Goal: Feedback & Contribution: Submit feedback/report problem

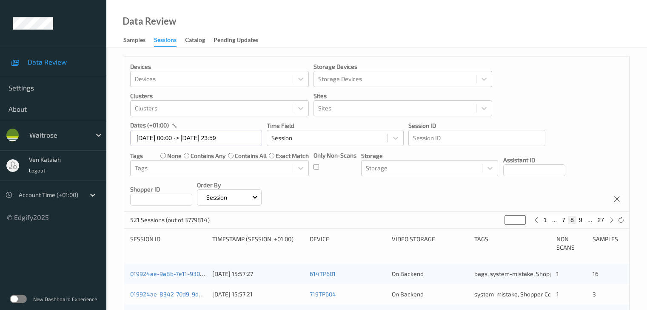
scroll to position [396, 0]
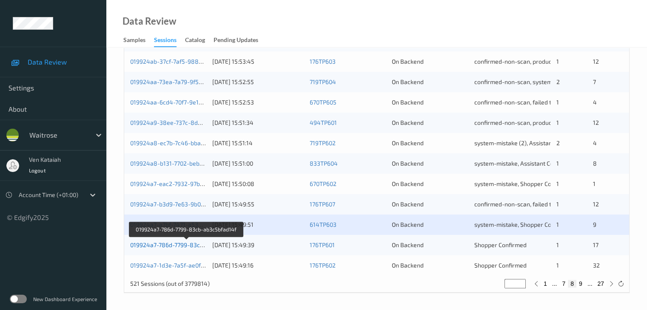
click at [198, 245] on link "019924a7-786d-7799-83cb-ab3c5bfad14f" at bounding box center [186, 245] width 113 height 7
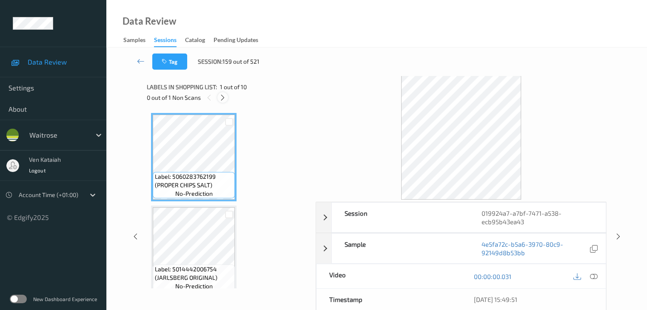
click at [220, 97] on icon at bounding box center [222, 98] width 7 height 8
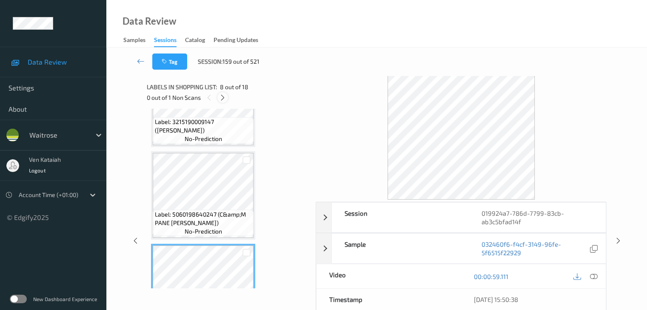
click at [223, 92] on div at bounding box center [222, 97] width 11 height 11
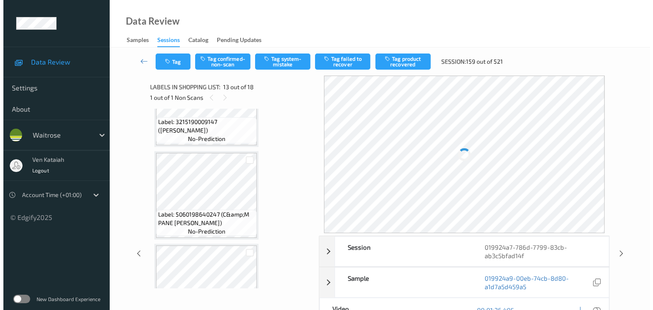
scroll to position [1024, 0]
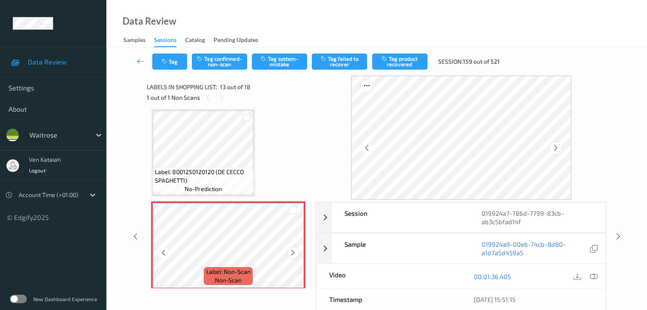
click at [294, 252] on icon at bounding box center [292, 253] width 7 height 8
click at [594, 274] on icon at bounding box center [593, 277] width 8 height 8
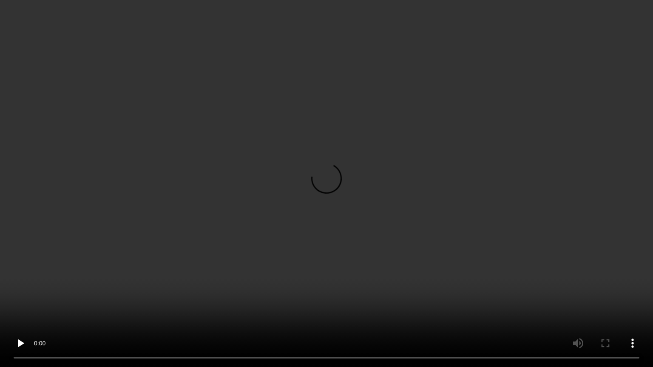
click at [399, 202] on video at bounding box center [326, 183] width 653 height 367
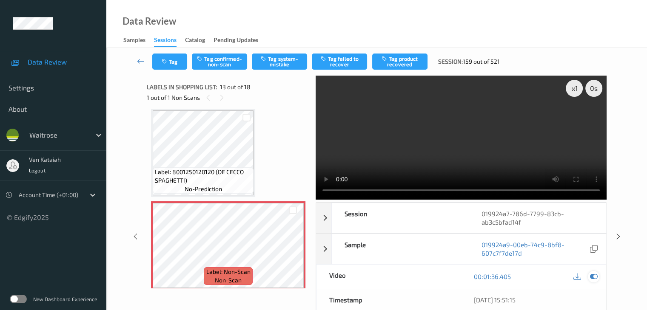
click at [597, 277] on icon at bounding box center [593, 277] width 8 height 8
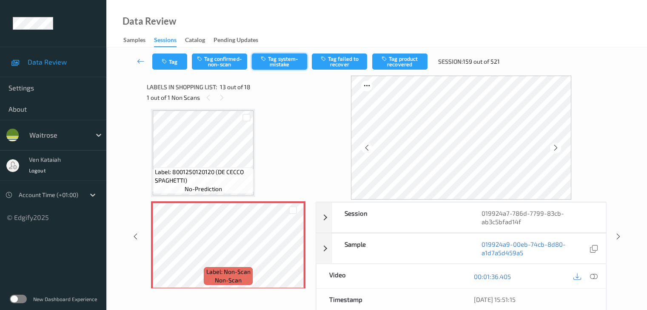
click at [288, 58] on button "Tag system-mistake" at bounding box center [279, 62] width 55 height 16
click at [177, 68] on button "Tag" at bounding box center [169, 62] width 35 height 16
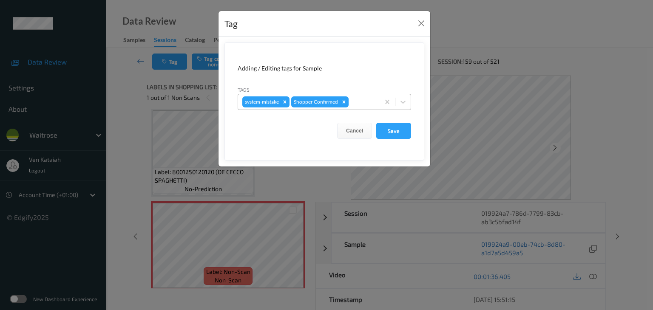
click at [354, 101] on div at bounding box center [362, 102] width 25 height 10
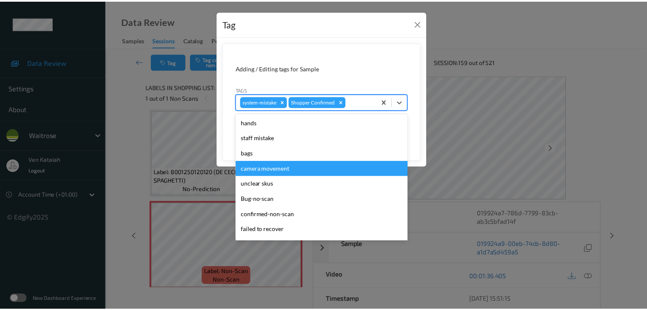
scroll to position [170, 0]
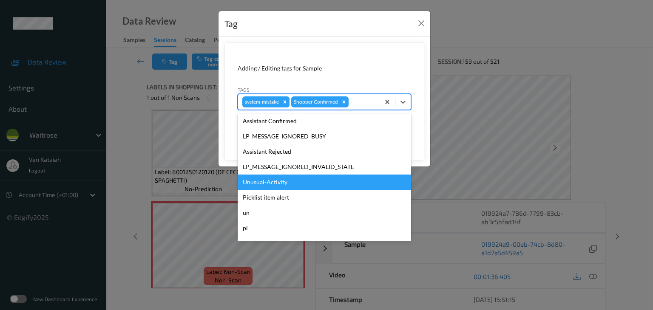
click at [272, 182] on div "Unusual-Activity" at bounding box center [324, 182] width 173 height 15
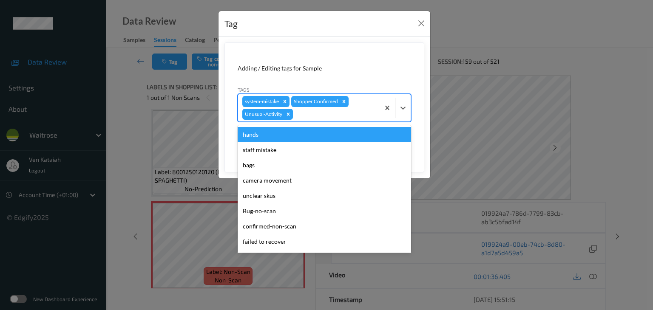
click at [332, 117] on div at bounding box center [335, 114] width 81 height 10
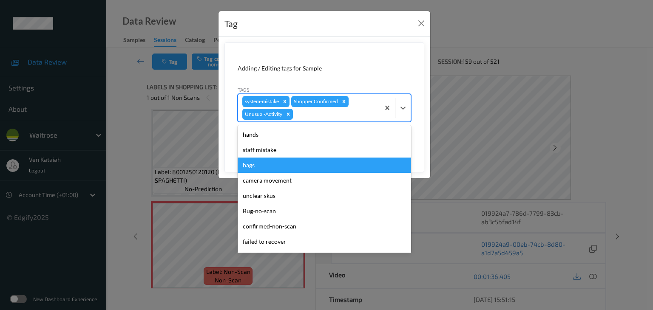
click at [265, 165] on div "bags" at bounding box center [324, 165] width 173 height 15
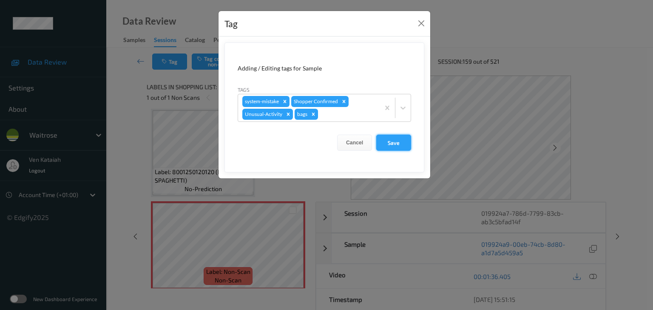
click at [381, 143] on button "Save" at bounding box center [393, 143] width 35 height 16
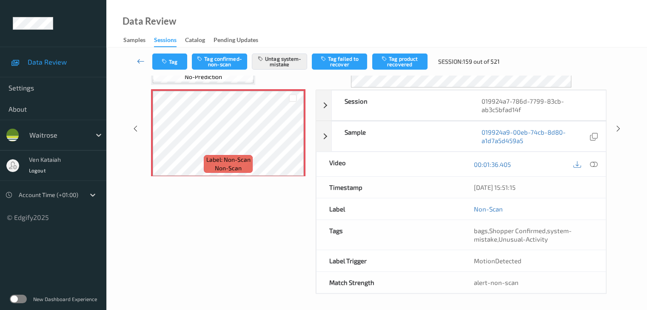
click at [139, 62] on icon at bounding box center [141, 61] width 8 height 9
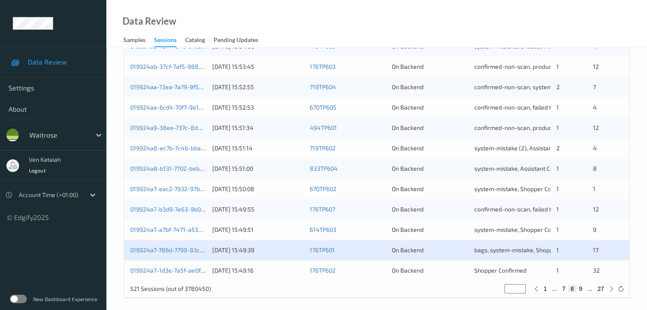
scroll to position [396, 0]
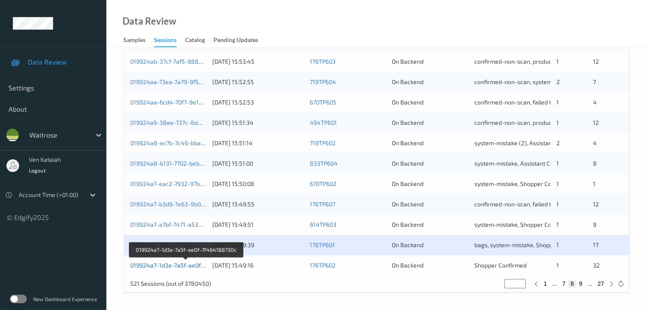
click at [193, 267] on link "019924a7-1d3e-7a5f-ae0f-7f464188730c" at bounding box center [186, 265] width 112 height 7
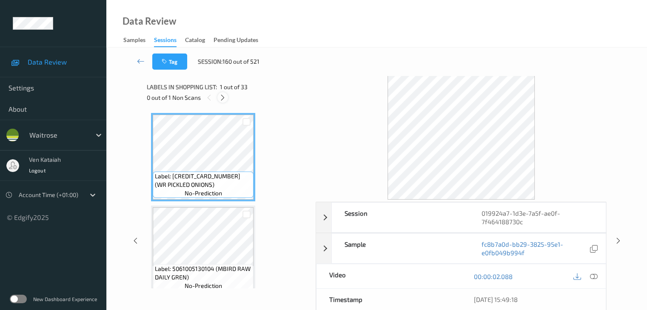
click at [225, 97] on icon at bounding box center [222, 98] width 7 height 8
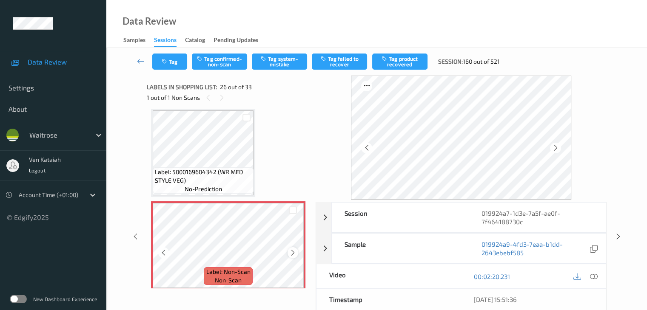
click at [292, 254] on icon at bounding box center [292, 253] width 7 height 8
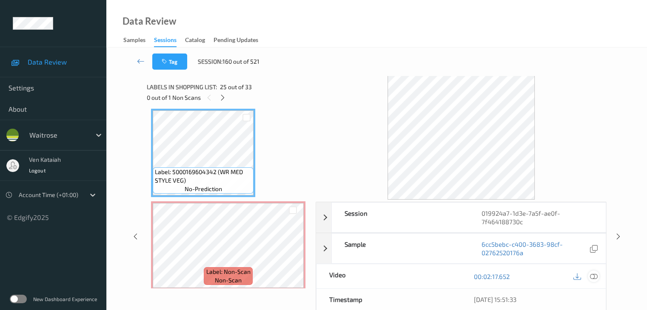
click at [597, 279] on div at bounding box center [593, 276] width 11 height 11
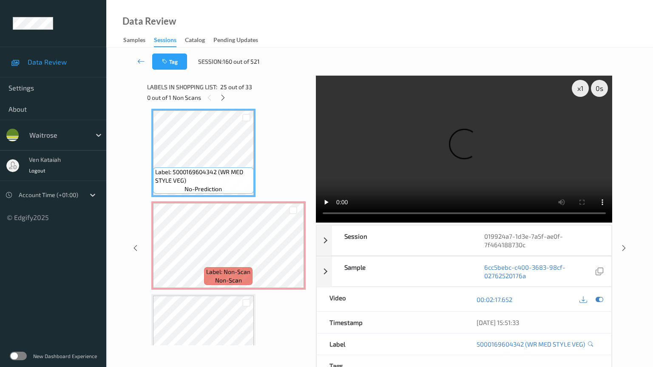
click at [489, 201] on video at bounding box center [464, 149] width 297 height 147
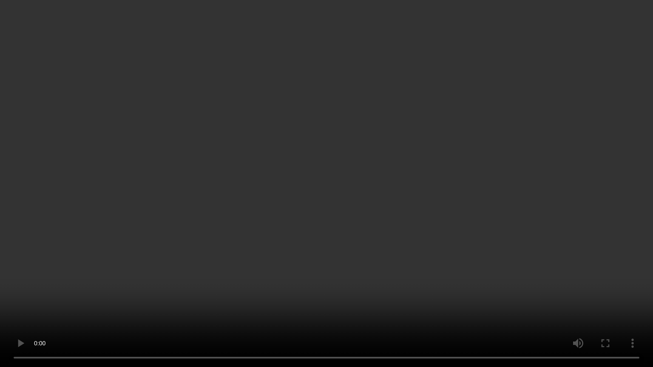
click at [597, 262] on video at bounding box center [326, 183] width 653 height 367
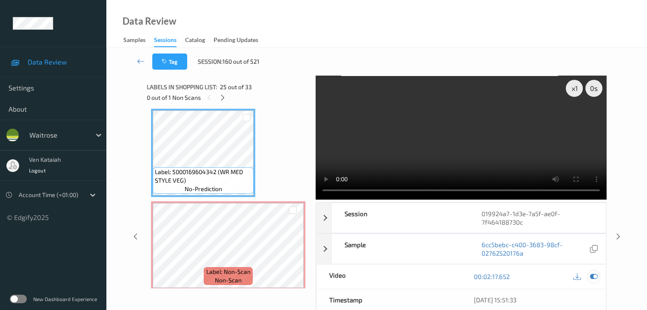
click at [594, 277] on icon at bounding box center [593, 277] width 8 height 8
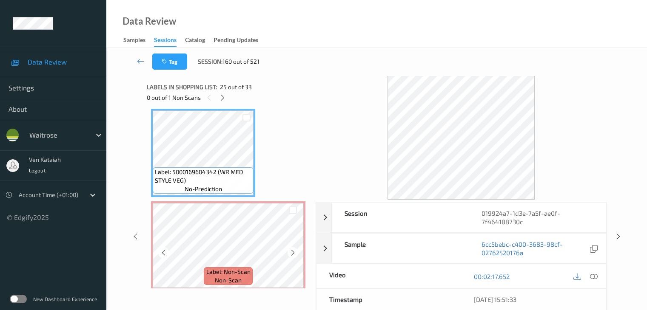
scroll to position [2271, 0]
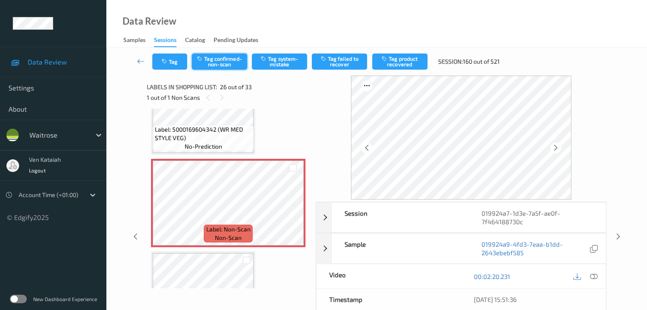
click at [228, 60] on button "Tag confirmed-non-scan" at bounding box center [219, 62] width 55 height 16
click at [330, 68] on button "Tag failed to recover" at bounding box center [339, 62] width 55 height 16
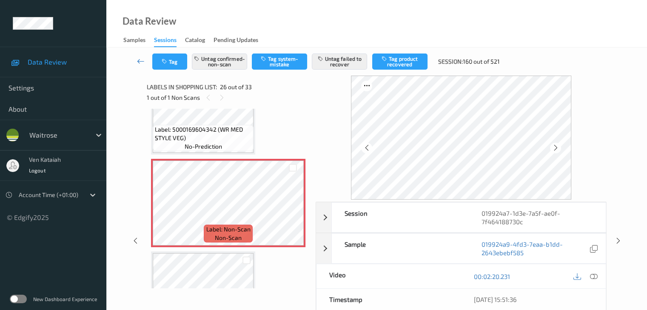
click at [138, 60] on icon at bounding box center [141, 61] width 8 height 9
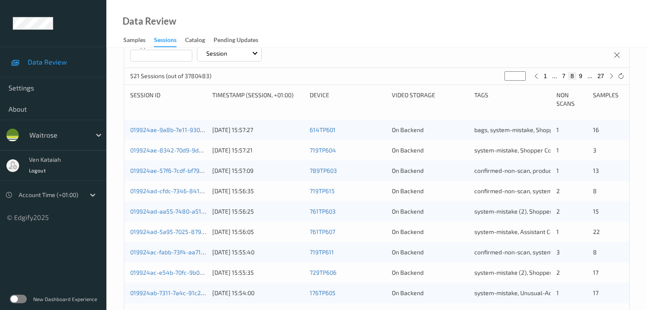
scroll to position [141, 0]
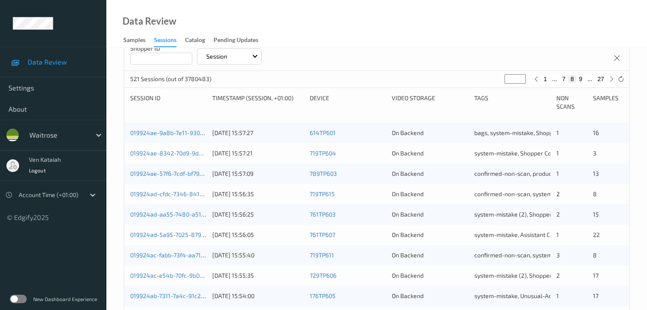
drag, startPoint x: 510, startPoint y: 79, endPoint x: 500, endPoint y: 79, distance: 10.6
click at [500, 79] on div "521 Sessions (out of 3780483) * 1 ... 7 8 9 ... 27" at bounding box center [376, 79] width 505 height 17
type input "*"
type input "**"
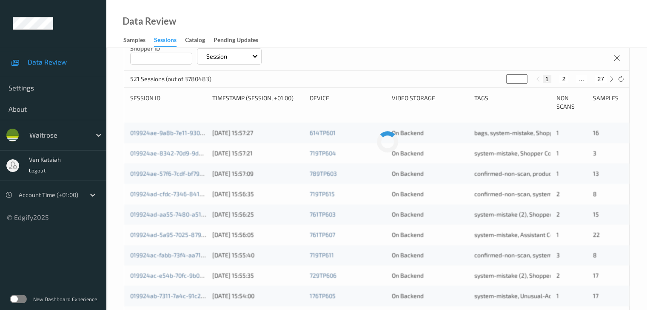
type input "**"
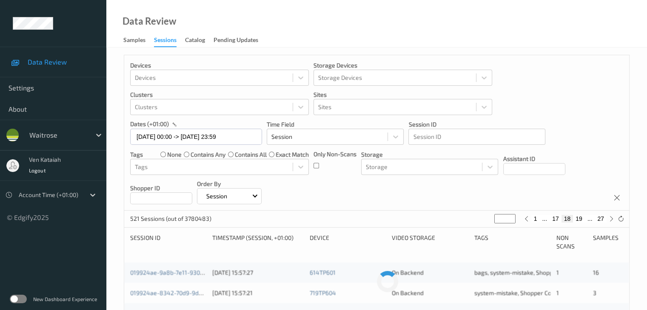
scroll to position [0, 0]
type input "**"
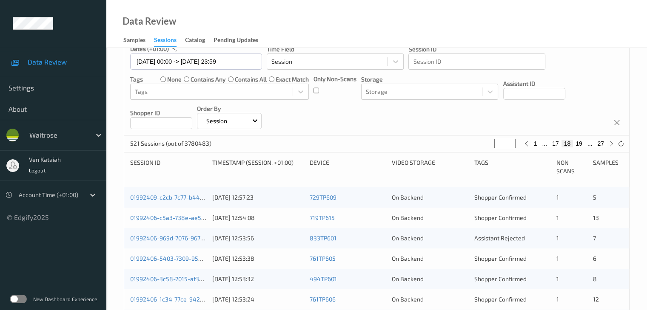
scroll to position [170, 0]
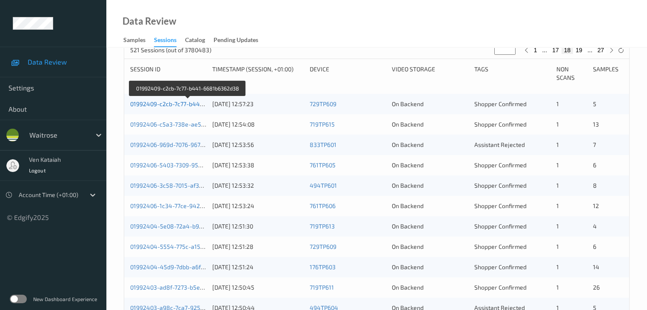
click at [185, 104] on link "01992409-c2cb-7c77-b441-6681b6362d38" at bounding box center [188, 103] width 116 height 7
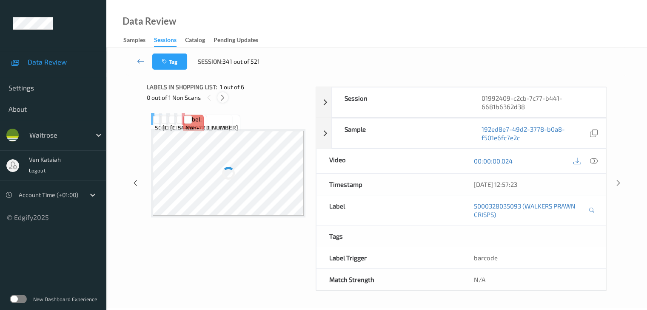
click at [221, 94] on icon at bounding box center [222, 98] width 7 height 8
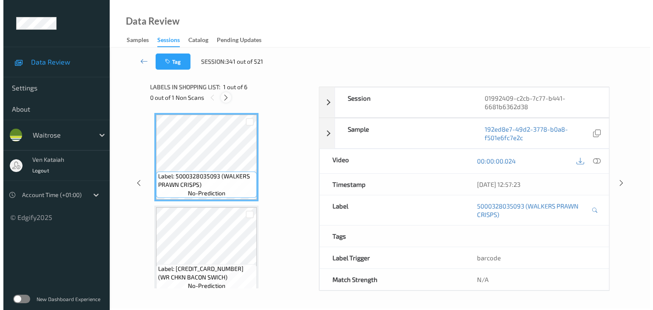
scroll to position [282, 0]
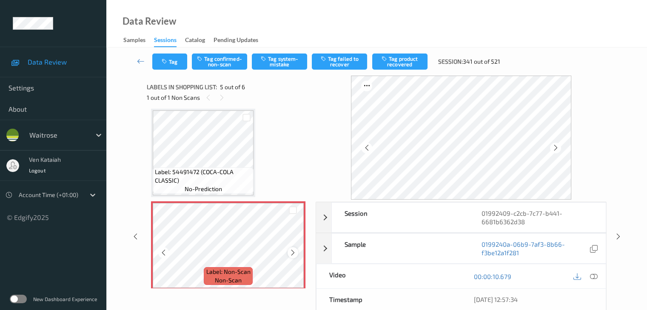
click at [295, 255] on icon at bounding box center [292, 253] width 7 height 8
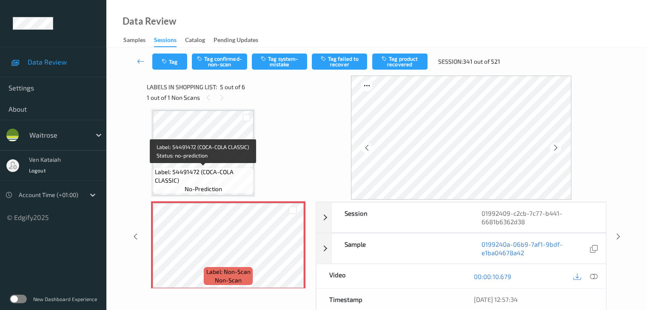
click at [223, 170] on span "Label: 54491472 (COCA-COLA CLASSIC)" at bounding box center [203, 176] width 97 height 17
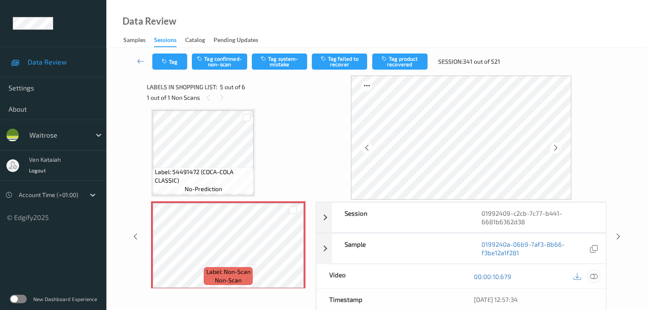
click at [591, 276] on icon at bounding box center [593, 277] width 8 height 8
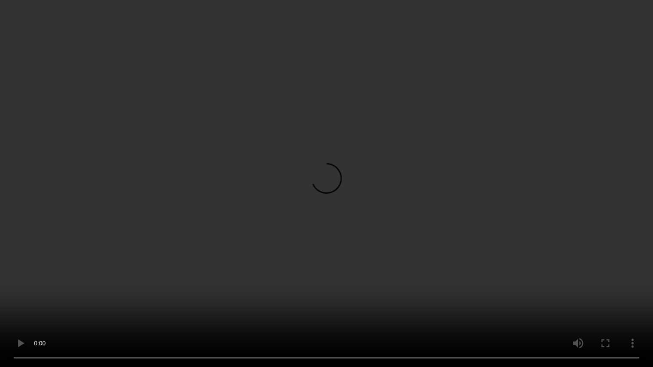
click at [386, 190] on video at bounding box center [326, 183] width 653 height 367
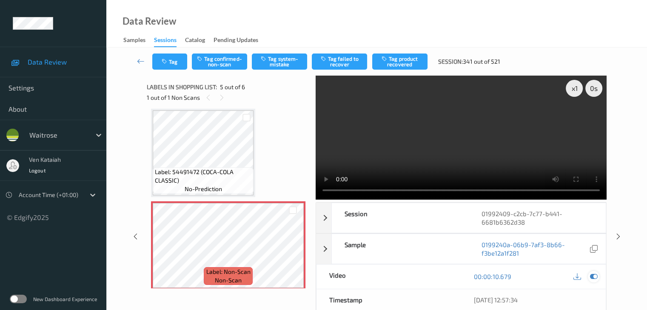
click at [592, 279] on icon at bounding box center [593, 277] width 8 height 8
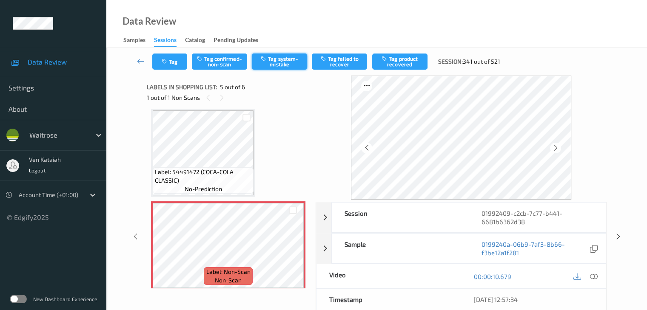
click at [281, 54] on button "Tag system-mistake" at bounding box center [279, 62] width 55 height 16
click at [170, 67] on button "Tag" at bounding box center [169, 62] width 35 height 16
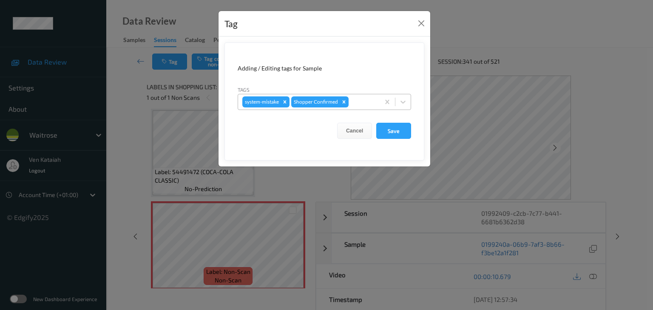
click at [357, 102] on div at bounding box center [362, 102] width 25 height 10
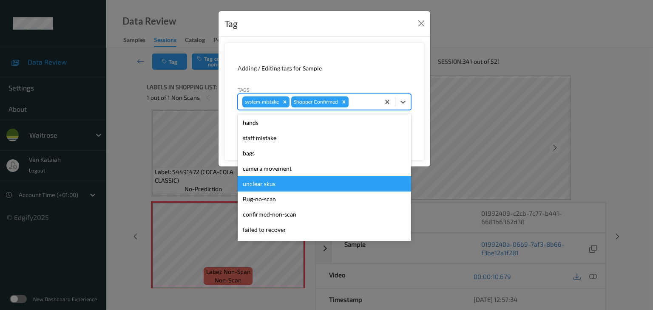
scroll to position [170, 0]
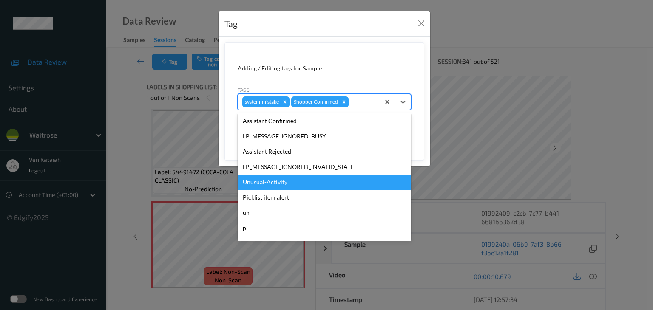
click at [282, 184] on div "Unusual-Activity" at bounding box center [324, 182] width 173 height 15
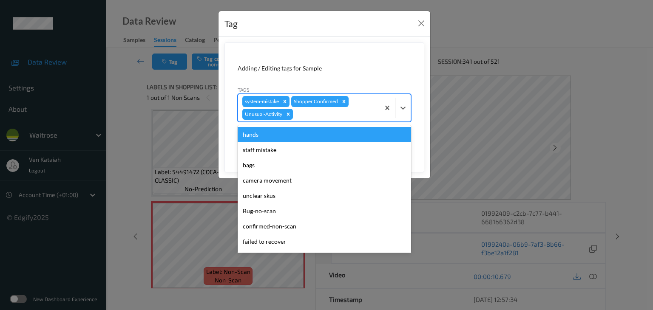
click at [342, 117] on div at bounding box center [335, 114] width 81 height 10
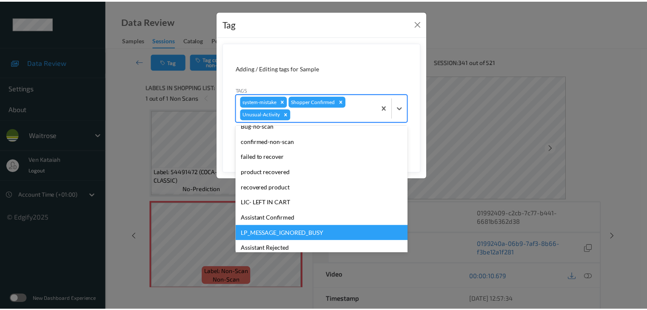
scroll to position [182, 0]
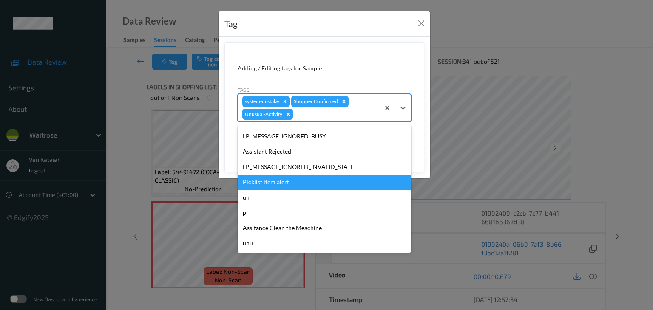
click at [279, 185] on div "Picklist item alert" at bounding box center [324, 182] width 173 height 15
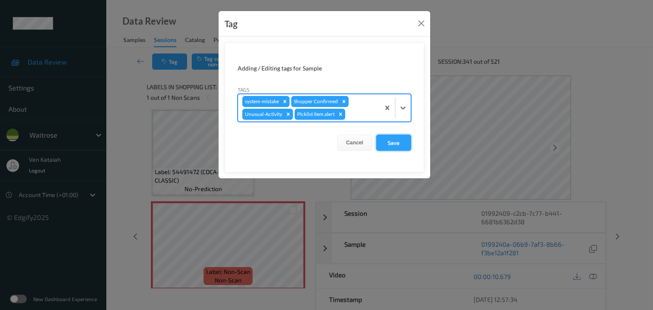
click at [389, 146] on button "Save" at bounding box center [393, 143] width 35 height 16
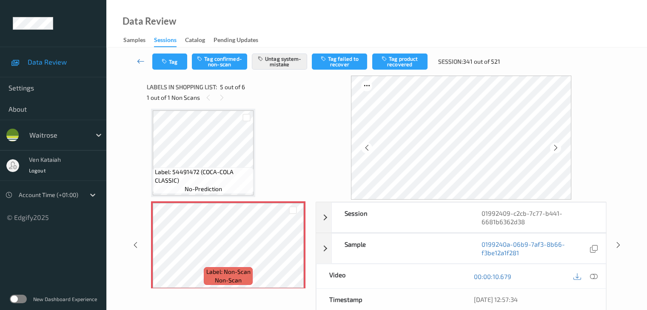
click at [135, 58] on link at bounding box center [141, 62] width 23 height 16
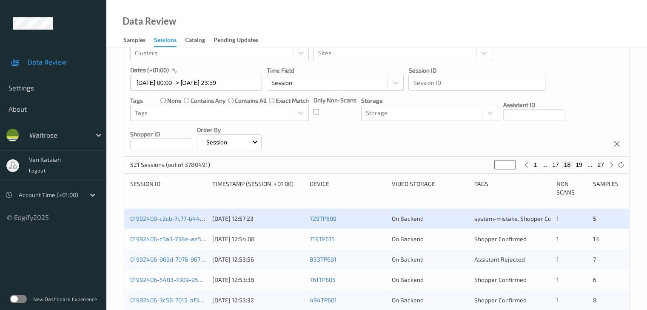
scroll to position [85, 0]
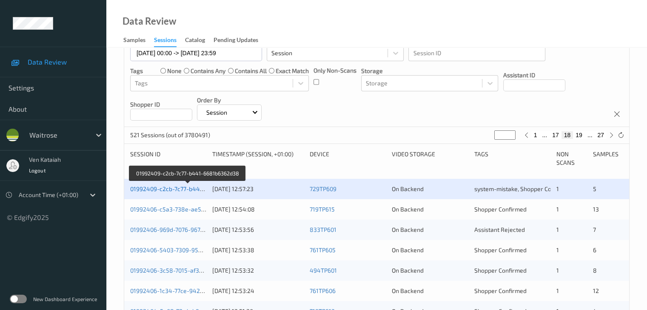
click at [175, 186] on link "01992409-c2cb-7c77-b441-6681b6362d38" at bounding box center [188, 188] width 116 height 7
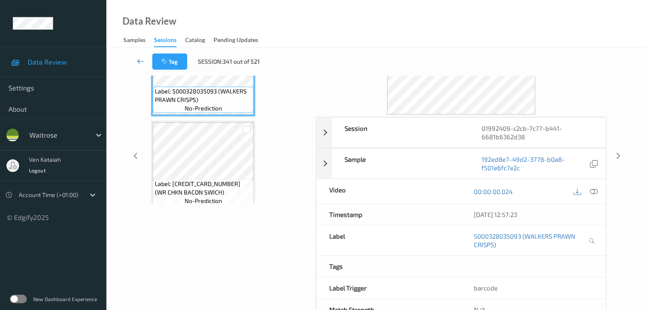
click at [141, 58] on icon at bounding box center [141, 61] width 8 height 9
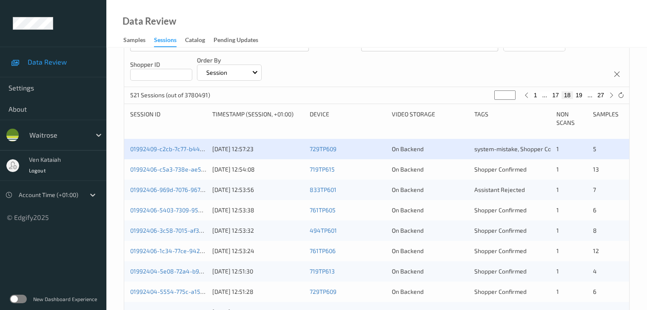
scroll to position [128, 0]
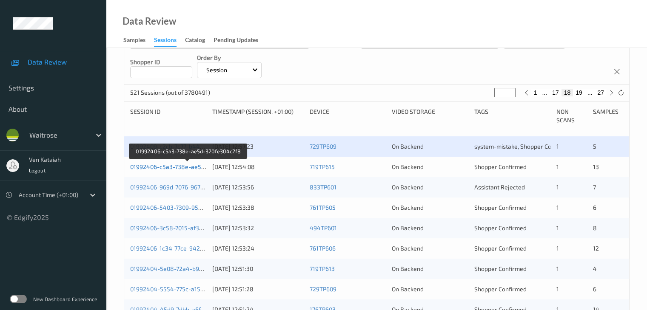
click at [196, 167] on link "01992406-c5a3-738e-ae5d-320fe304c2f8" at bounding box center [188, 166] width 116 height 7
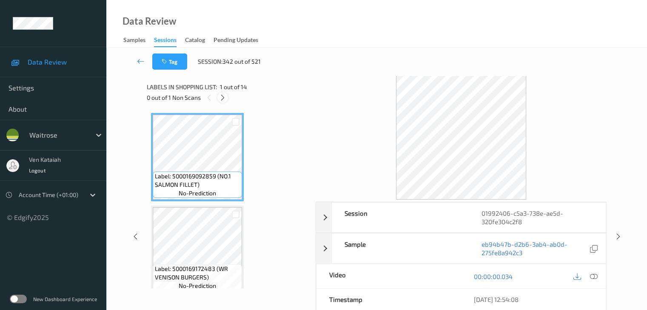
click at [221, 99] on icon at bounding box center [222, 98] width 7 height 8
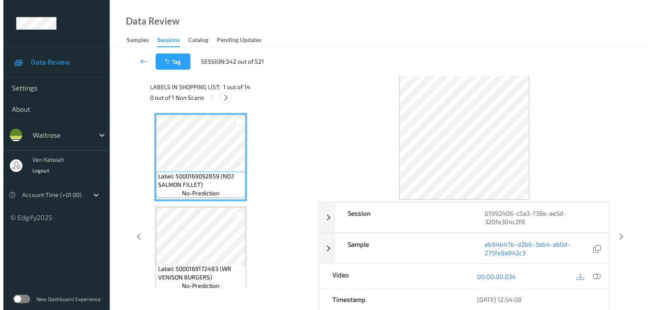
scroll to position [838, 0]
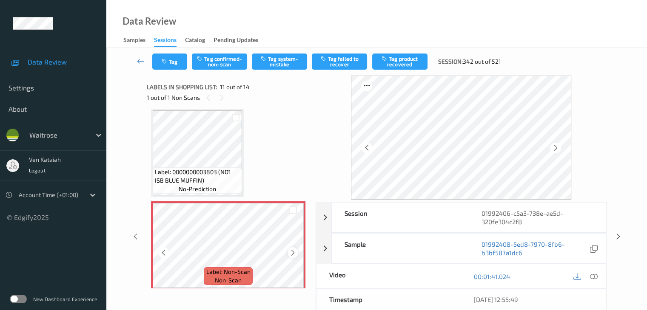
click at [294, 252] on icon at bounding box center [292, 253] width 7 height 8
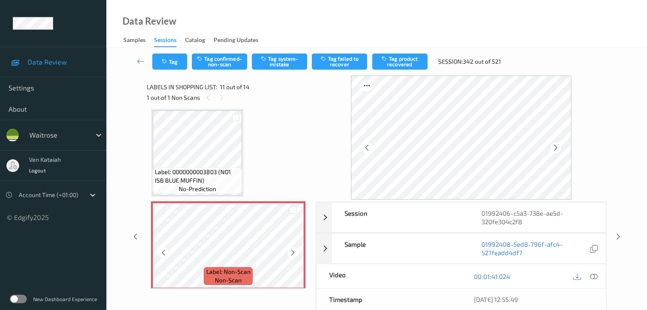
click at [294, 252] on icon at bounding box center [292, 253] width 7 height 8
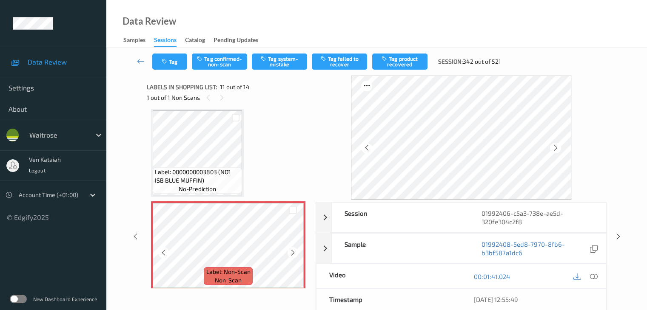
click at [294, 252] on icon at bounding box center [292, 253] width 7 height 8
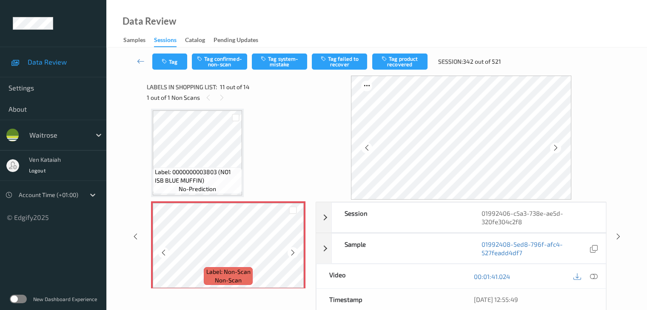
click at [294, 252] on icon at bounding box center [292, 253] width 7 height 8
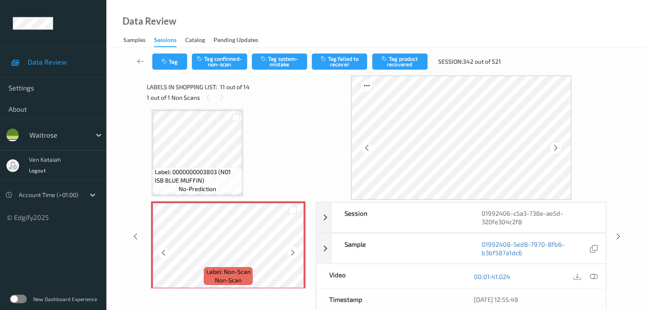
click at [294, 252] on icon at bounding box center [292, 253] width 7 height 8
click at [276, 49] on div "Tag Tag confirmed-non-scan Tag system-mistake Tag failed to recover Tag product…" at bounding box center [377, 62] width 506 height 28
click at [273, 62] on button "Tag system-mistake" at bounding box center [279, 62] width 55 height 16
click at [176, 62] on button "Tag" at bounding box center [169, 62] width 35 height 16
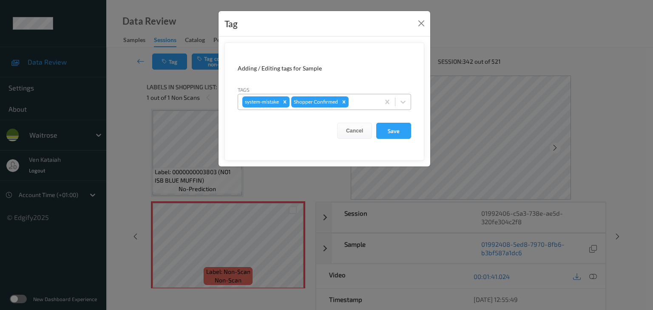
click at [366, 102] on div at bounding box center [362, 102] width 25 height 10
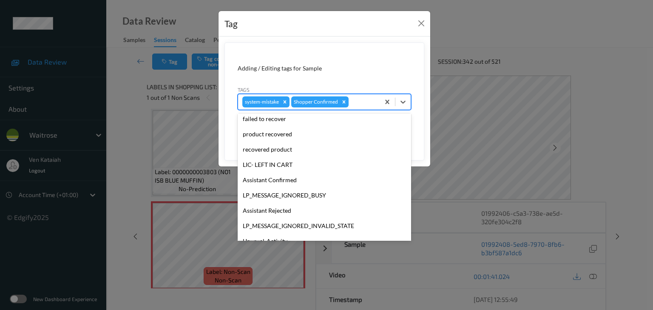
scroll to position [197, 0]
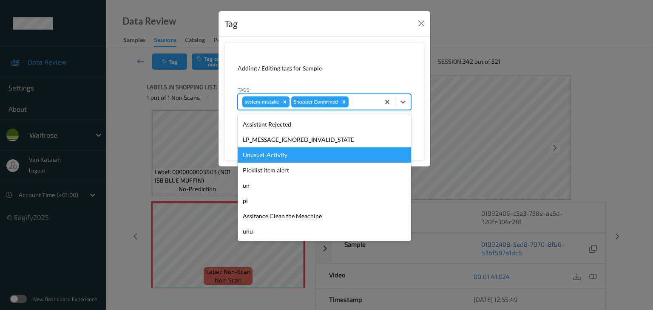
click at [263, 159] on div "Unusual-Activity" at bounding box center [324, 155] width 173 height 15
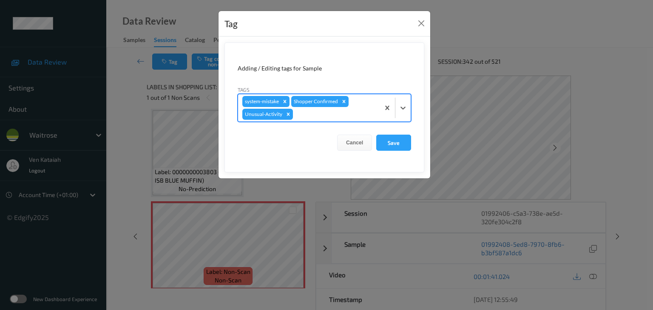
click at [342, 114] on div at bounding box center [335, 114] width 81 height 10
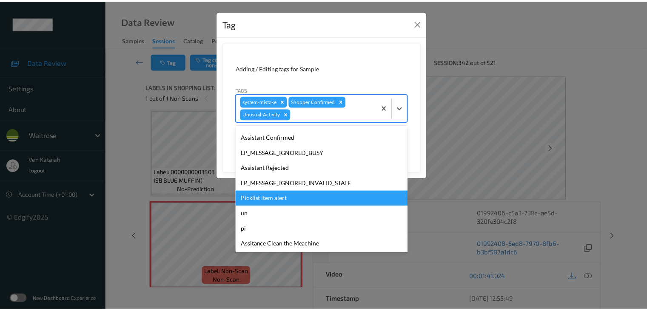
scroll to position [182, 0]
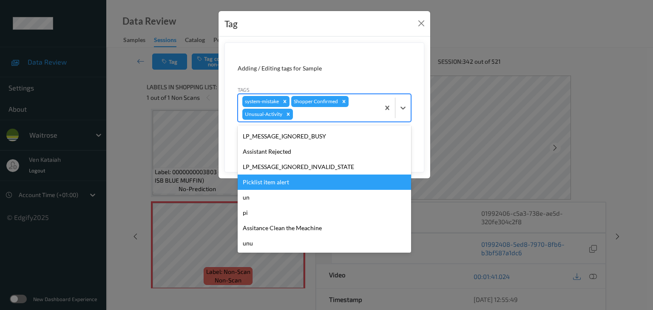
click at [292, 179] on div "Picklist item alert" at bounding box center [324, 182] width 173 height 15
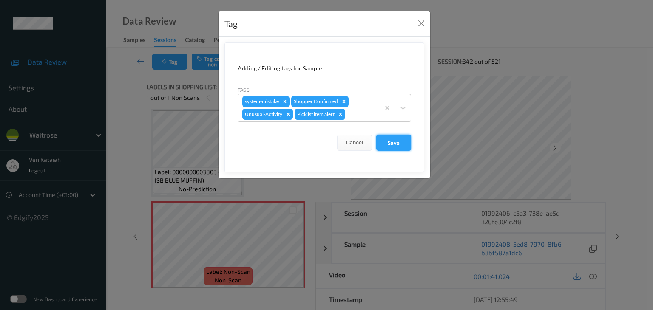
click at [396, 145] on button "Save" at bounding box center [393, 143] width 35 height 16
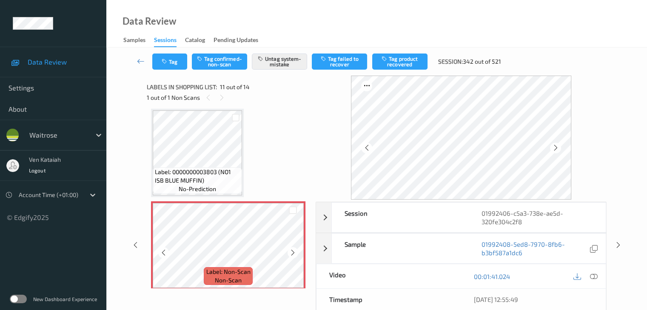
scroll to position [881, 0]
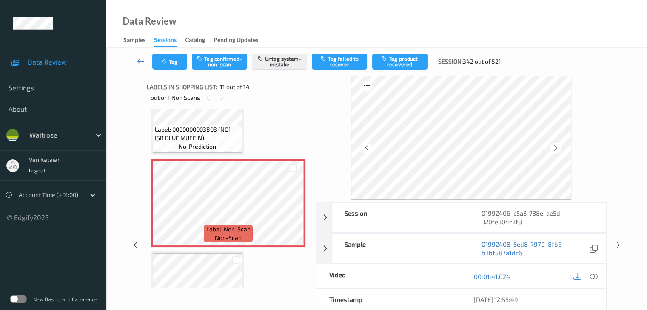
drag, startPoint x: 234, startPoint y: 135, endPoint x: 338, endPoint y: 173, distance: 110.3
click at [236, 136] on span "Label: 0000000003803 (NO1 ISB BLUE MUFFIN)" at bounding box center [197, 133] width 85 height 17
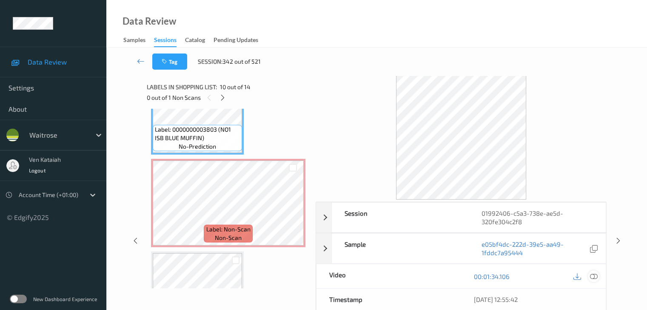
click at [600, 277] on div "00:01:34.106" at bounding box center [533, 276] width 145 height 24
click at [589, 273] on div at bounding box center [593, 276] width 11 height 11
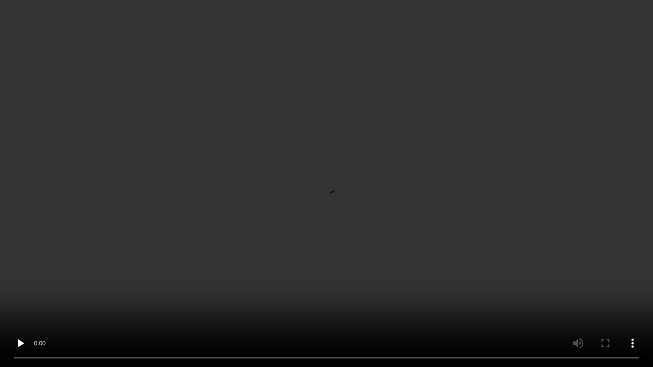
click at [413, 310] on video at bounding box center [326, 183] width 653 height 367
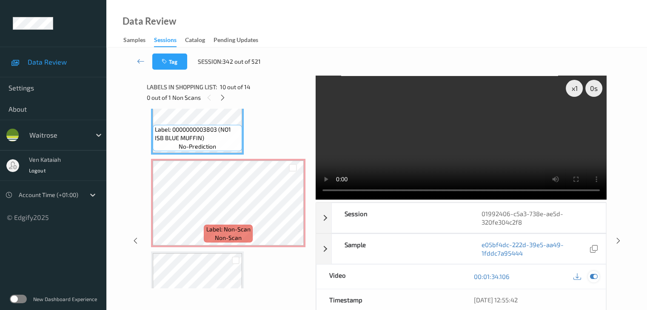
click at [597, 278] on div at bounding box center [593, 276] width 11 height 11
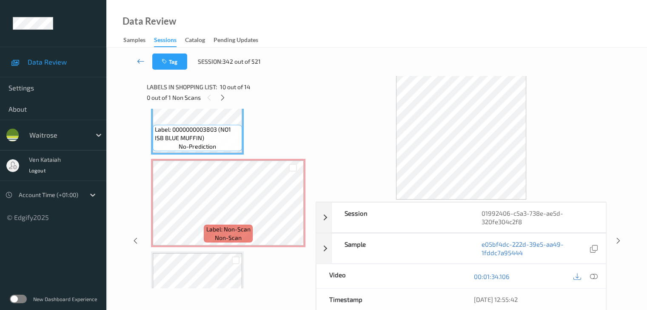
click at [135, 55] on link at bounding box center [141, 62] width 23 height 16
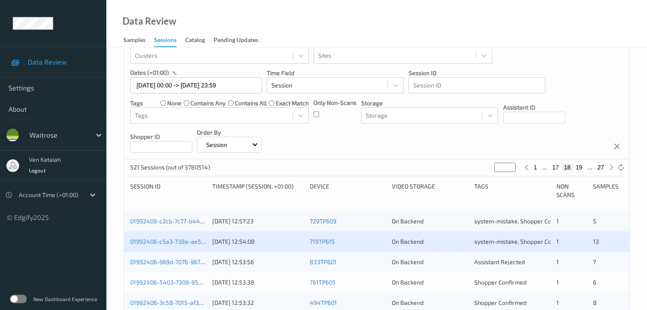
scroll to position [170, 0]
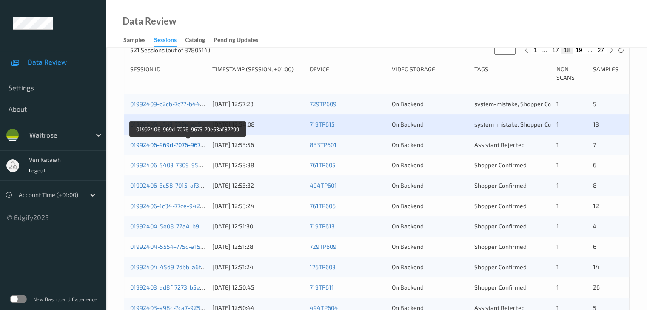
click at [198, 148] on link "01992406-969d-7076-9675-79e63af87299" at bounding box center [187, 144] width 115 height 7
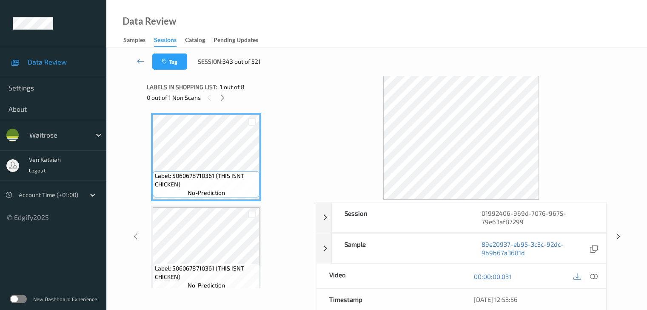
click at [230, 102] on div "0 out of 1 Non Scans" at bounding box center [228, 97] width 163 height 11
drag, startPoint x: 227, startPoint y: 99, endPoint x: 224, endPoint y: 109, distance: 10.6
click at [227, 99] on div at bounding box center [222, 97] width 11 height 11
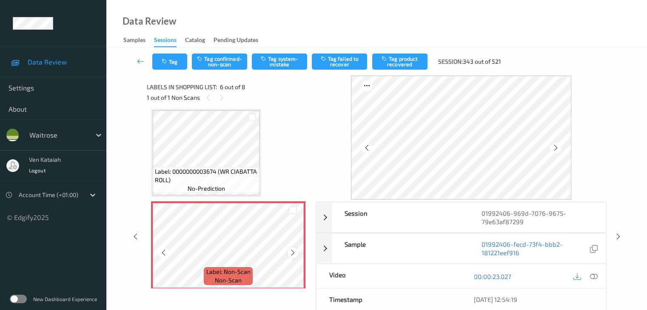
click at [294, 252] on icon at bounding box center [292, 253] width 7 height 8
click at [265, 63] on button "Tag system-mistake" at bounding box center [279, 62] width 55 height 16
click at [141, 68] on link at bounding box center [141, 62] width 23 height 16
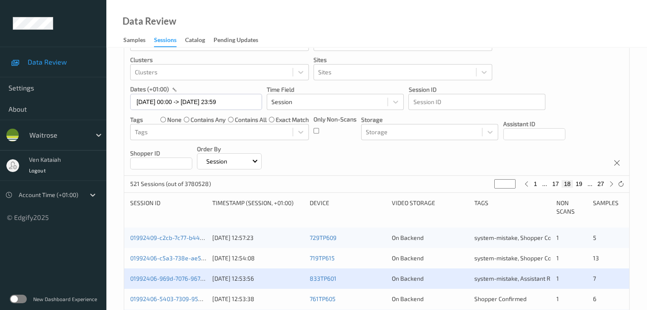
scroll to position [128, 0]
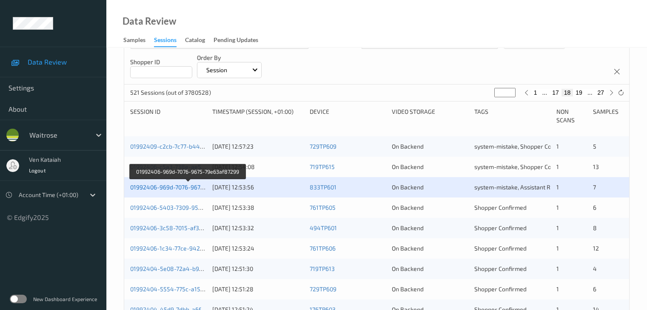
click at [168, 188] on link "01992406-969d-7076-9675-79e63af87299" at bounding box center [187, 187] width 115 height 7
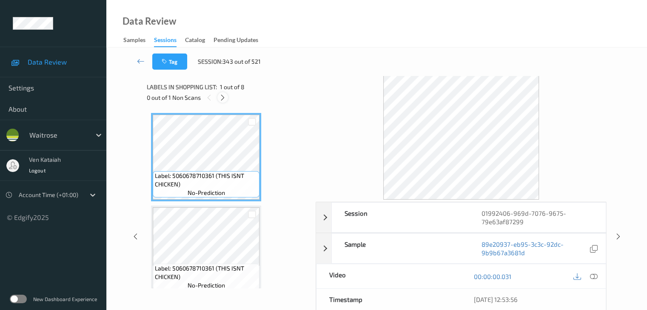
click at [222, 97] on icon at bounding box center [222, 98] width 7 height 8
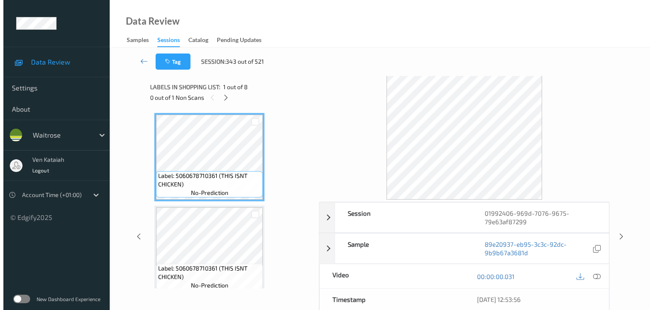
scroll to position [375, 0]
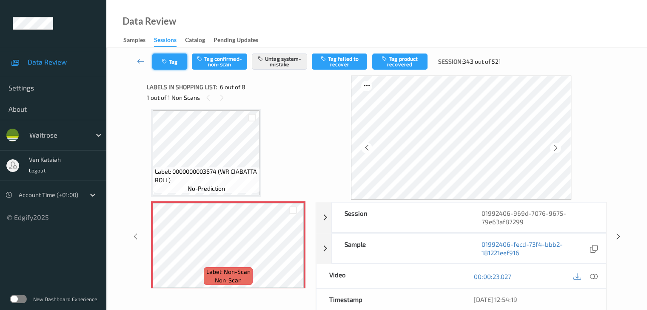
click at [155, 62] on button "Tag" at bounding box center [169, 62] width 35 height 16
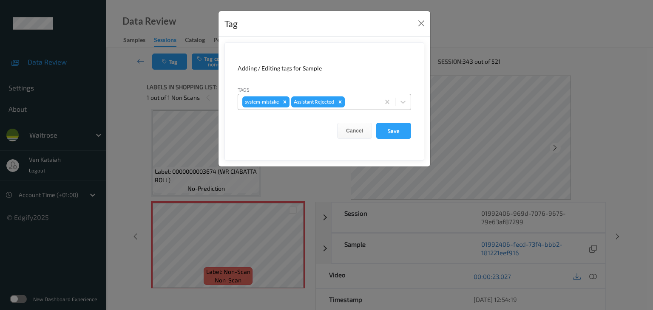
click at [361, 102] on div at bounding box center [361, 102] width 29 height 10
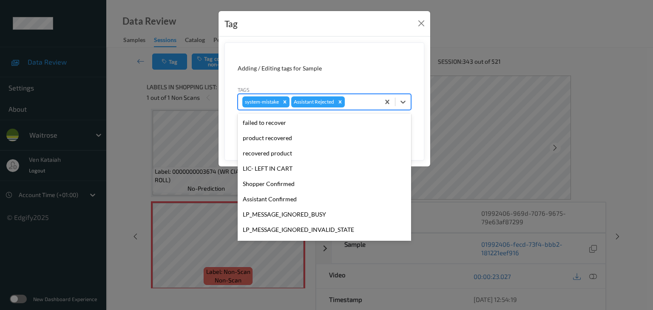
scroll to position [197, 0]
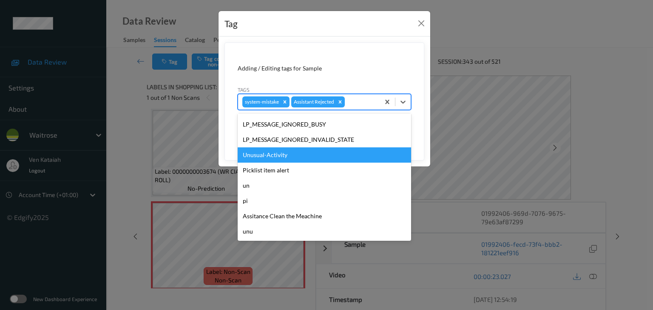
click at [306, 154] on div "Unusual-Activity" at bounding box center [324, 155] width 173 height 15
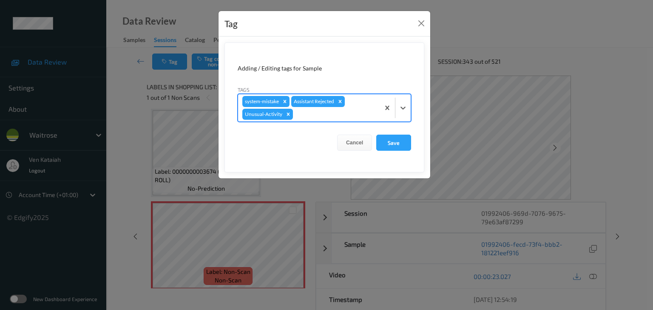
click at [369, 101] on div "system-mistake Assistant Rejected Unusual-Activity" at bounding box center [309, 107] width 142 height 27
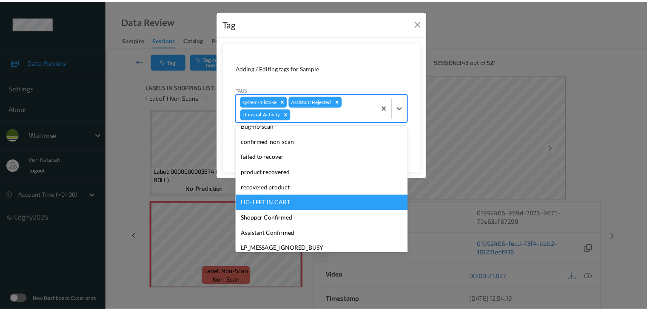
scroll to position [182, 0]
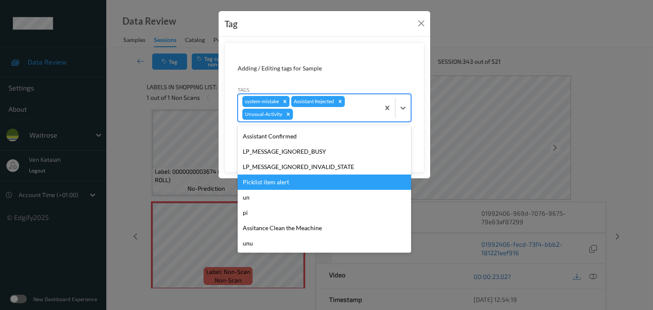
click at [281, 181] on div "Picklist item alert" at bounding box center [324, 182] width 173 height 15
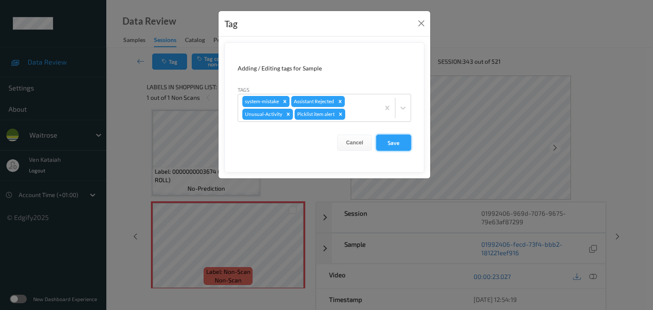
click at [403, 135] on button "Save" at bounding box center [393, 143] width 35 height 16
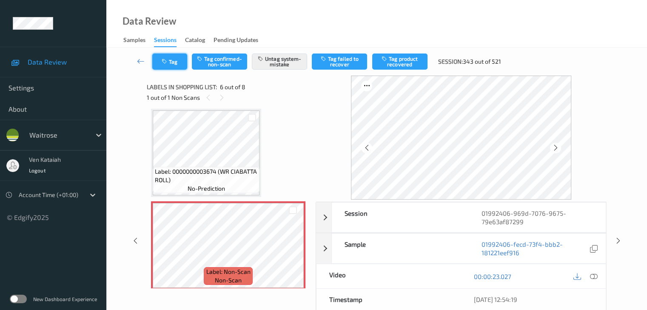
click at [185, 60] on button "Tag" at bounding box center [169, 62] width 35 height 16
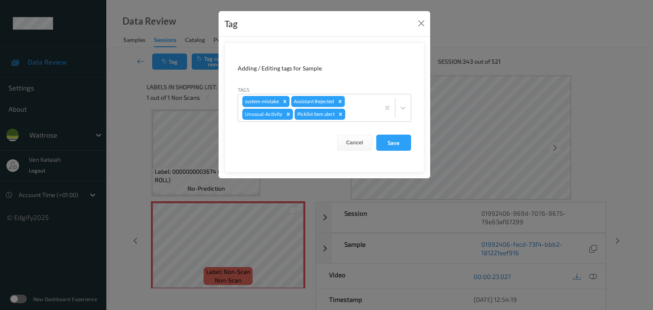
click at [133, 109] on div "Tag Adding / Editing tags for Sample Tags system-mistake Assistant Rejected Unu…" at bounding box center [326, 155] width 653 height 310
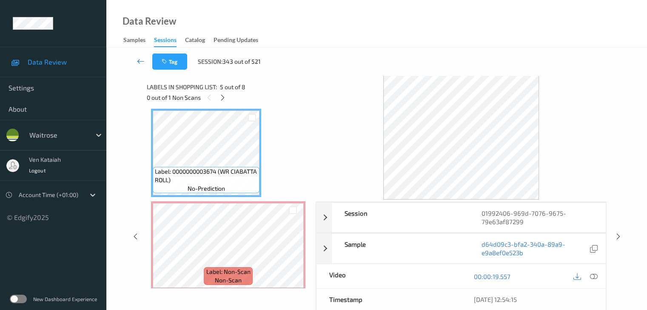
click at [136, 54] on link at bounding box center [141, 62] width 23 height 16
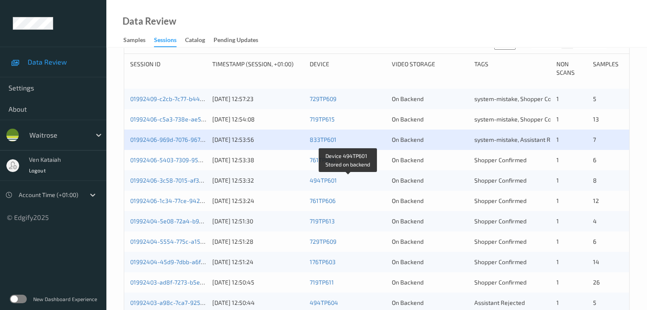
scroll to position [170, 0]
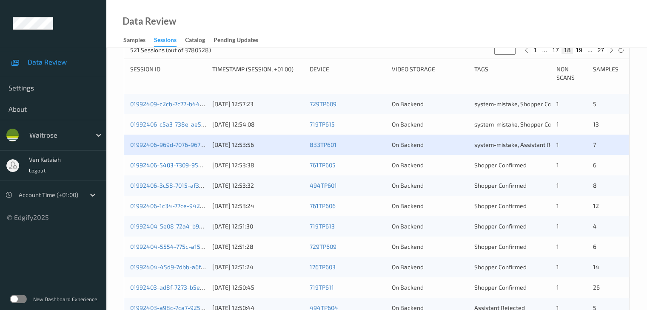
click at [169, 165] on link "01992406-5403-7309-9558-459a787bbd17" at bounding box center [188, 165] width 117 height 7
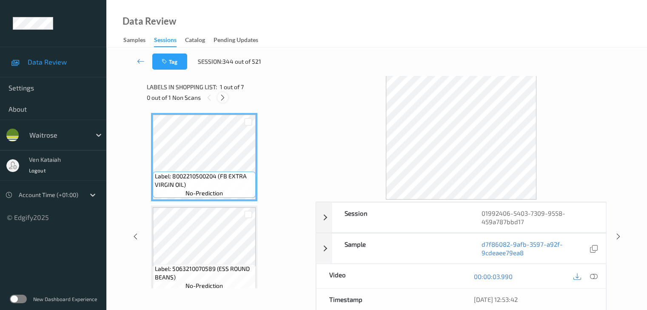
click at [222, 96] on icon at bounding box center [222, 98] width 7 height 8
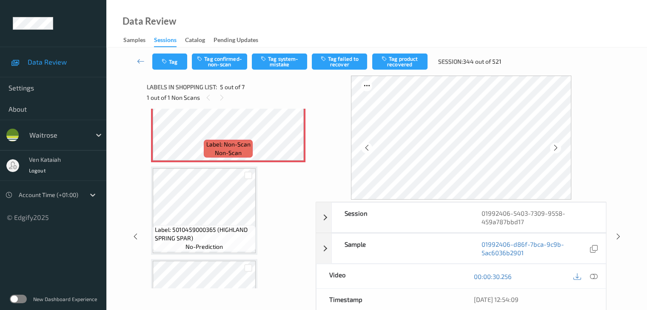
click at [259, 177] on div "Label: 8002210500204 (FB EXTRA VIRGIN OIL) no-prediction Label: 5063210070589 (…" at bounding box center [228, 25] width 154 height 645
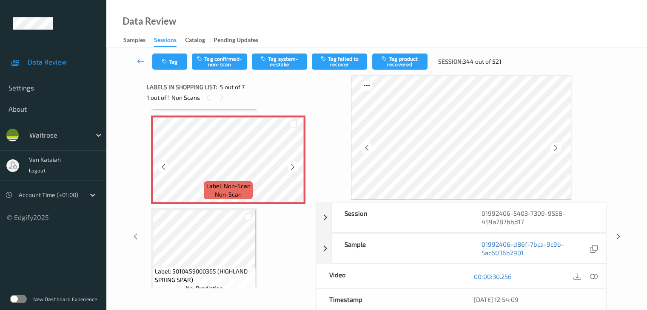
scroll to position [325, 0]
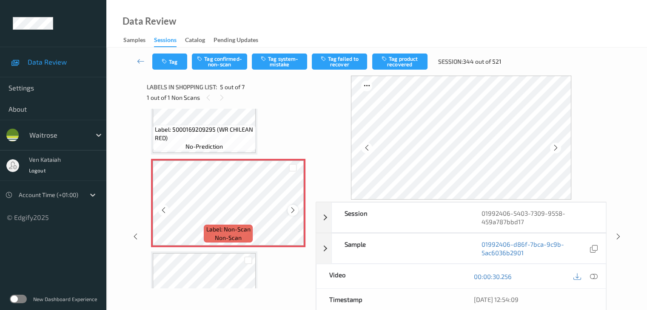
click at [291, 209] on icon at bounding box center [292, 211] width 7 height 8
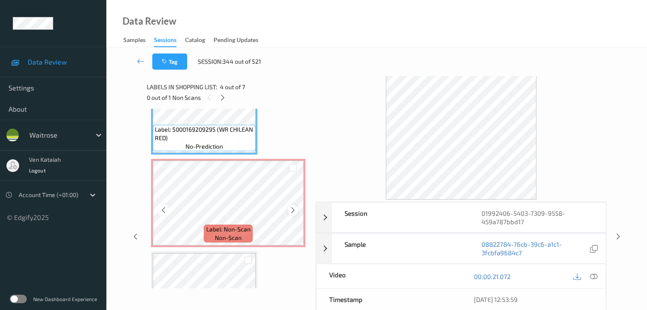
click at [291, 209] on icon at bounding box center [292, 211] width 7 height 8
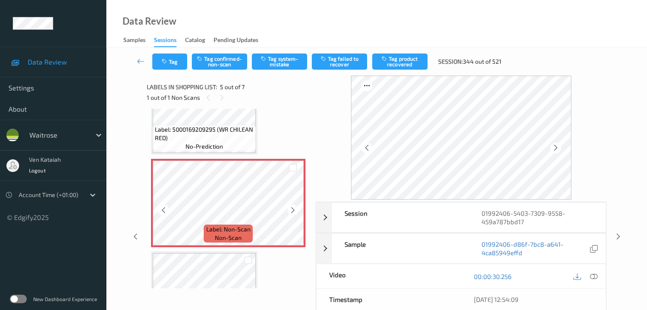
click at [291, 209] on icon at bounding box center [292, 211] width 7 height 8
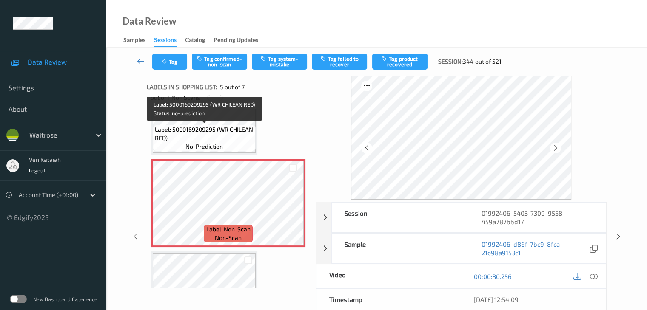
click at [204, 125] on div "Label: 5000169209295 (WR CHILEAN RED) no-prediction" at bounding box center [204, 138] width 103 height 26
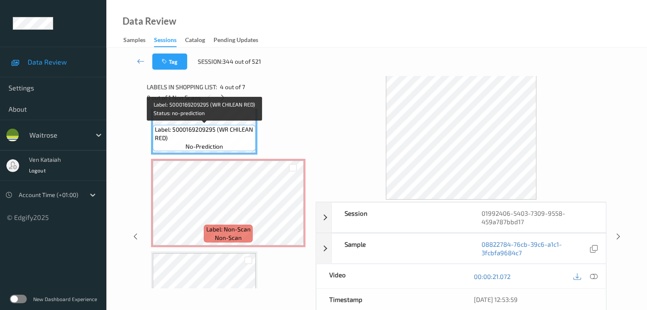
click at [227, 126] on span "Label: 5000169209295 (WR CHILEAN RED)" at bounding box center [204, 133] width 99 height 17
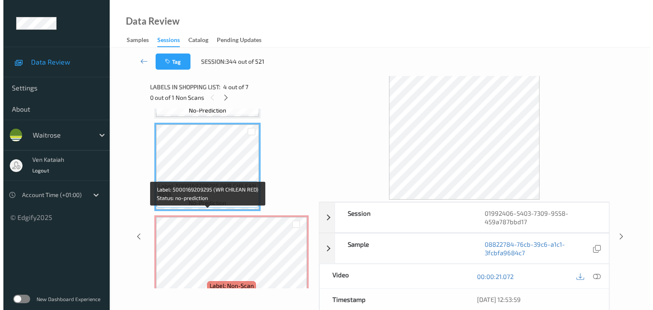
scroll to position [282, 0]
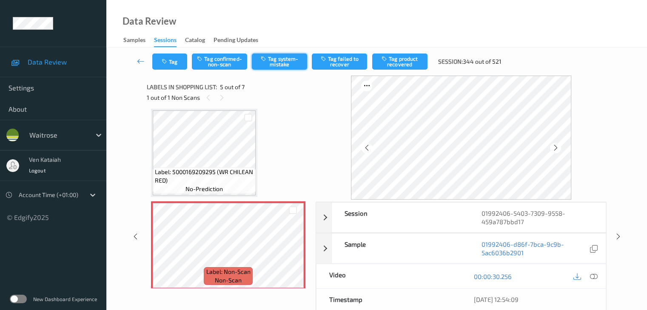
click at [294, 65] on button "Tag system-mistake" at bounding box center [279, 62] width 55 height 16
click at [173, 72] on div "Tag Tag confirmed-non-scan Untag system-mistake Tag failed to recover Tag produ…" at bounding box center [377, 62] width 506 height 28
click at [184, 62] on button "Tag" at bounding box center [169, 62] width 35 height 16
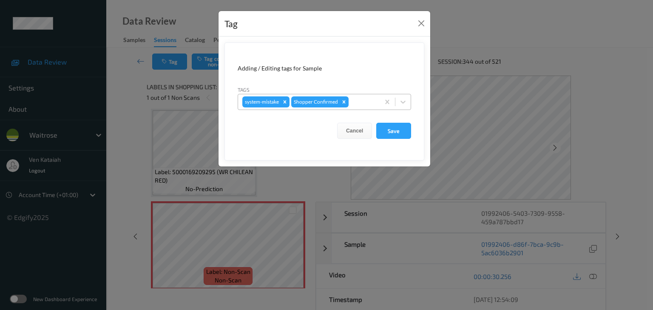
click at [362, 97] on div at bounding box center [362, 102] width 25 height 10
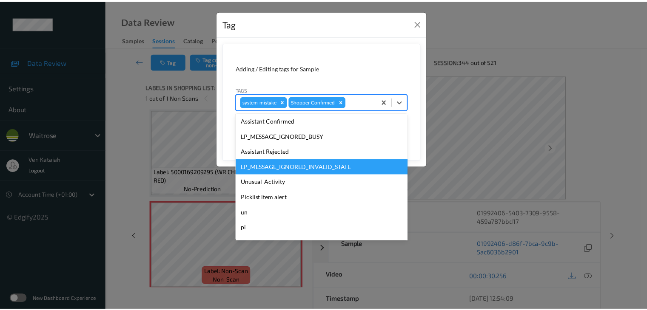
scroll to position [197, 0]
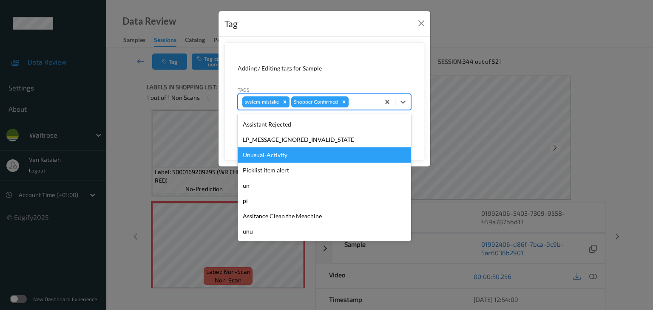
click at [304, 153] on div "Unusual-Activity" at bounding box center [324, 155] width 173 height 15
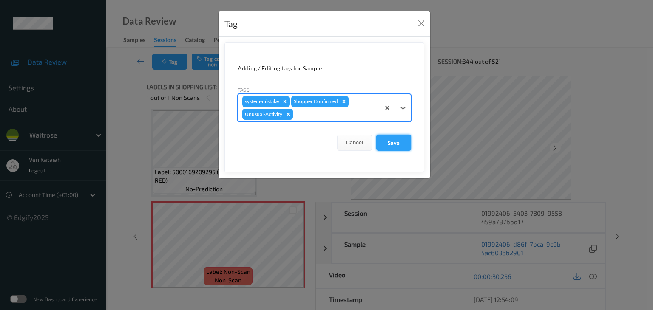
click at [400, 149] on button "Save" at bounding box center [393, 143] width 35 height 16
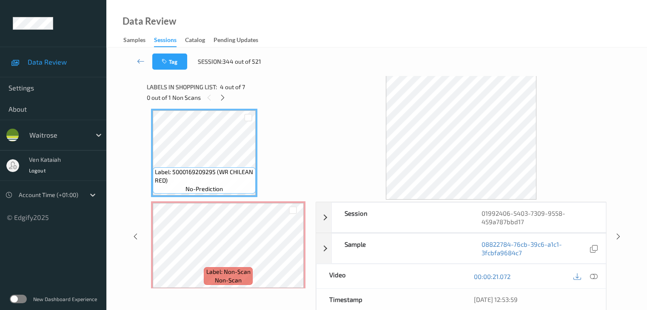
click at [600, 277] on div "00:00:21.072" at bounding box center [533, 276] width 145 height 24
click at [598, 276] on div at bounding box center [593, 276] width 11 height 11
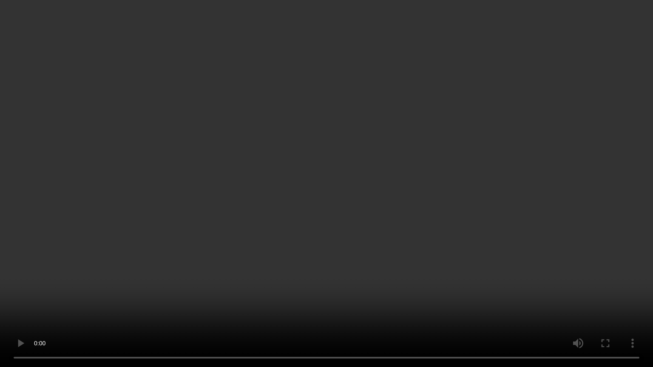
click at [353, 214] on video at bounding box center [326, 183] width 653 height 367
click at [337, 259] on video at bounding box center [326, 183] width 653 height 367
click at [381, 240] on video at bounding box center [326, 183] width 653 height 367
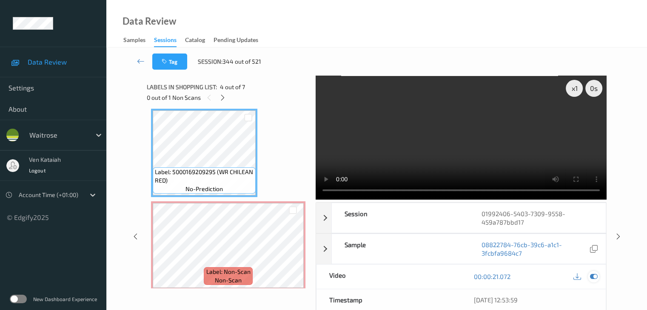
click at [595, 278] on icon at bounding box center [593, 277] width 8 height 8
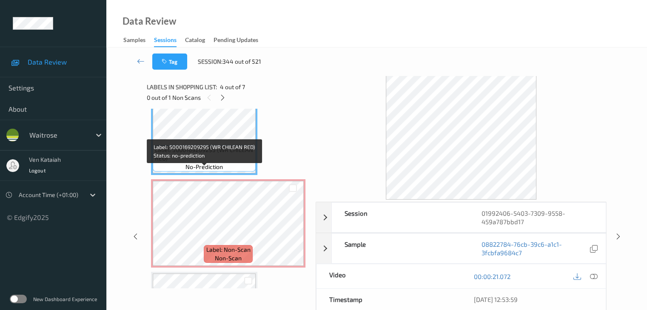
scroll to position [325, 0]
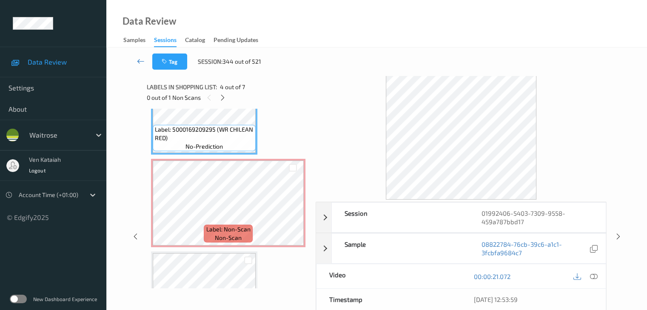
click at [134, 64] on link at bounding box center [141, 62] width 23 height 16
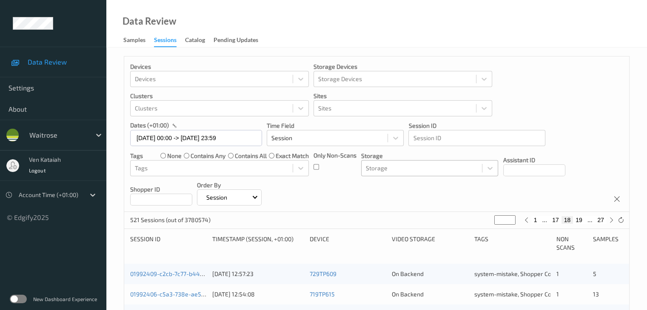
scroll to position [213, 0]
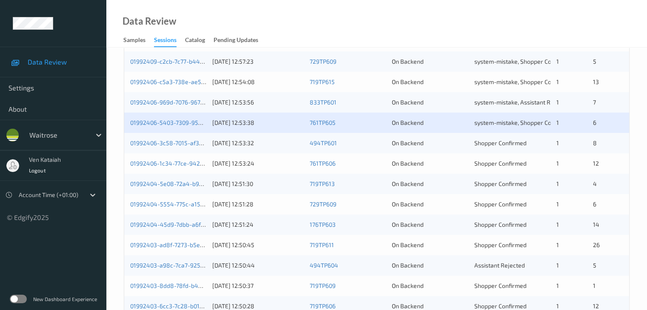
click at [185, 147] on div "01992406-3c58-7015-af30-2bb624aa6471" at bounding box center [168, 143] width 76 height 9
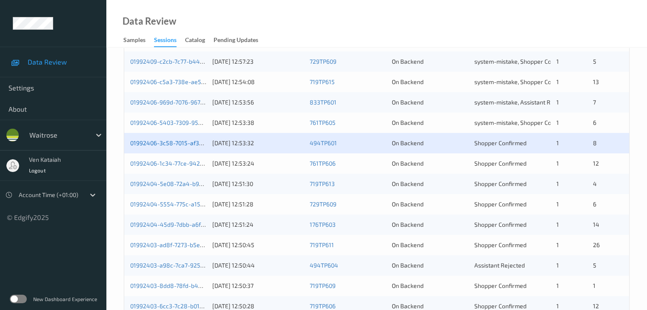
click at [180, 144] on link "01992406-3c58-7015-af30-2bb624aa6471" at bounding box center [187, 142] width 115 height 7
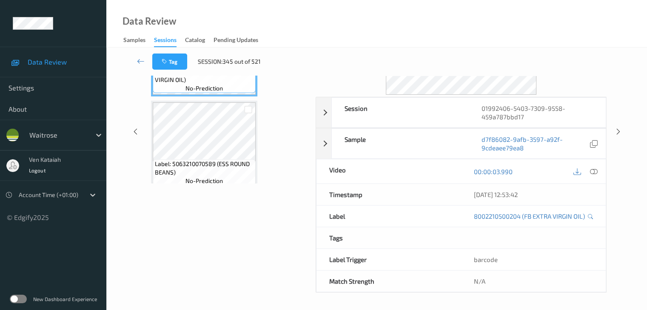
scroll to position [146, 0]
click at [171, 0] on div "Data Review Samples Sessions Catalog Pending Updates" at bounding box center [376, 24] width 540 height 48
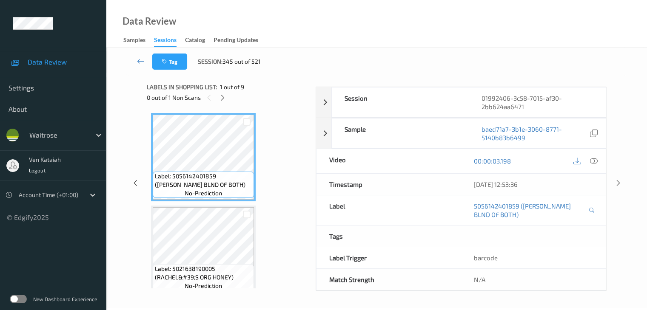
scroll to position [0, 0]
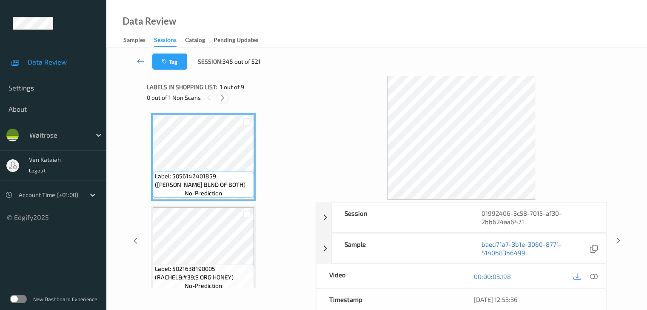
click at [225, 97] on icon at bounding box center [222, 98] width 7 height 8
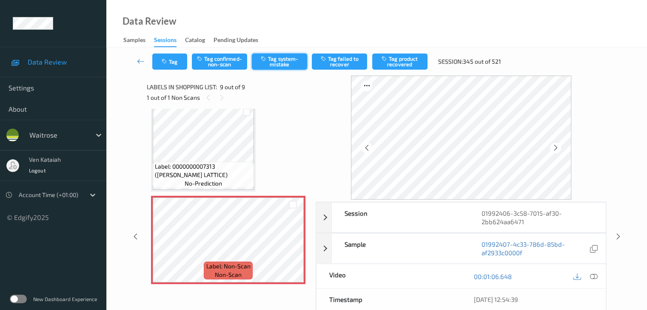
click at [267, 65] on button "Tag system-mistake" at bounding box center [279, 62] width 55 height 16
click at [174, 67] on button "Tag" at bounding box center [169, 62] width 35 height 16
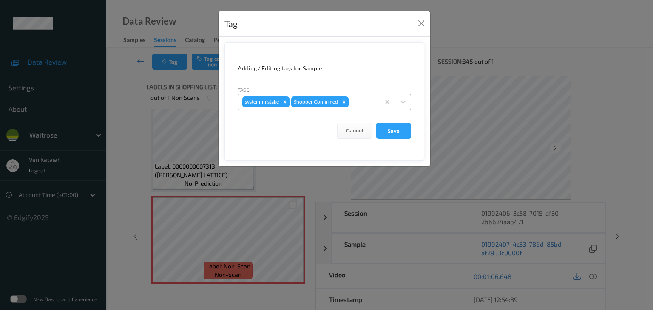
click at [359, 109] on div "system-mistake Shopper Confirmed" at bounding box center [324, 102] width 173 height 16
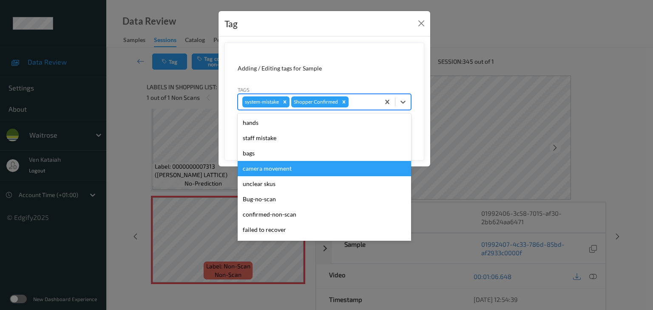
scroll to position [197, 0]
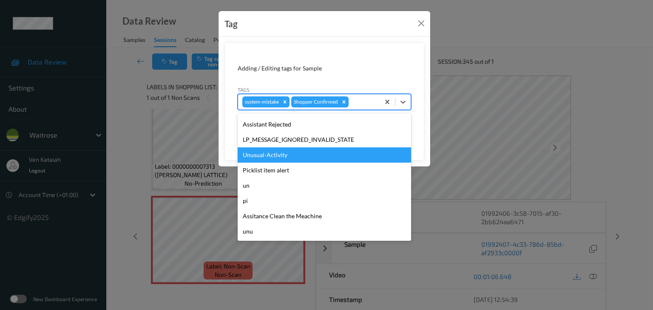
click at [289, 159] on div "Unusual-Activity" at bounding box center [324, 155] width 173 height 15
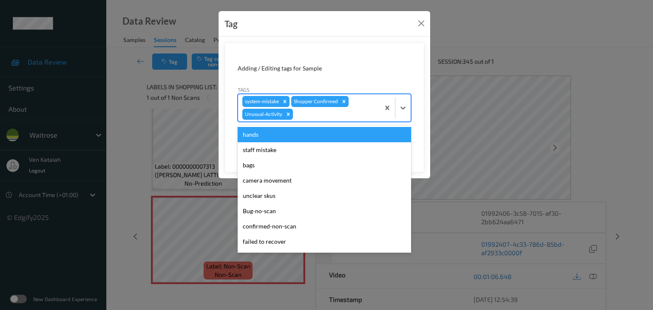
click at [352, 113] on div at bounding box center [335, 114] width 81 height 10
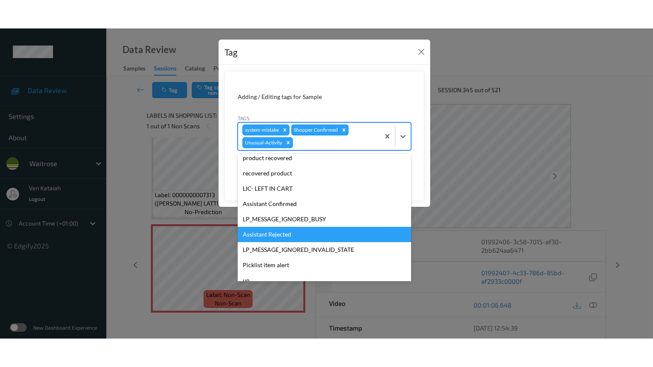
scroll to position [182, 0]
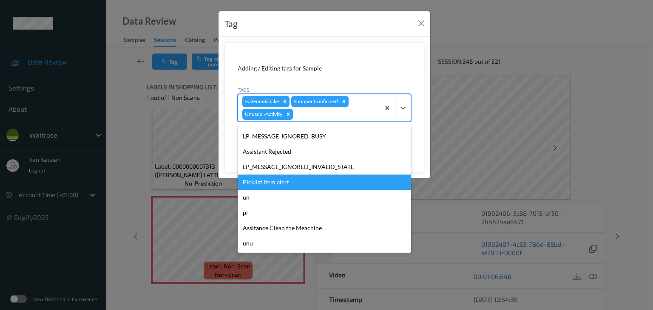
click at [274, 184] on div "Picklist item alert" at bounding box center [324, 182] width 173 height 15
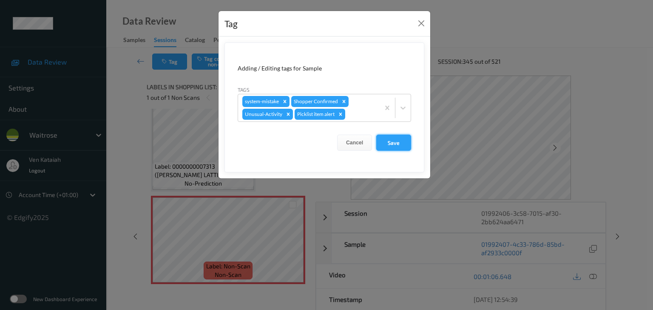
click at [406, 144] on button "Save" at bounding box center [393, 143] width 35 height 16
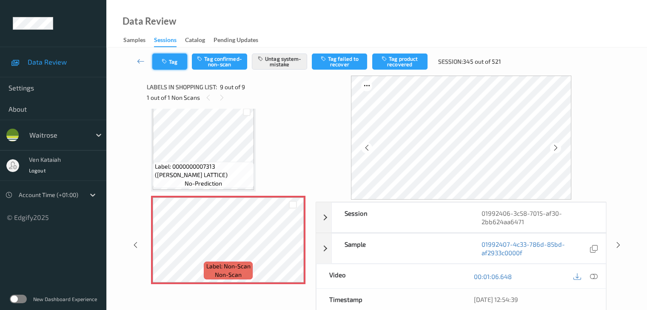
click at [166, 60] on icon "button" at bounding box center [165, 62] width 7 height 6
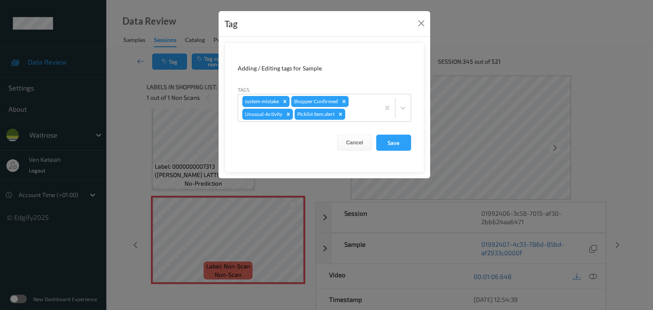
click at [110, 111] on div "Tag Adding / Editing tags for Sample Tags system-mistake Shopper Confirmed Unus…" at bounding box center [326, 155] width 653 height 310
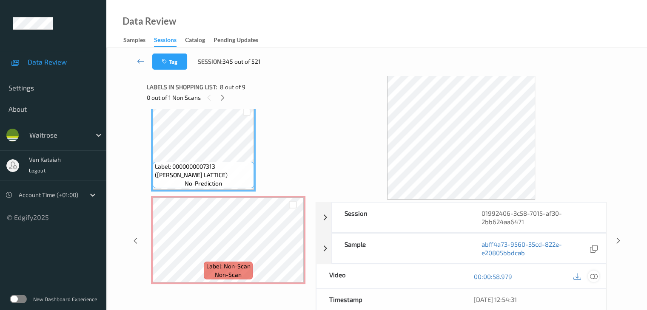
click at [595, 273] on icon at bounding box center [593, 277] width 8 height 8
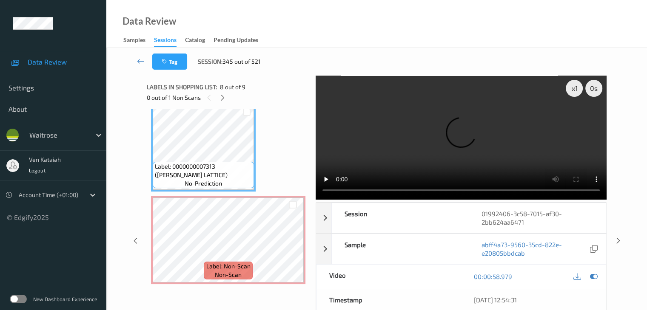
scroll to position [602, 0]
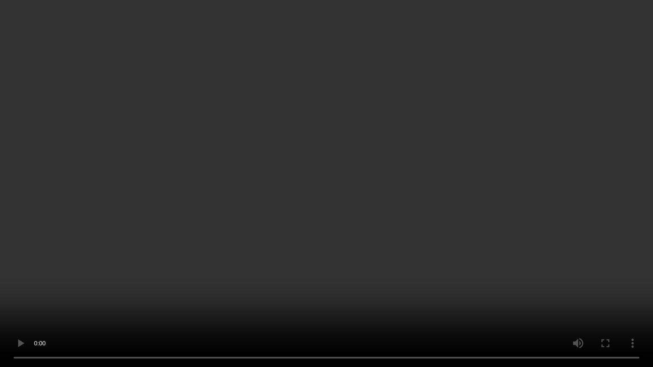
click at [362, 192] on video at bounding box center [326, 183] width 653 height 367
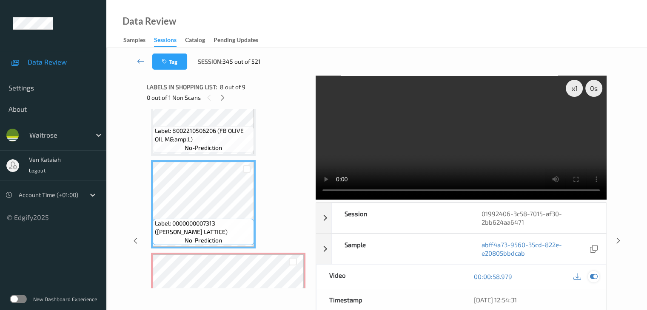
click at [594, 274] on icon at bounding box center [593, 277] width 8 height 8
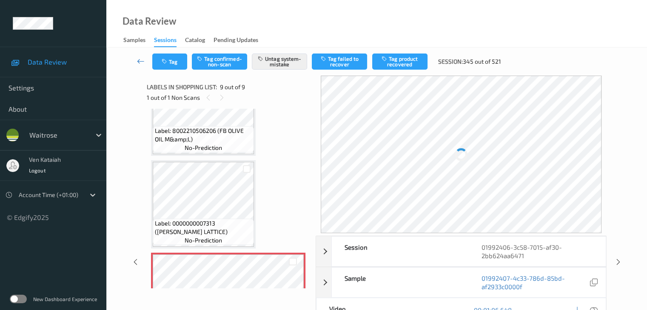
click at [139, 63] on icon at bounding box center [141, 61] width 8 height 9
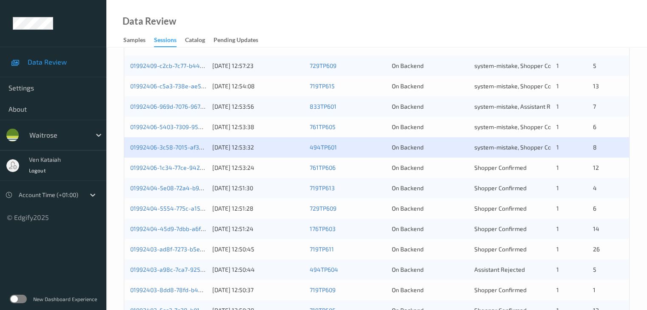
scroll to position [213, 0]
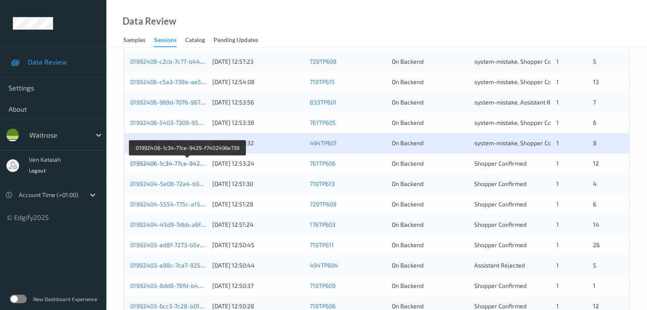
click at [191, 163] on link "01992406-1c34-77ce-9429-f7402496e739" at bounding box center [187, 163] width 115 height 7
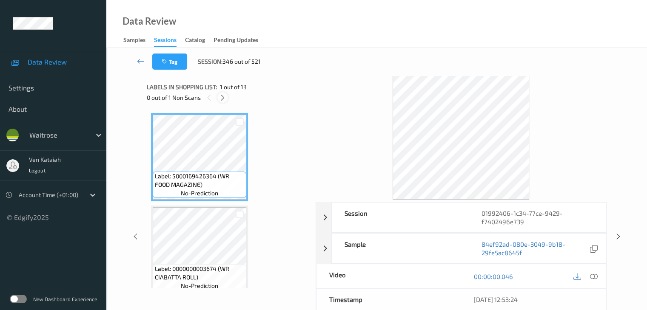
click at [225, 96] on icon at bounding box center [222, 98] width 7 height 8
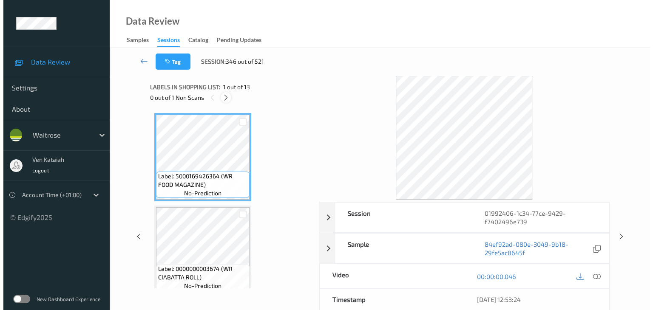
scroll to position [97, 0]
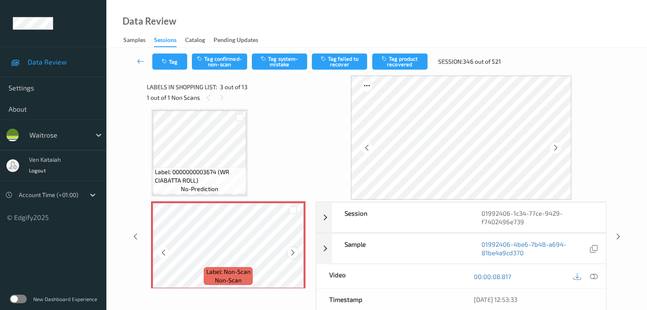
click at [295, 253] on icon at bounding box center [292, 253] width 7 height 8
click at [280, 62] on button "Tag system-mistake" at bounding box center [279, 62] width 55 height 16
click at [179, 60] on button "Tag" at bounding box center [169, 62] width 35 height 16
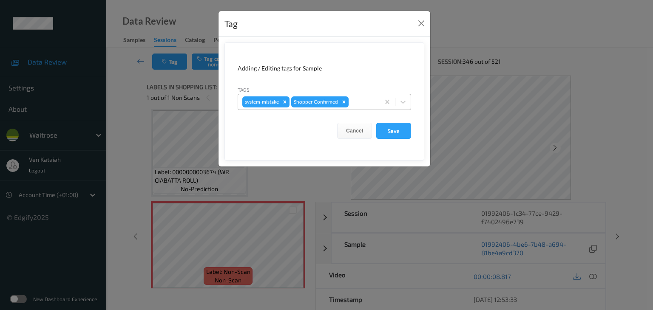
click at [369, 104] on div at bounding box center [362, 102] width 25 height 10
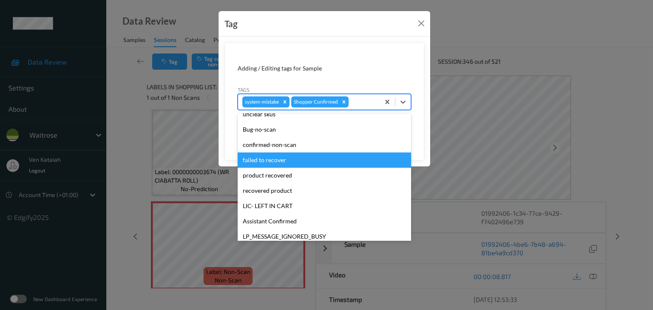
scroll to position [170, 0]
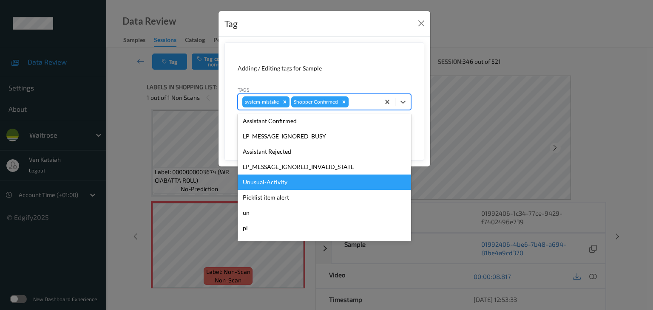
click at [283, 179] on div "Unusual-Activity" at bounding box center [324, 182] width 173 height 15
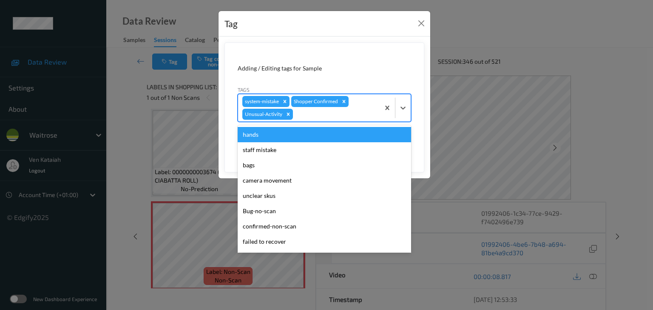
click at [350, 112] on div at bounding box center [335, 114] width 81 height 10
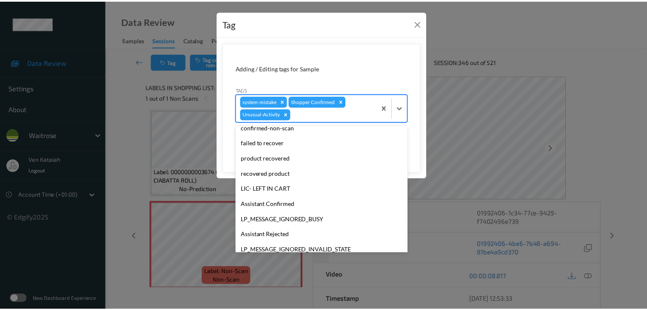
scroll to position [182, 0]
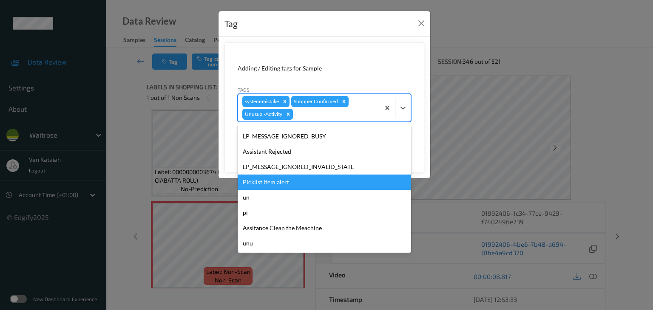
click at [264, 186] on div "Picklist item alert" at bounding box center [324, 182] width 173 height 15
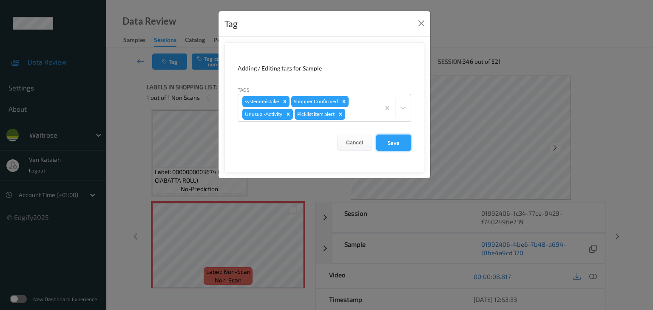
click at [397, 144] on button "Save" at bounding box center [393, 143] width 35 height 16
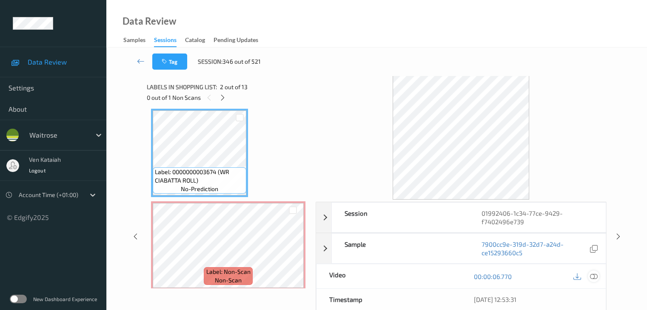
click at [589, 276] on div at bounding box center [593, 276] width 11 height 11
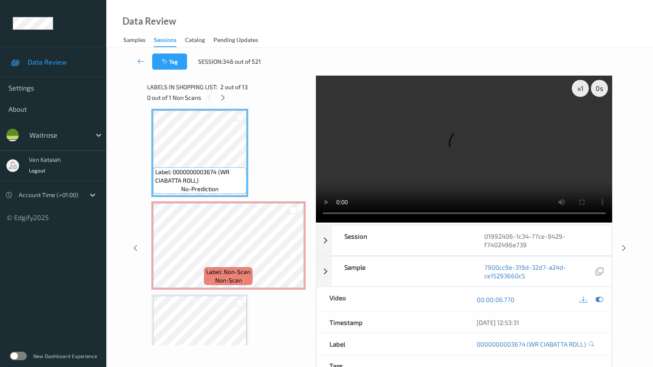
click at [318, 209] on video at bounding box center [464, 149] width 297 height 147
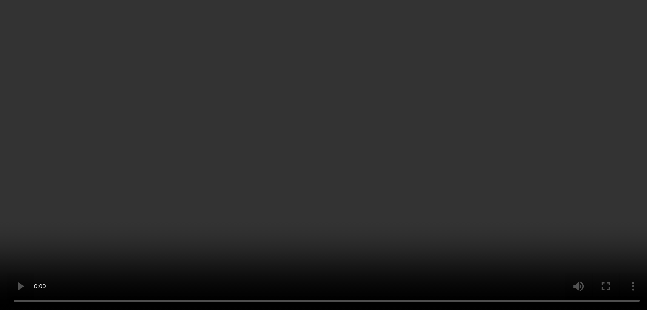
click at [595, 156] on icon at bounding box center [593, 153] width 8 height 8
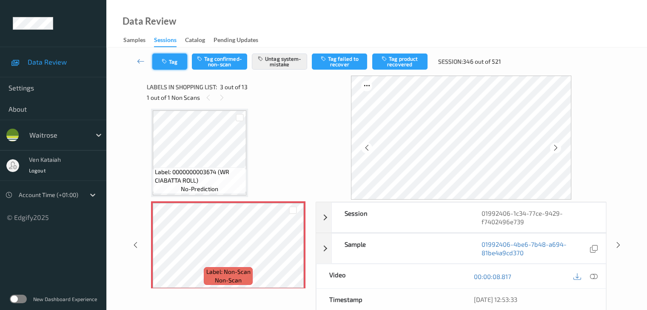
click at [173, 62] on button "Tag" at bounding box center [169, 62] width 35 height 16
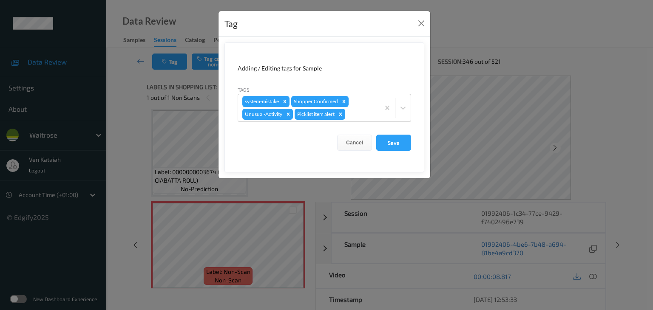
click at [108, 114] on div "Tag Adding / Editing tags for Sample Tags system-mistake Shopper Confirmed Unus…" at bounding box center [326, 155] width 653 height 310
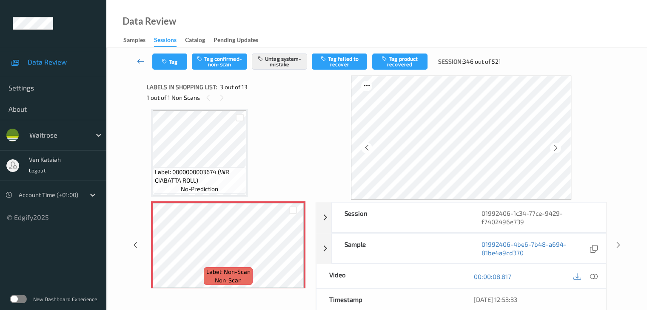
click at [138, 60] on icon at bounding box center [141, 61] width 8 height 9
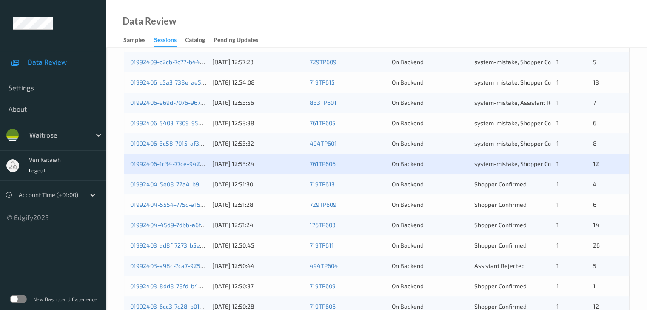
scroll to position [213, 0]
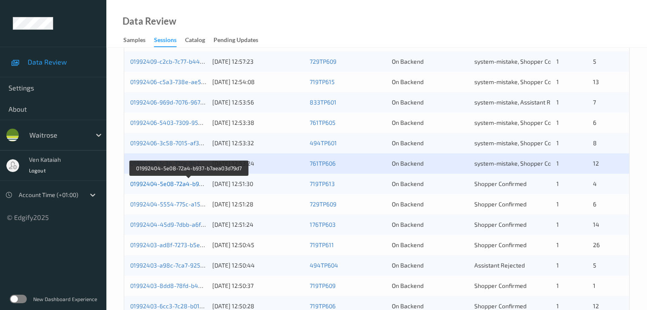
click at [162, 182] on link "01992404-5e08-72a4-b937-b7aea03d79d7" at bounding box center [188, 183] width 117 height 7
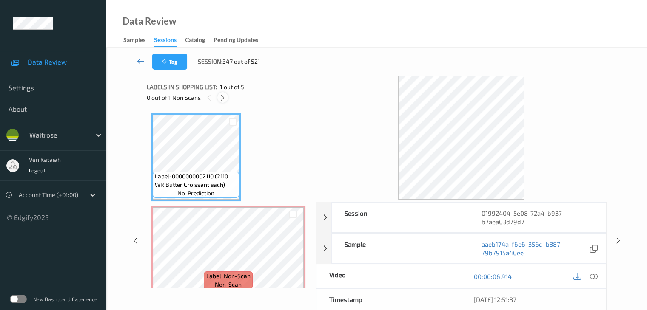
click at [219, 95] on icon at bounding box center [222, 98] width 7 height 8
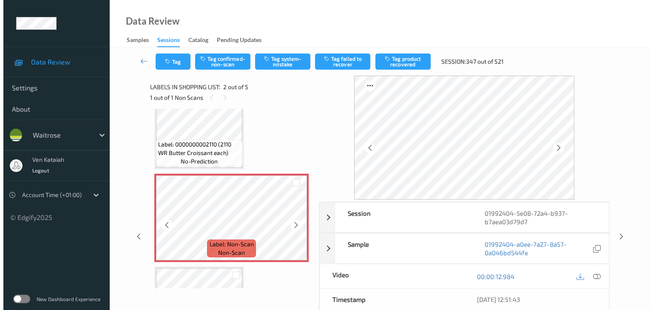
scroll to position [47, 0]
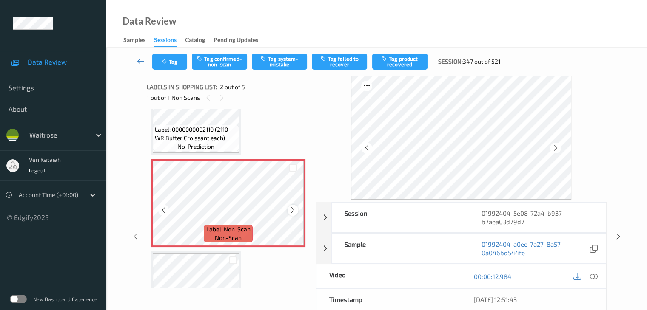
click at [292, 208] on icon at bounding box center [292, 211] width 7 height 8
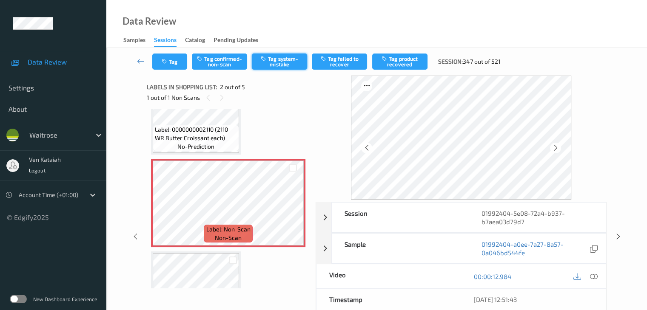
click at [260, 60] on button "Tag system-mistake" at bounding box center [279, 62] width 55 height 16
click at [162, 60] on icon "button" at bounding box center [165, 62] width 7 height 6
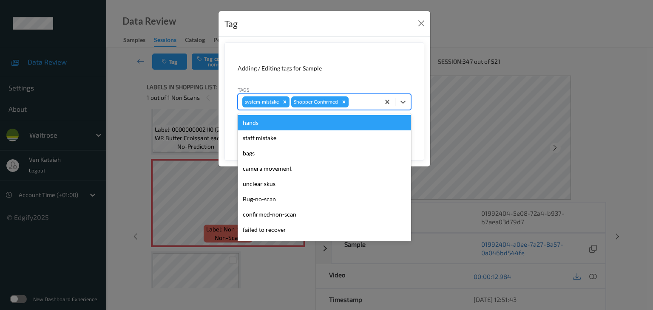
click at [352, 101] on div at bounding box center [362, 102] width 25 height 10
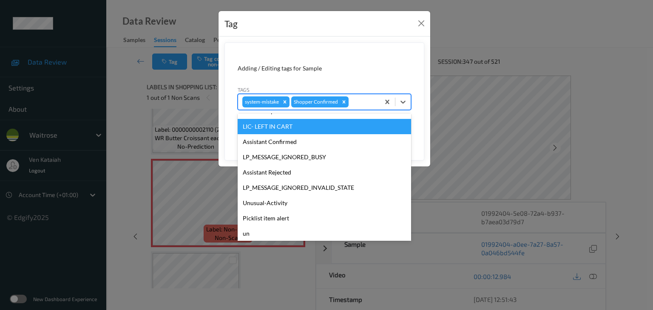
scroll to position [197, 0]
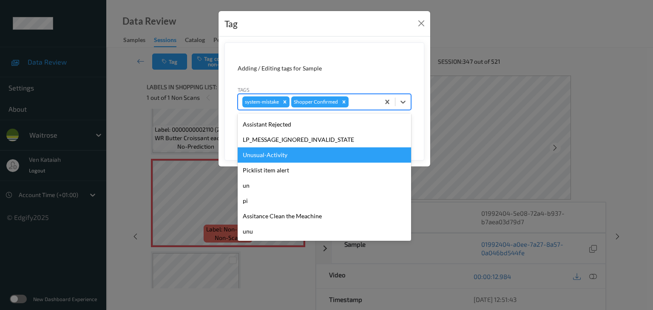
click at [265, 158] on div "Unusual-Activity" at bounding box center [324, 155] width 173 height 15
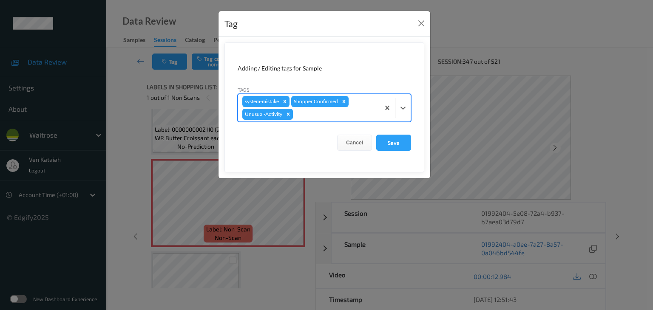
click at [338, 116] on div at bounding box center [335, 114] width 81 height 10
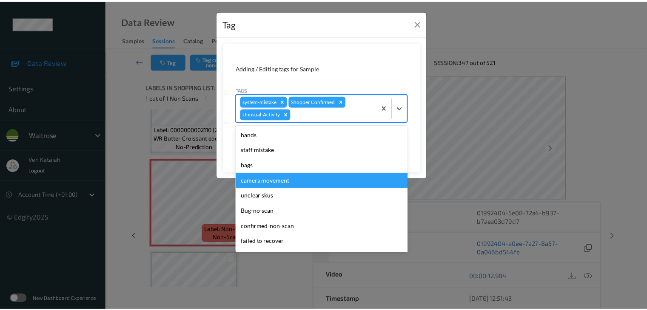
scroll to position [182, 0]
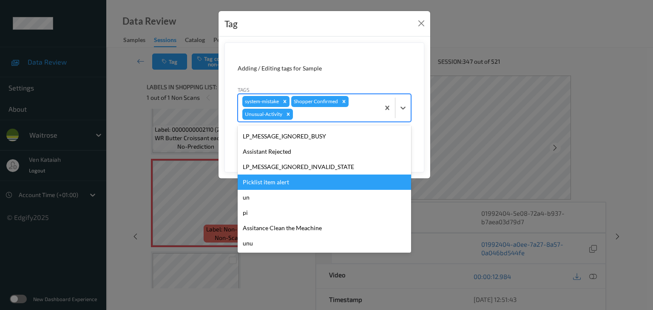
click at [281, 180] on div "Picklist item alert" at bounding box center [324, 182] width 173 height 15
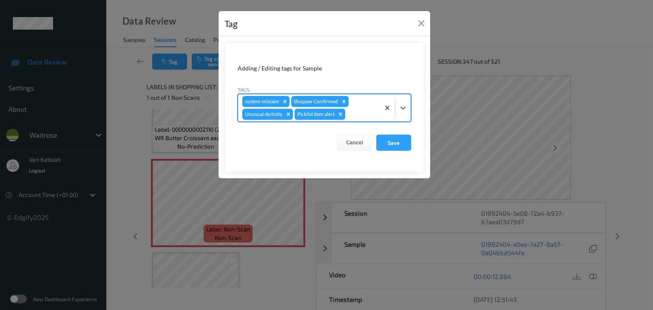
click at [405, 132] on form "Adding / Editing tags for Sample Tags option Picklist item alert, selected. Sel…" at bounding box center [324, 108] width 200 height 130
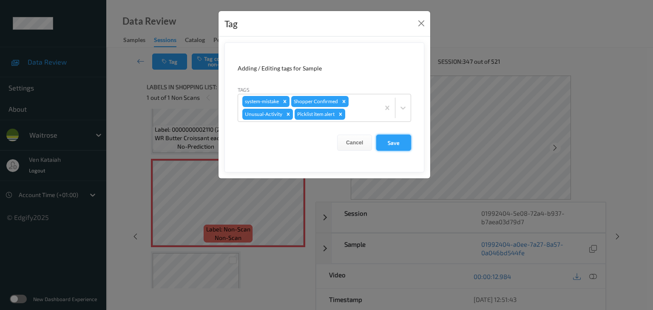
click at [395, 143] on button "Save" at bounding box center [393, 143] width 35 height 16
click at [390, 136] on button "Save" at bounding box center [393, 143] width 35 height 16
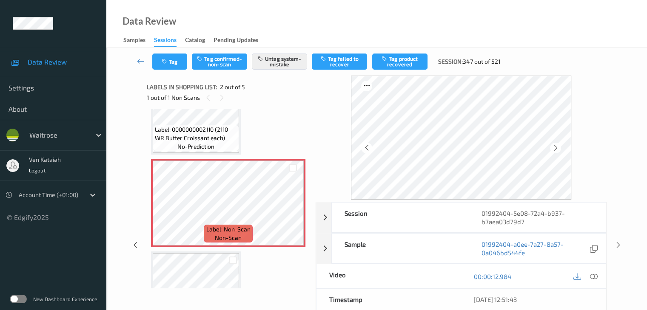
click at [214, 131] on span "Label: 0000000002110 (2110 WR Butter Croissant each)" at bounding box center [196, 133] width 82 height 17
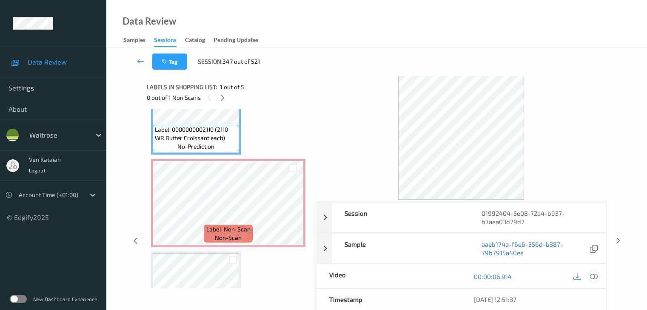
click at [595, 276] on icon at bounding box center [593, 277] width 8 height 8
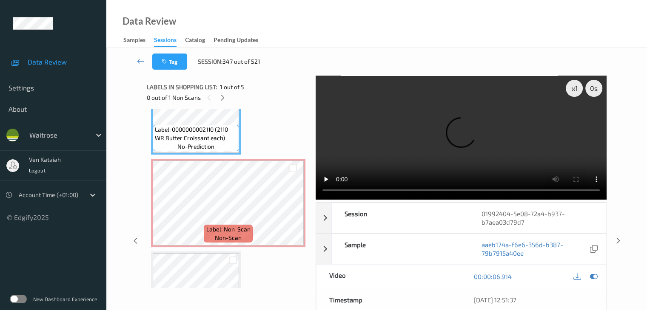
click at [477, 150] on video at bounding box center [460, 138] width 291 height 124
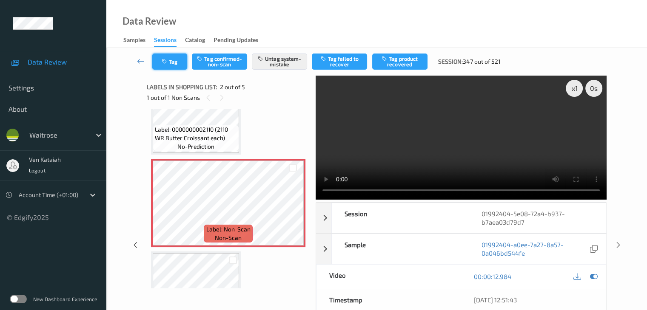
click at [180, 58] on button "Tag" at bounding box center [169, 62] width 35 height 16
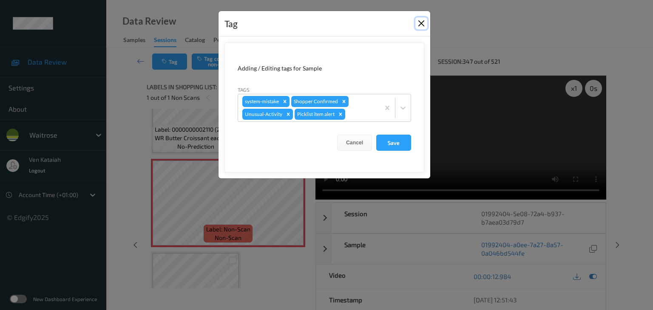
click at [419, 19] on button "Close" at bounding box center [421, 23] width 12 height 12
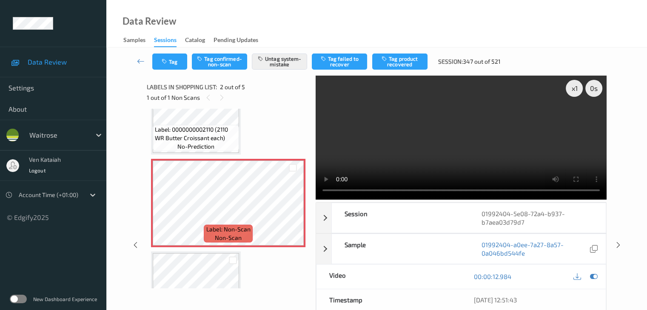
click at [515, 158] on video at bounding box center [460, 138] width 291 height 124
click at [593, 277] on icon at bounding box center [593, 277] width 8 height 8
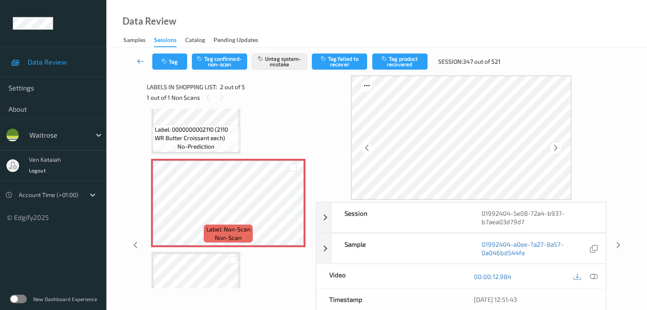
click at [139, 61] on icon at bounding box center [141, 61] width 8 height 9
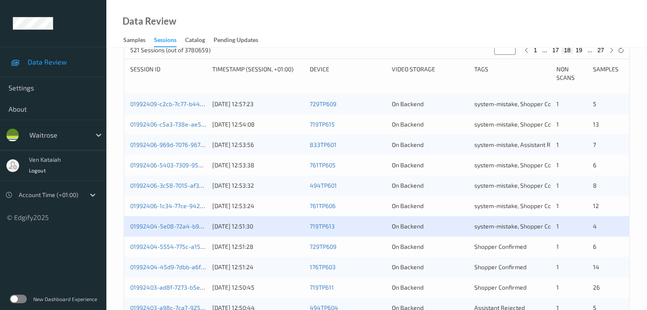
scroll to position [213, 0]
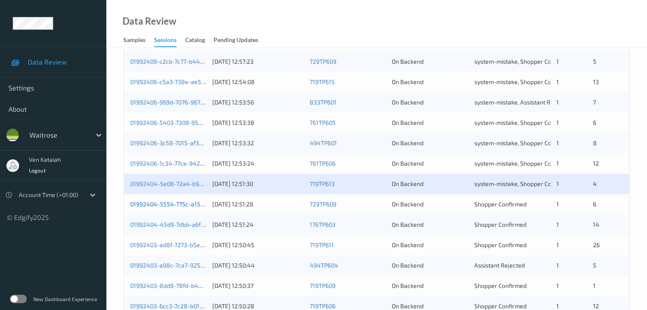
click at [179, 207] on link "01992404-5554-775c-a158-c7a6863f3a35" at bounding box center [188, 204] width 116 height 7
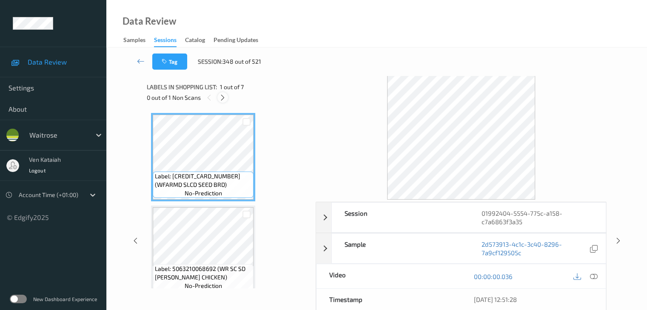
click at [222, 97] on icon at bounding box center [222, 98] width 7 height 8
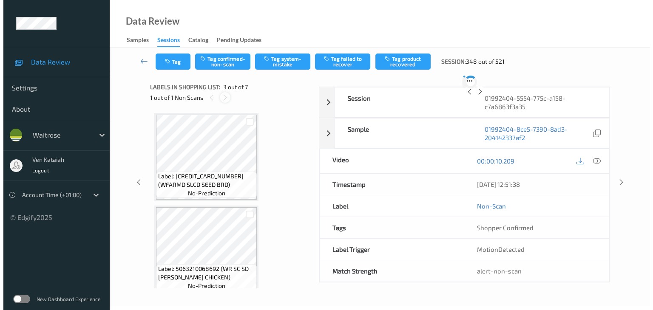
scroll to position [97, 0]
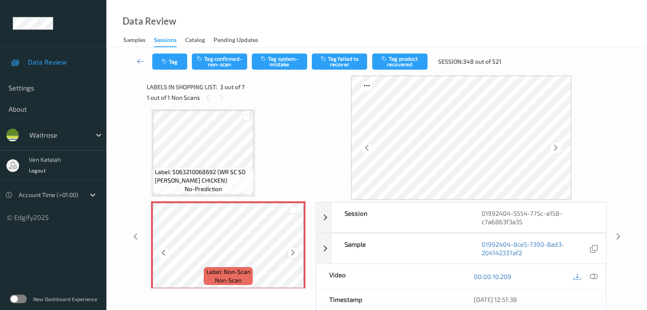
click at [294, 253] on icon at bounding box center [292, 253] width 7 height 8
click at [293, 254] on icon at bounding box center [292, 253] width 7 height 8
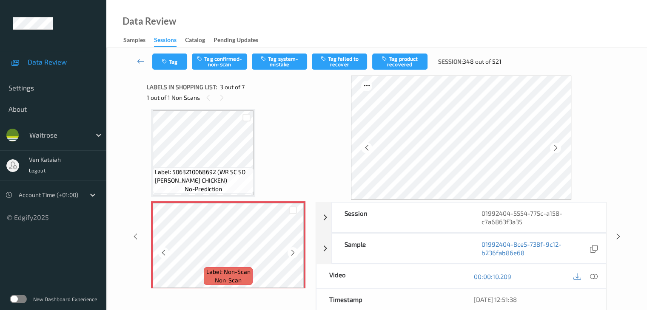
click at [293, 254] on icon at bounding box center [292, 253] width 7 height 8
click at [242, 170] on span "Label: 5063210068692 (WR SC SD [PERSON_NAME] CHICKEN)" at bounding box center [203, 176] width 97 height 17
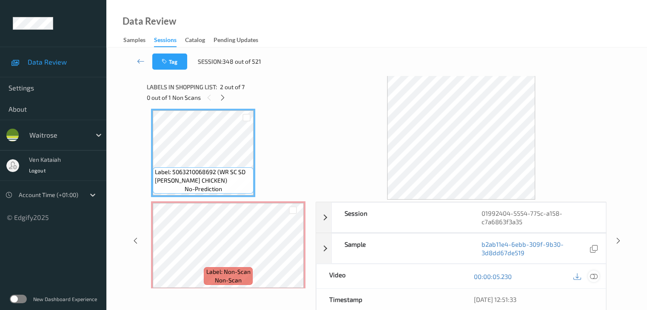
click at [595, 277] on icon at bounding box center [593, 277] width 8 height 8
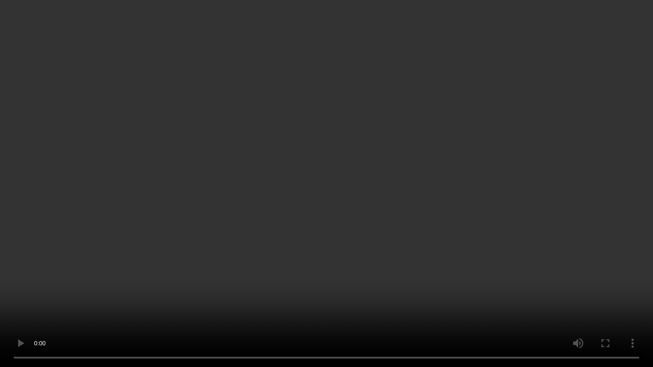
click at [356, 213] on video at bounding box center [326, 183] width 653 height 367
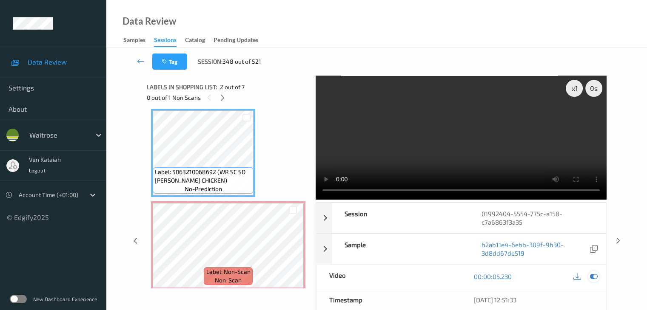
click at [597, 278] on icon at bounding box center [593, 277] width 8 height 8
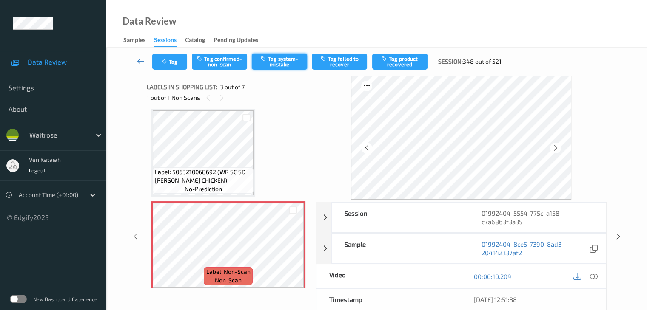
click at [275, 65] on button "Tag system-mistake" at bounding box center [279, 62] width 55 height 16
click at [172, 67] on button "Tag" at bounding box center [169, 62] width 35 height 16
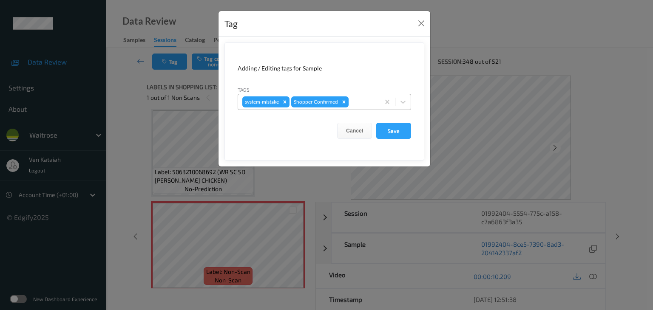
click at [355, 102] on div at bounding box center [362, 102] width 25 height 10
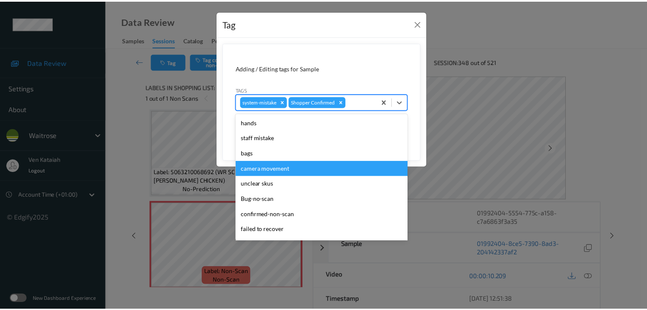
scroll to position [170, 0]
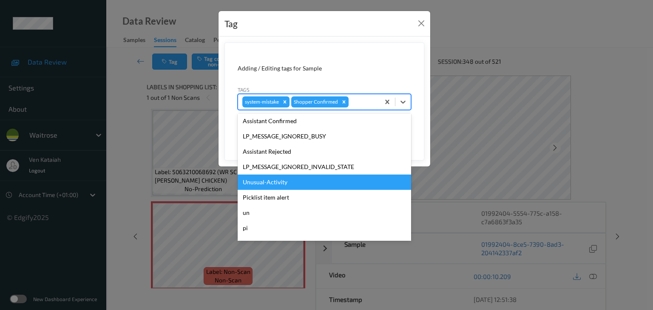
click at [283, 187] on div "Unusual-Activity" at bounding box center [324, 182] width 173 height 15
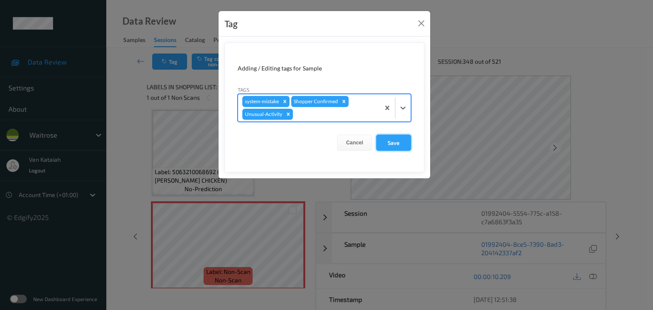
click at [392, 150] on button "Save" at bounding box center [393, 143] width 35 height 16
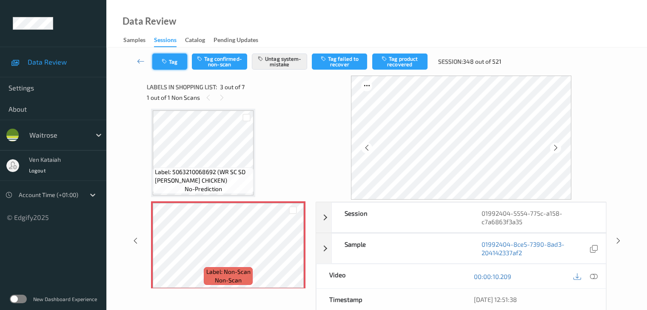
click at [172, 68] on button "Tag" at bounding box center [169, 62] width 35 height 16
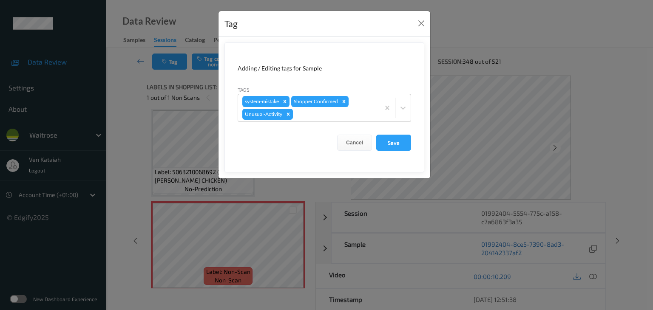
click at [133, 126] on div "Tag Adding / Editing tags for Sample Tags system-mistake Shopper Confirmed Unus…" at bounding box center [326, 155] width 653 height 310
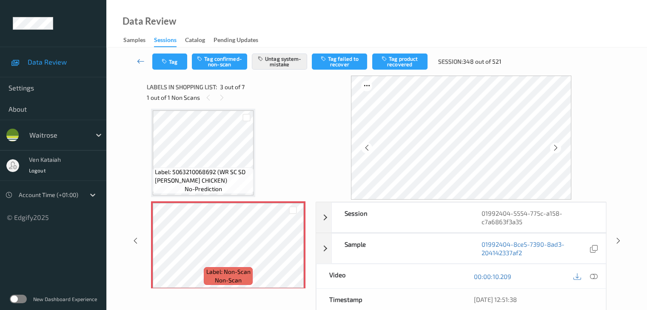
click at [142, 62] on icon at bounding box center [141, 61] width 8 height 9
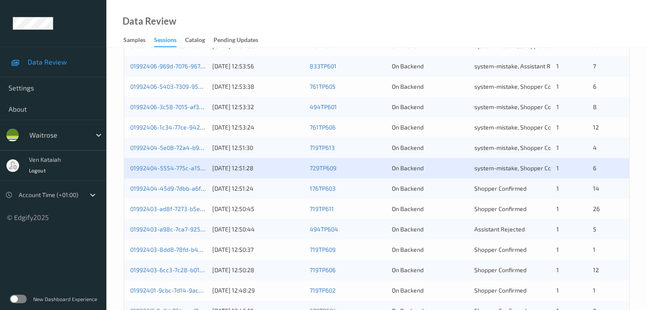
scroll to position [255, 0]
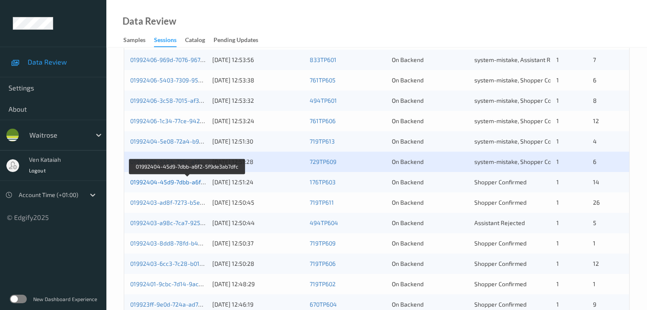
click at [177, 181] on link "01992404-45d9-7dbb-a6f2-5f9de3ab7dfc" at bounding box center [187, 182] width 114 height 7
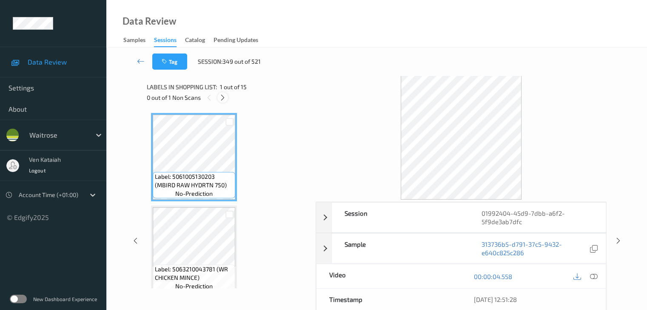
click at [221, 97] on icon at bounding box center [222, 98] width 7 height 8
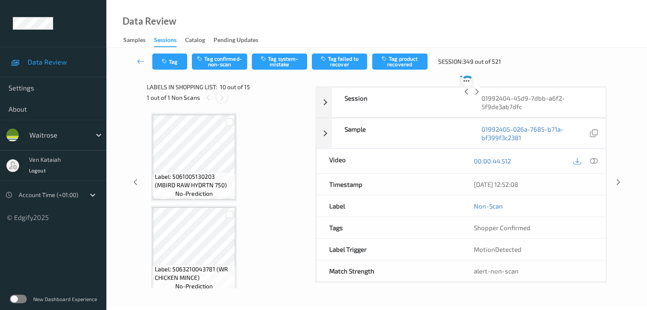
scroll to position [746, 0]
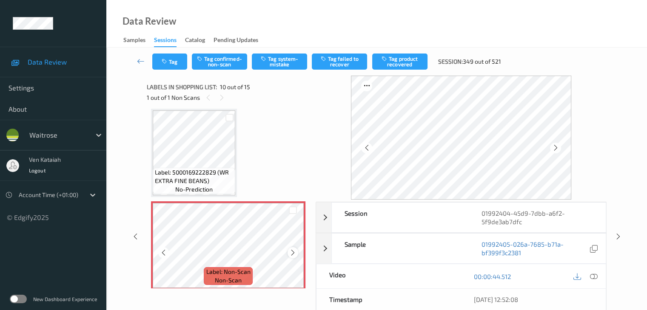
click at [294, 255] on icon at bounding box center [292, 253] width 7 height 8
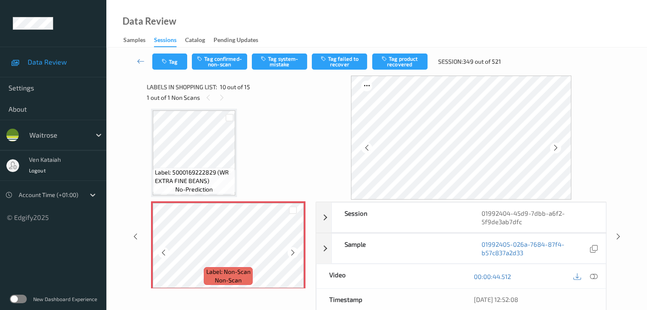
click at [294, 255] on icon at bounding box center [292, 253] width 7 height 8
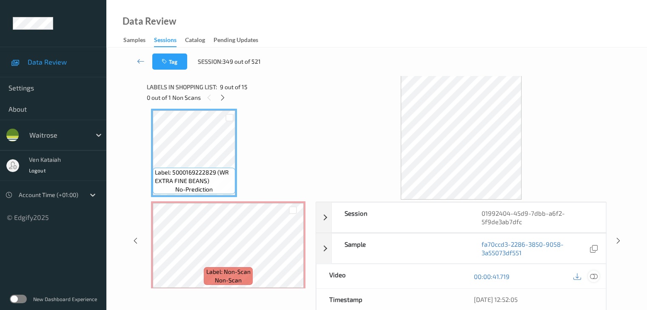
click at [590, 278] on icon at bounding box center [593, 277] width 8 height 8
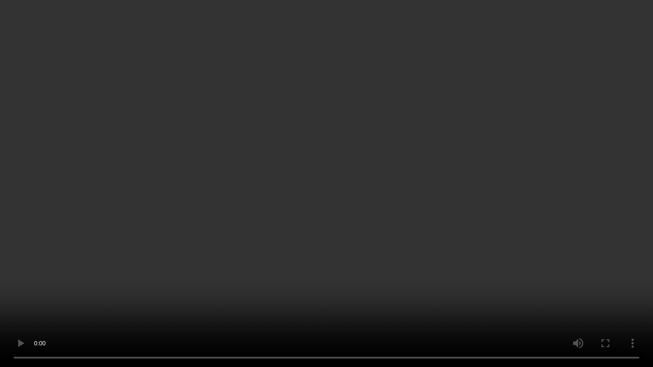
click at [325, 170] on video at bounding box center [326, 183] width 653 height 367
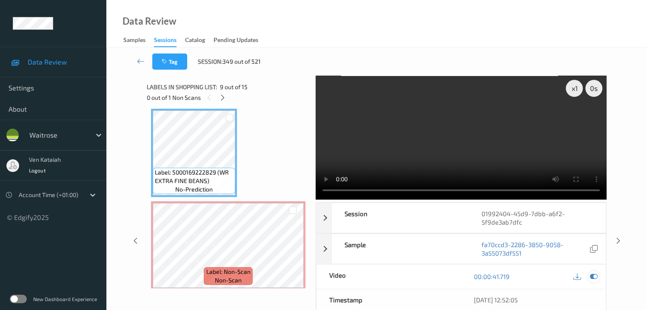
click at [592, 279] on icon at bounding box center [593, 277] width 8 height 8
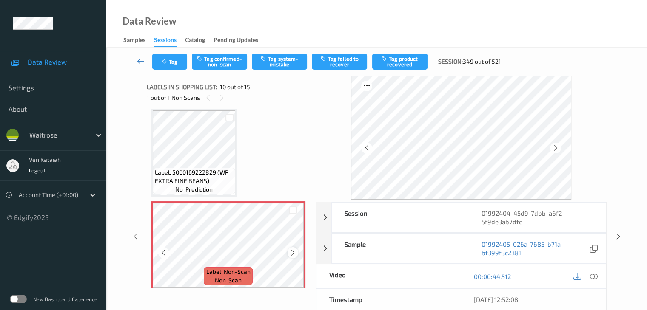
click at [292, 252] on icon at bounding box center [292, 253] width 7 height 8
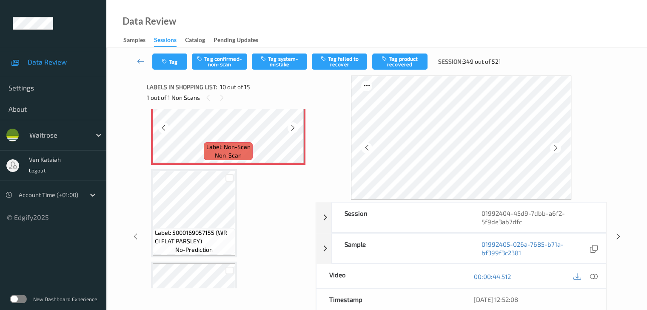
scroll to position [873, 0]
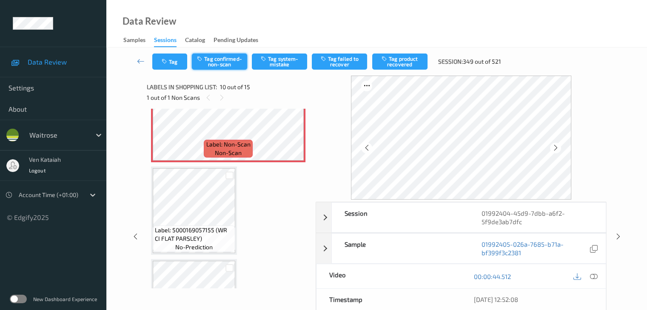
click at [235, 68] on button "Tag confirmed-non-scan" at bounding box center [219, 62] width 55 height 16
drag, startPoint x: 420, startPoint y: 67, endPoint x: 388, endPoint y: 75, distance: 33.4
click at [420, 67] on button "Tag product recovered" at bounding box center [399, 62] width 55 height 16
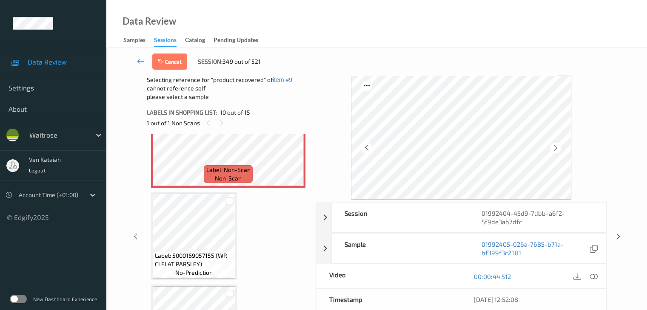
scroll to position [958, 0]
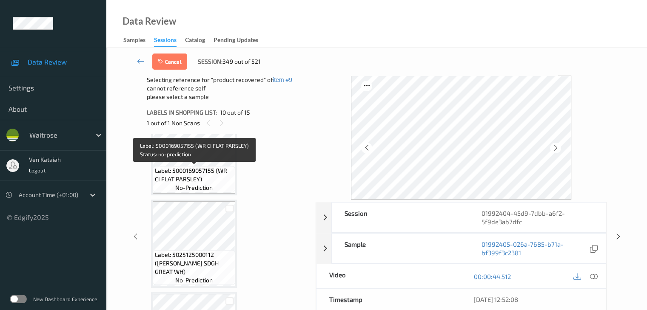
click at [207, 174] on span "Label: 5000169057155 (WR CI FLAT PARSLEY)" at bounding box center [194, 175] width 78 height 17
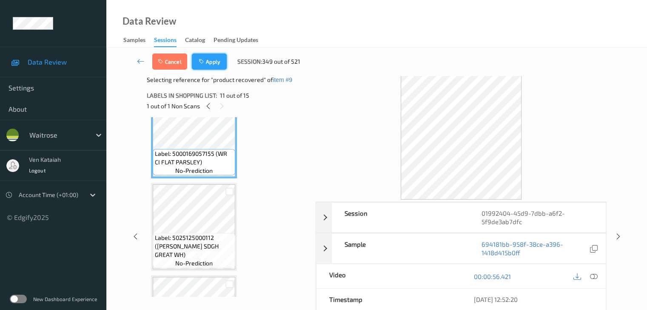
click at [223, 61] on button "Apply" at bounding box center [209, 62] width 35 height 16
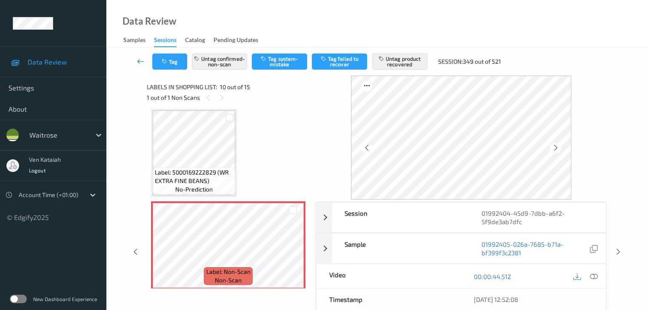
click at [137, 63] on icon at bounding box center [141, 61] width 8 height 9
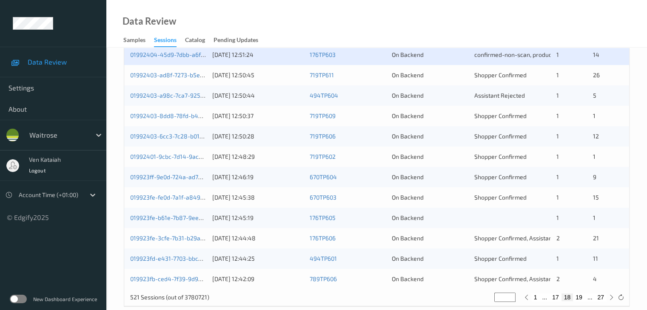
scroll to position [340, 0]
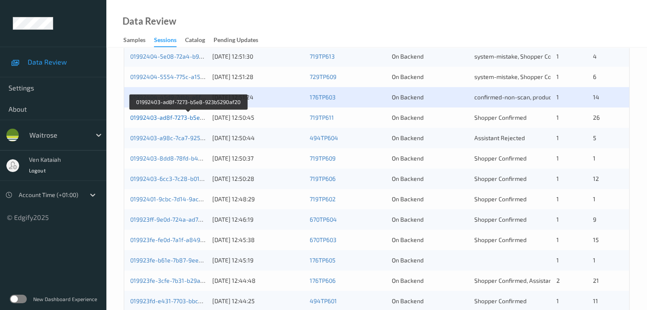
click at [164, 118] on link "01992403-ad8f-7273-b5e8-923b5290af20" at bounding box center [188, 117] width 116 height 7
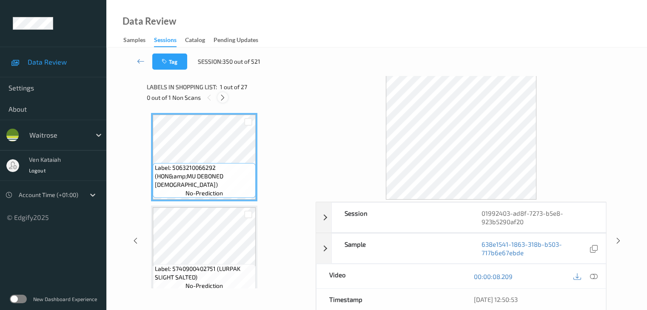
click at [228, 99] on div "0 out of 1 Non Scans" at bounding box center [228, 97] width 163 height 11
click at [222, 97] on icon at bounding box center [222, 98] width 7 height 8
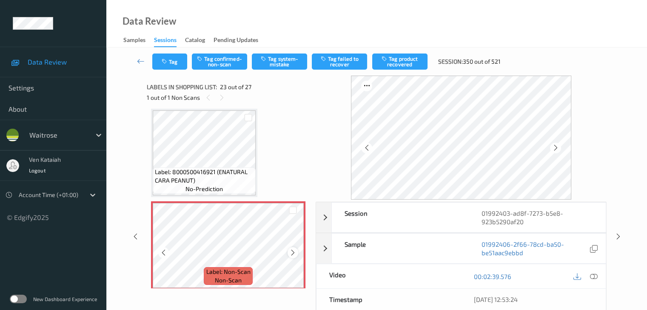
click at [293, 255] on icon at bounding box center [292, 253] width 7 height 8
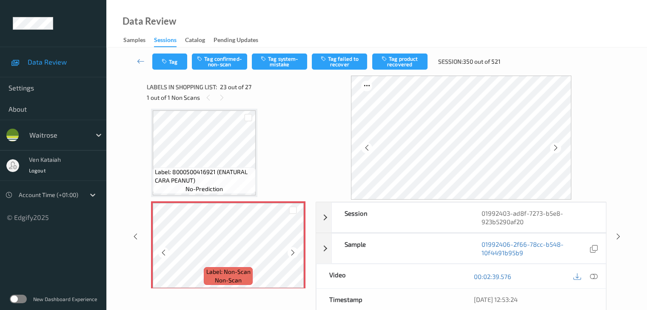
click at [293, 255] on icon at bounding box center [292, 253] width 7 height 8
click at [295, 252] on icon at bounding box center [292, 253] width 7 height 8
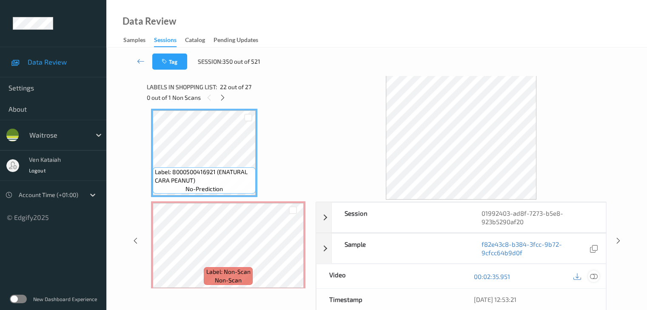
click at [592, 275] on icon at bounding box center [593, 277] width 8 height 8
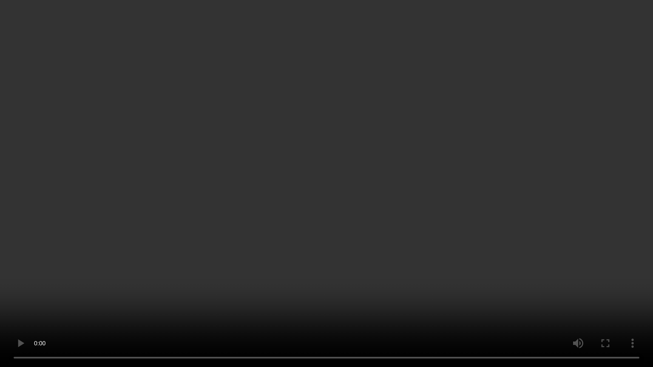
click at [449, 273] on video at bounding box center [326, 183] width 653 height 367
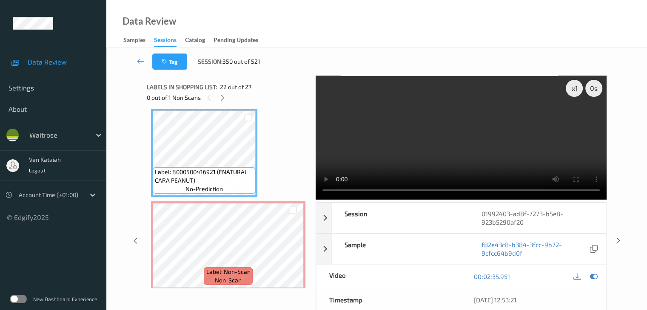
click at [586, 275] on div at bounding box center [585, 276] width 28 height 11
click at [592, 276] on icon at bounding box center [593, 277] width 8 height 8
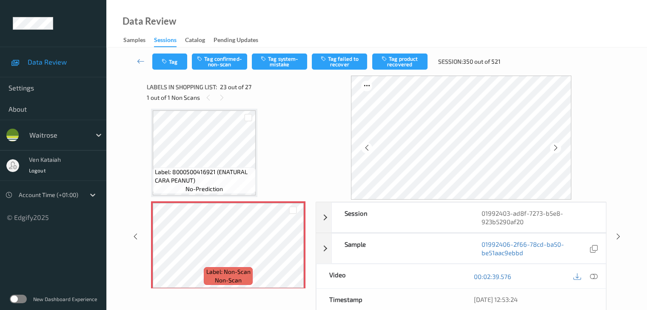
click at [218, 73] on div "Tag Tag confirmed-non-scan Tag system-mistake Tag failed to recover Tag product…" at bounding box center [377, 62] width 506 height 28
click at [217, 64] on button "Tag confirmed-non-scan" at bounding box center [219, 62] width 55 height 16
click at [382, 64] on button "Tag product recovered" at bounding box center [399, 62] width 55 height 16
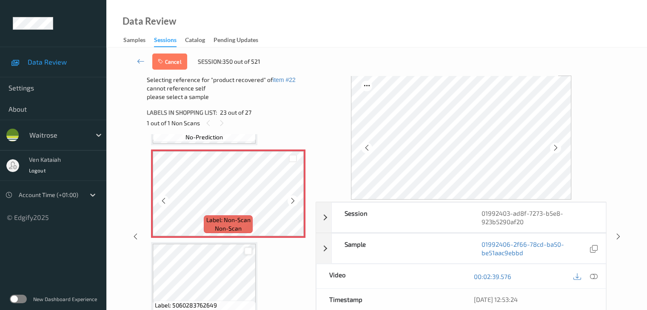
scroll to position [2036, 0]
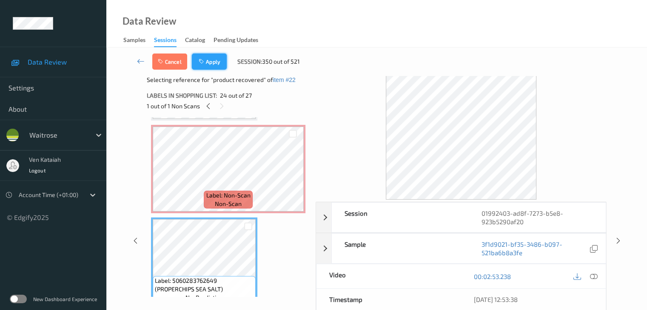
click at [214, 62] on button "Apply" at bounding box center [209, 62] width 35 height 16
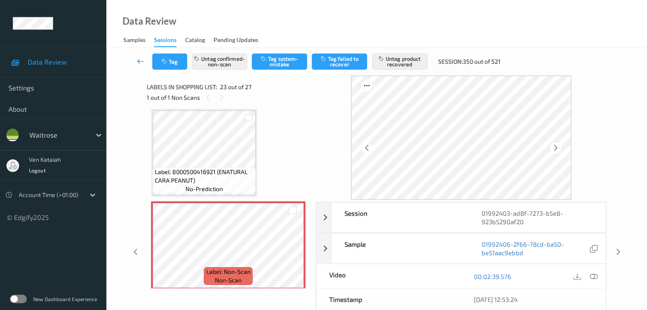
click at [142, 60] on icon at bounding box center [141, 61] width 8 height 9
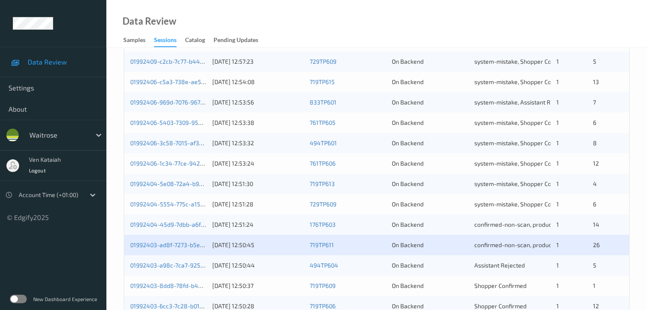
scroll to position [340, 0]
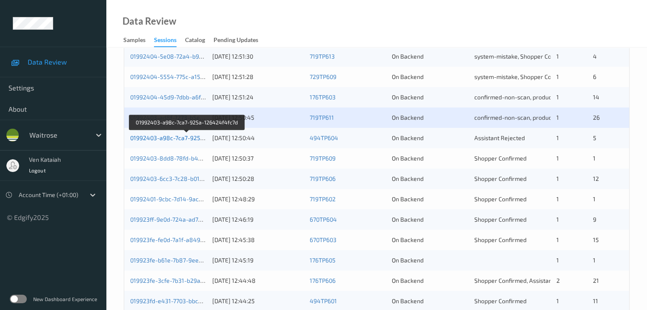
click at [175, 139] on link "01992403-a98c-7ca7-925a-126424f4fc7d" at bounding box center [187, 137] width 114 height 7
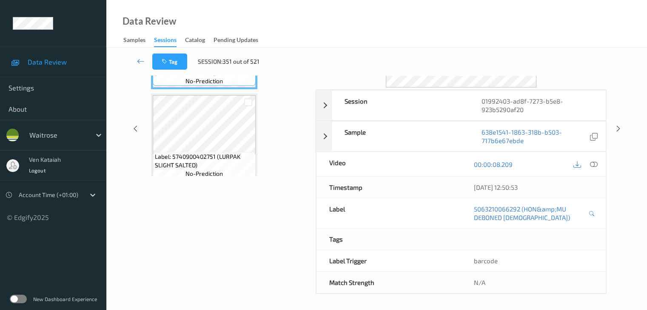
click at [153, 0] on div "Data Review Samples Sessions Catalog Pending Updates" at bounding box center [376, 24] width 540 height 48
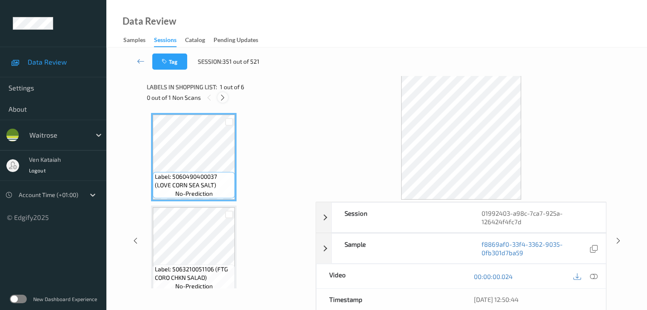
click at [223, 97] on icon at bounding box center [222, 98] width 7 height 8
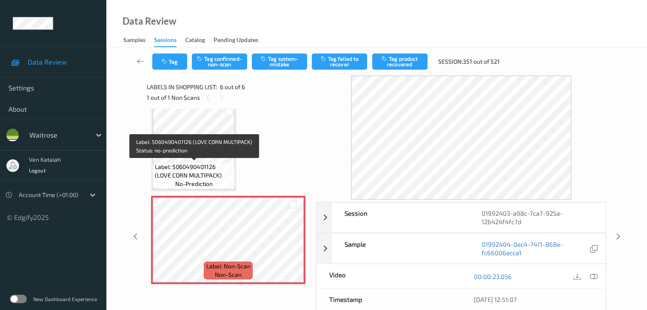
click at [199, 164] on span "Label: 5060490401126 (LOVE CORN MULTIPACK)" at bounding box center [194, 171] width 78 height 17
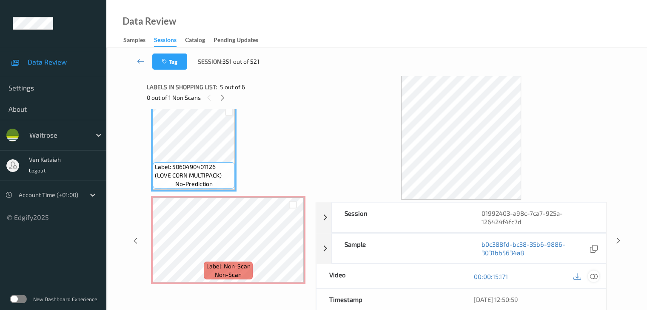
click at [590, 273] on icon at bounding box center [593, 277] width 8 height 8
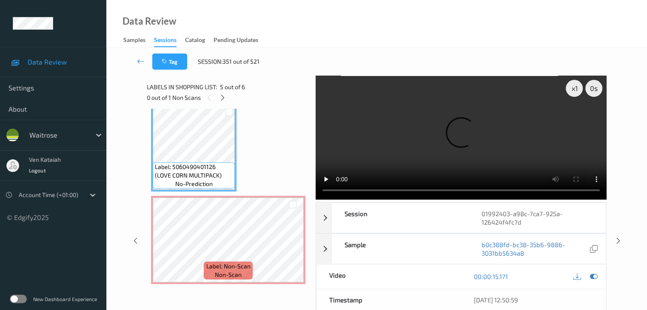
scroll to position [324, 0]
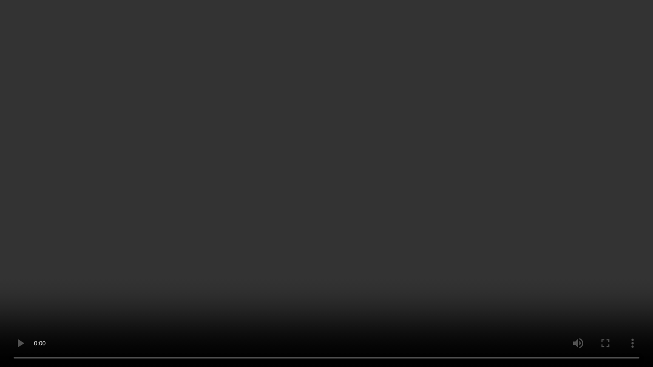
click at [249, 207] on video at bounding box center [326, 183] width 653 height 367
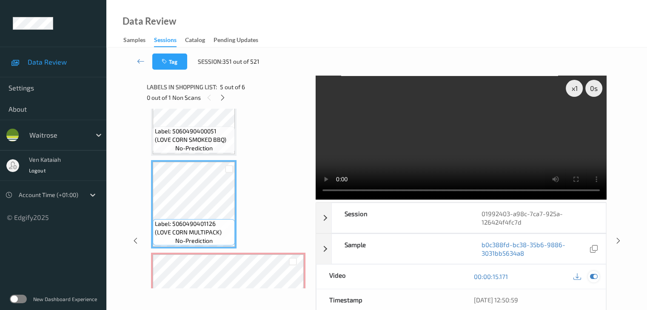
click at [595, 279] on icon at bounding box center [593, 277] width 8 height 8
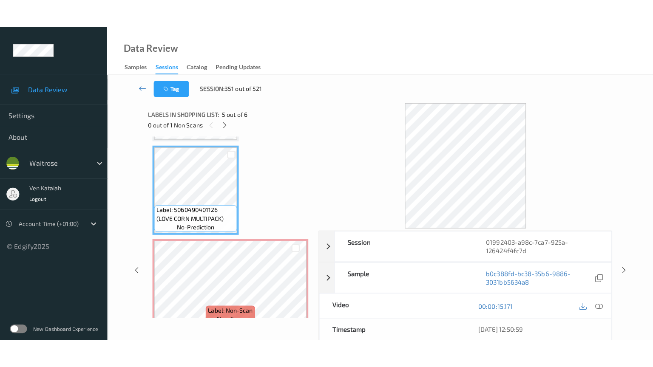
scroll to position [381, 0]
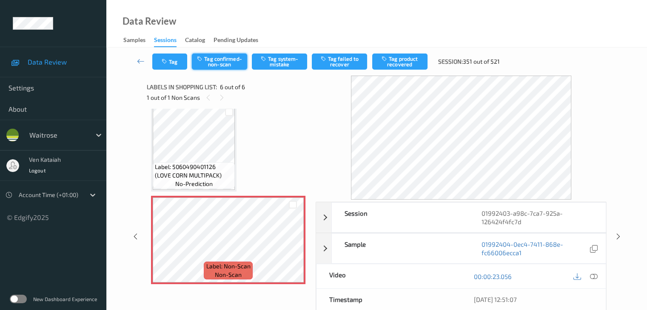
click at [238, 62] on button "Tag confirmed-non-scan" at bounding box center [219, 62] width 55 height 16
click at [596, 276] on icon at bounding box center [593, 277] width 8 height 8
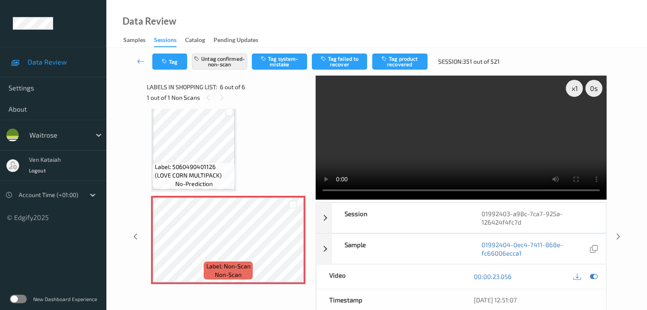
scroll to position [324, 0]
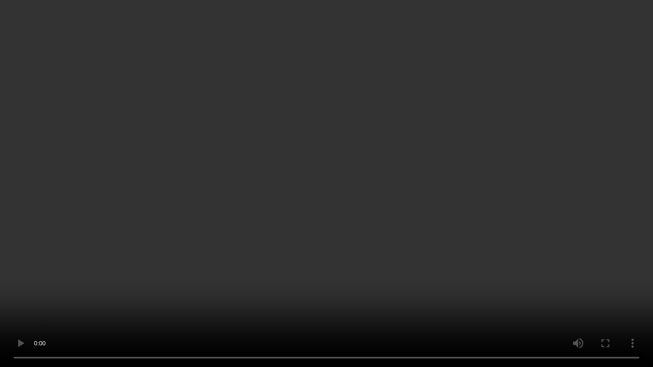
click at [458, 196] on video at bounding box center [326, 183] width 653 height 367
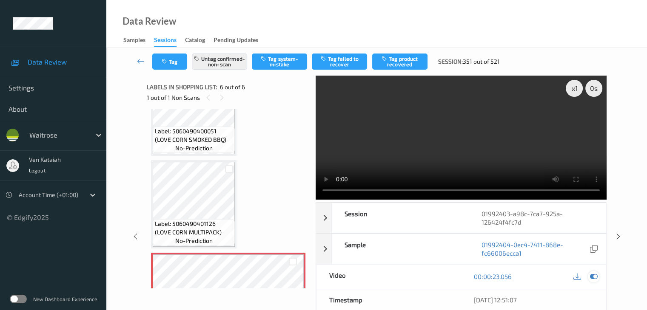
click at [593, 279] on icon at bounding box center [593, 277] width 8 height 8
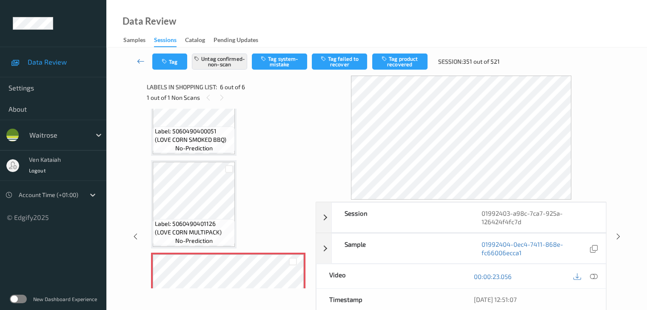
click at [140, 57] on link at bounding box center [141, 62] width 23 height 16
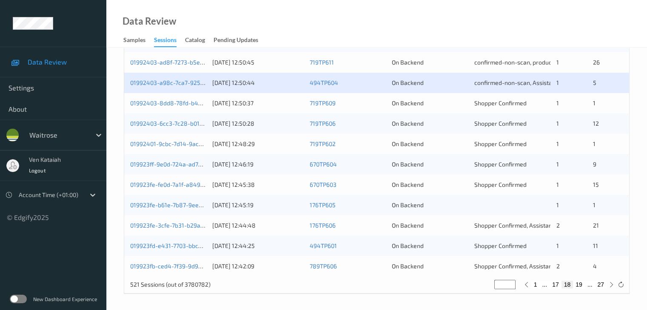
scroll to position [396, 0]
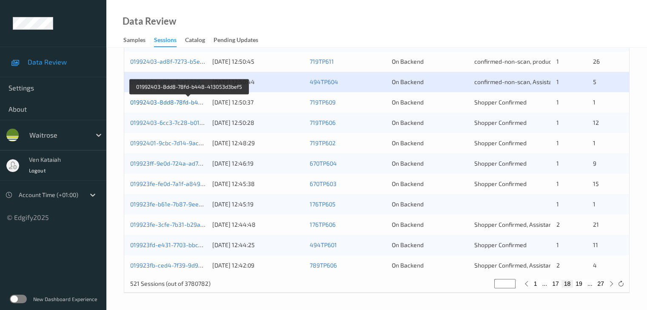
click at [182, 102] on link "01992403-8dd8-78fd-b448-413053d3bef5" at bounding box center [188, 102] width 117 height 7
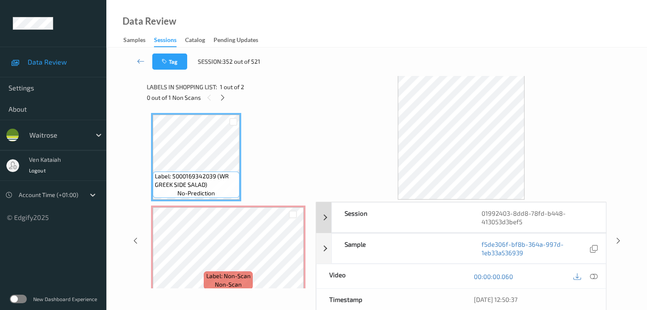
scroll to position [43, 0]
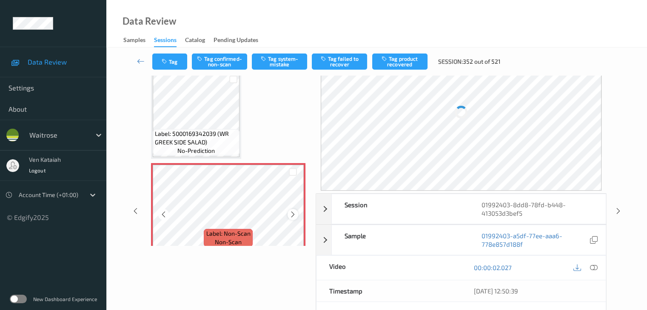
click at [288, 214] on div at bounding box center [292, 214] width 11 height 11
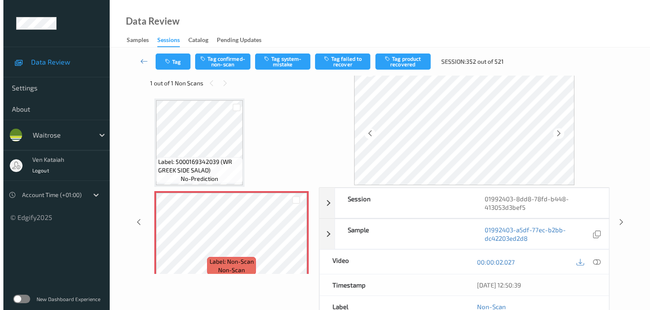
scroll to position [0, 0]
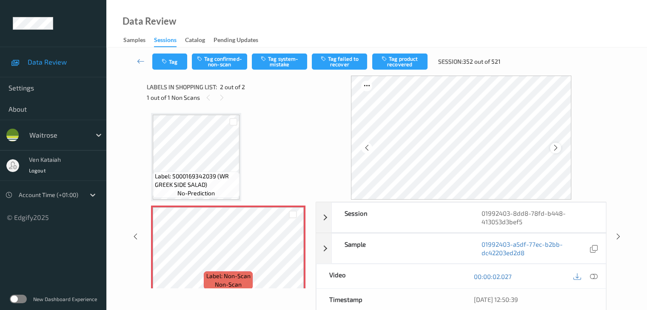
click at [557, 151] on icon at bounding box center [554, 148] width 7 height 8
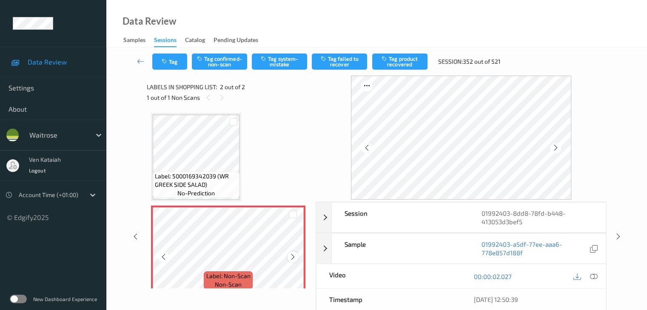
click at [291, 259] on icon at bounding box center [292, 257] width 7 height 8
click at [293, 254] on icon at bounding box center [292, 257] width 7 height 8
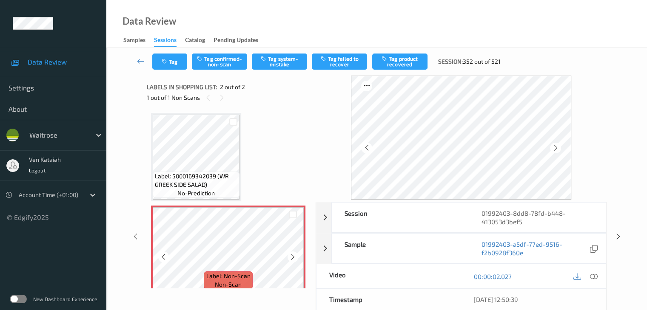
click at [293, 254] on icon at bounding box center [292, 257] width 7 height 8
click at [265, 65] on button "Tag system-mistake" at bounding box center [279, 62] width 55 height 16
click at [179, 61] on button "Tag" at bounding box center [169, 62] width 35 height 16
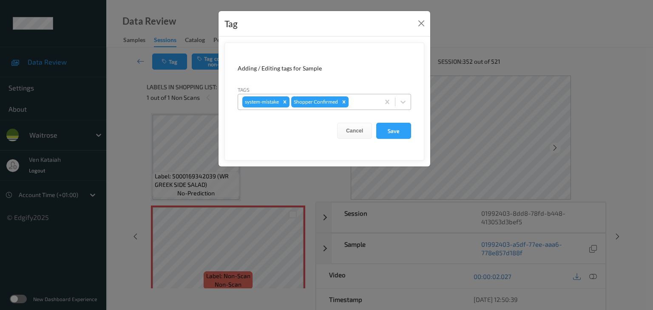
click at [366, 100] on div at bounding box center [362, 102] width 25 height 10
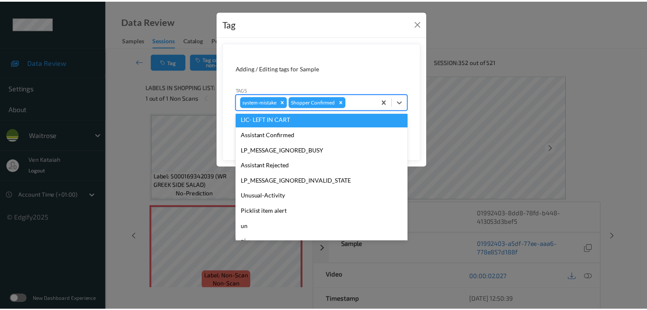
scroll to position [197, 0]
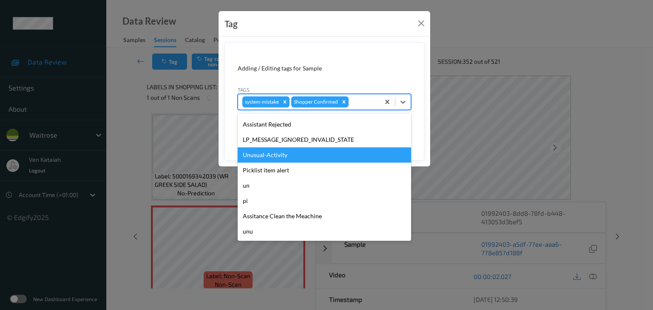
click at [274, 159] on div "Unusual-Activity" at bounding box center [324, 155] width 173 height 15
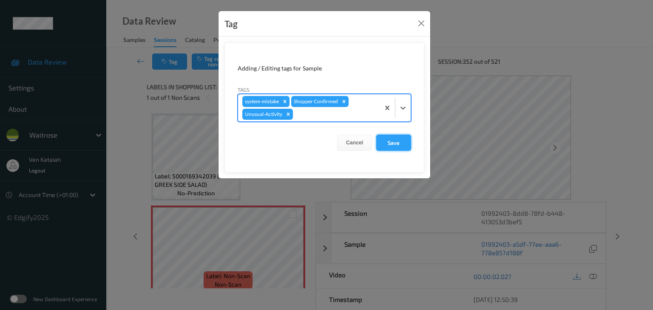
click at [401, 147] on button "Save" at bounding box center [393, 143] width 35 height 16
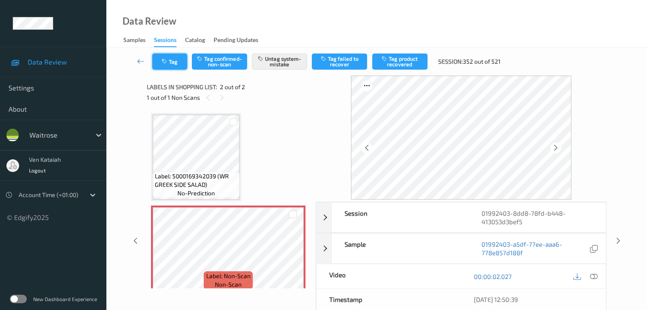
click at [176, 68] on button "Tag" at bounding box center [169, 62] width 35 height 16
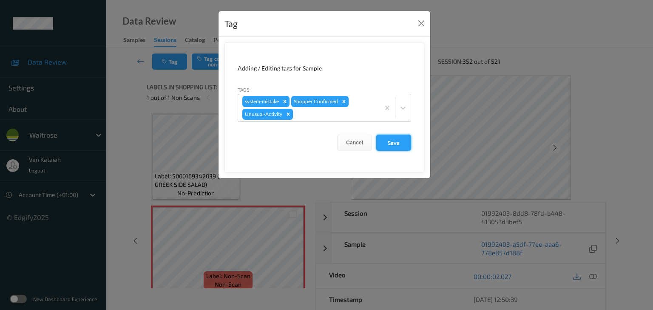
click at [402, 146] on button "Save" at bounding box center [393, 143] width 35 height 16
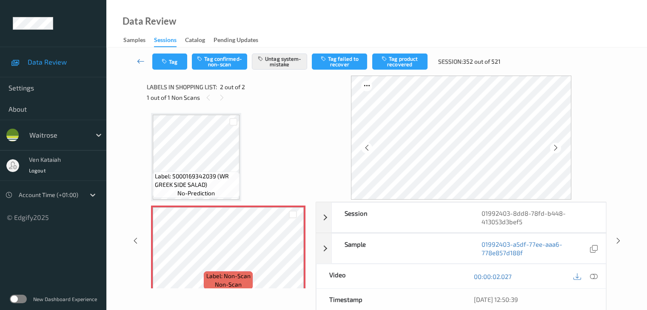
click at [137, 60] on icon at bounding box center [141, 61] width 8 height 9
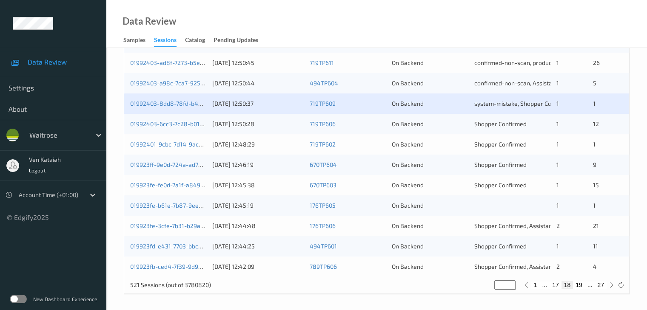
scroll to position [396, 0]
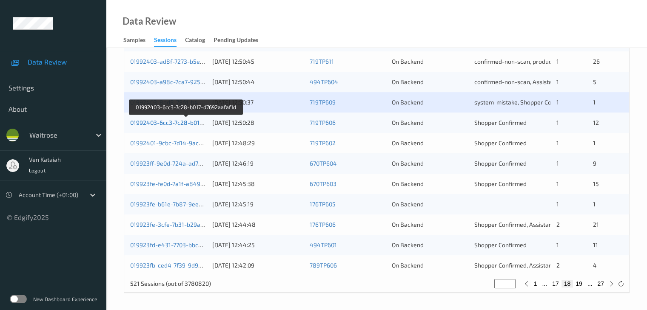
click at [157, 123] on link "01992403-6cc3-7c28-b017-d7692aafaf1d" at bounding box center [186, 122] width 112 height 7
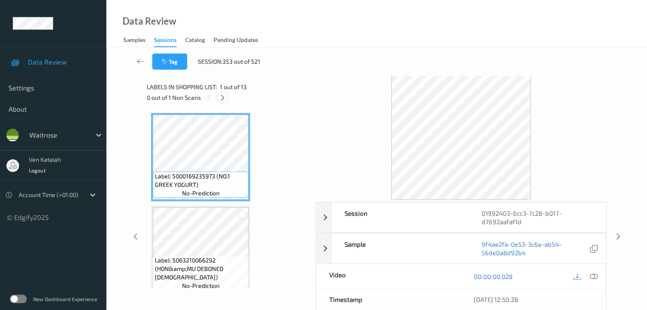
click at [226, 95] on icon at bounding box center [222, 98] width 7 height 8
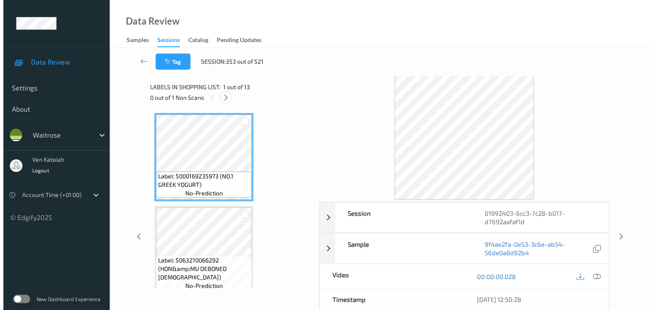
scroll to position [746, 0]
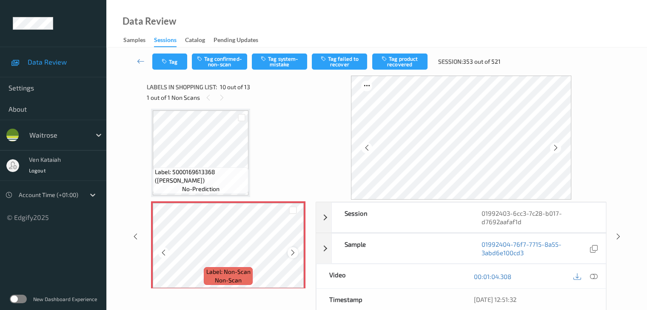
click at [294, 254] on icon at bounding box center [292, 253] width 7 height 8
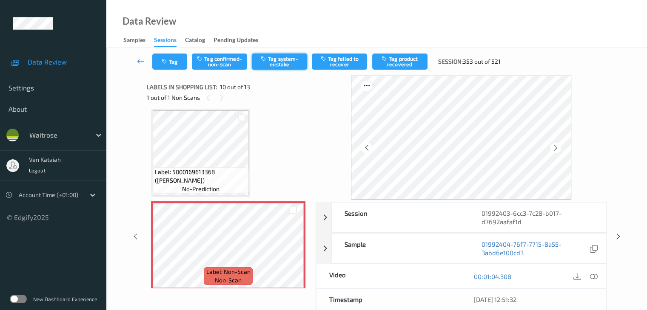
click at [276, 60] on button "Tag system-mistake" at bounding box center [279, 62] width 55 height 16
click at [178, 63] on button "Tag" at bounding box center [169, 62] width 35 height 16
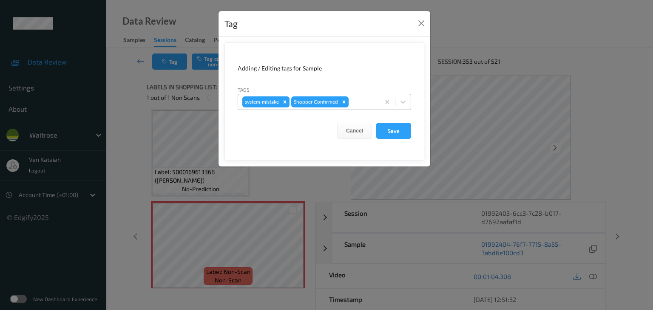
click at [357, 104] on div at bounding box center [362, 102] width 25 height 10
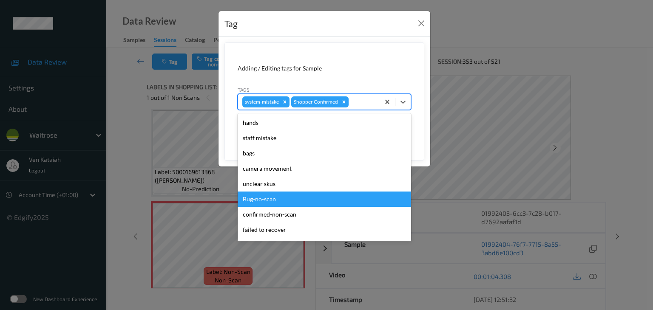
scroll to position [167, 0]
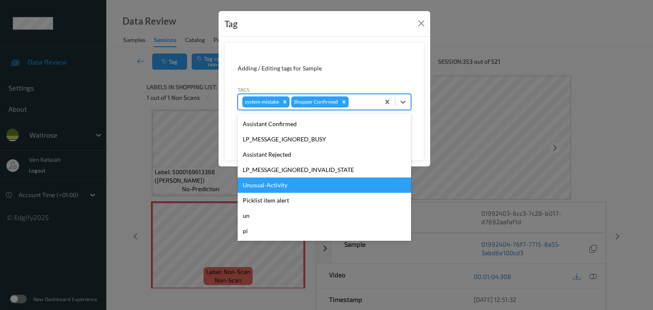
click at [292, 188] on div "Unusual-Activity" at bounding box center [324, 185] width 173 height 15
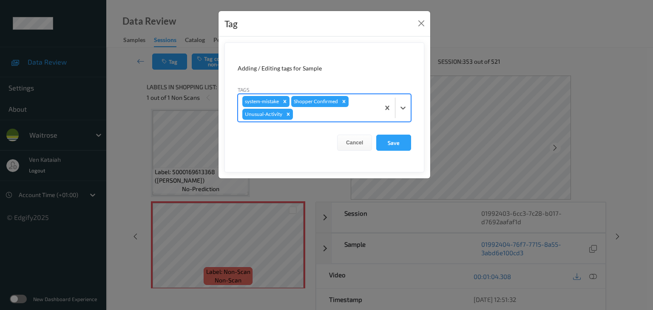
click at [349, 119] on div "system-mistake Shopper Confirmed Unusual-Activity" at bounding box center [309, 107] width 142 height 27
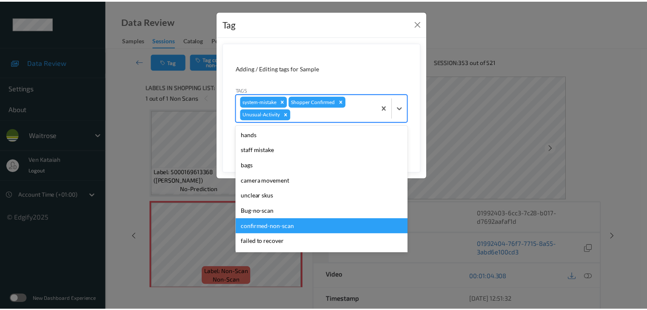
scroll to position [182, 0]
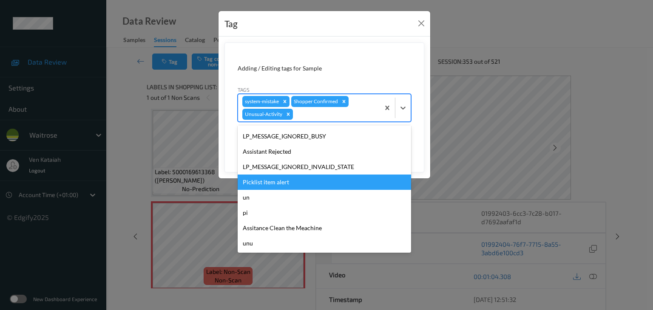
click at [267, 182] on div "Picklist item alert" at bounding box center [324, 182] width 173 height 15
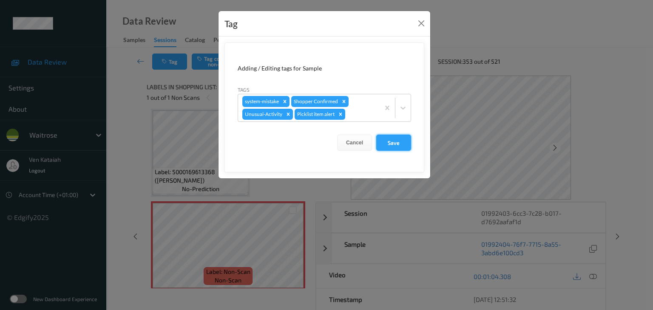
click at [403, 135] on button "Save" at bounding box center [393, 143] width 35 height 16
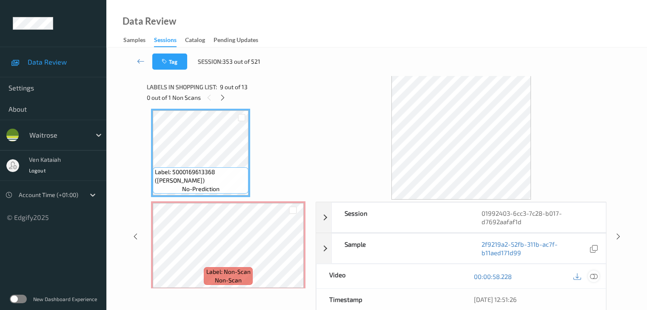
click at [595, 275] on icon at bounding box center [593, 277] width 8 height 8
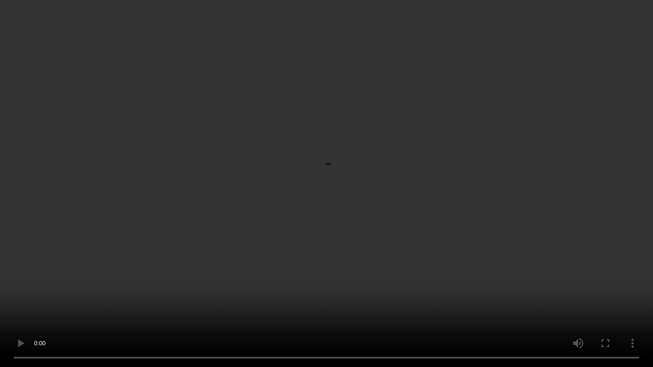
click at [304, 253] on video at bounding box center [326, 183] width 653 height 367
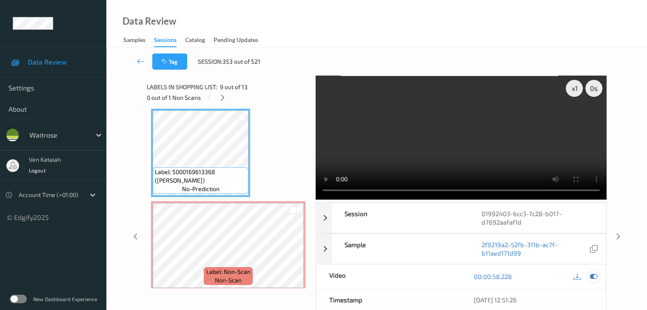
click at [593, 277] on icon at bounding box center [593, 277] width 8 height 8
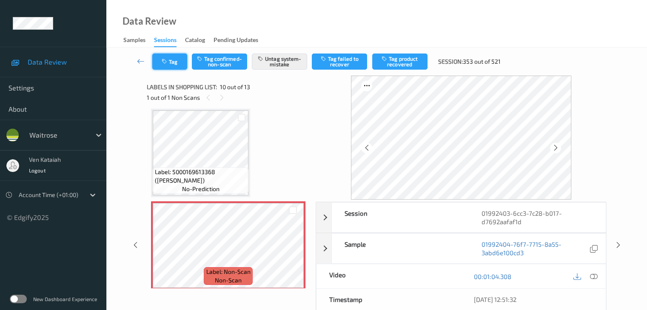
click at [180, 63] on button "Tag" at bounding box center [169, 62] width 35 height 16
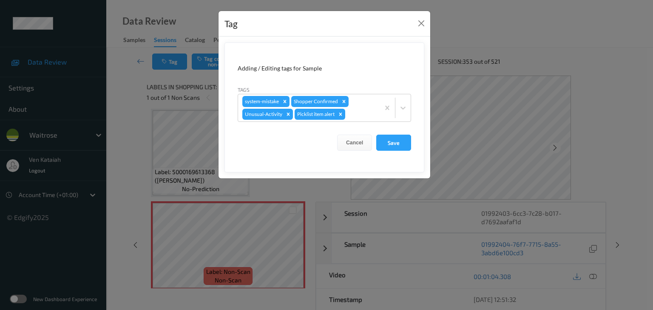
click at [121, 138] on div "Tag Adding / Editing tags for Sample Tags system-mistake Shopper Confirmed Unus…" at bounding box center [326, 155] width 653 height 310
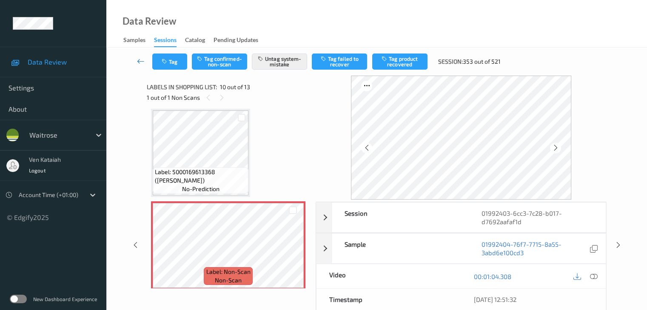
click at [138, 62] on icon at bounding box center [141, 61] width 8 height 9
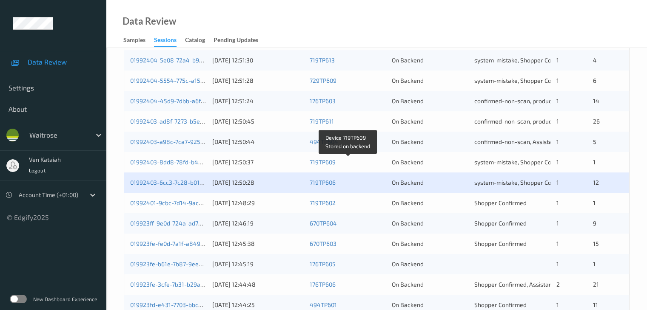
scroll to position [383, 0]
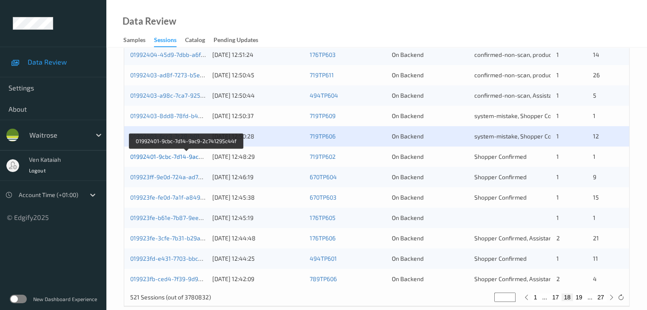
click at [181, 157] on link "01992401-9cbc-7d14-9ac9-2c741295c44f" at bounding box center [186, 156] width 113 height 7
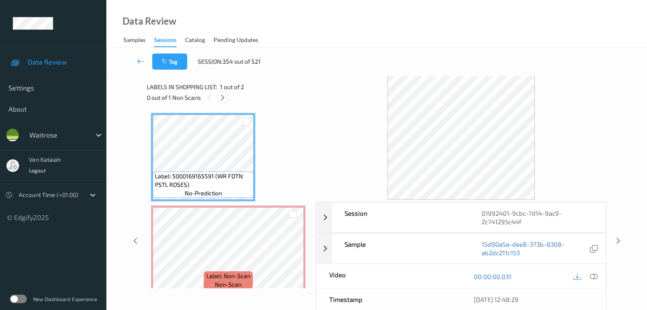
click at [219, 98] on icon at bounding box center [222, 98] width 7 height 8
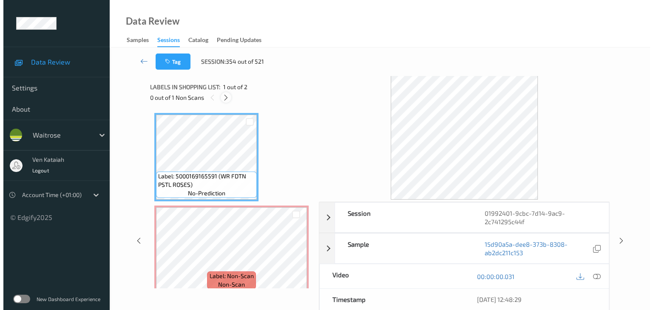
scroll to position [4, 0]
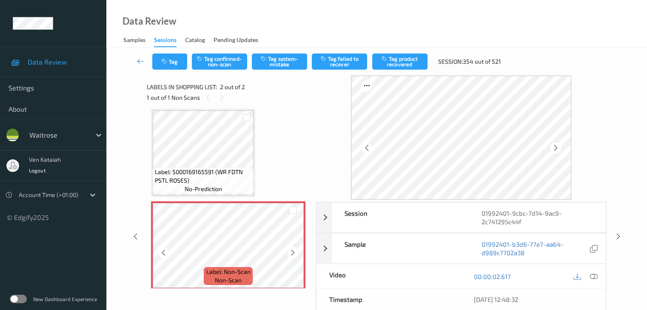
click at [294, 254] on icon at bounding box center [292, 253] width 7 height 8
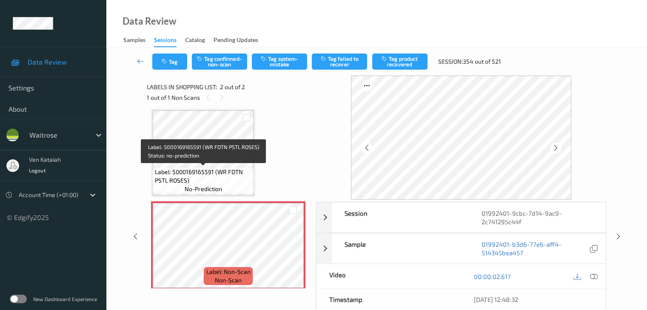
click at [219, 170] on span "Label: 5000169165591 (WR FDTN PSTL ROSES)" at bounding box center [203, 176] width 97 height 17
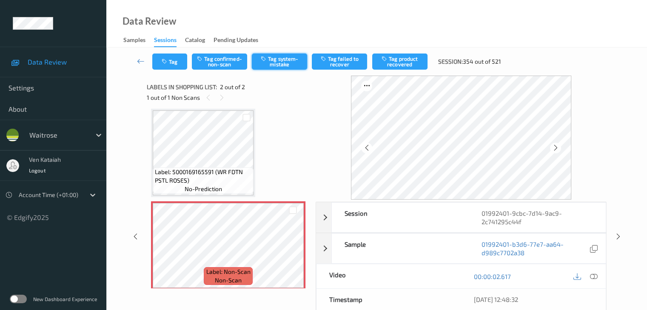
click at [288, 63] on button "Tag system-mistake" at bounding box center [279, 62] width 55 height 16
click at [171, 67] on button "Tag" at bounding box center [169, 62] width 35 height 16
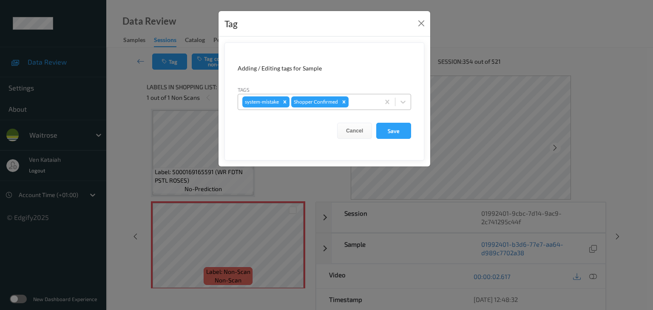
click at [371, 107] on div "system-mistake Shopper Confirmed" at bounding box center [309, 102] width 142 height 14
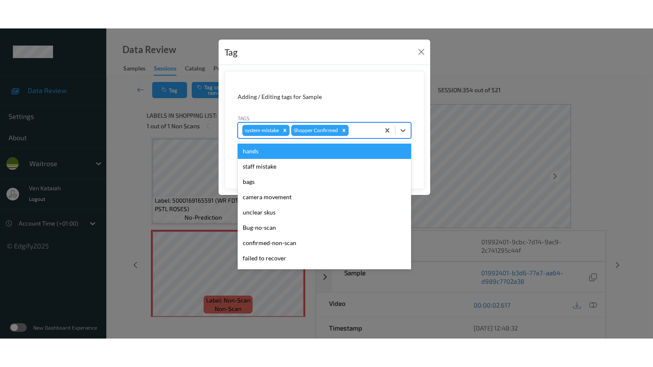
scroll to position [197, 0]
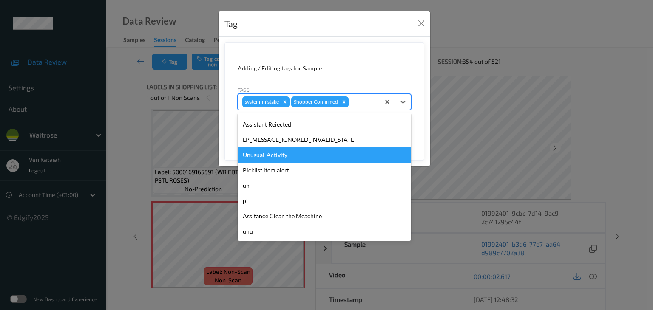
click at [289, 152] on div "Unusual-Activity" at bounding box center [324, 155] width 173 height 15
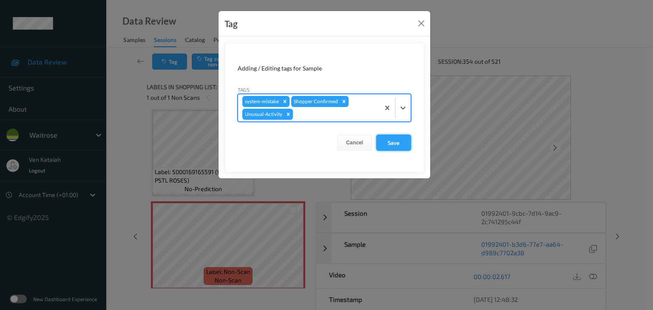
click at [384, 146] on button "Save" at bounding box center [393, 143] width 35 height 16
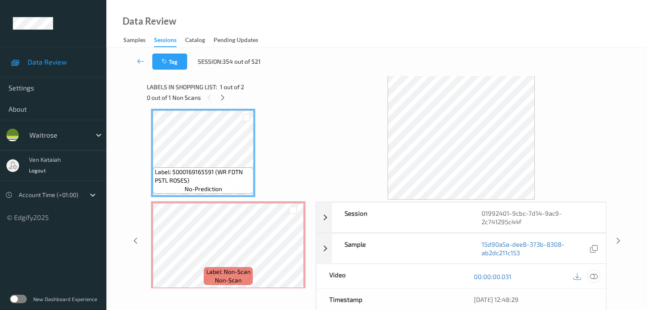
click at [596, 279] on icon at bounding box center [593, 277] width 8 height 8
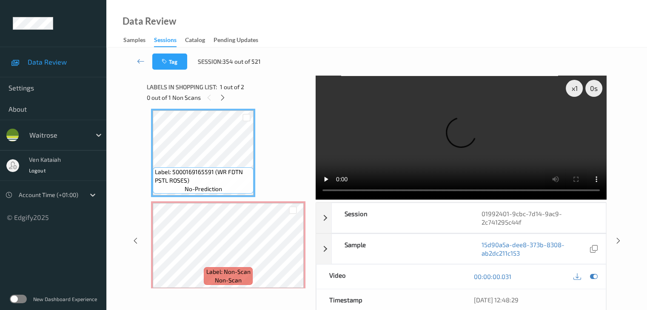
scroll to position [0, 0]
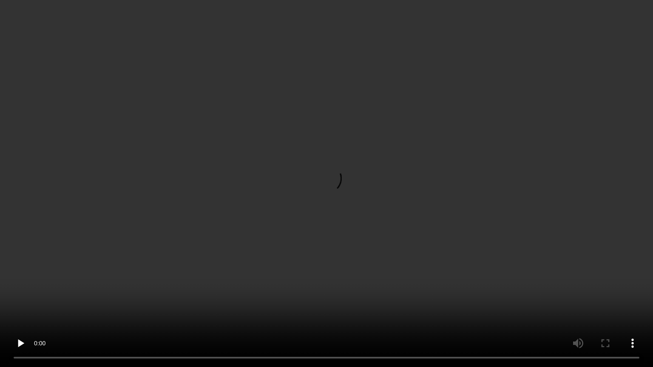
click at [433, 183] on video at bounding box center [326, 183] width 653 height 367
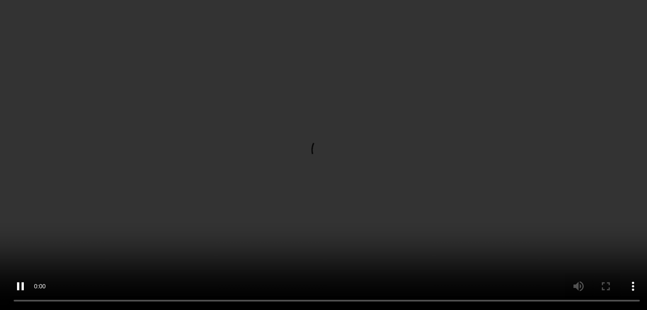
click at [597, 159] on div at bounding box center [585, 152] width 28 height 11
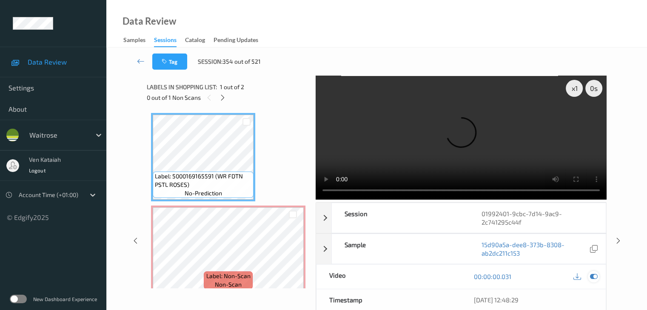
click at [594, 273] on icon at bounding box center [593, 277] width 8 height 8
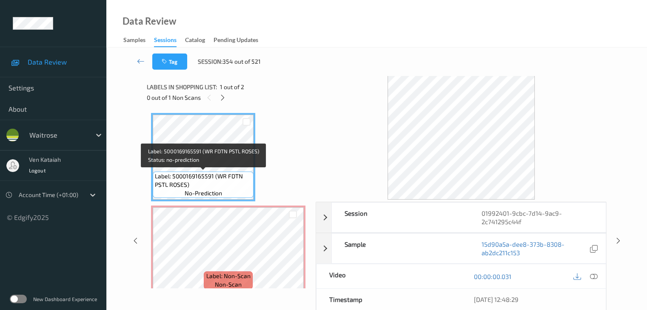
drag, startPoint x: 222, startPoint y: 183, endPoint x: 230, endPoint y: 206, distance: 24.7
click at [222, 182] on span "Label: 5000169165591 (WR FDTN PSTL ROSES)" at bounding box center [203, 180] width 97 height 17
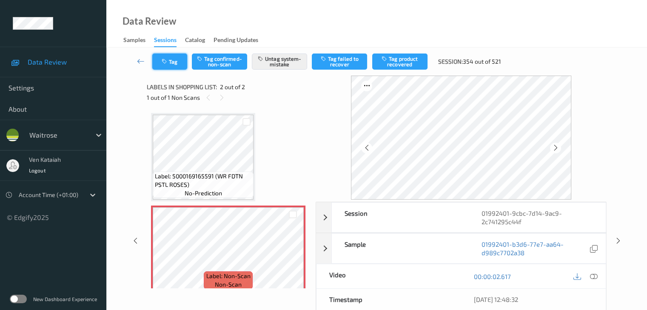
click at [174, 65] on button "Tag" at bounding box center [169, 62] width 35 height 16
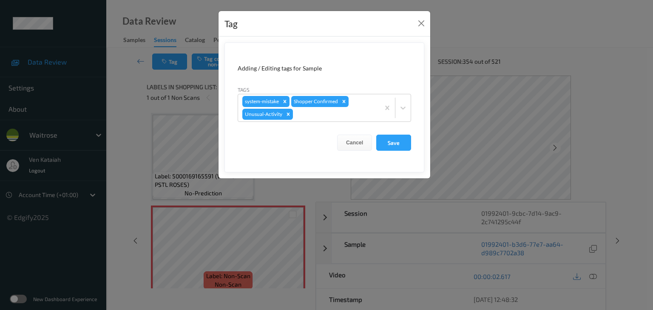
click at [127, 115] on div "Tag Adding / Editing tags for Sample Tags system-mistake Shopper Confirmed Unus…" at bounding box center [326, 155] width 653 height 310
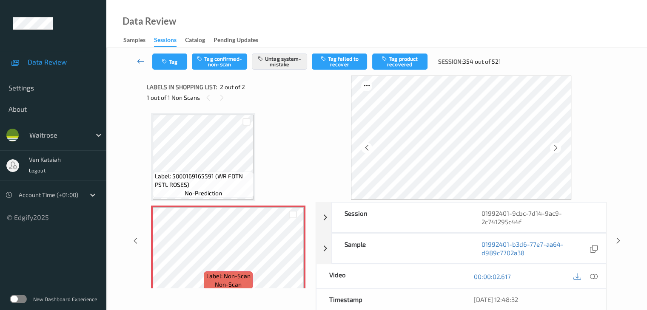
click at [137, 60] on icon at bounding box center [141, 61] width 8 height 9
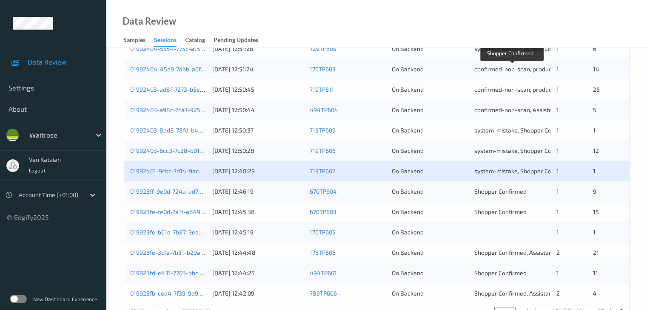
scroll to position [354, 0]
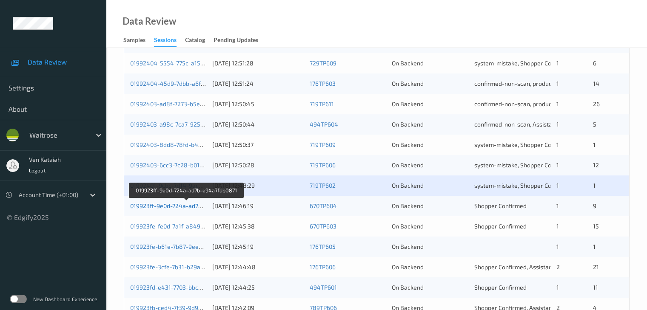
click at [167, 204] on link "019923ff-9e0d-724a-ad7b-e94a7fdb0871" at bounding box center [186, 205] width 113 height 7
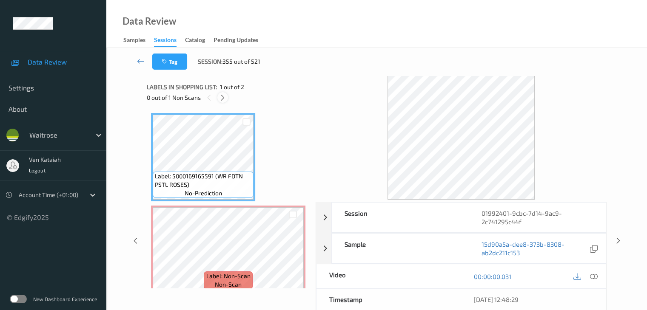
click at [222, 99] on icon at bounding box center [222, 98] width 7 height 8
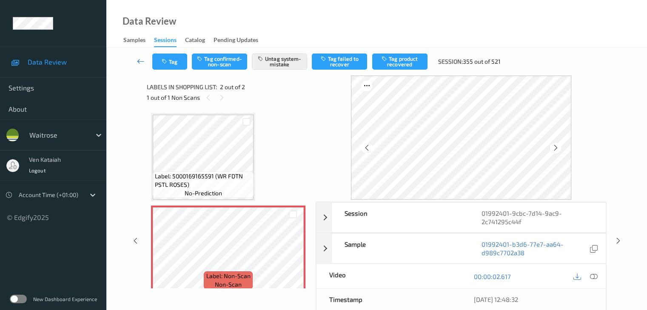
click at [141, 62] on icon at bounding box center [141, 61] width 8 height 9
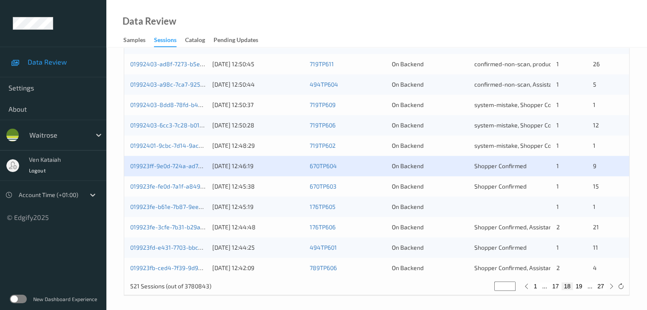
scroll to position [396, 0]
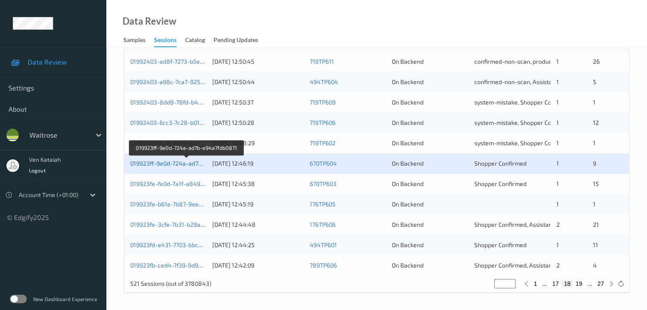
click at [186, 164] on link "019923ff-9e0d-724a-ad7b-e94a7fdb0871" at bounding box center [186, 163] width 113 height 7
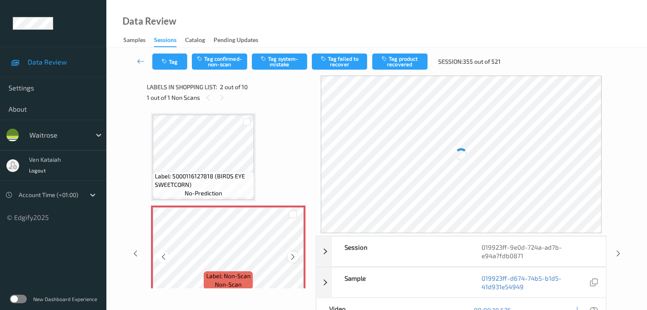
click at [292, 257] on icon at bounding box center [292, 257] width 7 height 8
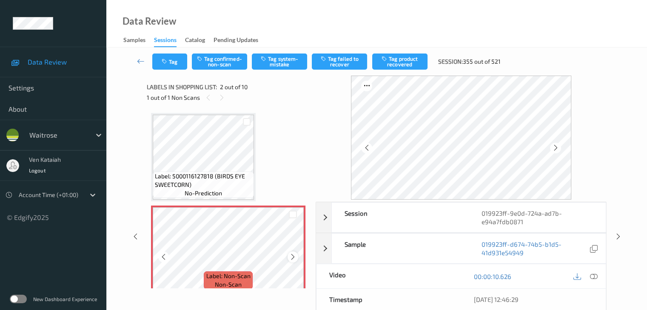
click at [289, 257] on icon at bounding box center [292, 257] width 7 height 8
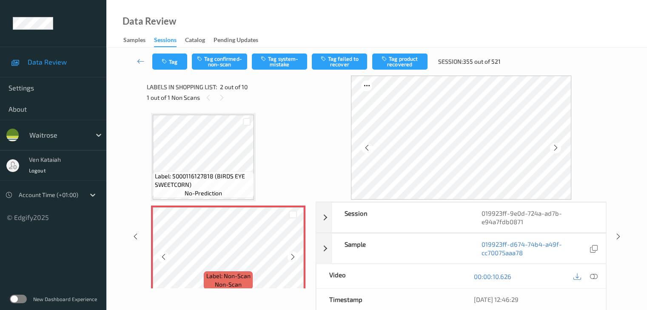
click at [289, 257] on icon at bounding box center [292, 257] width 7 height 8
click at [296, 254] on icon at bounding box center [292, 257] width 7 height 8
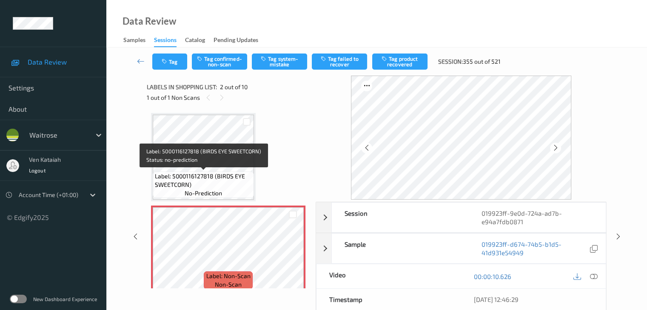
click at [207, 176] on span "Label: 5000116127818 (BIRDS EYE SWEETCORN)" at bounding box center [203, 180] width 97 height 17
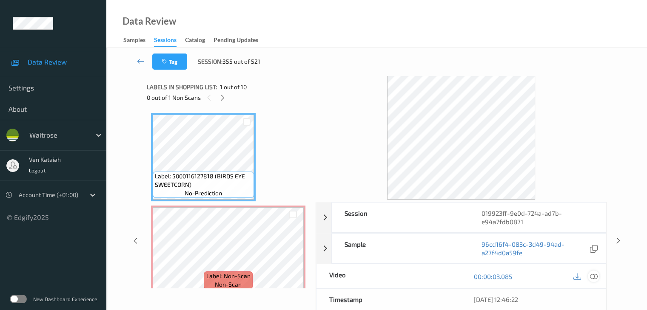
click at [594, 278] on icon at bounding box center [593, 277] width 8 height 8
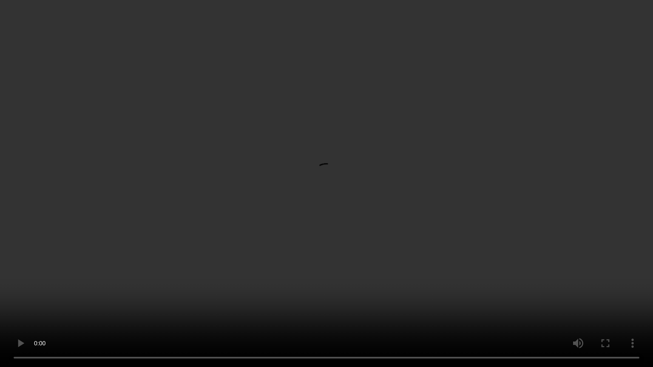
click at [308, 195] on video at bounding box center [326, 183] width 653 height 367
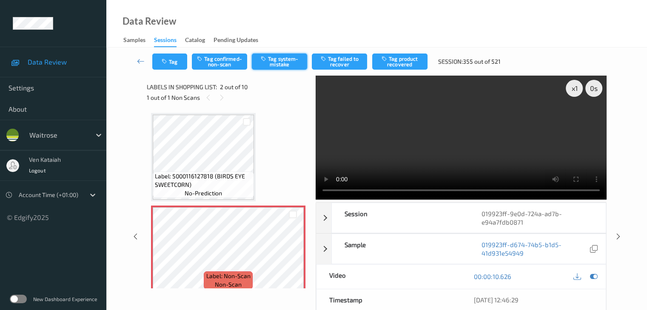
click at [296, 62] on button "Tag system-mistake" at bounding box center [279, 62] width 55 height 16
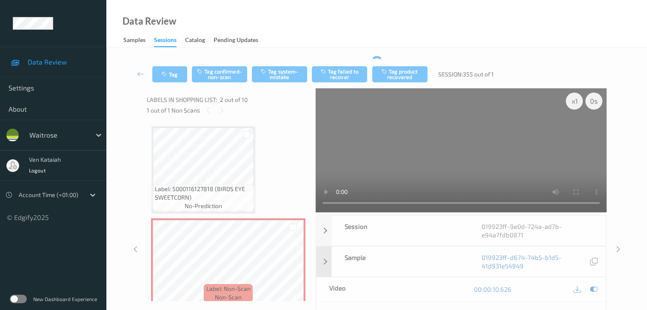
click at [595, 286] on icon at bounding box center [593, 290] width 8 height 8
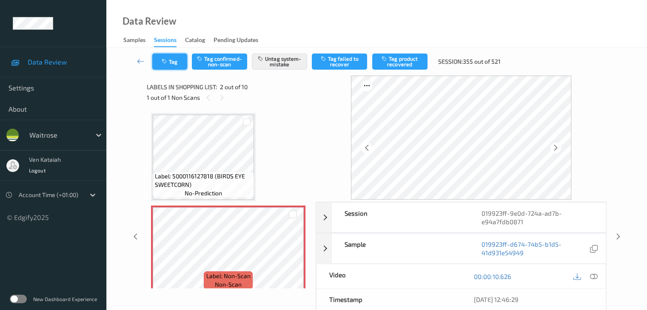
click at [175, 60] on button "Tag" at bounding box center [169, 62] width 35 height 16
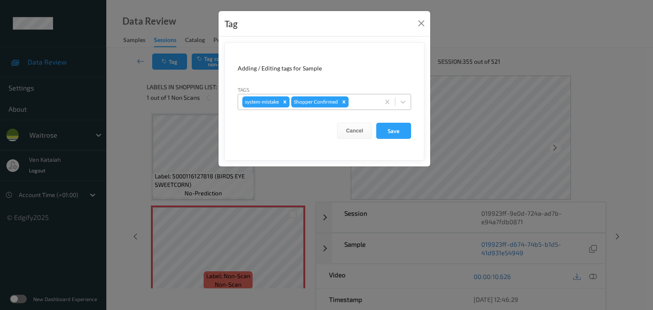
click at [363, 100] on div at bounding box center [362, 102] width 25 height 10
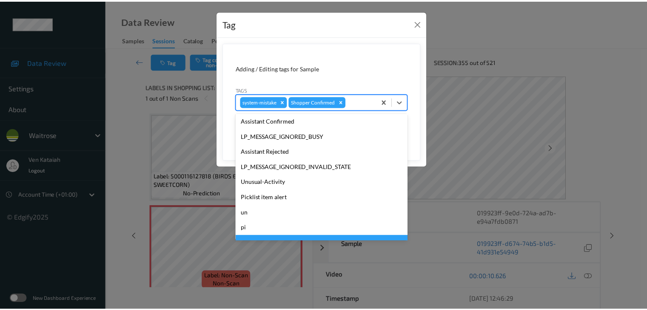
scroll to position [197, 0]
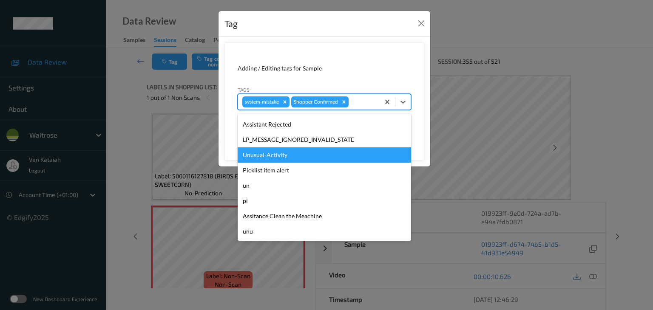
click at [299, 157] on div "Unusual-Activity" at bounding box center [324, 155] width 173 height 15
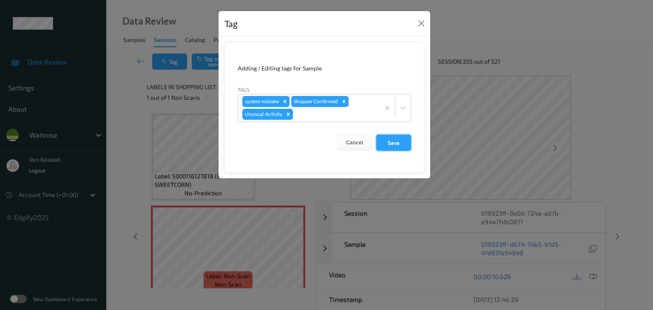
click at [407, 141] on button "Save" at bounding box center [393, 143] width 35 height 16
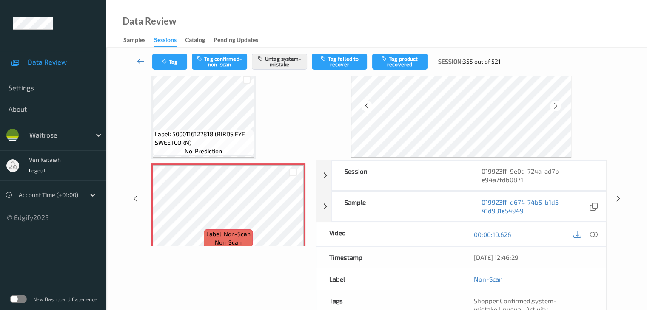
scroll to position [43, 0]
click at [153, 61] on button "Tag" at bounding box center [169, 62] width 35 height 16
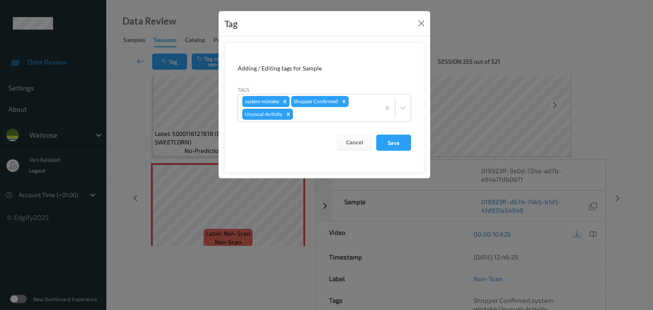
click at [136, 70] on div "Tag Adding / Editing tags for Sample Tags system-mistake Shopper Confirmed Unus…" at bounding box center [326, 155] width 653 height 310
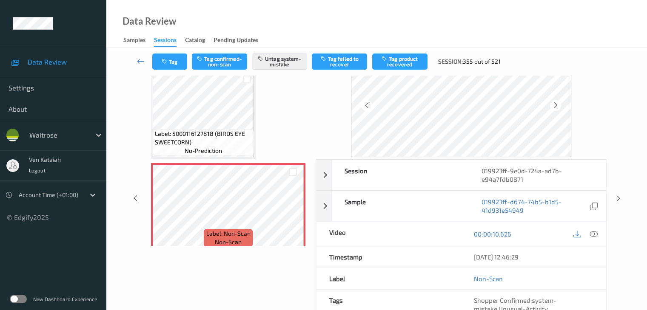
click at [141, 60] on icon at bounding box center [141, 61] width 8 height 9
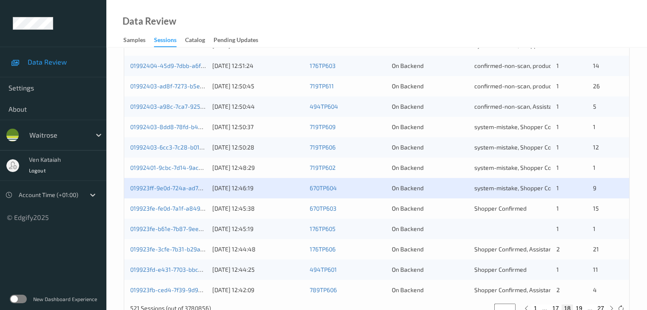
scroll to position [396, 0]
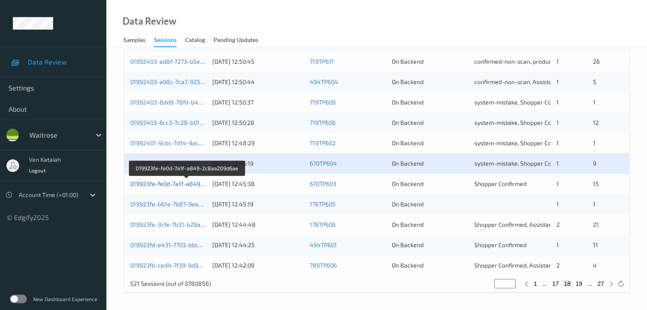
click at [182, 182] on link "019923fe-fe0d-7a1f-a849-2c8aa209d6ae" at bounding box center [187, 183] width 114 height 7
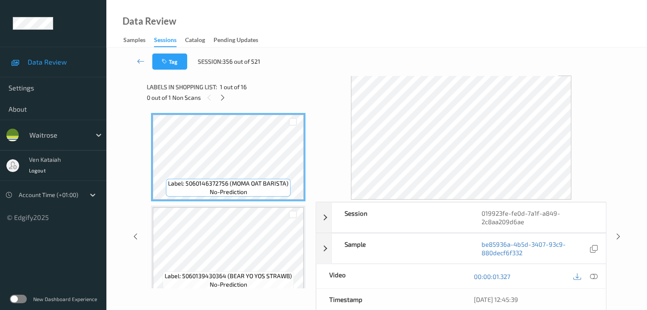
click at [227, 104] on div "Labels in shopping list: 1 out of 16 0 out of 1 Non Scans" at bounding box center [228, 92] width 163 height 33
click at [223, 101] on icon at bounding box center [222, 98] width 7 height 8
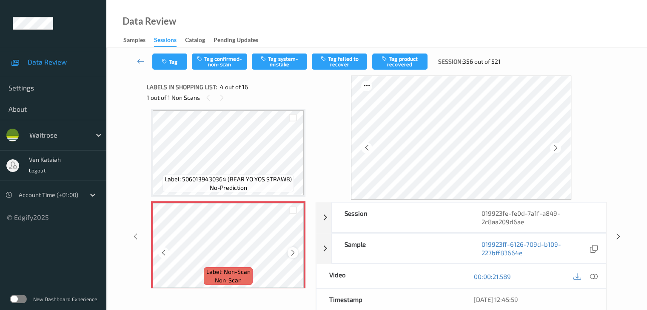
click at [289, 253] on icon at bounding box center [292, 253] width 7 height 8
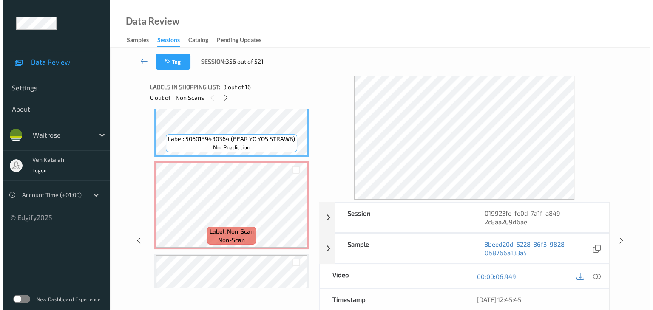
scroll to position [232, 0]
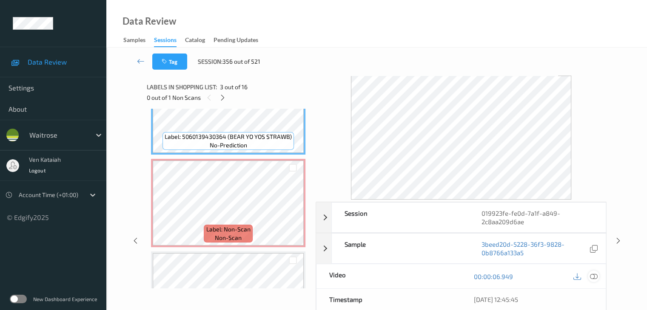
click at [597, 274] on icon at bounding box center [593, 277] width 8 height 8
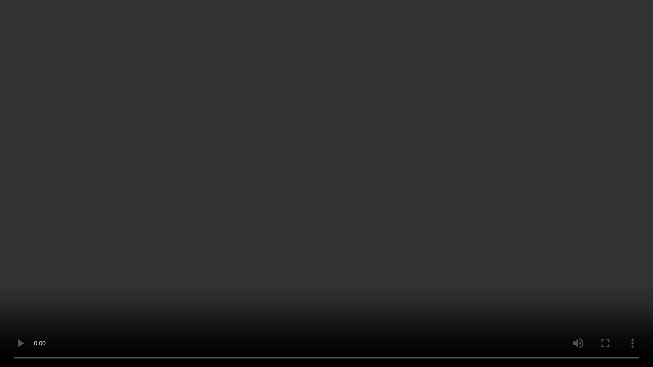
click at [308, 214] on video at bounding box center [326, 183] width 653 height 367
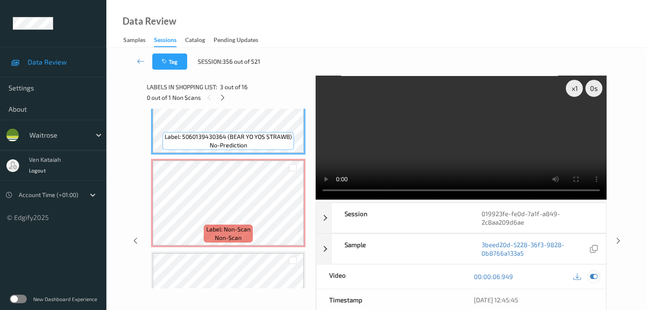
click at [596, 279] on icon at bounding box center [593, 277] width 8 height 8
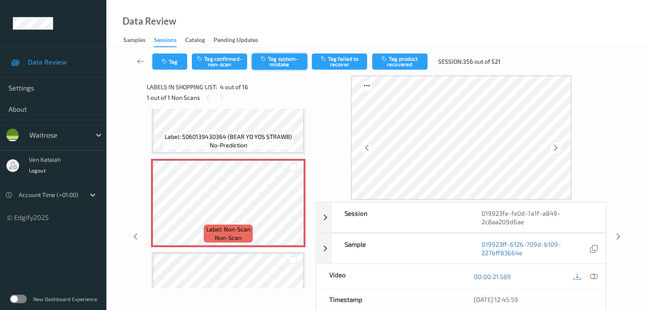
click at [281, 63] on button "Tag system-mistake" at bounding box center [279, 62] width 55 height 16
click at [169, 65] on button "Tag" at bounding box center [169, 62] width 35 height 16
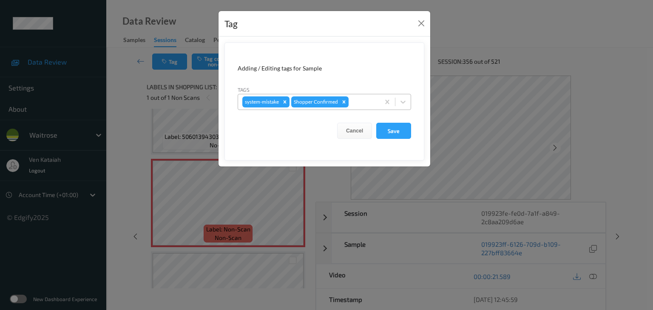
click at [361, 100] on div at bounding box center [362, 102] width 25 height 10
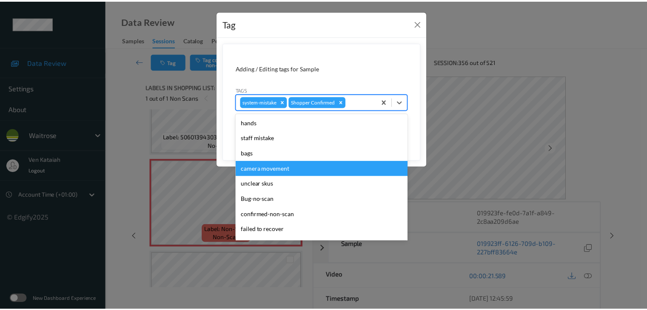
scroll to position [197, 0]
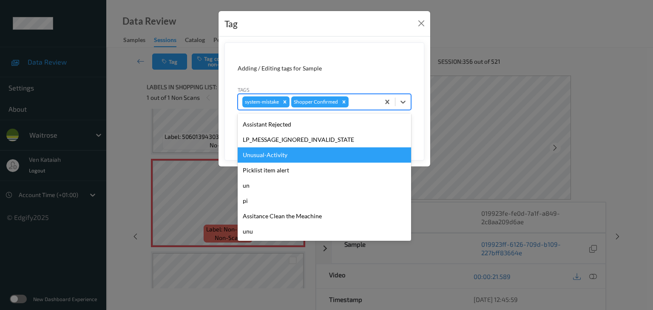
click at [278, 158] on div "Unusual-Activity" at bounding box center [324, 155] width 173 height 15
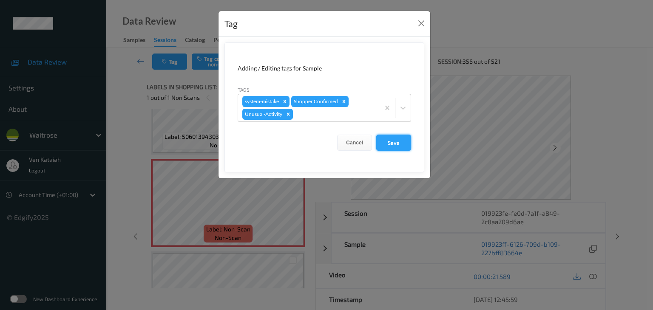
click at [389, 147] on button "Save" at bounding box center [393, 143] width 35 height 16
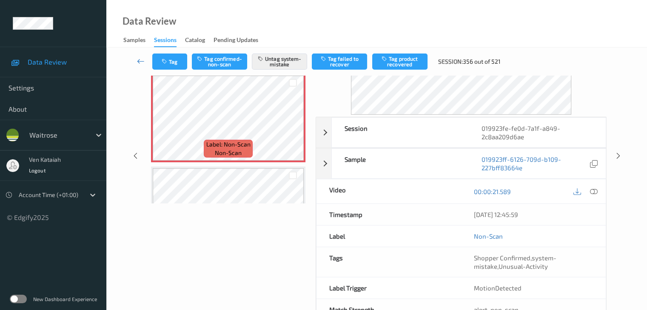
click at [139, 61] on icon at bounding box center [141, 61] width 8 height 9
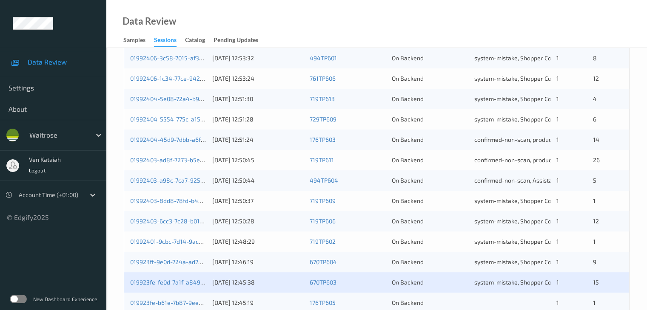
scroll to position [340, 0]
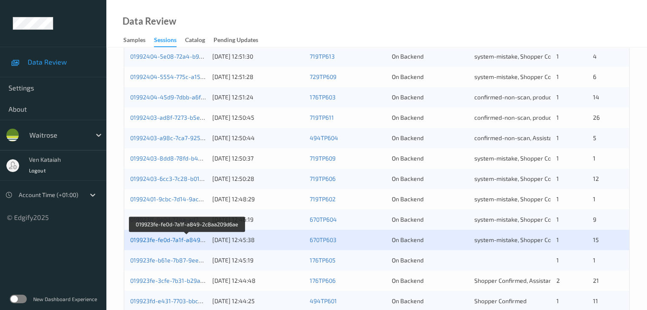
click at [142, 240] on link "019923fe-fe0d-7a1f-a849-2c8aa209d6ae" at bounding box center [187, 239] width 114 height 7
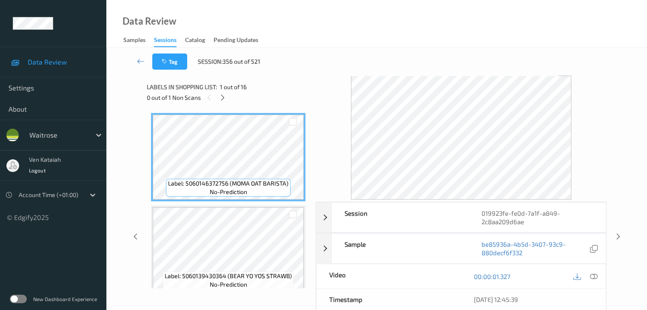
drag, startPoint x: 225, startPoint y: 96, endPoint x: 230, endPoint y: 106, distance: 11.4
click at [225, 97] on icon at bounding box center [222, 98] width 7 height 8
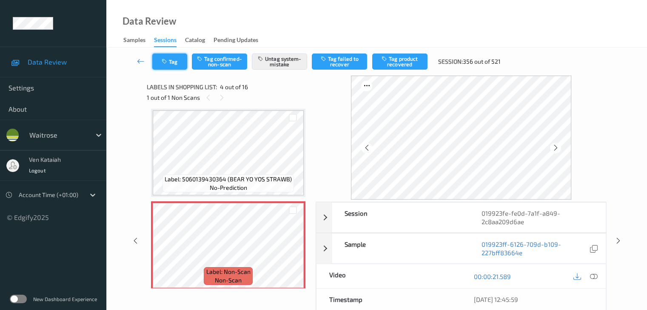
click at [177, 68] on button "Tag" at bounding box center [169, 62] width 35 height 16
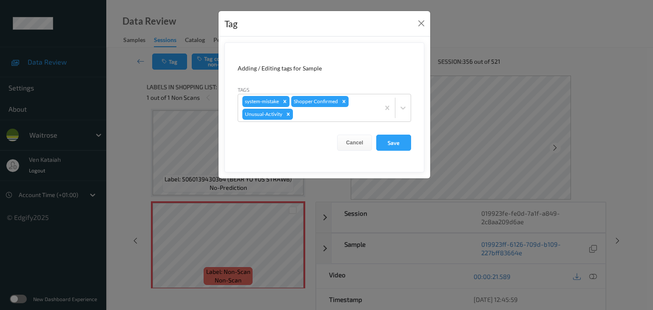
drag, startPoint x: 127, startPoint y: 112, endPoint x: 139, endPoint y: 65, distance: 48.3
click at [127, 112] on div "Tag Adding / Editing tags for Sample Tags system-mistake Shopper Confirmed Unus…" at bounding box center [326, 155] width 653 height 310
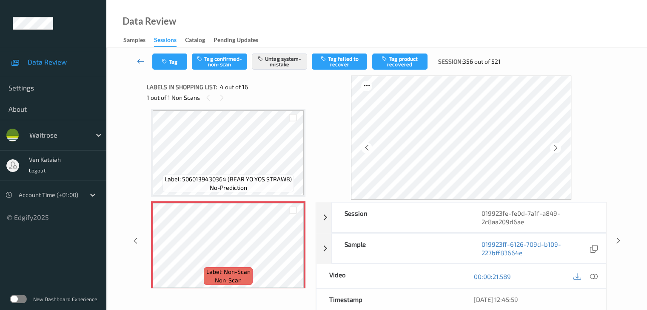
click at [140, 56] on link at bounding box center [141, 62] width 23 height 16
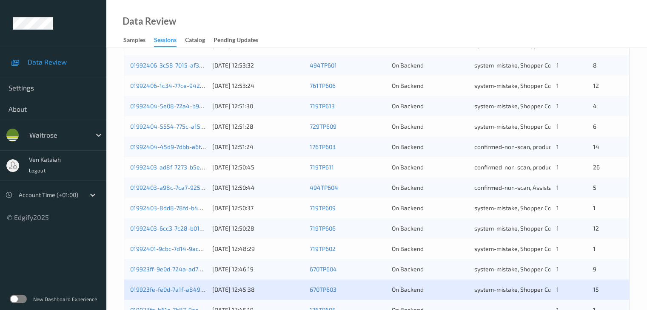
scroll to position [383, 0]
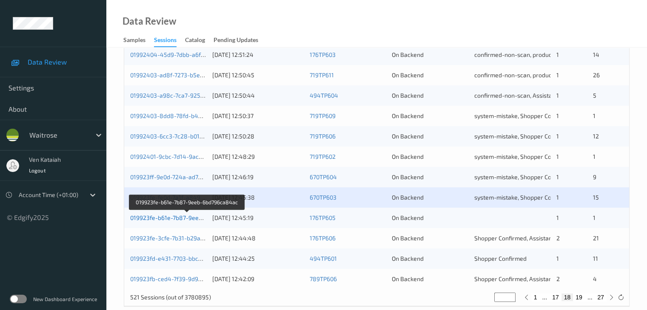
click at [188, 218] on link "019923fe-b61e-7b87-9eeb-6bd796ca84ac" at bounding box center [187, 217] width 115 height 7
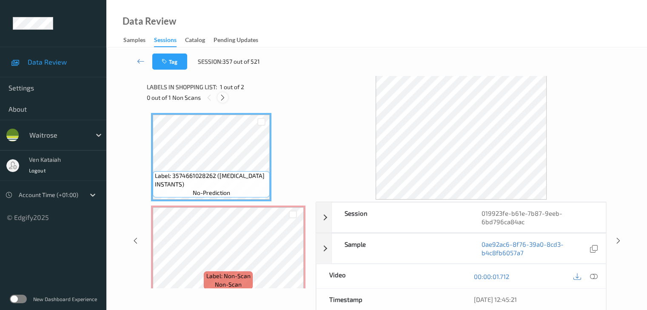
click at [222, 94] on icon at bounding box center [222, 98] width 7 height 8
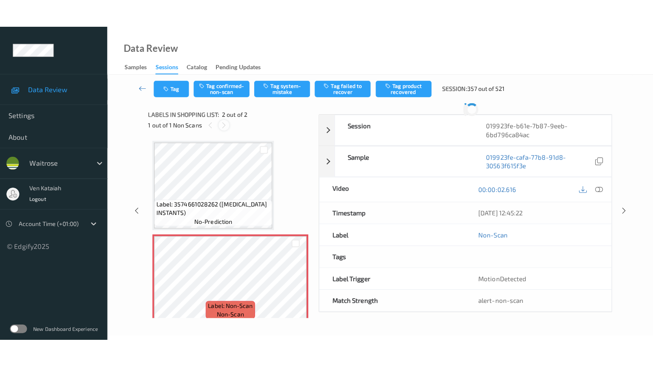
scroll to position [4, 0]
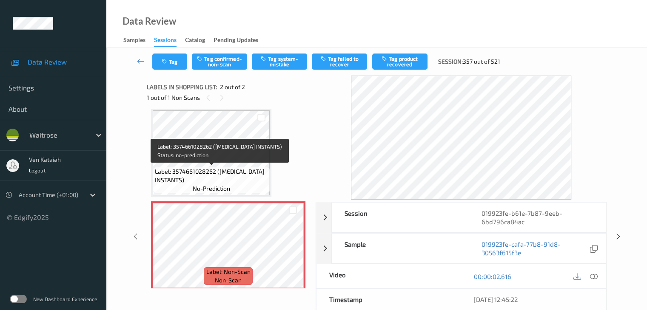
click at [253, 179] on span "Label: 3574661028262 ([MEDICAL_DATA] INSTANTS)" at bounding box center [211, 176] width 113 height 17
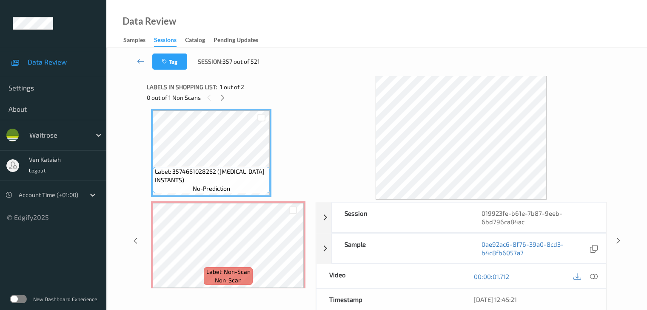
click at [226, 200] on div "Label: 3574661028262 ([MEDICAL_DATA] INSTANTS) no-prediction Label: Non-Scan no…" at bounding box center [228, 199] width 154 height 181
click at [595, 274] on icon at bounding box center [593, 277] width 8 height 8
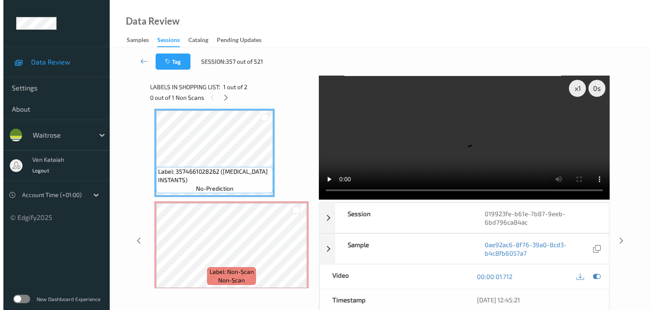
scroll to position [0, 0]
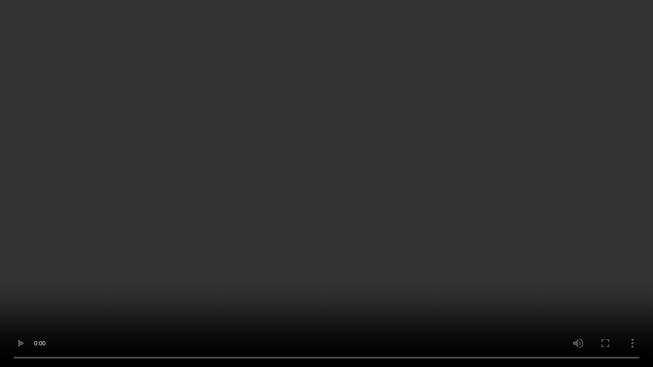
click at [435, 186] on video at bounding box center [326, 183] width 653 height 367
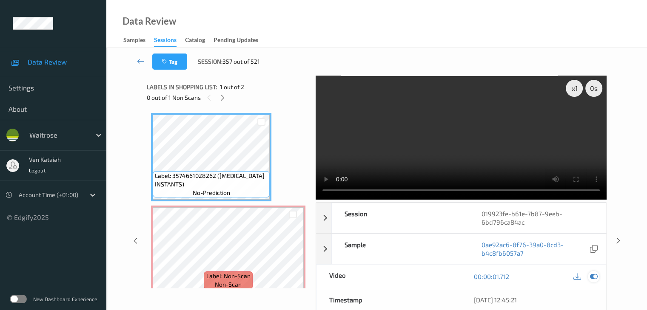
click at [594, 275] on icon at bounding box center [593, 277] width 8 height 8
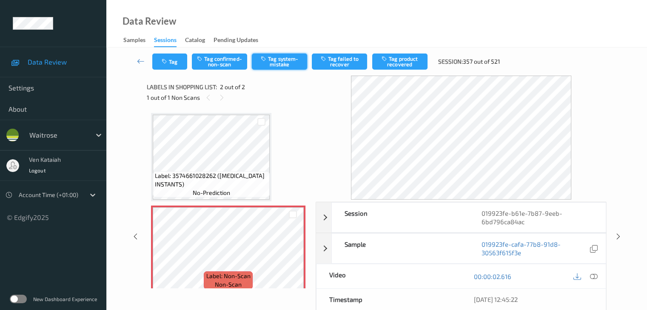
click at [286, 65] on button "Tag system-mistake" at bounding box center [279, 62] width 55 height 16
click at [170, 68] on button "Tag" at bounding box center [169, 62] width 35 height 16
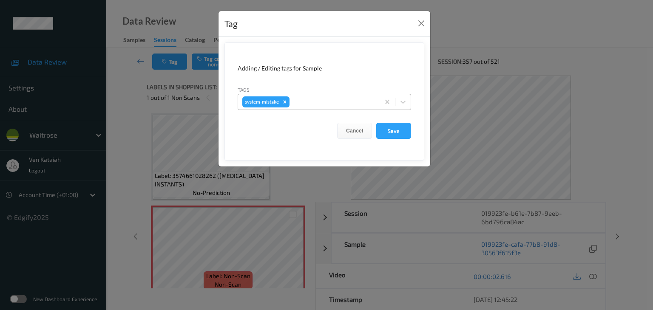
click at [348, 103] on div at bounding box center [333, 102] width 84 height 10
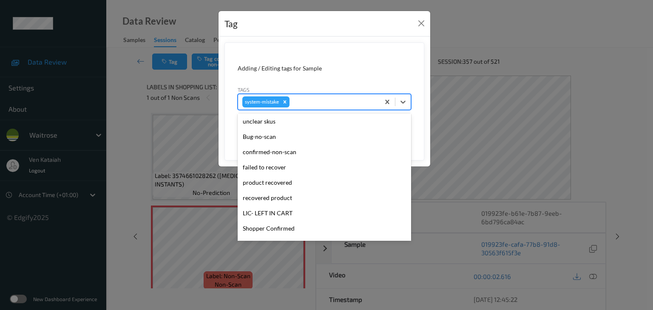
scroll to position [213, 0]
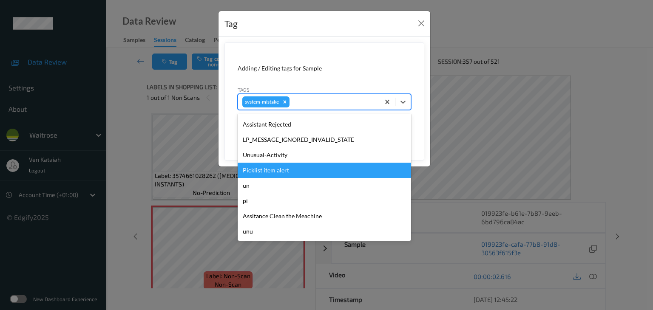
click at [300, 163] on div "Picklist item alert" at bounding box center [324, 170] width 173 height 15
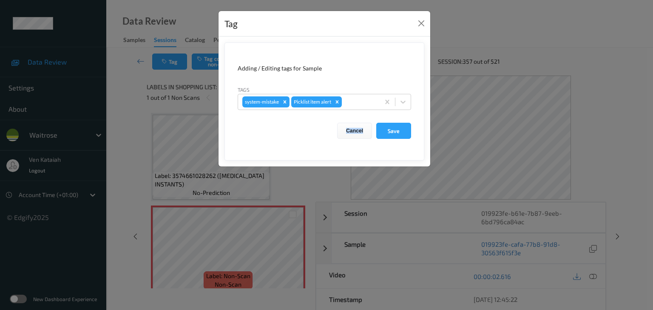
click at [300, 162] on div "Adding / Editing tags for Sample Tags system-mistake Picklist item alert Cancel…" at bounding box center [325, 102] width 212 height 130
click at [338, 104] on icon "Remove Picklist item alert" at bounding box center [337, 102] width 6 height 6
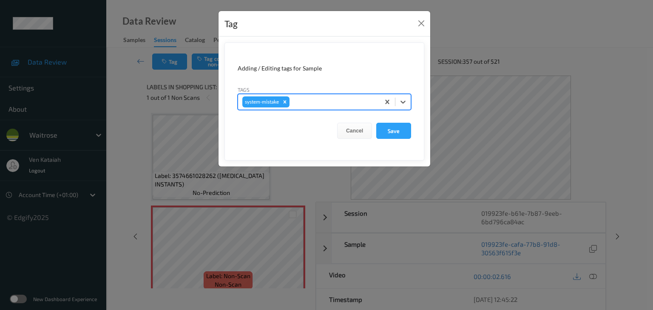
click at [344, 101] on div at bounding box center [333, 102] width 84 height 10
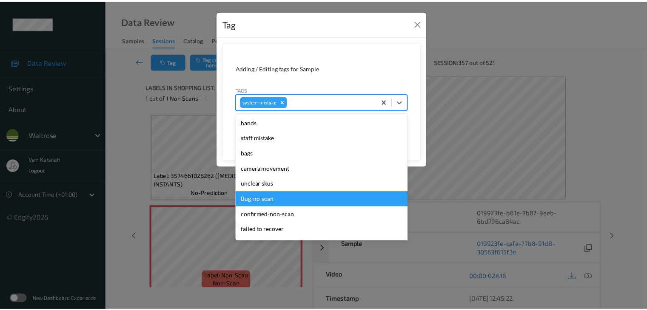
scroll to position [170, 0]
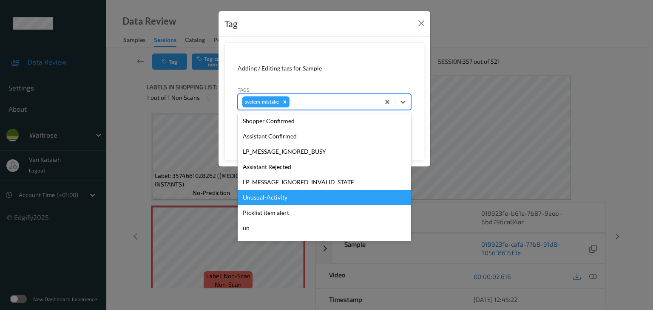
click at [265, 203] on div "Unusual-Activity" at bounding box center [324, 197] width 173 height 15
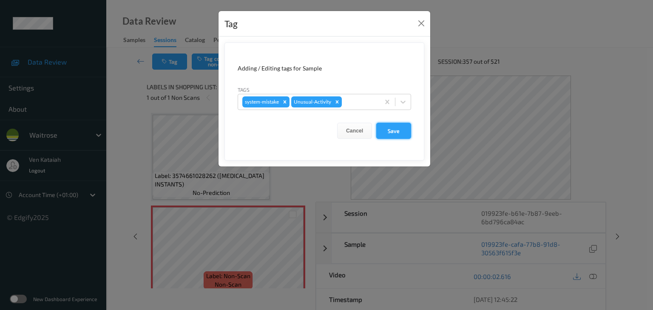
click at [388, 137] on button "Save" at bounding box center [393, 131] width 35 height 16
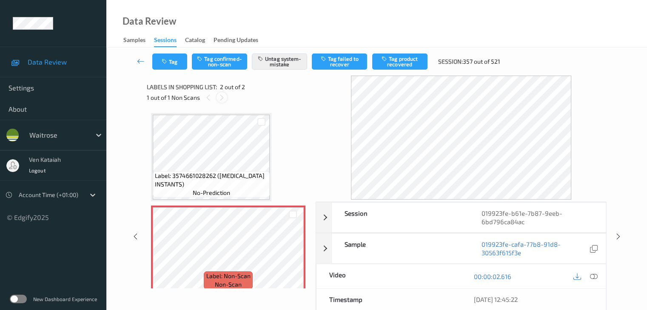
click at [220, 96] on icon at bounding box center [221, 98] width 7 height 8
click at [166, 54] on button "Tag" at bounding box center [169, 62] width 35 height 16
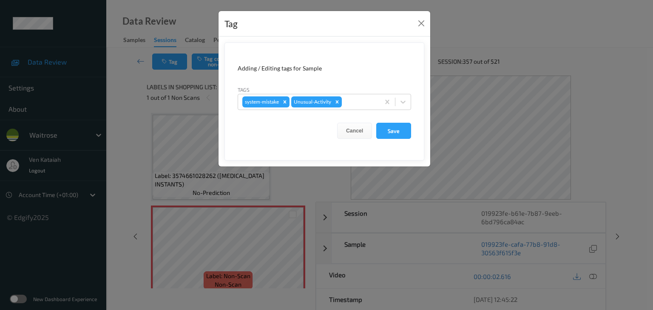
click at [131, 122] on div "Tag Adding / Editing tags for Sample Tags system-mistake Unusual-Activity Cance…" at bounding box center [326, 155] width 653 height 310
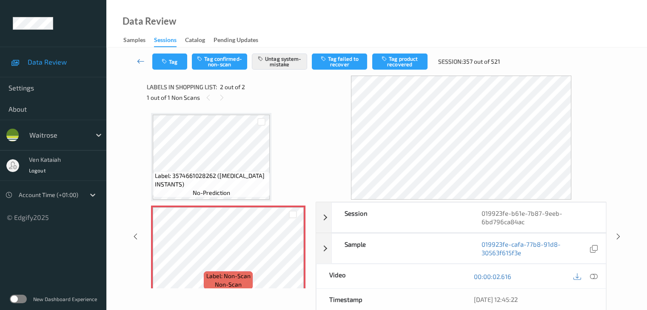
click at [145, 64] on link at bounding box center [141, 62] width 23 height 16
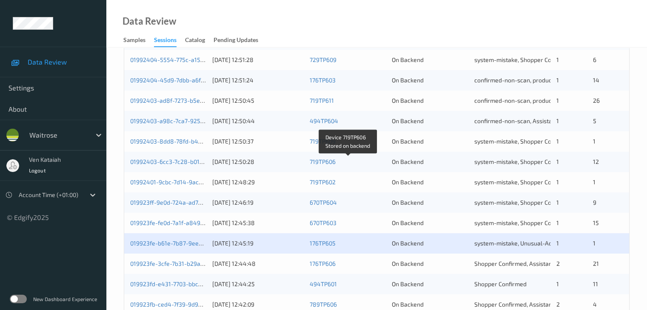
scroll to position [396, 0]
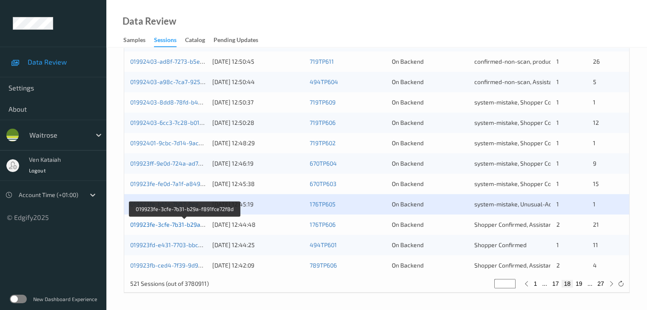
click at [191, 227] on link "019923fe-3cfe-7b31-b29a-f891fce72f8d" at bounding box center [184, 224] width 109 height 7
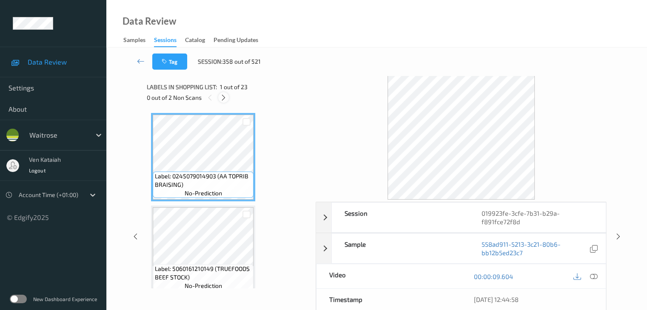
click at [224, 94] on icon at bounding box center [223, 98] width 7 height 8
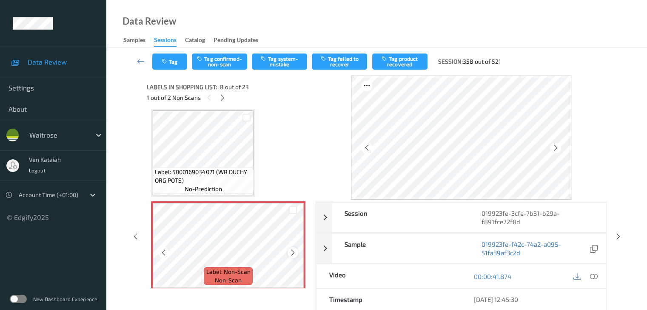
click at [291, 250] on icon at bounding box center [292, 253] width 7 height 8
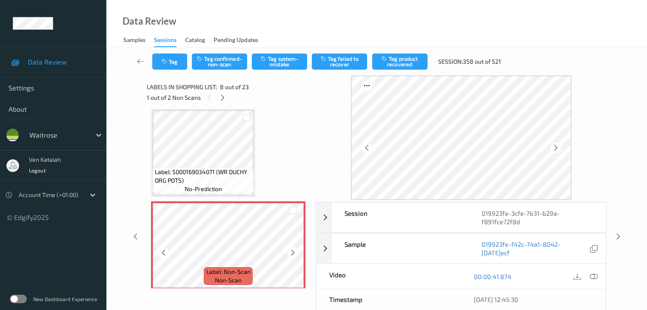
click at [291, 250] on icon at bounding box center [292, 253] width 7 height 8
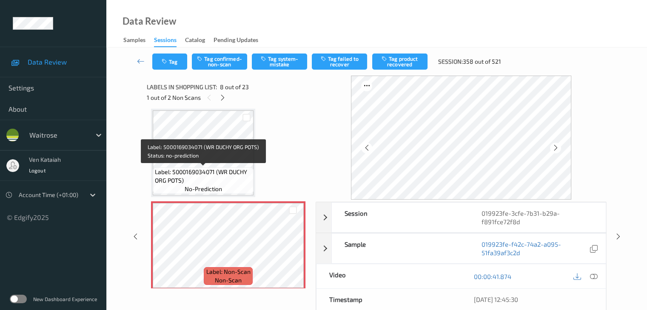
click at [236, 169] on span "Label: 5000169034071 (WR DUCHY ORG POTS)" at bounding box center [203, 176] width 97 height 17
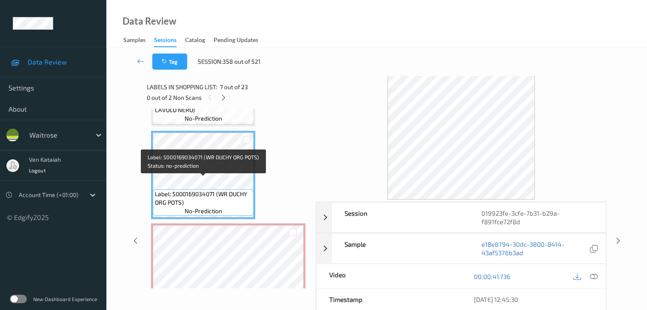
scroll to position [475, 0]
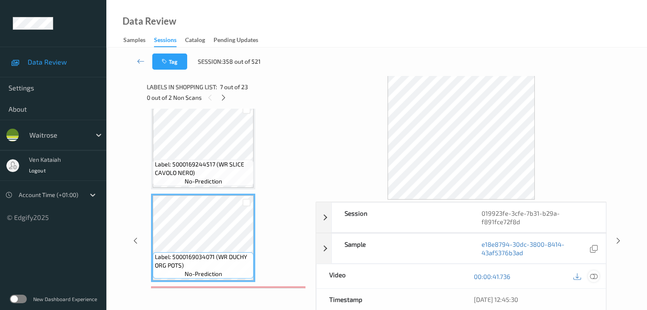
click at [593, 278] on icon at bounding box center [593, 277] width 8 height 8
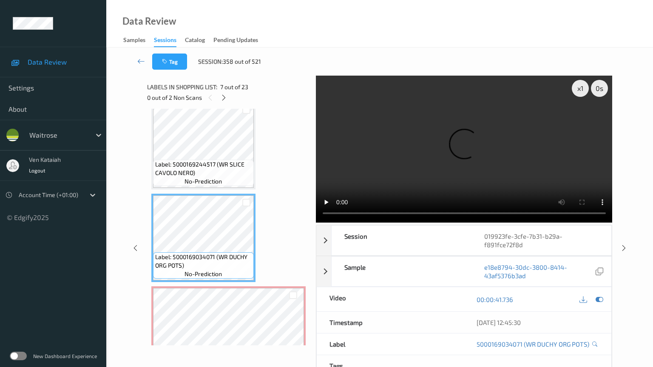
click at [316, 223] on video at bounding box center [464, 149] width 297 height 147
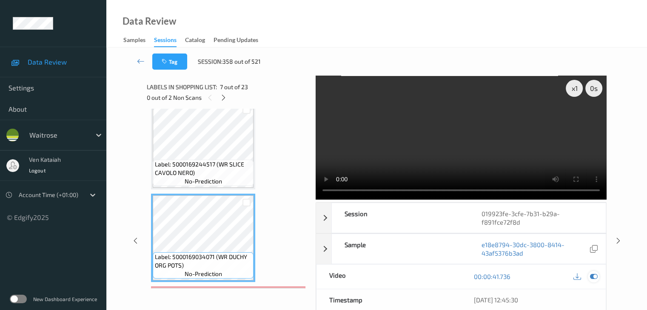
click at [591, 277] on icon at bounding box center [593, 277] width 8 height 8
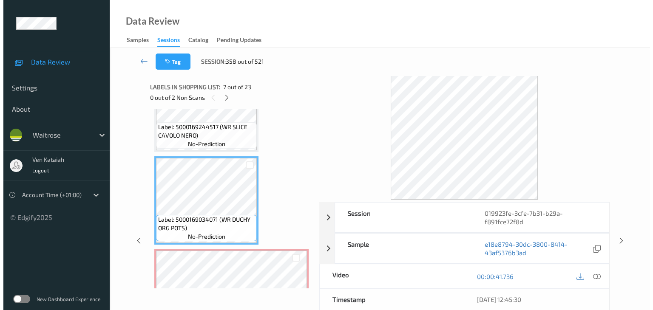
scroll to position [518, 0]
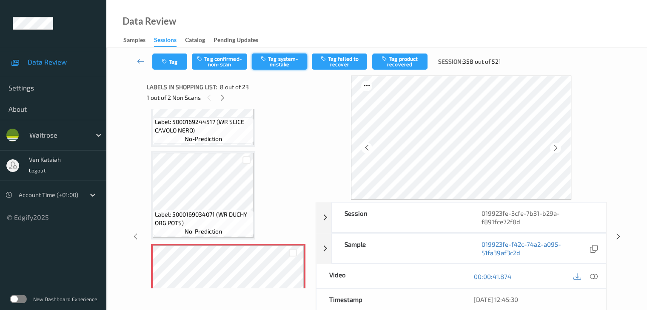
click at [264, 58] on icon "button" at bounding box center [264, 59] width 7 height 6
click at [172, 66] on button "Tag" at bounding box center [169, 62] width 35 height 16
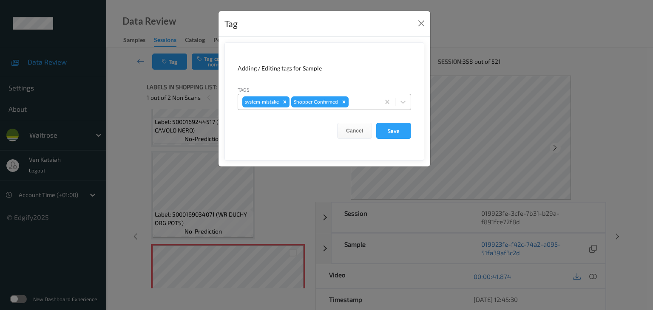
click at [366, 104] on div at bounding box center [362, 102] width 25 height 10
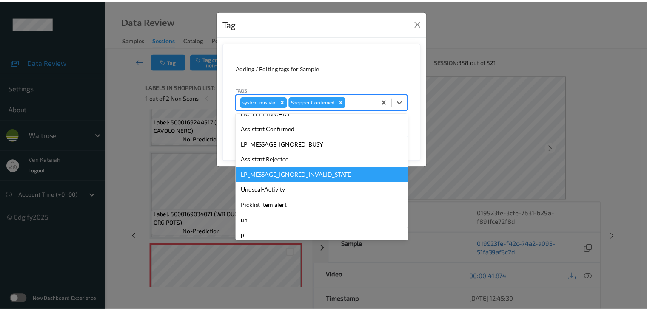
scroll to position [197, 0]
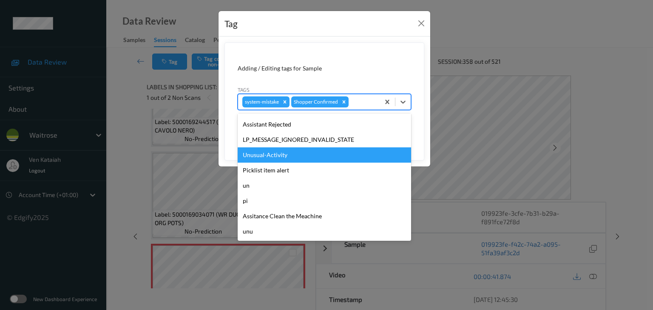
click at [278, 153] on div "Unusual-Activity" at bounding box center [324, 155] width 173 height 15
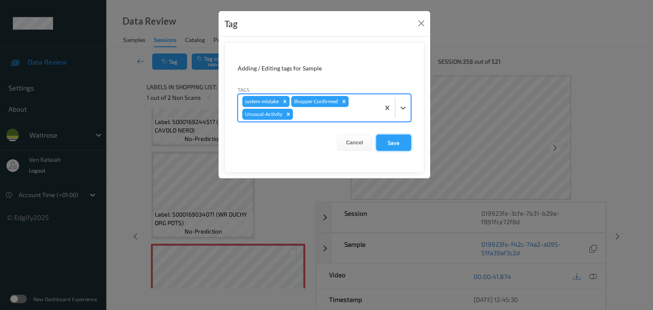
click at [386, 135] on button "Save" at bounding box center [393, 143] width 35 height 16
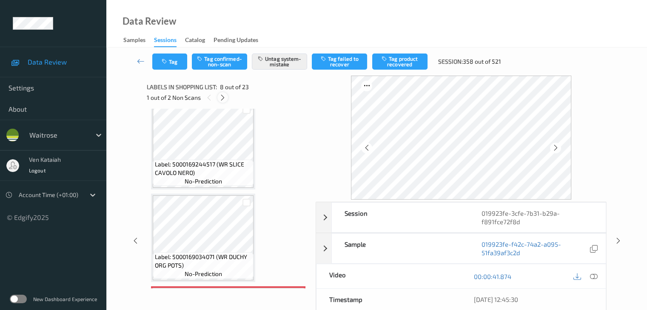
click at [223, 95] on icon at bounding box center [222, 98] width 7 height 8
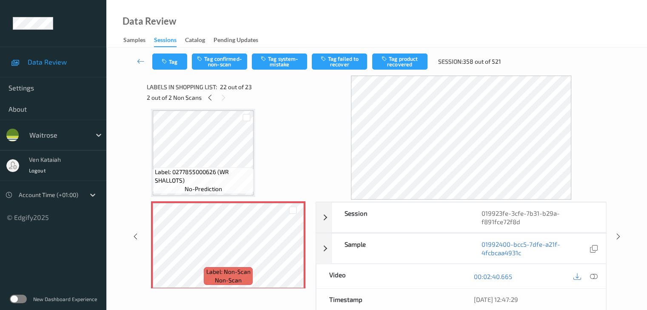
scroll to position [1816, 0]
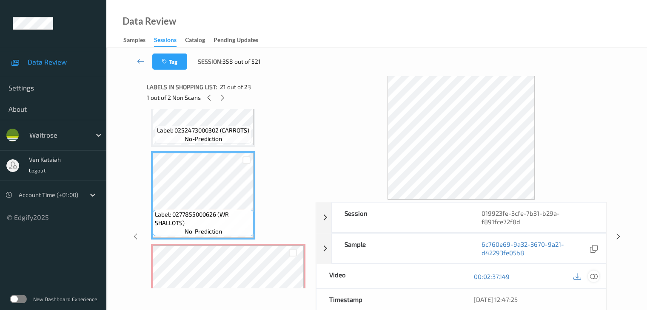
click at [591, 278] on icon at bounding box center [593, 277] width 8 height 8
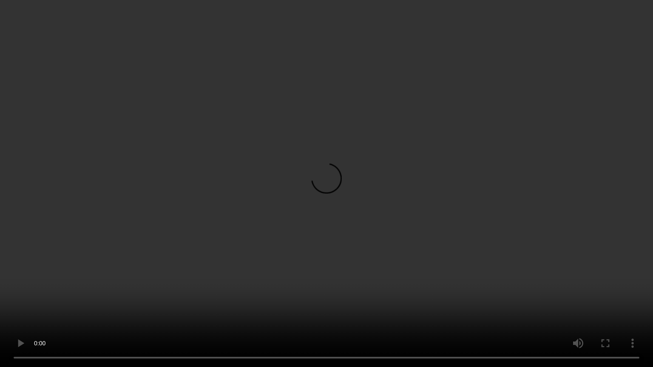
click at [415, 247] on video at bounding box center [326, 183] width 653 height 367
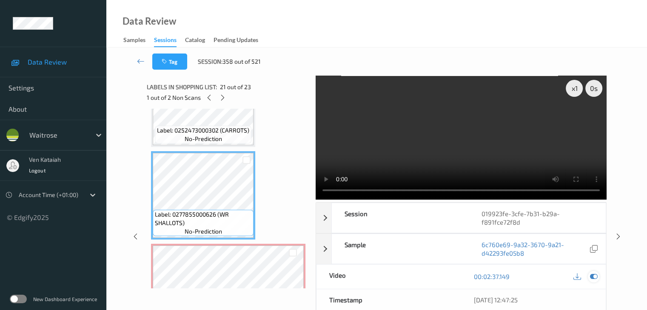
click at [596, 278] on icon at bounding box center [593, 277] width 8 height 8
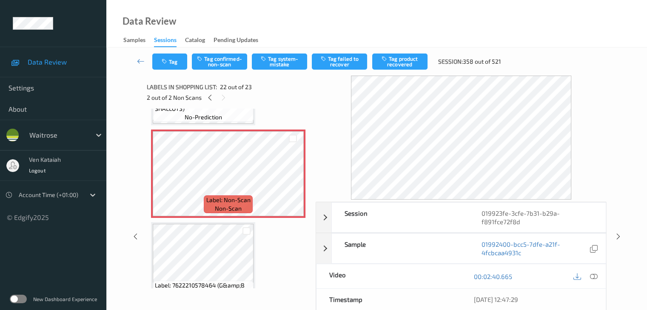
scroll to position [1943, 0]
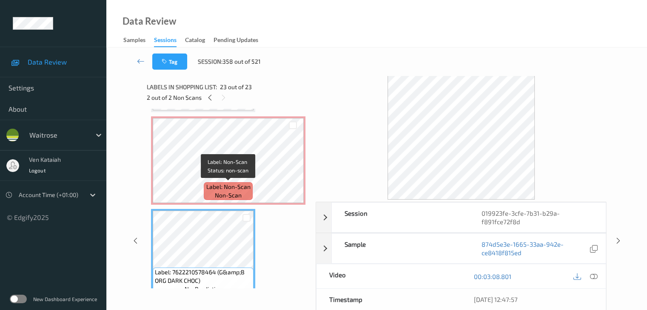
click at [216, 184] on span "Label: Non-Scan" at bounding box center [228, 187] width 44 height 9
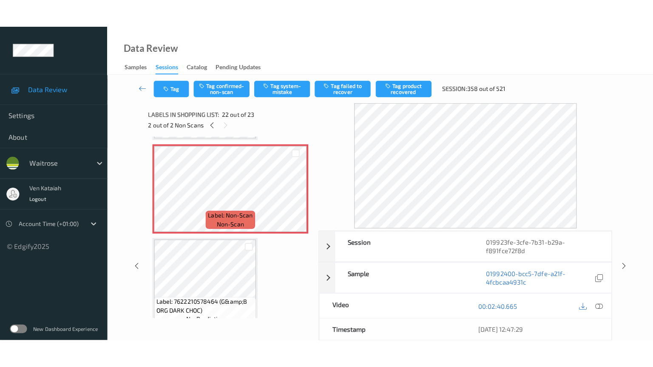
scroll to position [1901, 0]
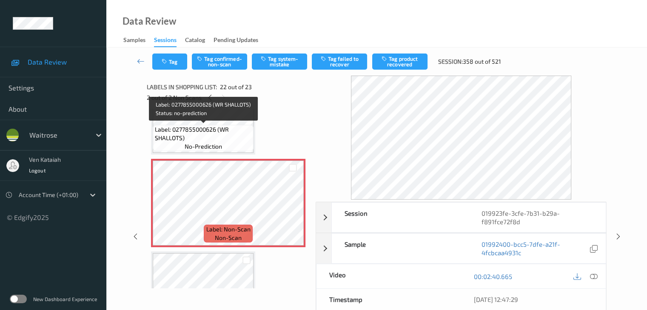
click at [207, 144] on span "no-prediction" at bounding box center [203, 146] width 37 height 9
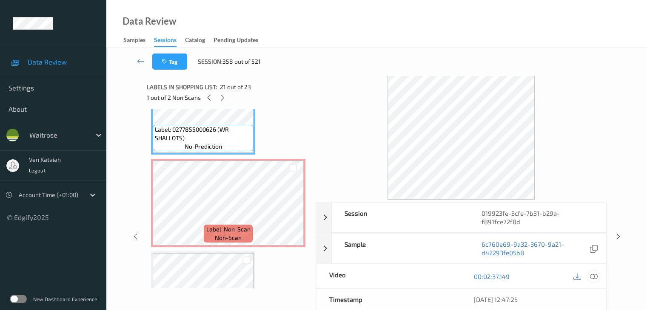
click at [596, 276] on icon at bounding box center [593, 277] width 8 height 8
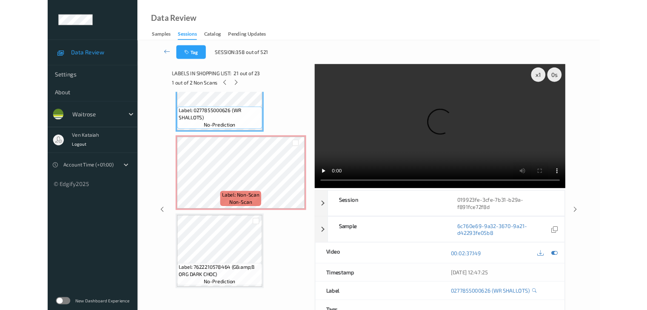
scroll to position [1899, 0]
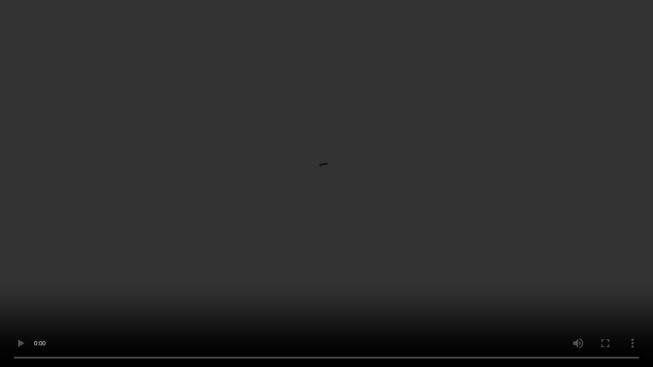
click at [319, 261] on video at bounding box center [326, 183] width 653 height 367
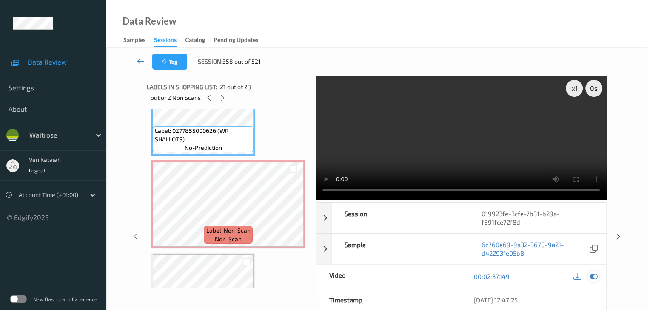
click at [597, 279] on icon at bounding box center [593, 277] width 8 height 8
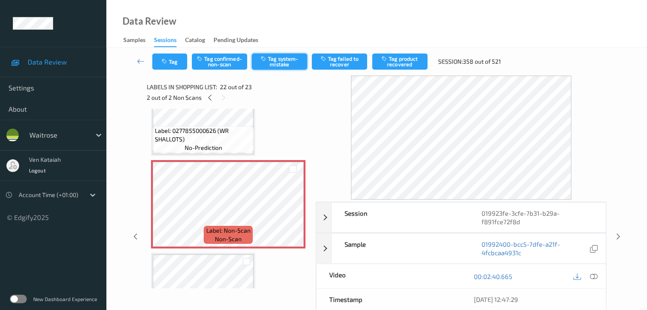
click at [271, 61] on button "Tag system-mistake" at bounding box center [279, 62] width 55 height 16
click at [140, 60] on icon at bounding box center [141, 61] width 8 height 9
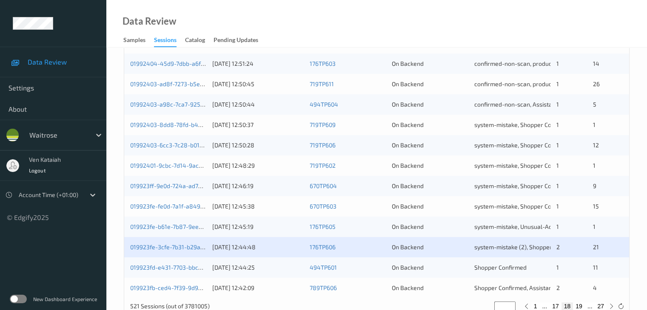
scroll to position [396, 0]
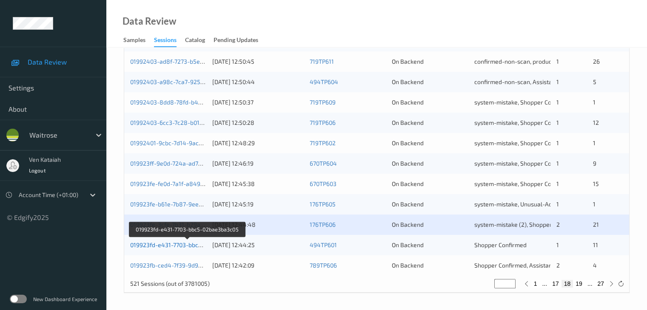
click at [174, 246] on link "019923fd-e431-7703-bbc5-02bae3ba3c05" at bounding box center [187, 245] width 114 height 7
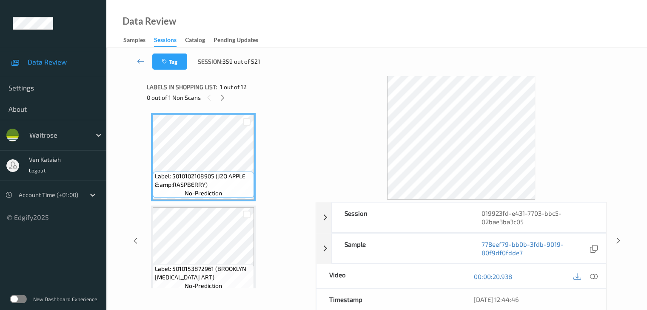
click at [228, 93] on div "0 out of 1 Non Scans" at bounding box center [228, 97] width 163 height 11
click at [225, 96] on icon at bounding box center [222, 98] width 7 height 8
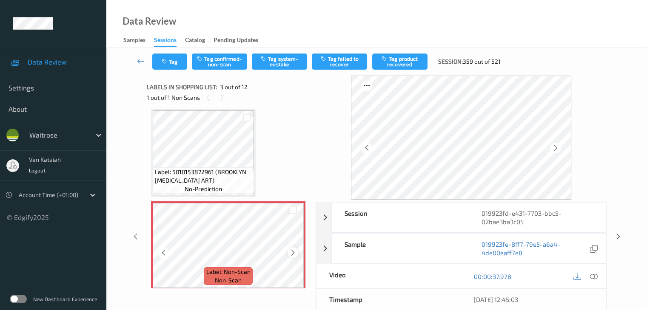
click at [289, 254] on div at bounding box center [292, 252] width 11 height 11
click at [292, 254] on icon at bounding box center [292, 253] width 7 height 8
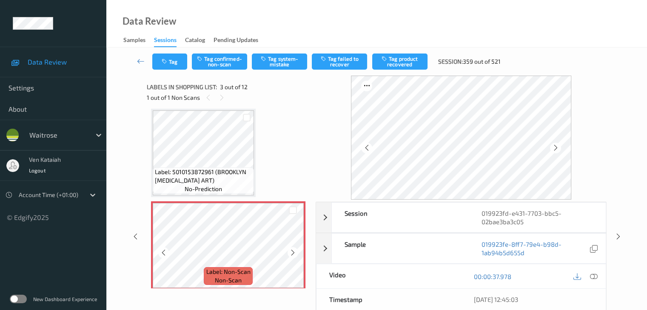
click at [292, 254] on icon at bounding box center [292, 253] width 7 height 8
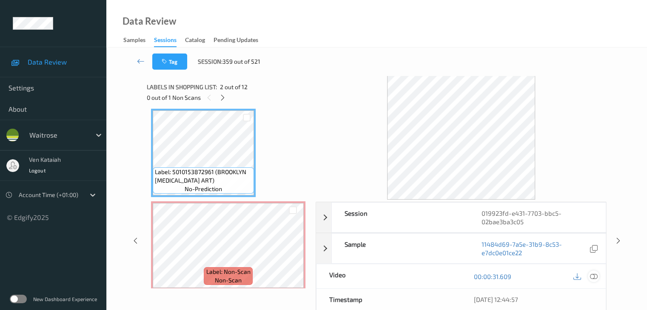
click at [591, 273] on icon at bounding box center [593, 277] width 8 height 8
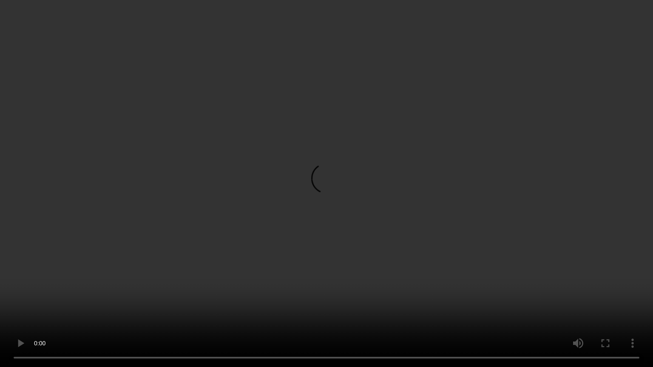
click at [435, 242] on video at bounding box center [326, 183] width 653 height 367
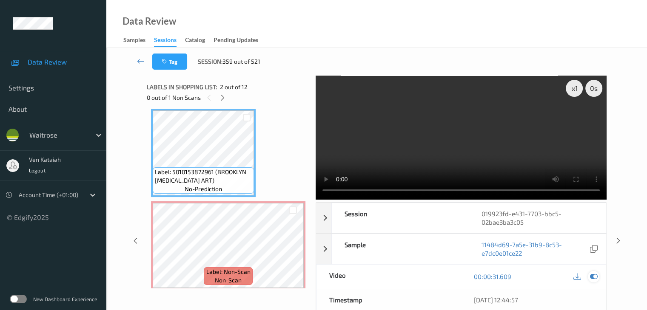
click at [596, 277] on icon at bounding box center [593, 277] width 8 height 8
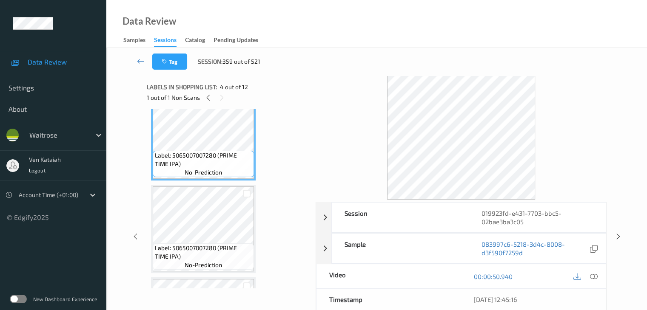
scroll to position [310, 0]
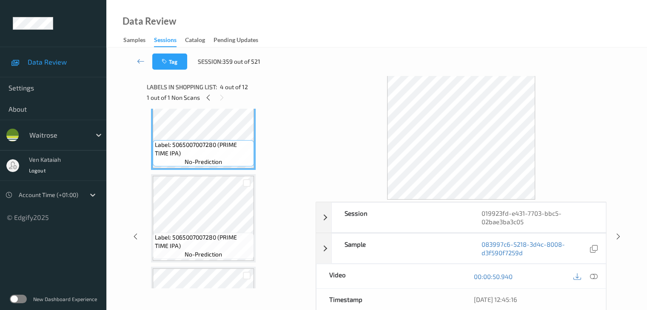
click at [217, 243] on span "Label: 5065007007280 (PRIME TIME IPA)" at bounding box center [203, 241] width 97 height 17
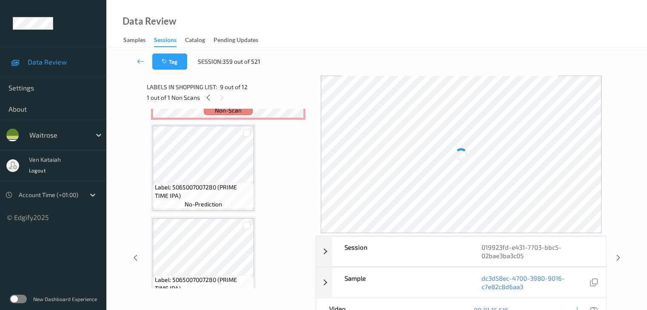
scroll to position [97, 0]
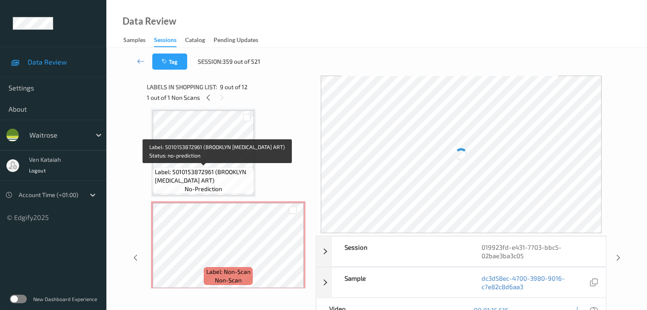
click at [215, 171] on span "Label: 5010153872961 (BROOKLYN [MEDICAL_DATA] ART)" at bounding box center [203, 176] width 97 height 17
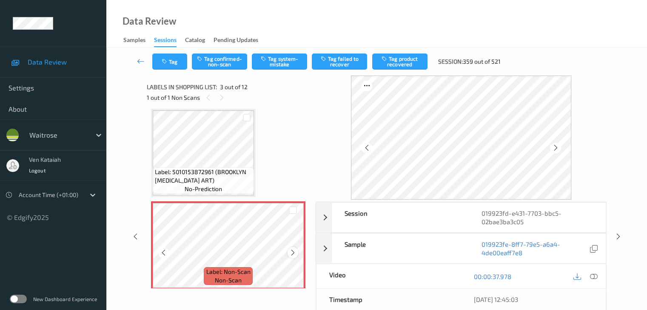
click at [293, 250] on icon at bounding box center [292, 253] width 7 height 8
click at [233, 63] on button "Tag confirmed-non-scan" at bounding box center [219, 62] width 55 height 16
click at [334, 66] on button "Tag failed to recover" at bounding box center [339, 62] width 55 height 16
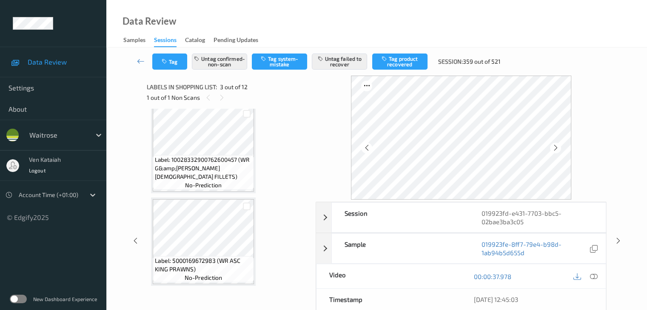
scroll to position [565, 0]
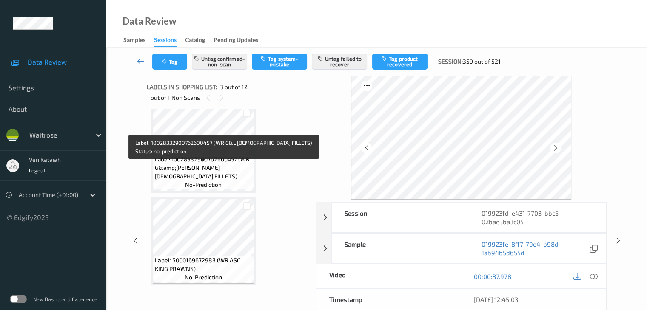
click at [206, 174] on span "Label: 10028332900762600457 (WR G&amp;[PERSON_NAME][DEMOGRAPHIC_DATA] FILLETS)" at bounding box center [203, 168] width 97 height 26
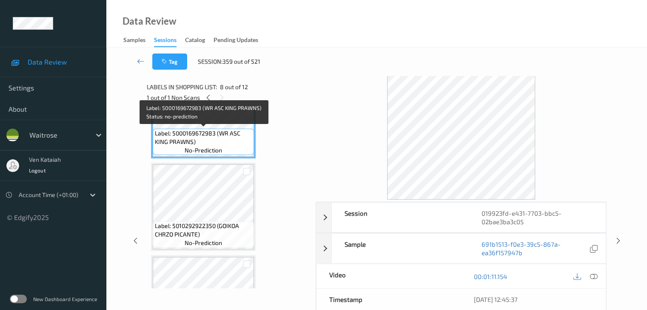
scroll to position [692, 0]
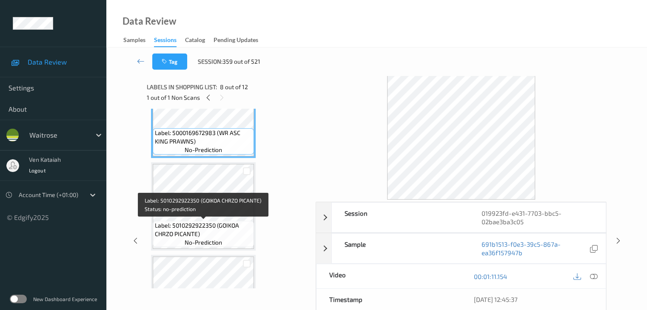
click at [211, 240] on span "no-prediction" at bounding box center [203, 243] width 37 height 9
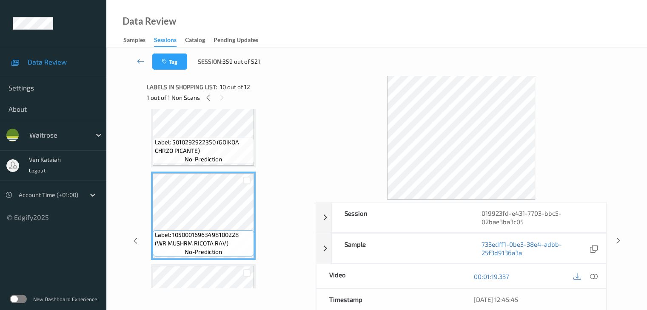
scroll to position [777, 0]
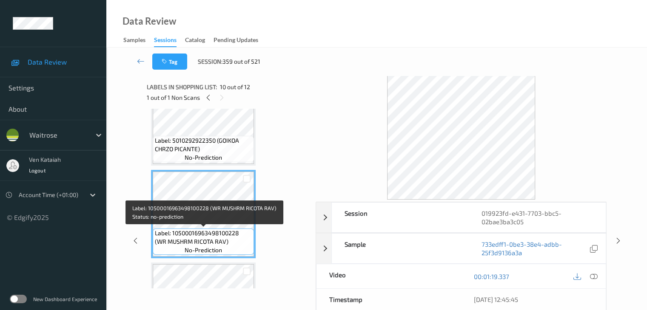
click at [215, 253] on span "no-prediction" at bounding box center [203, 250] width 37 height 9
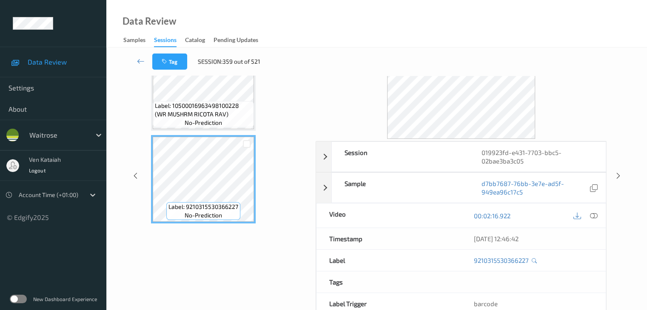
scroll to position [0, 0]
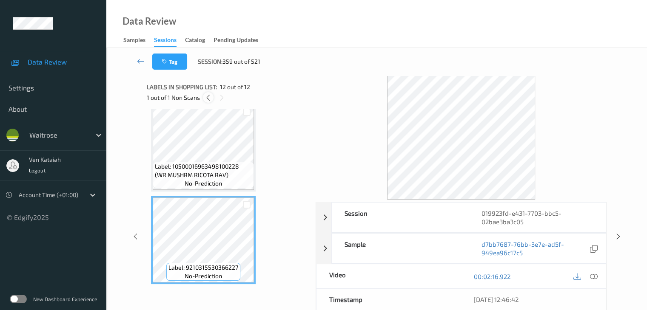
click at [205, 96] on icon at bounding box center [208, 98] width 7 height 8
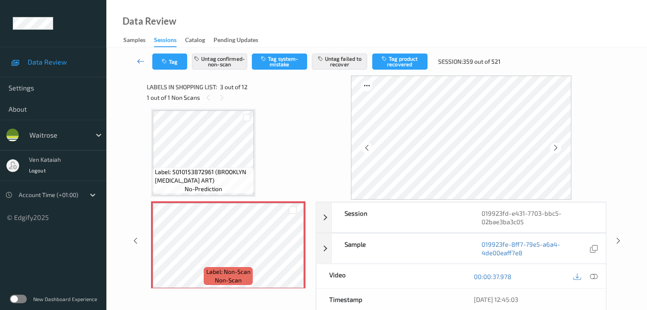
click at [141, 58] on icon at bounding box center [141, 61] width 8 height 9
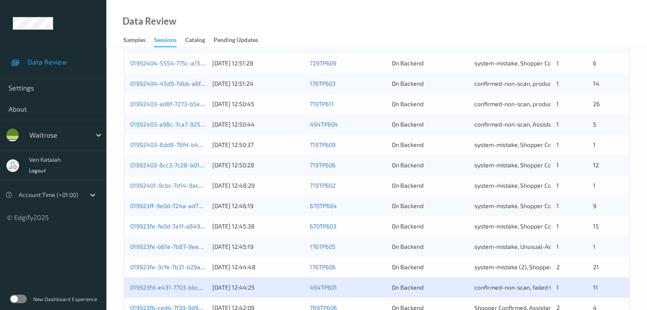
scroll to position [396, 0]
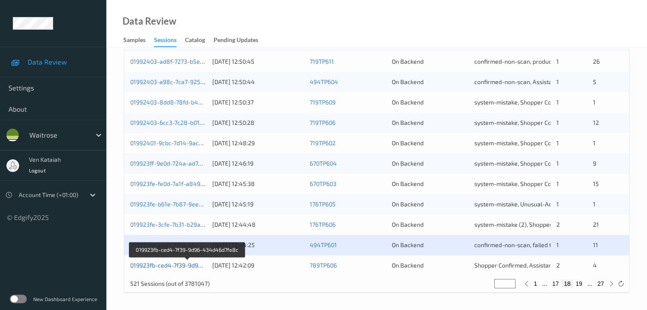
click at [192, 266] on link "019923fb-ced4-7f39-9d96-434d46d7fe8c" at bounding box center [187, 265] width 114 height 7
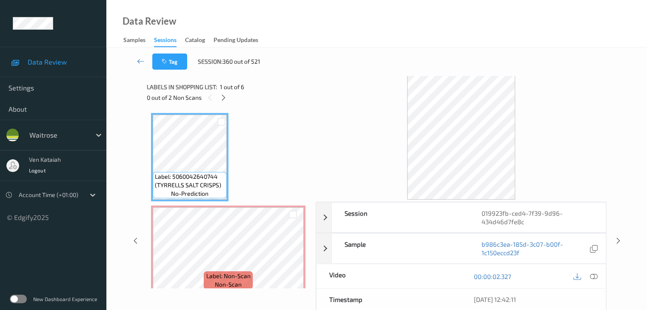
scroll to position [85, 0]
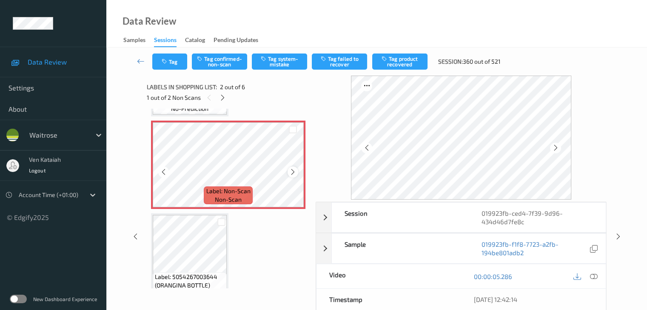
click at [293, 169] on icon at bounding box center [292, 172] width 7 height 8
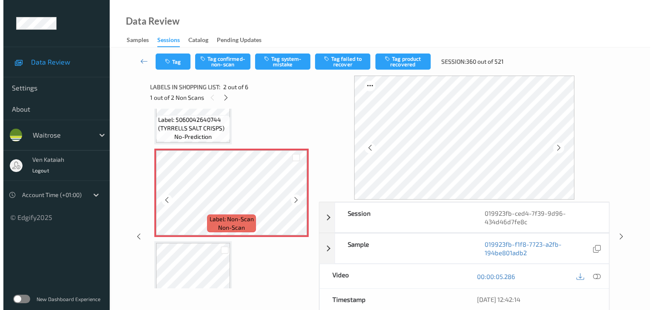
scroll to position [43, 0]
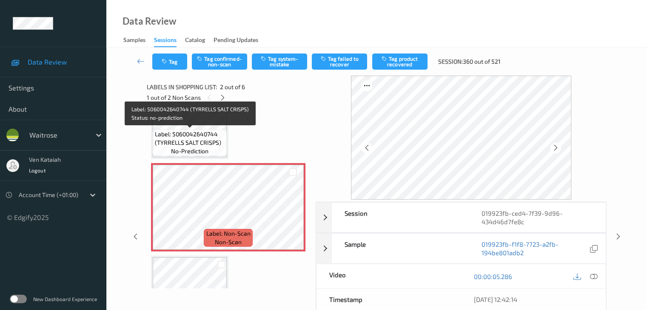
click at [196, 139] on span "Label: 5060042640744 (TYRRELLS SALT CRISPS)" at bounding box center [190, 138] width 70 height 17
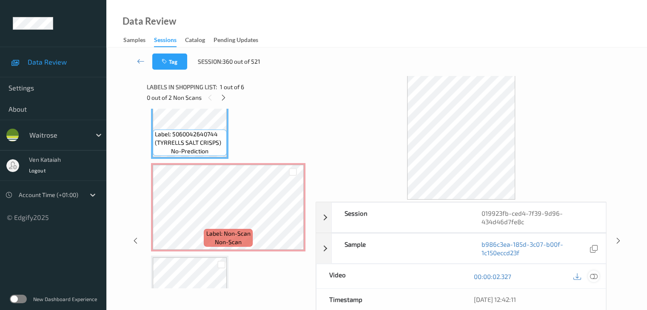
click at [594, 278] on icon at bounding box center [593, 277] width 8 height 8
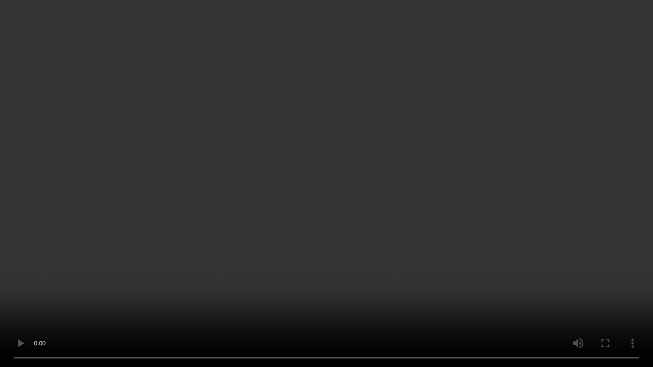
click at [199, 249] on video at bounding box center [326, 183] width 653 height 367
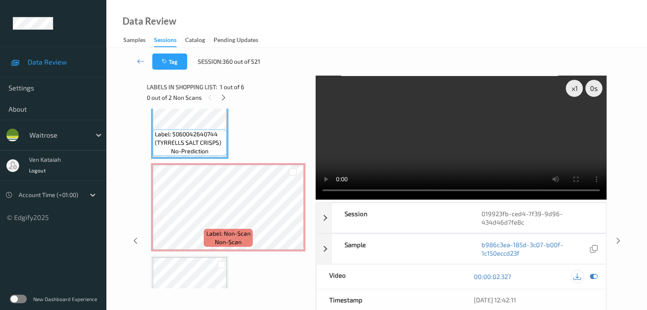
drag, startPoint x: 597, startPoint y: 273, endPoint x: 582, endPoint y: 276, distance: 14.6
click at [596, 274] on icon at bounding box center [593, 277] width 8 height 8
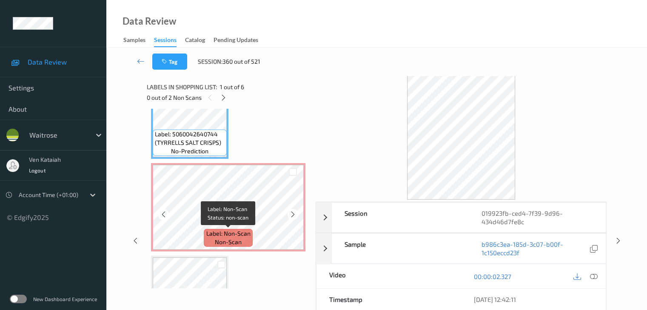
click at [215, 229] on div "Label: Non-Scan non-scan" at bounding box center [228, 238] width 48 height 18
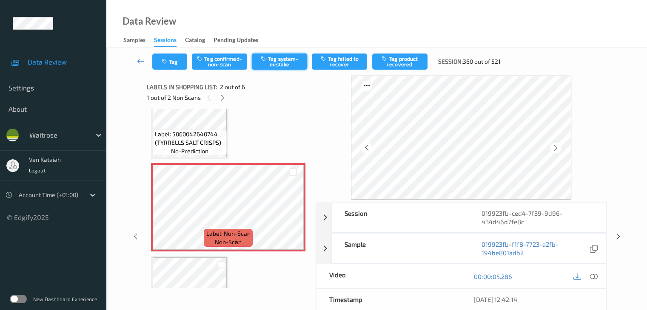
click at [279, 60] on button "Tag system-mistake" at bounding box center [279, 62] width 55 height 16
click at [164, 55] on button "Tag" at bounding box center [169, 62] width 35 height 16
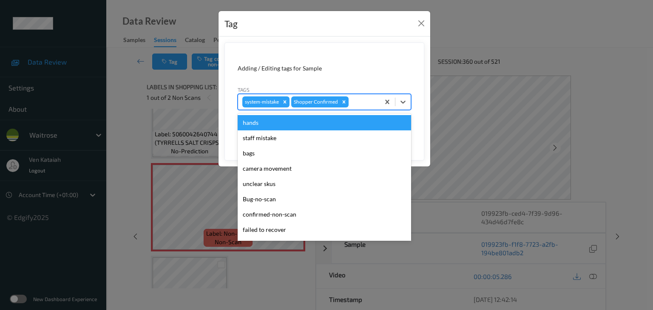
click at [362, 99] on div at bounding box center [362, 102] width 25 height 10
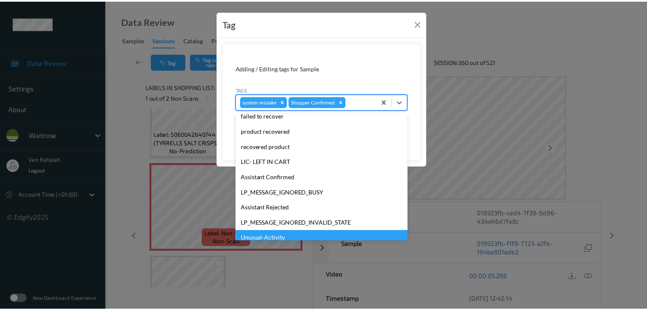
scroll to position [170, 0]
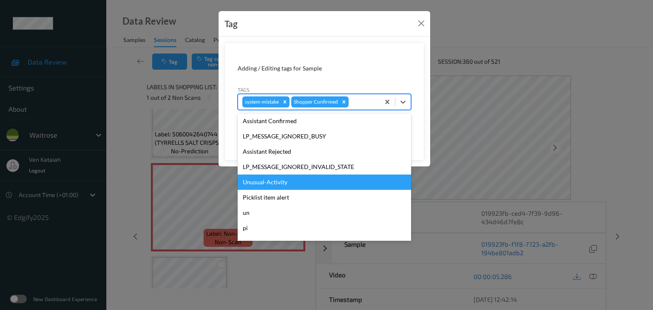
click at [297, 181] on div "Unusual-Activity" at bounding box center [324, 182] width 173 height 15
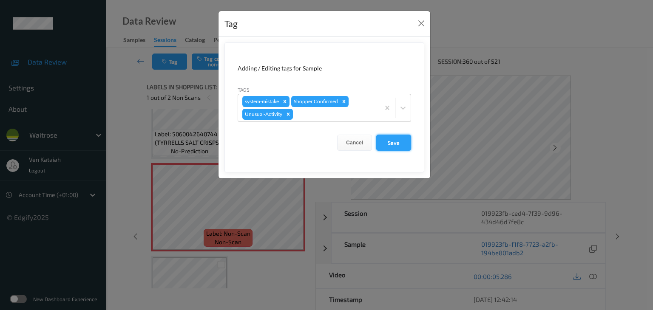
click at [395, 142] on button "Save" at bounding box center [393, 143] width 35 height 16
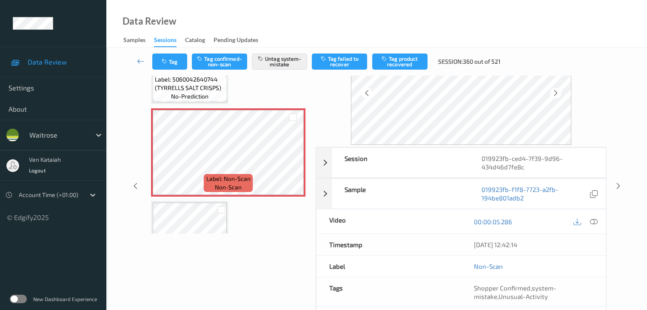
scroll to position [112, 0]
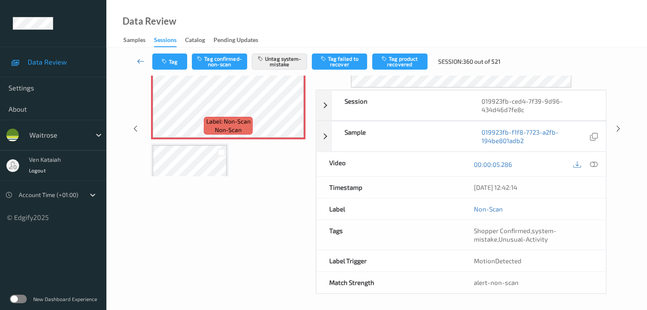
click at [140, 63] on icon at bounding box center [141, 61] width 8 height 9
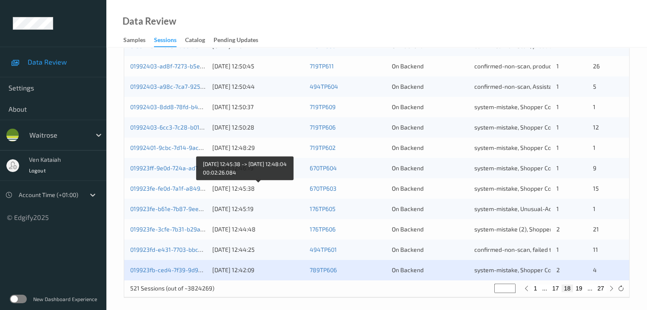
scroll to position [396, 0]
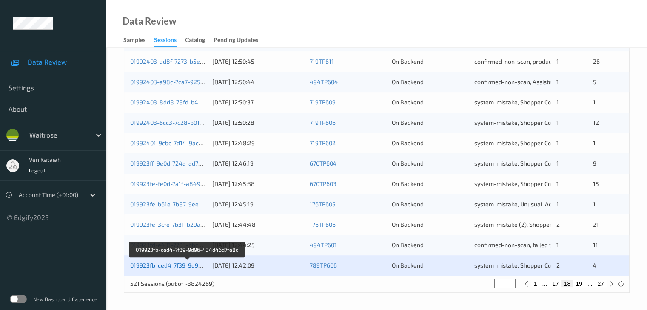
click at [186, 265] on link "019923fb-ced4-7f39-9d96-434d46d7fe8c" at bounding box center [187, 265] width 114 height 7
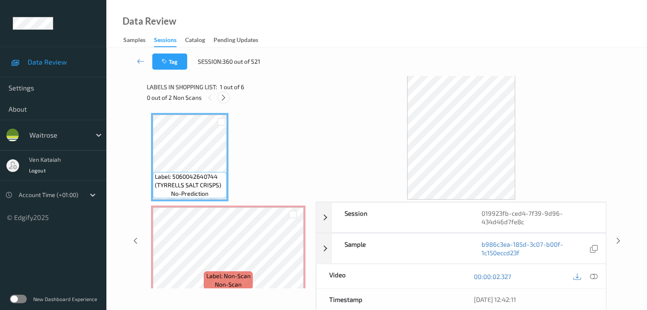
click at [224, 99] on icon at bounding box center [223, 98] width 7 height 8
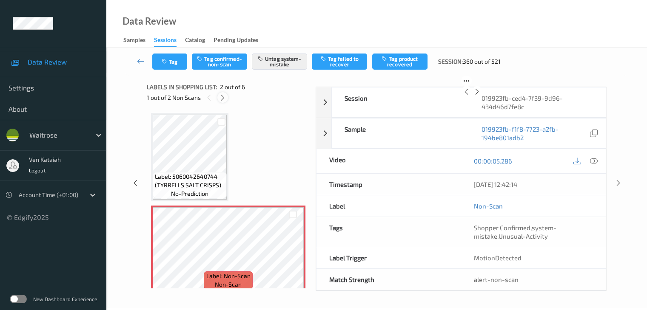
scroll to position [4, 0]
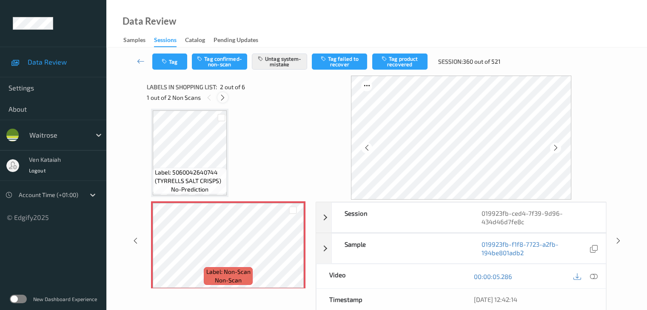
click at [227, 96] on div at bounding box center [222, 97] width 11 height 11
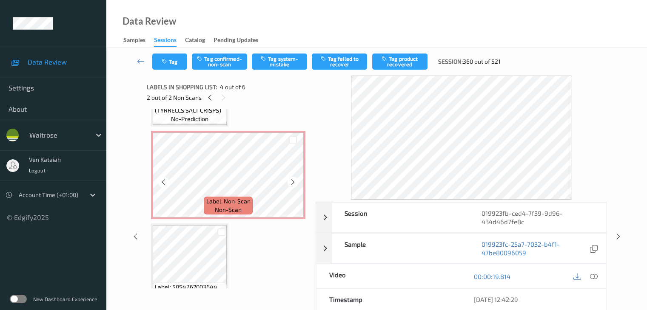
scroll to position [62, 0]
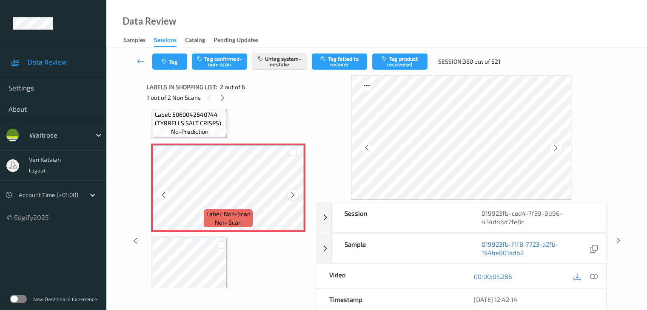
click at [293, 194] on icon at bounding box center [292, 195] width 7 height 8
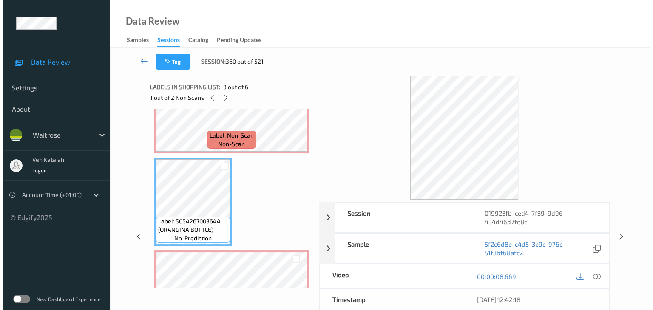
scroll to position [190, 0]
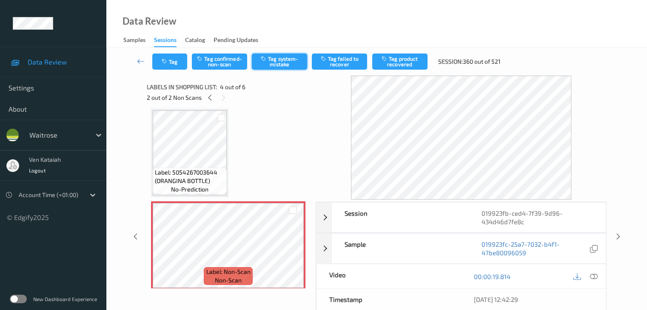
click at [289, 62] on button "Tag system-mistake" at bounding box center [279, 62] width 55 height 16
click at [175, 63] on button "Tag" at bounding box center [169, 62] width 35 height 16
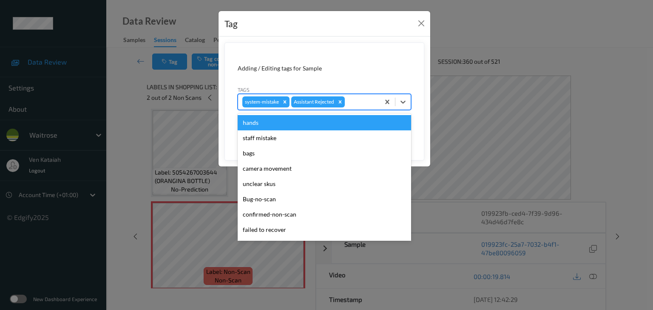
click at [374, 105] on div at bounding box center [361, 102] width 29 height 10
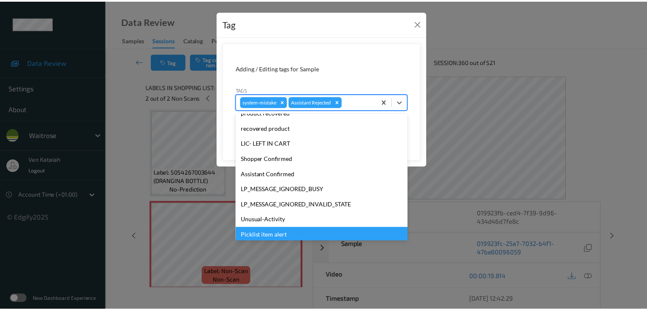
scroll to position [197, 0]
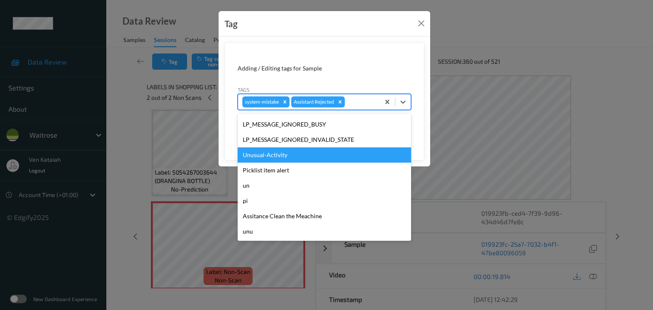
click at [272, 157] on div "Unusual-Activity" at bounding box center [324, 155] width 173 height 15
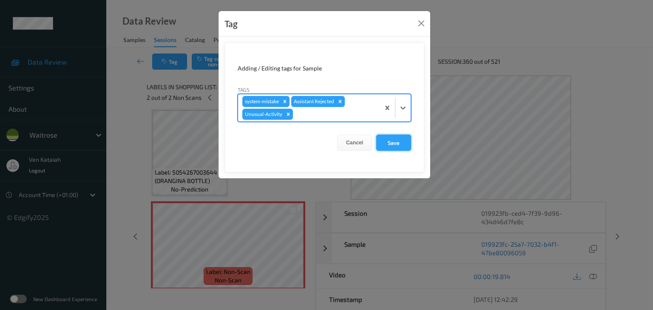
click at [387, 140] on button "Save" at bounding box center [393, 143] width 35 height 16
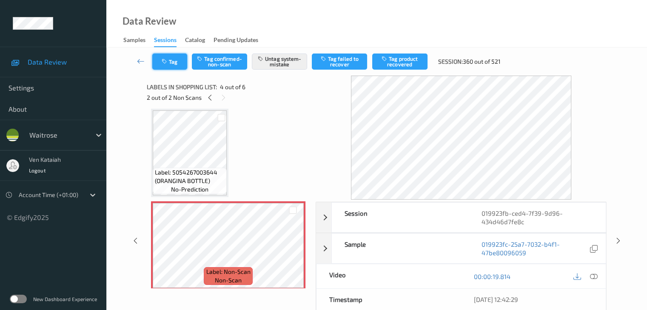
click at [165, 66] on button "Tag" at bounding box center [169, 62] width 35 height 16
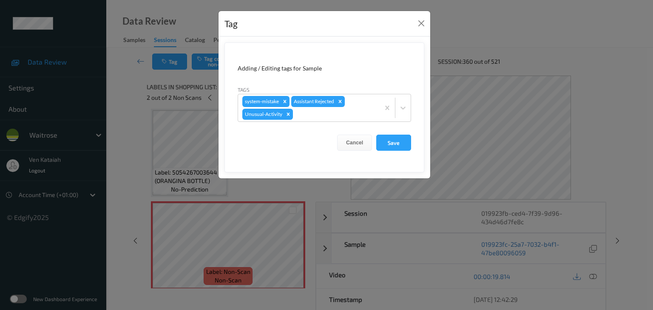
click at [114, 114] on div "Tag Adding / Editing tags for Sample Tags system-mistake Assistant Rejected Unu…" at bounding box center [326, 155] width 653 height 310
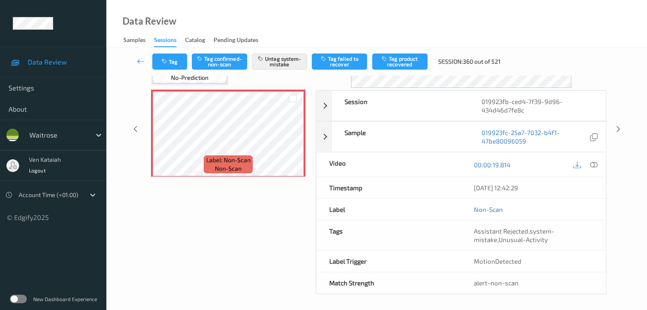
scroll to position [112, 0]
click at [141, 68] on link at bounding box center [141, 62] width 23 height 16
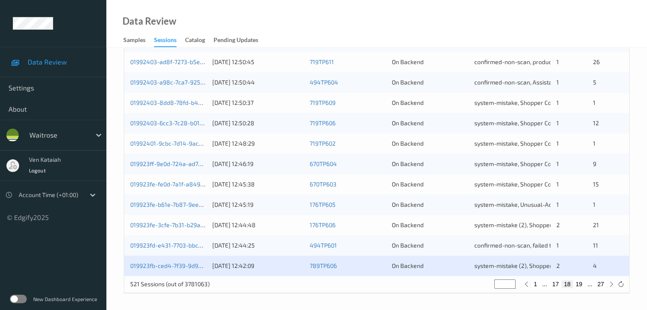
scroll to position [396, 0]
click at [579, 285] on button "19" at bounding box center [579, 284] width 12 height 8
type input "**"
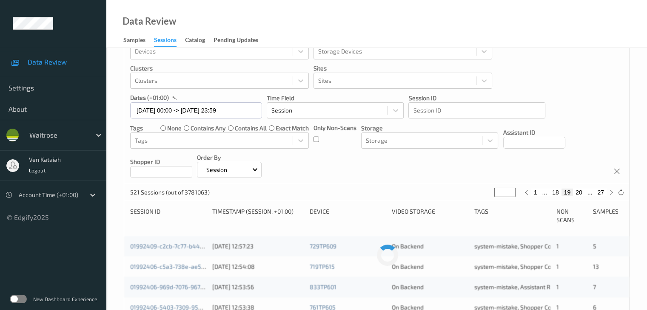
scroll to position [0, 0]
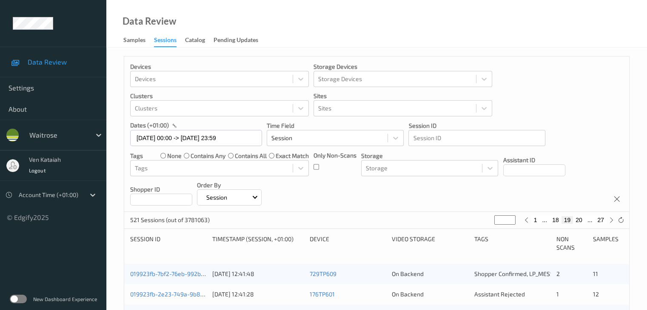
drag, startPoint x: 501, startPoint y: 222, endPoint x: 485, endPoint y: 224, distance: 16.4
click at [485, 224] on div "521 Sessions (out of 3781063) ** 1 ... 18 19 20 ... 27" at bounding box center [376, 220] width 505 height 17
type input "*"
type input "**"
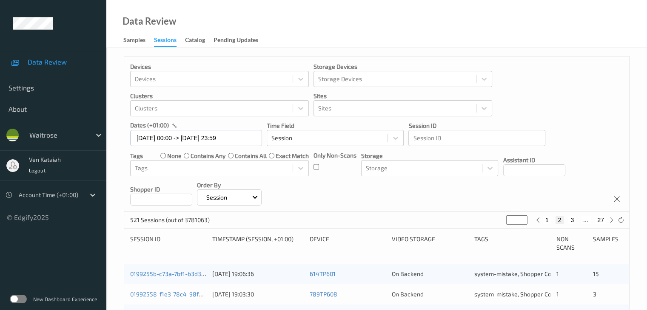
type input "**"
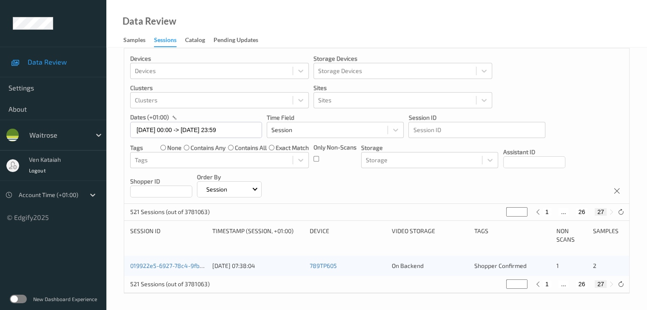
scroll to position [9, 0]
type input "**"
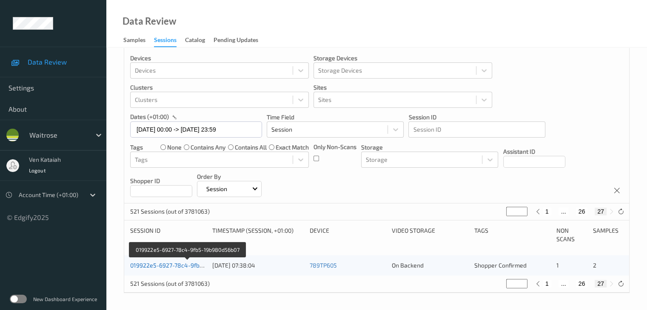
click at [180, 267] on link "019922e5-6927-78c4-9fb5-19b980d56b07" at bounding box center [187, 265] width 115 height 7
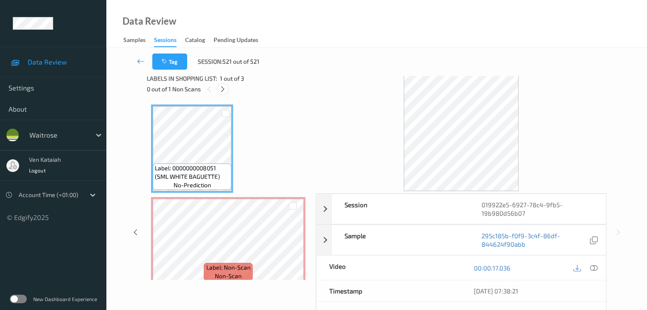
click at [226, 87] on div at bounding box center [222, 89] width 11 height 11
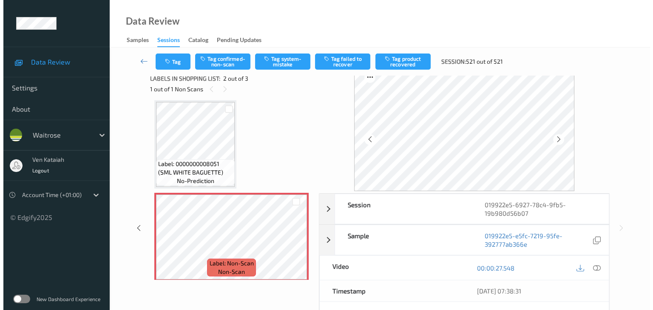
scroll to position [47, 0]
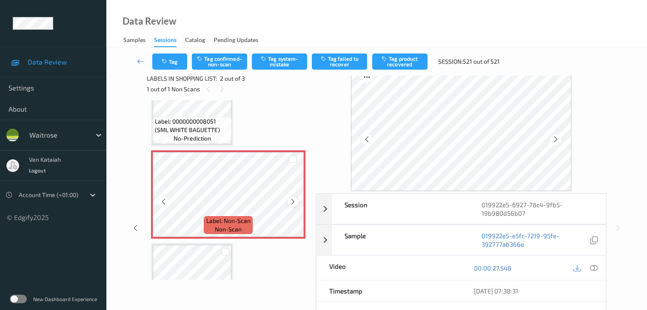
click at [290, 203] on icon at bounding box center [292, 202] width 7 height 8
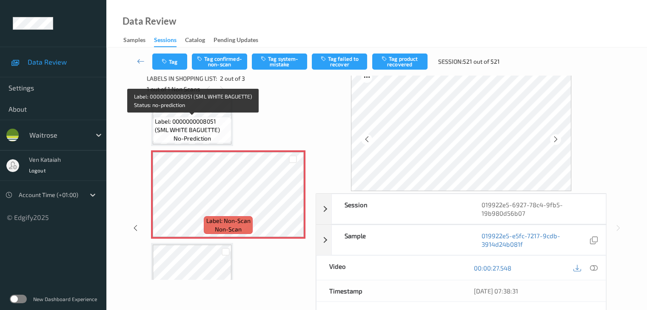
click at [217, 123] on span "Label: 0000000008051 (SML WHITE BAGUETTE)" at bounding box center [192, 125] width 74 height 17
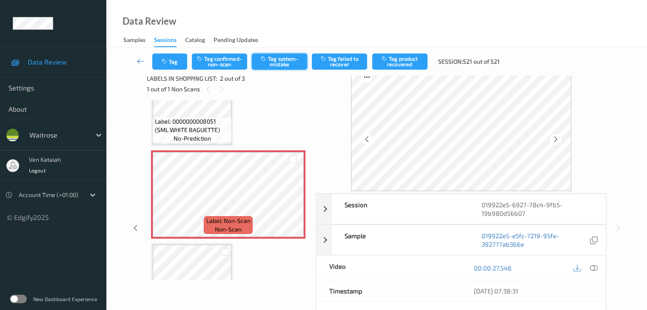
click at [278, 66] on button "Tag system-mistake" at bounding box center [279, 62] width 55 height 16
click at [161, 63] on button "Tag" at bounding box center [169, 62] width 35 height 16
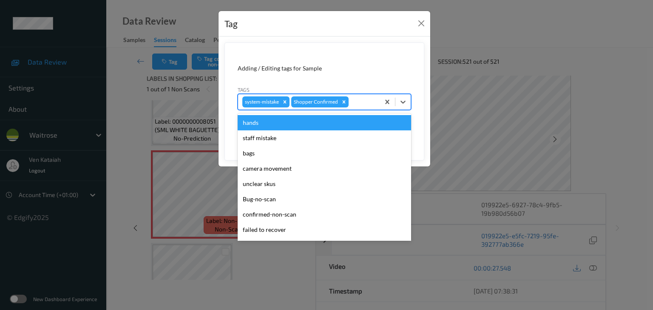
click at [363, 104] on div at bounding box center [362, 102] width 25 height 10
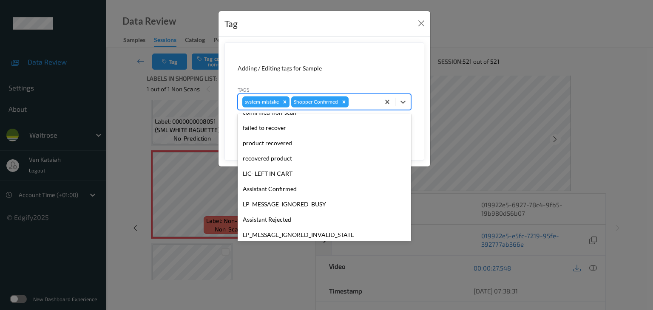
scroll to position [197, 0]
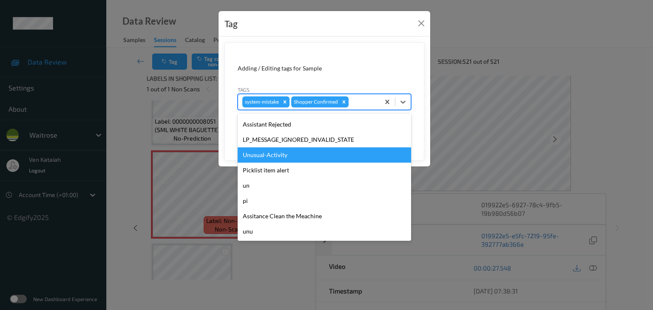
click at [285, 159] on div "Unusual-Activity" at bounding box center [324, 155] width 173 height 15
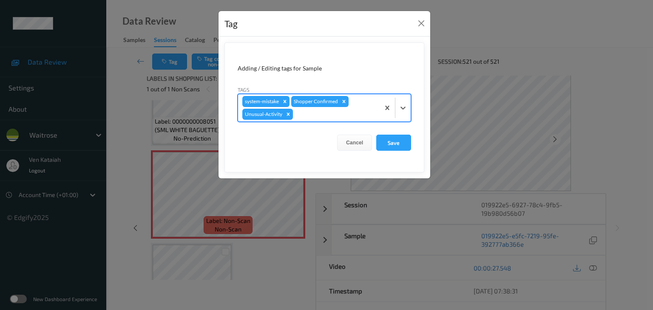
click at [342, 121] on div "system-mistake Shopper Confirmed Unusual-Activity" at bounding box center [309, 107] width 142 height 27
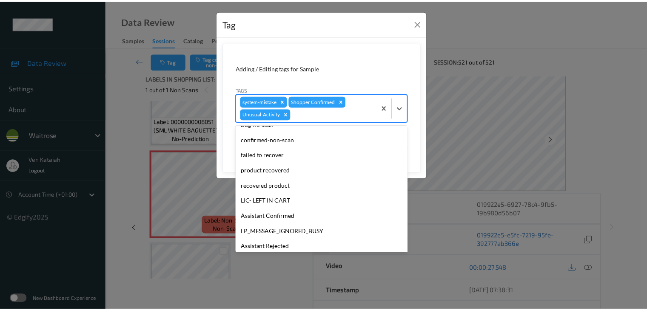
scroll to position [182, 0]
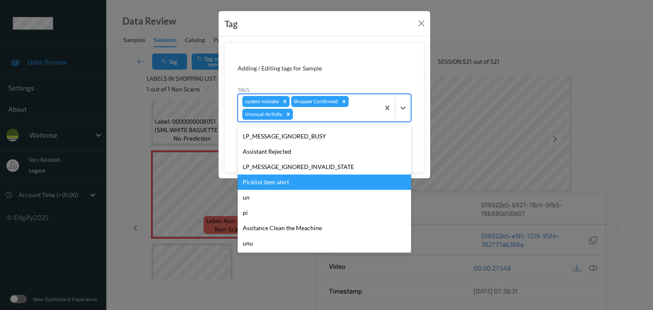
click at [270, 182] on div "Picklist item alert" at bounding box center [324, 182] width 173 height 15
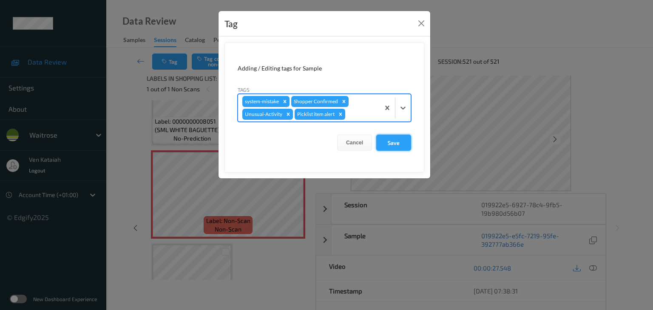
click at [390, 138] on button "Save" at bounding box center [393, 143] width 35 height 16
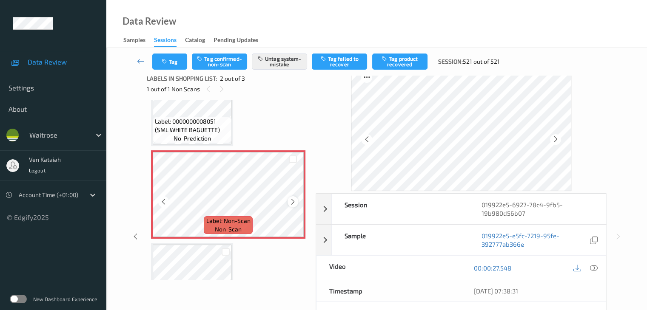
click at [295, 199] on icon at bounding box center [292, 202] width 7 height 8
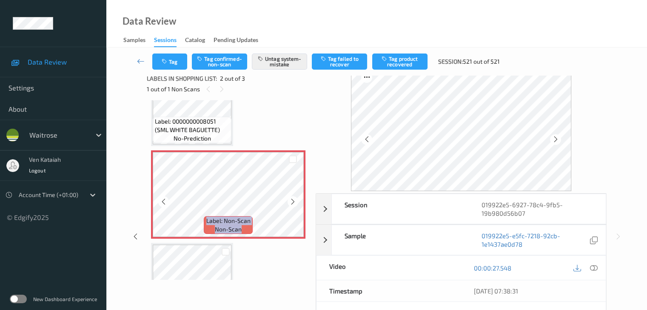
click at [295, 199] on icon at bounding box center [292, 202] width 7 height 8
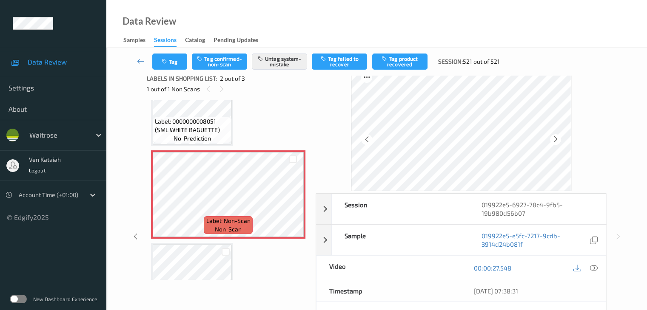
click at [231, 129] on div "Label: 0000000008051 (SML WHITE BAGUETTE) no-prediction" at bounding box center [192, 102] width 82 height 88
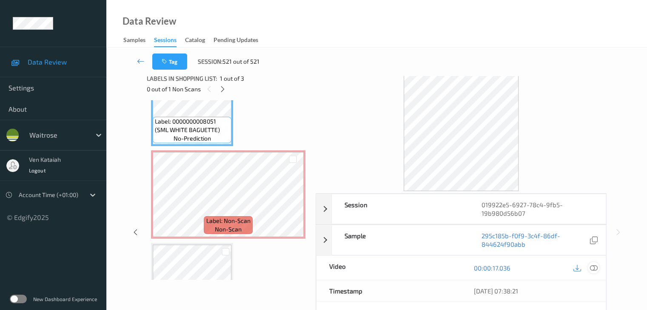
click at [588, 267] on div at bounding box center [593, 267] width 11 height 11
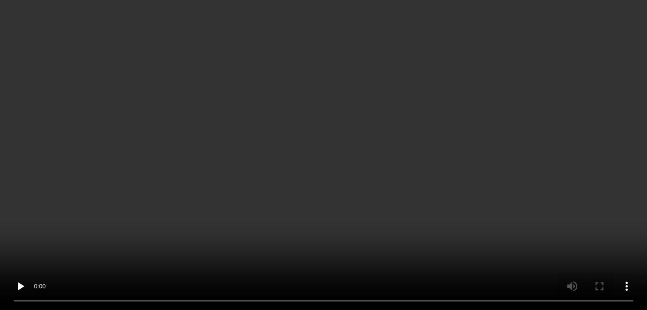
scroll to position [45, 0]
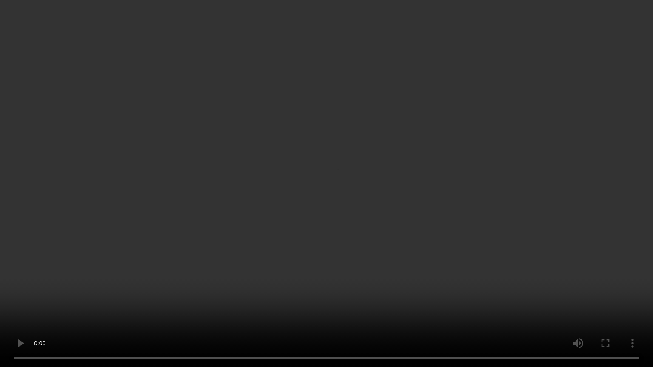
click at [251, 262] on video at bounding box center [326, 183] width 653 height 367
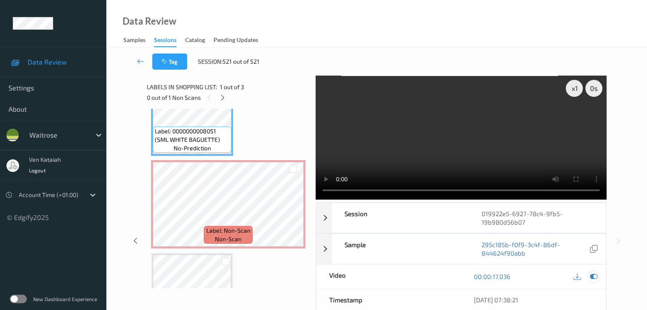
click at [597, 280] on div at bounding box center [593, 276] width 11 height 11
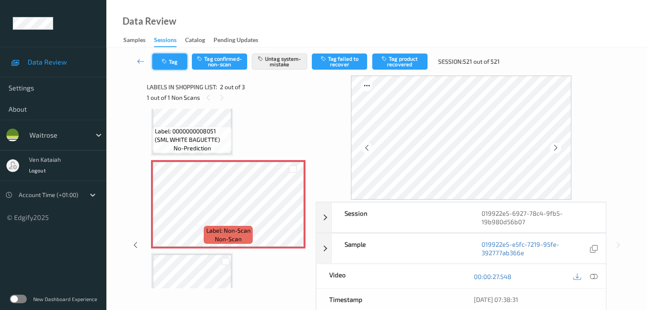
click at [158, 63] on button "Tag" at bounding box center [169, 62] width 35 height 16
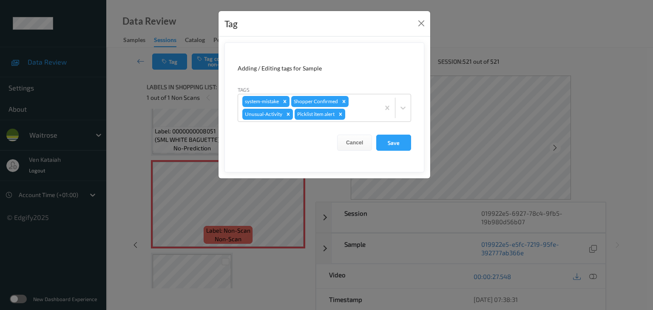
click at [127, 142] on div "Tag Adding / Editing tags for Sample Tags system-mistake Shopper Confirmed Unus…" at bounding box center [326, 155] width 653 height 310
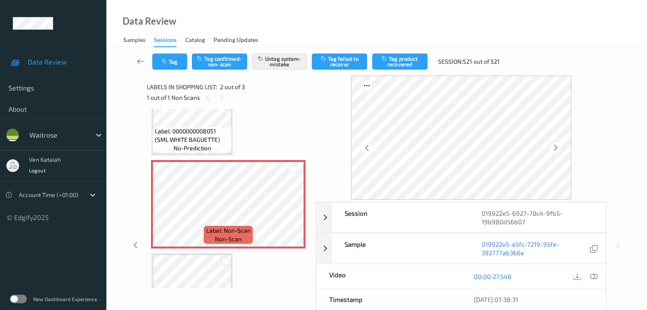
click at [142, 60] on icon at bounding box center [141, 61] width 8 height 9
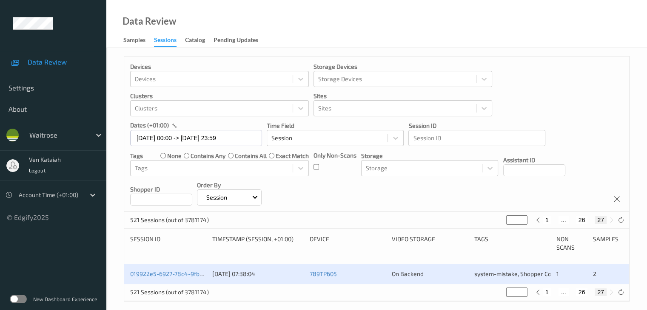
drag, startPoint x: 517, startPoint y: 215, endPoint x: 492, endPoint y: 221, distance: 25.9
click at [492, 221] on div "521 Sessions (out of 3781174) ** 1 ... 26 27" at bounding box center [376, 220] width 505 height 17
drag, startPoint x: 514, startPoint y: 220, endPoint x: 502, endPoint y: 224, distance: 12.5
click at [502, 224] on div "521 Sessions (out of 3781174) ** 1 ... 26 27" at bounding box center [376, 220] width 505 height 17
type input "*"
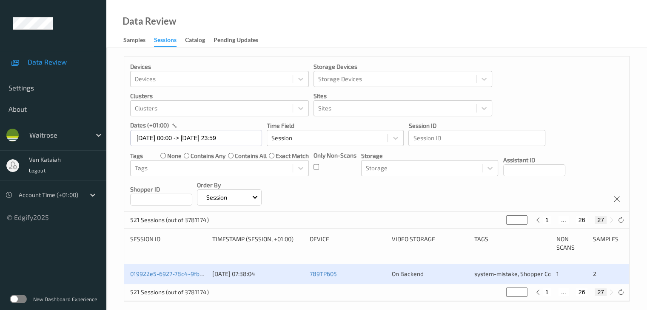
type input "*"
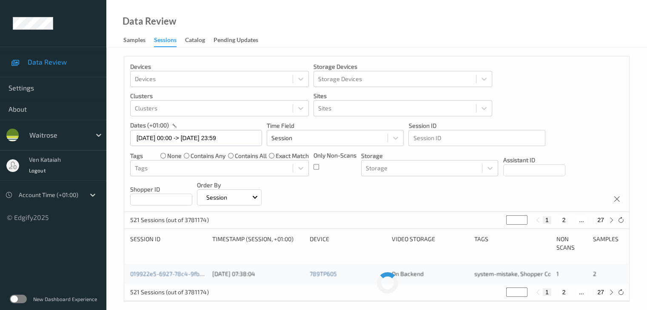
type input "**"
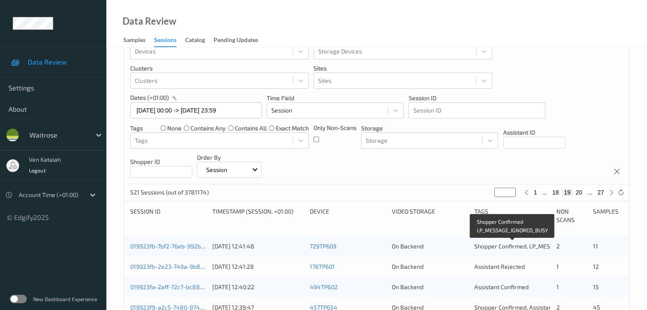
scroll to position [43, 0]
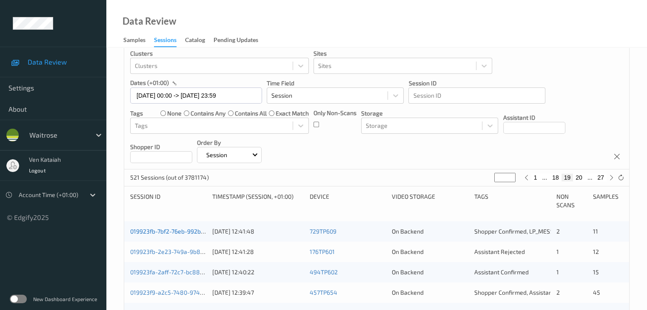
type input "**"
click at [184, 232] on link "019923fb-7bf2-76eb-992b-887eac3684e2" at bounding box center [187, 231] width 115 height 7
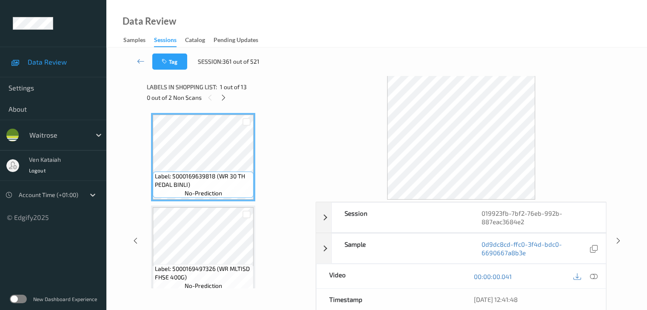
click at [225, 103] on div "Labels in shopping list: 1 out of 13 0 out of 2 Non Scans" at bounding box center [228, 92] width 163 height 33
click at [224, 99] on icon at bounding box center [223, 98] width 7 height 8
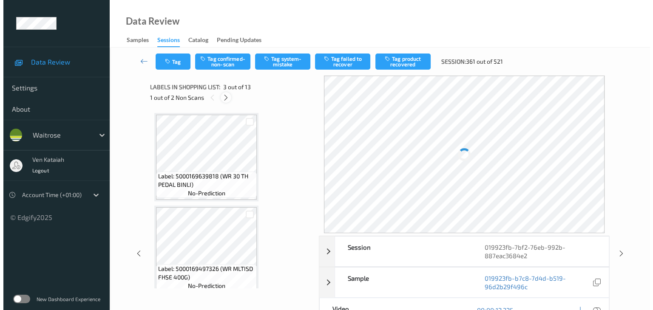
scroll to position [97, 0]
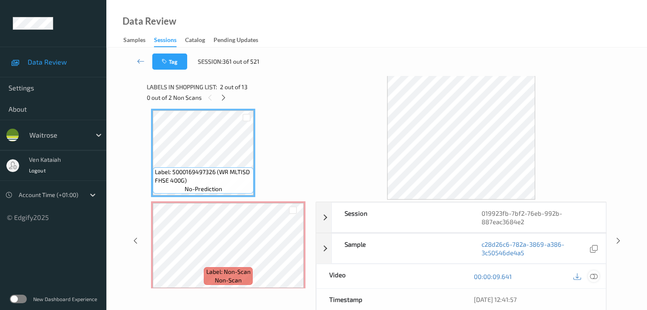
click at [597, 276] on div at bounding box center [593, 276] width 11 height 11
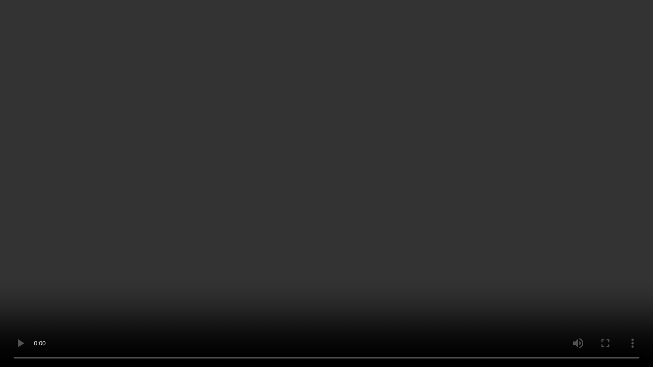
click at [466, 199] on video at bounding box center [326, 183] width 653 height 367
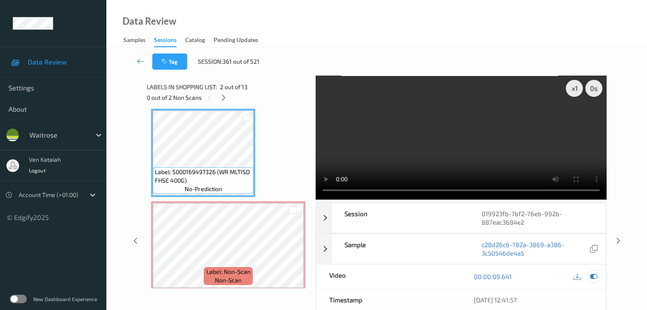
click at [597, 274] on div at bounding box center [593, 276] width 11 height 11
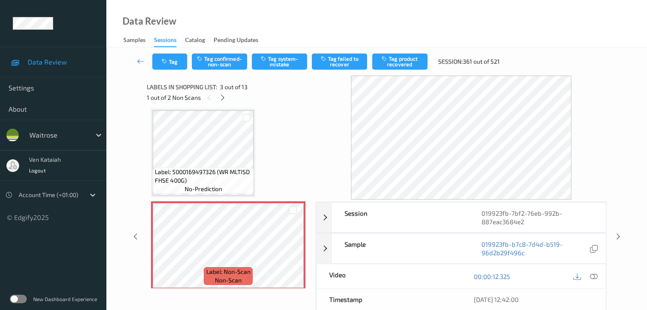
click at [264, 70] on div "Tag Tag confirmed-non-scan Tag system-mistake Tag failed to recover Tag product…" at bounding box center [377, 62] width 506 height 28
click at [266, 68] on button "Tag system-mistake" at bounding box center [279, 62] width 55 height 16
click at [181, 56] on button "Tag" at bounding box center [169, 62] width 35 height 16
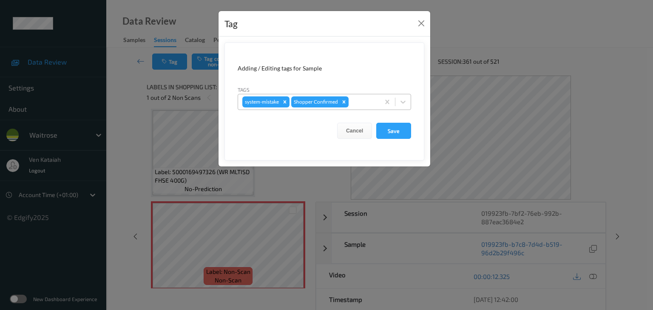
click at [374, 99] on div at bounding box center [362, 102] width 25 height 10
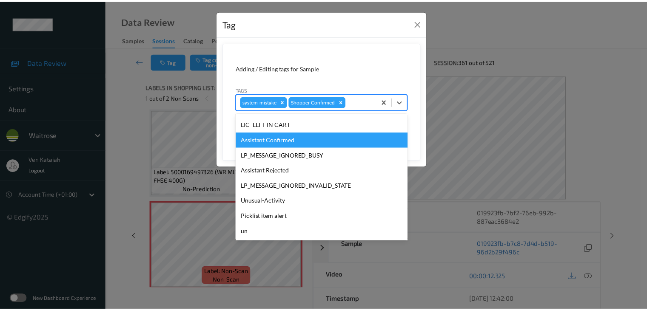
scroll to position [197, 0]
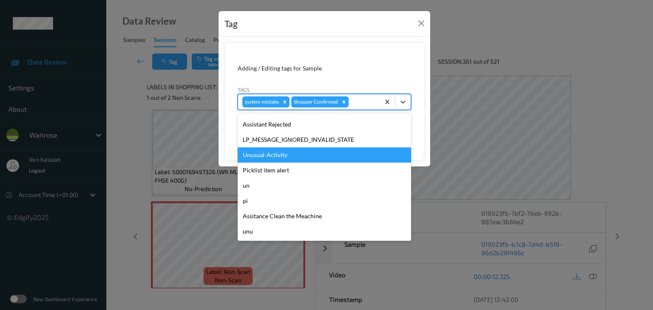
click at [268, 151] on div "Unusual-Activity" at bounding box center [324, 155] width 173 height 15
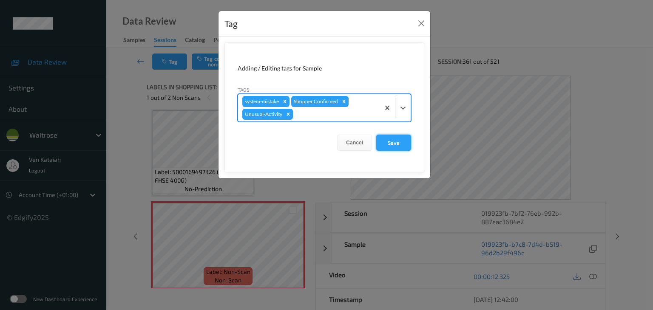
click at [403, 148] on button "Save" at bounding box center [393, 143] width 35 height 16
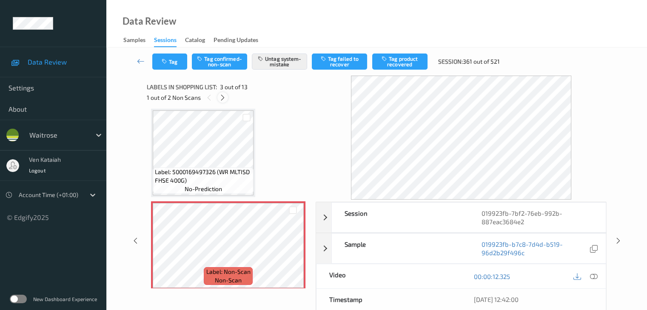
click at [220, 95] on icon at bounding box center [222, 98] width 7 height 8
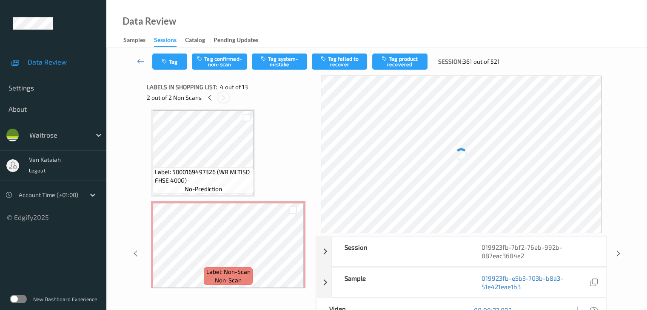
scroll to position [190, 0]
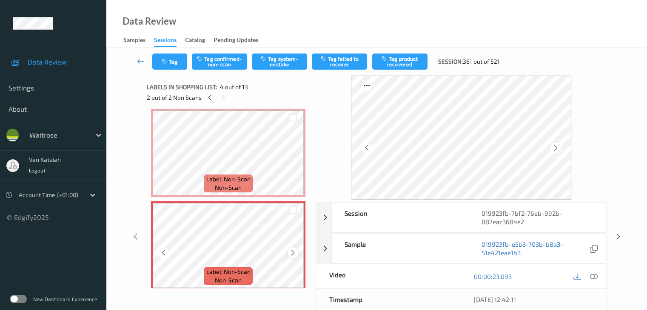
click at [296, 254] on icon at bounding box center [292, 253] width 7 height 8
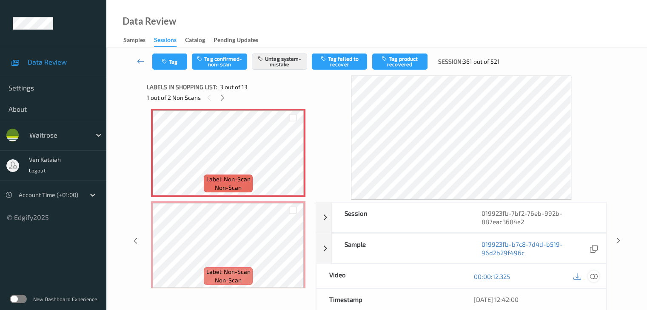
click at [592, 278] on icon at bounding box center [593, 277] width 8 height 8
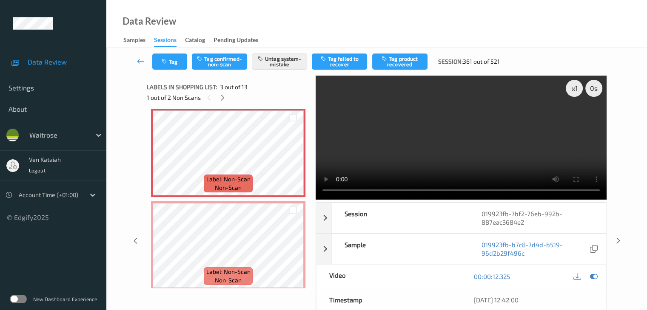
click at [417, 129] on video at bounding box center [460, 138] width 291 height 124
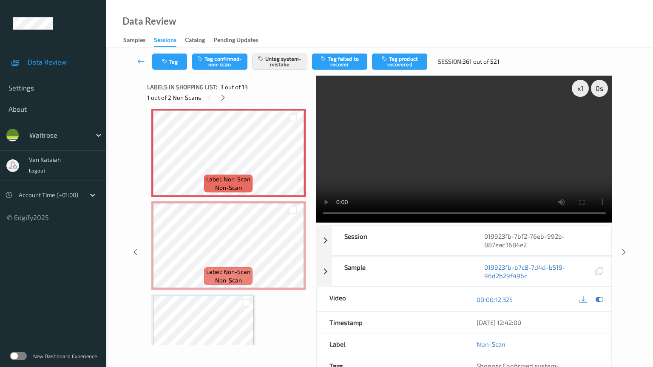
click at [469, 177] on video at bounding box center [464, 149] width 297 height 147
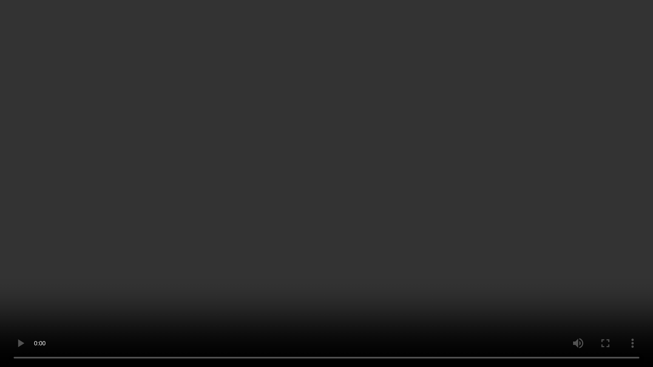
click at [122, 250] on video at bounding box center [326, 183] width 653 height 367
click at [20, 224] on video at bounding box center [326, 183] width 653 height 367
click at [169, 231] on video at bounding box center [326, 183] width 653 height 367
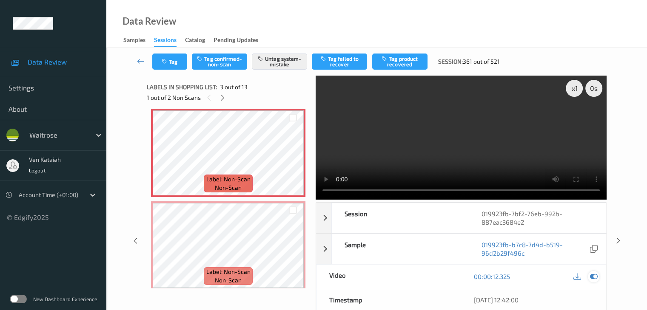
click at [599, 274] on div at bounding box center [593, 276] width 11 height 11
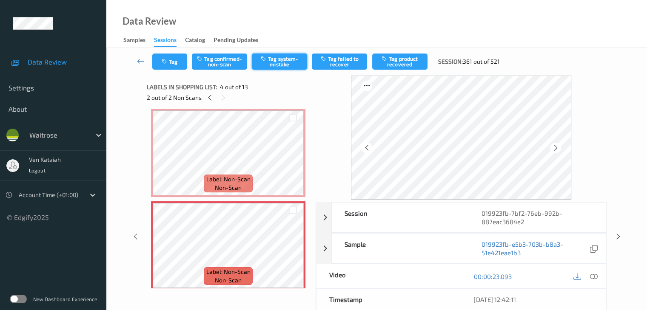
click at [278, 60] on button "Tag system-mistake" at bounding box center [279, 62] width 55 height 16
click at [278, 60] on button "Untag system-mistake" at bounding box center [279, 62] width 55 height 16
click at [228, 63] on button "Tag confirmed-non-scan" at bounding box center [219, 62] width 55 height 16
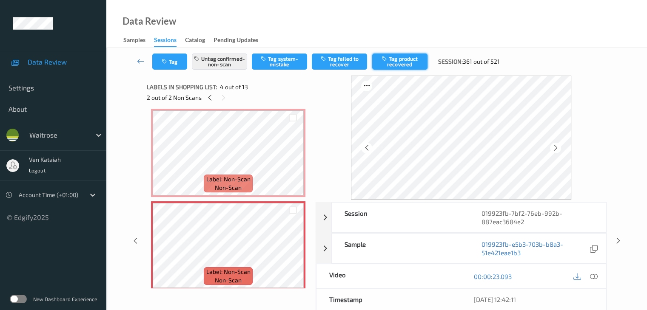
click at [398, 66] on button "Tag product recovered" at bounding box center [399, 62] width 55 height 16
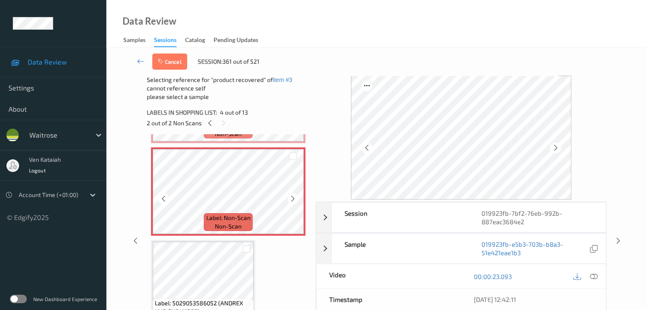
scroll to position [275, 0]
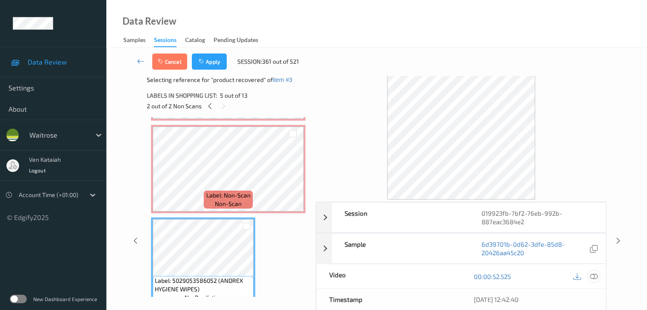
click at [590, 274] on icon at bounding box center [593, 277] width 8 height 8
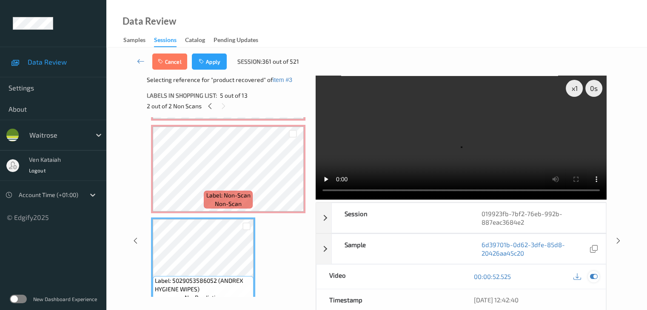
click at [591, 273] on icon at bounding box center [593, 277] width 8 height 8
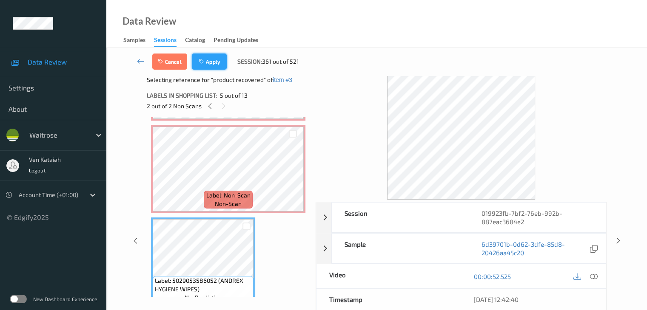
click at [221, 62] on button "Apply" at bounding box center [209, 62] width 35 height 16
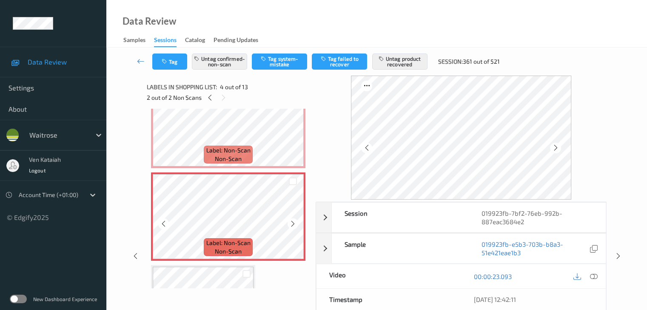
scroll to position [232, 0]
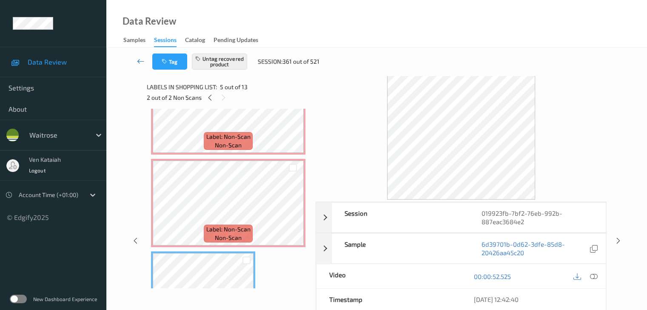
click at [139, 59] on icon at bounding box center [141, 61] width 8 height 9
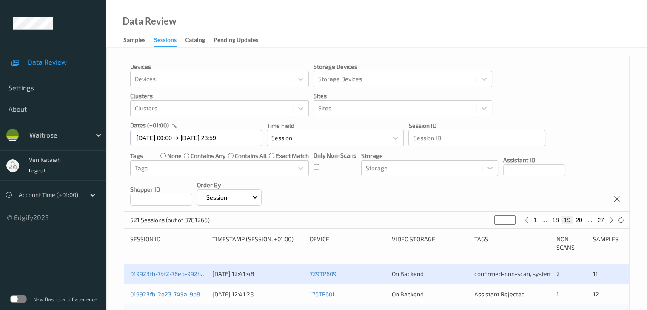
scroll to position [170, 0]
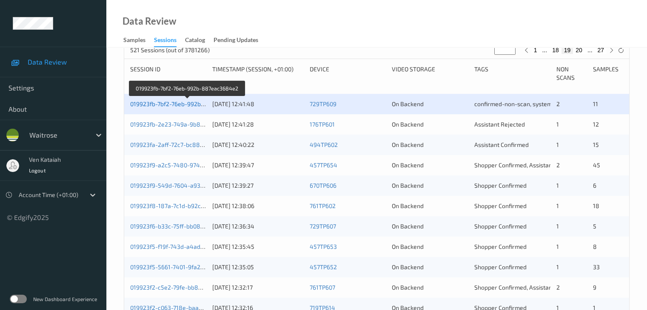
click at [180, 106] on link "019923fb-7bf2-76eb-992b-887eac3684e2" at bounding box center [187, 103] width 115 height 7
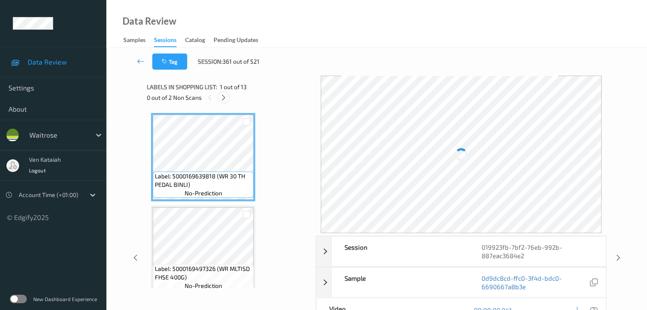
click at [224, 97] on icon at bounding box center [223, 98] width 7 height 8
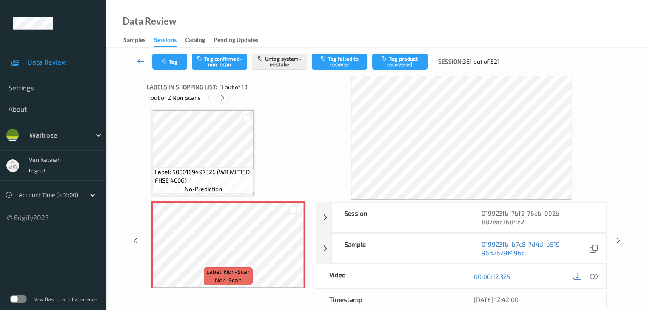
click at [222, 96] on icon at bounding box center [222, 98] width 7 height 8
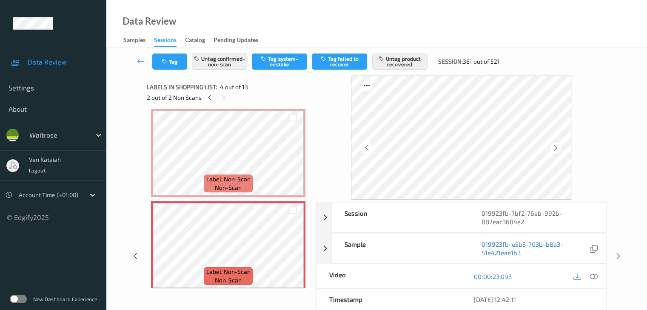
drag, startPoint x: 138, startPoint y: 62, endPoint x: 142, endPoint y: 53, distance: 10.3
click at [138, 62] on icon at bounding box center [141, 61] width 8 height 9
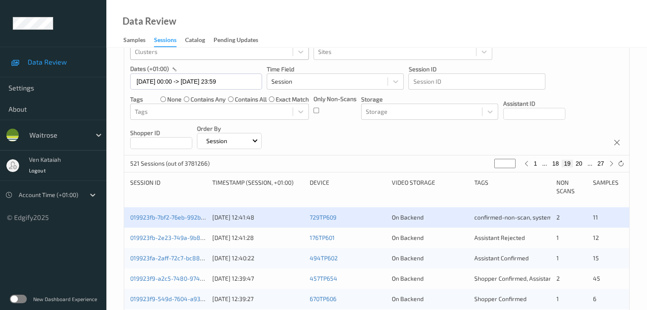
scroll to position [128, 0]
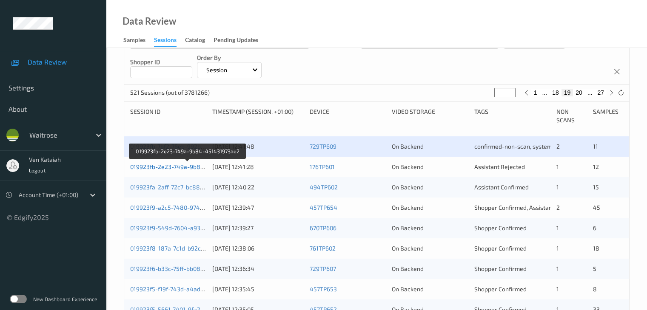
click at [189, 168] on link "019923fb-2e23-749a-9b84-451431973ae2" at bounding box center [188, 166] width 116 height 7
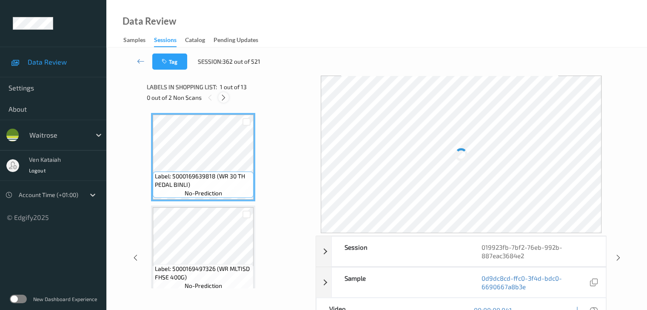
click at [228, 95] on div at bounding box center [223, 97] width 11 height 11
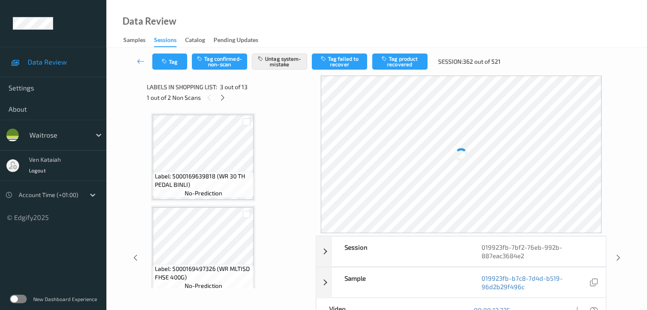
scroll to position [97, 0]
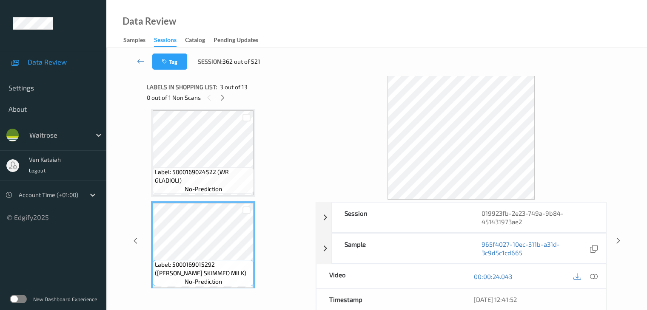
click at [228, 100] on div "0 out of 1 Non Scans" at bounding box center [228, 97] width 163 height 11
click at [223, 96] on icon at bounding box center [222, 98] width 7 height 8
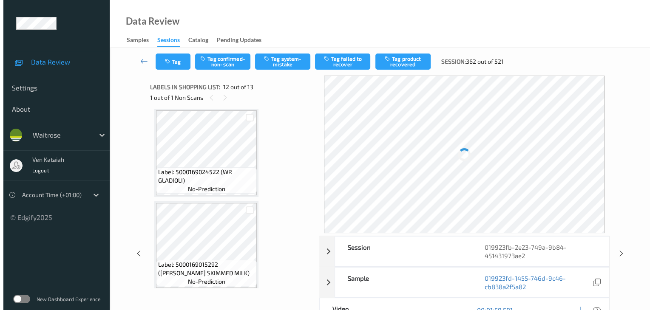
scroll to position [931, 0]
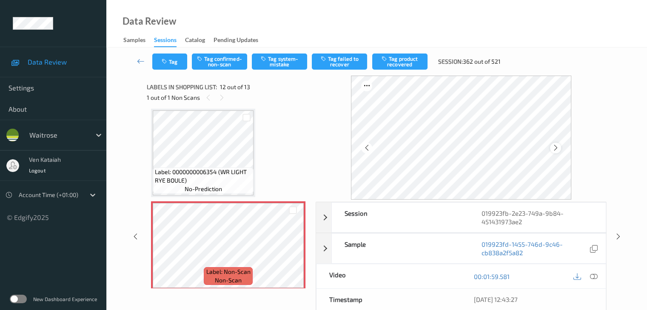
click at [556, 151] on icon at bounding box center [554, 148] width 7 height 8
click at [275, 62] on button "Tag system-mistake" at bounding box center [279, 62] width 55 height 16
click at [168, 63] on icon "button" at bounding box center [165, 62] width 7 height 6
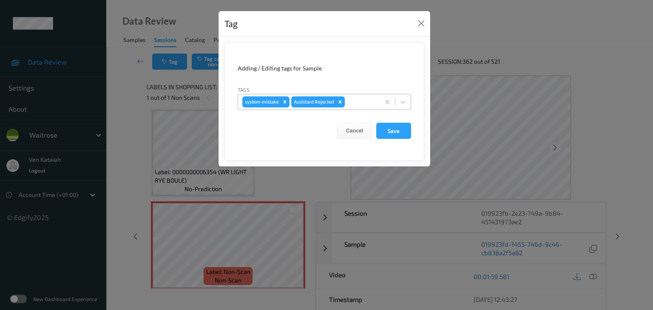
click at [362, 99] on div at bounding box center [361, 102] width 29 height 10
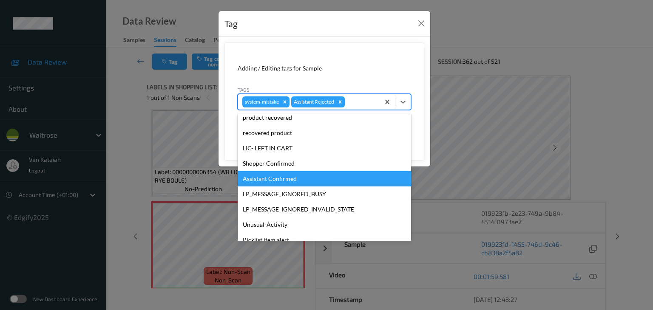
scroll to position [197, 0]
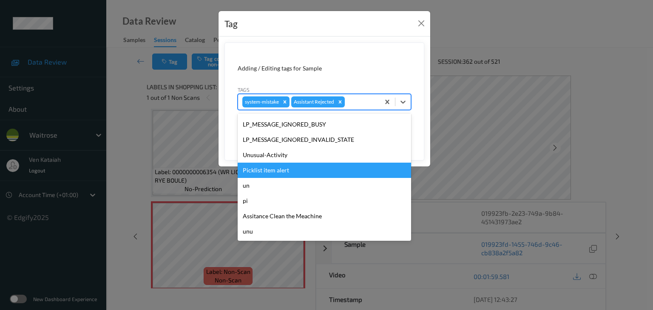
click at [268, 163] on div "Picklist item alert" at bounding box center [324, 170] width 173 height 15
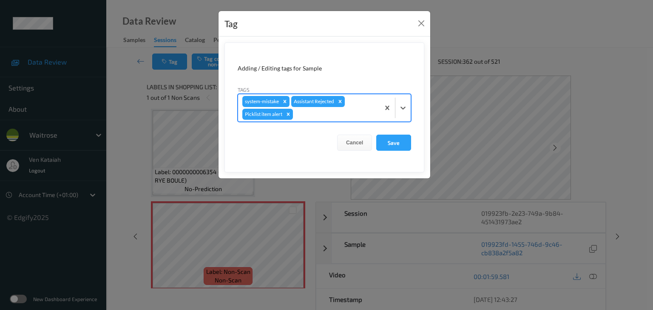
click at [321, 116] on div at bounding box center [335, 114] width 81 height 10
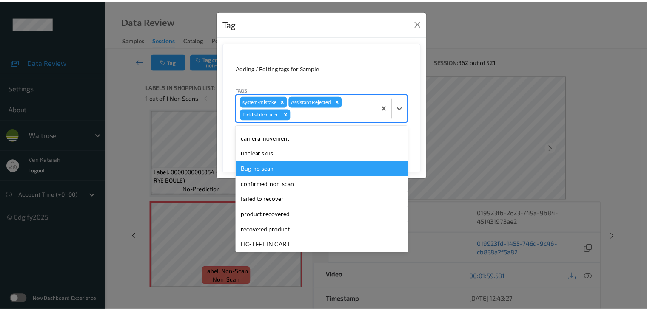
scroll to position [182, 0]
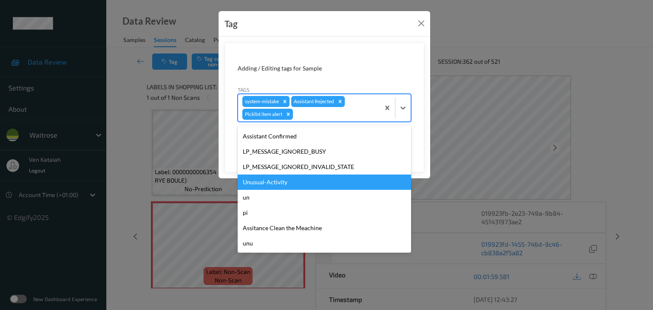
click at [282, 178] on div "Unusual-Activity" at bounding box center [324, 182] width 173 height 15
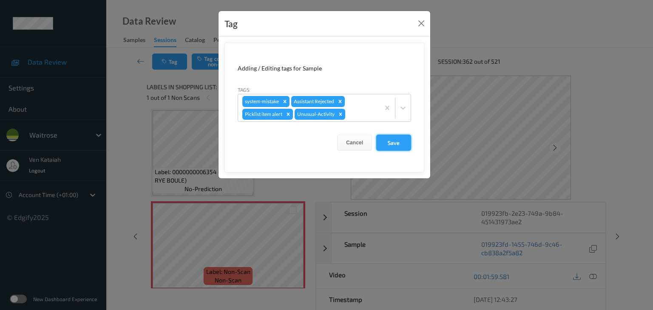
click at [384, 147] on button "Save" at bounding box center [393, 143] width 35 height 16
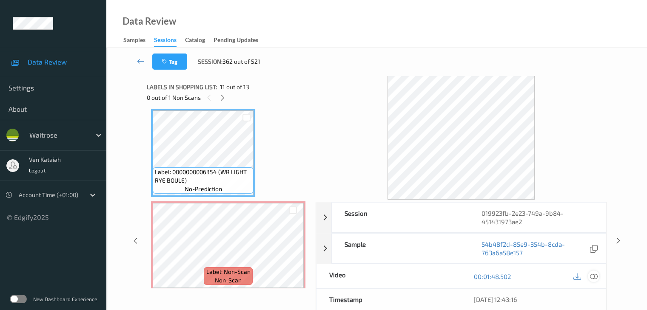
click at [594, 274] on icon at bounding box center [593, 277] width 8 height 8
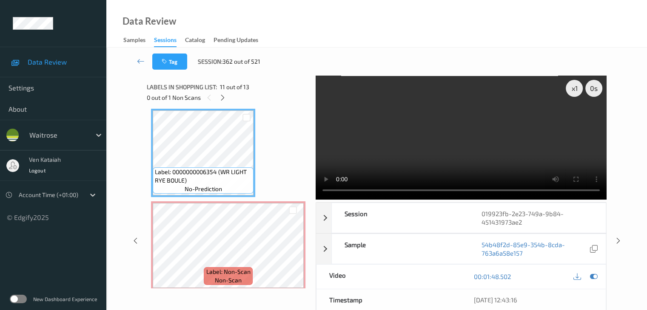
click at [531, 168] on video at bounding box center [460, 138] width 291 height 124
click at [595, 274] on icon at bounding box center [593, 277] width 8 height 8
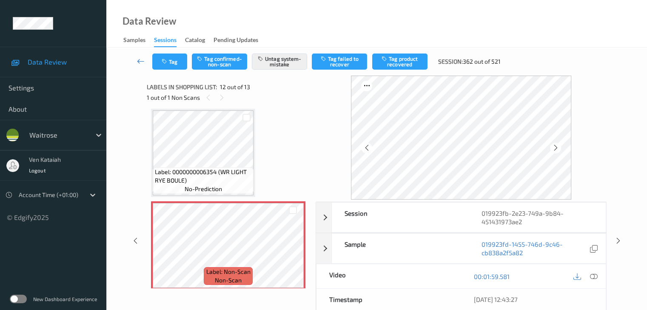
click at [140, 59] on icon at bounding box center [141, 61] width 8 height 9
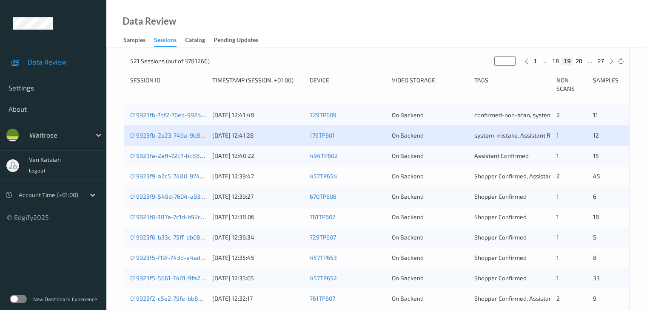
scroll to position [170, 0]
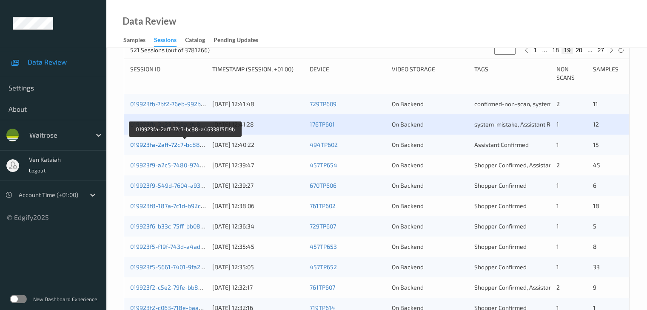
click at [185, 145] on link "019923fa-2aff-72c7-bc88-a46338f5f19b" at bounding box center [185, 144] width 111 height 7
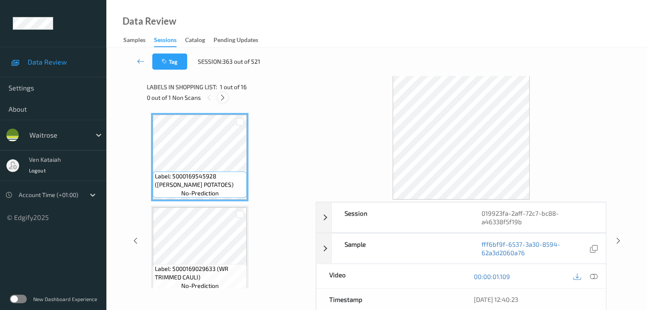
click at [224, 99] on icon at bounding box center [222, 98] width 7 height 8
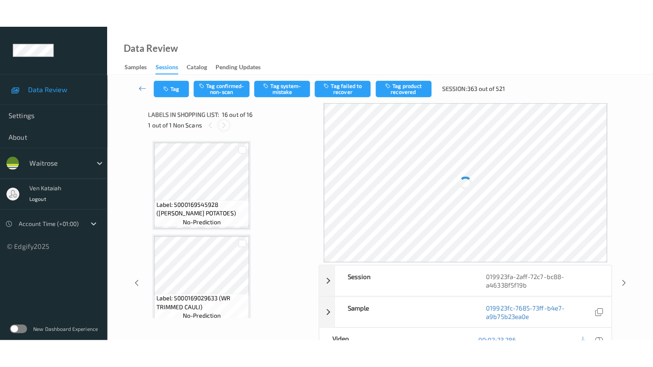
scroll to position [1302, 0]
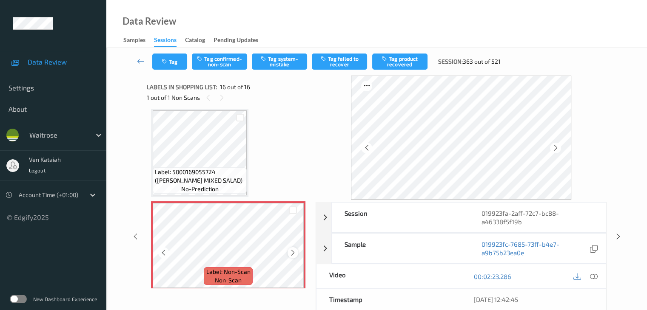
click at [293, 251] on icon at bounding box center [292, 253] width 7 height 8
click at [594, 274] on icon at bounding box center [593, 277] width 8 height 8
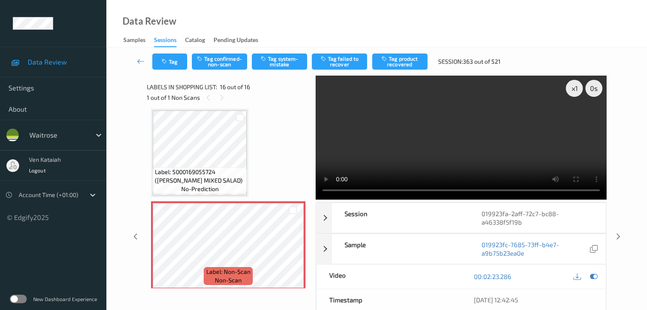
scroll to position [1250, 0]
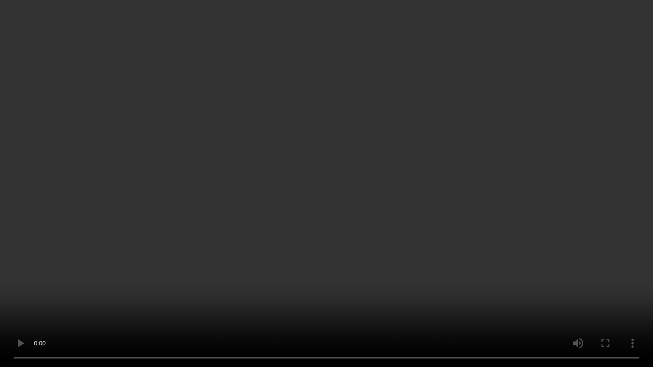
click at [452, 208] on video at bounding box center [326, 183] width 653 height 367
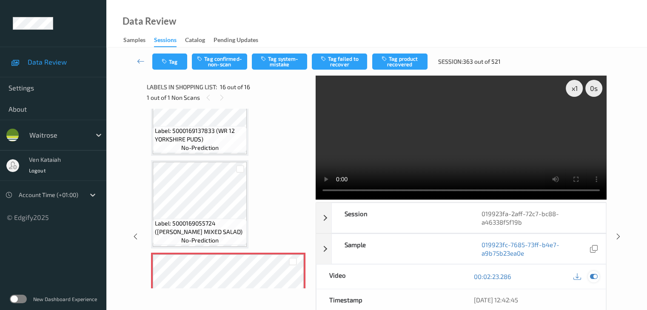
click at [596, 278] on icon at bounding box center [593, 277] width 8 height 8
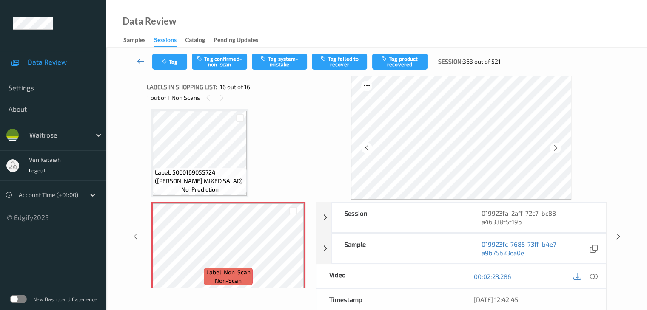
scroll to position [1307, 0]
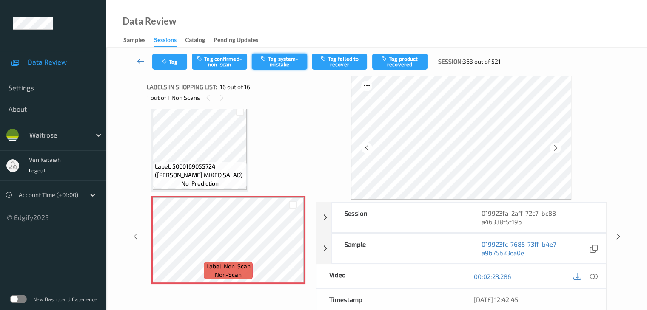
click at [280, 69] on button "Tag system-mistake" at bounding box center [279, 62] width 55 height 16
click at [136, 59] on link at bounding box center [141, 62] width 23 height 16
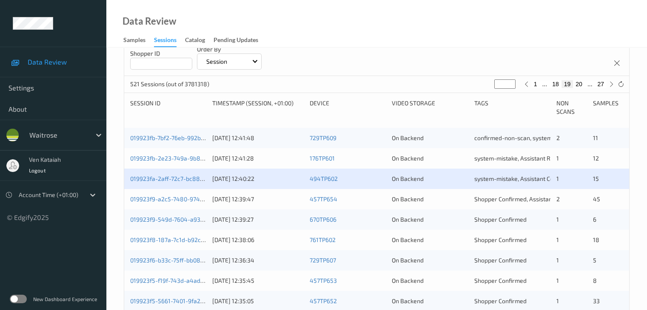
scroll to position [170, 0]
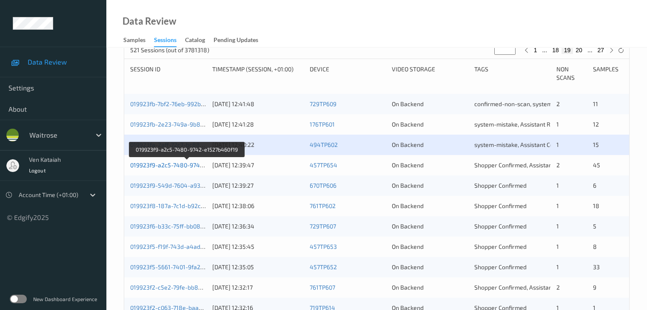
click at [176, 167] on link "019923f9-a2c5-7480-9742-e1527b460f19" at bounding box center [187, 165] width 114 height 7
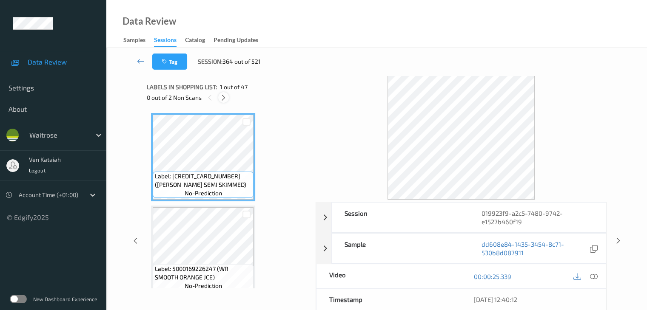
click at [226, 99] on icon at bounding box center [223, 98] width 7 height 8
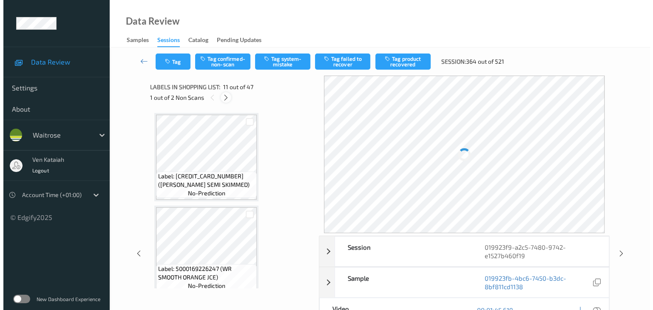
scroll to position [838, 0]
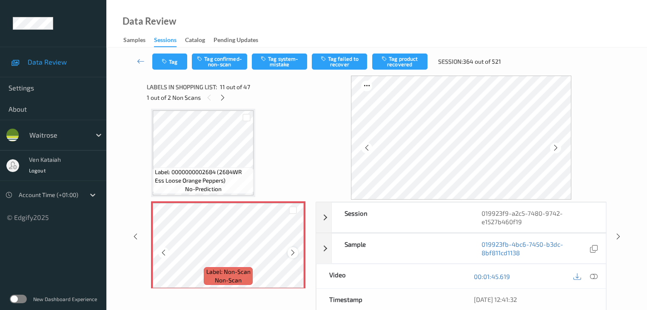
click at [293, 256] on icon at bounding box center [292, 253] width 7 height 8
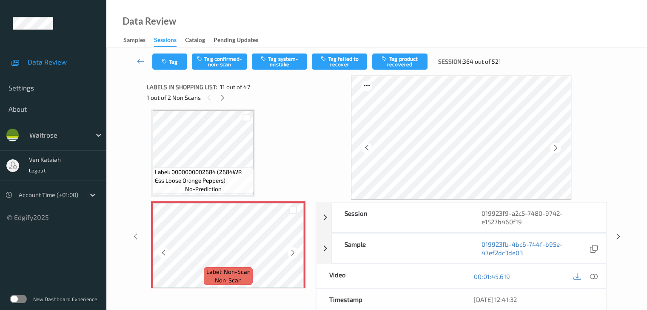
click at [293, 256] on icon at bounding box center [292, 253] width 7 height 8
click at [279, 60] on button "Tag system-mistake" at bounding box center [279, 62] width 55 height 16
click at [181, 62] on button "Tag" at bounding box center [169, 62] width 35 height 16
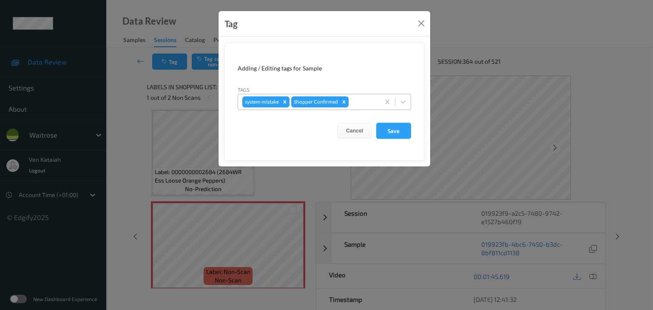
click at [368, 100] on div at bounding box center [362, 102] width 25 height 10
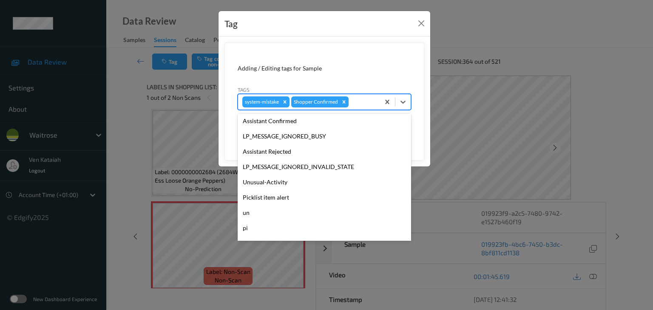
scroll to position [197, 0]
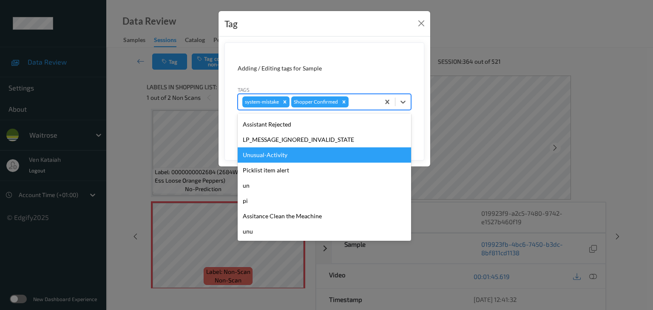
click at [283, 150] on div "Unusual-Activity" at bounding box center [324, 155] width 173 height 15
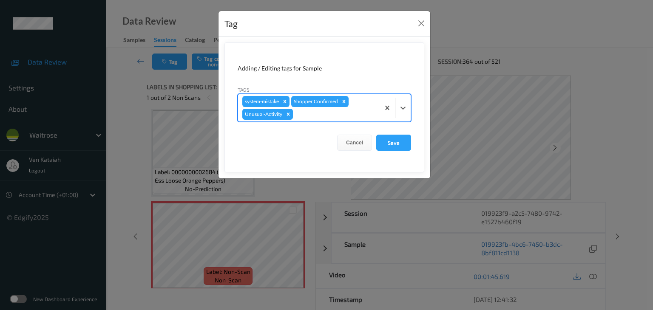
click at [337, 111] on div at bounding box center [335, 114] width 81 height 10
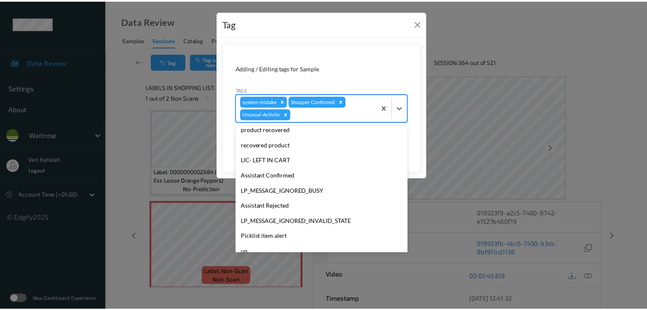
scroll to position [170, 0]
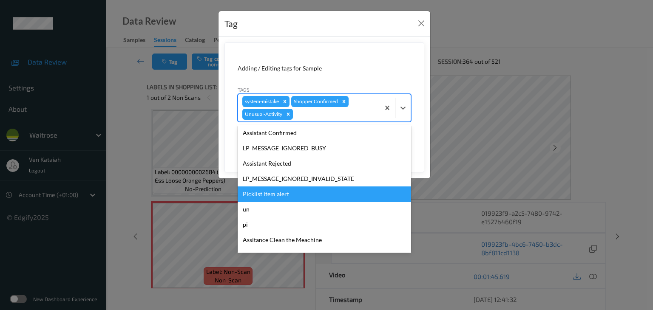
click at [279, 196] on div "Picklist item alert" at bounding box center [324, 194] width 173 height 15
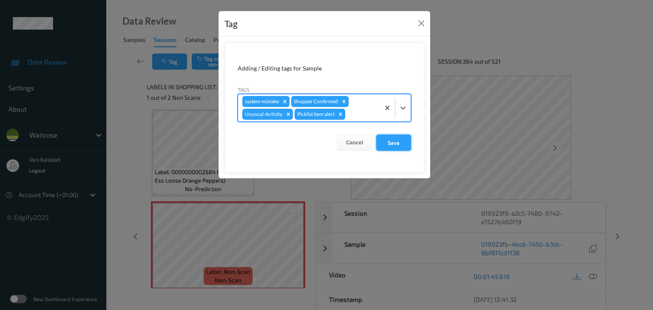
click at [401, 143] on button "Save" at bounding box center [393, 143] width 35 height 16
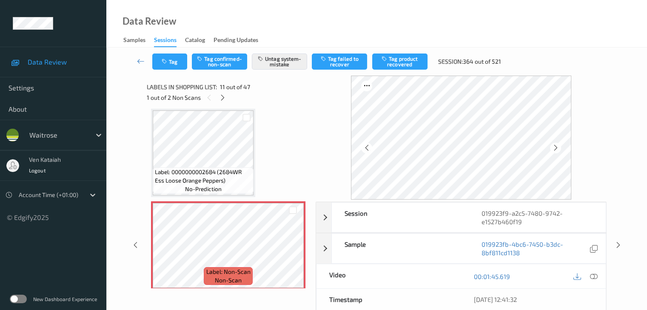
drag, startPoint x: 219, startPoint y: 96, endPoint x: 219, endPoint y: 102, distance: 6.0
click at [219, 96] on icon at bounding box center [222, 98] width 7 height 8
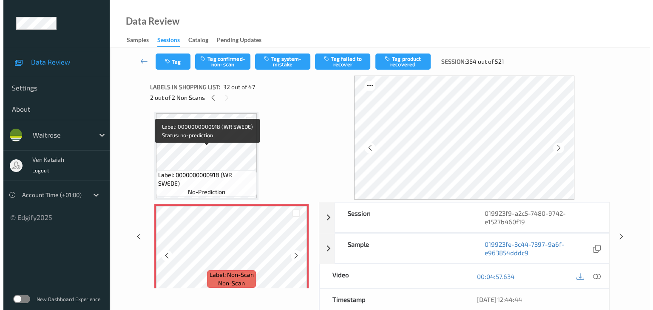
scroll to position [2827, 0]
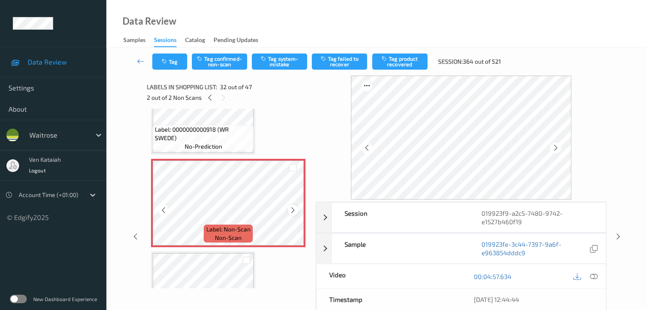
click at [294, 210] on icon at bounding box center [292, 211] width 7 height 8
click at [290, 212] on icon at bounding box center [292, 211] width 7 height 8
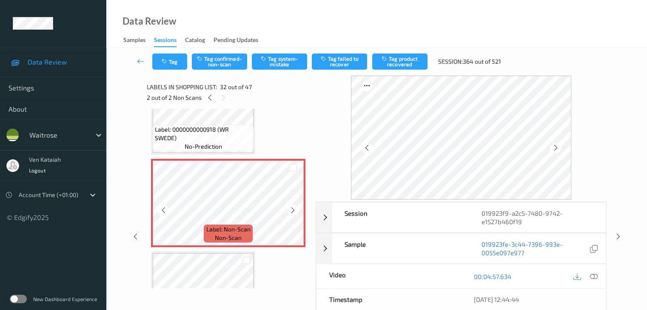
click at [290, 212] on icon at bounding box center [292, 211] width 7 height 8
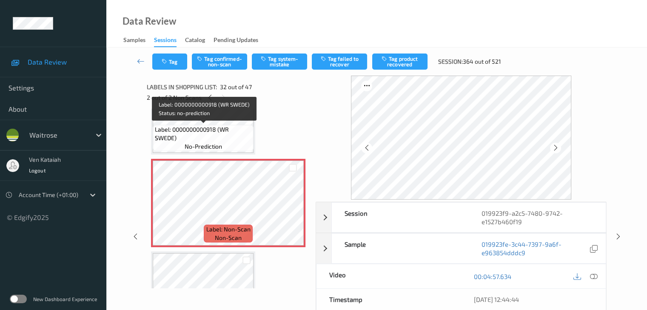
click at [217, 136] on span "Label: 0000000000918 (WR SWEDE)" at bounding box center [203, 133] width 97 height 17
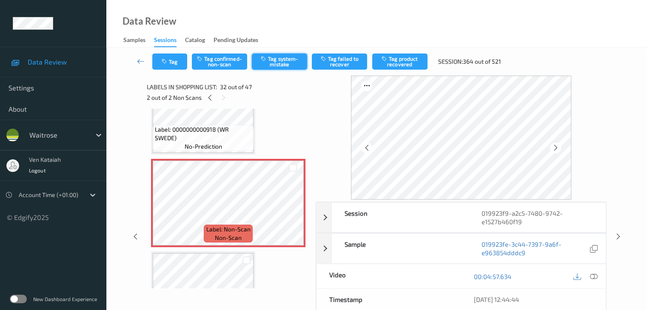
click at [277, 64] on button "Tag system-mistake" at bounding box center [279, 62] width 55 height 16
click at [175, 65] on button "Tag" at bounding box center [169, 62] width 35 height 16
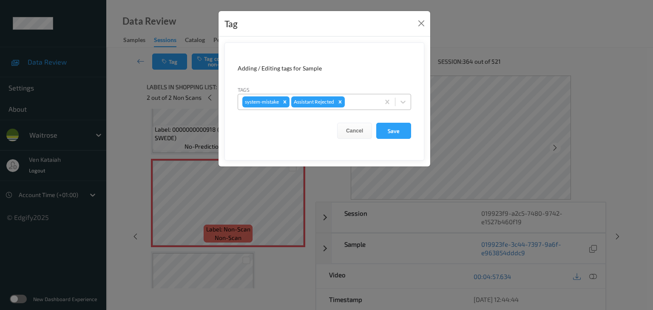
click at [368, 101] on div at bounding box center [361, 102] width 29 height 10
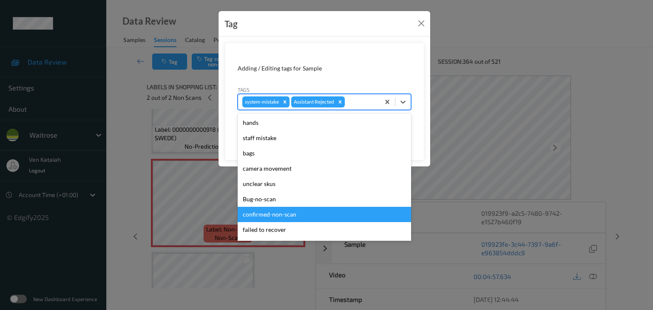
scroll to position [197, 0]
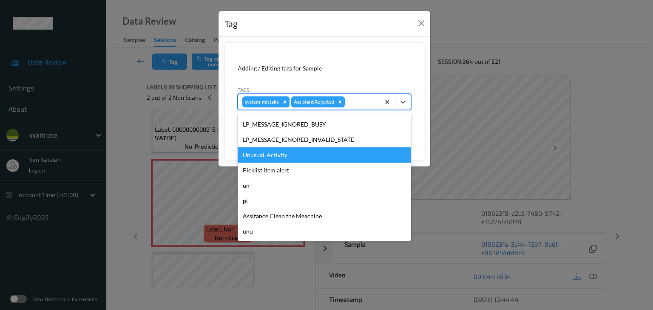
click at [269, 153] on div "Unusual-Activity" at bounding box center [324, 155] width 173 height 15
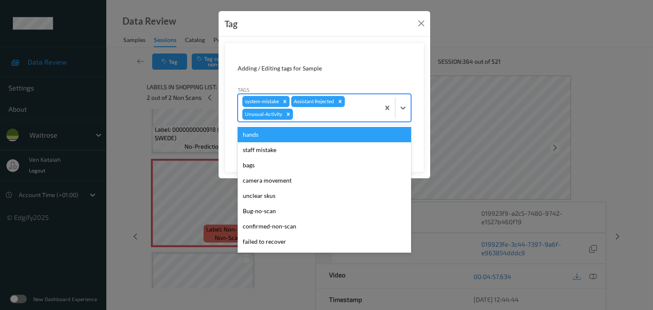
click at [345, 117] on div at bounding box center [335, 114] width 81 height 10
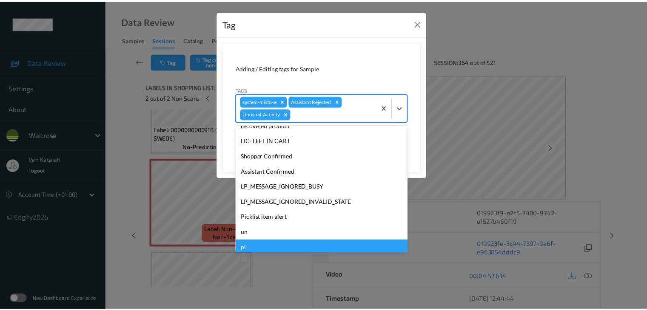
scroll to position [182, 0]
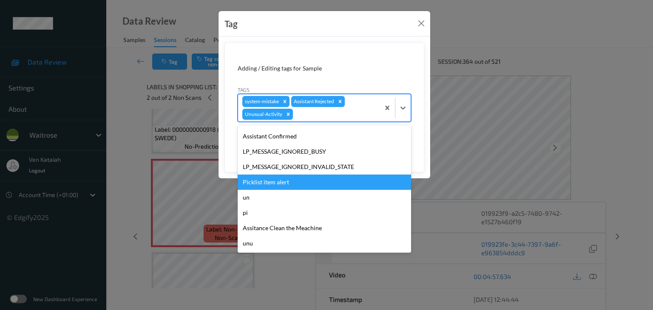
click at [278, 179] on div "Picklist item alert" at bounding box center [324, 182] width 173 height 15
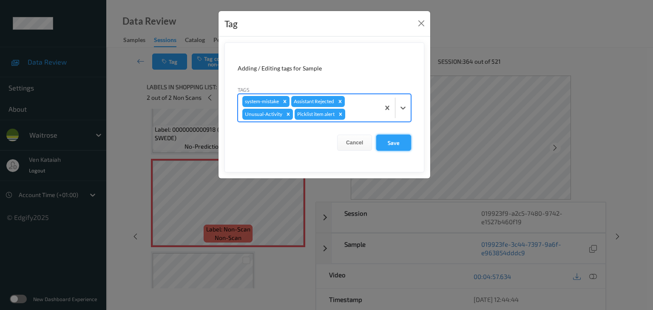
click at [401, 147] on button "Save" at bounding box center [393, 143] width 35 height 16
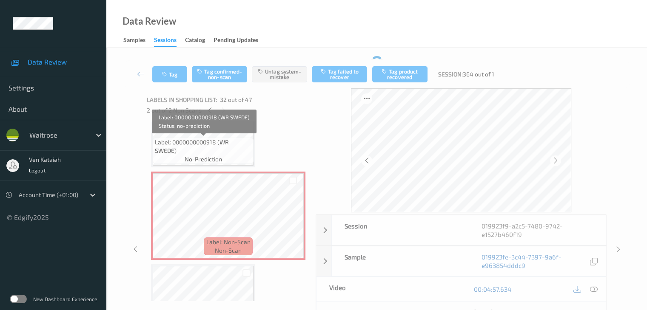
click at [190, 150] on span "Label: 0000000000918 (WR SWEDE)" at bounding box center [203, 146] width 97 height 17
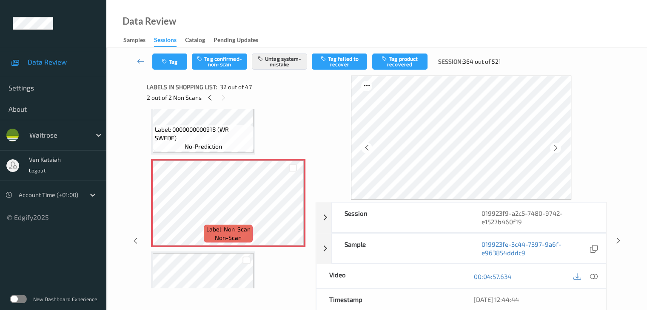
click at [172, 71] on div "Tag Tag confirmed-non-scan Untag system-mistake Tag failed to recover Tag produ…" at bounding box center [377, 62] width 506 height 28
click at [169, 67] on button "Tag" at bounding box center [169, 62] width 35 height 16
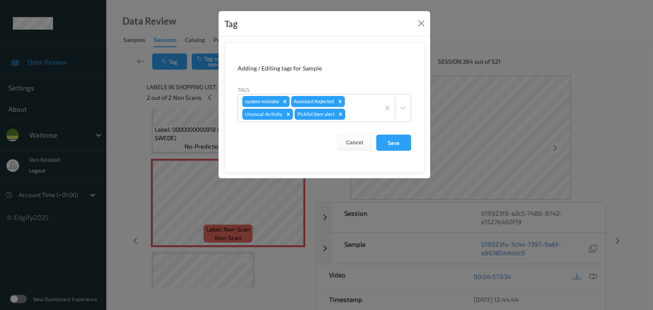
click at [130, 128] on div "Tag Adding / Editing tags for Sample Tags system-mistake Assistant Rejected Unu…" at bounding box center [326, 155] width 653 height 310
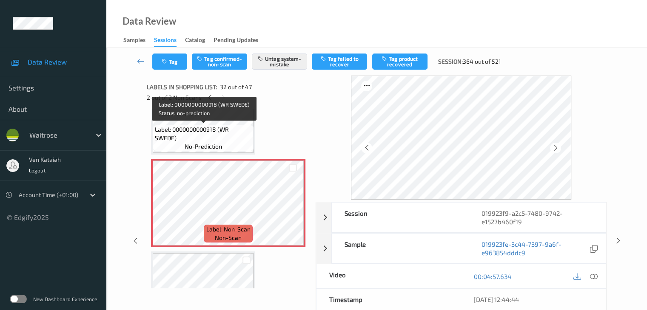
click at [206, 143] on span "no-prediction" at bounding box center [203, 146] width 37 height 9
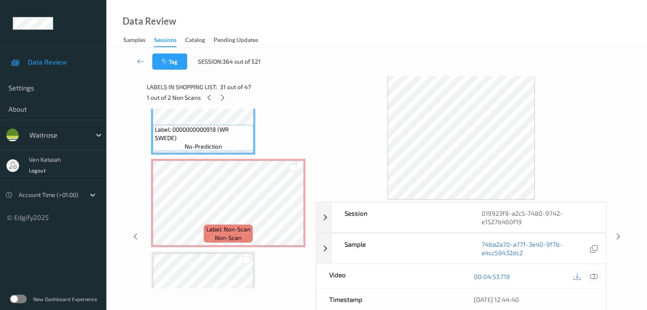
click at [596, 275] on icon at bounding box center [593, 277] width 8 height 8
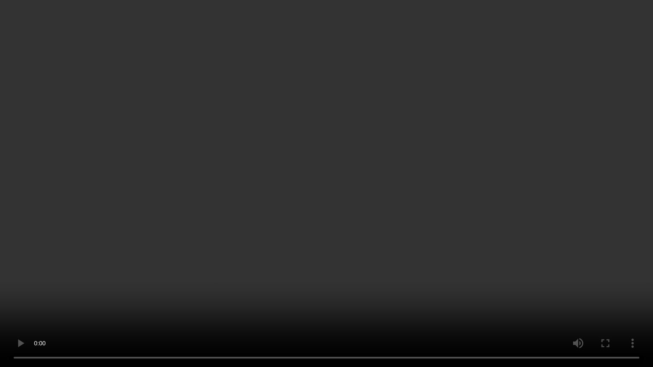
click at [317, 291] on video at bounding box center [326, 183] width 653 height 367
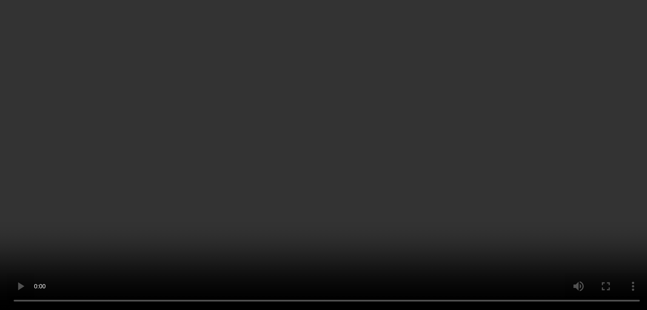
click at [594, 156] on icon at bounding box center [593, 153] width 8 height 8
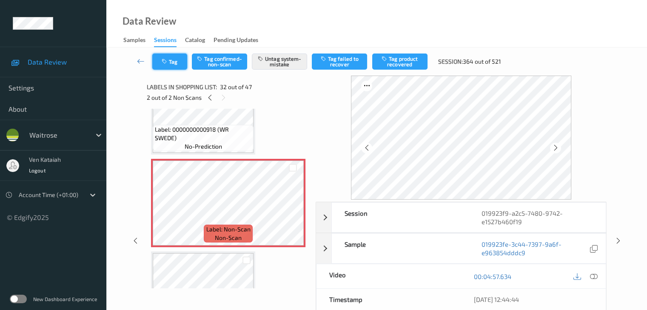
click at [165, 62] on icon "button" at bounding box center [165, 62] width 7 height 6
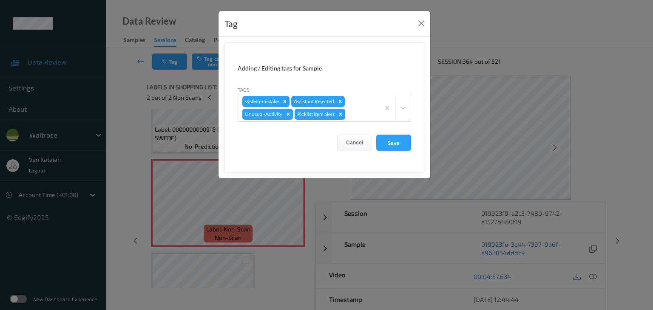
drag, startPoint x: 126, startPoint y: 119, endPoint x: 133, endPoint y: 66, distance: 53.6
click at [126, 115] on div "Tag Adding / Editing tags for Sample Tags system-mistake Assistant Rejected Unu…" at bounding box center [326, 155] width 653 height 310
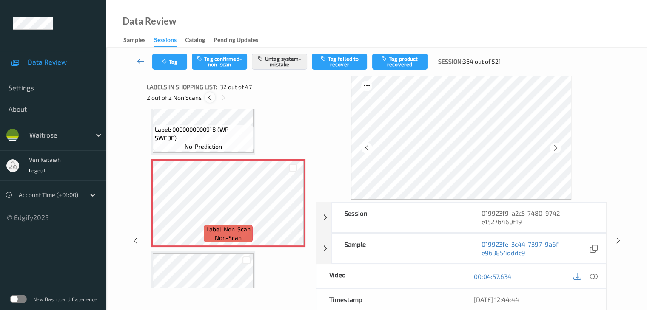
click at [209, 99] on icon at bounding box center [209, 98] width 7 height 8
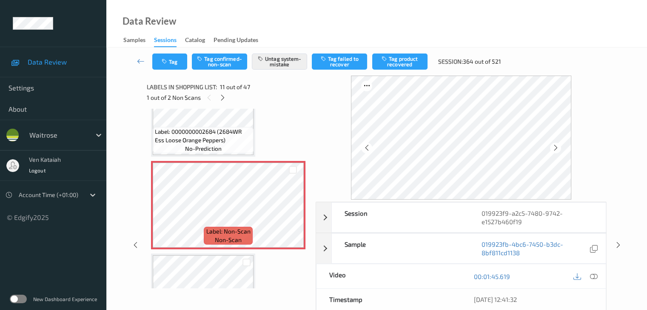
scroll to position [881, 0]
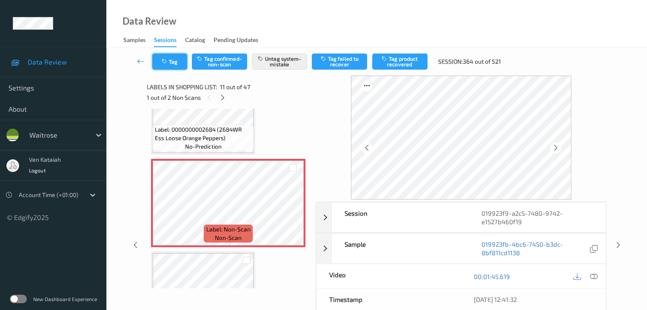
click at [164, 60] on icon "button" at bounding box center [165, 62] width 7 height 6
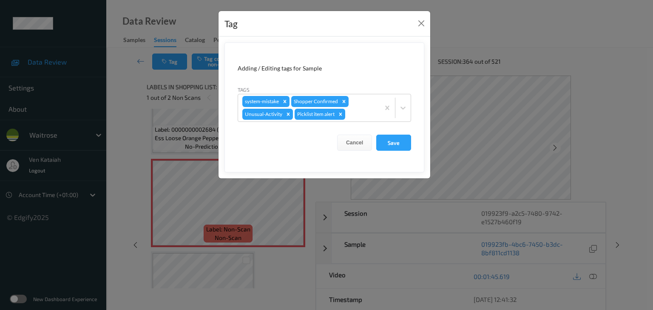
click at [134, 114] on div "Tag Adding / Editing tags for Sample Tags system-mistake Shopper Confirmed Unus…" at bounding box center [326, 155] width 653 height 310
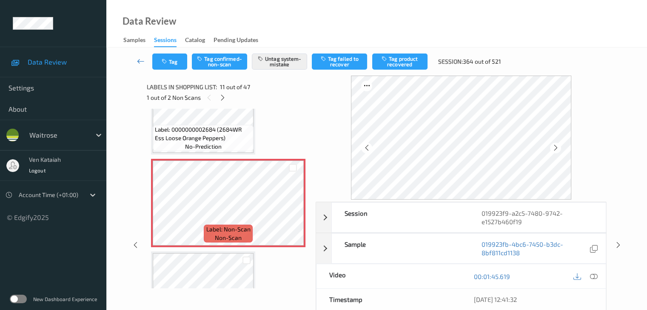
click at [144, 63] on icon at bounding box center [141, 61] width 8 height 9
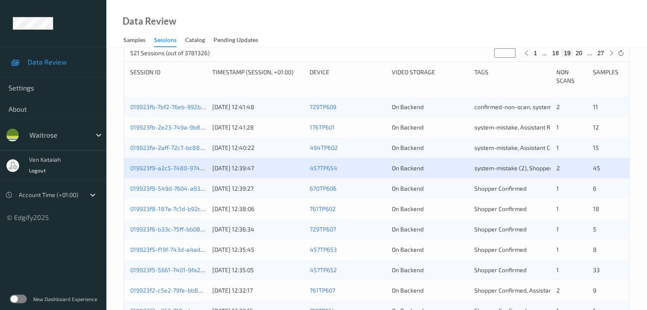
scroll to position [213, 0]
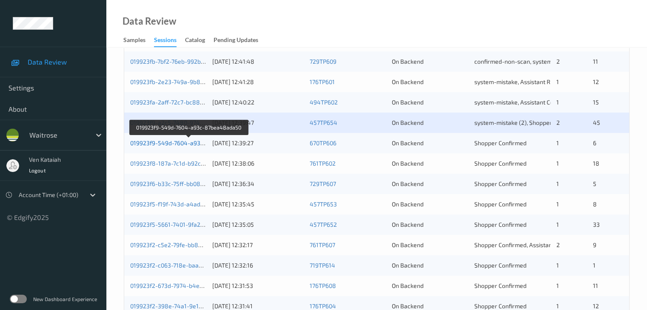
click at [203, 143] on link "019923f9-549d-7604-a93c-87bea48ada50" at bounding box center [188, 142] width 117 height 7
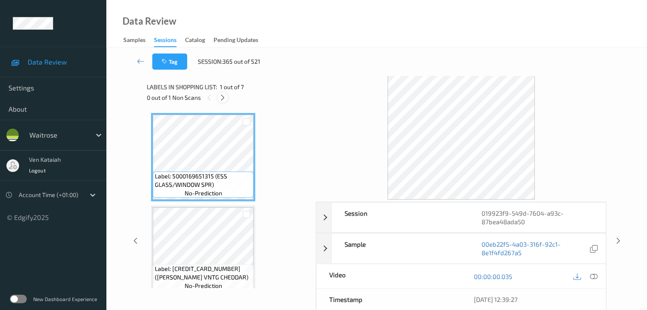
click at [223, 93] on div at bounding box center [222, 97] width 11 height 11
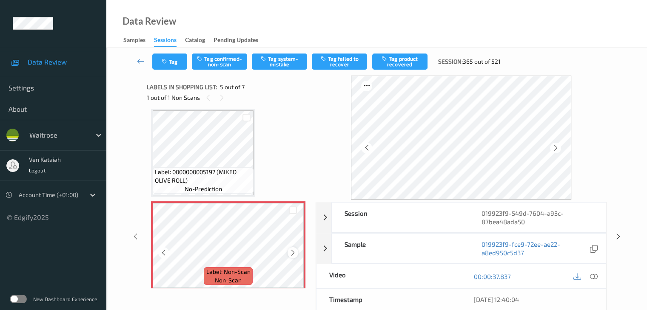
click at [293, 252] on icon at bounding box center [292, 253] width 7 height 8
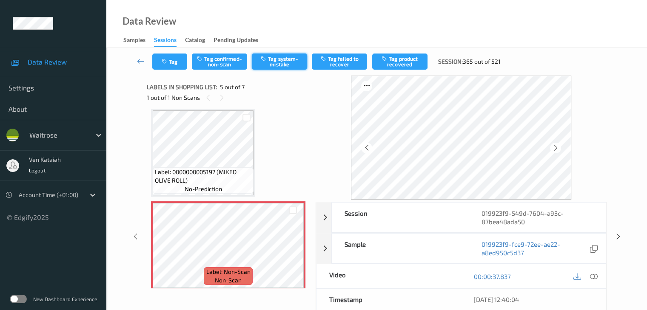
click at [277, 60] on button "Tag system-mistake" at bounding box center [279, 62] width 55 height 16
click at [179, 61] on button "Tag" at bounding box center [169, 62] width 35 height 16
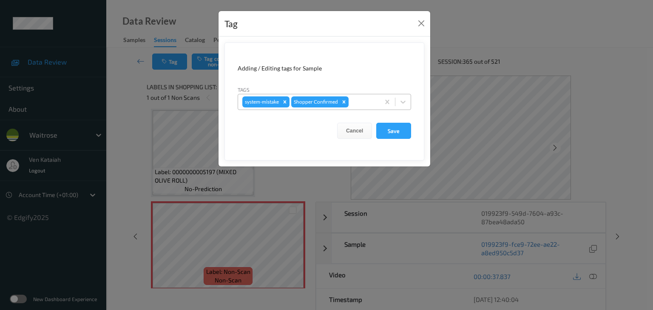
click at [361, 105] on div at bounding box center [362, 102] width 25 height 10
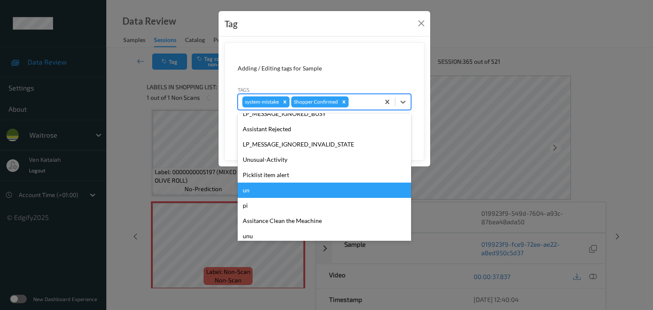
scroll to position [197, 0]
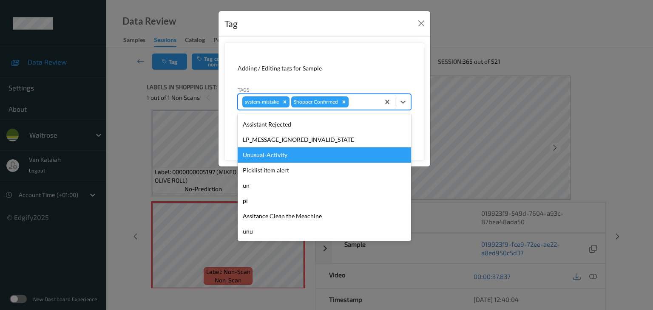
click at [276, 158] on div "Unusual-Activity" at bounding box center [324, 155] width 173 height 15
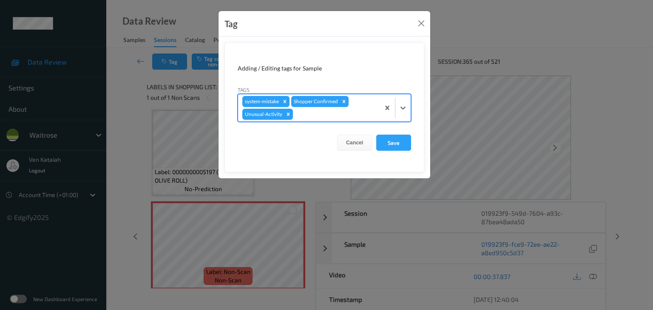
click at [373, 111] on div at bounding box center [335, 114] width 81 height 10
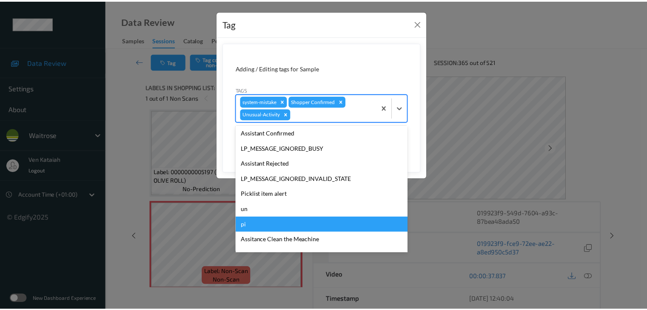
scroll to position [182, 0]
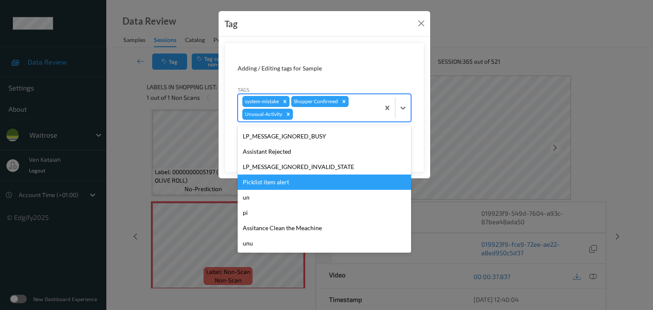
click at [272, 182] on div "Picklist item alert" at bounding box center [324, 182] width 173 height 15
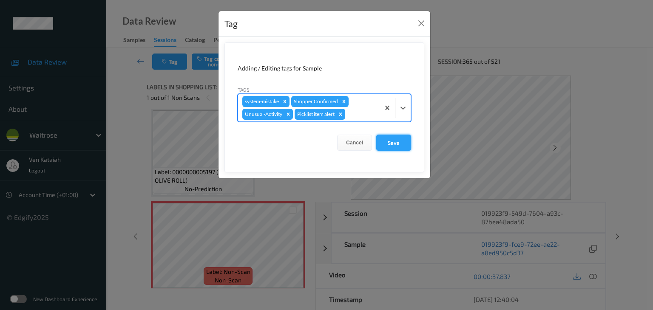
click at [389, 145] on button "Save" at bounding box center [393, 143] width 35 height 16
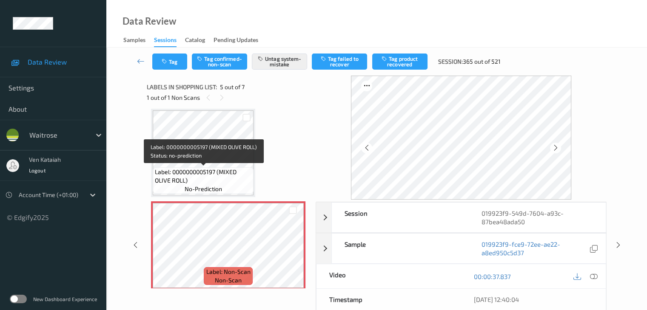
click at [248, 179] on span "Label: 0000000005197 (MIXED OLIVE ROLL)" at bounding box center [203, 176] width 97 height 17
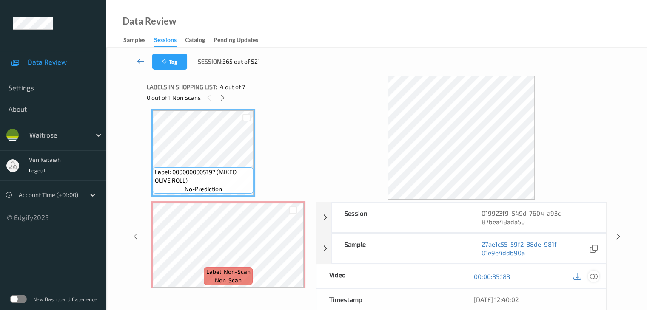
click at [592, 276] on icon at bounding box center [593, 277] width 8 height 8
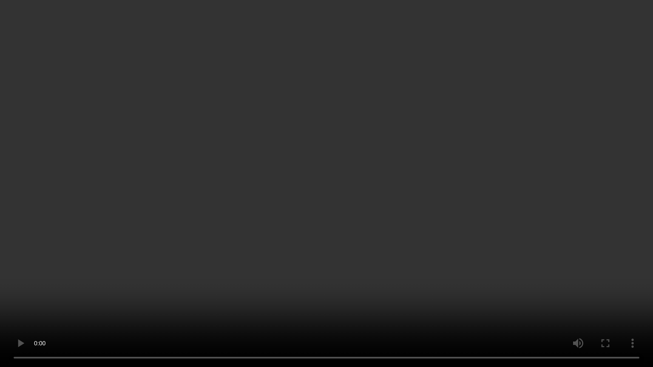
click at [336, 306] on video at bounding box center [326, 183] width 653 height 367
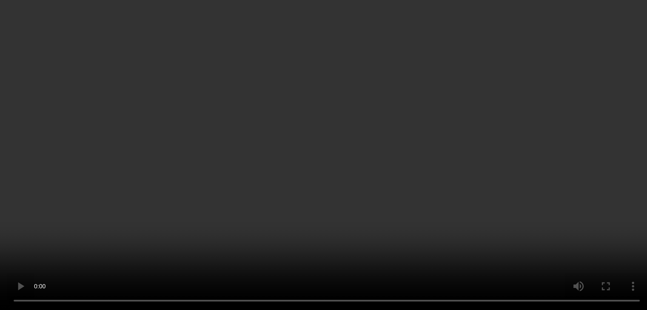
click at [596, 156] on icon at bounding box center [593, 153] width 8 height 8
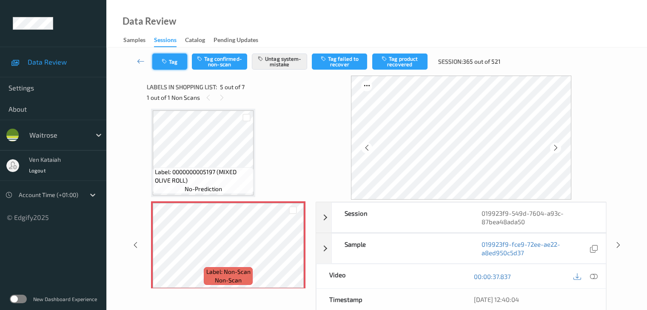
click at [177, 60] on button "Tag" at bounding box center [169, 62] width 35 height 16
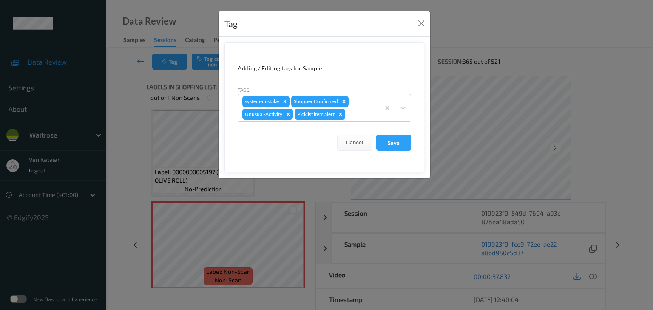
click at [124, 128] on div "Tag Adding / Editing tags for Sample Tags system-mistake Shopper Confirmed Unus…" at bounding box center [326, 155] width 653 height 310
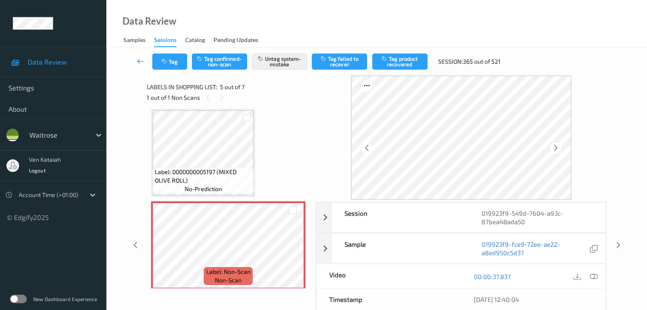
click at [144, 62] on icon at bounding box center [141, 61] width 8 height 9
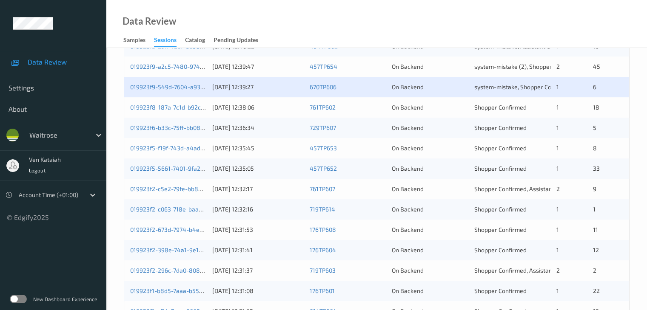
scroll to position [255, 0]
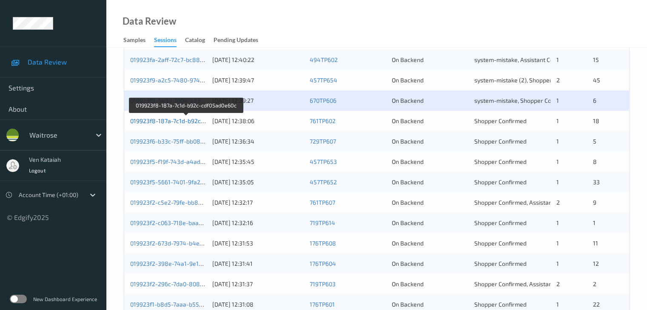
click at [188, 120] on link "019923f8-187a-7c1d-b92c-cdf05ad0e60c" at bounding box center [186, 120] width 112 height 7
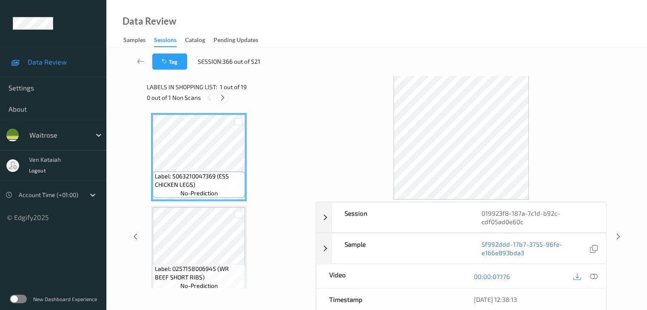
click at [219, 94] on icon at bounding box center [222, 98] width 7 height 8
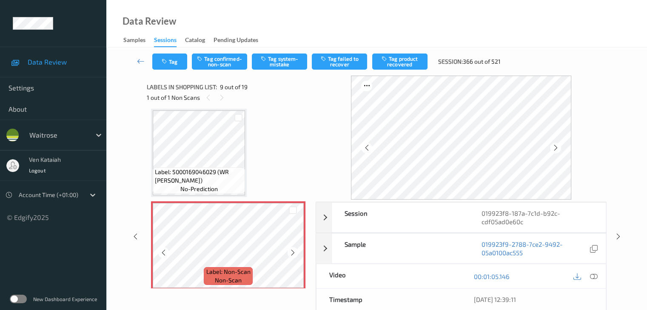
scroll to position [696, 0]
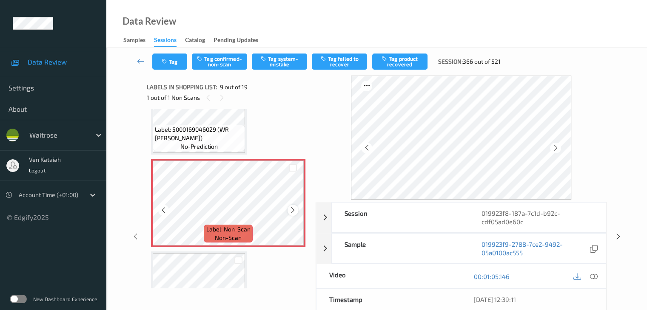
click at [289, 208] on icon at bounding box center [292, 211] width 7 height 8
click at [287, 211] on div at bounding box center [292, 210] width 11 height 11
click at [293, 209] on icon at bounding box center [292, 211] width 7 height 8
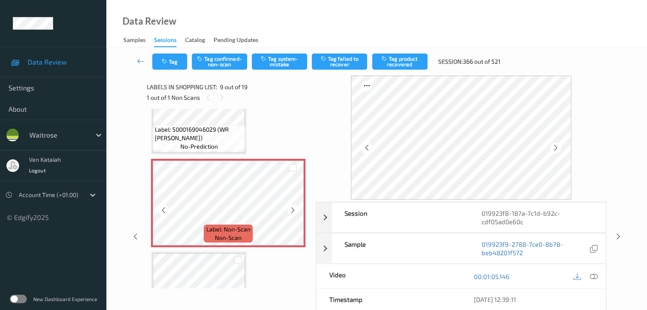
click at [293, 209] on icon at bounding box center [292, 211] width 7 height 8
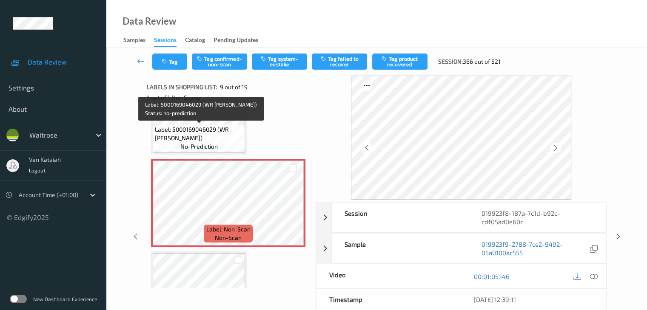
click at [197, 133] on span "Label: 5000169046029 (WR [PERSON_NAME])" at bounding box center [199, 133] width 88 height 17
click at [210, 134] on span "Label: 5000169046029 (WR [PERSON_NAME])" at bounding box center [199, 133] width 88 height 17
click at [215, 142] on span "Label: 5000169046029 (WR [PERSON_NAME])" at bounding box center [199, 133] width 88 height 17
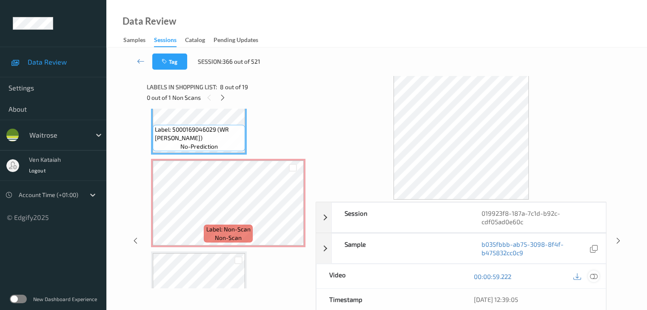
click at [594, 276] on icon at bounding box center [593, 277] width 8 height 8
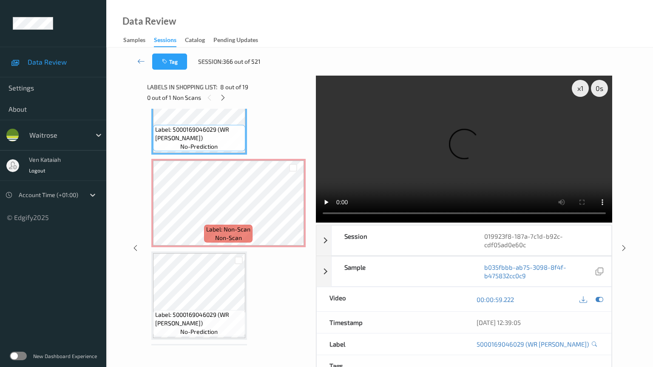
click at [320, 223] on video at bounding box center [464, 149] width 297 height 147
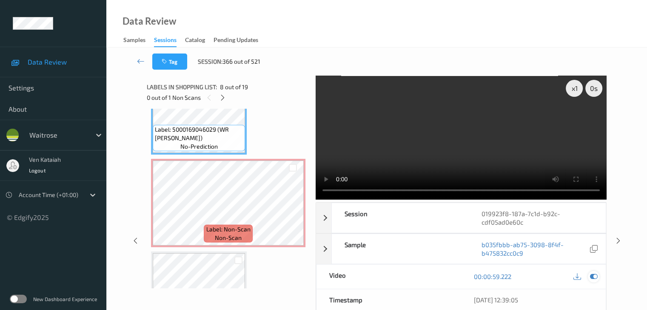
click at [597, 278] on icon at bounding box center [593, 277] width 8 height 8
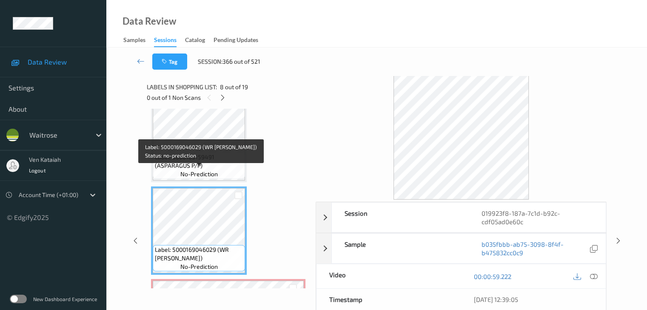
scroll to position [568, 0]
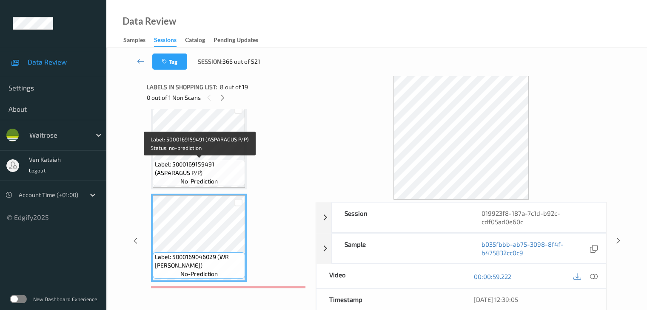
click at [219, 169] on span "Label: 5000169159491 (ASPARAGUS P/P)" at bounding box center [199, 168] width 88 height 17
click at [207, 164] on span "Label: 5000169159491 (ASPARAGUS P/P)" at bounding box center [199, 168] width 88 height 17
click at [214, 165] on span "Label: 5000169159491 (ASPARAGUS P/P)" at bounding box center [199, 168] width 88 height 17
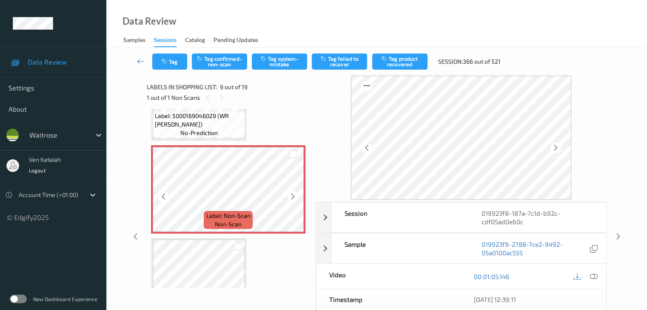
scroll to position [696, 0]
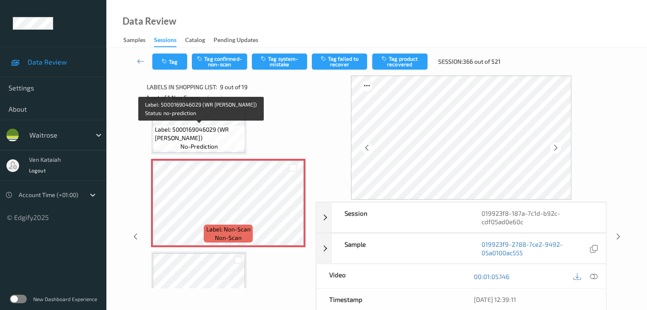
click at [211, 128] on span "Label: 5000169046029 (WR [PERSON_NAME])" at bounding box center [199, 133] width 88 height 17
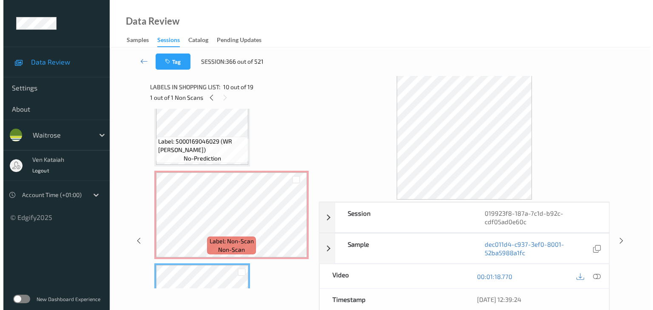
scroll to position [653, 0]
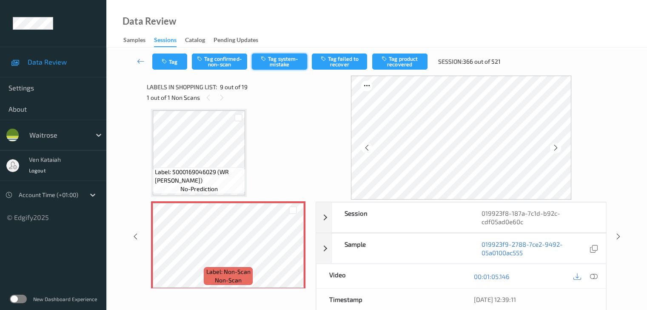
click at [270, 59] on button "Tag system-mistake" at bounding box center [279, 62] width 55 height 16
click at [167, 61] on icon "button" at bounding box center [165, 62] width 7 height 6
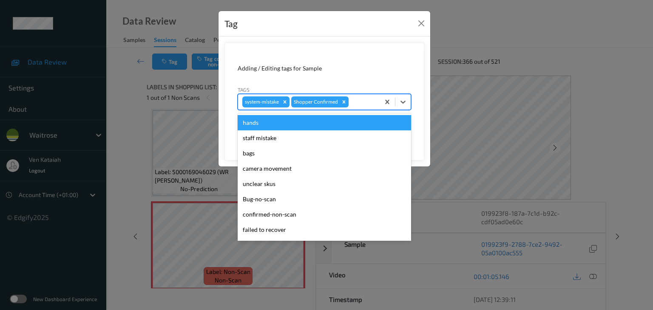
click at [357, 99] on div at bounding box center [362, 102] width 25 height 10
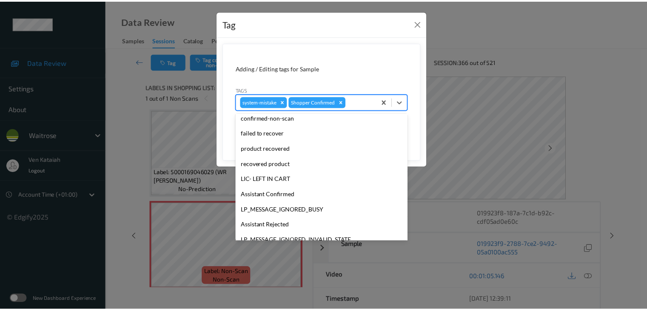
scroll to position [197, 0]
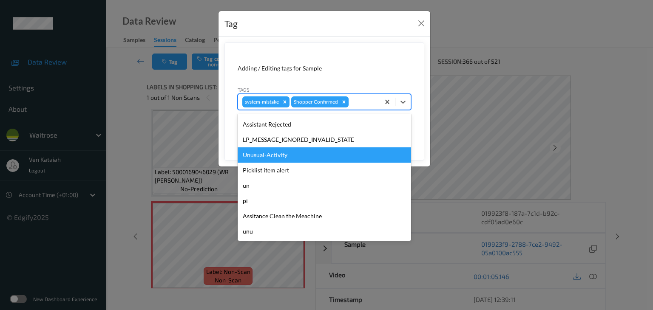
click at [272, 158] on div "Unusual-Activity" at bounding box center [324, 155] width 173 height 15
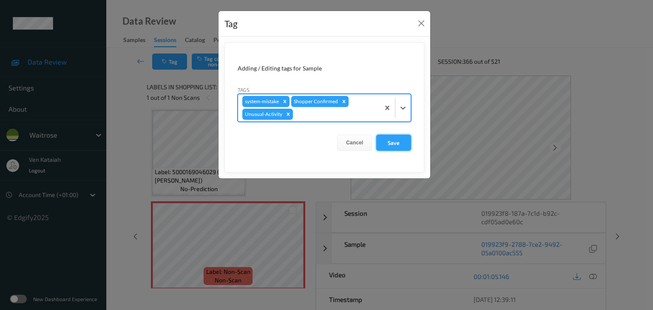
click at [384, 146] on button "Save" at bounding box center [393, 143] width 35 height 16
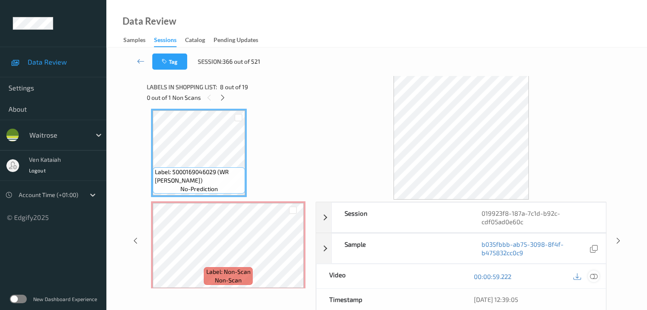
click at [591, 274] on icon at bounding box center [593, 277] width 8 height 8
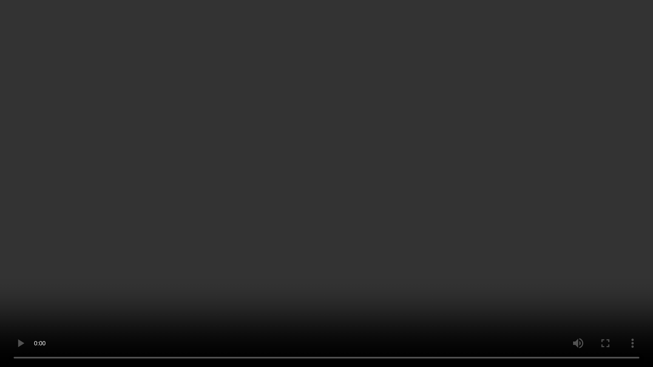
click at [426, 192] on video at bounding box center [326, 183] width 653 height 367
click at [413, 266] on video at bounding box center [326, 183] width 653 height 367
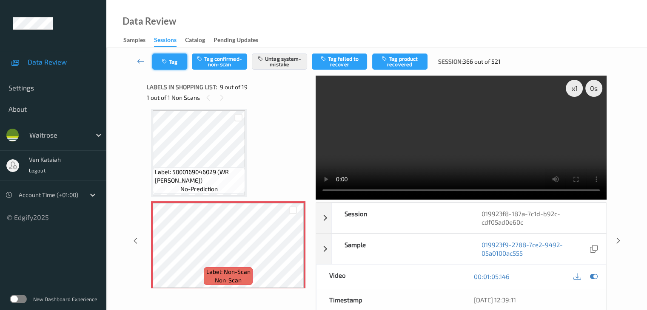
click at [163, 64] on icon "button" at bounding box center [165, 62] width 7 height 6
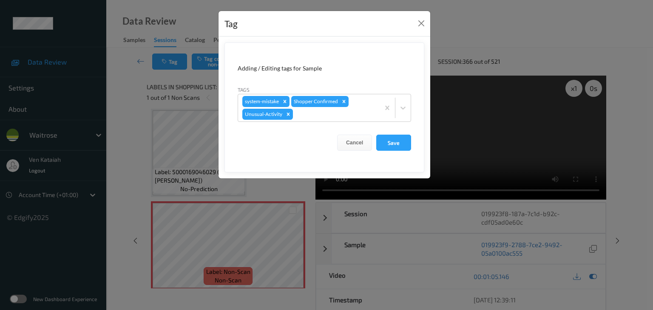
click at [136, 101] on div "Tag Adding / Editing tags for Sample Tags system-mistake Shopper Confirmed Unus…" at bounding box center [326, 155] width 653 height 310
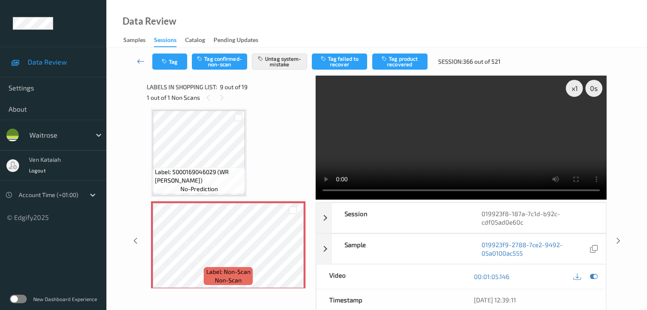
click at [141, 62] on icon at bounding box center [141, 61] width 8 height 9
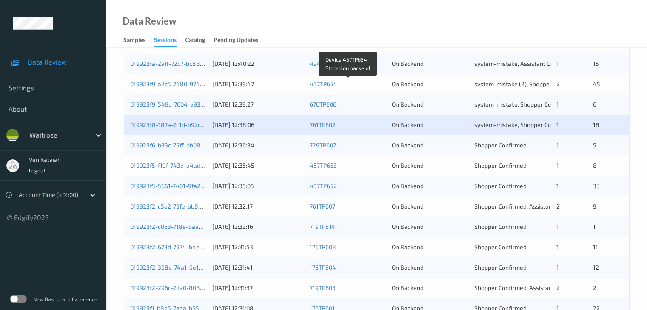
scroll to position [298, 0]
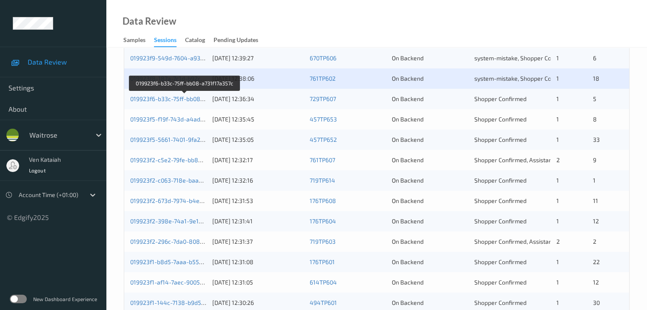
drag, startPoint x: 181, startPoint y: 99, endPoint x: 190, endPoint y: 33, distance: 67.0
click at [181, 99] on link "019923f6-b33c-75ff-bb08-a731f17a357c" at bounding box center [184, 98] width 109 height 7
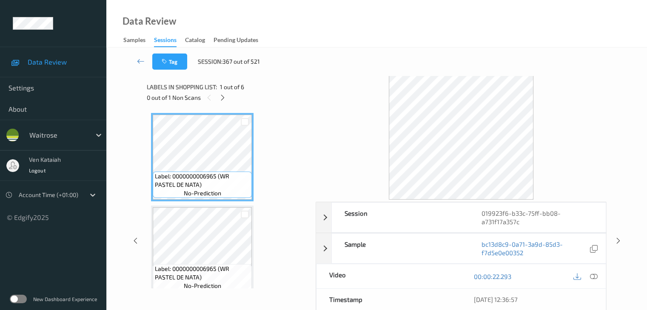
drag, startPoint x: 221, startPoint y: 94, endPoint x: 224, endPoint y: 103, distance: 9.7
click at [221, 94] on icon at bounding box center [222, 98] width 7 height 8
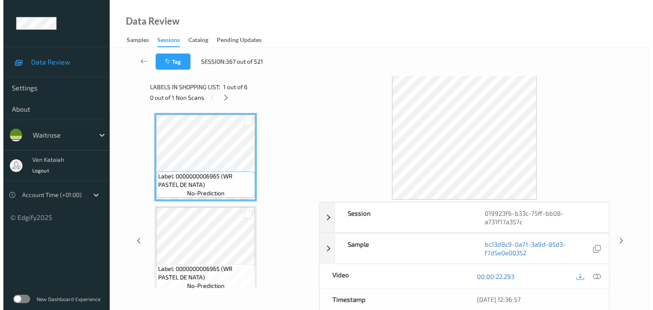
scroll to position [190, 0]
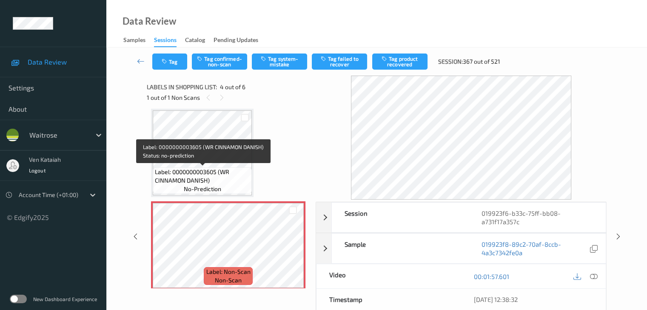
click at [230, 176] on span "Label: 0000000003605 (WR CINNAMON DANISH)" at bounding box center [202, 176] width 95 height 17
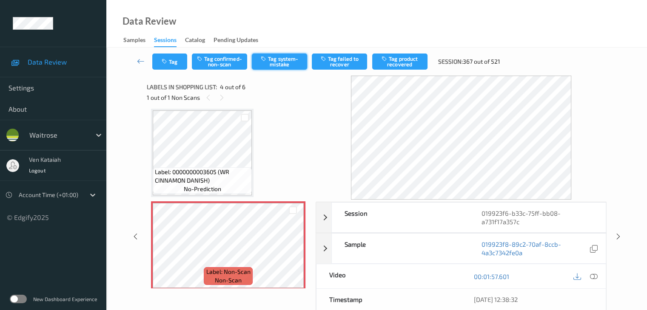
click at [269, 64] on button "Tag system-mistake" at bounding box center [279, 62] width 55 height 16
click at [269, 63] on button "Tag system-mistake" at bounding box center [279, 62] width 55 height 16
click at [166, 61] on icon "button" at bounding box center [165, 62] width 7 height 6
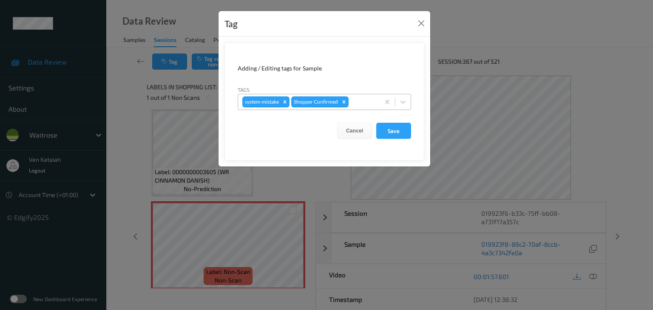
click at [351, 104] on div at bounding box center [362, 102] width 25 height 10
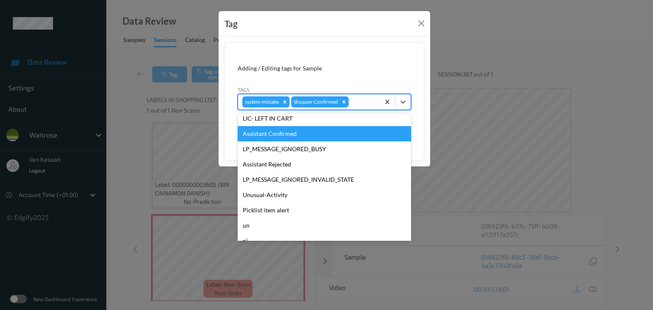
scroll to position [197, 0]
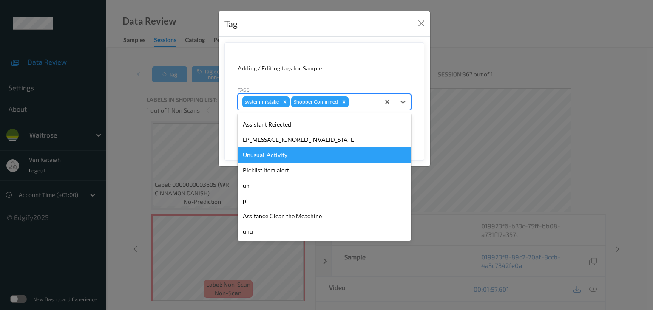
click at [268, 158] on div "Unusual-Activity" at bounding box center [324, 155] width 173 height 15
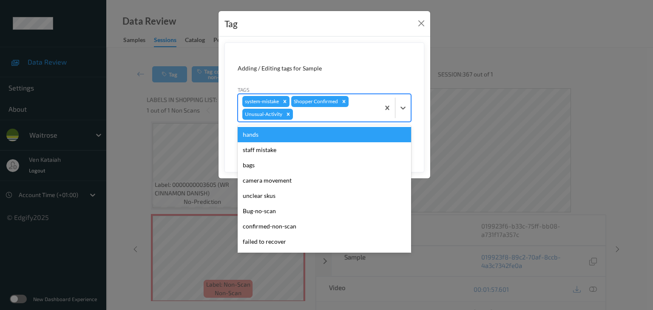
click at [350, 118] on div at bounding box center [335, 114] width 81 height 10
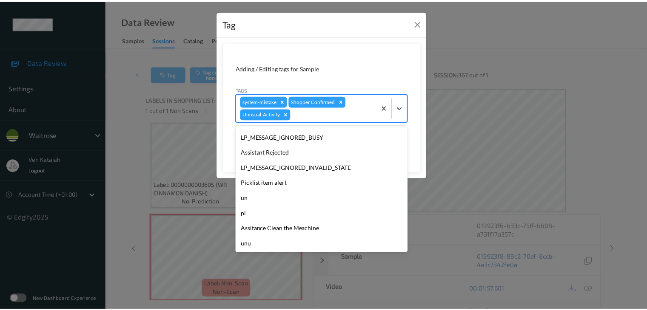
scroll to position [182, 0]
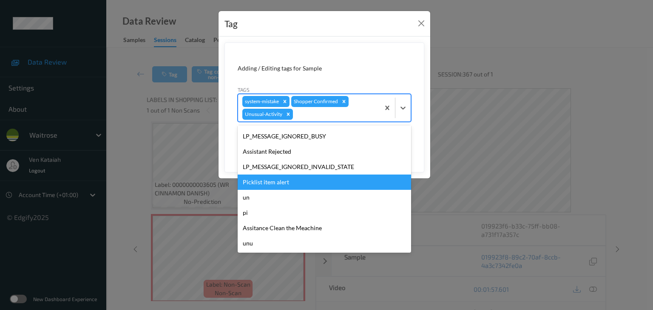
click at [271, 179] on div "Picklist item alert" at bounding box center [324, 182] width 173 height 15
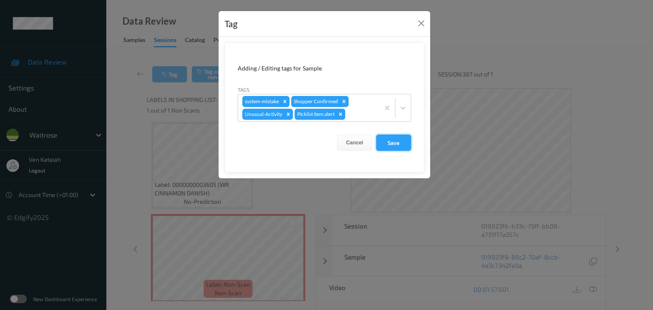
click at [390, 144] on button "Save" at bounding box center [393, 143] width 35 height 16
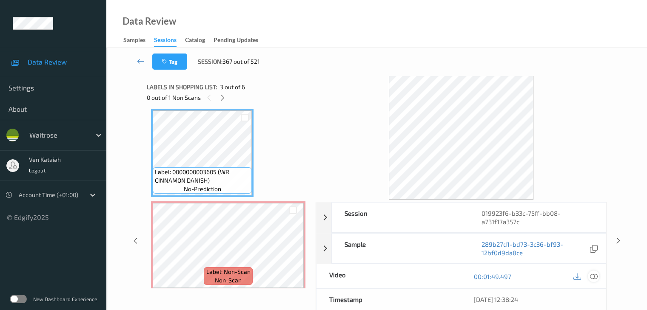
click at [593, 275] on icon at bounding box center [593, 277] width 8 height 8
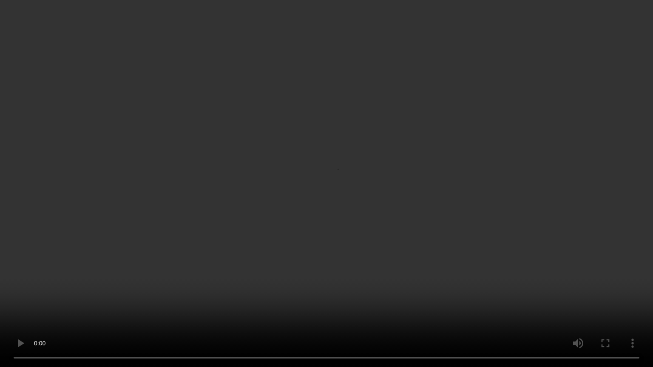
click at [490, 222] on video at bounding box center [326, 183] width 653 height 367
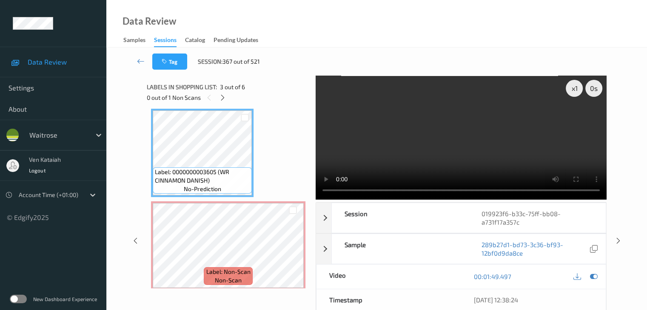
click at [600, 274] on div "00:01:49.497" at bounding box center [533, 277] width 145 height 24
click at [588, 274] on div at bounding box center [593, 276] width 11 height 11
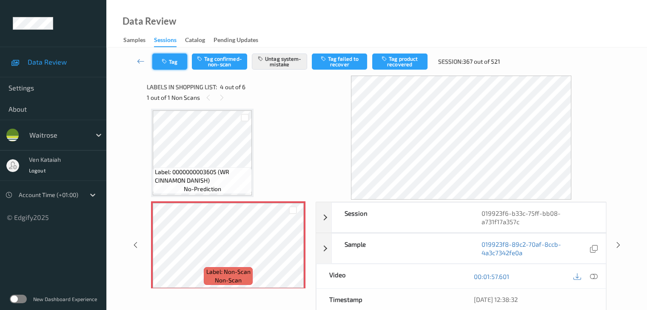
click at [180, 58] on button "Tag" at bounding box center [169, 62] width 35 height 16
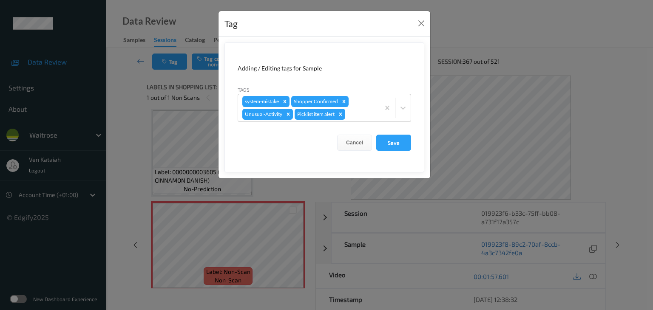
click at [105, 118] on div "Tag Adding / Editing tags for Sample Tags system-mistake Shopper Confirmed Unus…" at bounding box center [326, 155] width 653 height 310
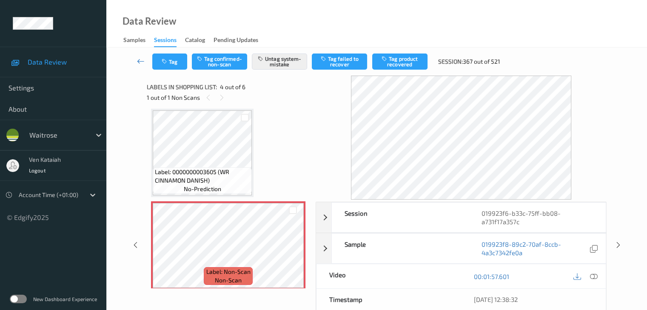
click at [133, 61] on link at bounding box center [141, 62] width 23 height 16
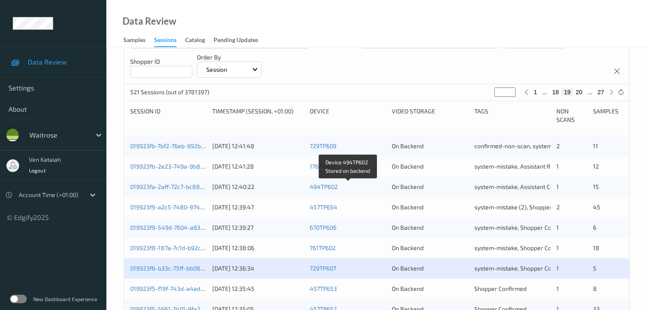
scroll to position [213, 0]
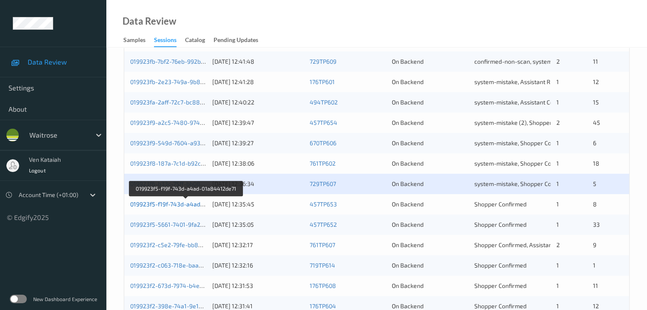
click at [198, 202] on link "019923f5-f19f-743d-a4ad-01a84412de71" at bounding box center [186, 204] width 112 height 7
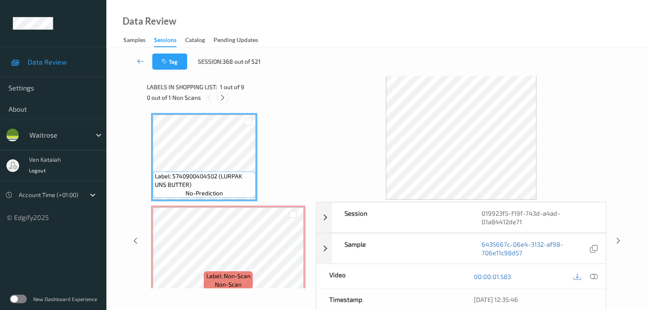
click at [221, 101] on icon at bounding box center [222, 98] width 7 height 8
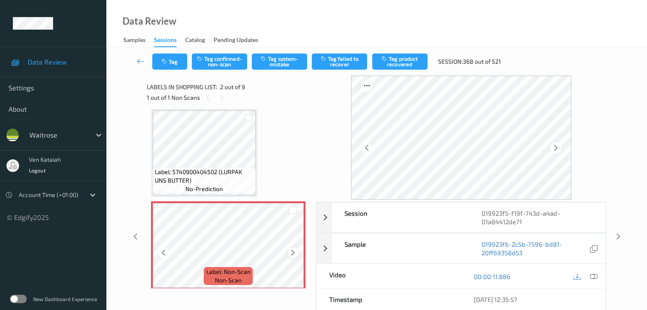
click at [296, 254] on icon at bounding box center [292, 253] width 7 height 8
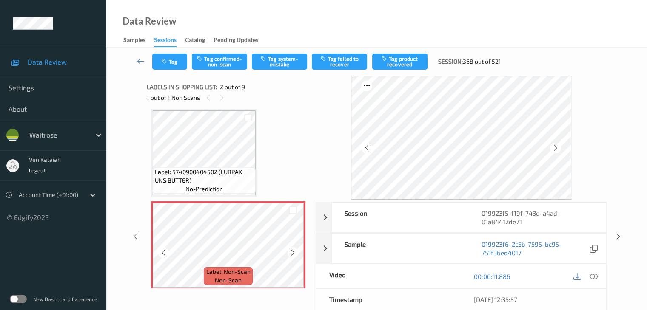
click at [296, 254] on icon at bounding box center [292, 253] width 7 height 8
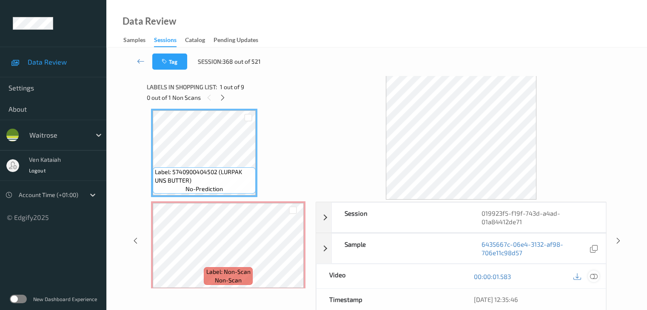
click at [597, 277] on icon at bounding box center [593, 277] width 8 height 8
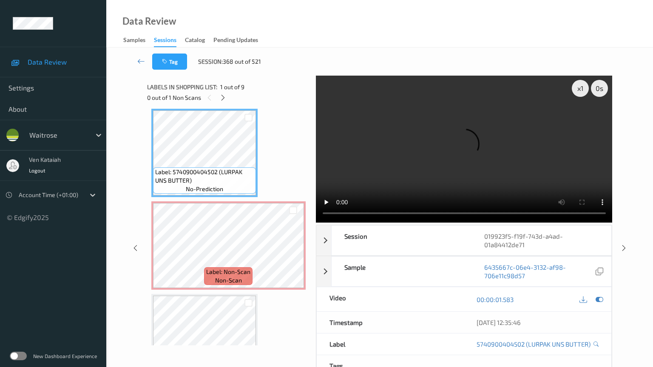
click at [503, 213] on video at bounding box center [464, 149] width 297 height 147
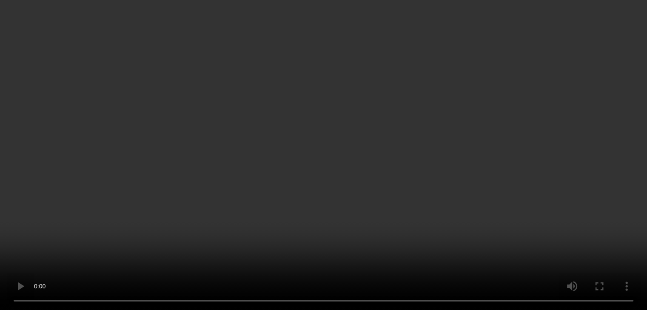
click at [593, 156] on icon at bounding box center [593, 153] width 8 height 8
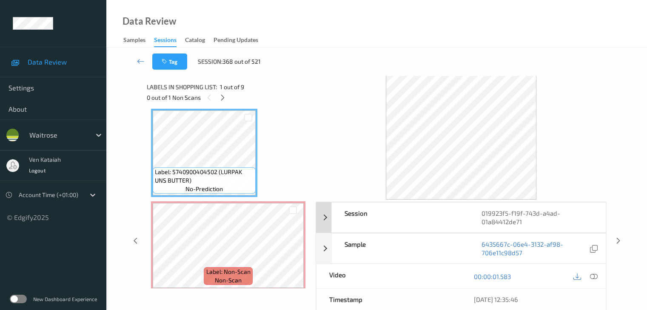
click at [321, 228] on div "Session 019923f5-f19f-743d-a4ad-01a84412de71" at bounding box center [461, 217] width 290 height 31
click at [332, 219] on div "Session 019923f5-f19f-743d-a4ad-01a84412de71" at bounding box center [461, 217] width 290 height 31
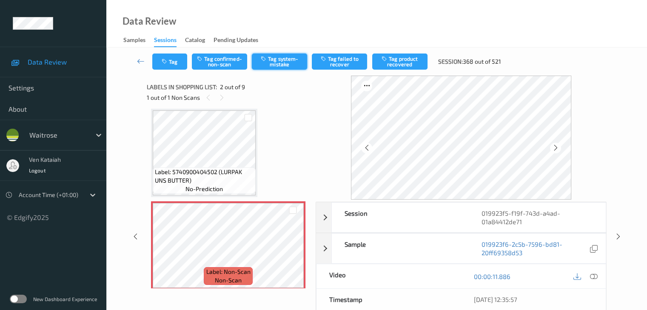
click at [262, 64] on button "Tag system-mistake" at bounding box center [279, 62] width 55 height 16
click at [144, 63] on icon at bounding box center [141, 61] width 8 height 9
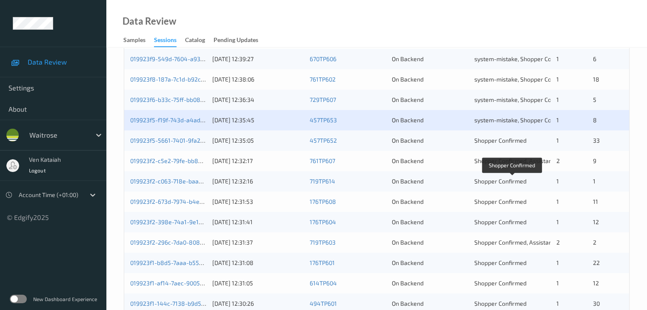
scroll to position [298, 0]
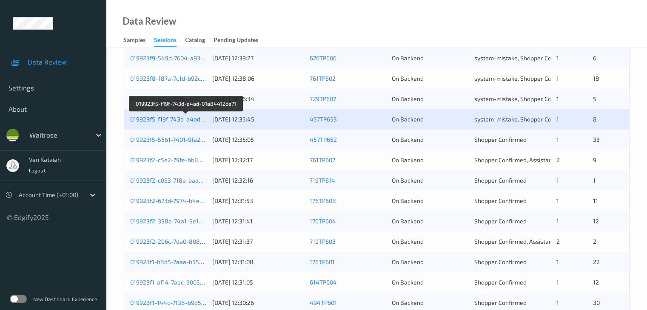
click at [167, 119] on link "019923f5-f19f-743d-a4ad-01a84412de71" at bounding box center [186, 119] width 112 height 7
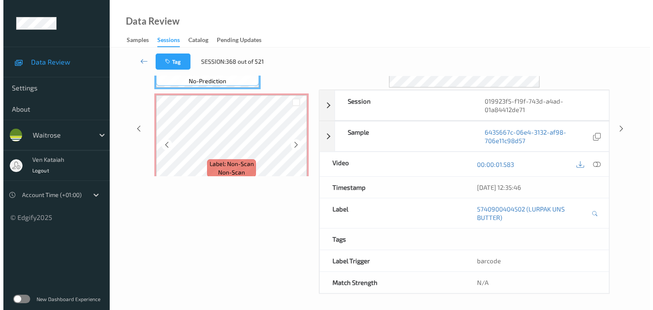
scroll to position [104, 0]
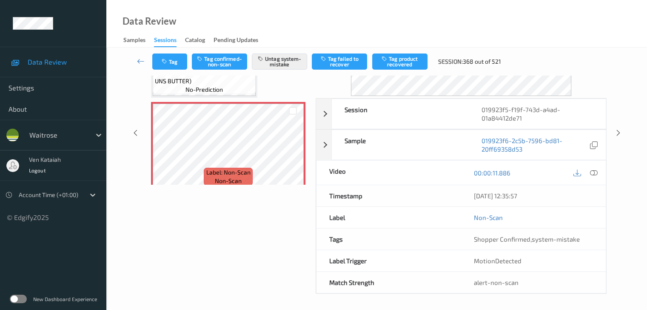
click at [170, 70] on div "Tag Tag confirmed-non-scan Untag system-mistake Tag failed to recover Tag produ…" at bounding box center [377, 62] width 506 height 28
click at [169, 65] on button "Tag" at bounding box center [169, 62] width 35 height 16
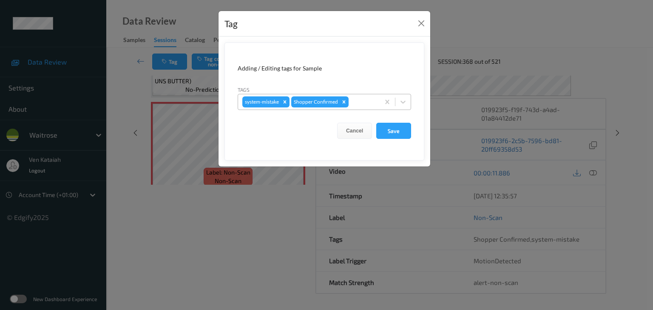
click at [361, 101] on div at bounding box center [362, 102] width 25 height 10
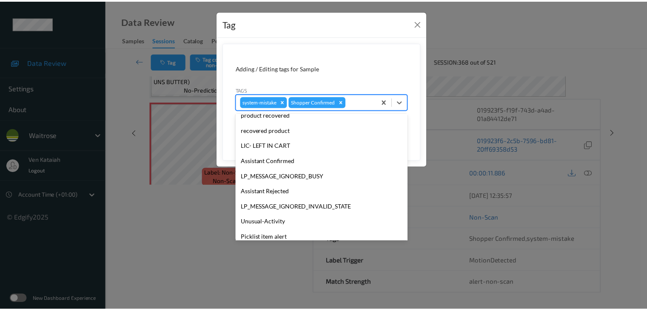
scroll to position [197, 0]
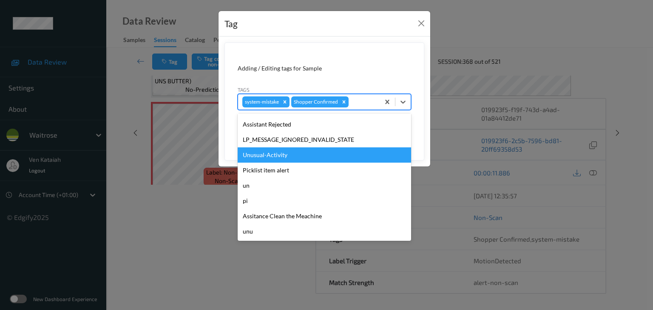
click at [262, 154] on div "Unusual-Activity" at bounding box center [324, 155] width 173 height 15
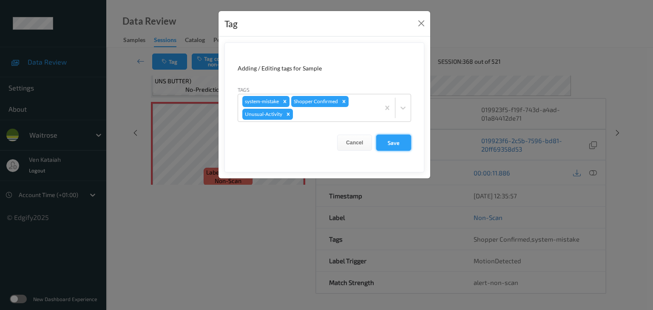
click at [394, 143] on button "Save" at bounding box center [393, 143] width 35 height 16
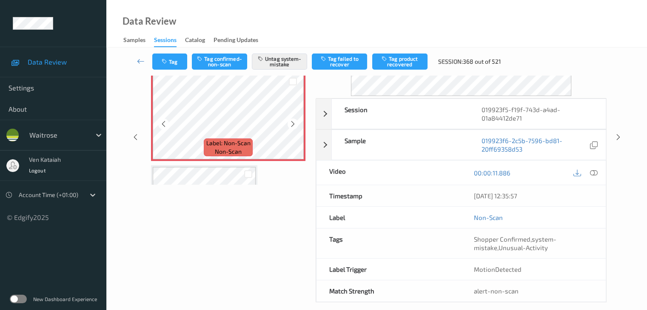
scroll to position [43, 0]
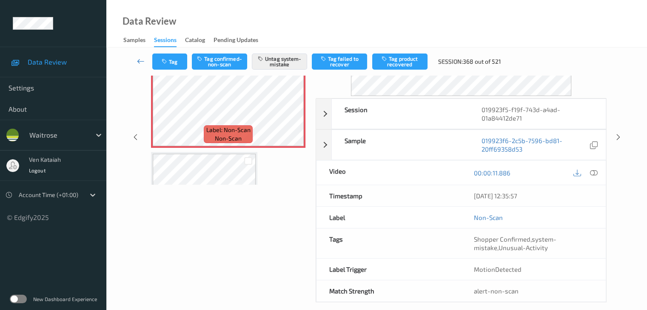
click at [142, 63] on icon at bounding box center [141, 61] width 8 height 9
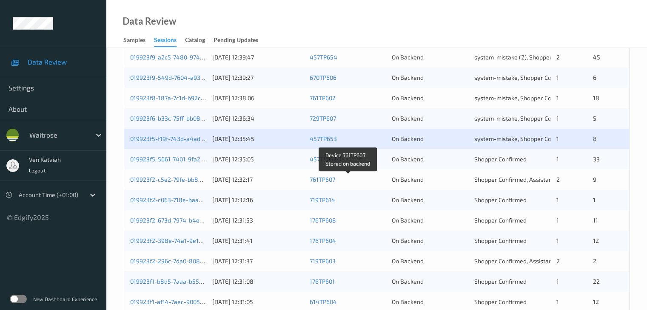
scroll to position [298, 0]
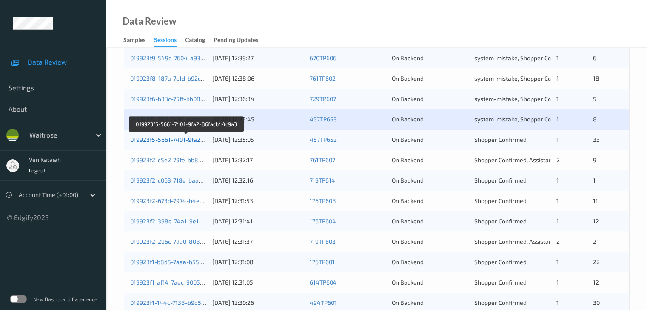
click at [185, 139] on link "019923f5-5661-7401-9fa2-86facb44c9a3" at bounding box center [186, 139] width 113 height 7
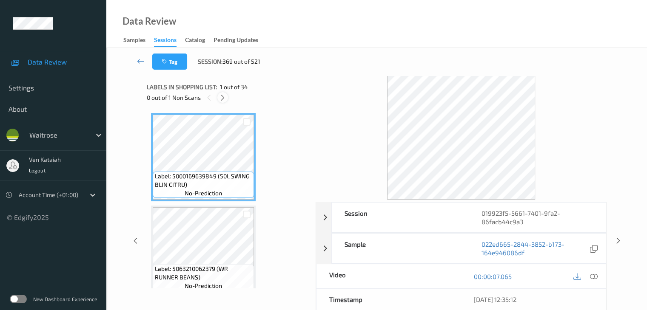
click at [224, 96] on icon at bounding box center [222, 98] width 7 height 8
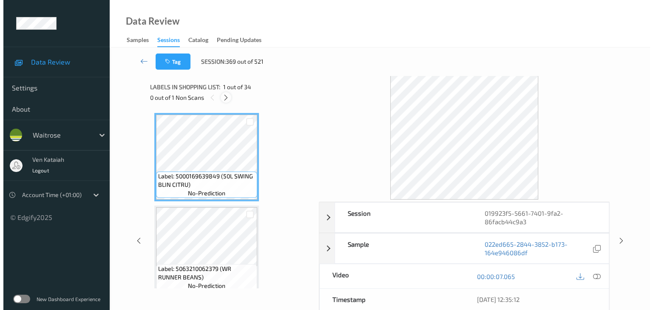
scroll to position [653, 0]
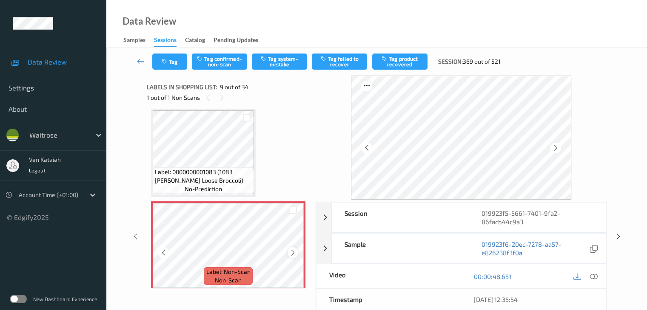
click at [294, 252] on icon at bounding box center [292, 253] width 7 height 8
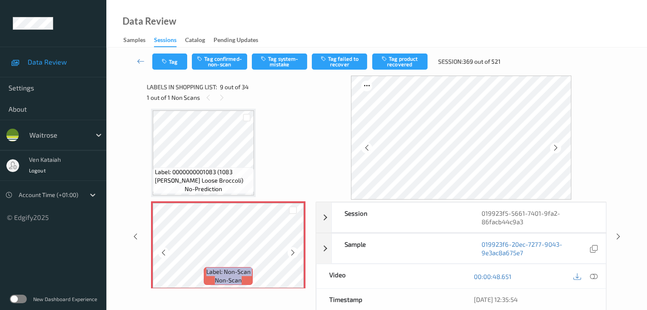
click at [294, 252] on icon at bounding box center [292, 253] width 7 height 8
click at [278, 65] on button "Tag system-mistake" at bounding box center [279, 62] width 55 height 16
click at [173, 62] on button "Tag" at bounding box center [169, 62] width 35 height 16
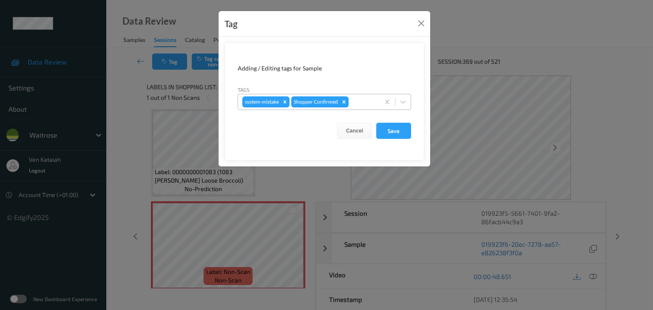
click at [372, 97] on div at bounding box center [362, 102] width 25 height 10
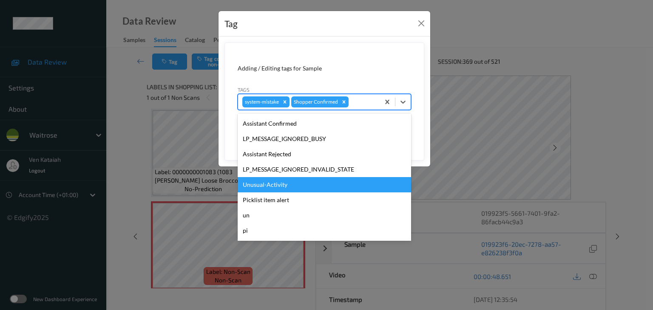
scroll to position [197, 0]
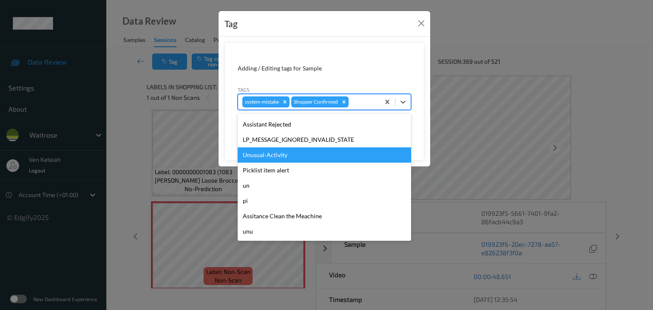
click at [292, 154] on div "Unusual-Activity" at bounding box center [324, 155] width 173 height 15
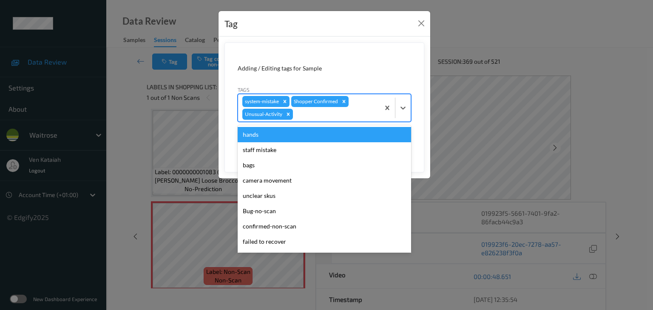
click at [335, 115] on div at bounding box center [335, 114] width 81 height 10
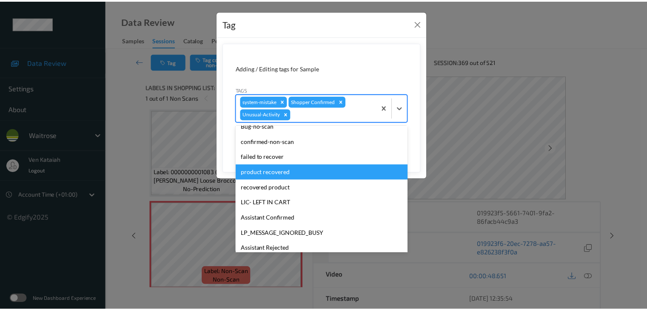
scroll to position [178, 0]
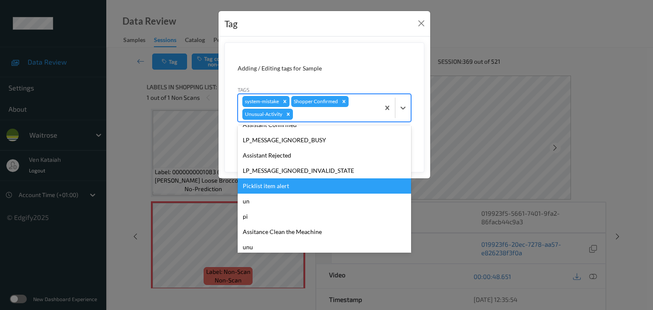
click at [275, 190] on div "Picklist item alert" at bounding box center [324, 186] width 173 height 15
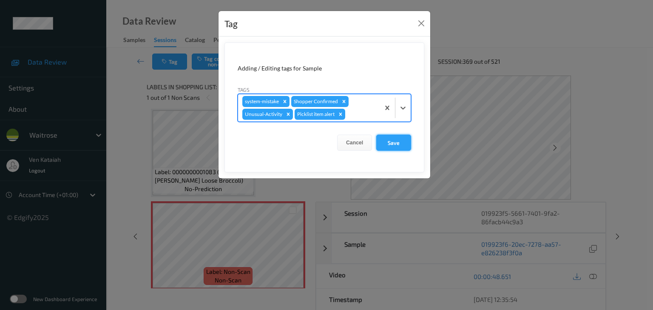
click at [404, 147] on button "Save" at bounding box center [393, 143] width 35 height 16
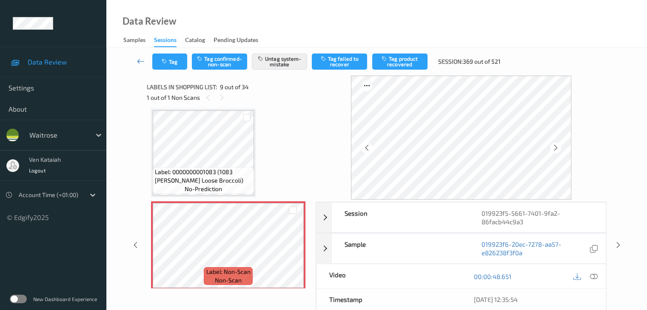
click at [138, 62] on icon at bounding box center [141, 61] width 8 height 9
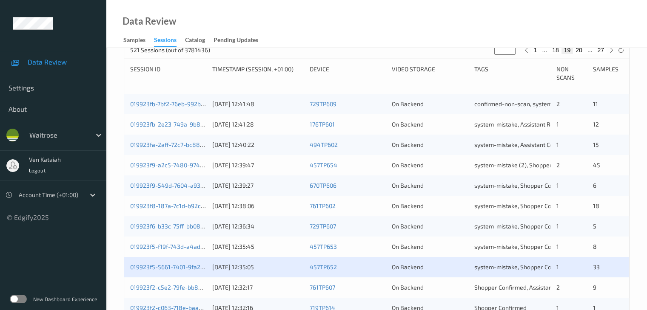
scroll to position [340, 0]
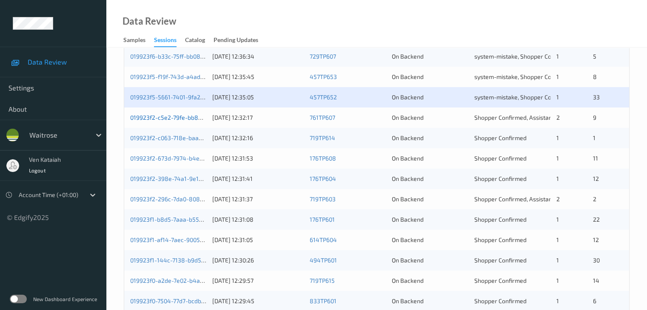
click at [193, 119] on link "019923f2-c5e2-79fe-bb83-44a306ed7ac1" at bounding box center [187, 117] width 114 height 7
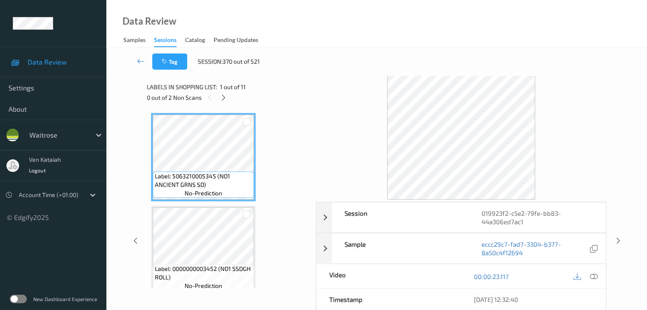
click at [231, 100] on div "0 out of 2 Non Scans" at bounding box center [228, 97] width 163 height 11
click at [224, 96] on icon at bounding box center [223, 98] width 7 height 8
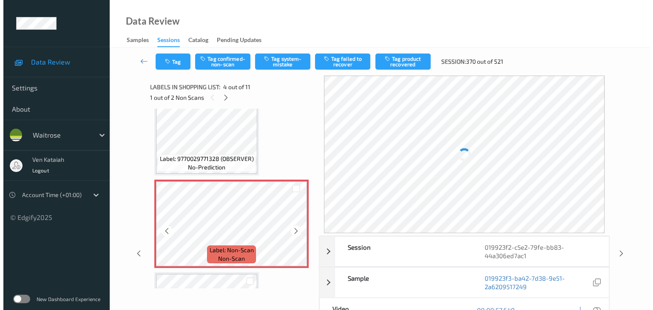
scroll to position [232, 0]
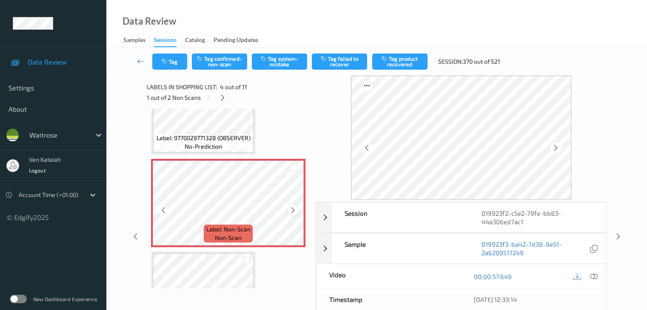
click at [296, 210] on div at bounding box center [292, 210] width 11 height 11
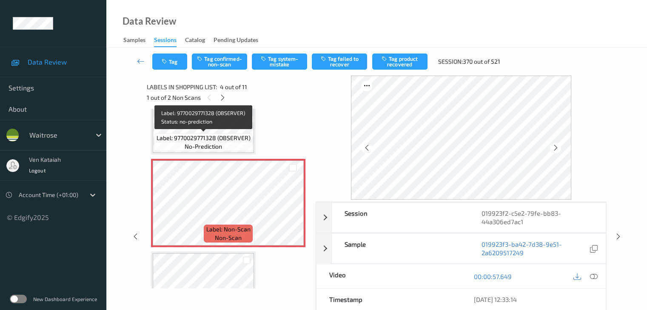
click at [211, 136] on span "Label: 9770029771328 (OBSERVER)" at bounding box center [203, 138] width 94 height 9
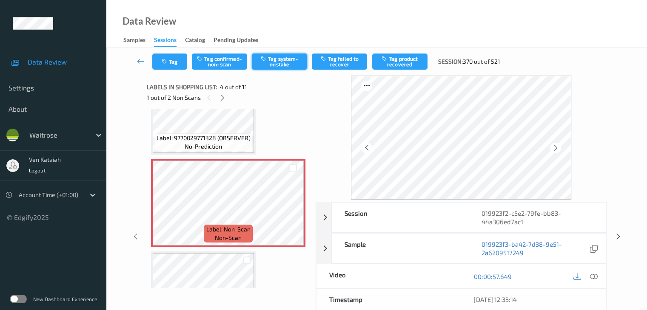
click at [273, 68] on button "Tag system-mistake" at bounding box center [279, 62] width 55 height 16
click at [179, 66] on button "Tag" at bounding box center [169, 62] width 35 height 16
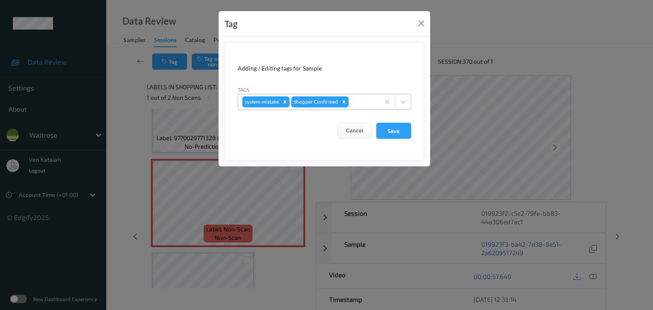
click at [356, 97] on div at bounding box center [362, 102] width 25 height 10
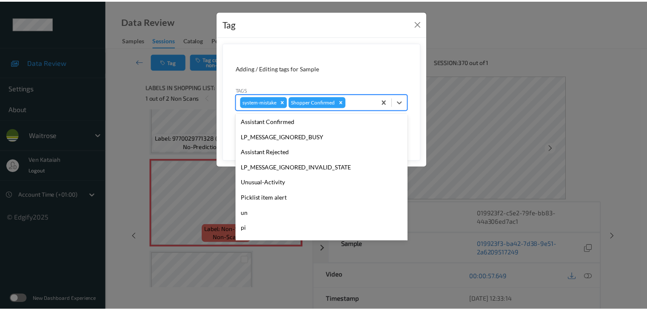
scroll to position [170, 0]
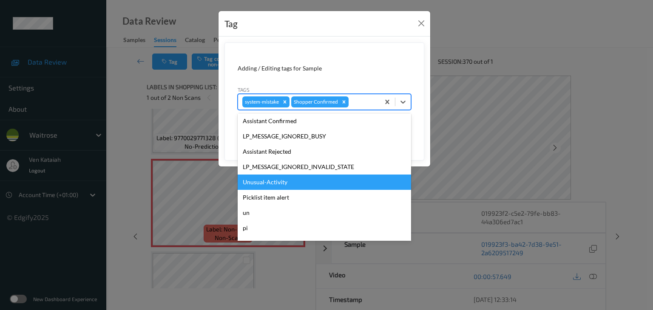
click at [296, 180] on div "Unusual-Activity" at bounding box center [324, 182] width 173 height 15
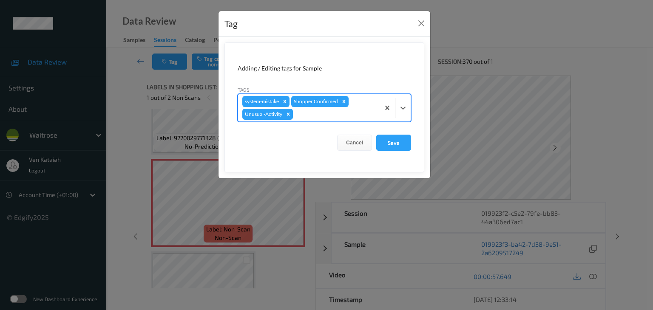
click at [386, 151] on form "Adding / Editing tags for Sample Tags option Unusual-Activity, selected. Select…" at bounding box center [324, 108] width 200 height 130
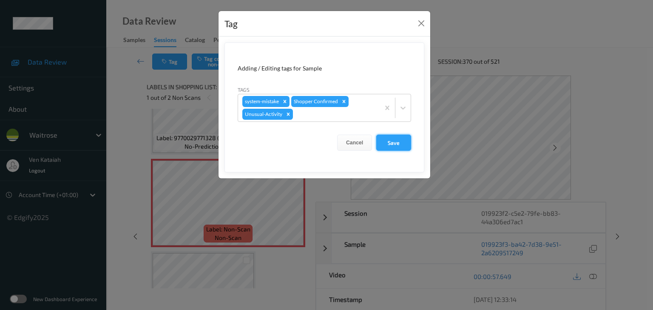
click at [386, 147] on button "Save" at bounding box center [393, 143] width 35 height 16
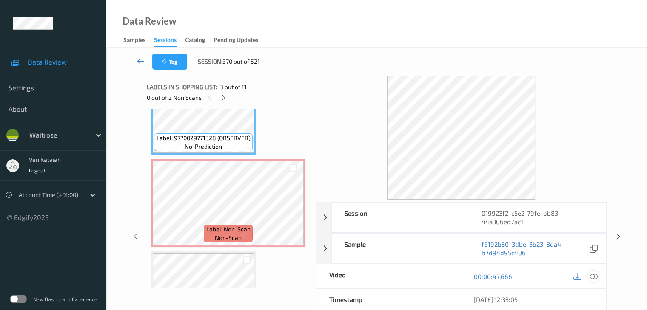
click at [593, 279] on icon at bounding box center [593, 277] width 8 height 8
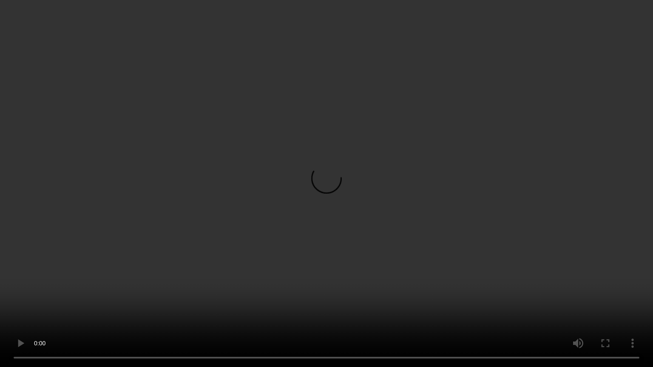
click at [307, 276] on video at bounding box center [326, 183] width 653 height 367
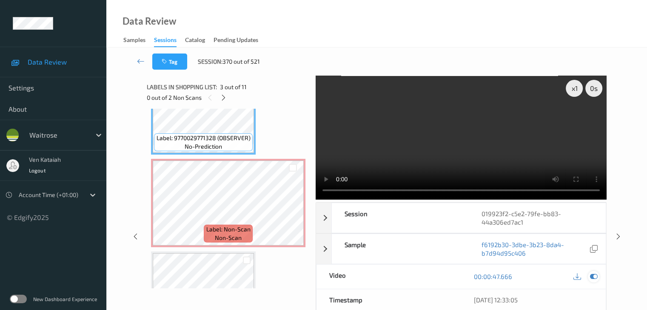
click at [593, 279] on icon at bounding box center [593, 277] width 8 height 8
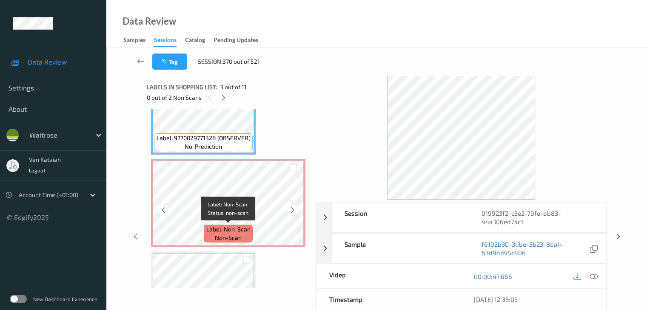
click at [239, 225] on div "Label: Non-Scan non-scan" at bounding box center [228, 234] width 48 height 18
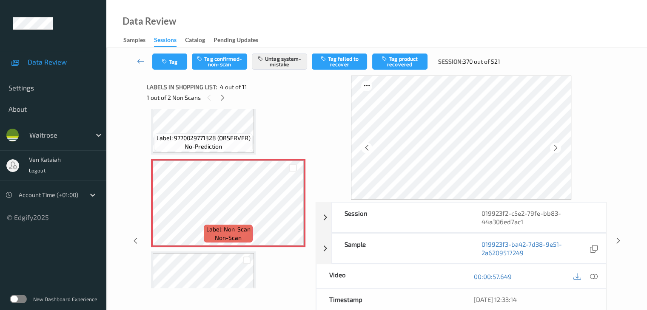
click at [188, 62] on div "Tag Tag confirmed-non-scan Untag system-mistake Tag failed to recover Tag produ…" at bounding box center [329, 62] width 354 height 16
click at [165, 68] on button "Tag" at bounding box center [169, 62] width 35 height 16
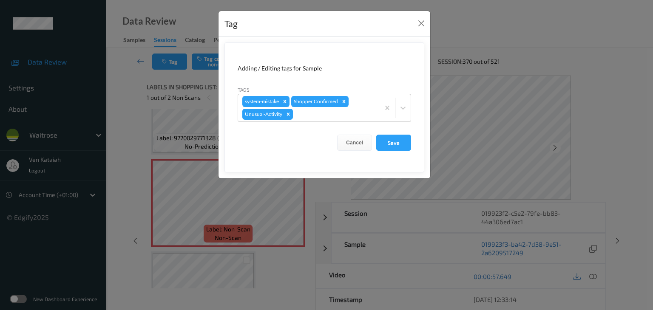
click at [126, 130] on div "Tag Adding / Editing tags for Sample Tags system-mistake Shopper Confirmed Unus…" at bounding box center [326, 155] width 653 height 310
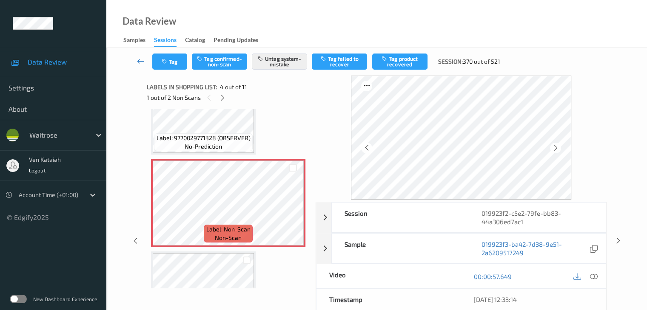
click at [139, 57] on icon at bounding box center [141, 61] width 8 height 9
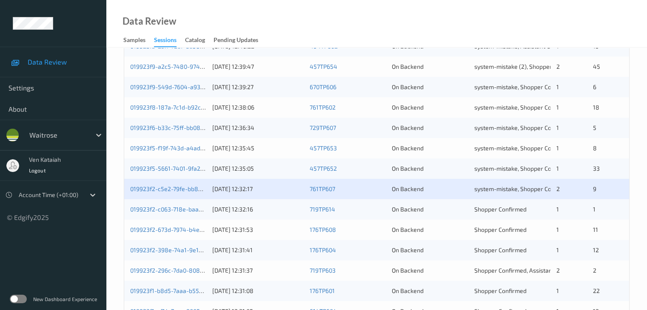
scroll to position [383, 0]
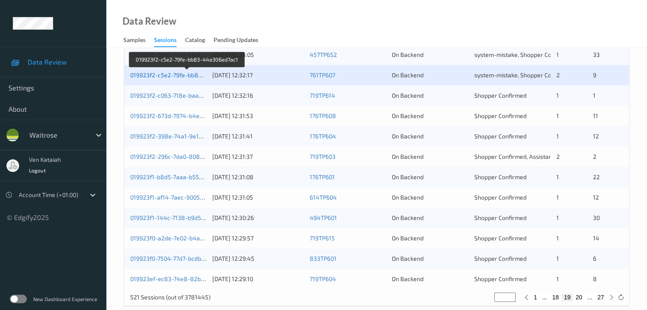
click at [170, 75] on link "019923f2-c5e2-79fe-bb83-44a306ed7ac1" at bounding box center [187, 74] width 114 height 7
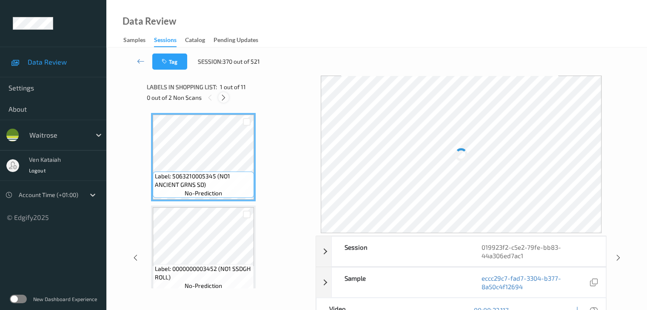
click at [223, 96] on icon at bounding box center [223, 98] width 7 height 8
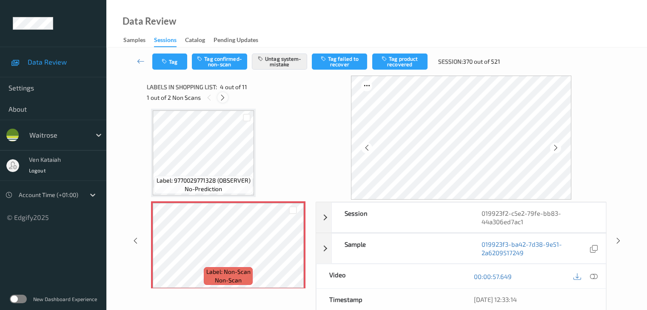
click at [223, 96] on icon at bounding box center [222, 98] width 7 height 8
click at [292, 256] on icon at bounding box center [292, 253] width 7 height 8
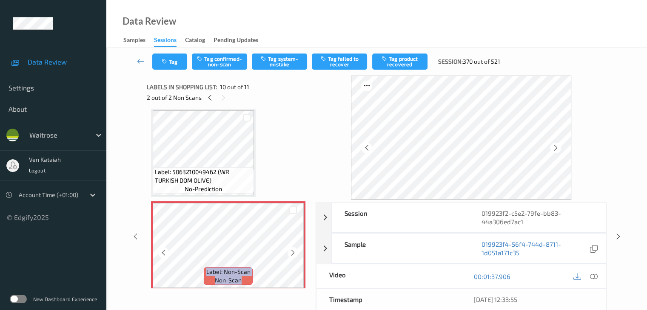
click at [292, 256] on icon at bounding box center [292, 253] width 7 height 8
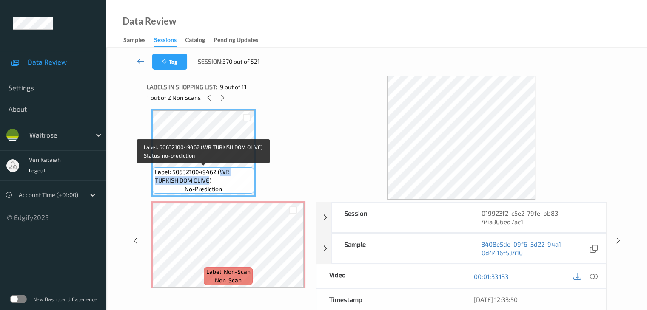
drag, startPoint x: 219, startPoint y: 172, endPoint x: 208, endPoint y: 180, distance: 13.4
click at [208, 180] on span "Label: 5063210049462 (WR TURKISH DOM OLIVE)" at bounding box center [203, 176] width 97 height 17
copy span "WR TURKISH DOM OLIVE"
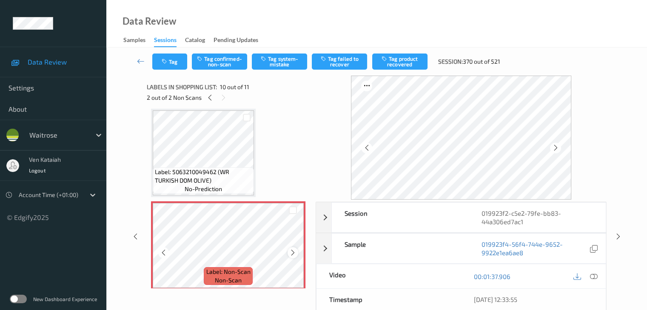
click at [296, 251] on icon at bounding box center [292, 253] width 7 height 8
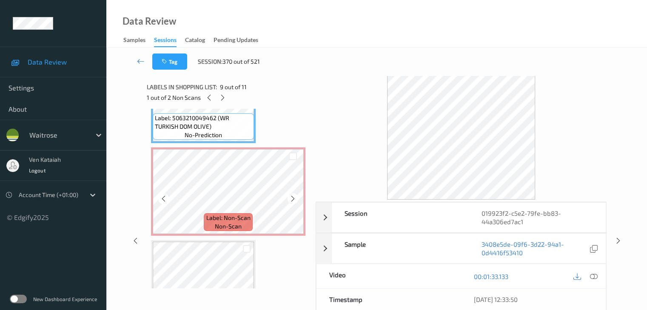
scroll to position [801, 0]
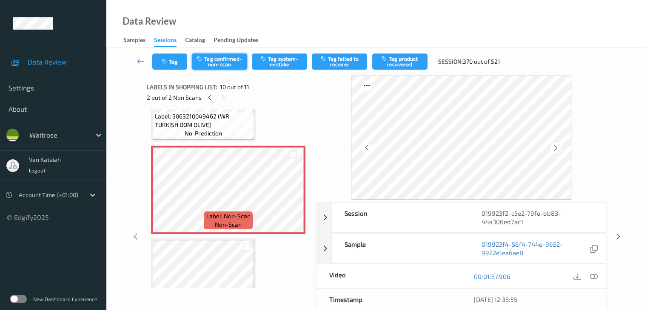
click at [233, 62] on button "Tag confirmed-non-scan" at bounding box center [219, 62] width 55 height 16
click at [350, 65] on button "Tag failed to recover" at bounding box center [339, 62] width 55 height 16
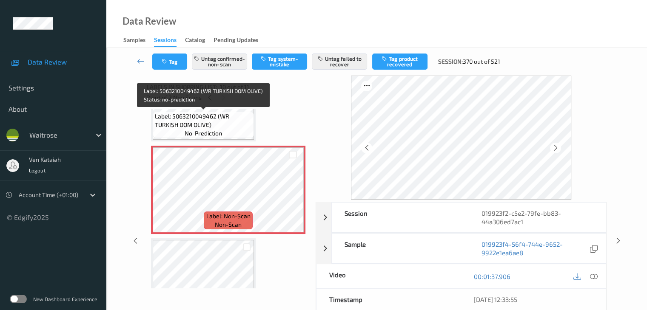
click at [230, 132] on div "Label: 5063210049462 (WR TURKISH DOM OLIVE) no-prediction" at bounding box center [203, 125] width 101 height 26
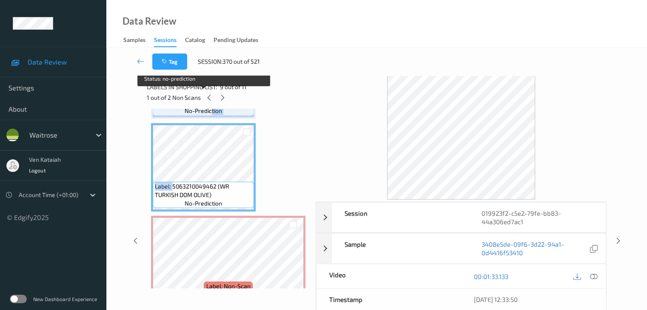
scroll to position [730, 0]
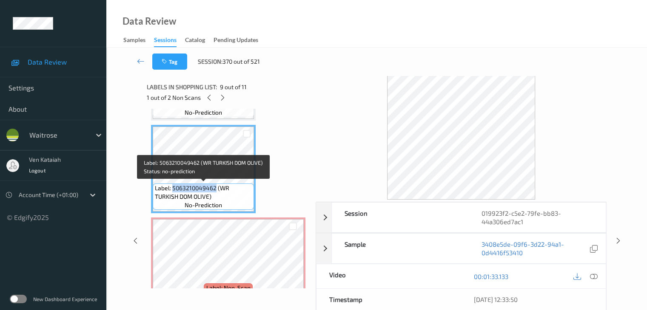
drag, startPoint x: 172, startPoint y: 114, endPoint x: 215, endPoint y: 187, distance: 84.4
click at [215, 187] on span "Label: 5063210049462 (WR TURKISH DOM OLIVE)" at bounding box center [203, 192] width 97 height 17
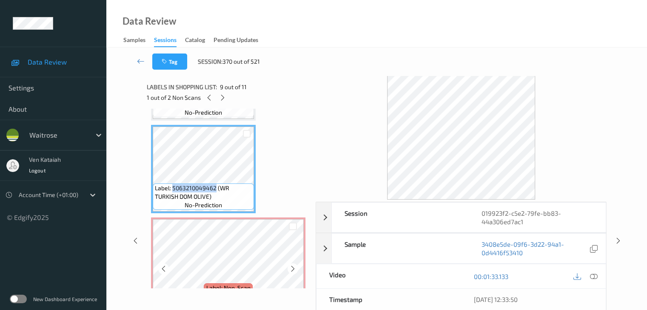
copy span "5063210049462"
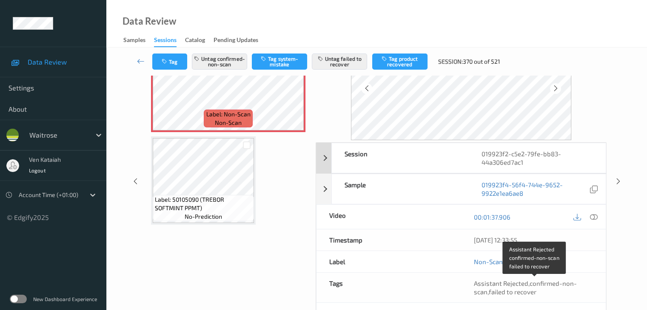
scroll to position [0, 0]
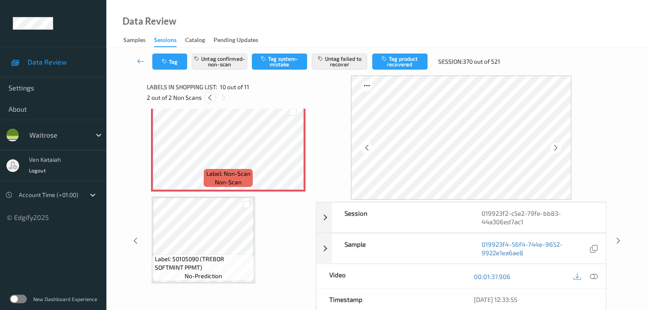
click at [210, 96] on icon at bounding box center [209, 98] width 7 height 8
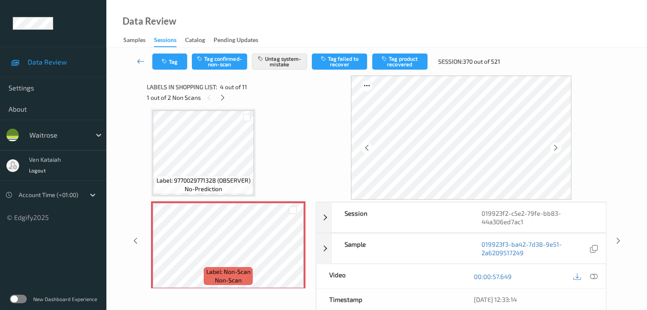
click at [140, 61] on icon at bounding box center [141, 61] width 8 height 9
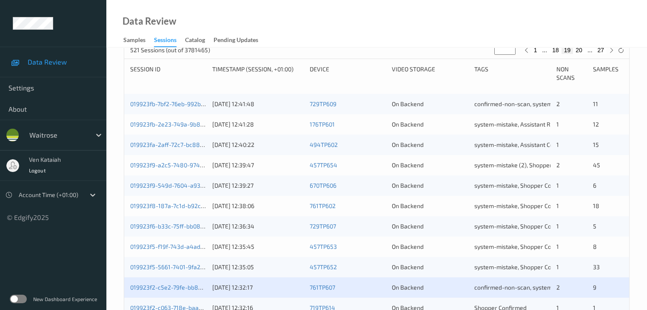
scroll to position [383, 0]
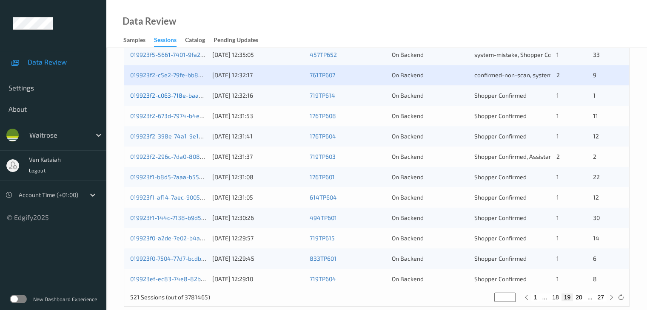
click at [194, 94] on link "019923f2-c063-718e-baa4-7c7a20ead791" at bounding box center [186, 95] width 113 height 7
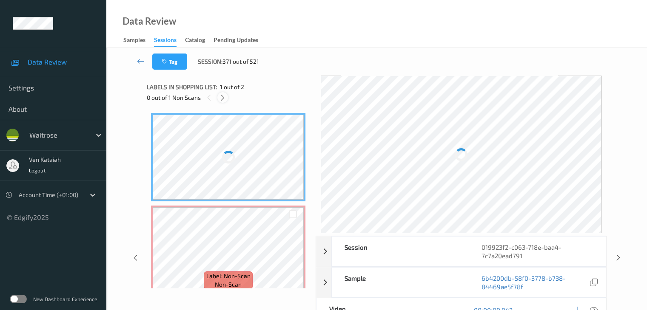
click at [222, 97] on icon at bounding box center [222, 98] width 7 height 8
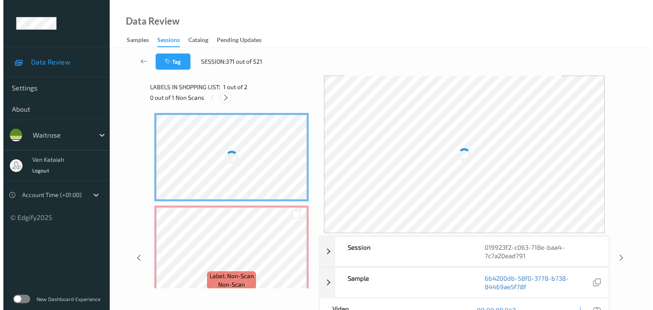
scroll to position [3, 0]
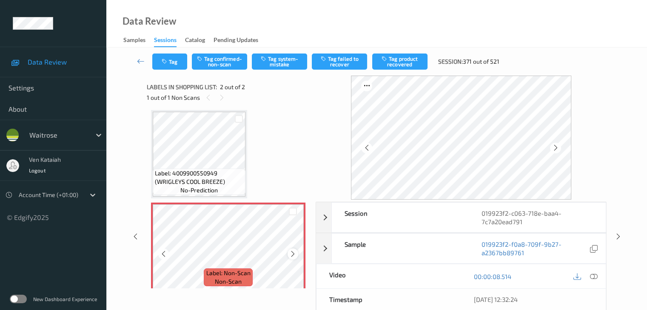
click at [294, 256] on icon at bounding box center [292, 254] width 7 height 8
click at [294, 255] on icon at bounding box center [292, 254] width 7 height 8
click at [265, 63] on button "Tag system-mistake" at bounding box center [279, 62] width 55 height 16
click at [179, 68] on button "Tag" at bounding box center [169, 62] width 35 height 16
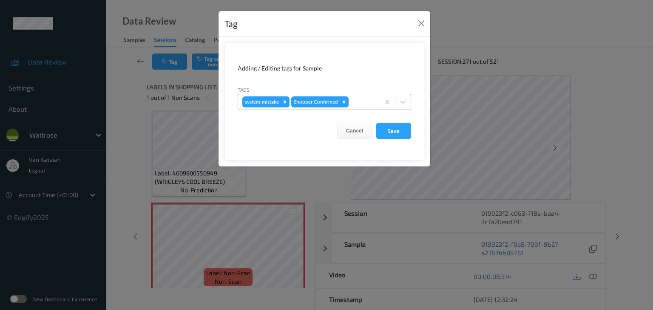
click at [371, 103] on div at bounding box center [362, 102] width 25 height 10
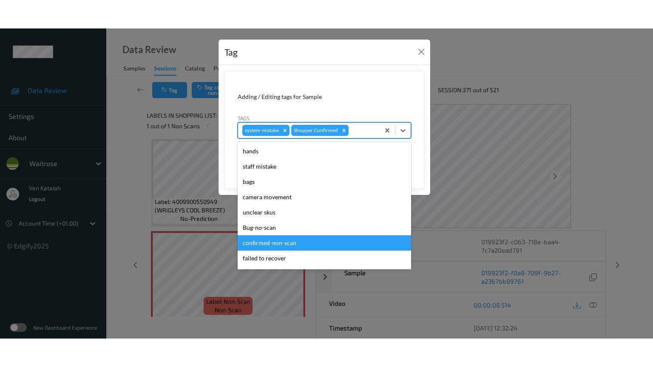
scroll to position [197, 0]
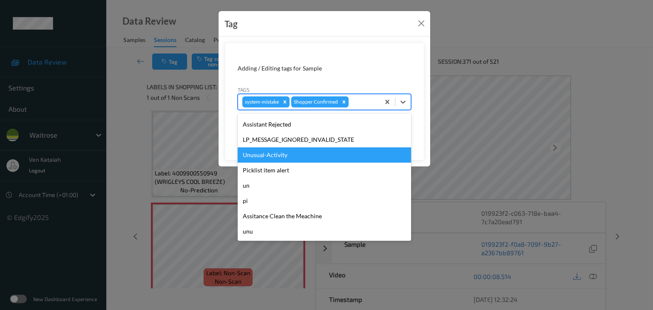
click at [269, 151] on div "Unusual-Activity" at bounding box center [324, 155] width 173 height 15
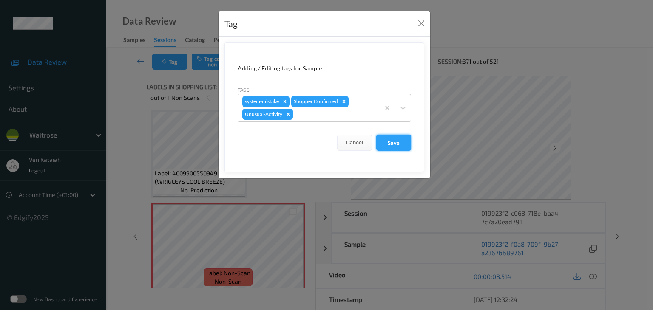
click at [386, 139] on button "Save" at bounding box center [393, 143] width 35 height 16
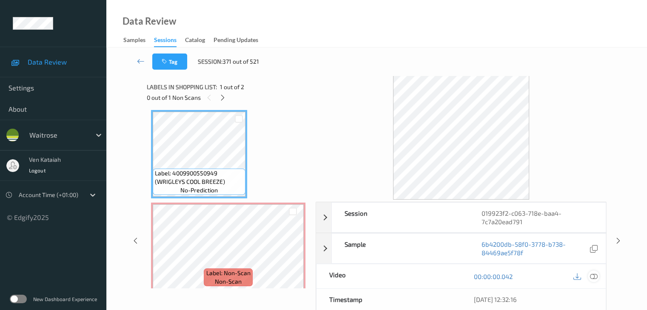
click at [588, 278] on div at bounding box center [593, 276] width 11 height 11
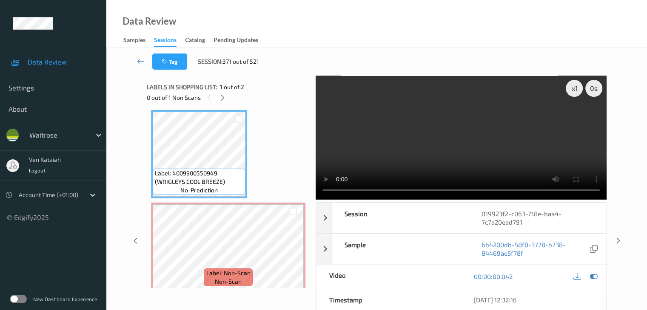
scroll to position [0, 0]
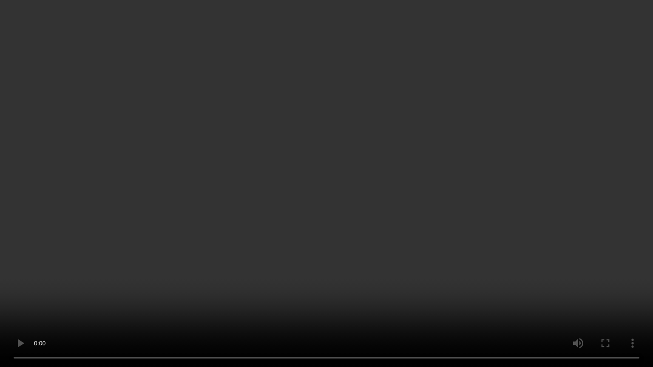
click at [440, 170] on video at bounding box center [326, 183] width 653 height 367
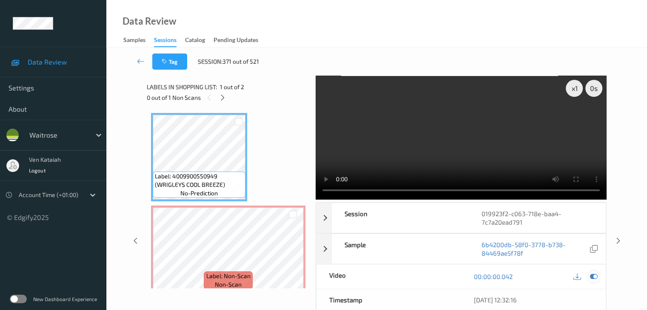
click at [597, 280] on div at bounding box center [593, 276] width 11 height 11
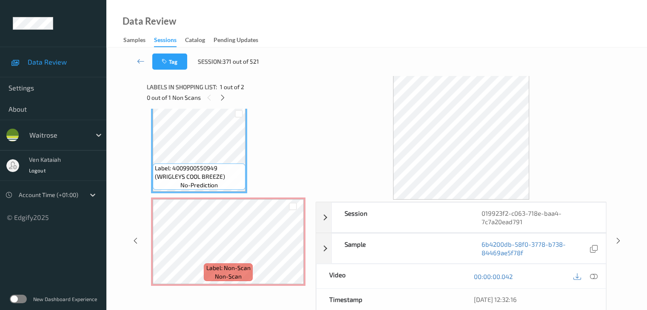
scroll to position [10, 0]
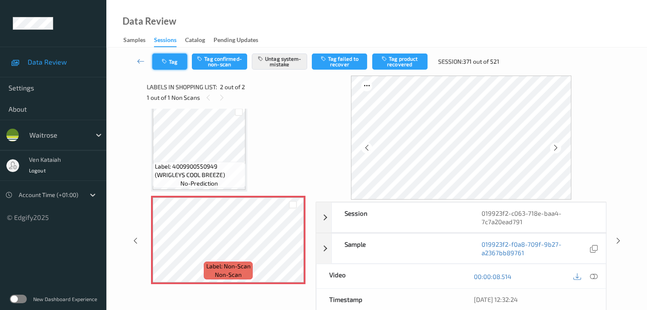
click at [159, 58] on button "Tag" at bounding box center [169, 62] width 35 height 16
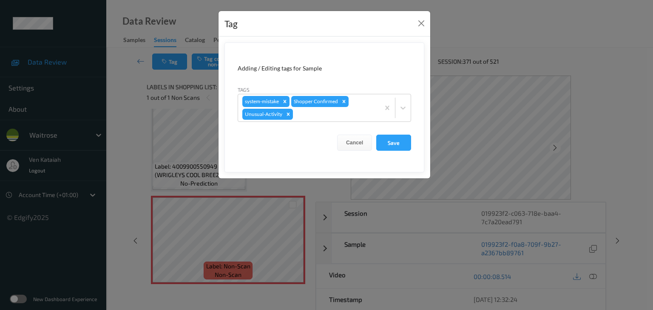
click at [136, 111] on div "Tag Adding / Editing tags for Sample Tags system-mistake Shopper Confirmed Unus…" at bounding box center [326, 155] width 653 height 310
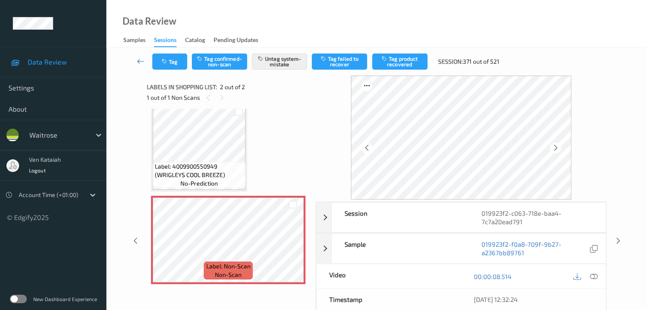
click at [139, 60] on icon at bounding box center [141, 61] width 8 height 9
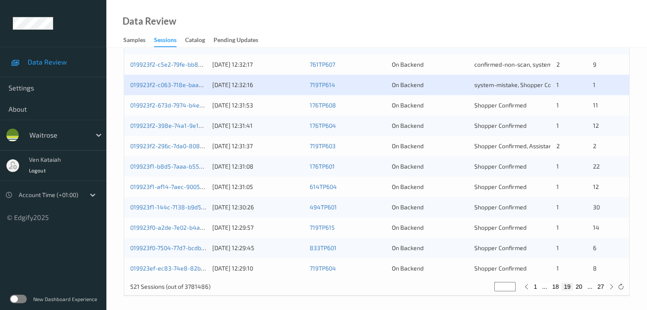
scroll to position [396, 0]
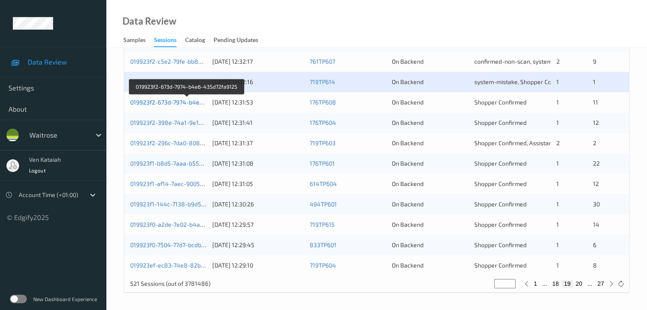
click at [197, 102] on link "019923f2-673d-7974-b4e6-435d72fa9125" at bounding box center [187, 102] width 114 height 7
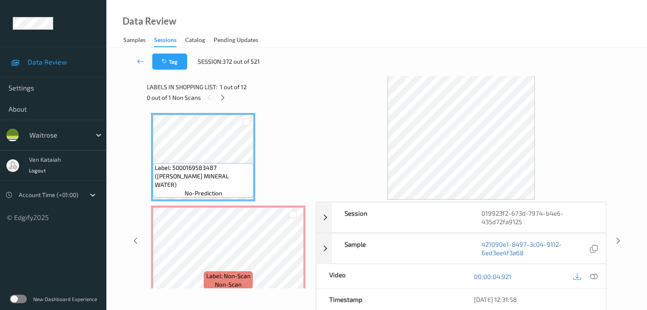
click at [231, 99] on div "0 out of 1 Non Scans" at bounding box center [228, 97] width 163 height 11
click at [223, 99] on icon at bounding box center [222, 98] width 7 height 8
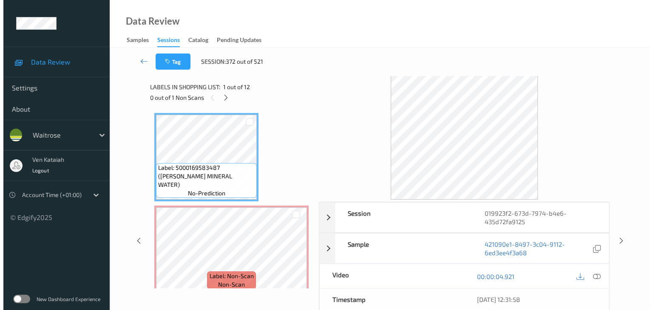
scroll to position [4, 0]
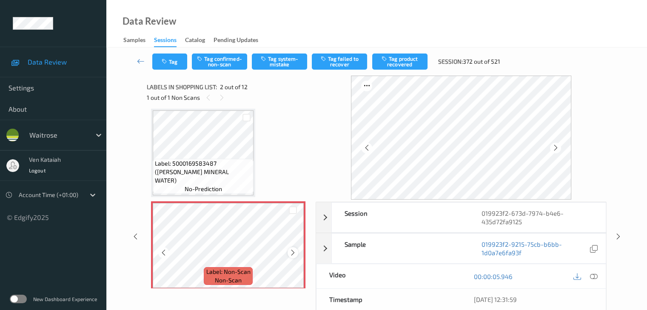
click at [295, 251] on icon at bounding box center [292, 253] width 7 height 8
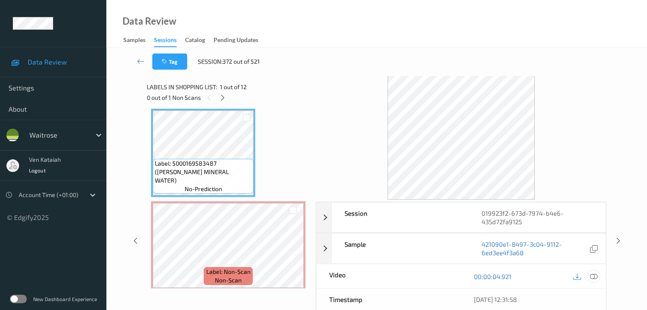
click at [594, 274] on icon at bounding box center [593, 277] width 8 height 8
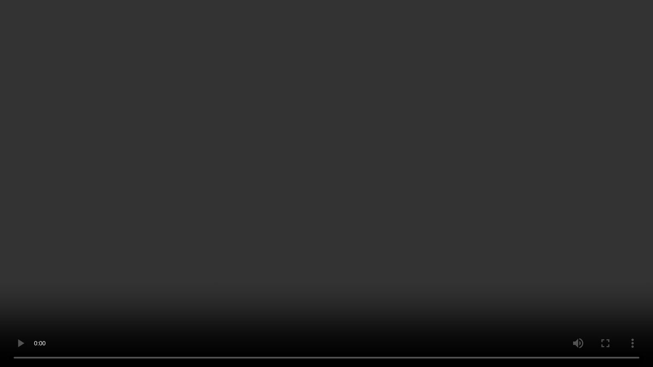
click at [440, 215] on video at bounding box center [326, 183] width 653 height 367
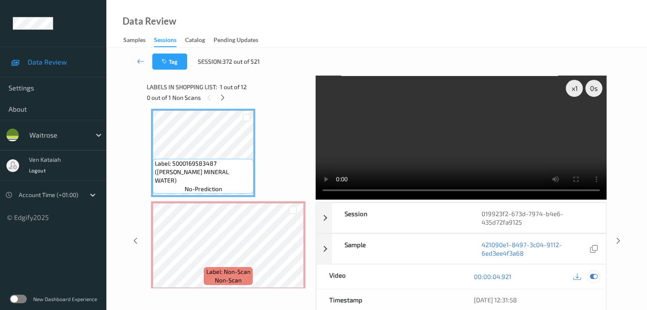
click at [597, 275] on div at bounding box center [593, 276] width 11 height 11
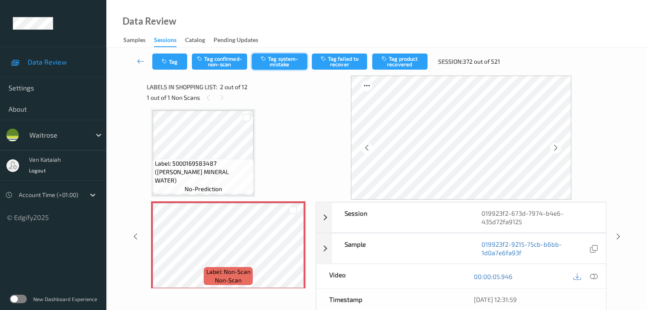
click at [298, 62] on button "Tag system-mistake" at bounding box center [279, 62] width 55 height 16
click at [175, 65] on button "Tag" at bounding box center [169, 62] width 35 height 16
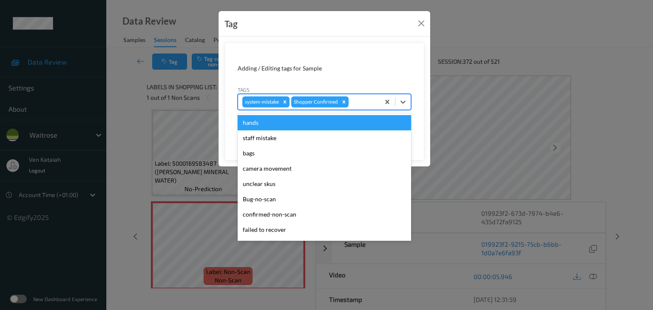
click at [366, 98] on div at bounding box center [362, 102] width 25 height 10
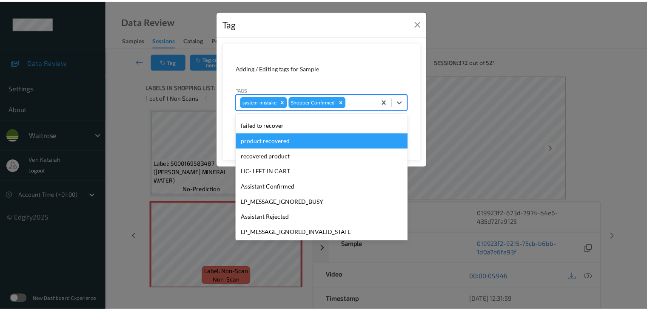
scroll to position [197, 0]
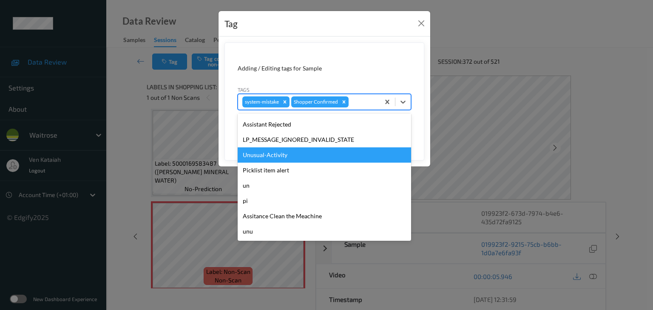
click at [301, 153] on div "Unusual-Activity" at bounding box center [324, 155] width 173 height 15
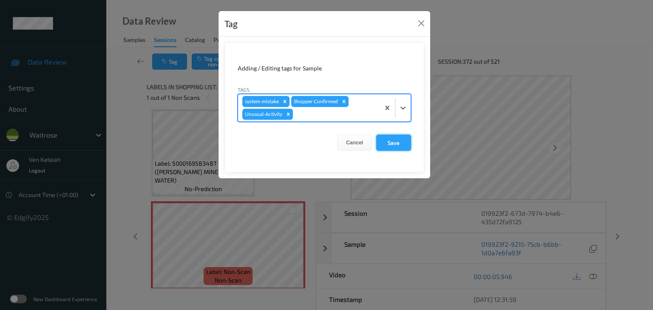
click at [404, 142] on button "Save" at bounding box center [393, 143] width 35 height 16
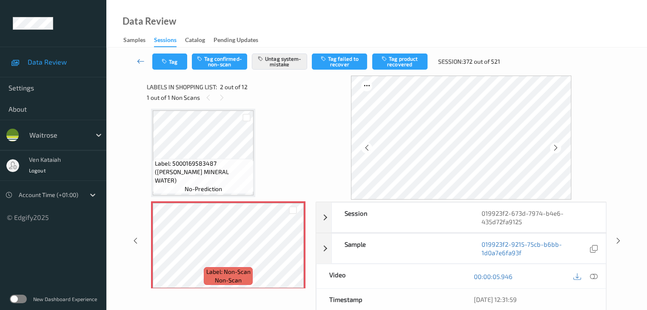
click at [143, 63] on icon at bounding box center [141, 61] width 8 height 9
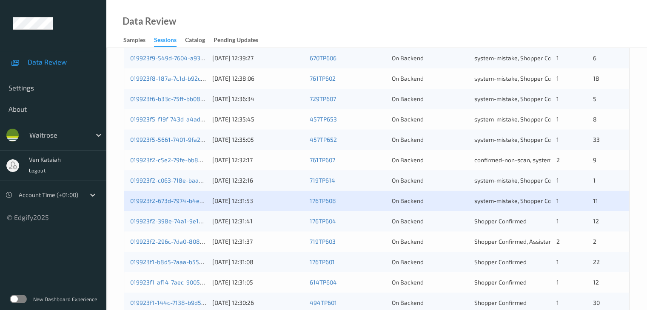
scroll to position [396, 0]
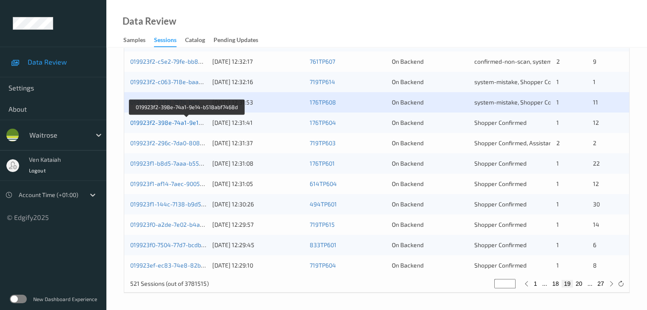
click at [190, 123] on link "019923f2-398e-74a1-9e14-b518abf7468d" at bounding box center [187, 122] width 114 height 7
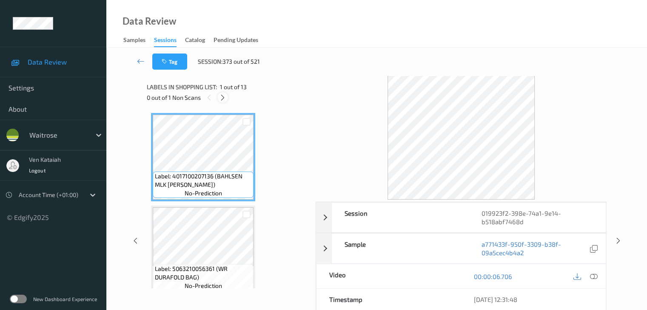
click at [222, 94] on div at bounding box center [222, 97] width 11 height 11
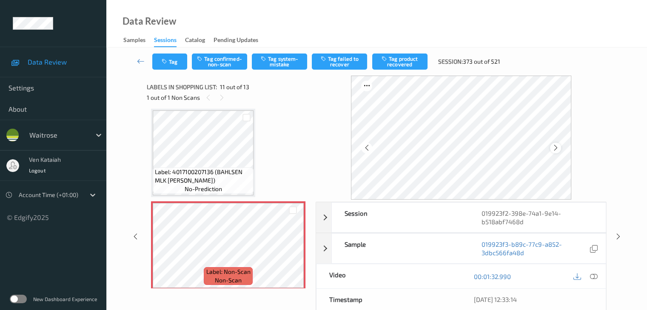
click at [555, 147] on icon at bounding box center [554, 148] width 7 height 8
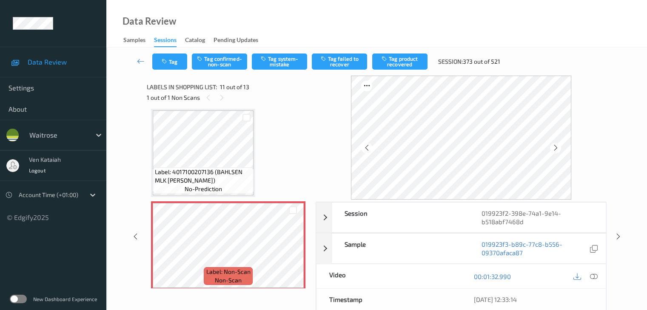
click at [555, 147] on icon at bounding box center [554, 148] width 7 height 8
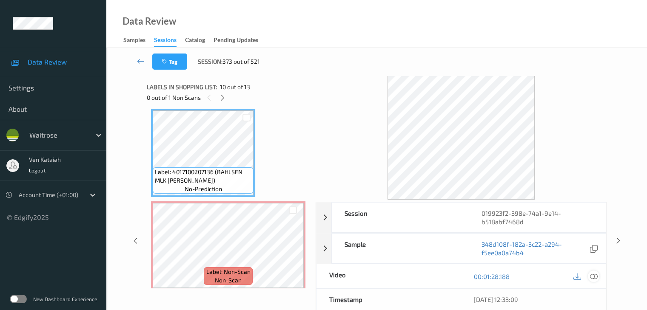
click at [592, 278] on icon at bounding box center [593, 277] width 8 height 8
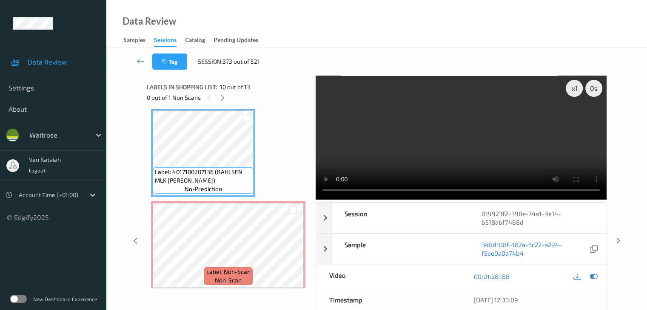
click at [555, 154] on video at bounding box center [460, 138] width 291 height 124
click at [594, 271] on div at bounding box center [593, 276] width 11 height 11
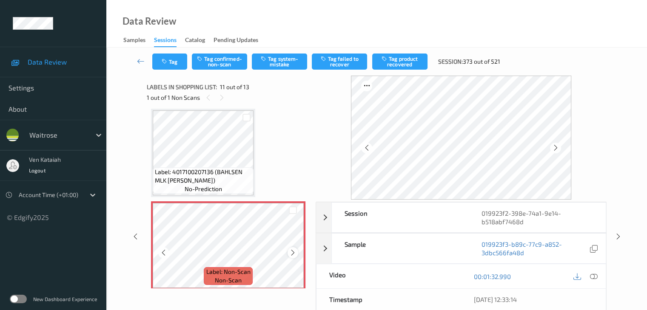
click at [295, 252] on icon at bounding box center [292, 253] width 7 height 8
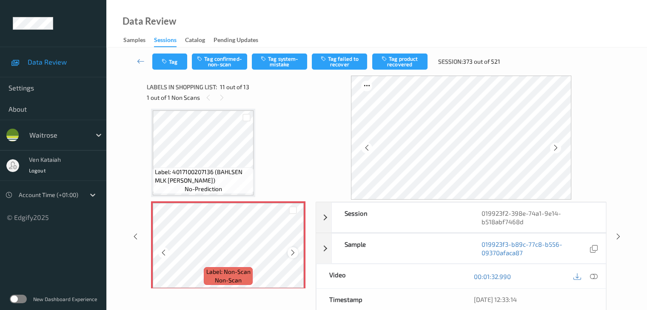
click at [290, 253] on icon at bounding box center [292, 253] width 7 height 8
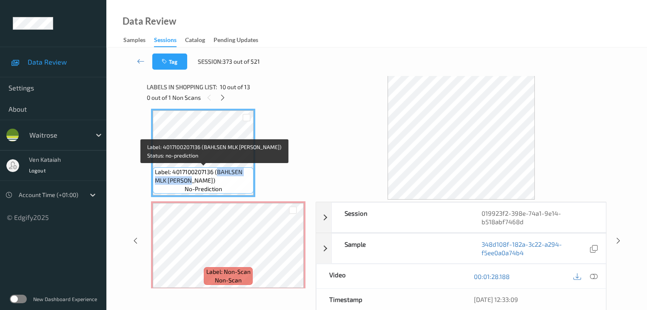
drag, startPoint x: 216, startPoint y: 173, endPoint x: 187, endPoint y: 184, distance: 31.2
click at [187, 184] on span "Label: 4017100207136 (BAHLSEN MLK [PERSON_NAME])" at bounding box center [203, 176] width 97 height 17
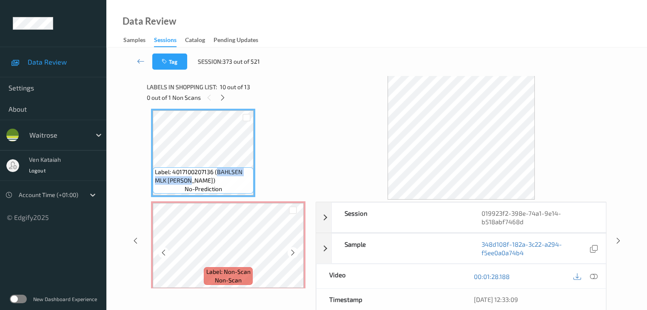
copy span "BAHLSEN MLK [PERSON_NAME]"
click at [597, 274] on icon at bounding box center [593, 277] width 8 height 8
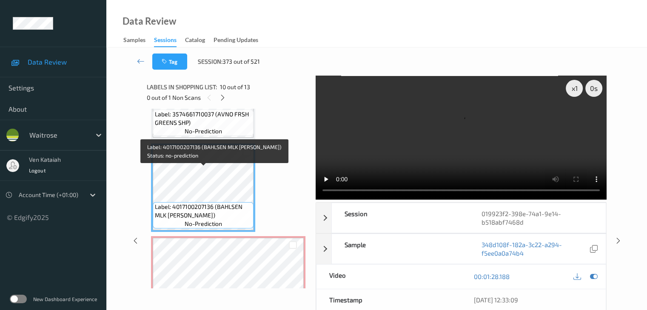
scroll to position [753, 0]
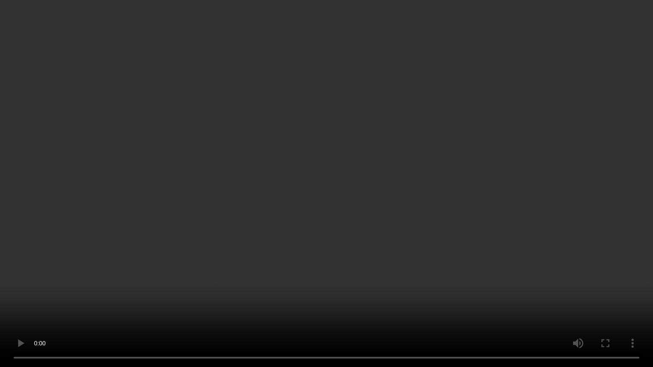
click at [386, 294] on video at bounding box center [326, 183] width 653 height 367
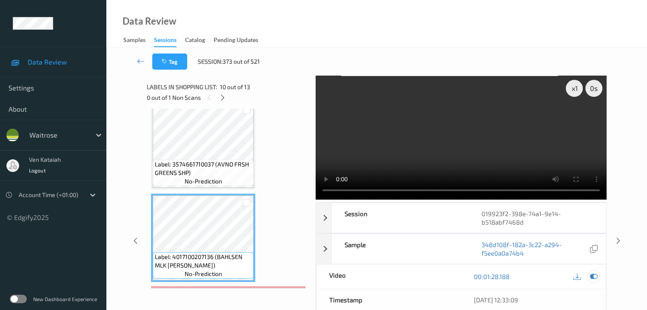
click at [590, 276] on icon at bounding box center [593, 277] width 8 height 8
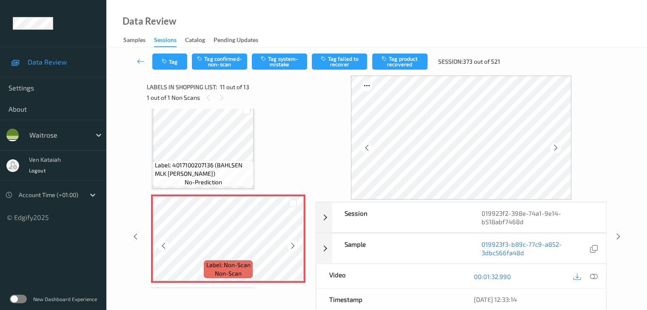
scroll to position [838, 0]
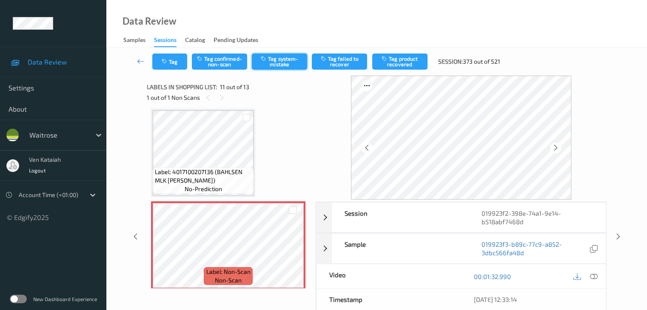
click at [269, 68] on button "Tag system-mistake" at bounding box center [279, 62] width 55 height 16
click at [149, 60] on link at bounding box center [141, 62] width 23 height 16
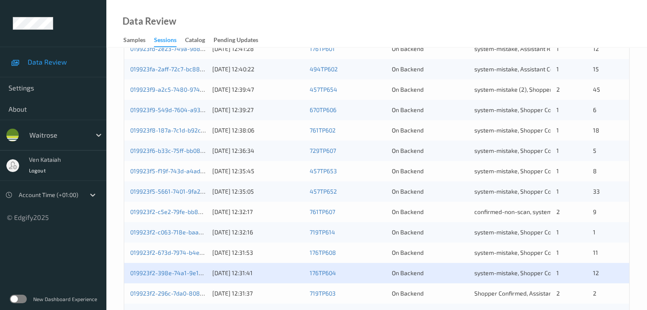
scroll to position [255, 0]
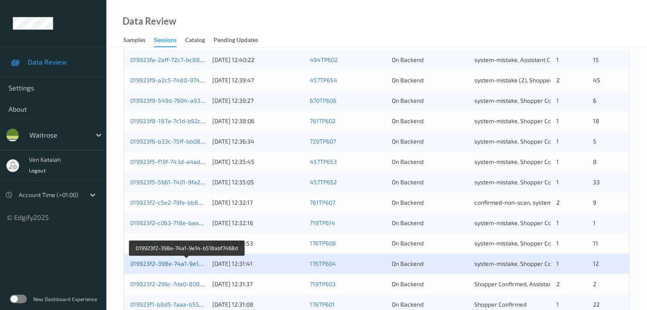
click at [178, 261] on link "019923f2-398e-74a1-9e14-b518abf7468d" at bounding box center [187, 263] width 114 height 7
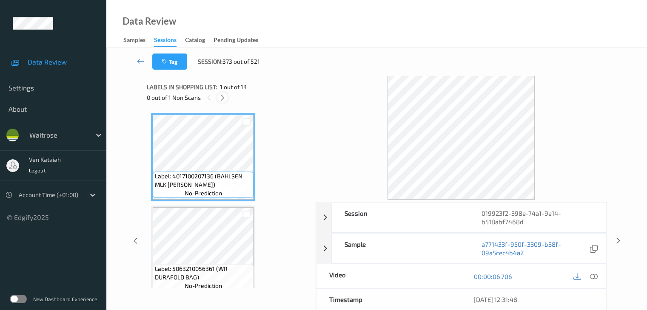
click at [227, 95] on div at bounding box center [222, 97] width 11 height 11
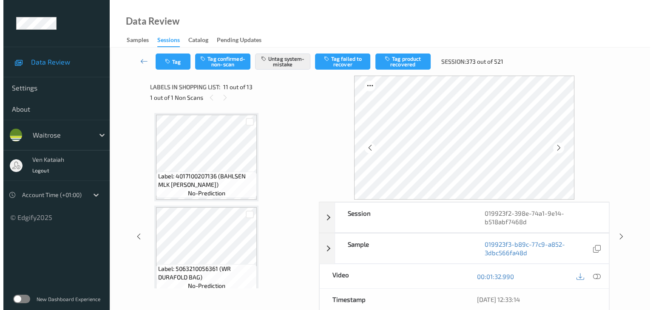
scroll to position [838, 0]
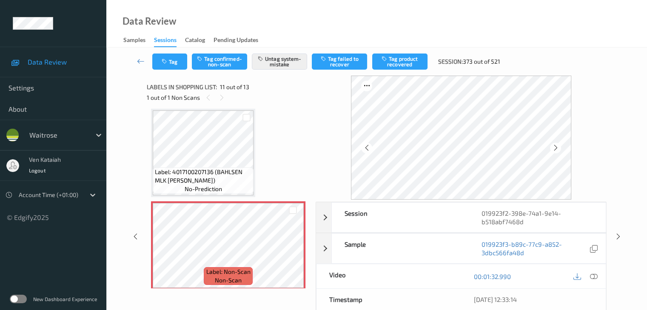
click at [163, 48] on div "Tag Tag confirmed-non-scan Untag system-mistake Tag failed to recover Tag produ…" at bounding box center [377, 62] width 506 height 28
click at [165, 61] on icon "button" at bounding box center [165, 62] width 7 height 6
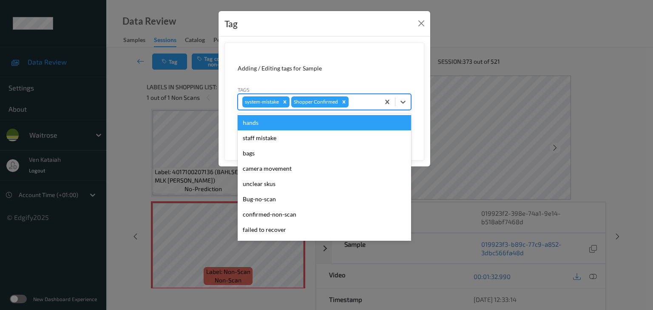
click at [350, 105] on input "text" at bounding box center [350, 102] width 1 height 9
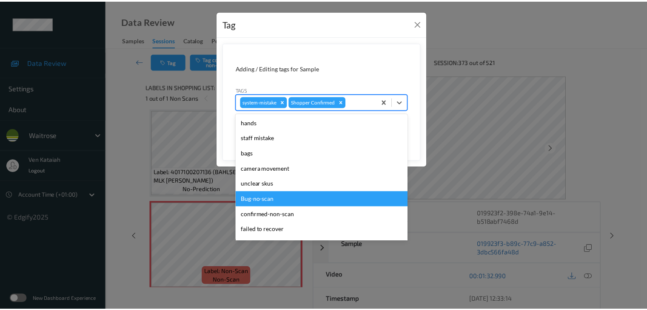
scroll to position [197, 0]
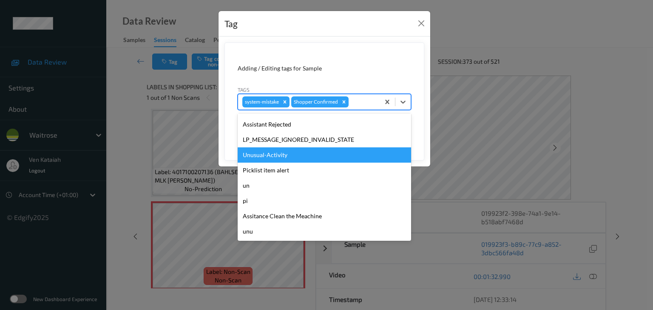
click at [284, 157] on div "Unusual-Activity" at bounding box center [324, 155] width 173 height 15
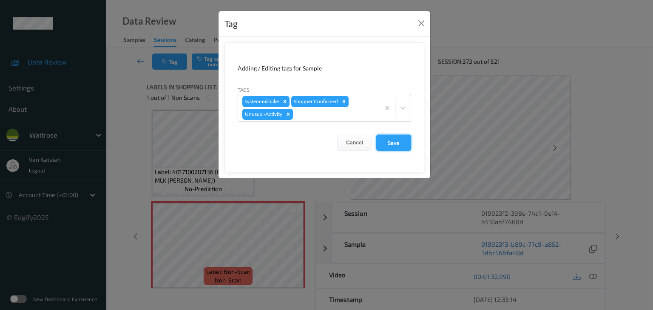
click at [384, 145] on button "Save" at bounding box center [393, 143] width 35 height 16
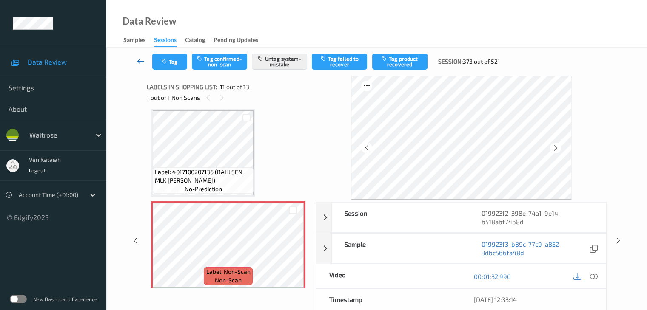
click at [140, 57] on link at bounding box center [141, 62] width 23 height 16
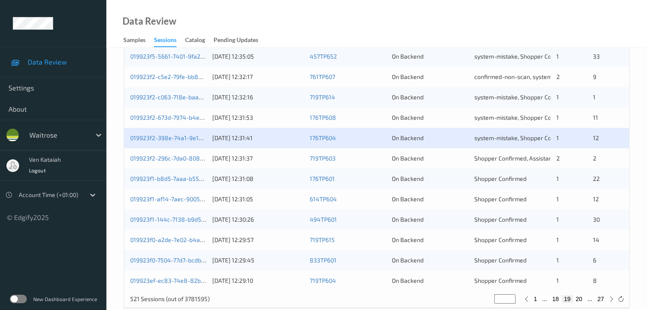
scroll to position [383, 0]
click at [156, 160] on div "019923f2-296c-7da0-8089-2a17499eabf7 [DATE] 12:31:37 719TP603 On Backend Shoppe…" at bounding box center [376, 157] width 505 height 20
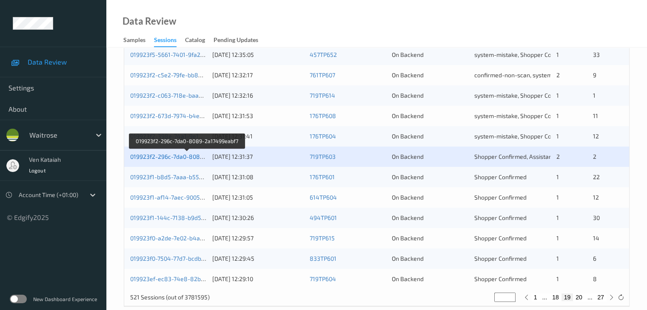
click at [160, 157] on link "019923f2-296c-7da0-8089-2a17499eabf7" at bounding box center [187, 156] width 114 height 7
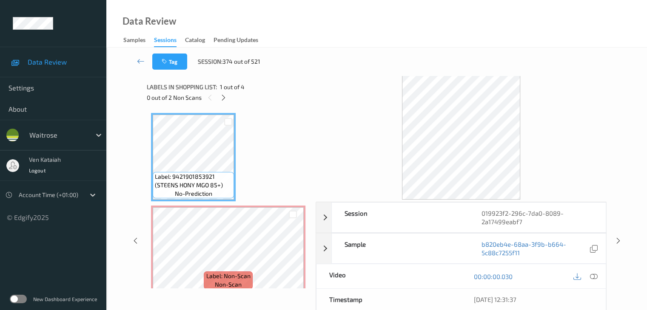
click at [230, 98] on div "0 out of 2 Non Scans" at bounding box center [228, 97] width 163 height 11
click at [222, 97] on icon at bounding box center [223, 98] width 7 height 8
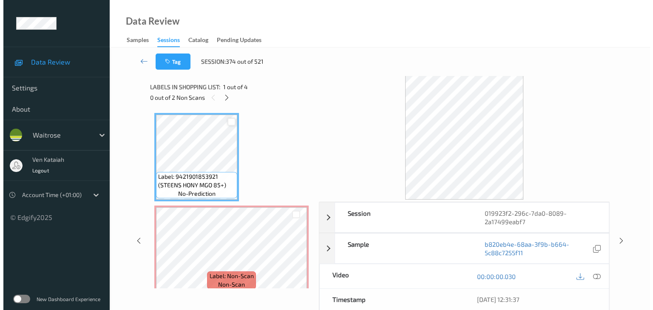
scroll to position [4, 0]
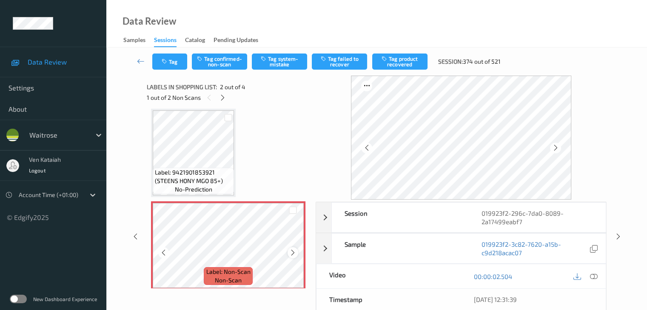
click at [291, 253] on icon at bounding box center [292, 253] width 7 height 8
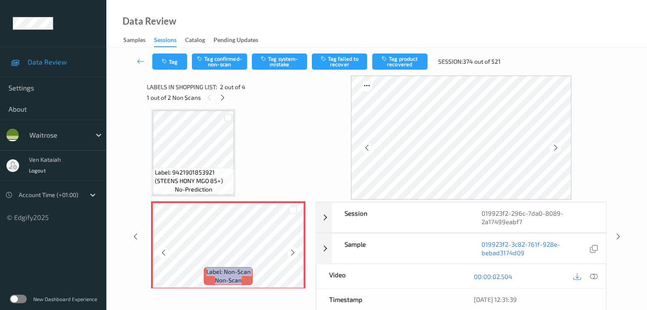
click at [291, 253] on icon at bounding box center [292, 253] width 7 height 8
click at [296, 250] on icon at bounding box center [292, 253] width 7 height 8
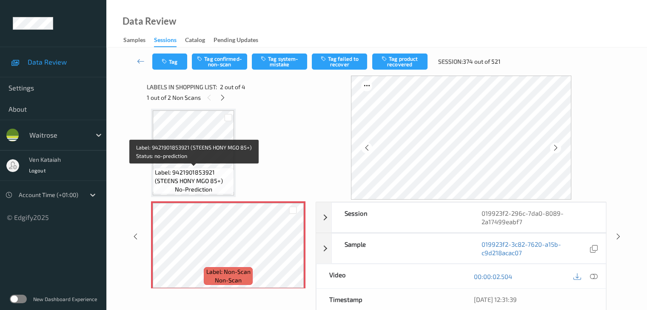
click at [213, 174] on span "Label: 9421901853921 (STEENS HONY MGO 85+)" at bounding box center [193, 176] width 77 height 17
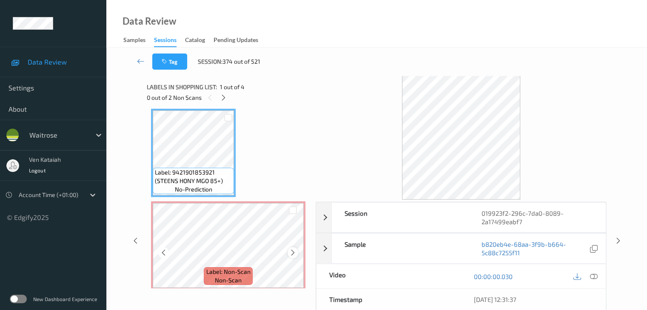
click at [294, 252] on icon at bounding box center [292, 253] width 7 height 8
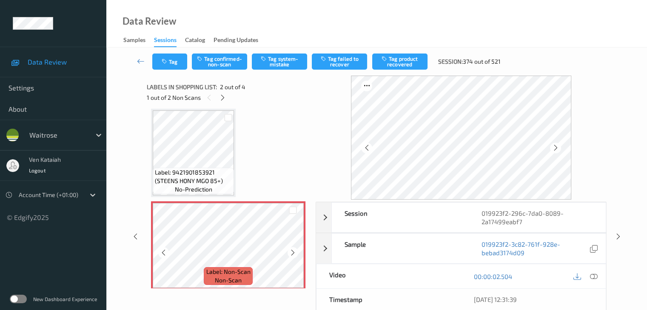
click at [294, 252] on icon at bounding box center [292, 253] width 7 height 8
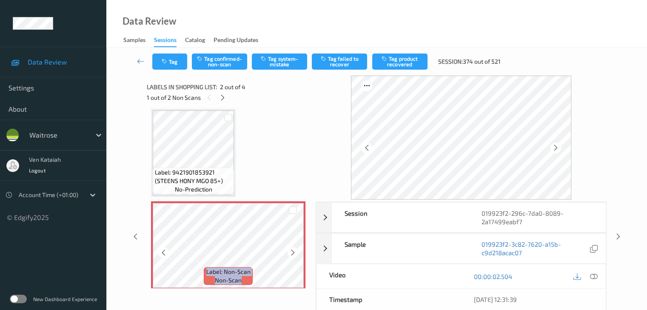
click at [294, 252] on icon at bounding box center [292, 253] width 7 height 8
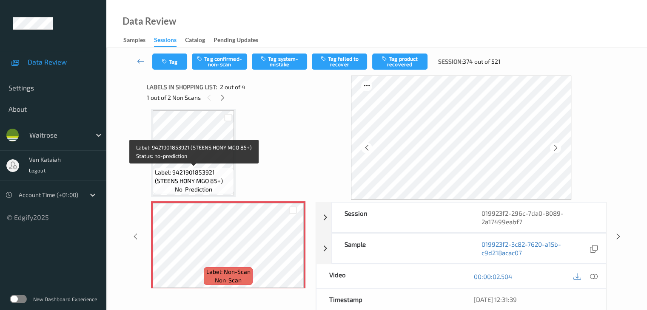
click at [214, 170] on span "Label: 9421901853921 (STEENS HONY MGO 85+)" at bounding box center [193, 176] width 77 height 17
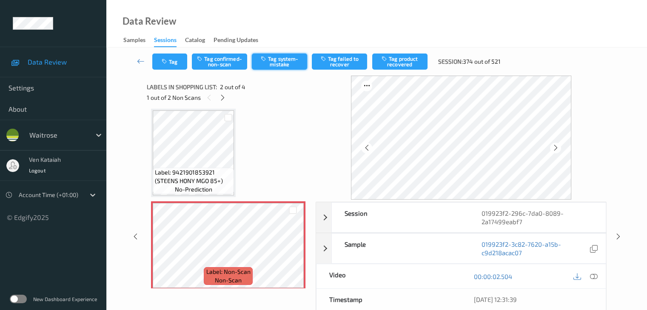
click at [291, 65] on button "Tag system-mistake" at bounding box center [279, 62] width 55 height 16
click at [182, 63] on button "Tag" at bounding box center [169, 62] width 35 height 16
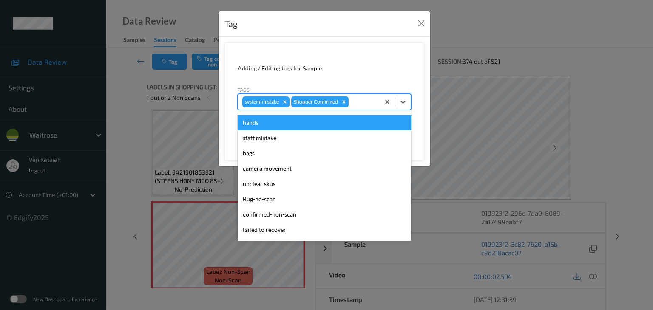
click at [362, 101] on div at bounding box center [362, 102] width 25 height 10
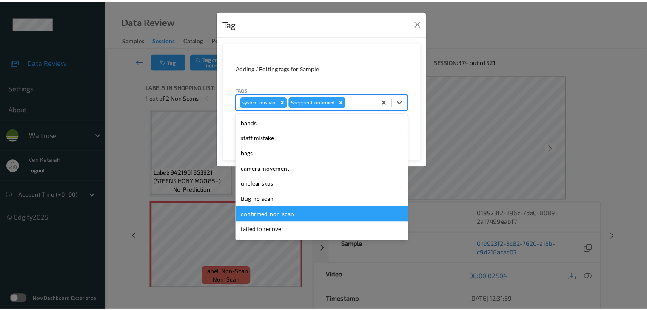
scroll to position [170, 0]
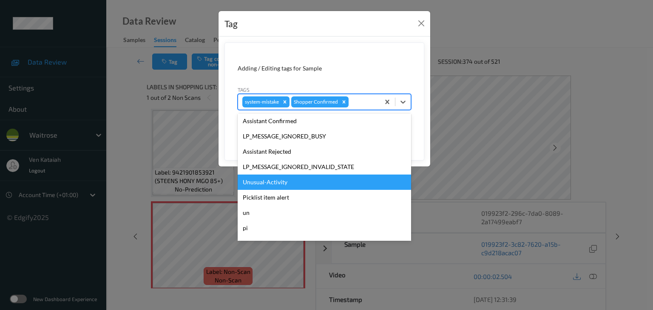
click at [284, 177] on div "Unusual-Activity" at bounding box center [324, 182] width 173 height 15
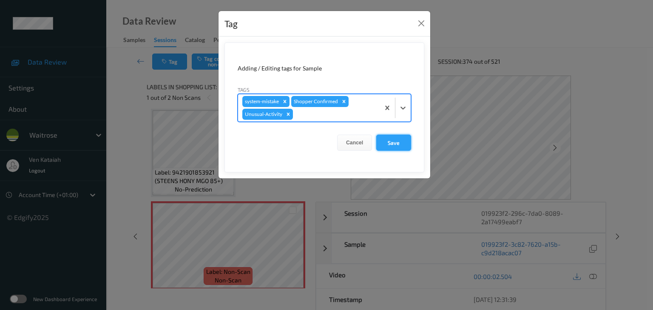
click at [384, 145] on button "Save" at bounding box center [393, 143] width 35 height 16
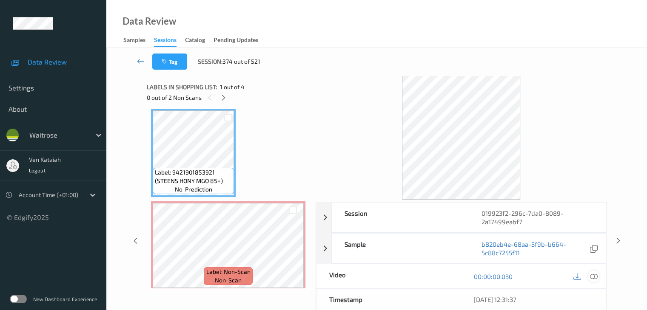
click at [591, 278] on icon at bounding box center [593, 277] width 8 height 8
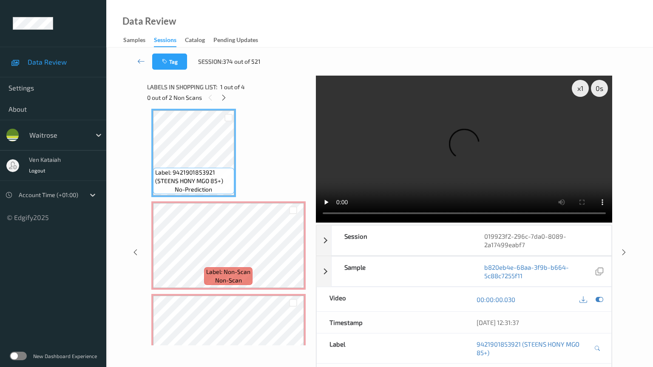
click at [340, 216] on video at bounding box center [464, 149] width 297 height 147
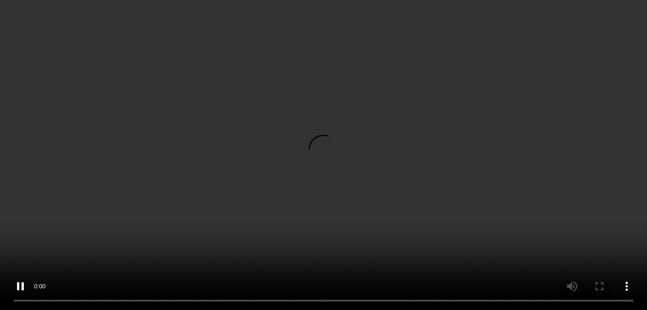
click at [590, 156] on icon at bounding box center [593, 153] width 8 height 8
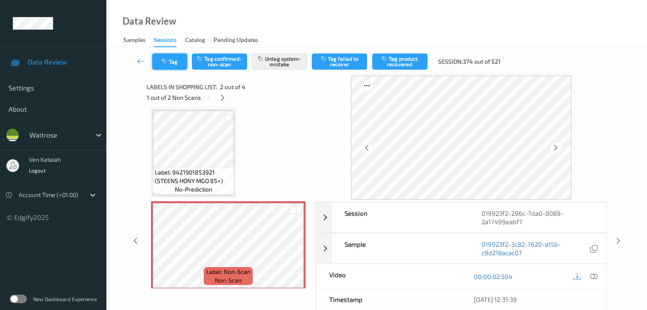
click at [164, 67] on button "Tag" at bounding box center [169, 62] width 35 height 16
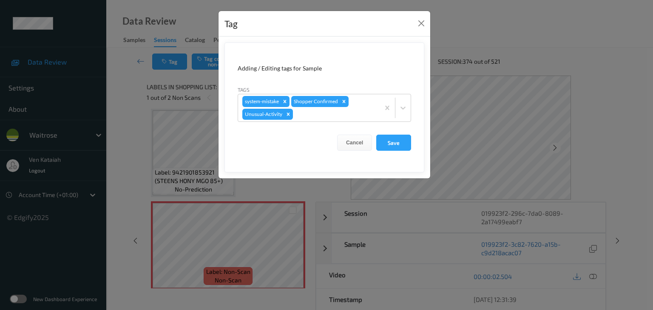
drag, startPoint x: 164, startPoint y: 67, endPoint x: 122, endPoint y: 116, distance: 64.3
click at [122, 116] on div "Tag Adding / Editing tags for Sample Tags system-mistake Shopper Confirmed Unus…" at bounding box center [326, 155] width 653 height 310
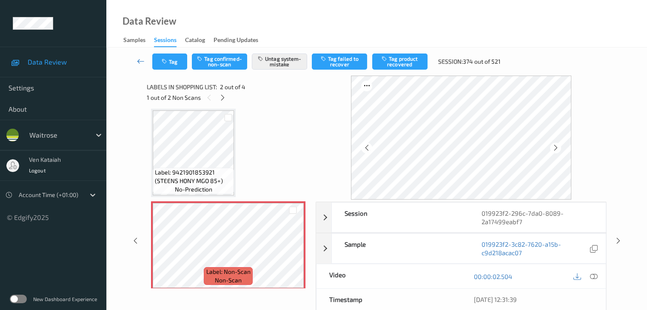
click at [136, 63] on link at bounding box center [141, 62] width 23 height 16
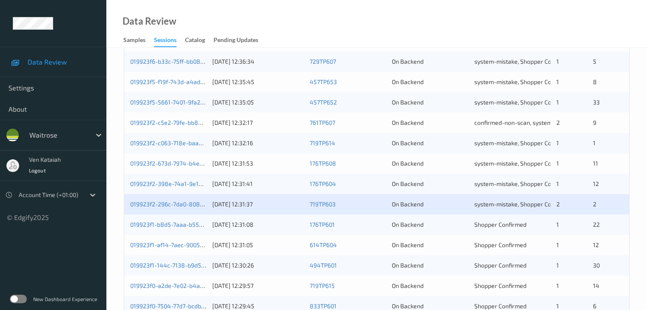
scroll to position [340, 0]
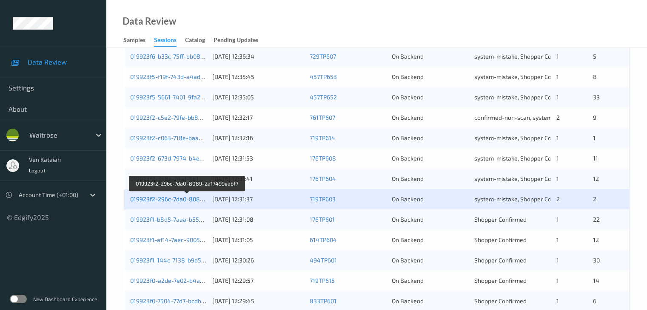
click at [182, 199] on link "019923f2-296c-7da0-8089-2a17499eabf7" at bounding box center [187, 199] width 114 height 7
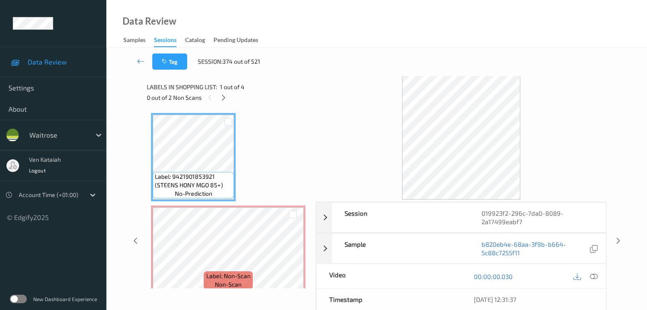
click at [217, 102] on div "0 out of 2 Non Scans" at bounding box center [228, 97] width 163 height 11
click at [220, 99] on icon at bounding box center [223, 98] width 7 height 8
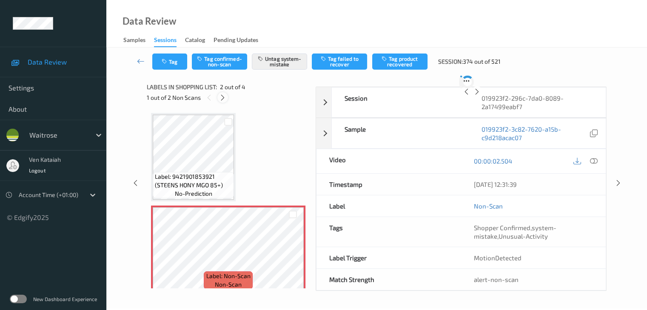
scroll to position [4, 0]
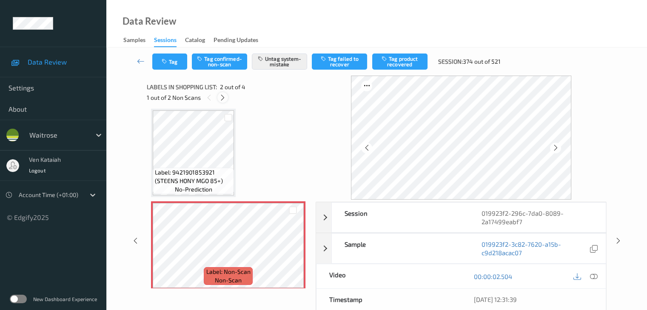
click at [220, 99] on icon at bounding box center [222, 98] width 7 height 8
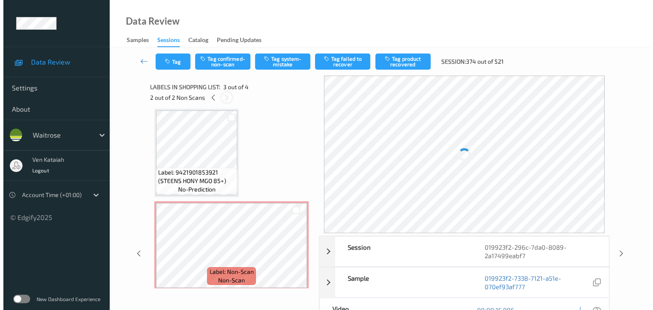
scroll to position [97, 0]
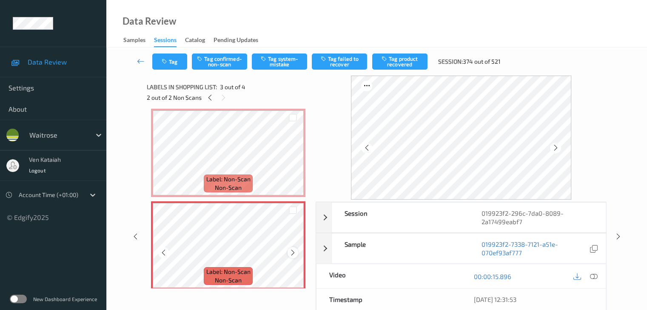
click at [294, 253] on icon at bounding box center [292, 253] width 7 height 8
click at [267, 56] on icon "button" at bounding box center [264, 59] width 7 height 6
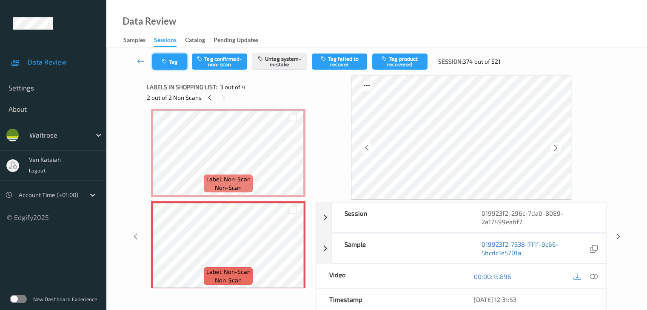
click at [169, 63] on button "Tag" at bounding box center [169, 62] width 35 height 16
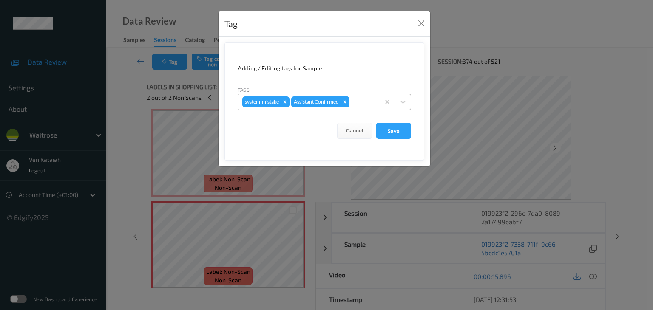
click at [350, 104] on div "Remove Assistant Confirmed" at bounding box center [344, 102] width 9 height 11
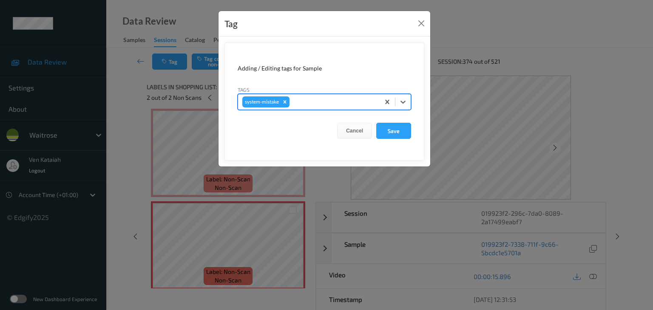
click at [148, 92] on div "Tag Adding / Editing tags for Sample Tags option system-mistake, selected. Sele…" at bounding box center [326, 155] width 653 height 310
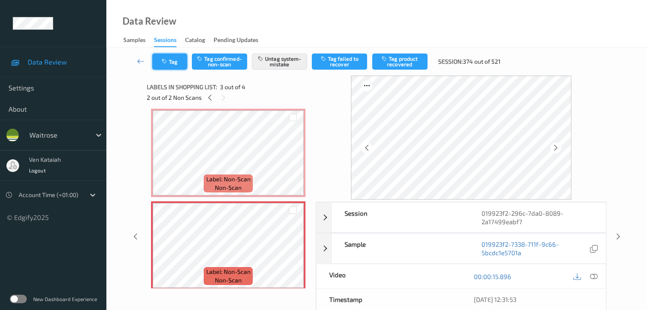
click at [168, 56] on button "Tag" at bounding box center [169, 62] width 35 height 16
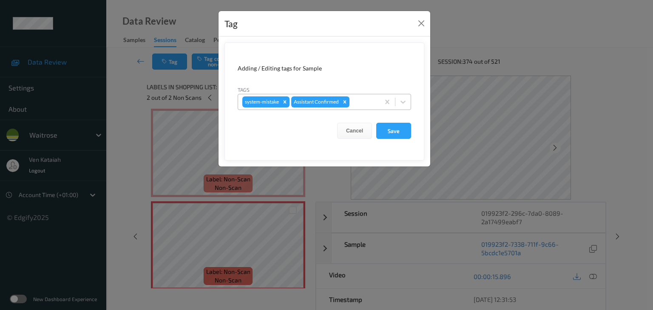
click at [356, 101] on div at bounding box center [363, 102] width 24 height 10
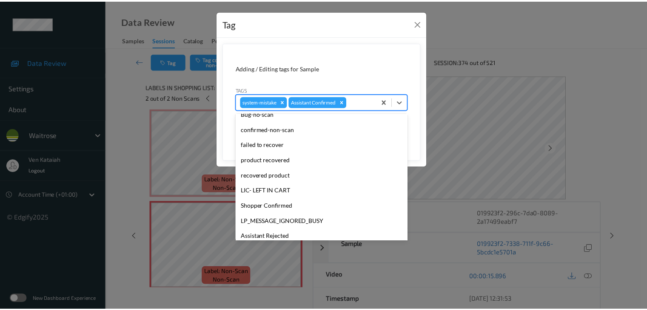
scroll to position [197, 0]
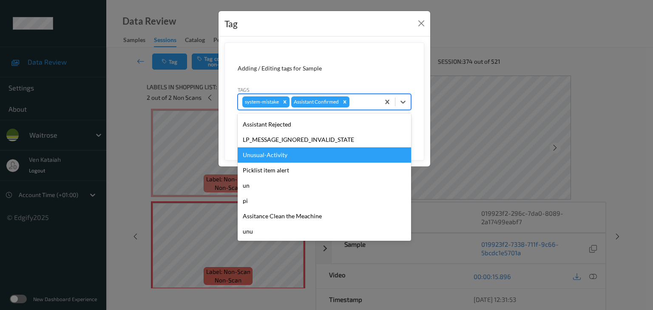
click at [278, 154] on div "Unusual-Activity" at bounding box center [324, 155] width 173 height 15
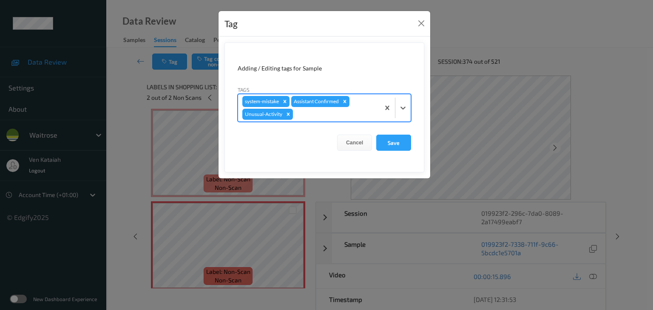
click at [375, 147] on div "Cancel Save" at bounding box center [324, 143] width 173 height 16
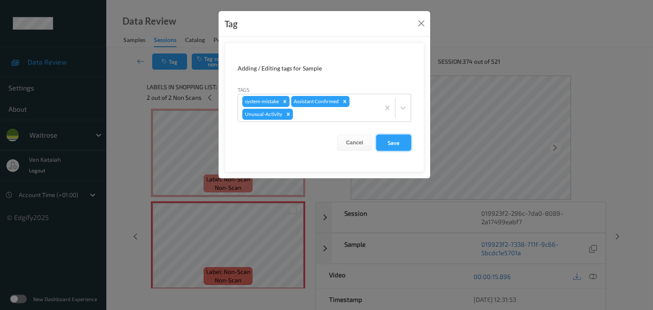
click at [385, 145] on button "Save" at bounding box center [393, 143] width 35 height 16
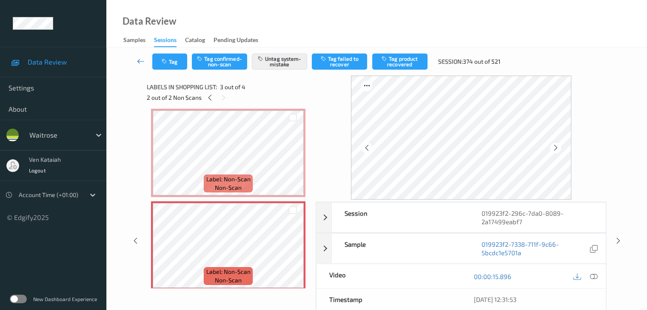
click at [141, 62] on icon at bounding box center [141, 61] width 8 height 9
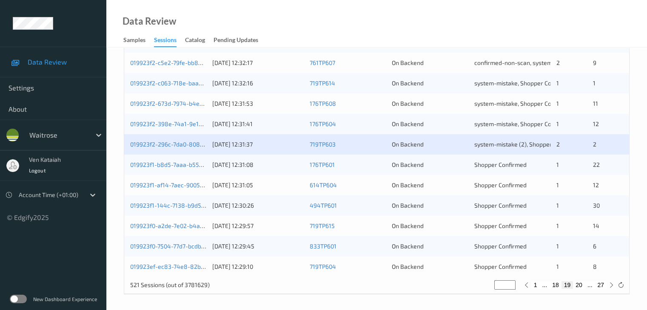
scroll to position [396, 0]
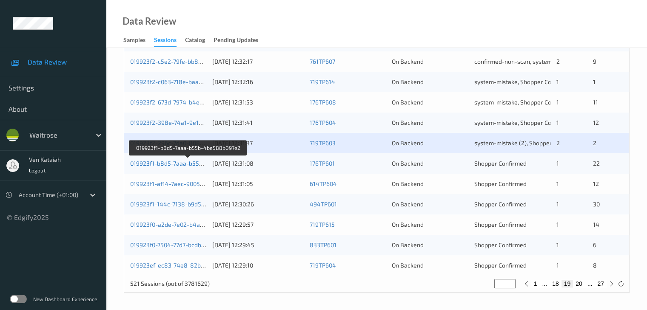
click at [193, 164] on link "019923f1-b8d5-7aaa-b55b-4be588b097e2" at bounding box center [188, 163] width 117 height 7
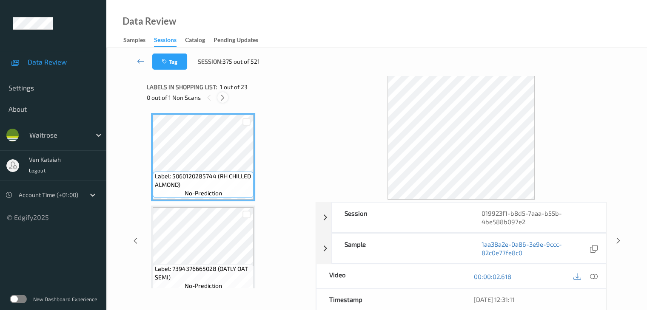
click at [221, 95] on icon at bounding box center [222, 98] width 7 height 8
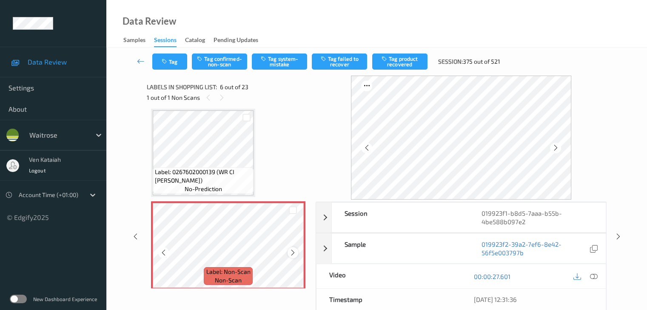
click at [292, 254] on icon at bounding box center [292, 253] width 7 height 8
click at [291, 253] on icon at bounding box center [292, 253] width 7 height 8
click at [296, 254] on icon at bounding box center [292, 253] width 7 height 8
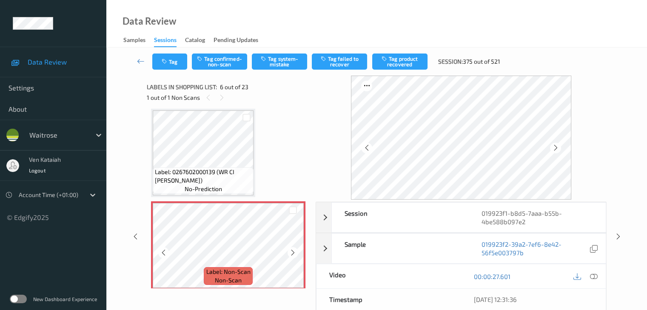
click at [296, 254] on icon at bounding box center [292, 253] width 7 height 8
click at [599, 276] on div at bounding box center [593, 276] width 11 height 11
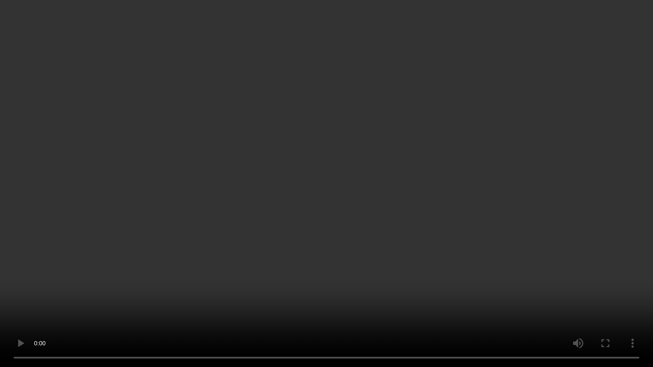
click at [492, 196] on video at bounding box center [326, 183] width 653 height 367
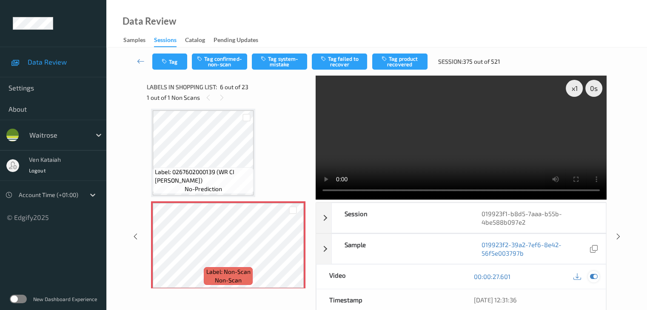
click at [597, 273] on icon at bounding box center [593, 277] width 8 height 8
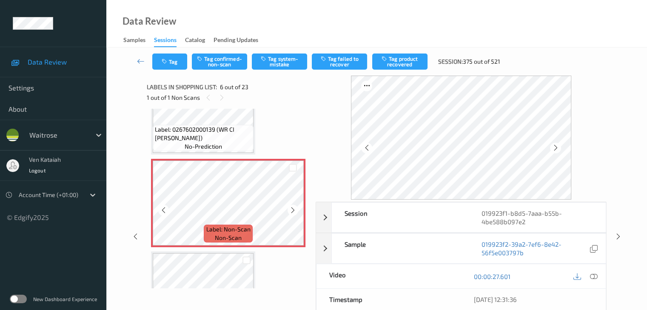
scroll to position [460, 0]
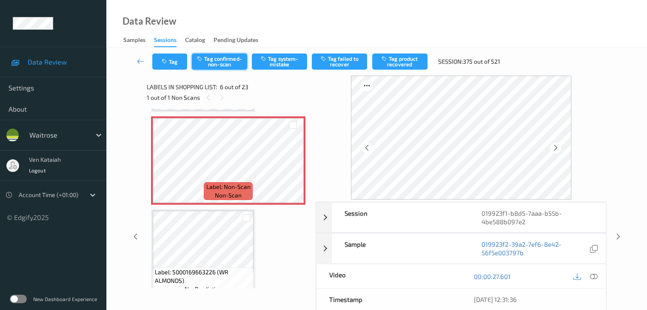
click at [231, 65] on button "Tag confirmed-non-scan" at bounding box center [219, 62] width 55 height 16
click at [389, 74] on div "Tag Untag confirmed-non-scan Tag system-mistake Tag failed to recover Tag produ…" at bounding box center [377, 62] width 506 height 28
click at [390, 70] on div "Tag Untag confirmed-non-scan Tag system-mistake Tag failed to recover Tag produ…" at bounding box center [377, 62] width 506 height 28
click at [390, 66] on button "Tag product recovered" at bounding box center [399, 62] width 55 height 16
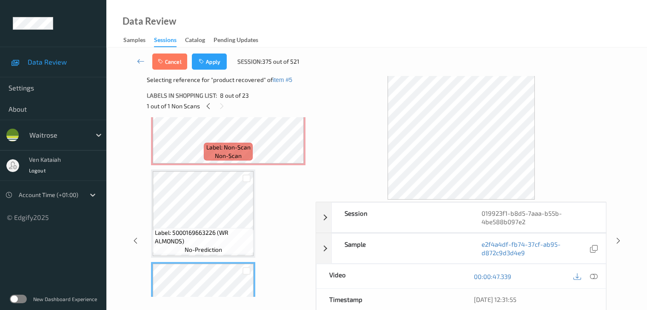
scroll to position [503, 0]
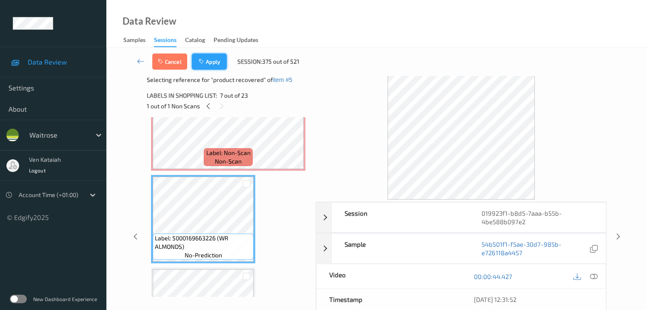
click at [219, 63] on button "Apply" at bounding box center [209, 62] width 35 height 16
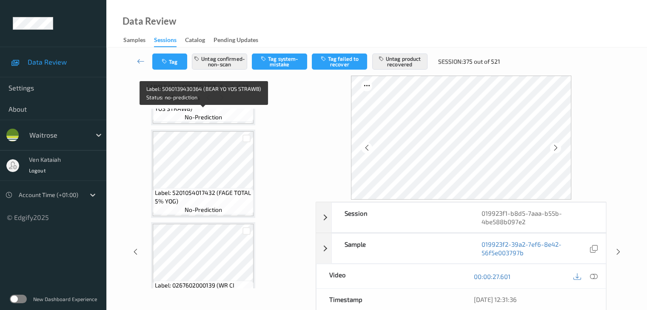
scroll to position [247, 0]
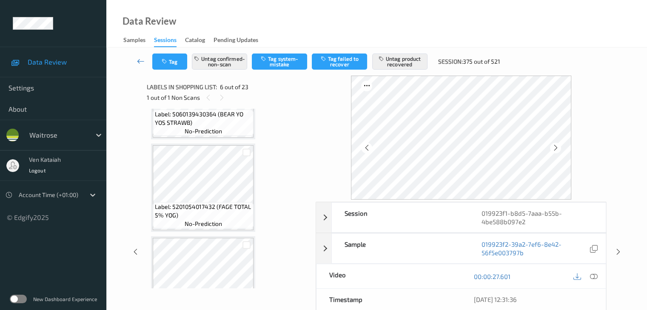
click at [140, 57] on icon at bounding box center [141, 61] width 8 height 9
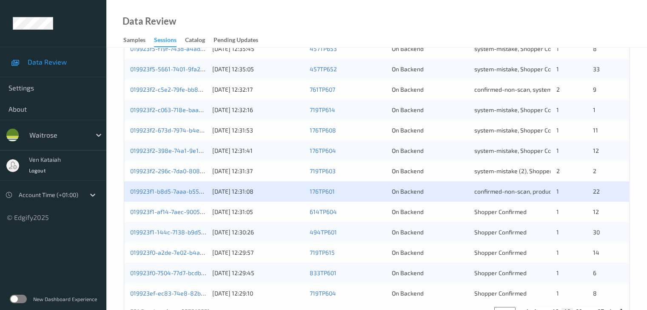
scroll to position [396, 0]
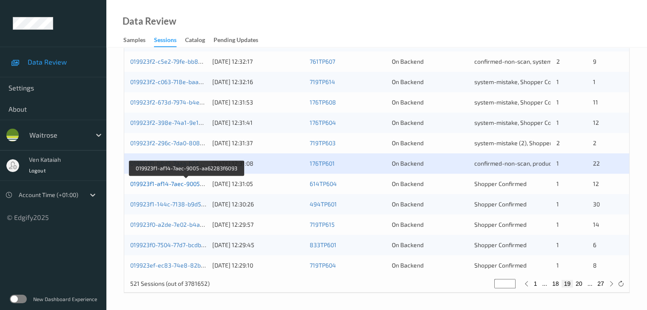
click at [184, 184] on link "019923f1-af14-7aec-9005-aa62283f6093" at bounding box center [186, 183] width 112 height 7
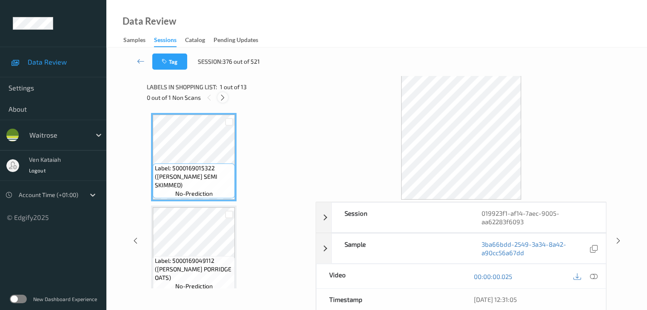
click at [222, 93] on div at bounding box center [222, 97] width 11 height 11
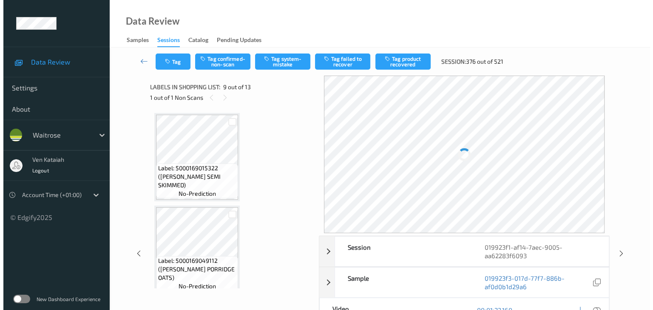
scroll to position [653, 0]
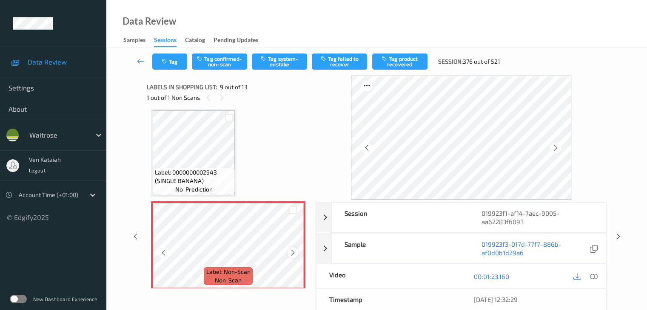
click at [291, 253] on icon at bounding box center [292, 253] width 7 height 8
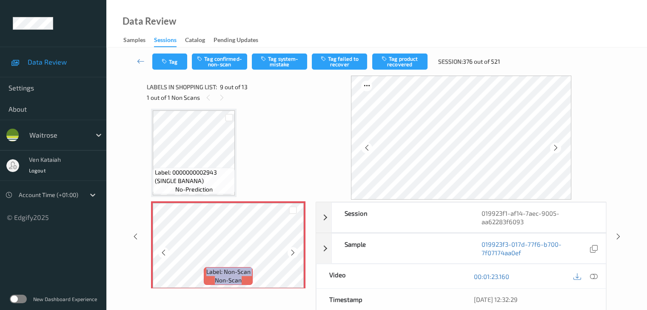
click at [291, 253] on icon at bounding box center [292, 253] width 7 height 8
click at [297, 62] on button "Tag system-mistake" at bounding box center [279, 62] width 55 height 16
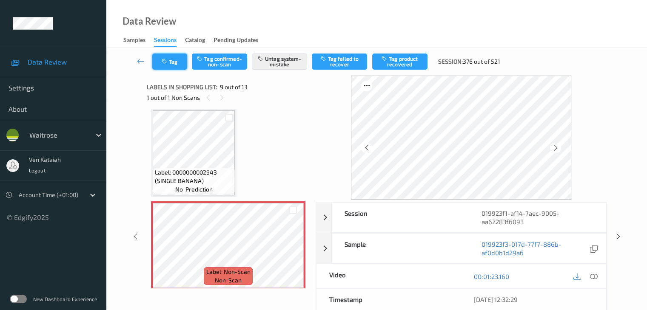
click at [170, 67] on button "Tag" at bounding box center [169, 62] width 35 height 16
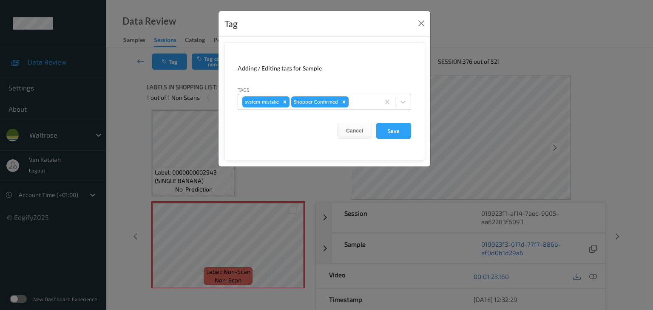
click at [355, 99] on div at bounding box center [362, 102] width 25 height 10
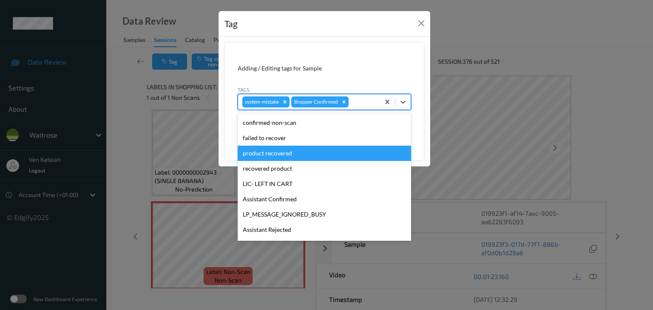
scroll to position [197, 0]
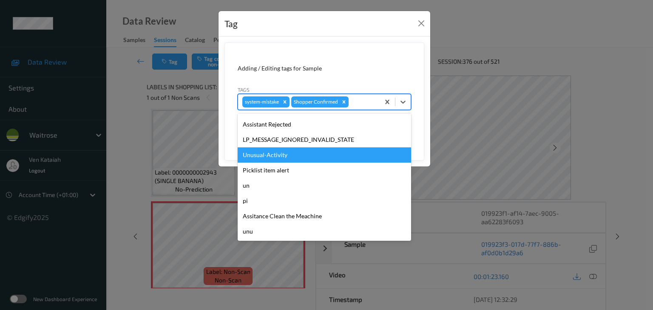
click at [296, 159] on div "Unusual-Activity" at bounding box center [324, 155] width 173 height 15
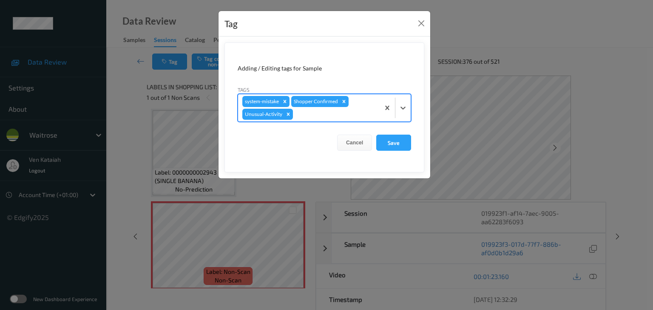
click at [361, 109] on div at bounding box center [335, 114] width 81 height 10
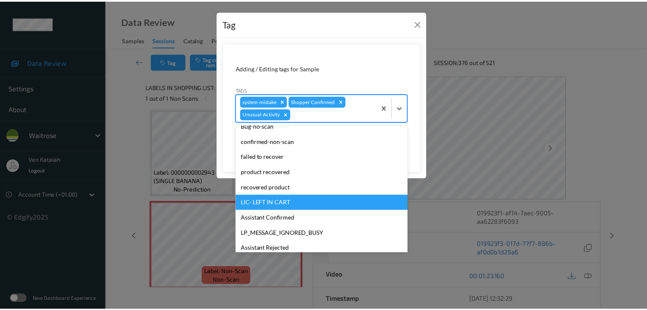
scroll to position [182, 0]
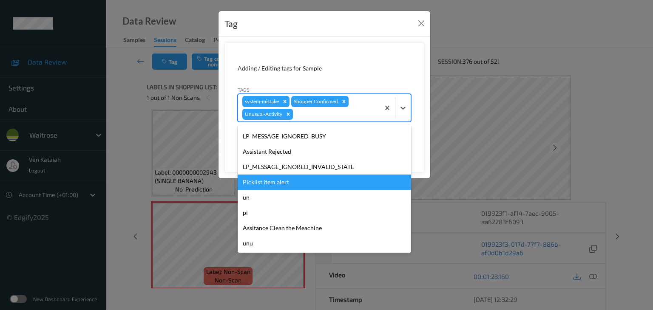
click at [283, 178] on div "Picklist item alert" at bounding box center [324, 182] width 173 height 15
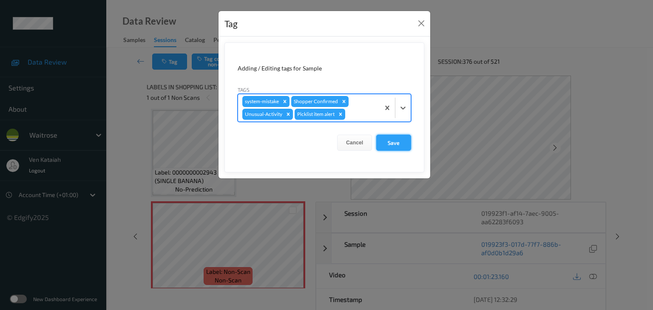
click at [393, 143] on button "Save" at bounding box center [393, 143] width 35 height 16
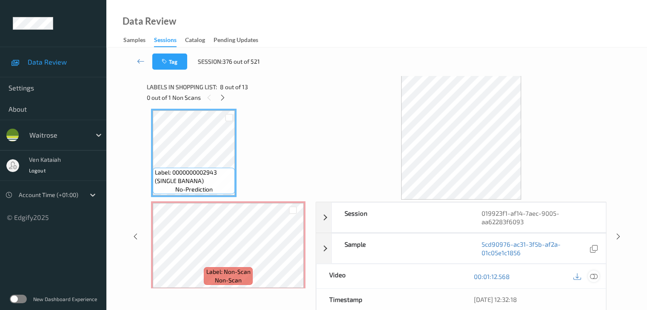
click at [598, 276] on div at bounding box center [593, 276] width 11 height 11
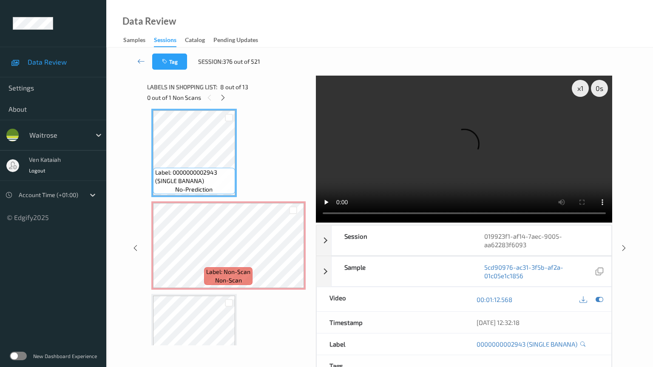
click at [485, 217] on video at bounding box center [464, 149] width 297 height 147
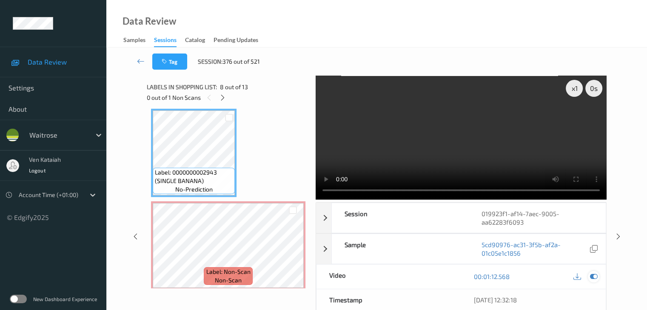
click at [596, 281] on div at bounding box center [585, 276] width 28 height 11
click at [595, 276] on icon at bounding box center [593, 277] width 8 height 8
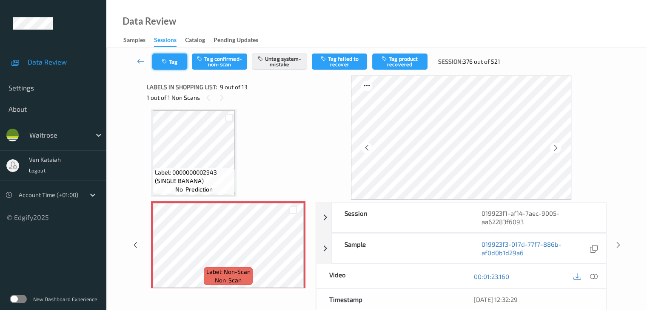
click at [177, 63] on button "Tag" at bounding box center [169, 62] width 35 height 16
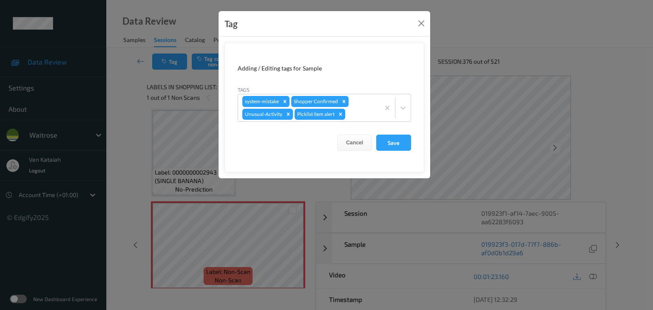
click at [110, 131] on div "Tag Adding / Editing tags for Sample Tags system-mistake Shopper Confirmed Unus…" at bounding box center [326, 155] width 653 height 310
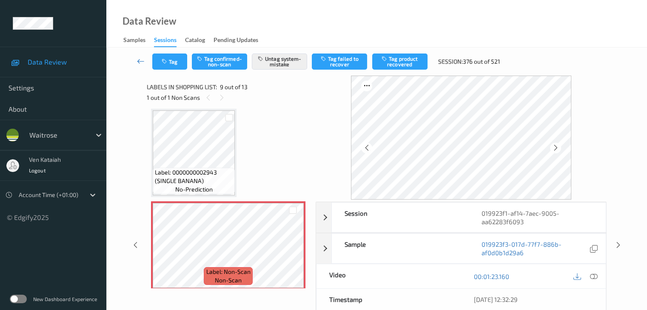
click at [142, 59] on icon at bounding box center [141, 61] width 8 height 9
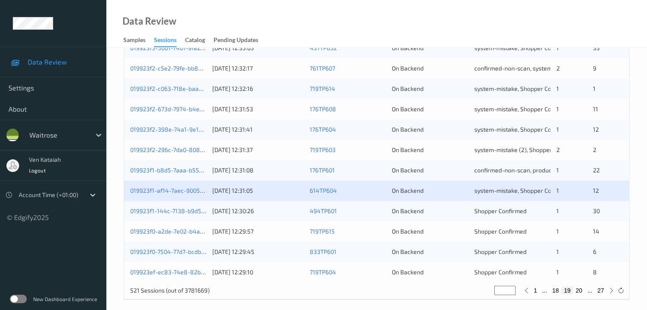
scroll to position [396, 0]
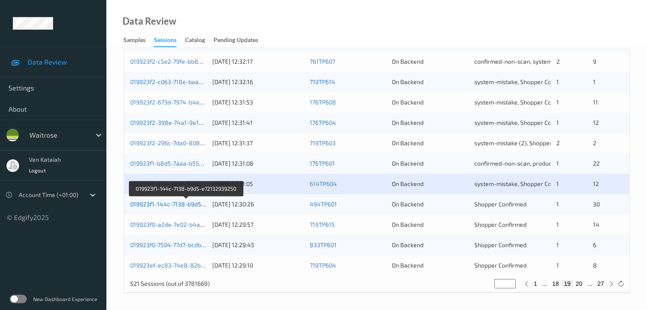
click at [193, 207] on link "019923f1-144c-7138-b9d5-e72132939250" at bounding box center [186, 204] width 113 height 7
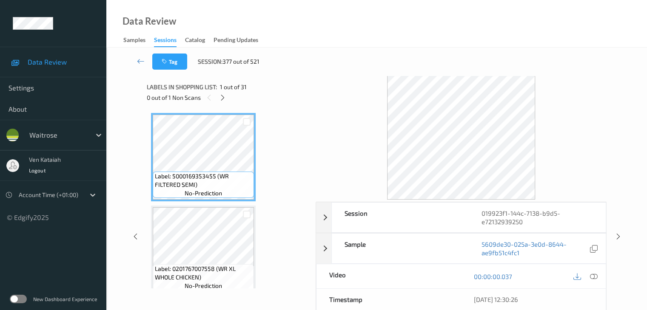
click at [217, 98] on div "0 out of 1 Non Scans" at bounding box center [228, 97] width 163 height 11
click at [221, 97] on icon at bounding box center [222, 98] width 7 height 8
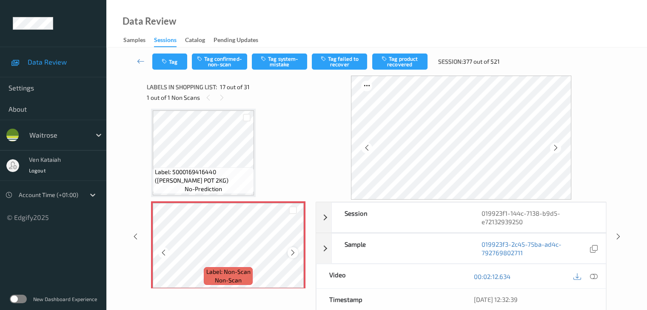
click at [294, 255] on icon at bounding box center [292, 253] width 7 height 8
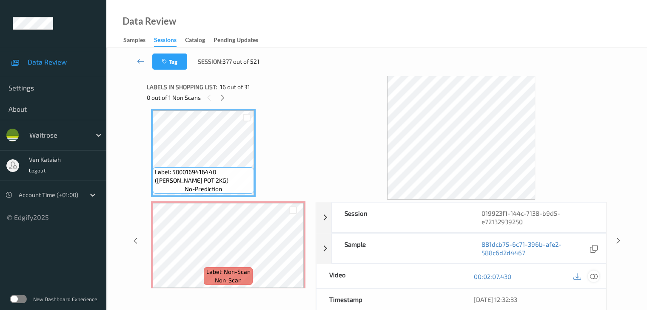
click at [590, 275] on icon at bounding box center [593, 277] width 8 height 8
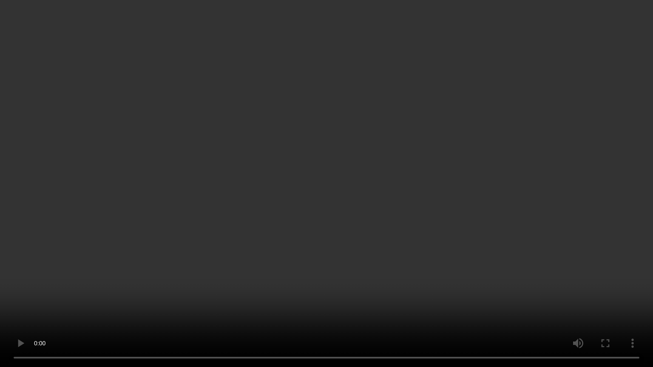
click at [488, 190] on video at bounding box center [326, 183] width 653 height 367
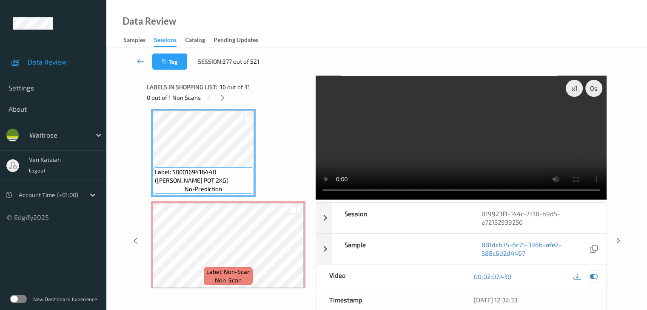
click at [595, 273] on icon at bounding box center [593, 277] width 8 height 8
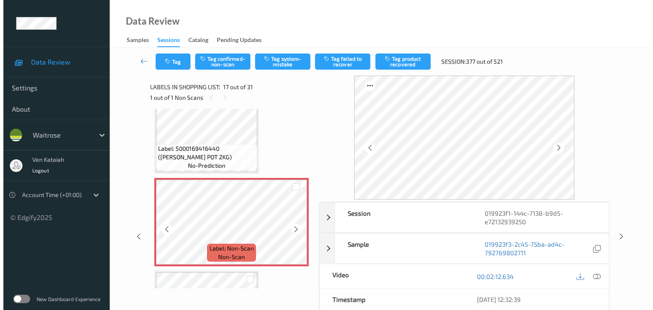
scroll to position [1437, 0]
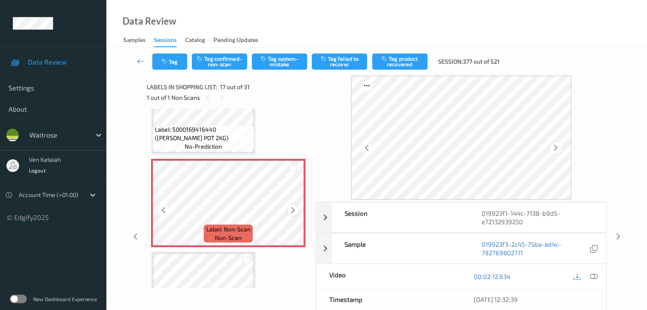
click at [296, 210] on icon at bounding box center [292, 211] width 7 height 8
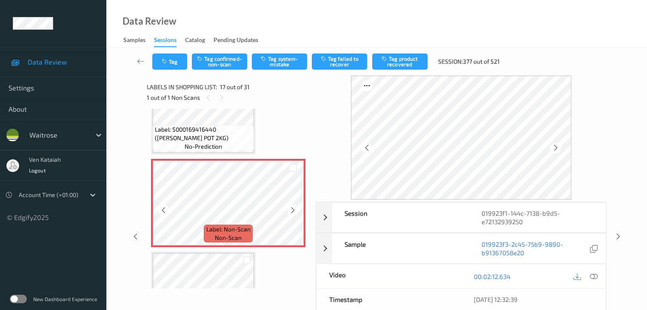
click at [296, 210] on icon at bounding box center [292, 211] width 7 height 8
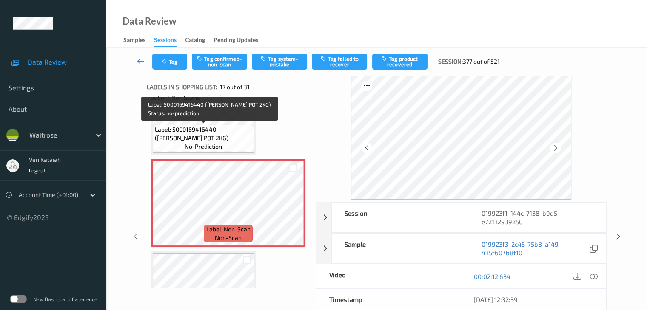
click at [221, 133] on span "Label: 5000169416440 ([PERSON_NAME] POT 2KG)" at bounding box center [203, 133] width 97 height 17
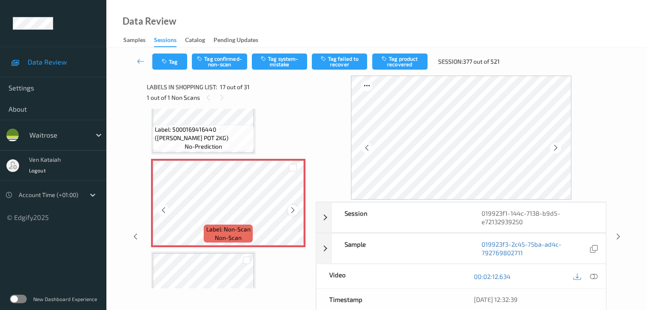
click at [291, 207] on icon at bounding box center [292, 211] width 7 height 8
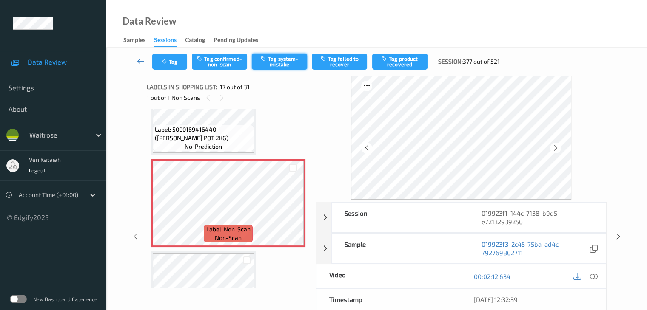
click at [276, 61] on button "Tag system-mistake" at bounding box center [279, 62] width 55 height 16
click at [163, 68] on button "Tag" at bounding box center [169, 62] width 35 height 16
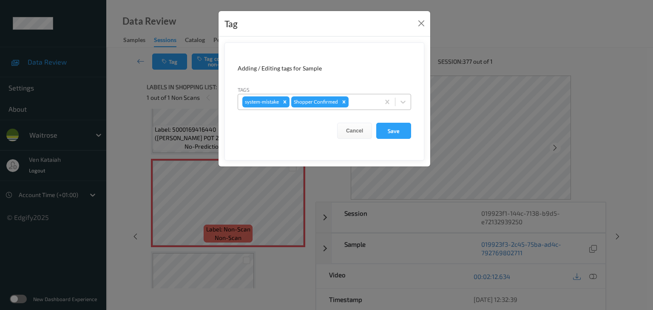
click at [359, 100] on div at bounding box center [362, 102] width 25 height 10
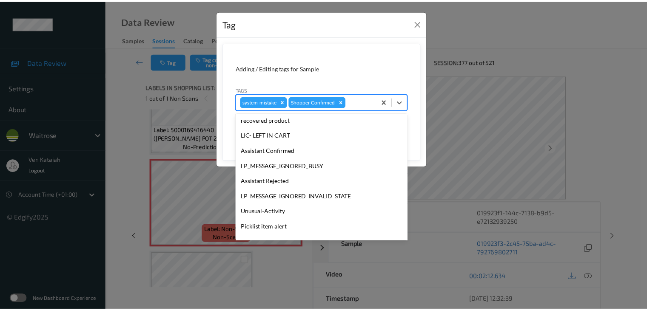
scroll to position [197, 0]
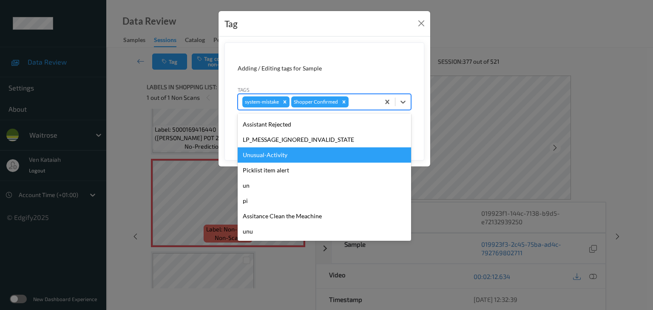
click at [300, 149] on div "Unusual-Activity" at bounding box center [324, 155] width 173 height 15
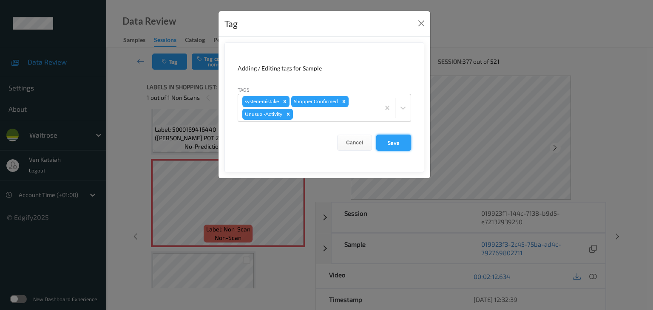
click at [386, 142] on button "Save" at bounding box center [393, 143] width 35 height 16
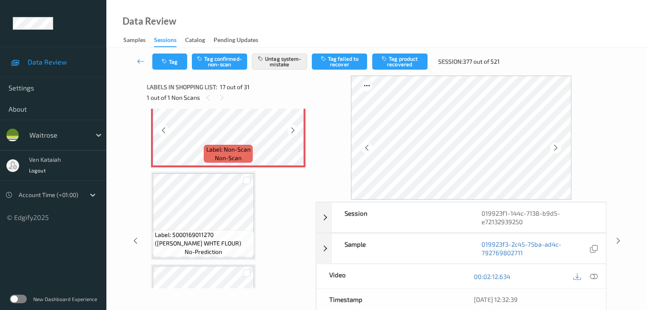
scroll to position [1522, 0]
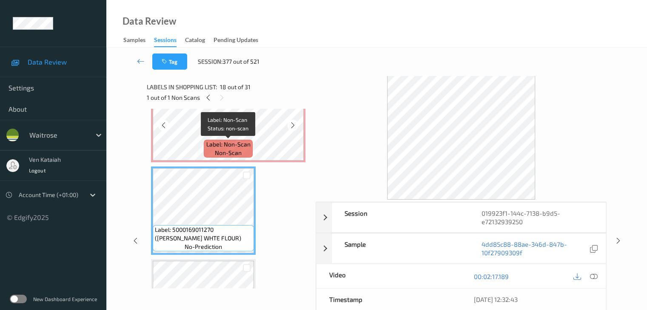
click at [238, 147] on span "Label: Non-Scan" at bounding box center [228, 144] width 44 height 9
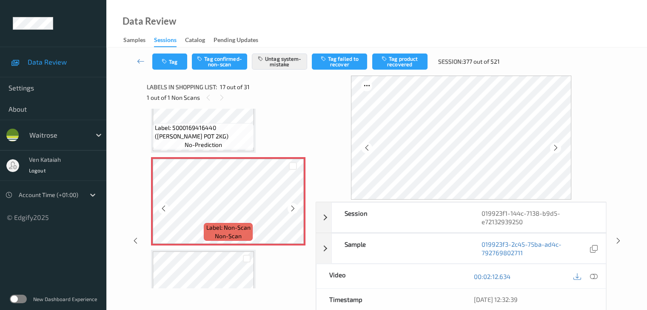
scroll to position [1437, 0]
click at [601, 274] on div "00:02:12.634" at bounding box center [533, 276] width 145 height 24
click at [595, 276] on icon at bounding box center [593, 277] width 8 height 8
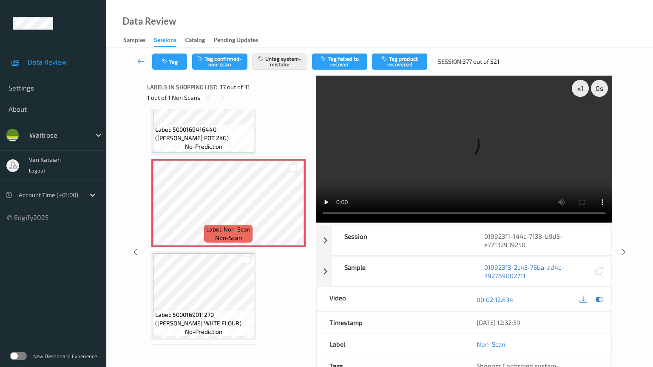
click at [381, 209] on video at bounding box center [464, 149] width 297 height 147
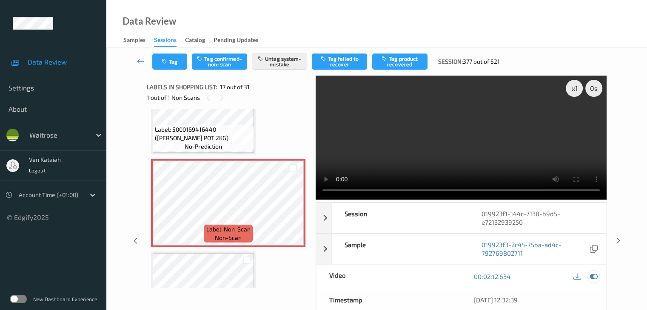
click at [595, 276] on icon at bounding box center [593, 277] width 8 height 8
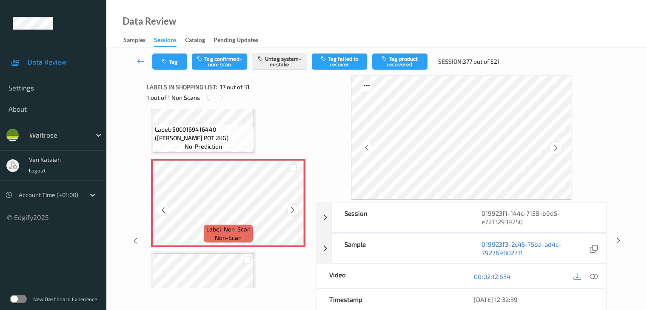
click at [295, 211] on icon at bounding box center [292, 211] width 7 height 8
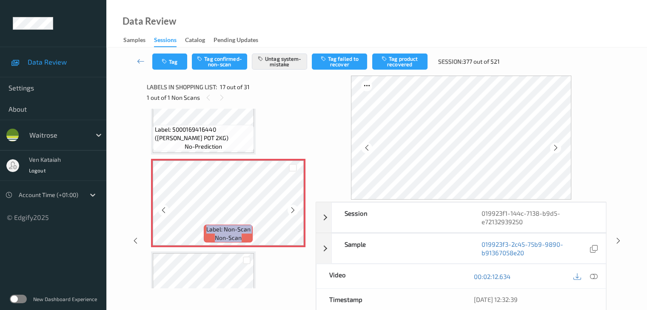
click at [295, 211] on icon at bounding box center [292, 211] width 7 height 8
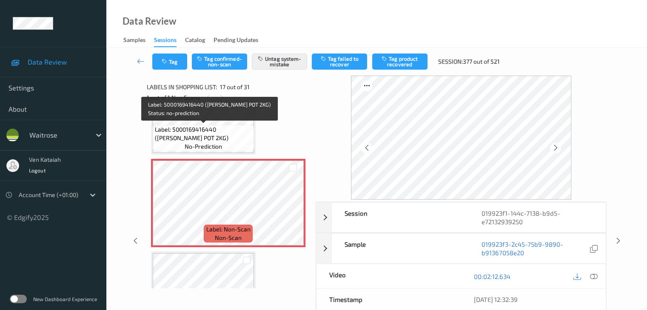
click at [184, 130] on span "Label: 5000169416440 ([PERSON_NAME] POT 2KG)" at bounding box center [203, 133] width 97 height 17
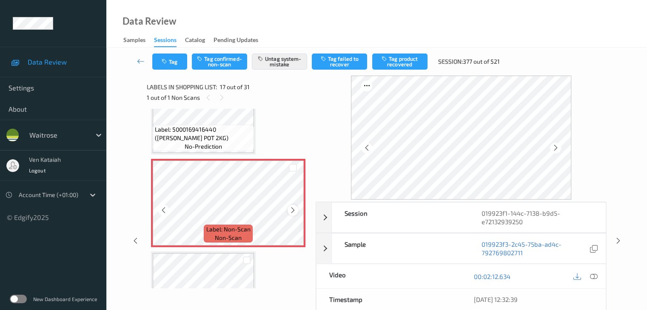
click at [296, 210] on icon at bounding box center [292, 211] width 7 height 8
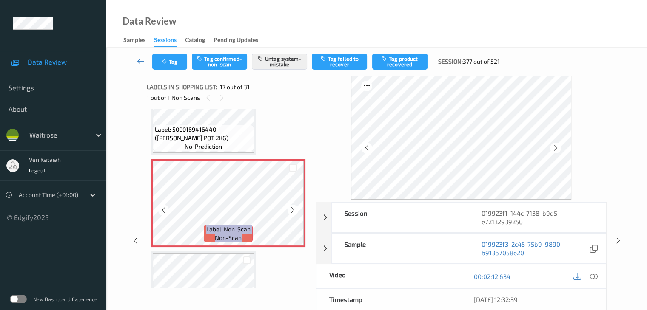
click at [296, 210] on icon at bounding box center [292, 211] width 7 height 8
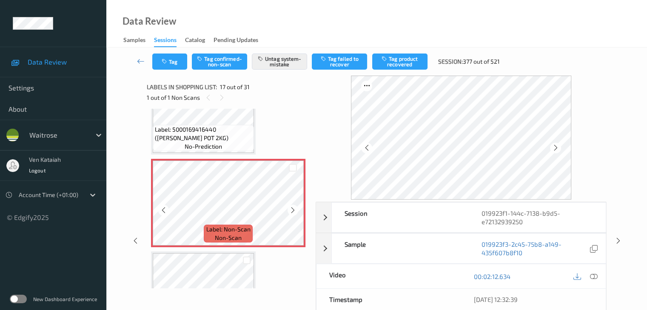
click at [296, 210] on icon at bounding box center [292, 211] width 7 height 8
click at [593, 276] on icon at bounding box center [593, 277] width 8 height 8
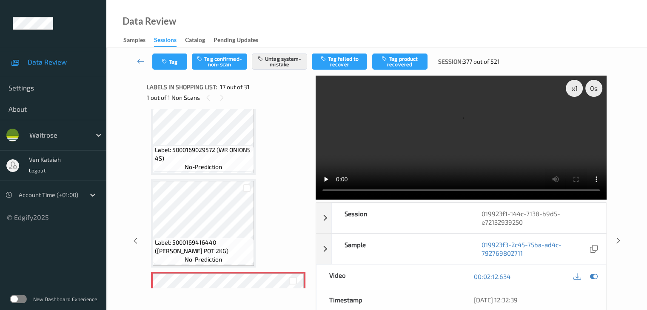
scroll to position [1310, 0]
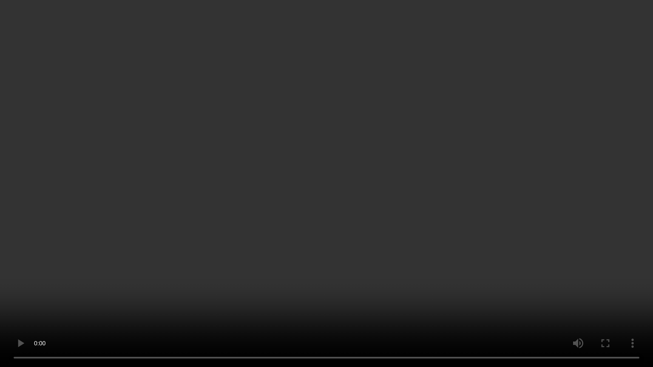
click at [179, 269] on video at bounding box center [326, 183] width 653 height 367
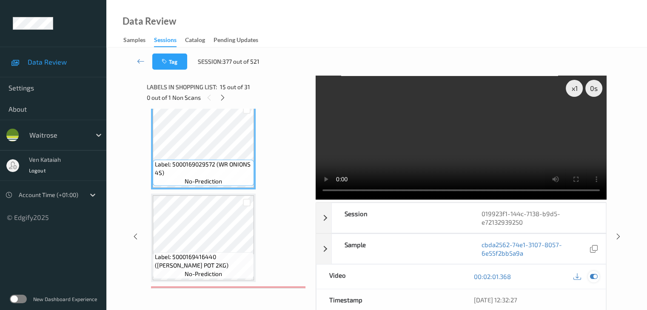
click at [597, 278] on icon at bounding box center [593, 277] width 8 height 8
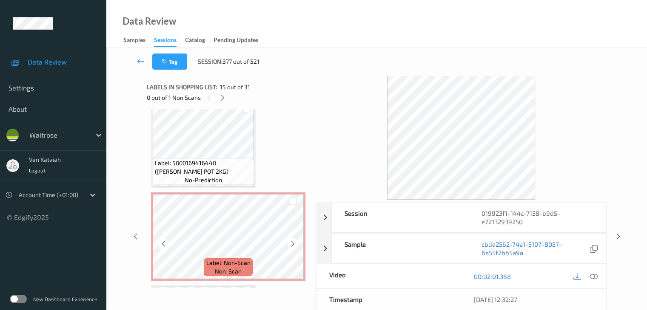
scroll to position [1437, 0]
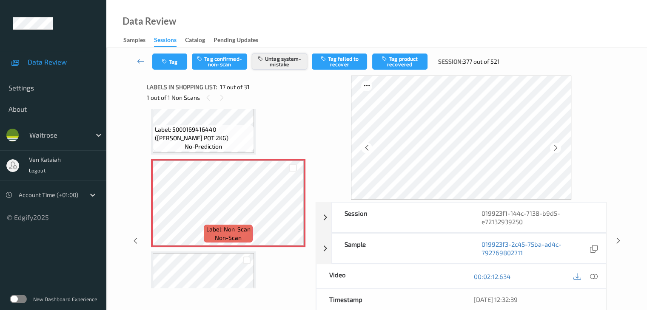
click at [286, 57] on button "Untag system-mistake" at bounding box center [279, 62] width 55 height 16
click at [172, 62] on button "Tag" at bounding box center [169, 62] width 35 height 16
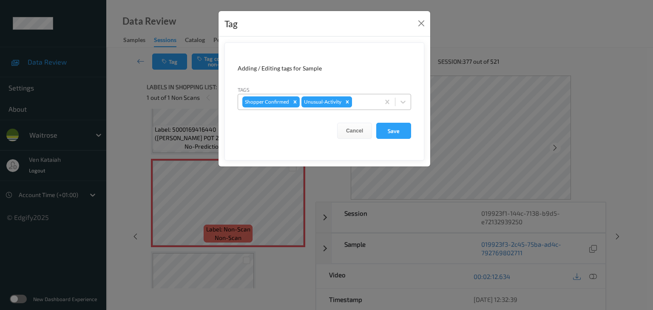
click at [347, 101] on icon "Remove Unusual-Activity" at bounding box center [347, 101] width 3 height 3
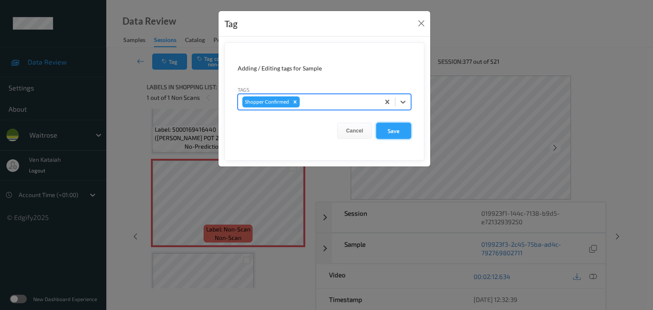
click at [389, 131] on button "Save" at bounding box center [393, 131] width 35 height 16
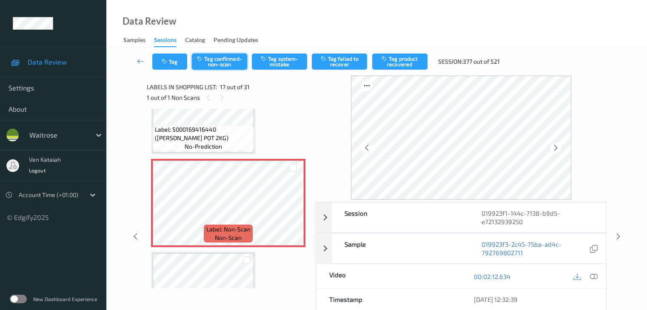
click at [217, 62] on button "Tag confirmed-non-scan" at bounding box center [219, 62] width 55 height 16
click at [406, 67] on button "Tag product recovered" at bounding box center [399, 62] width 55 height 16
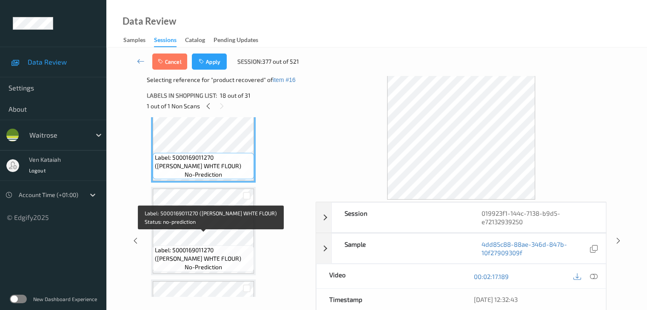
scroll to position [1607, 0]
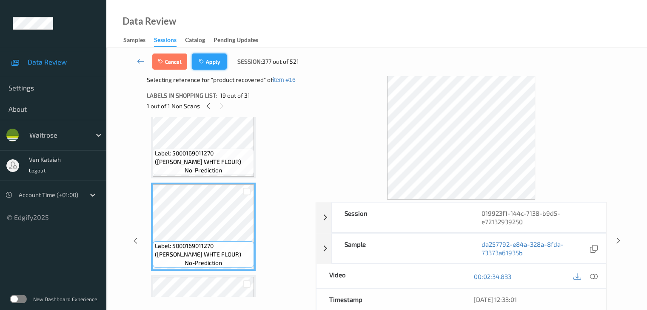
click at [196, 62] on button "Apply" at bounding box center [209, 62] width 35 height 16
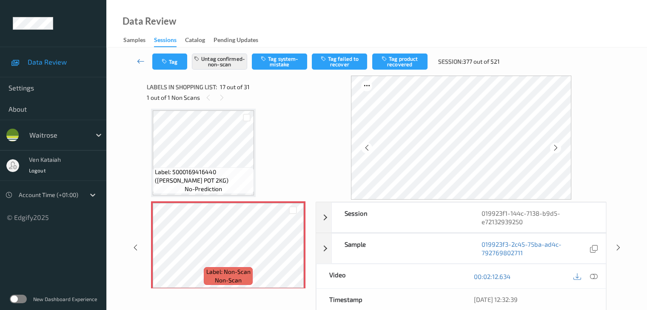
click at [137, 56] on link at bounding box center [141, 62] width 23 height 16
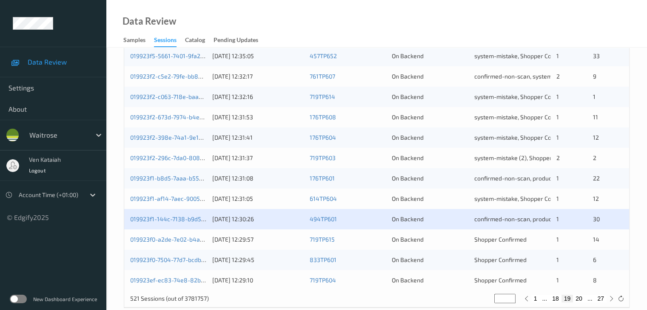
scroll to position [396, 0]
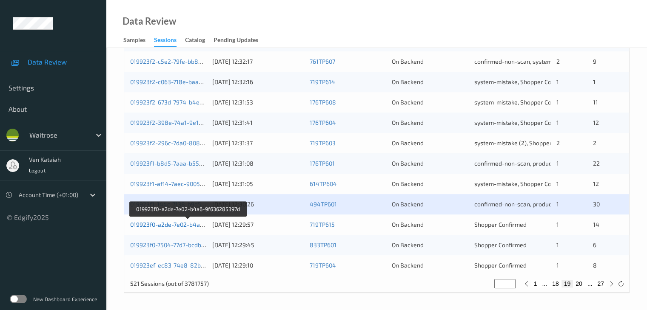
click at [189, 225] on link "019923f0-a2de-7e02-b4a6-9f636285397d" at bounding box center [187, 224] width 115 height 7
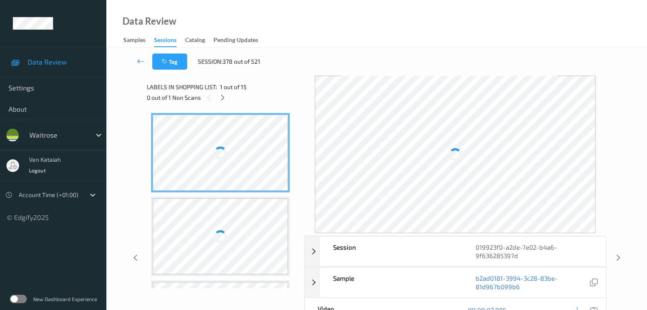
click at [218, 93] on div "0 out of 1 Non Scans" at bounding box center [222, 97] width 151 height 11
click at [222, 97] on icon at bounding box center [222, 98] width 7 height 8
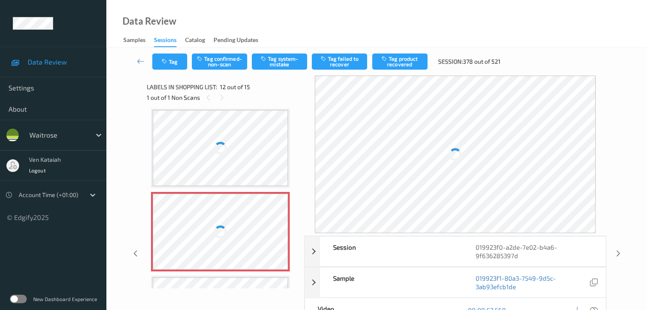
click at [235, 233] on div at bounding box center [220, 232] width 135 height 76
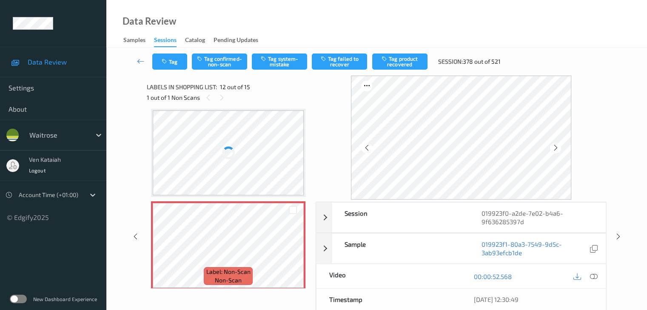
scroll to position [932, 0]
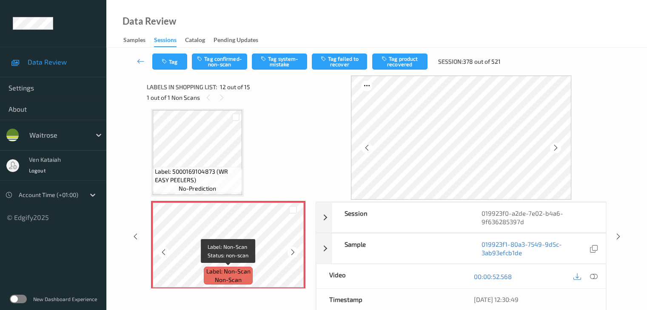
click at [238, 268] on span "Label: Non-Scan" at bounding box center [228, 271] width 44 height 9
click at [294, 252] on icon at bounding box center [292, 253] width 7 height 8
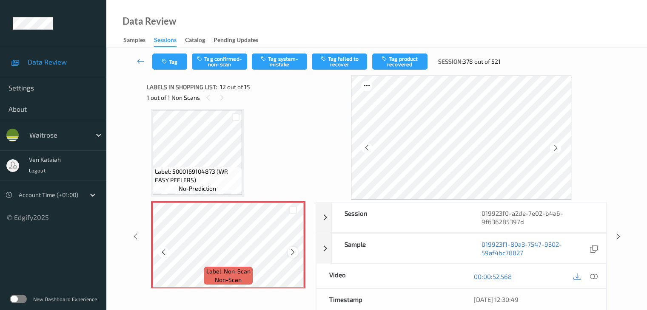
click at [294, 250] on icon at bounding box center [292, 253] width 7 height 8
click at [296, 252] on icon at bounding box center [292, 253] width 7 height 8
click at [291, 254] on icon at bounding box center [292, 253] width 7 height 8
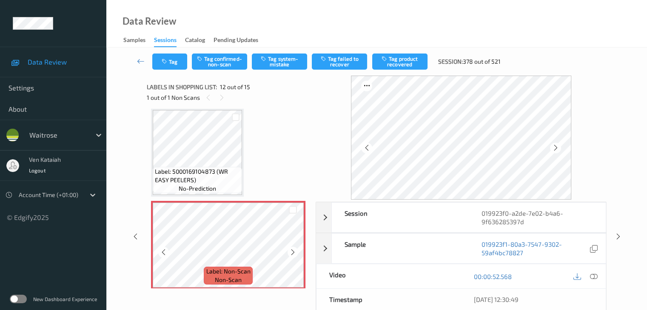
click at [291, 254] on icon at bounding box center [292, 253] width 7 height 8
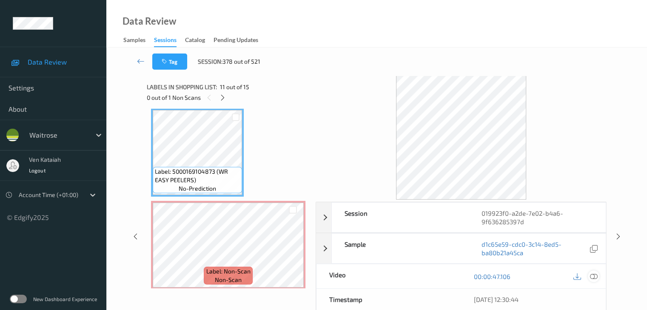
click at [595, 276] on icon at bounding box center [593, 277] width 8 height 8
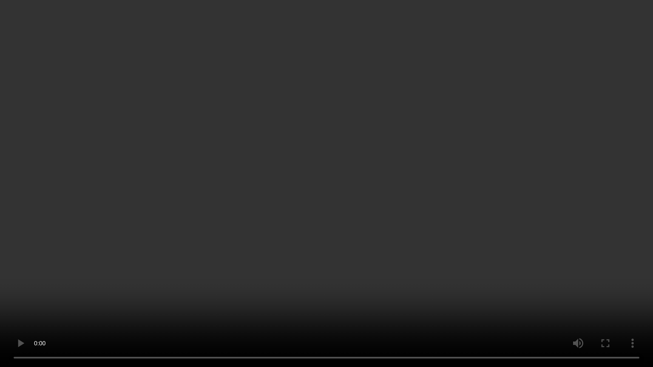
click at [472, 205] on video at bounding box center [326, 183] width 653 height 367
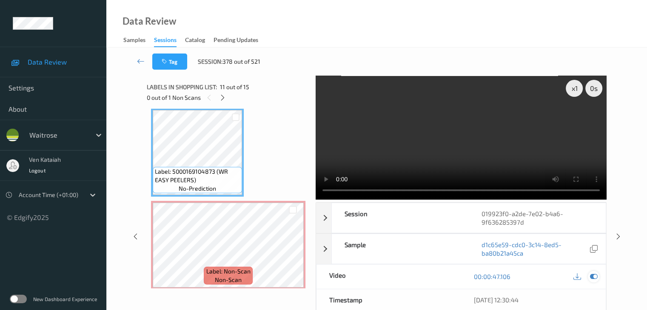
click at [591, 276] on icon at bounding box center [593, 277] width 8 height 8
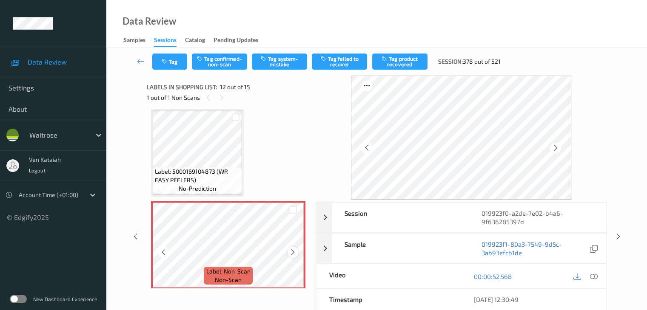
click at [292, 253] on icon at bounding box center [292, 253] width 7 height 8
click at [292, 252] on icon at bounding box center [292, 253] width 7 height 8
click at [280, 64] on button "Tag system-mistake" at bounding box center [279, 62] width 55 height 16
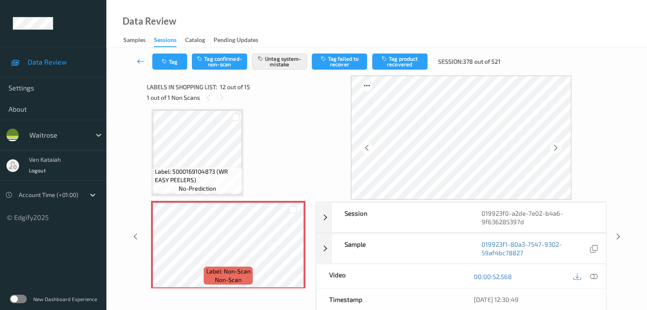
click at [144, 63] on icon at bounding box center [141, 61] width 8 height 9
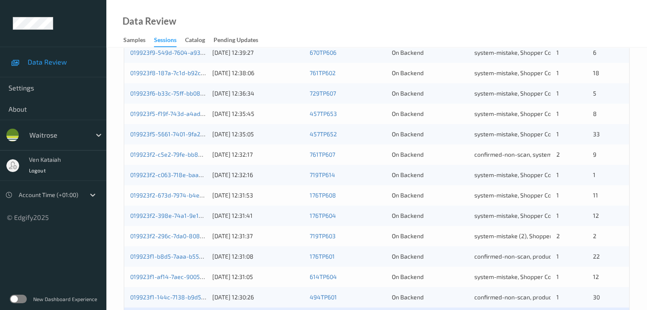
scroll to position [396, 0]
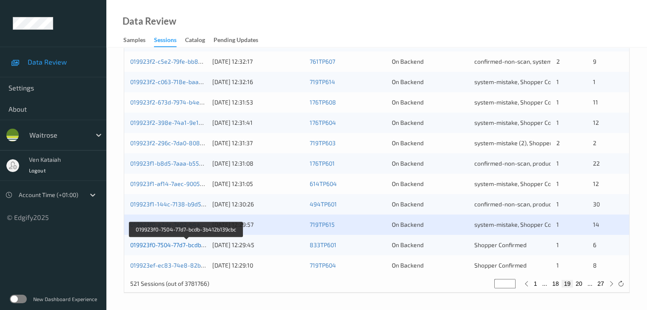
click at [183, 247] on link "019923f0-7504-77d7-bcdb-3b412b139cbc" at bounding box center [186, 245] width 112 height 7
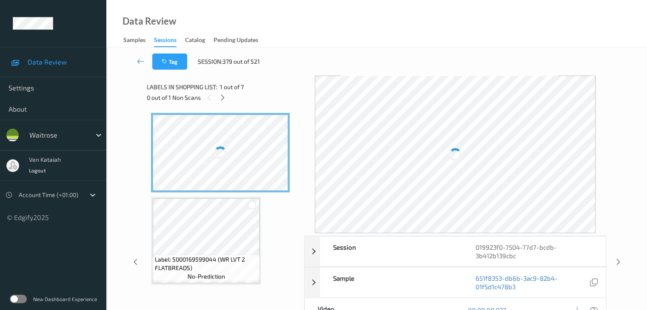
drag, startPoint x: 224, startPoint y: 97, endPoint x: 224, endPoint y: 110, distance: 12.4
click at [224, 97] on icon at bounding box center [222, 98] width 7 height 8
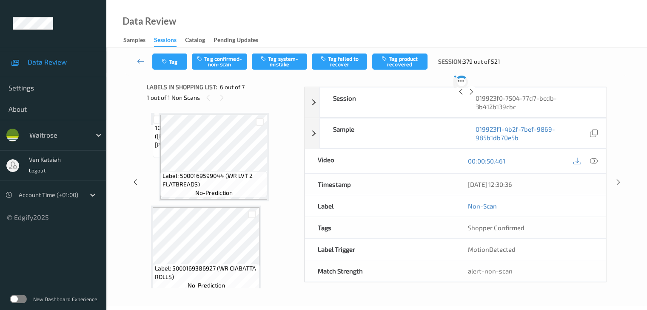
scroll to position [375, 0]
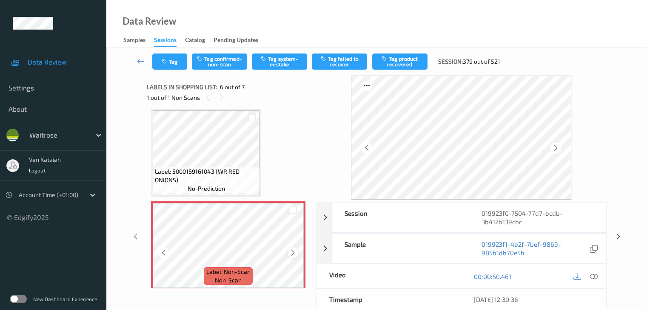
click at [296, 253] on icon at bounding box center [292, 253] width 7 height 8
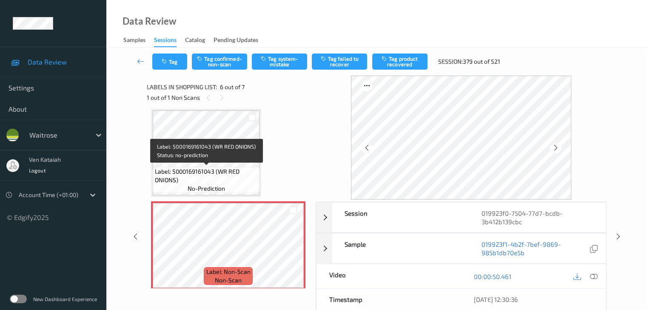
click at [206, 168] on span "Label: 5000169161043 (WR RED ONIONS)" at bounding box center [206, 176] width 102 height 17
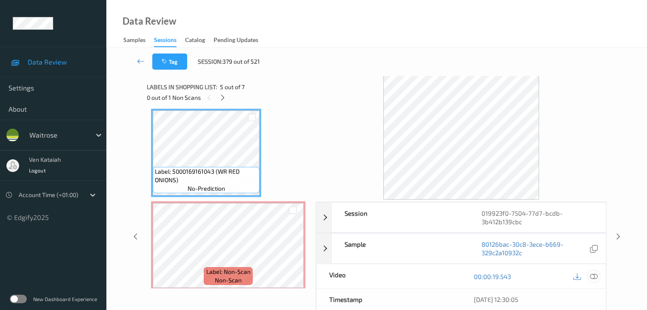
click at [596, 276] on icon at bounding box center [593, 277] width 8 height 8
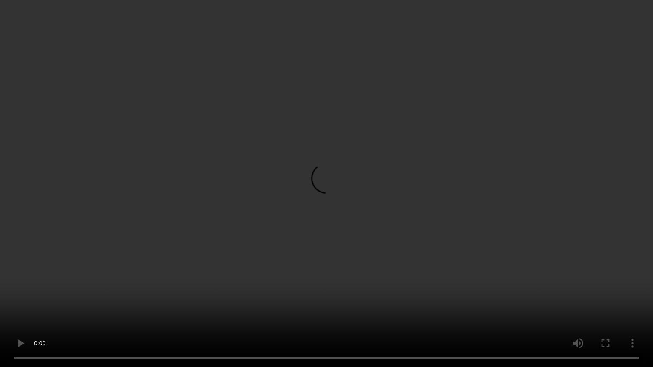
click at [460, 202] on video at bounding box center [326, 183] width 653 height 367
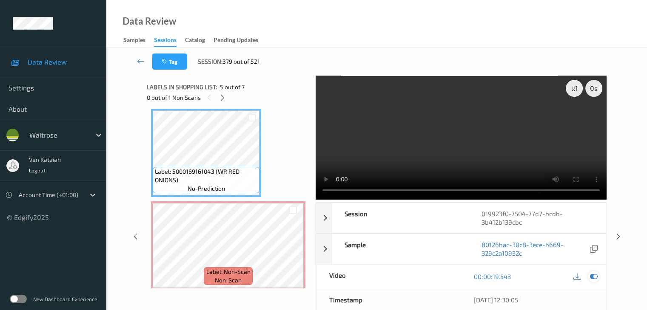
click at [590, 273] on icon at bounding box center [593, 277] width 8 height 8
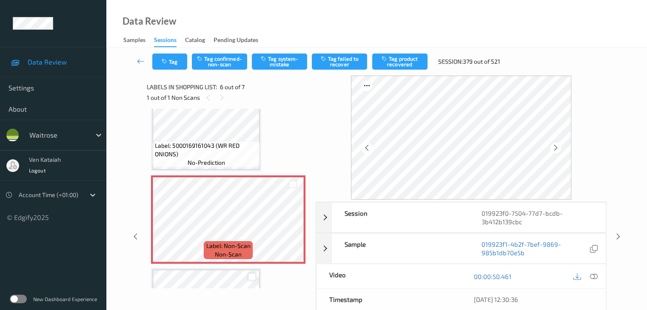
scroll to position [418, 0]
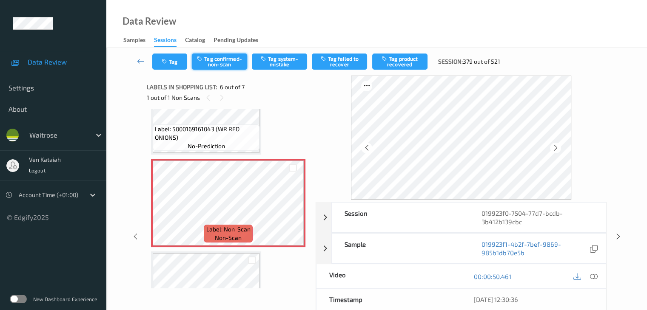
click at [217, 60] on button "Tag confirmed-non-scan" at bounding box center [219, 62] width 55 height 16
click at [398, 65] on button "Tag product recovered" at bounding box center [399, 62] width 55 height 16
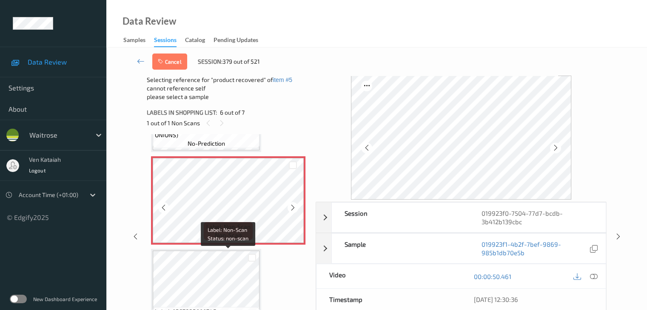
scroll to position [473, 0]
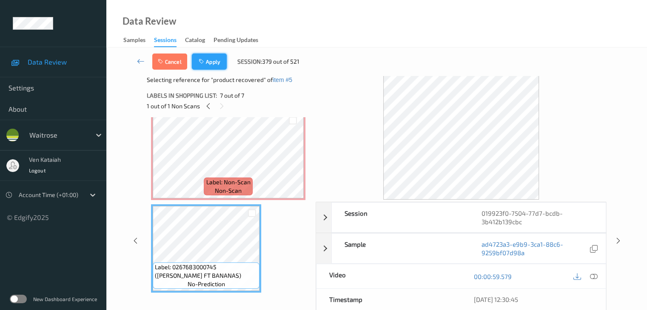
click at [203, 63] on icon "button" at bounding box center [202, 62] width 7 height 6
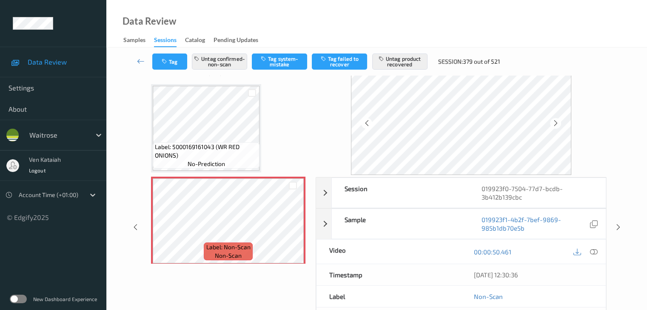
scroll to position [0, 0]
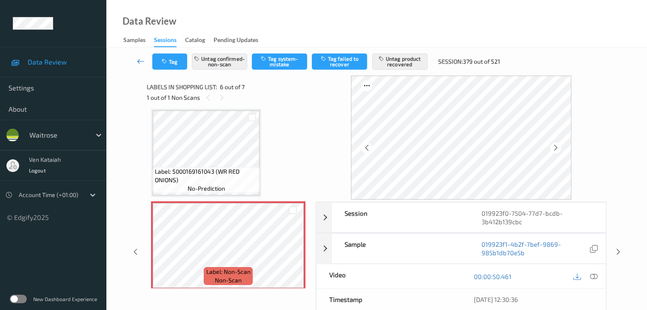
click at [137, 61] on icon at bounding box center [141, 61] width 8 height 9
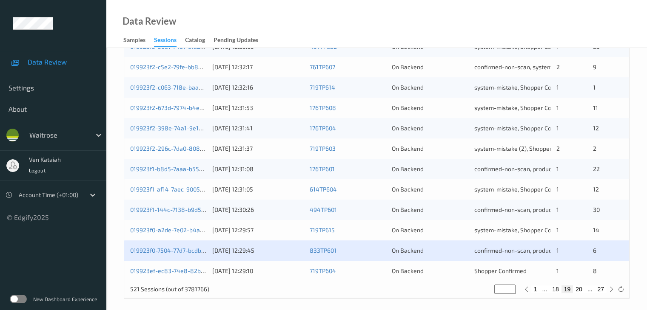
scroll to position [396, 0]
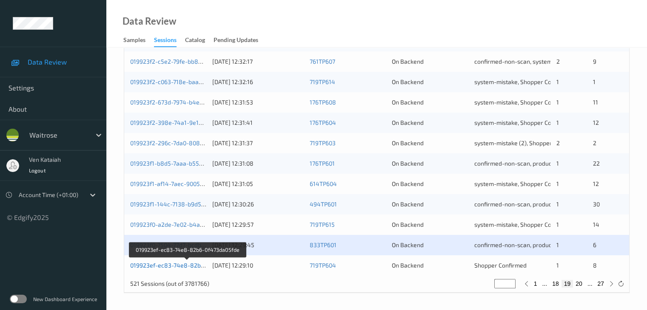
click at [199, 264] on link "019923ef-ec83-74e8-82b6-0f473da05fde" at bounding box center [187, 265] width 115 height 7
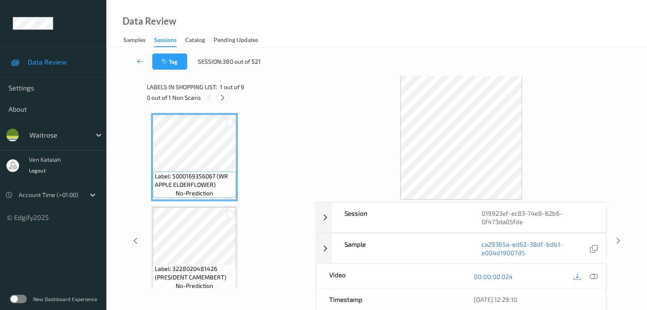
click at [218, 100] on div at bounding box center [222, 97] width 11 height 11
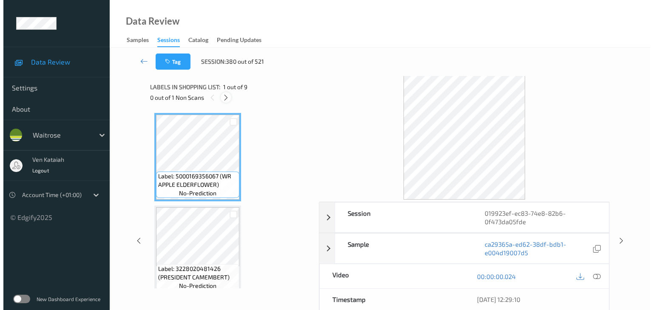
scroll to position [282, 0]
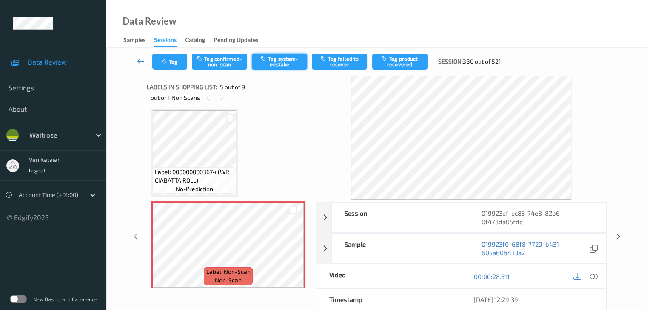
click at [285, 57] on button "Tag system-mistake" at bounding box center [279, 62] width 55 height 16
click at [167, 65] on button "Tag" at bounding box center [169, 62] width 35 height 16
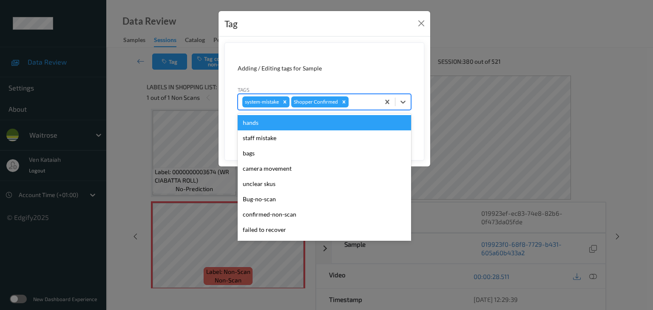
click at [378, 102] on div "system-mistake Shopper Confirmed" at bounding box center [309, 102] width 142 height 14
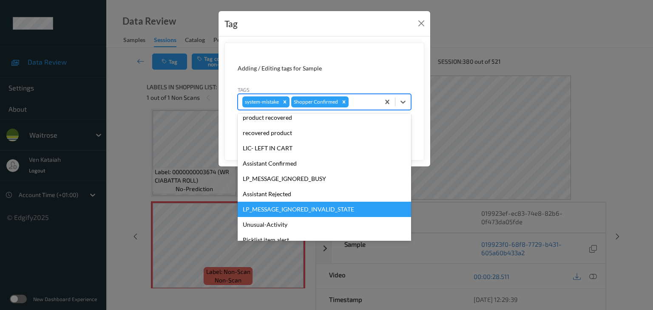
scroll to position [197, 0]
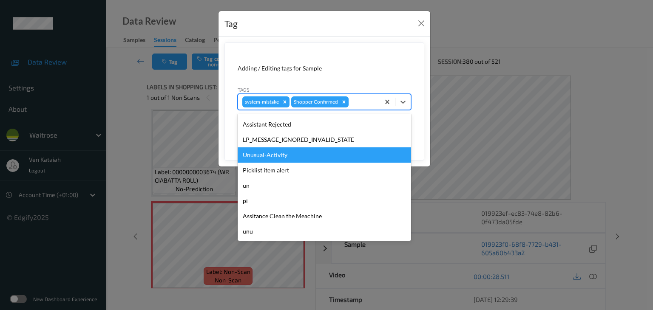
click at [287, 153] on div "Unusual-Activity" at bounding box center [324, 155] width 173 height 15
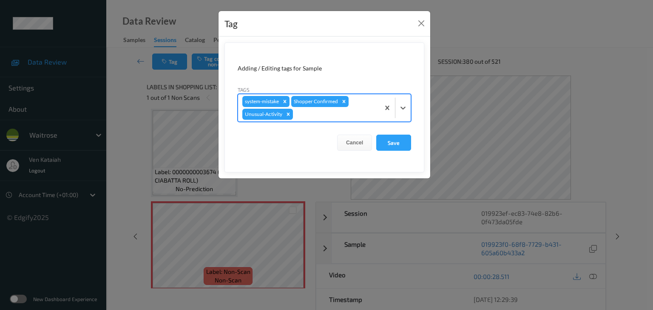
click at [347, 119] on div at bounding box center [335, 114] width 81 height 10
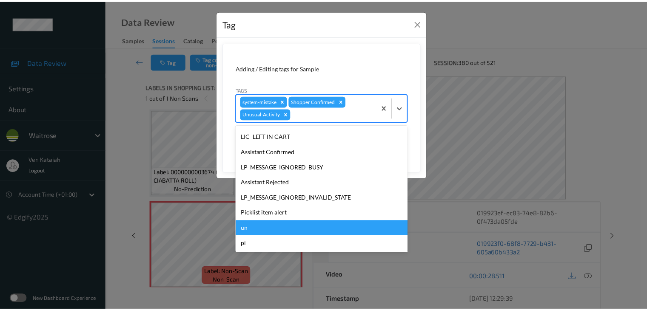
scroll to position [182, 0]
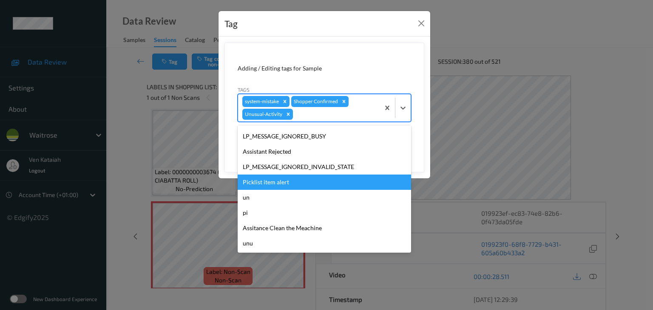
click at [289, 182] on div "Picklist item alert" at bounding box center [324, 182] width 173 height 15
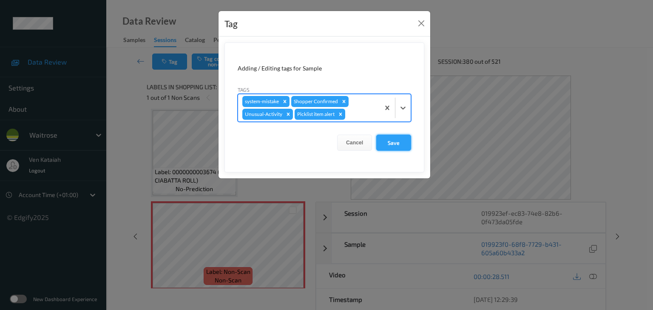
click at [390, 144] on button "Save" at bounding box center [393, 143] width 35 height 16
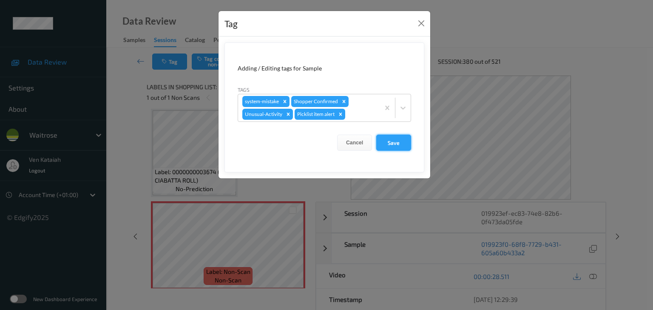
click at [384, 144] on button "Save" at bounding box center [393, 143] width 35 height 16
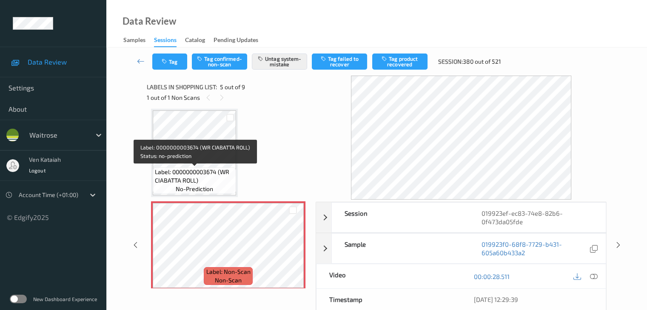
click at [209, 178] on span "Label: 0000000003674 (WR CIABATTA ROLL)" at bounding box center [194, 176] width 79 height 17
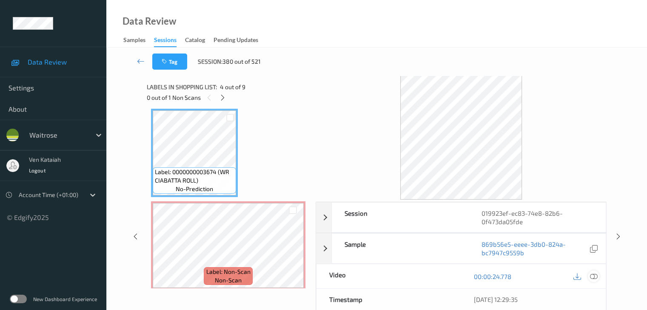
click at [591, 275] on icon at bounding box center [593, 277] width 8 height 8
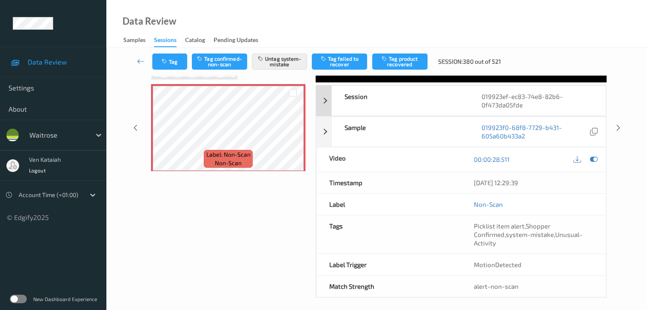
scroll to position [121, 0]
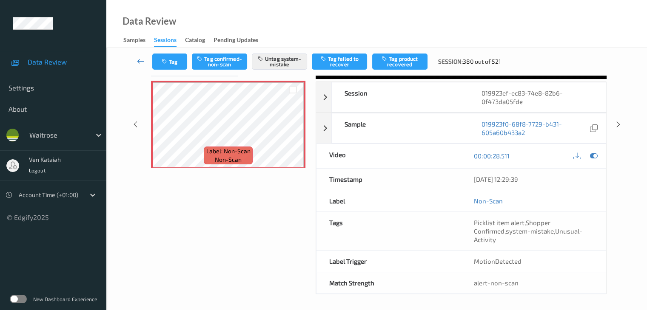
click at [145, 63] on icon at bounding box center [141, 61] width 8 height 9
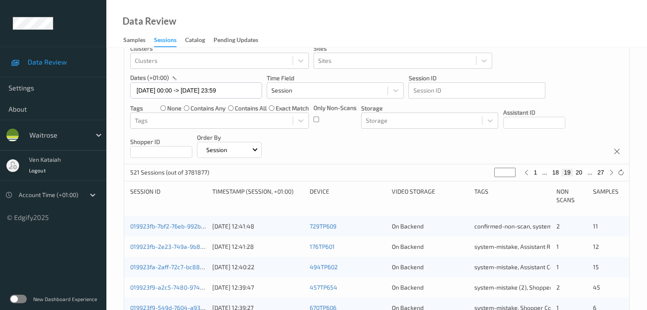
scroll to position [14, 0]
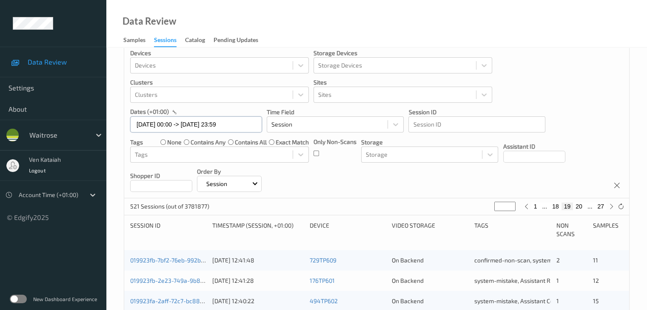
click at [248, 123] on input "[DATE] 00:00 -> [DATE] 23:59" at bounding box center [196, 125] width 132 height 16
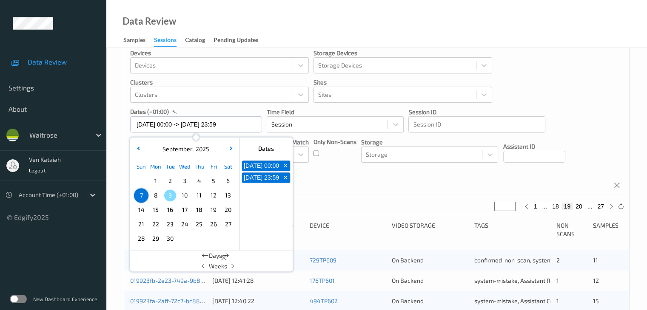
click at [155, 195] on span "8" at bounding box center [156, 196] width 12 height 12
type input "[DATE] 00:00"
type input "*"
click at [155, 187] on span "1" at bounding box center [156, 181] width 12 height 12
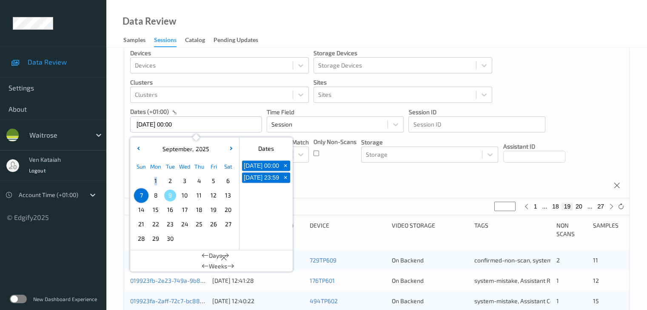
type input "[DATE] 00:00 -> [DATE] 23:59"
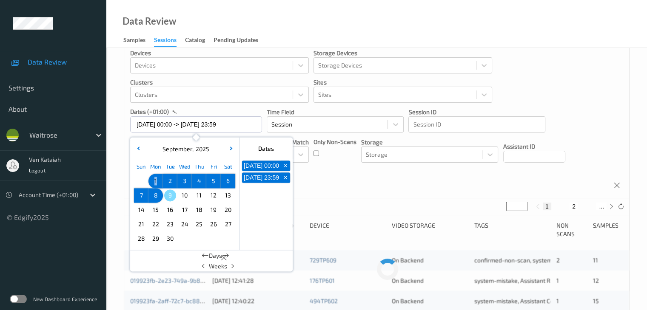
scroll to position [0, 0]
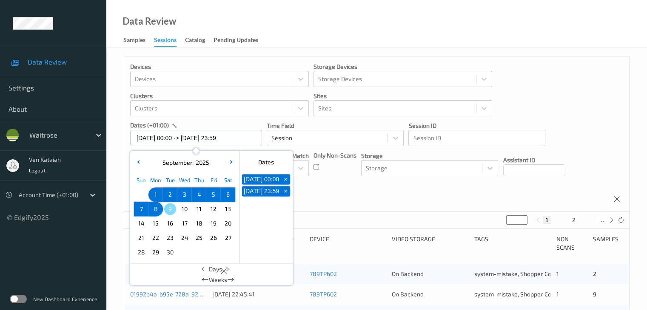
click at [326, 188] on div "Devices Devices Storage Devices Storage Devices Clusters Clusters Sites Sites d…" at bounding box center [376, 135] width 505 height 156
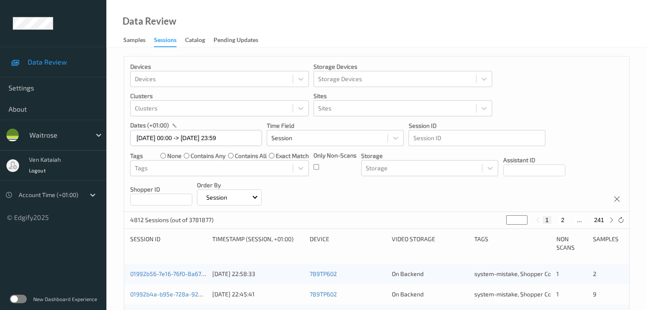
click at [493, 226] on div "4812 Sessions (out of 3781877) * 1 2 ... 241" at bounding box center [376, 220] width 505 height 17
type input "*"
drag, startPoint x: 505, startPoint y: 219, endPoint x: 492, endPoint y: 222, distance: 13.0
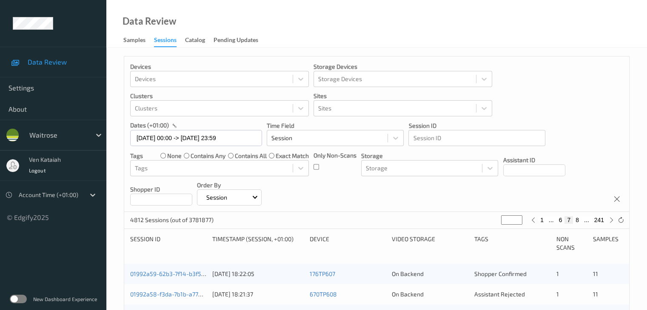
click at [492, 222] on div "4812 Sessions (out of 3781877) * 1 ... 6 7 8 ... 241" at bounding box center [376, 220] width 505 height 17
type input "*"
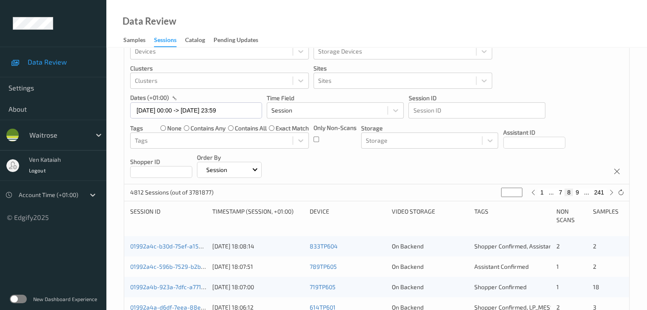
scroll to position [43, 0]
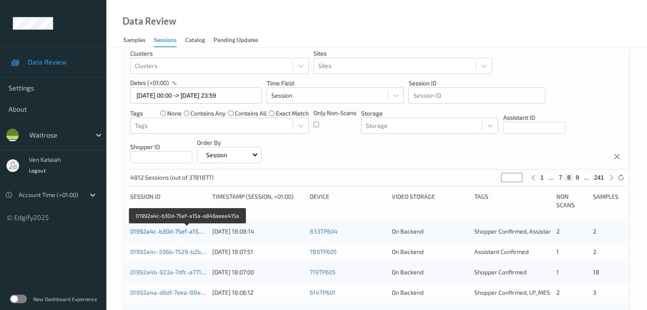
click at [196, 230] on link "01992a4c-b30d-75ef-a15a-a846aeee415a" at bounding box center [188, 231] width 116 height 7
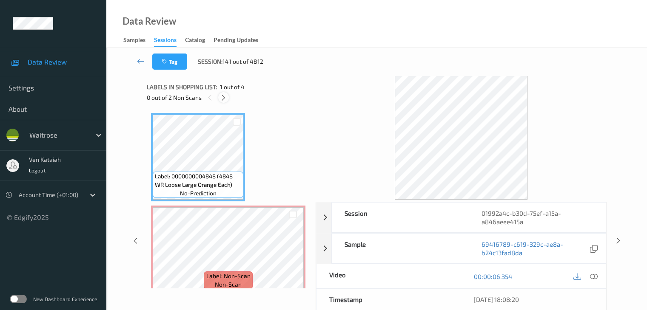
click at [222, 95] on icon at bounding box center [223, 98] width 7 height 8
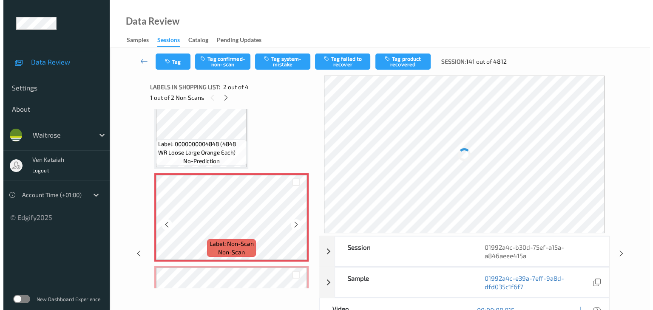
scroll to position [47, 0]
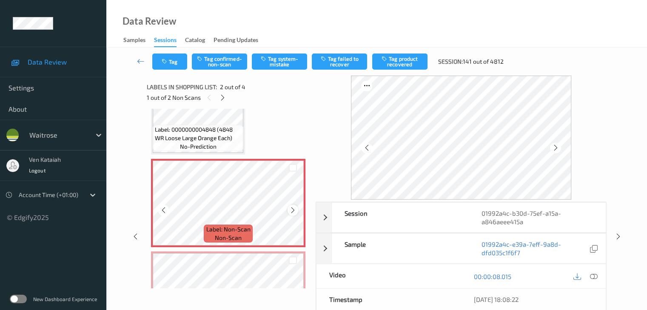
click at [295, 209] on icon at bounding box center [292, 211] width 7 height 8
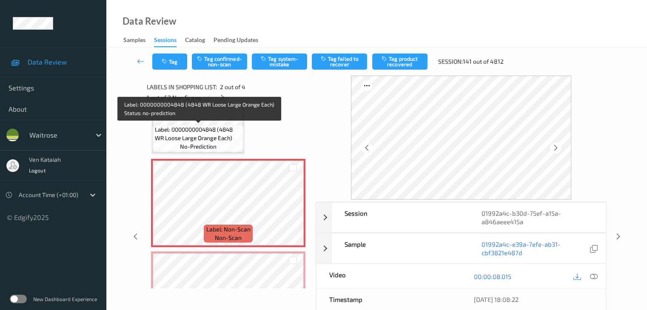
click at [204, 132] on span "Label: 0000000004848 (4848 WR Loose Large Orange Each)" at bounding box center [198, 133] width 86 height 17
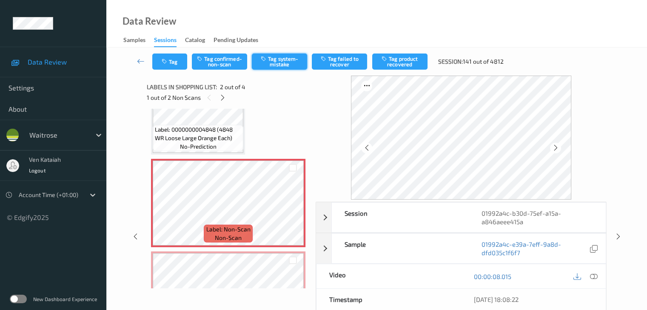
click at [270, 64] on button "Tag system-mistake" at bounding box center [279, 62] width 55 height 16
click at [181, 63] on button "Tag" at bounding box center [169, 62] width 35 height 16
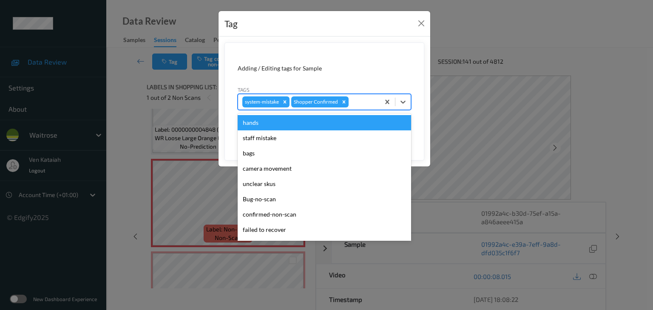
click at [375, 99] on div at bounding box center [362, 102] width 25 height 10
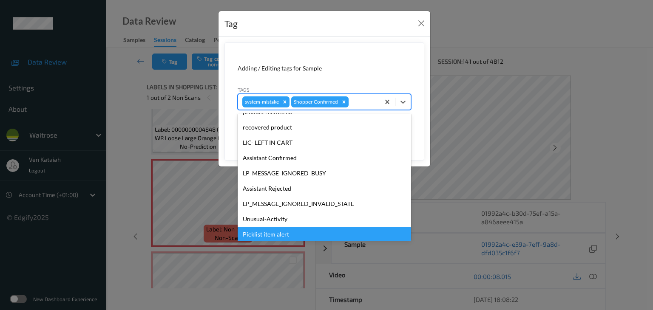
scroll to position [197, 0]
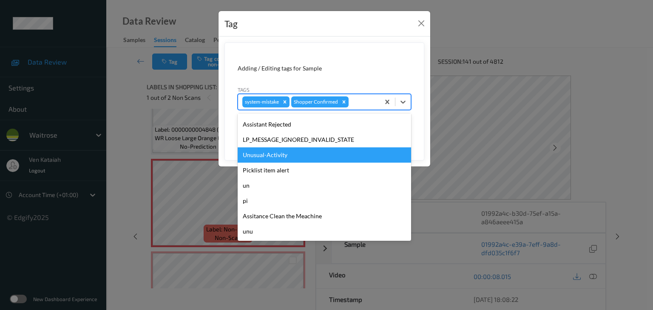
click at [284, 160] on div "Unusual-Activity" at bounding box center [324, 155] width 173 height 15
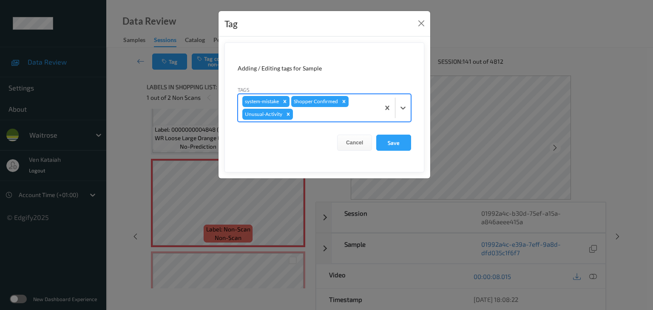
drag, startPoint x: 361, startPoint y: 113, endPoint x: 351, endPoint y: 125, distance: 15.1
click at [360, 113] on div at bounding box center [335, 114] width 81 height 10
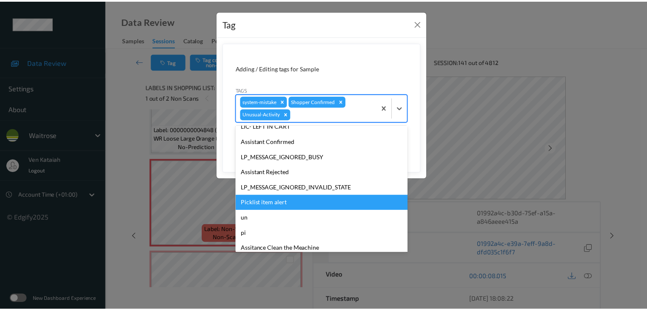
scroll to position [162, 0]
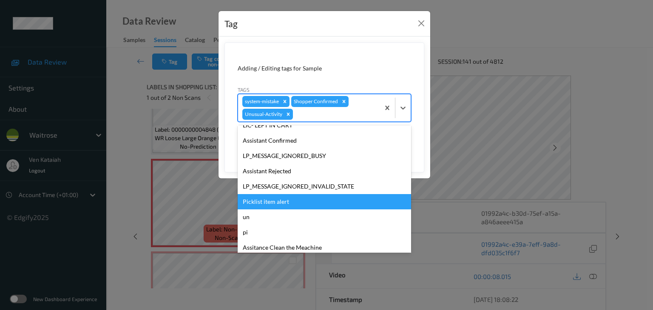
click at [289, 201] on div "Picklist item alert" at bounding box center [324, 201] width 173 height 15
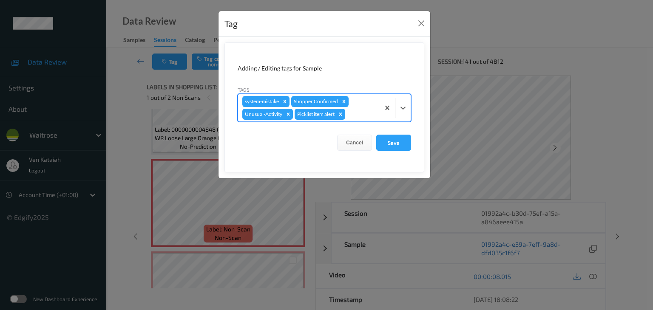
click at [415, 139] on form "Adding / Editing tags for Sample Tags option Picklist item alert, selected. Sel…" at bounding box center [324, 108] width 200 height 130
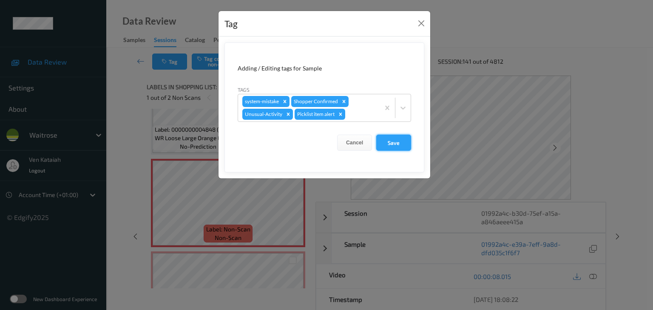
click at [406, 140] on button "Save" at bounding box center [393, 143] width 35 height 16
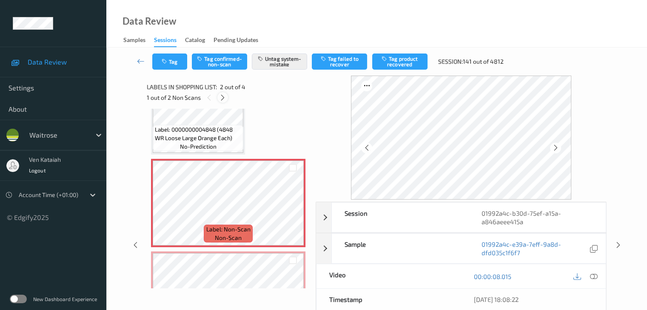
click at [219, 98] on icon at bounding box center [222, 98] width 7 height 8
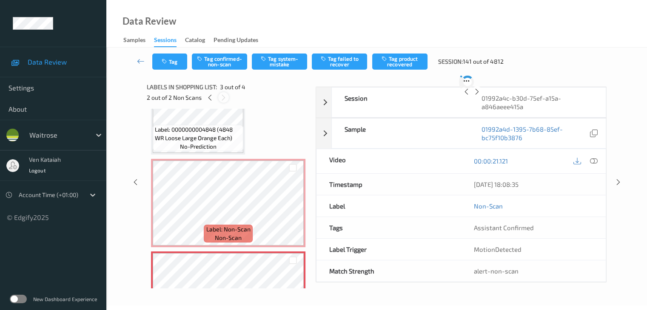
scroll to position [97, 0]
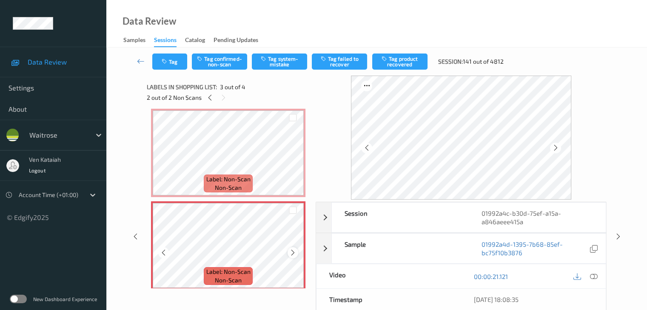
click at [291, 253] on icon at bounding box center [292, 253] width 7 height 8
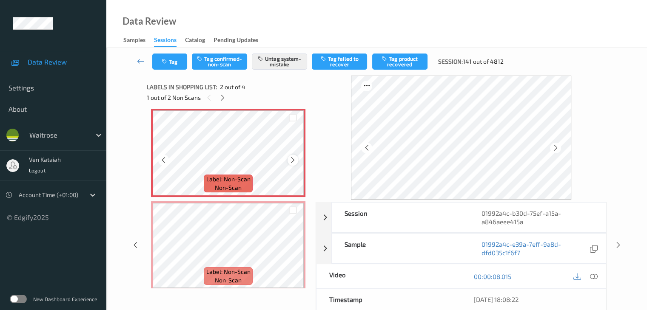
click at [291, 160] on icon at bounding box center [292, 160] width 7 height 8
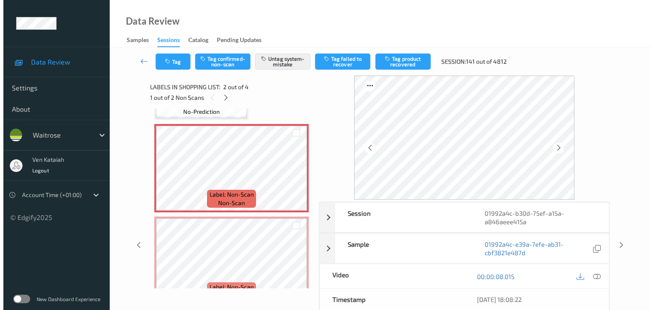
scroll to position [68, 0]
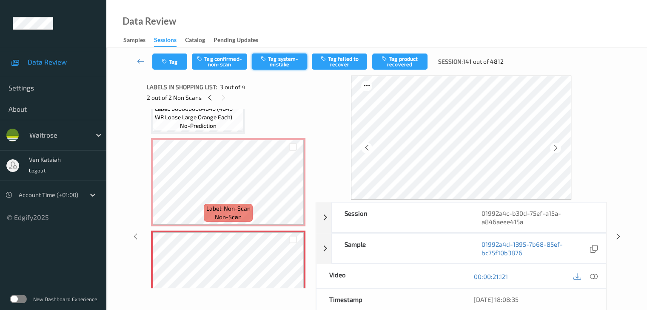
click at [270, 65] on button "Tag system-mistake" at bounding box center [279, 62] width 55 height 16
click at [166, 63] on icon "button" at bounding box center [165, 62] width 7 height 6
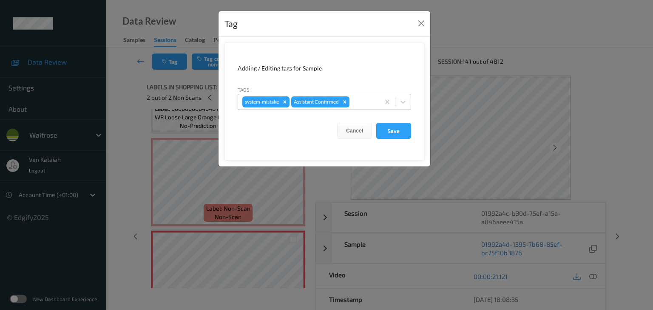
drag, startPoint x: 367, startPoint y: 108, endPoint x: 362, endPoint y: 106, distance: 5.1
click at [367, 108] on div "system-mistake Assistant Confirmed" at bounding box center [309, 102] width 142 height 14
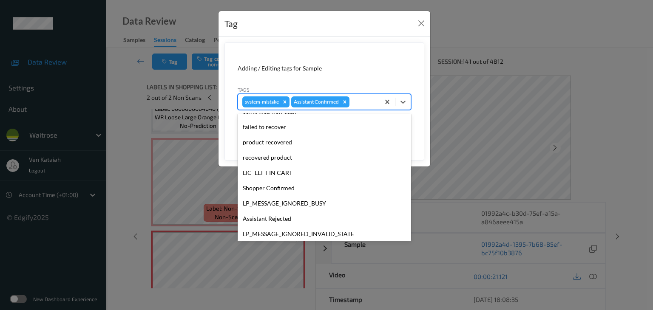
scroll to position [158, 0]
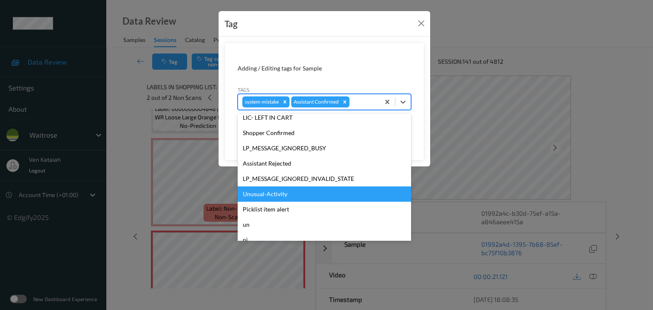
click at [277, 192] on div "Unusual-Activity" at bounding box center [324, 194] width 173 height 15
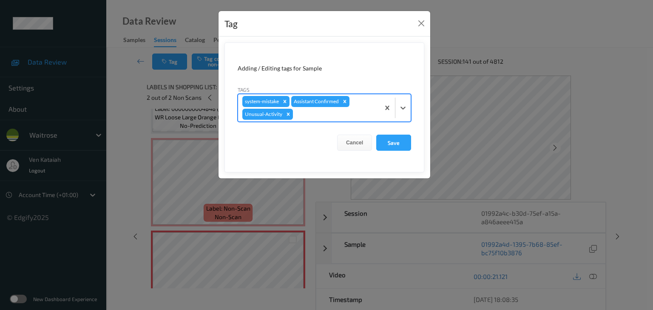
click at [349, 111] on div at bounding box center [335, 114] width 81 height 10
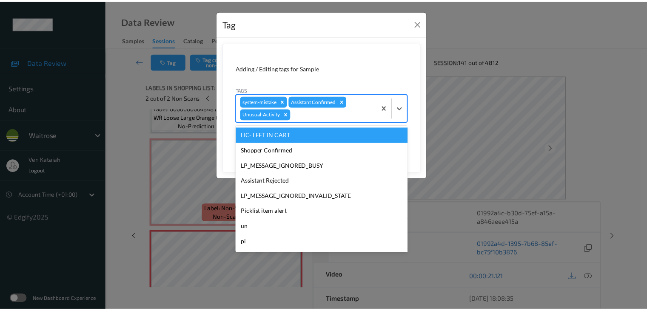
scroll to position [182, 0]
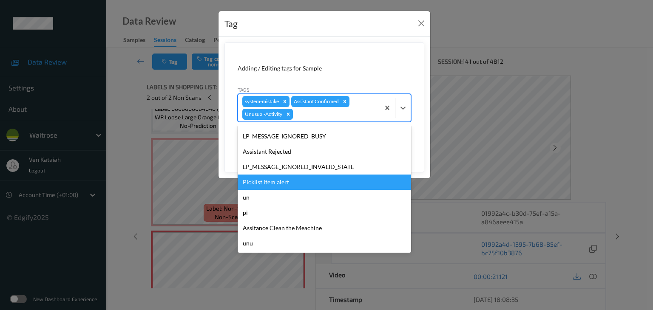
click at [268, 185] on div "Picklist item alert" at bounding box center [324, 182] width 173 height 15
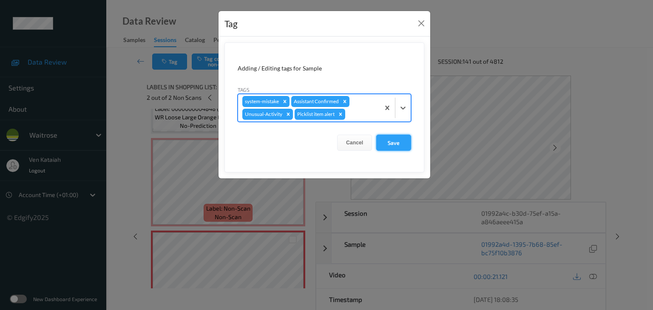
click at [398, 140] on button "Save" at bounding box center [393, 143] width 35 height 16
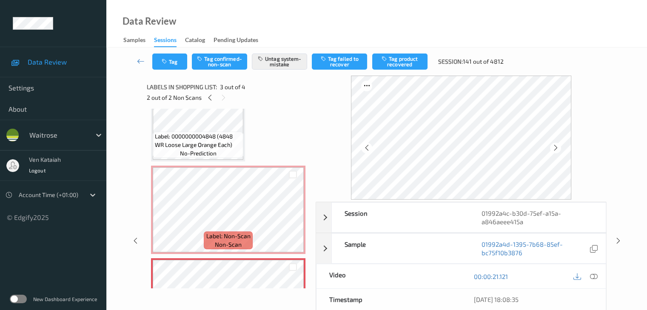
scroll to position [25, 0]
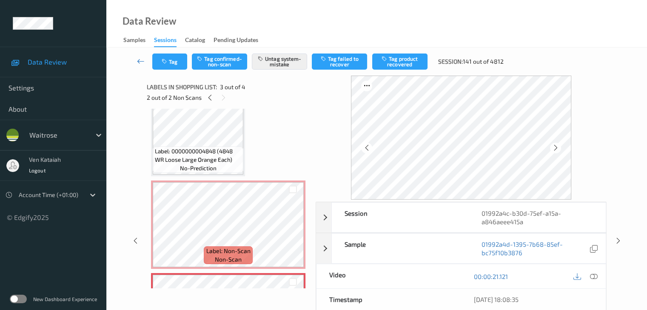
click at [143, 63] on icon at bounding box center [141, 61] width 8 height 9
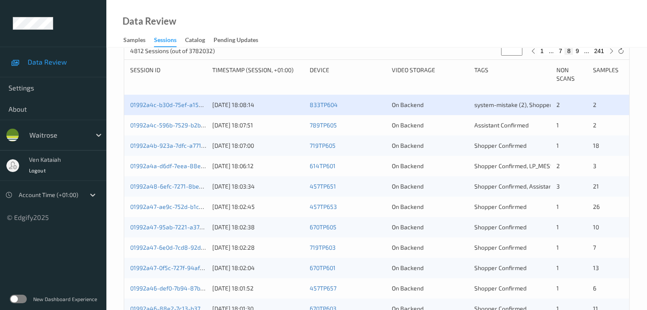
scroll to position [170, 0]
click at [165, 106] on link "01992a4c-b30d-75ef-a15a-a846aeee415a" at bounding box center [188, 103] width 116 height 7
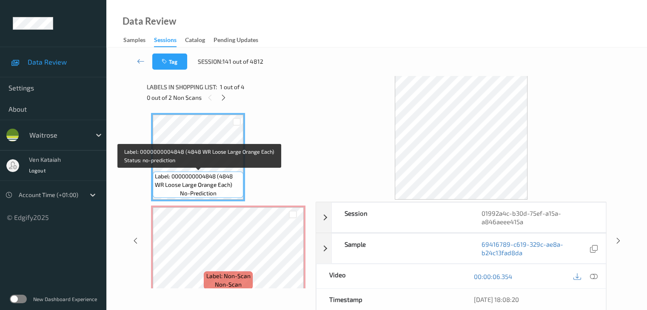
click at [225, 173] on span "Label: 0000000004848 (4848 WR Loose Large Orange Each)" at bounding box center [198, 180] width 86 height 17
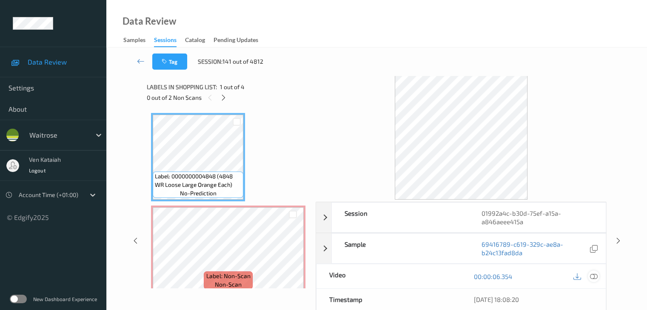
click at [596, 277] on icon at bounding box center [593, 277] width 8 height 8
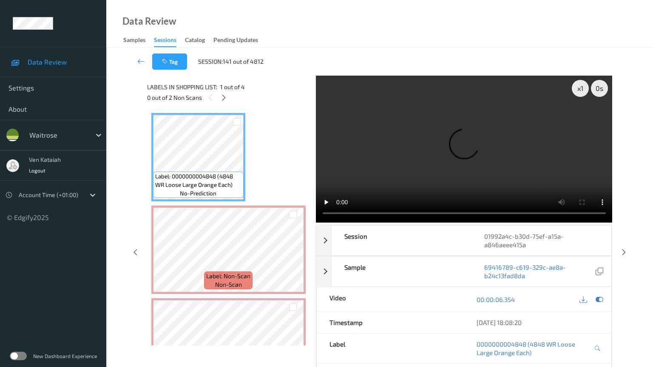
click at [321, 223] on video at bounding box center [464, 149] width 297 height 147
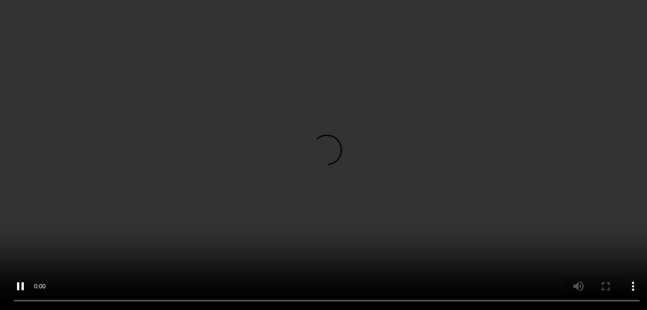
click at [598, 159] on div at bounding box center [585, 152] width 28 height 11
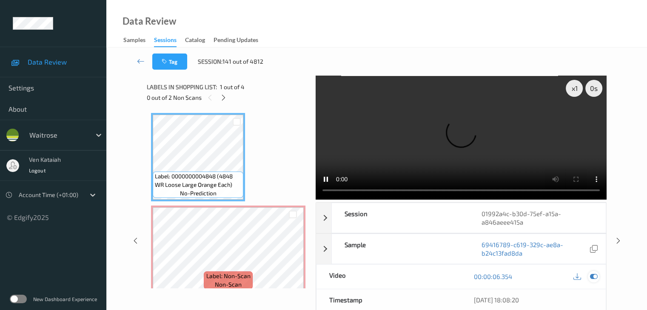
click at [597, 278] on icon at bounding box center [593, 277] width 8 height 8
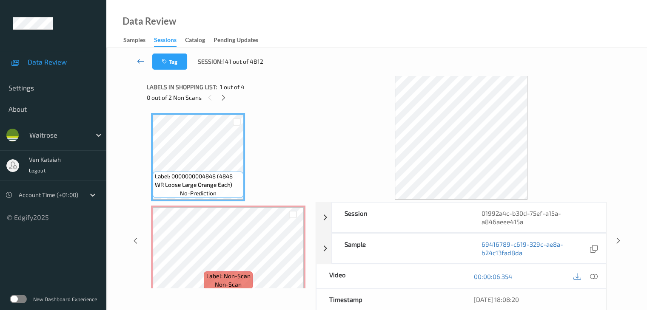
click at [140, 61] on icon at bounding box center [141, 61] width 8 height 9
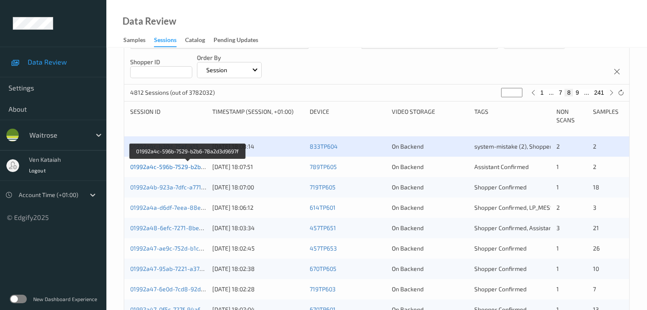
click at [160, 163] on link "01992a4c-596b-7529-b2b6-78a2d3d9697f" at bounding box center [187, 166] width 115 height 7
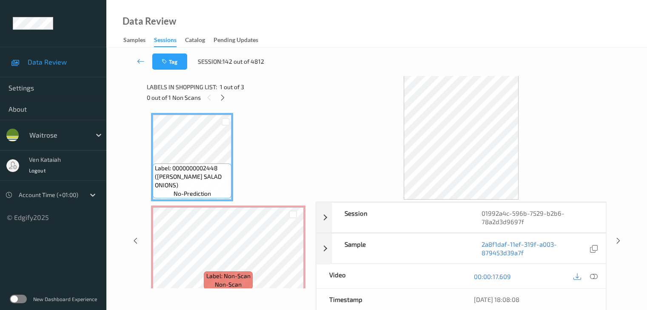
click at [223, 104] on div "Labels in shopping list: 1 out of 3 0 out of 1 Non Scans" at bounding box center [228, 92] width 163 height 33
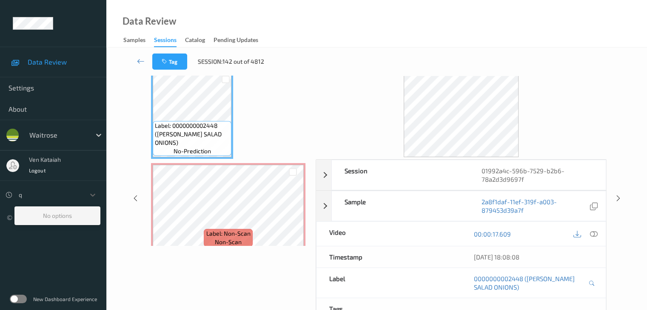
type input "q"
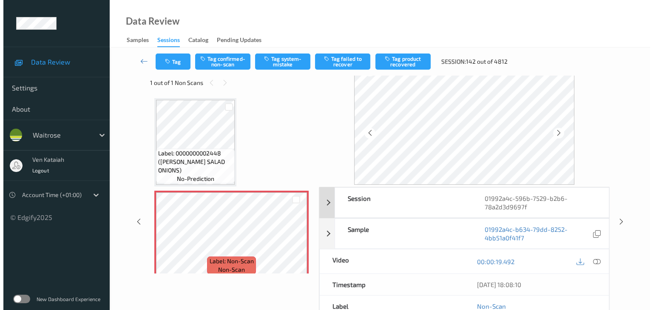
scroll to position [0, 0]
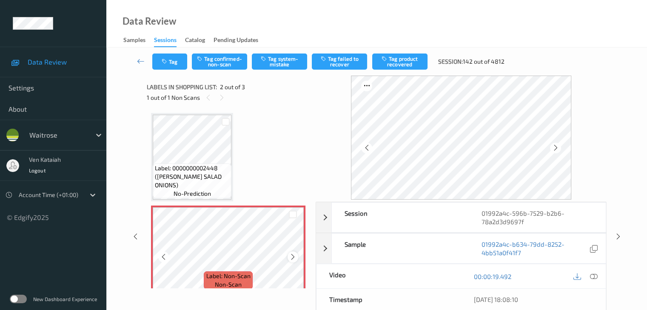
click at [292, 261] on div at bounding box center [292, 257] width 11 height 11
click at [297, 257] on div at bounding box center [292, 257] width 11 height 11
click at [283, 61] on button "Tag system-mistake" at bounding box center [279, 62] width 55 height 16
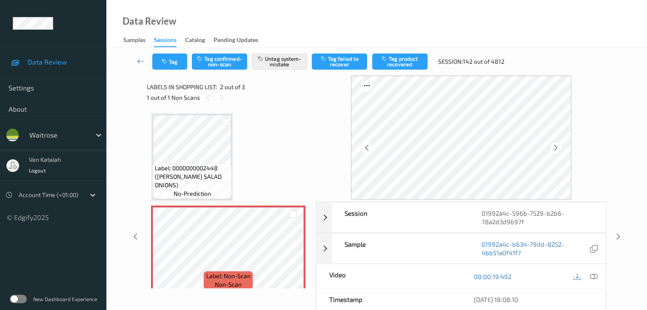
click at [177, 74] on div "Tag Tag confirmed-non-scan Untag system-mistake Tag failed to recover Tag produ…" at bounding box center [377, 62] width 506 height 28
click at [177, 62] on button "Tag" at bounding box center [169, 62] width 35 height 16
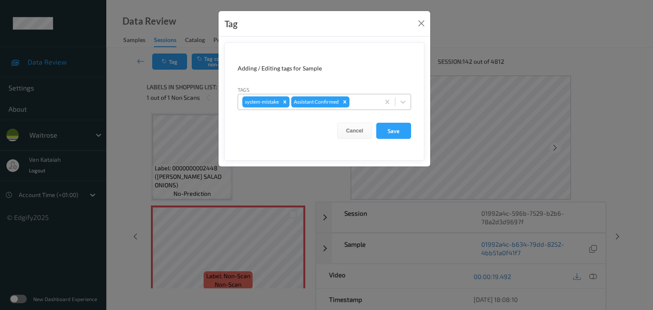
click at [361, 96] on div "system-mistake Assistant Confirmed" at bounding box center [309, 102] width 142 height 14
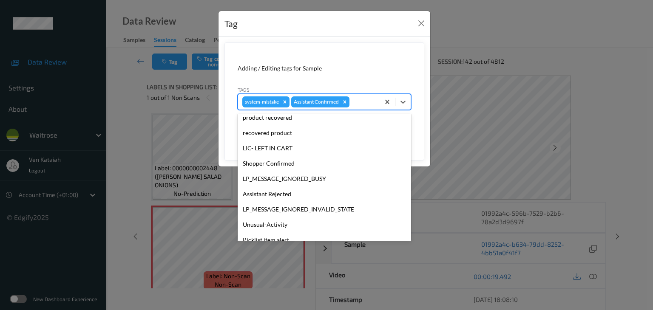
scroll to position [197, 0]
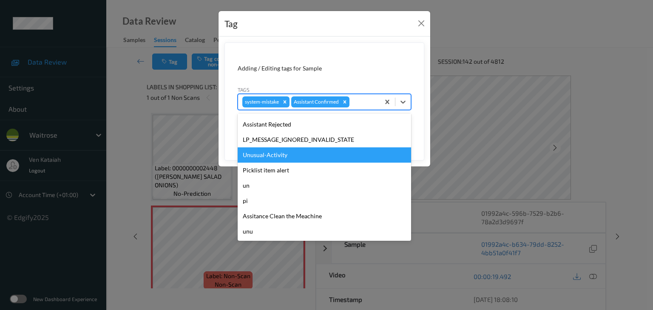
click at [276, 156] on div "Unusual-Activity" at bounding box center [324, 155] width 173 height 15
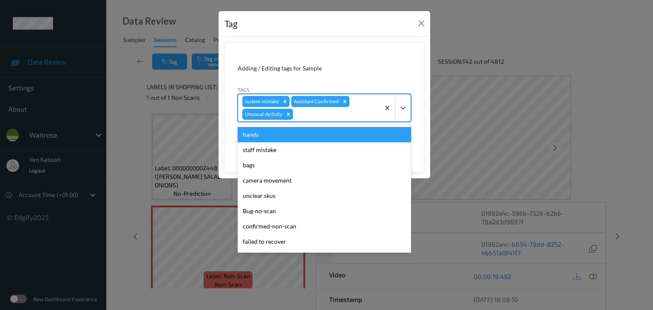
click at [320, 119] on div "system-mistake Assistant Confirmed Unusual-Activity" at bounding box center [309, 107] width 142 height 27
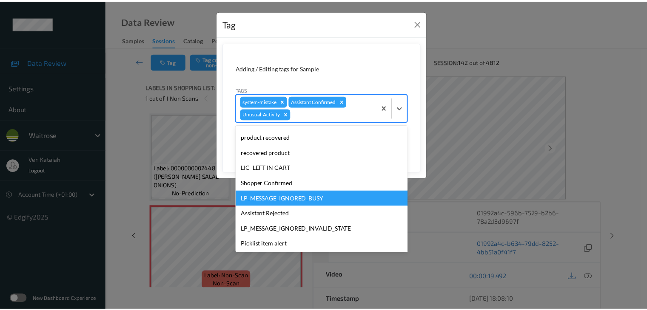
scroll to position [182, 0]
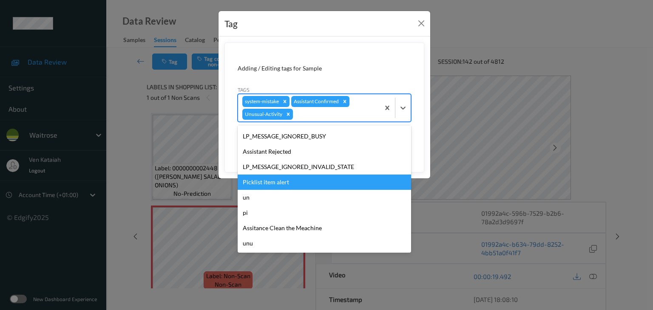
click at [274, 187] on div "Picklist item alert" at bounding box center [324, 182] width 173 height 15
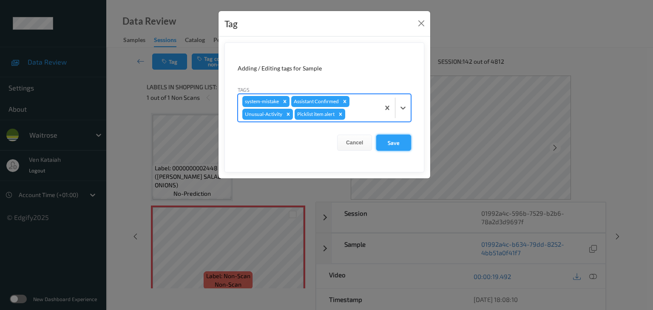
click at [404, 145] on button "Save" at bounding box center [393, 143] width 35 height 16
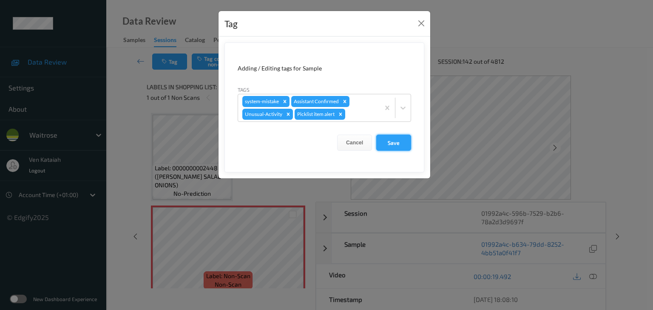
click at [404, 136] on button "Save" at bounding box center [393, 143] width 35 height 16
click at [395, 146] on button "Save" at bounding box center [393, 143] width 35 height 16
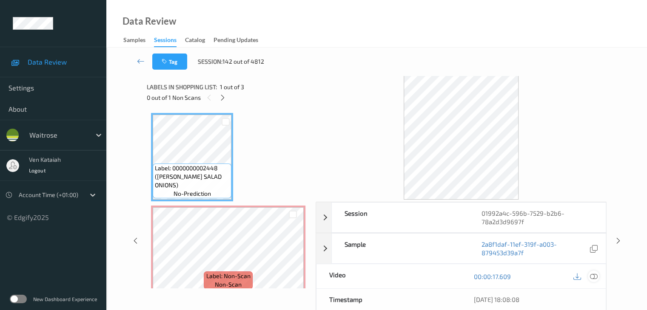
click at [594, 278] on icon at bounding box center [593, 277] width 8 height 8
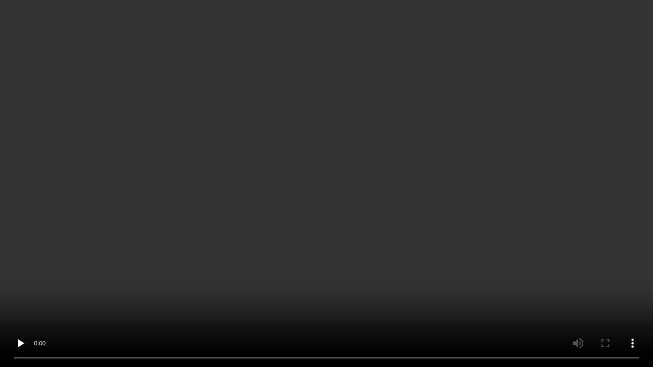
click at [470, 227] on video at bounding box center [326, 183] width 653 height 367
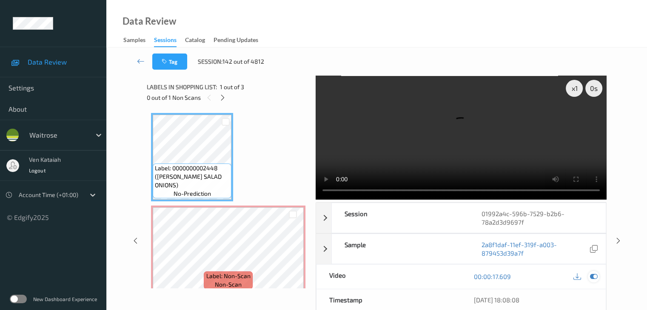
click at [594, 279] on icon at bounding box center [593, 277] width 8 height 8
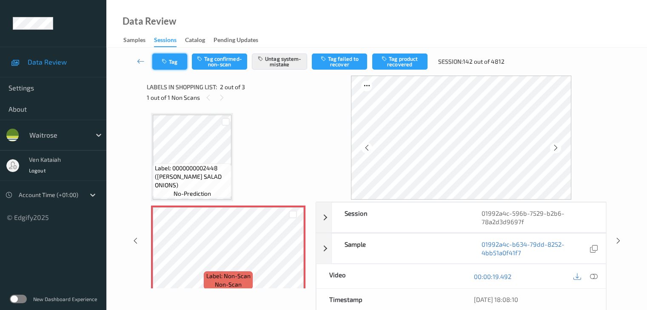
click at [176, 63] on button "Tag" at bounding box center [169, 62] width 35 height 16
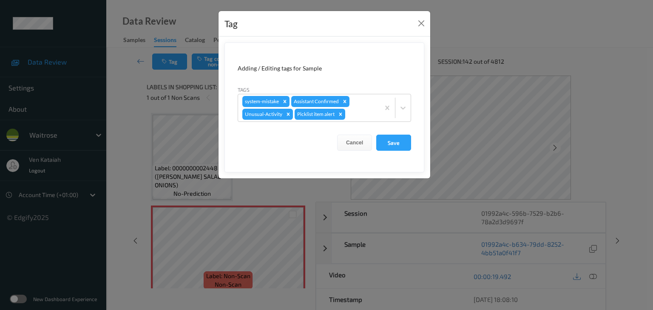
click at [135, 114] on div "Tag Adding / Editing tags for Sample Tags system-mistake Assistant Confirmed Un…" at bounding box center [326, 155] width 653 height 310
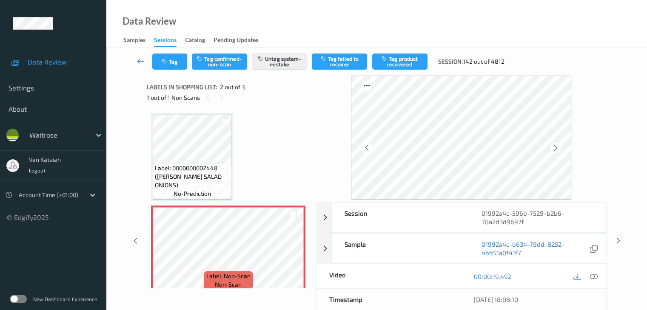
click at [140, 57] on icon at bounding box center [141, 61] width 8 height 9
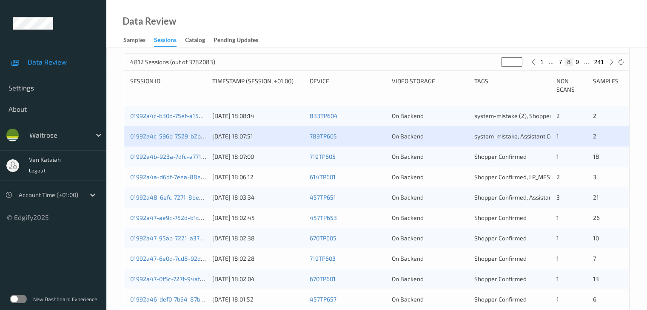
scroll to position [170, 0]
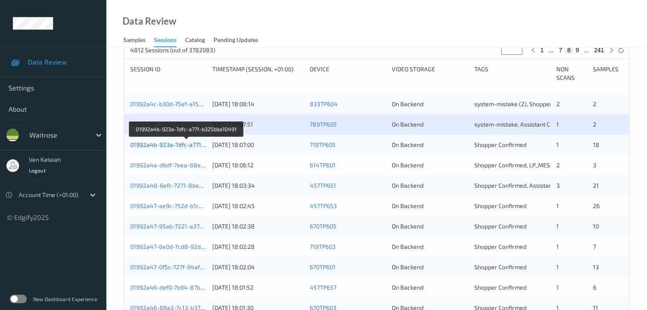
click at [190, 143] on link "01992a4b-923a-7dfc-a771-b325bba10491" at bounding box center [186, 144] width 113 height 7
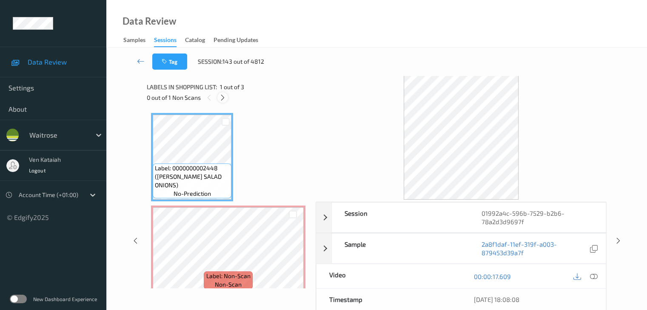
click at [223, 100] on icon at bounding box center [222, 98] width 7 height 8
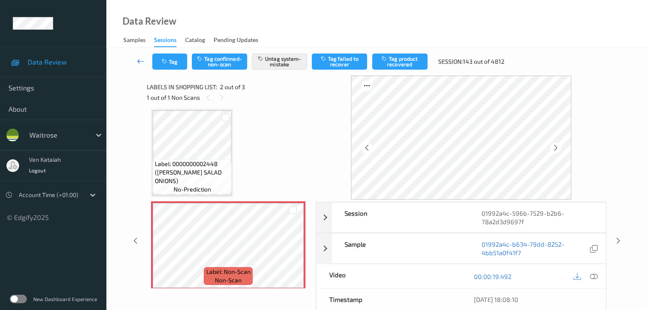
click at [133, 58] on link at bounding box center [141, 62] width 23 height 16
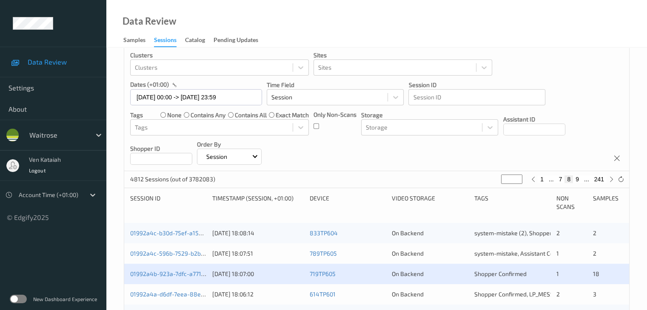
scroll to position [213, 0]
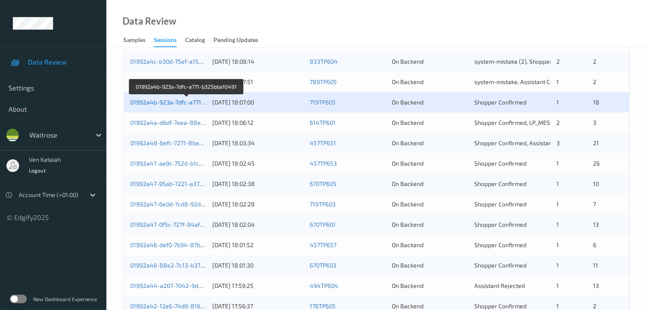
click at [192, 102] on link "01992a4b-923a-7dfc-a771-b325bba10491" at bounding box center [186, 102] width 113 height 7
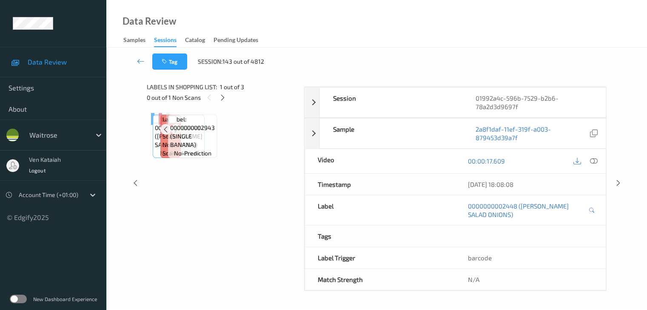
scroll to position [112, 0]
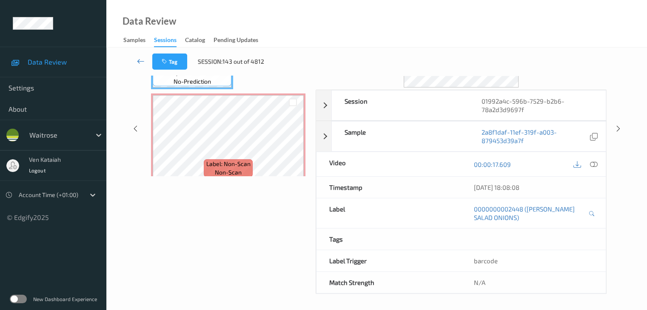
click at [141, 60] on icon at bounding box center [141, 61] width 8 height 9
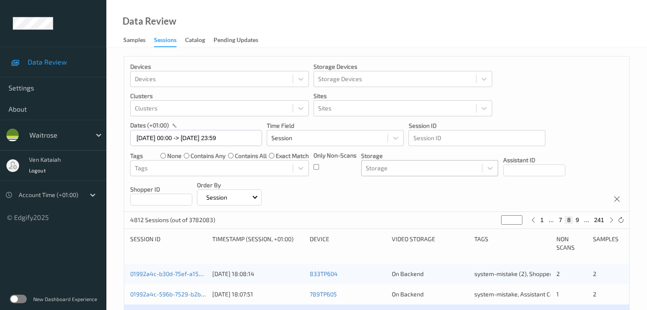
scroll to position [43, 0]
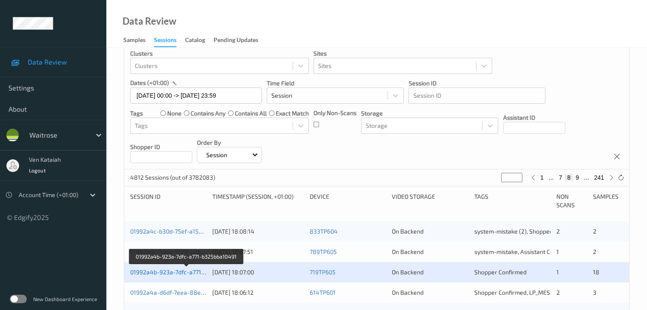
click at [182, 271] on link "01992a4b-923a-7dfc-a771-b325bba10491" at bounding box center [186, 272] width 113 height 7
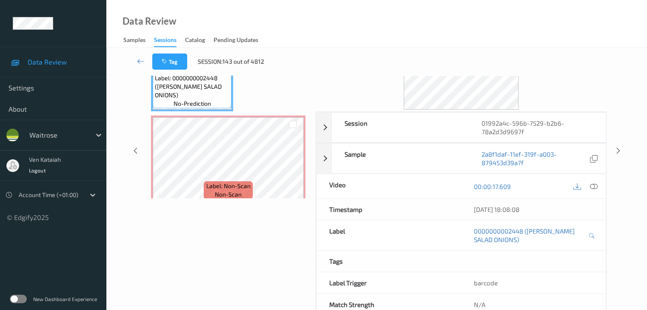
scroll to position [112, 0]
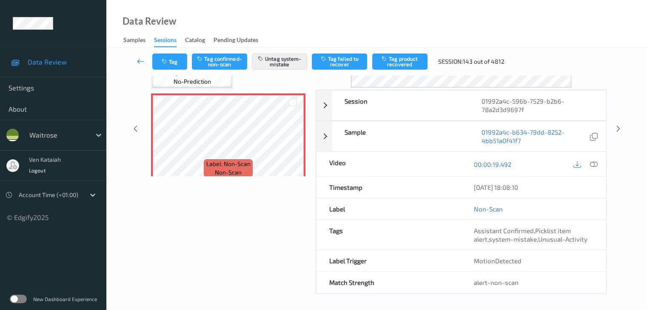
click at [139, 60] on icon at bounding box center [141, 61] width 8 height 9
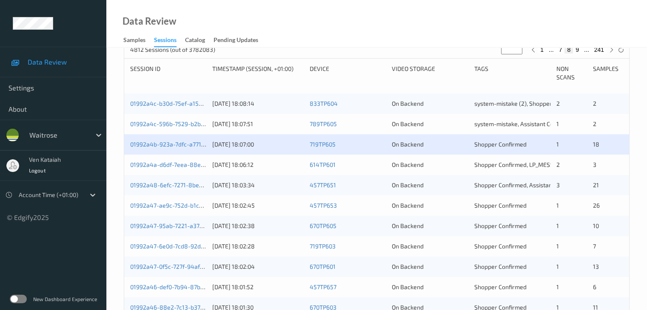
scroll to position [170, 0]
click at [473, 126] on div "01992a4c-596b-7529-b2b6-78a2d3d9697f 08/09/2025 18:07:51 789TP605 On Backend sy…" at bounding box center [376, 124] width 505 height 20
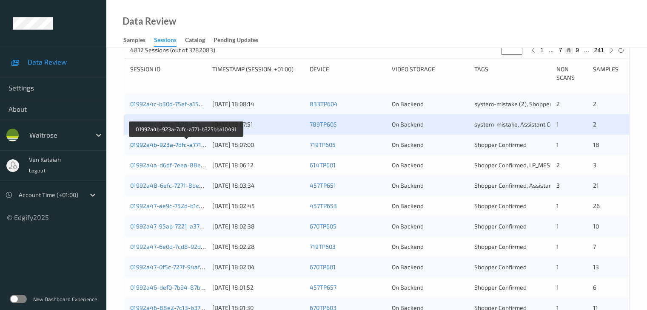
click at [156, 145] on link "01992a4b-923a-7dfc-a771-b325bba10491" at bounding box center [186, 144] width 113 height 7
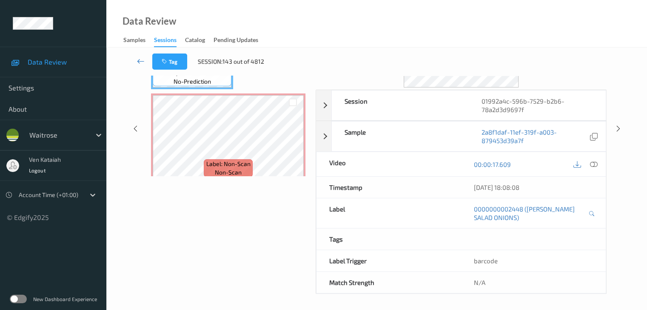
click at [142, 64] on icon at bounding box center [141, 61] width 8 height 9
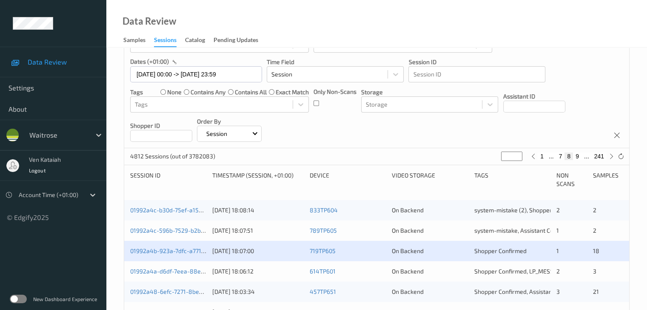
scroll to position [170, 0]
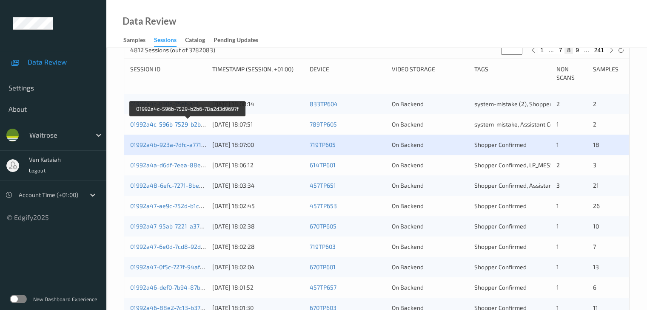
click at [181, 125] on link "01992a4c-596b-7529-b2b6-78a2d3d9697f" at bounding box center [187, 124] width 115 height 7
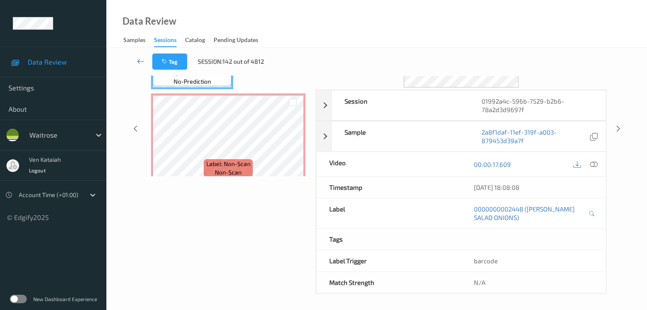
click at [138, 61] on icon at bounding box center [141, 61] width 8 height 9
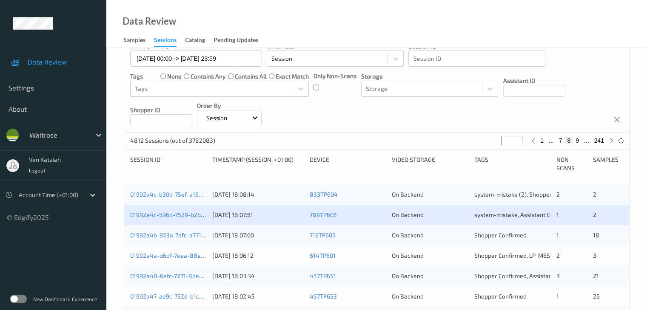
scroll to position [85, 0]
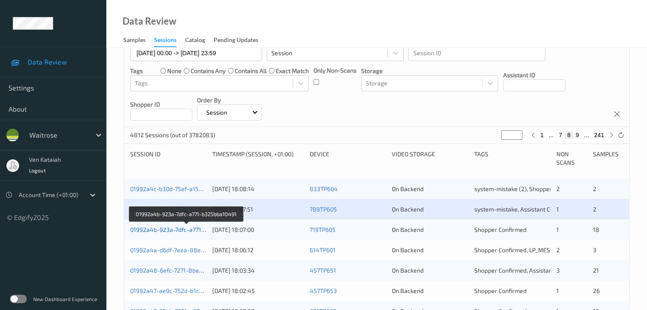
click at [161, 226] on link "01992a4b-923a-7dfc-a771-b325bba10491" at bounding box center [186, 229] width 113 height 7
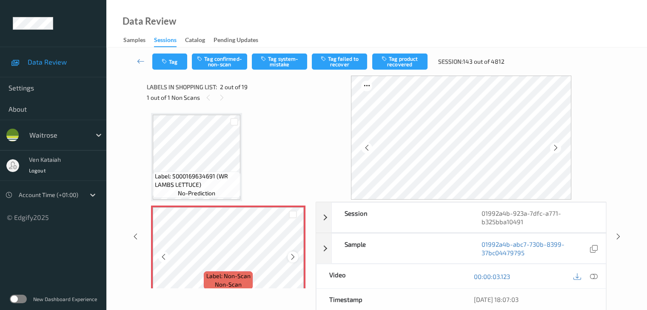
click at [292, 254] on icon at bounding box center [292, 257] width 7 height 8
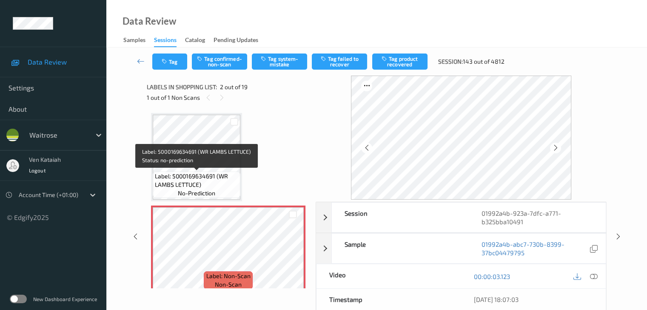
click at [209, 176] on span "Label: 5000169634691 (WR LAMBS LETTUCE)" at bounding box center [196, 180] width 83 height 17
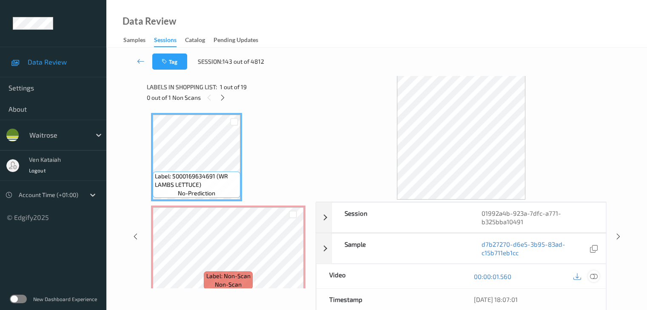
click at [592, 276] on icon at bounding box center [593, 277] width 8 height 8
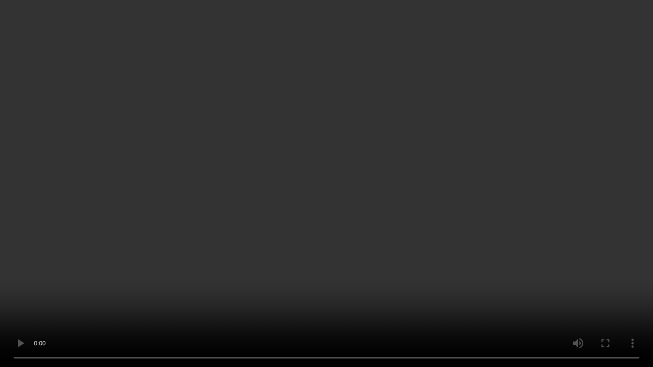
click at [420, 214] on video at bounding box center [326, 183] width 653 height 367
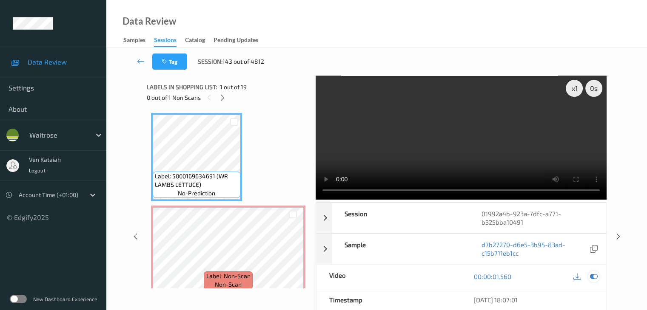
click at [594, 271] on div at bounding box center [593, 276] width 11 height 11
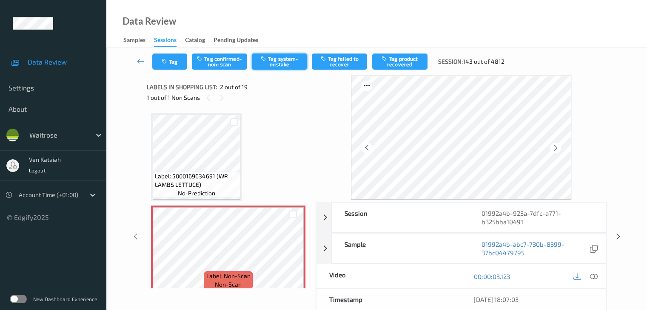
click at [270, 64] on button "Tag system-mistake" at bounding box center [279, 62] width 55 height 16
click at [171, 61] on button "Tag" at bounding box center [169, 62] width 35 height 16
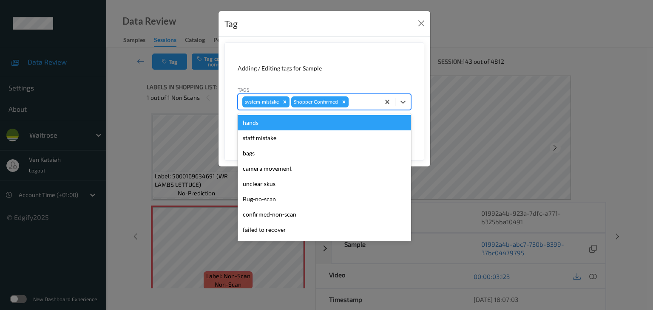
click at [377, 102] on div "system-mistake Shopper Confirmed" at bounding box center [309, 102] width 142 height 14
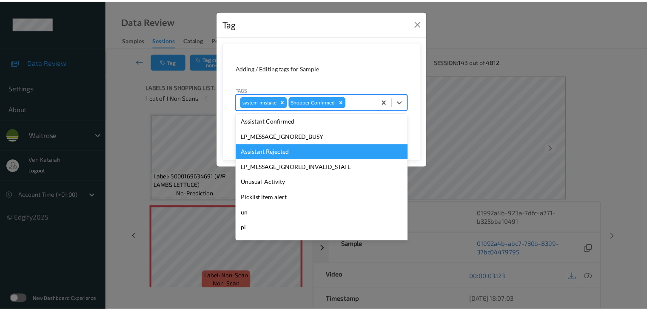
scroll to position [197, 0]
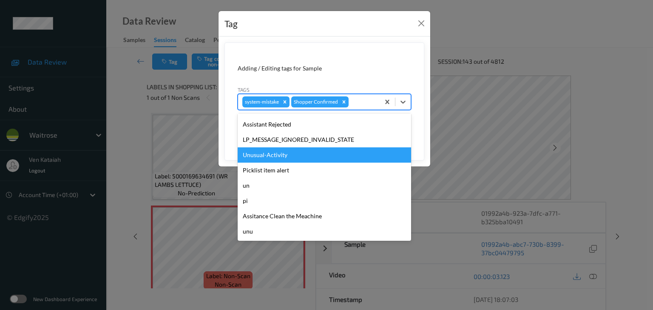
click at [262, 154] on div "Unusual-Activity" at bounding box center [324, 155] width 173 height 15
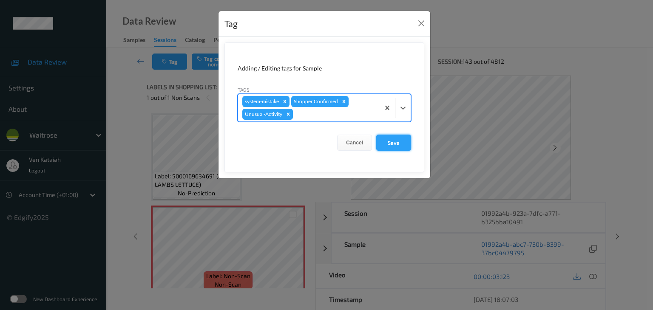
click at [395, 136] on button "Save" at bounding box center [393, 143] width 35 height 16
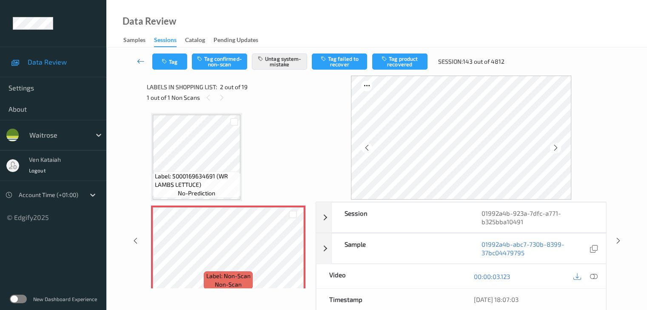
click at [137, 61] on icon at bounding box center [141, 61] width 8 height 9
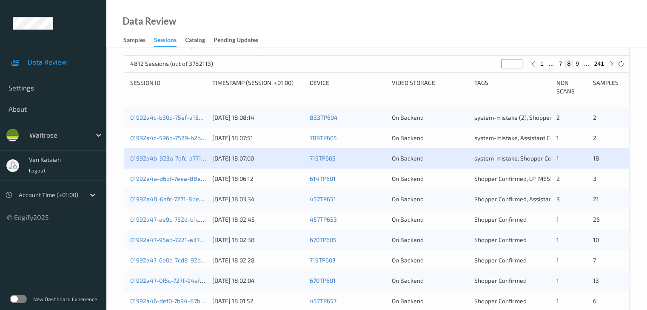
scroll to position [170, 0]
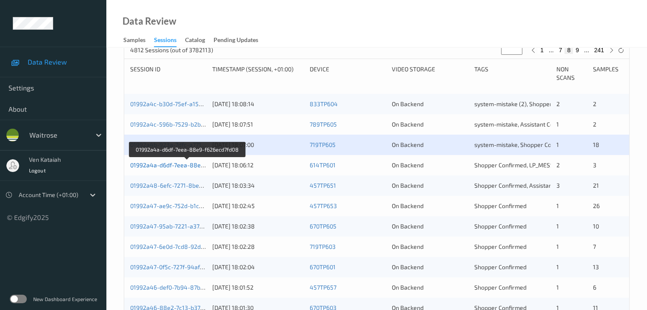
click at [189, 165] on link "01992a4a-d6df-7eea-88e9-f626ecd7fd08" at bounding box center [187, 165] width 114 height 7
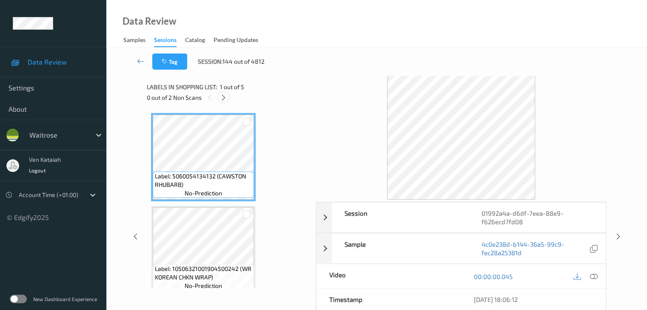
click at [228, 95] on div at bounding box center [223, 97] width 11 height 11
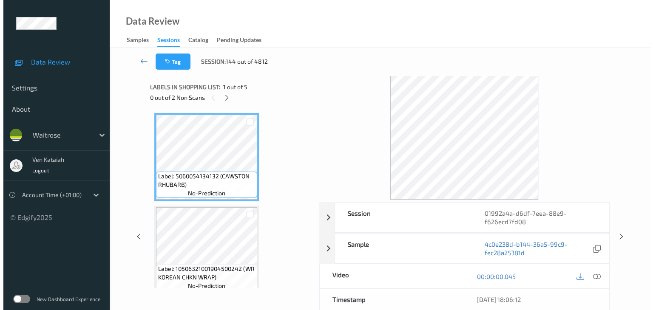
scroll to position [190, 0]
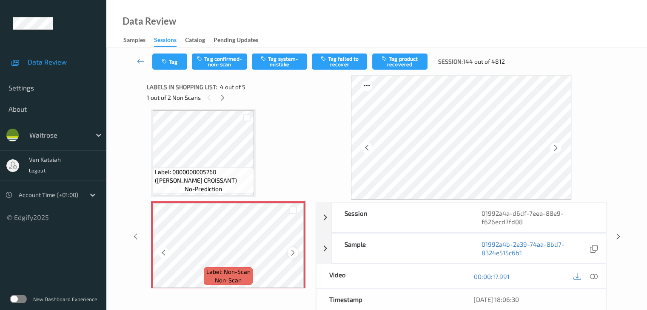
click at [294, 254] on icon at bounding box center [292, 253] width 7 height 8
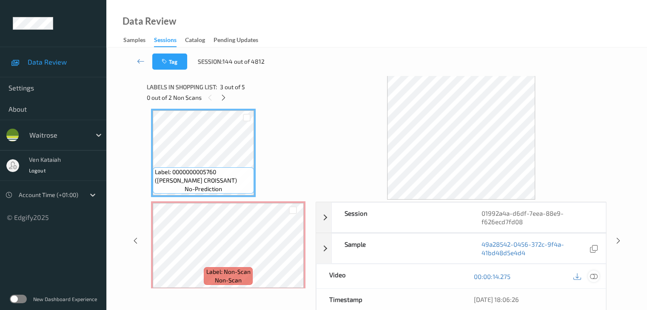
click at [590, 274] on icon at bounding box center [593, 277] width 8 height 8
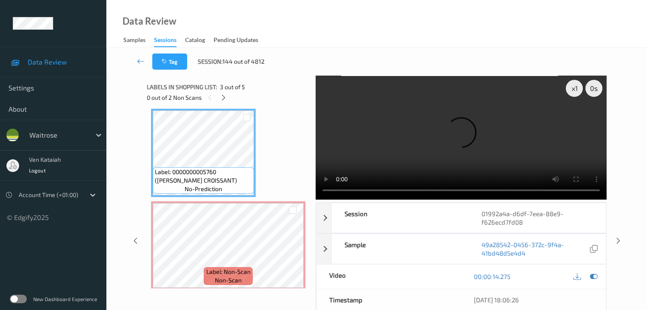
click at [512, 154] on video at bounding box center [460, 138] width 291 height 124
click at [596, 280] on icon at bounding box center [593, 277] width 8 height 8
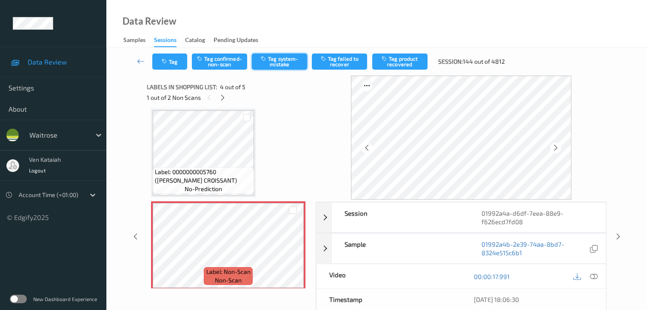
click at [264, 65] on button "Tag system-mistake" at bounding box center [279, 62] width 55 height 16
click at [168, 72] on div "Tag Tag confirmed-non-scan Untag system-mistake Tag failed to recover Tag produ…" at bounding box center [377, 62] width 506 height 28
click at [170, 67] on button "Tag" at bounding box center [169, 62] width 35 height 16
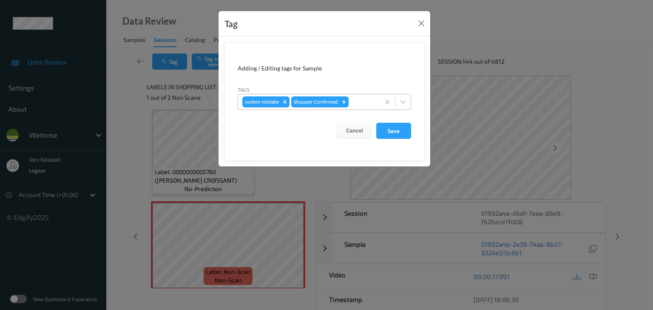
click at [365, 102] on div at bounding box center [362, 102] width 25 height 10
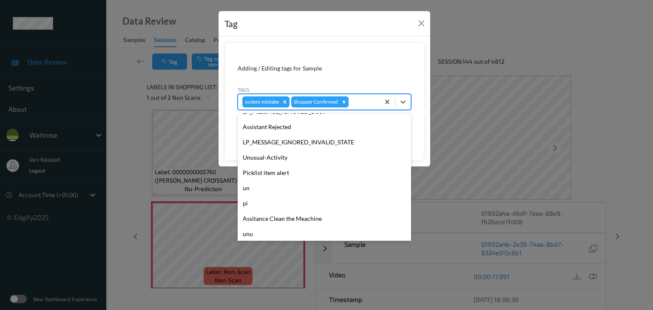
scroll to position [197, 0]
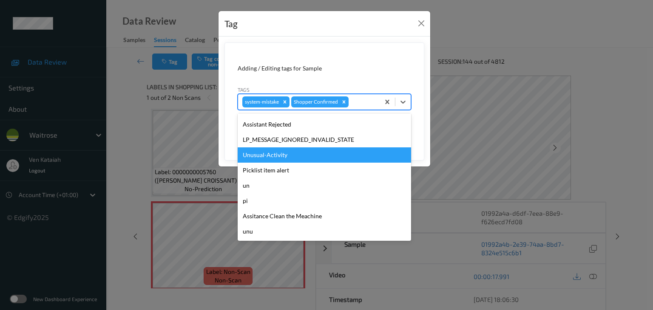
click at [276, 149] on div "Unusual-Activity" at bounding box center [324, 155] width 173 height 15
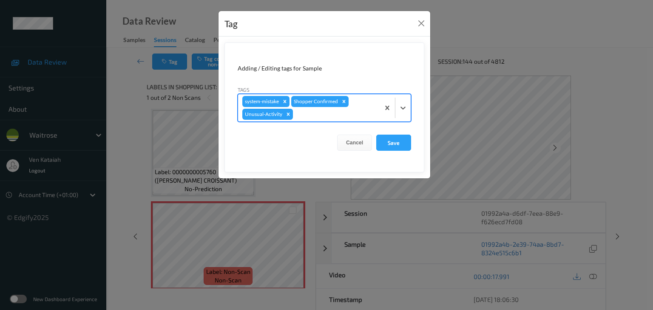
click at [334, 118] on div at bounding box center [335, 114] width 81 height 10
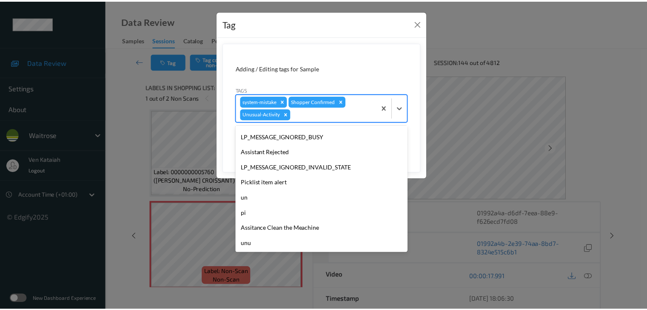
scroll to position [182, 0]
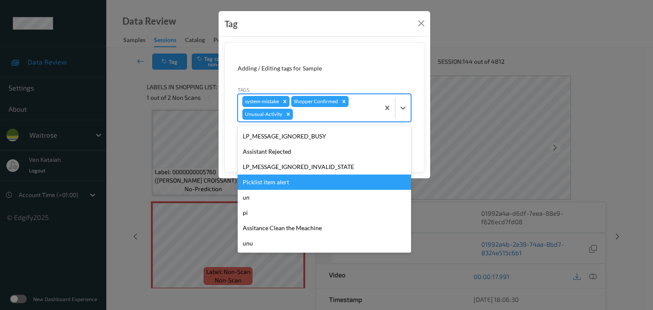
drag, startPoint x: 259, startPoint y: 179, endPoint x: 292, endPoint y: 177, distance: 32.4
click at [260, 179] on div "Picklist item alert" at bounding box center [324, 182] width 173 height 15
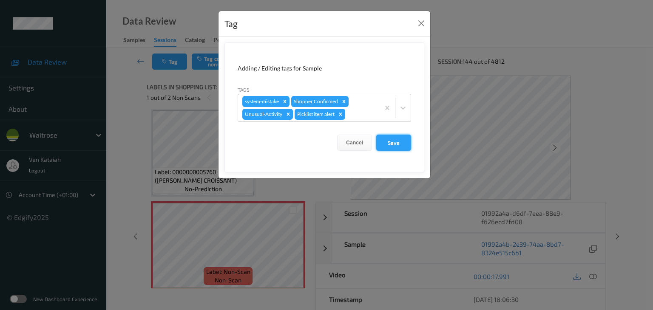
click at [387, 147] on button "Save" at bounding box center [393, 143] width 35 height 16
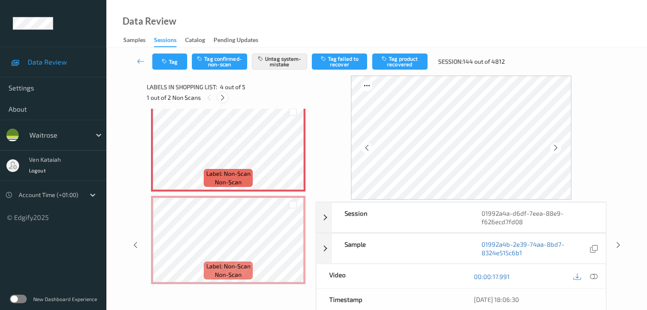
click at [226, 95] on icon at bounding box center [222, 98] width 7 height 8
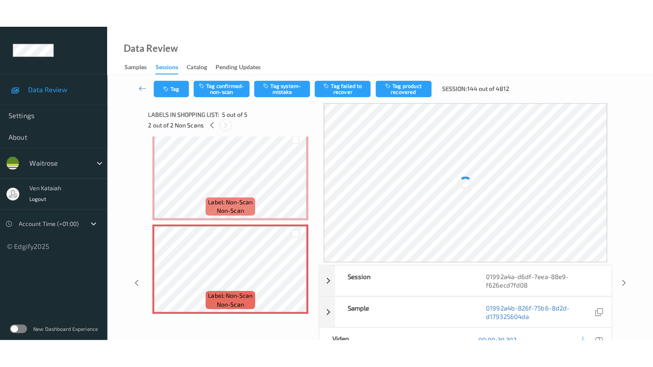
scroll to position [282, 0]
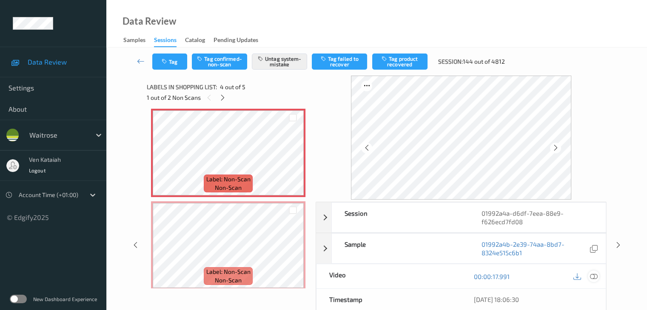
click at [591, 275] on icon at bounding box center [593, 277] width 8 height 8
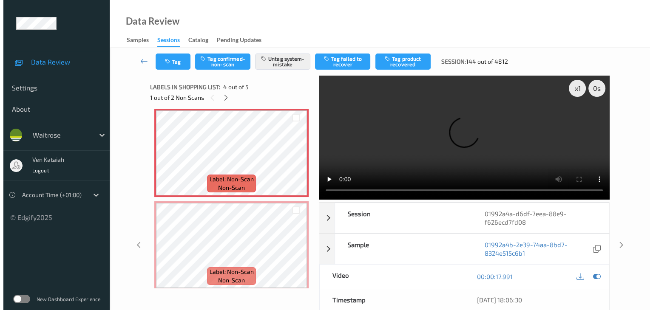
scroll to position [231, 0]
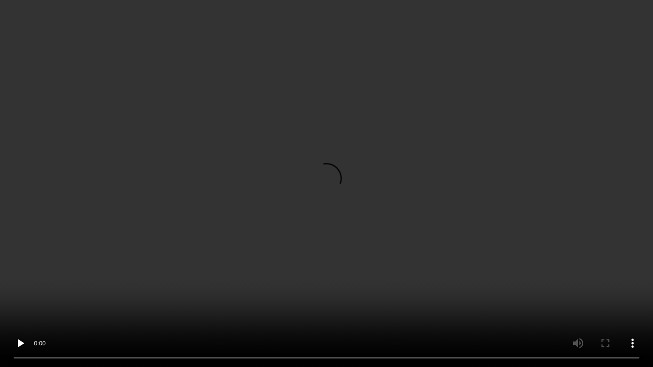
click at [411, 197] on video at bounding box center [326, 183] width 653 height 367
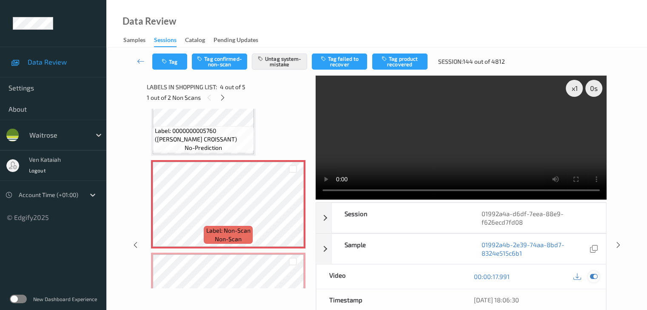
click at [590, 278] on icon at bounding box center [593, 277] width 8 height 8
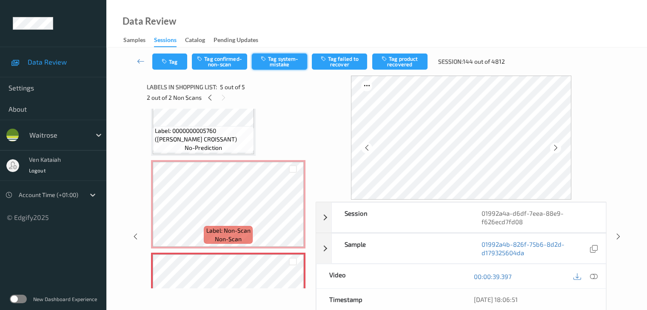
click at [273, 65] on button "Tag system-mistake" at bounding box center [279, 62] width 55 height 16
click at [168, 65] on button "Tag" at bounding box center [169, 62] width 35 height 16
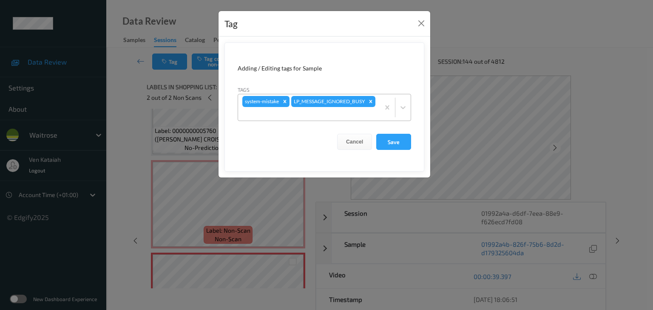
click at [347, 114] on div at bounding box center [308, 114] width 133 height 10
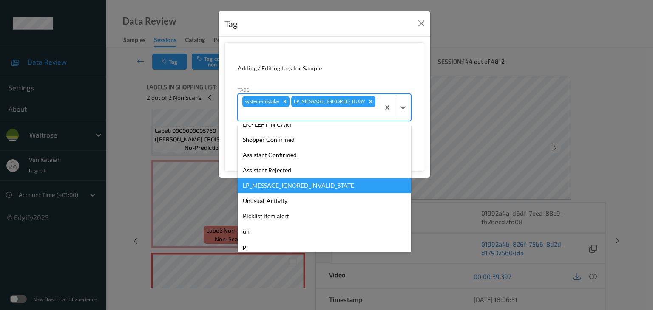
scroll to position [197, 0]
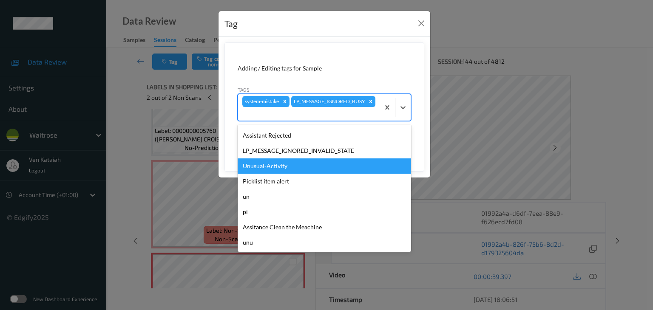
click at [270, 159] on div "Unusual-Activity" at bounding box center [324, 166] width 173 height 15
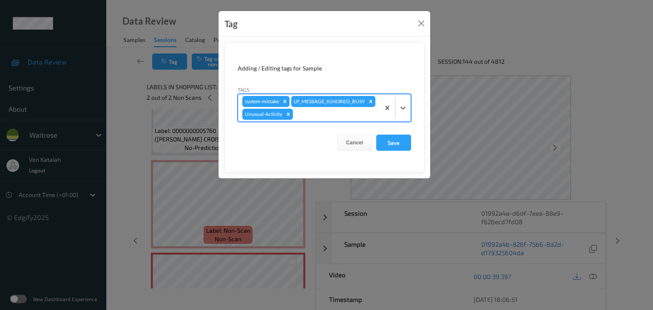
click at [321, 116] on div at bounding box center [335, 114] width 81 height 10
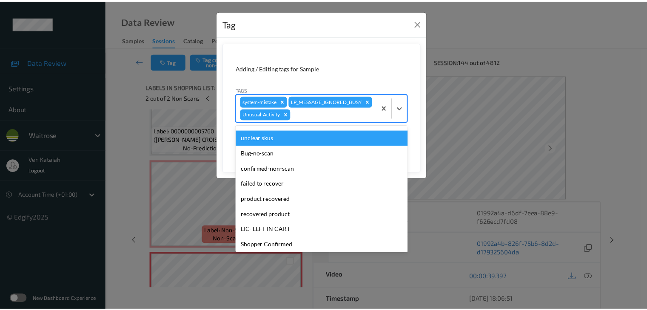
scroll to position [170, 0]
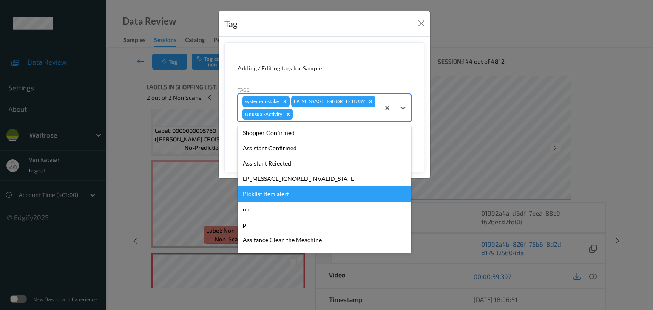
click at [270, 194] on div "Picklist item alert" at bounding box center [324, 194] width 173 height 15
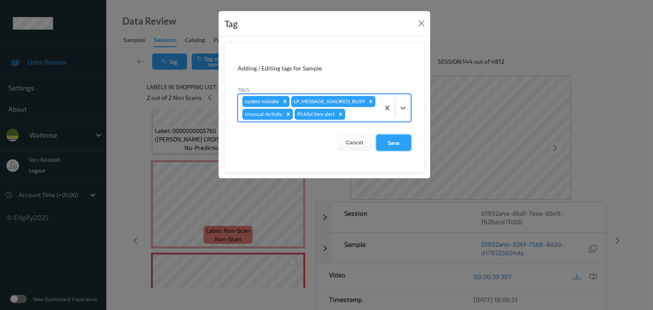
click at [379, 142] on button "Save" at bounding box center [393, 143] width 35 height 16
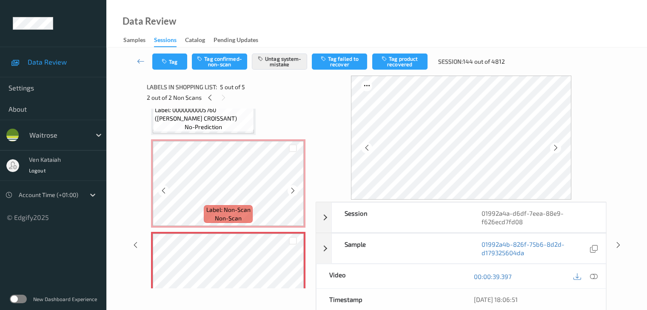
scroll to position [245, 0]
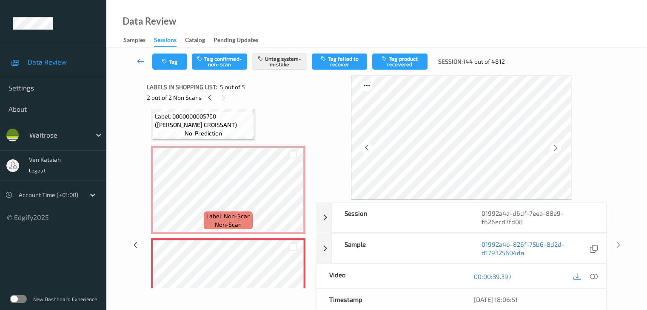
click at [143, 57] on link at bounding box center [141, 62] width 23 height 16
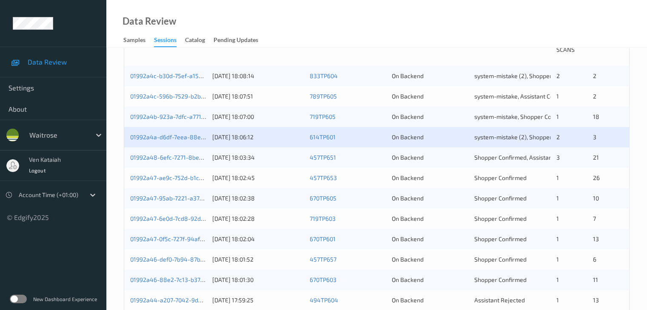
scroll to position [213, 0]
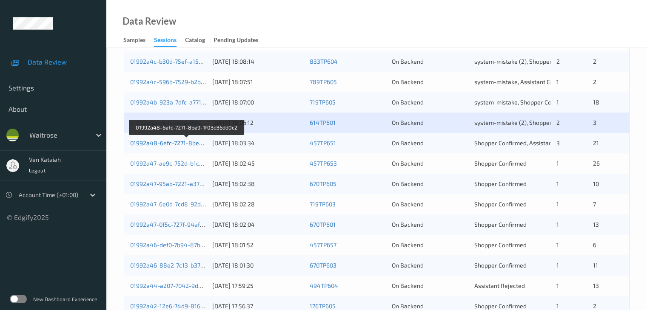
click at [167, 143] on link "01992a48-6efc-7271-8be9-1f03d36dd0c2" at bounding box center [186, 142] width 113 height 7
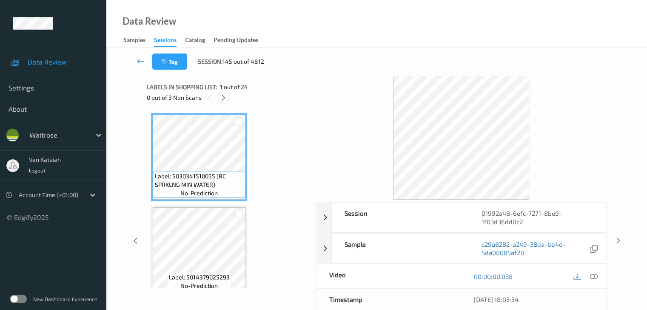
click at [223, 98] on icon at bounding box center [223, 98] width 7 height 8
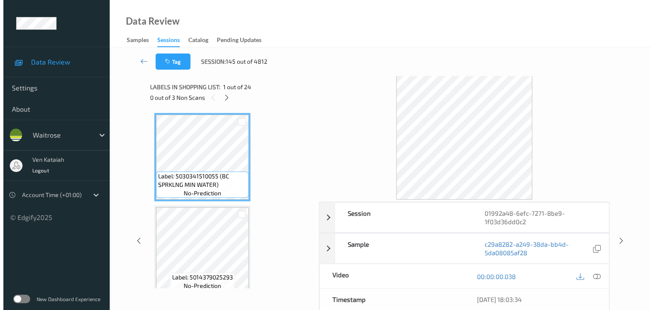
scroll to position [97, 0]
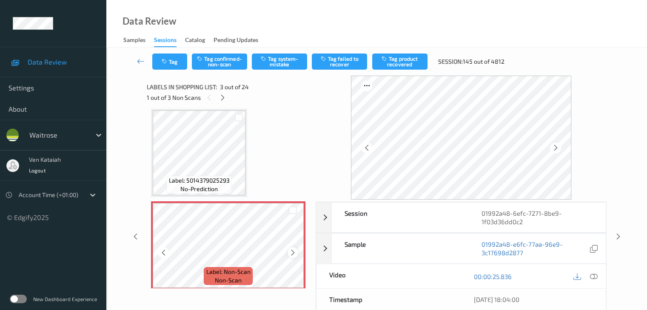
click at [293, 255] on icon at bounding box center [292, 253] width 7 height 8
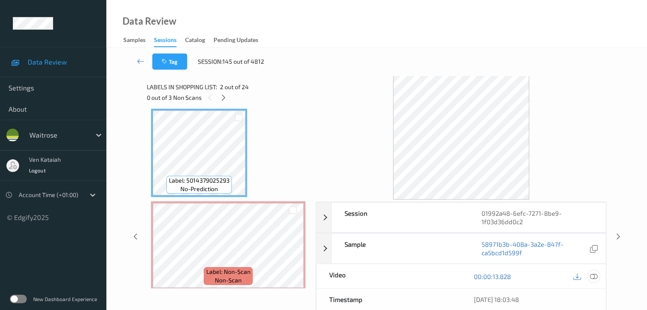
click at [594, 277] on icon at bounding box center [593, 277] width 8 height 8
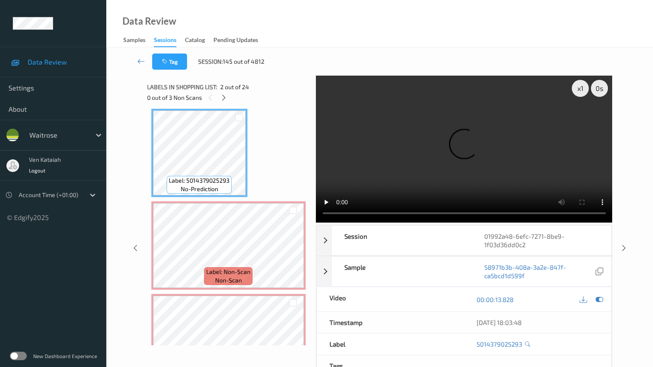
click at [371, 223] on video at bounding box center [464, 149] width 297 height 147
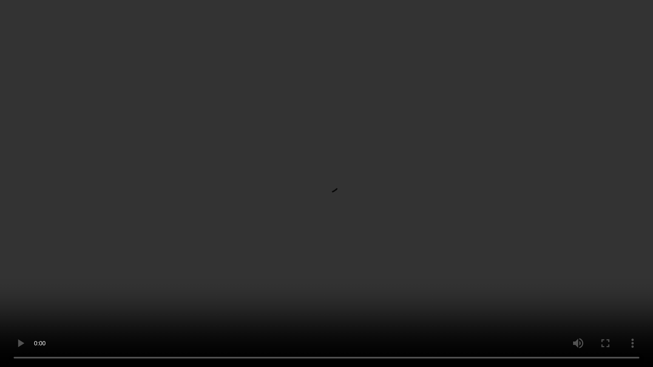
click at [355, 248] on video at bounding box center [326, 183] width 653 height 367
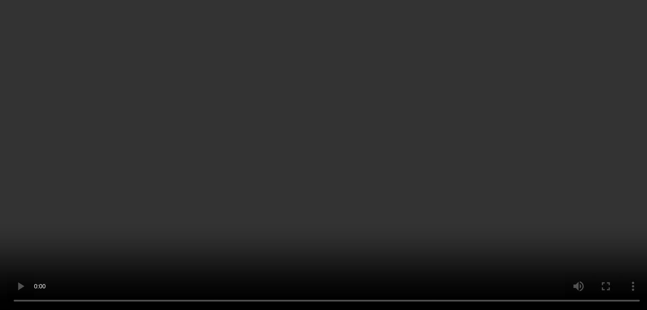
click at [596, 156] on icon at bounding box center [593, 153] width 8 height 8
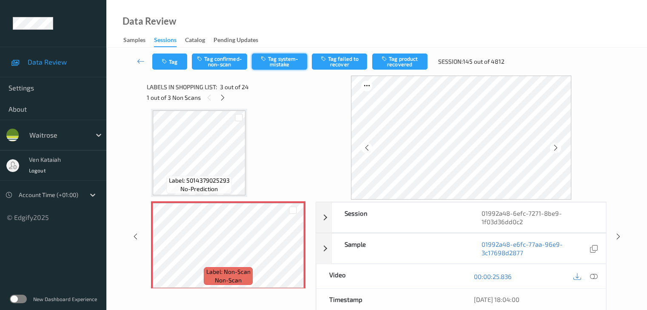
click at [274, 63] on button "Tag system-mistake" at bounding box center [279, 62] width 55 height 16
click at [173, 60] on button "Tag" at bounding box center [169, 62] width 35 height 16
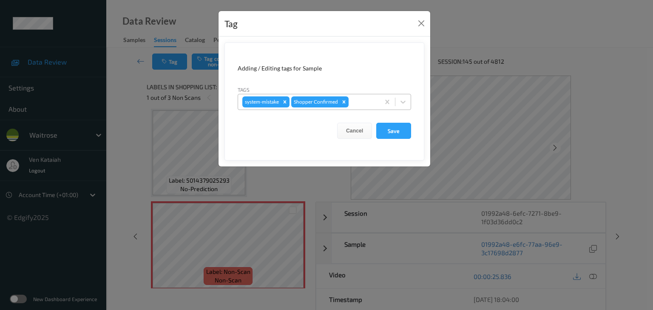
click at [364, 101] on div at bounding box center [362, 102] width 25 height 10
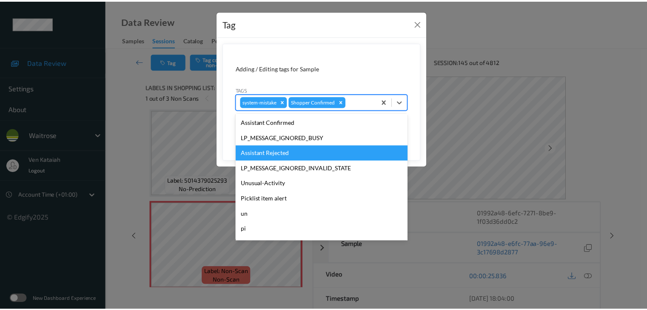
scroll to position [170, 0]
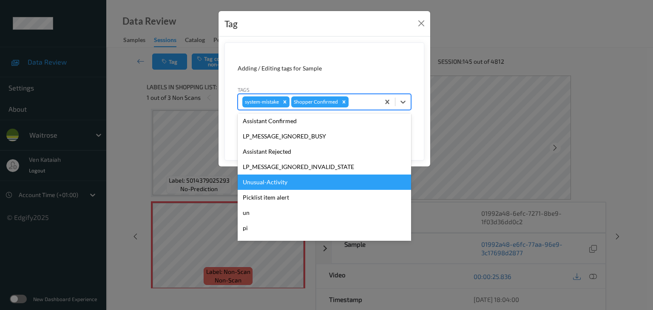
click at [283, 186] on div "Unusual-Activity" at bounding box center [324, 182] width 173 height 15
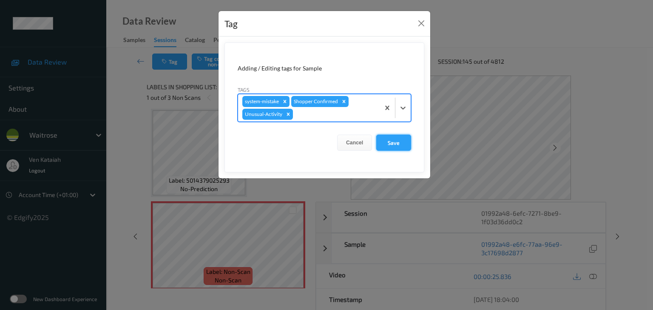
click at [378, 142] on button "Save" at bounding box center [393, 143] width 35 height 16
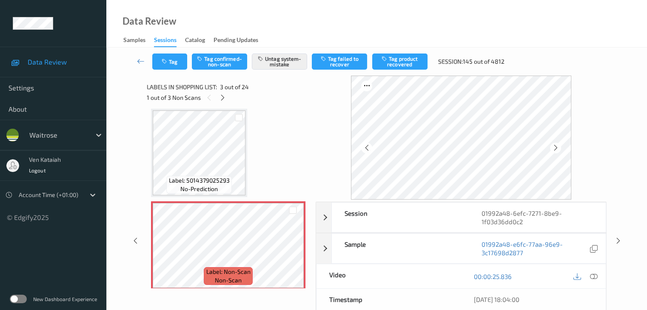
click at [216, 92] on div "1 out of 3 Non Scans" at bounding box center [228, 97] width 163 height 11
click at [222, 94] on icon at bounding box center [222, 98] width 7 height 8
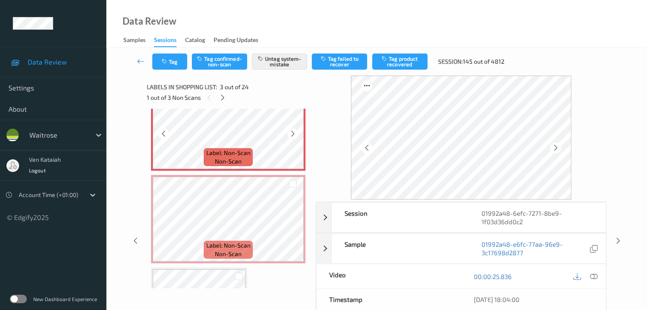
scroll to position [232, 0]
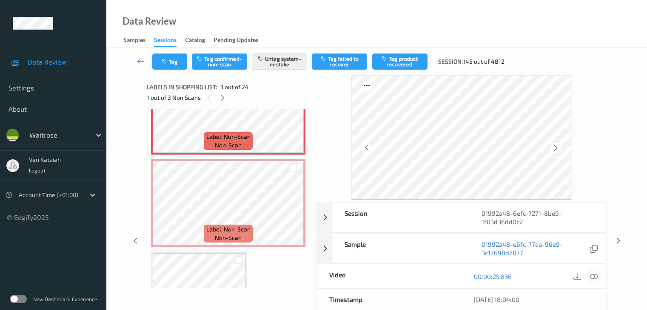
click at [591, 273] on icon at bounding box center [593, 277] width 8 height 8
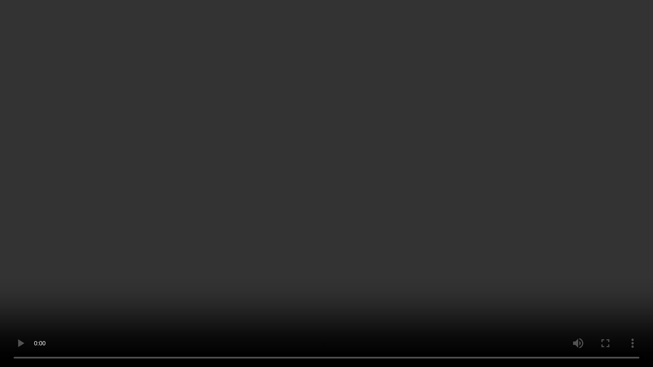
click at [444, 209] on video at bounding box center [326, 183] width 653 height 367
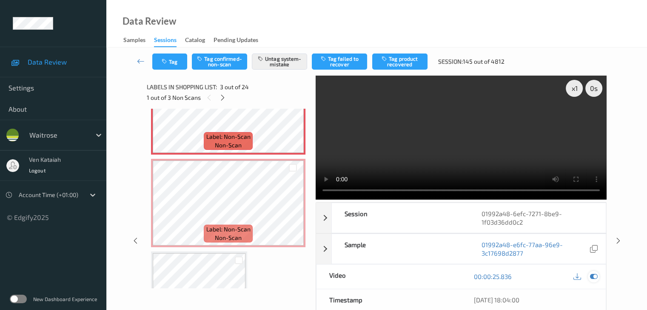
click at [594, 279] on icon at bounding box center [593, 277] width 8 height 8
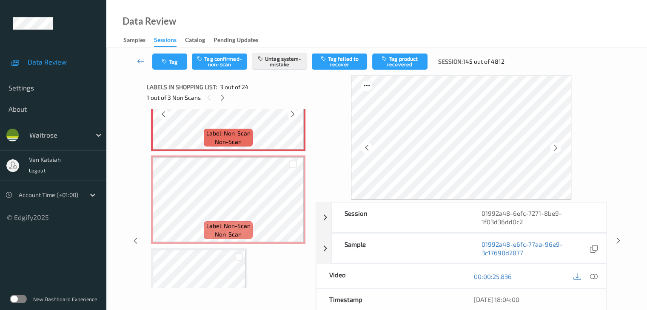
scroll to position [255, 0]
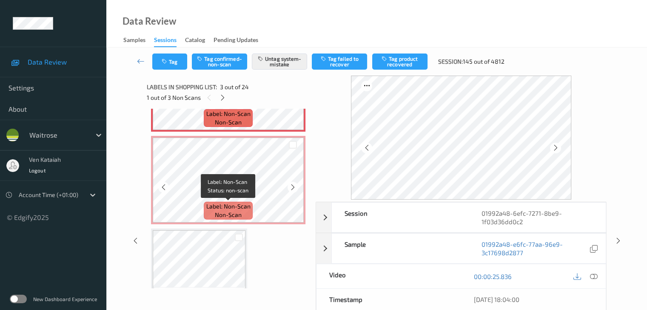
click at [217, 205] on span "Label: Non-Scan" at bounding box center [228, 206] width 44 height 9
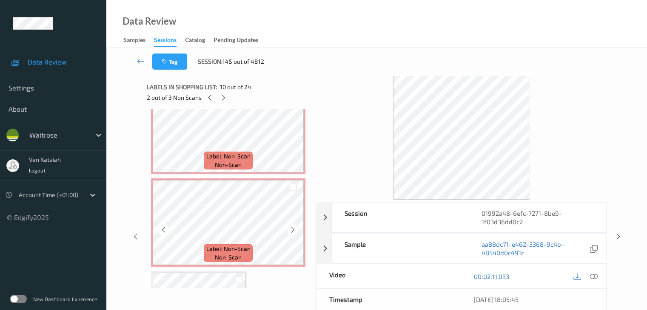
scroll to position [213, 0]
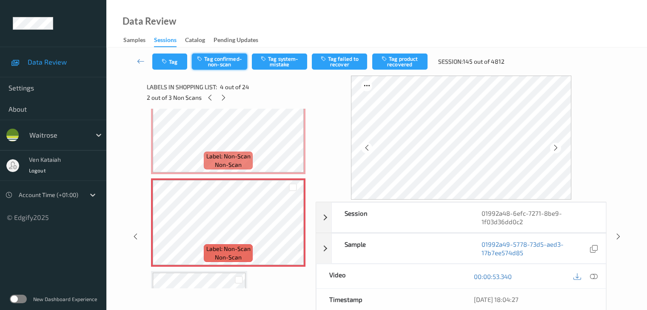
click at [233, 60] on button "Tag confirmed-non-scan" at bounding box center [219, 62] width 55 height 16
click at [347, 65] on button "Tag failed to recover" at bounding box center [339, 62] width 55 height 16
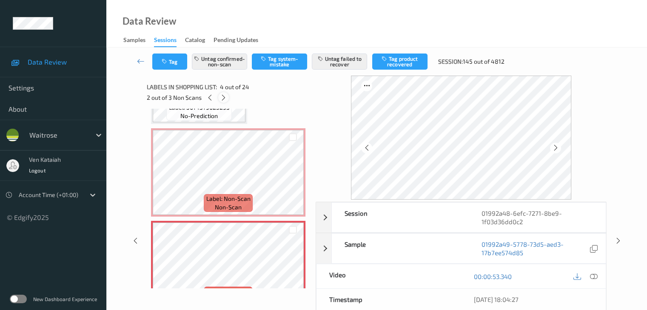
click at [226, 100] on icon at bounding box center [223, 98] width 7 height 8
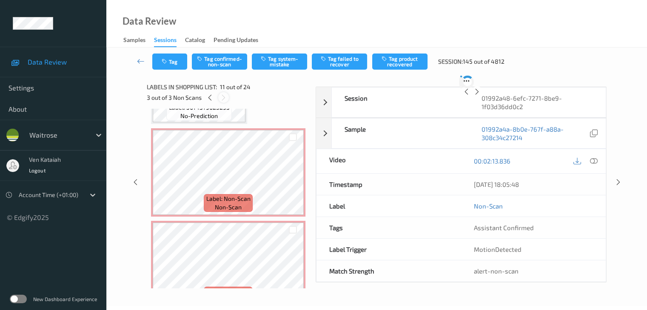
scroll to position [838, 0]
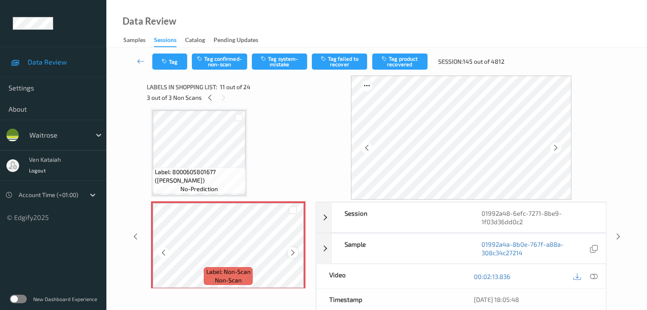
click at [294, 251] on icon at bounding box center [292, 253] width 7 height 8
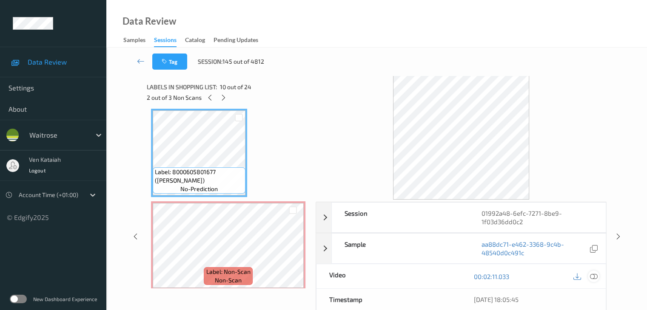
click at [594, 274] on icon at bounding box center [593, 277] width 8 height 8
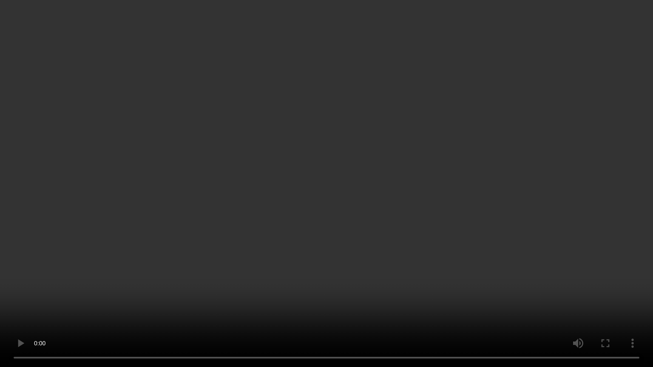
click at [239, 286] on video at bounding box center [326, 183] width 653 height 367
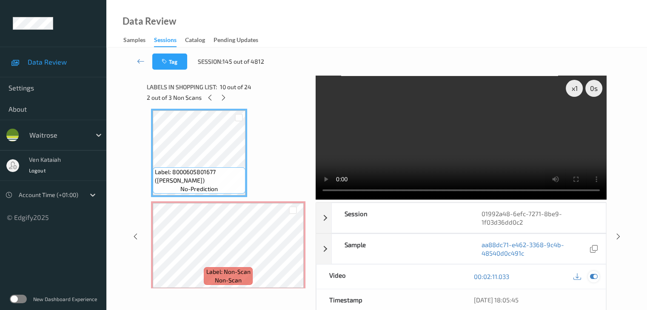
click at [596, 278] on icon at bounding box center [593, 277] width 8 height 8
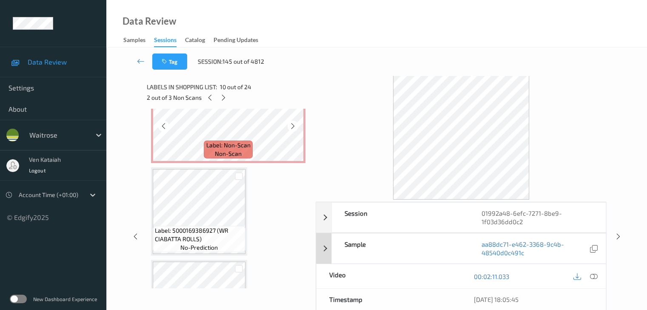
scroll to position [966, 0]
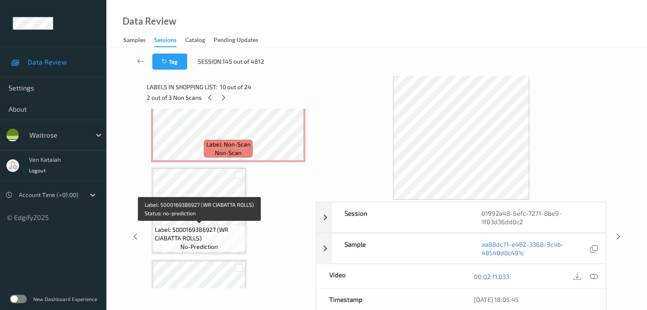
click at [193, 237] on span "Label: 5000169386927 (WR CIABATTA ROLLS)" at bounding box center [199, 234] width 88 height 17
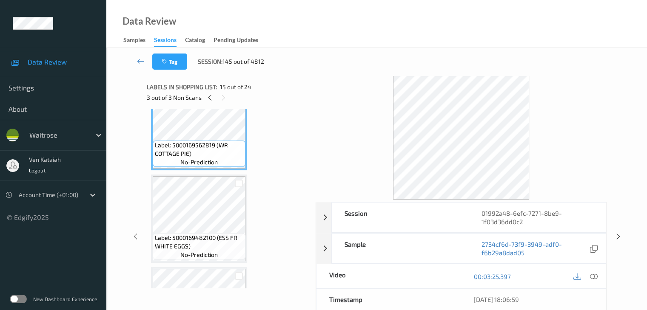
scroll to position [1349, 0]
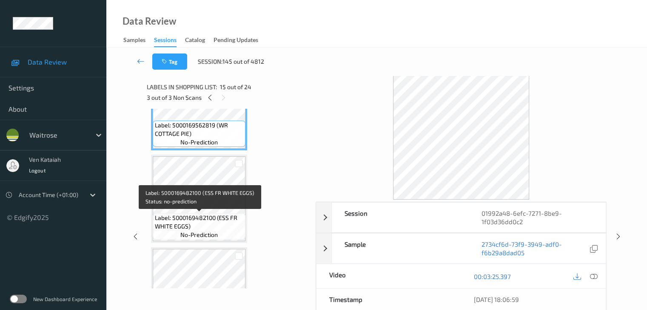
click at [195, 230] on span "Label: 5000169482100 (ESS FR WHITE EGGS)" at bounding box center [199, 222] width 88 height 17
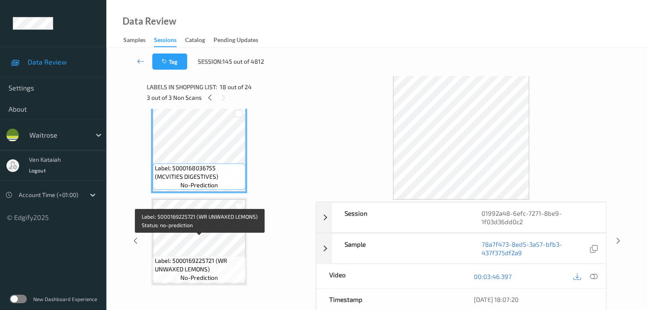
scroll to position [1604, 0]
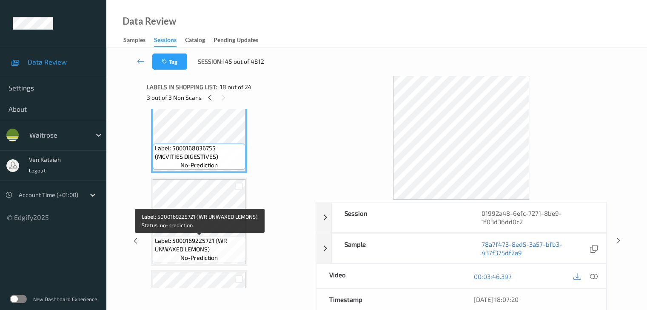
click at [202, 242] on span "Label: 5000169225721 (WR UNWAXED LEMONS)" at bounding box center [199, 245] width 88 height 17
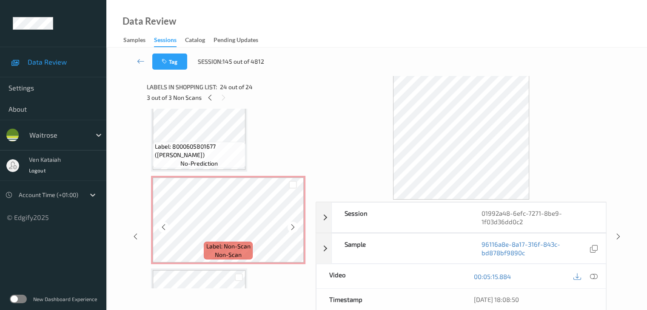
scroll to position [858, 0]
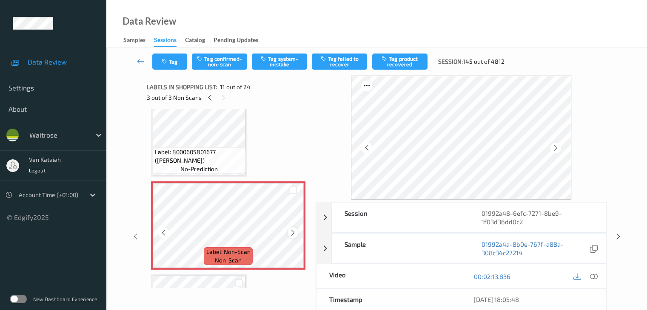
click at [293, 234] on icon at bounding box center [292, 233] width 7 height 8
click at [293, 233] on icon at bounding box center [292, 233] width 7 height 8
click at [278, 60] on button "Tag system-mistake" at bounding box center [279, 62] width 55 height 16
click at [278, 60] on button "Untag system-mistake" at bounding box center [279, 62] width 55 height 16
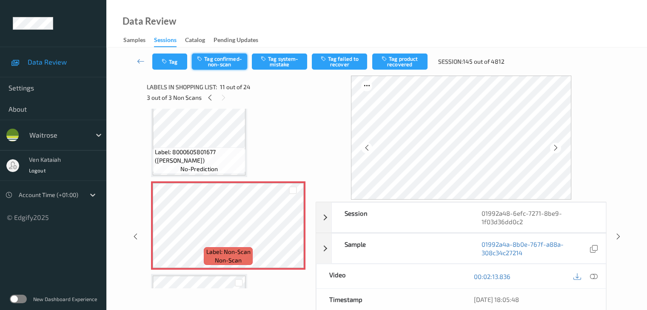
click at [225, 63] on button "Tag confirmed-non-scan" at bounding box center [219, 62] width 55 height 16
click at [344, 68] on button "Tag failed to recover" at bounding box center [339, 62] width 55 height 16
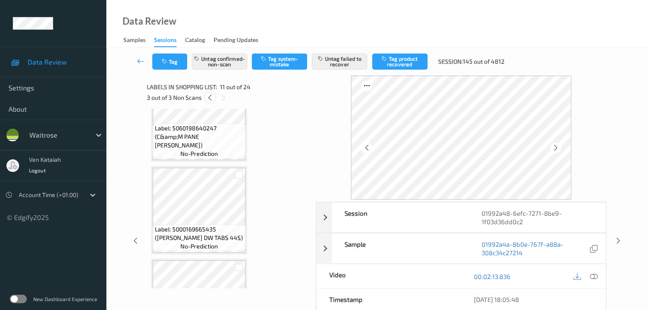
click at [214, 97] on div at bounding box center [210, 97] width 11 height 11
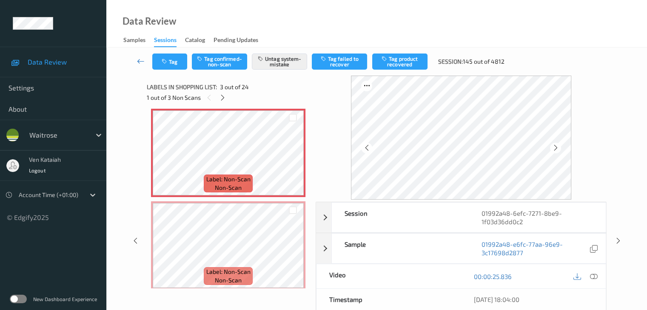
click at [139, 60] on icon at bounding box center [141, 61] width 8 height 9
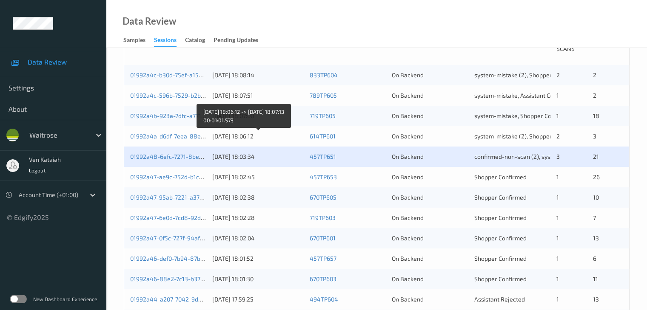
scroll to position [213, 0]
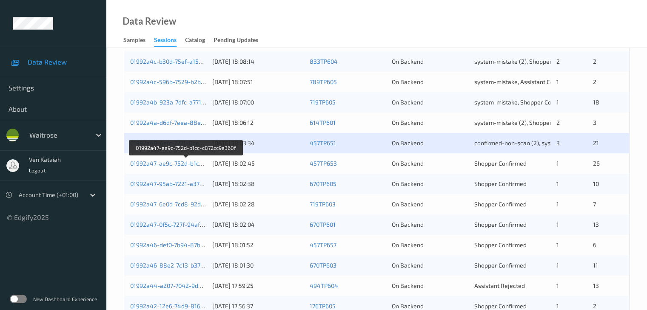
drag, startPoint x: 150, startPoint y: 163, endPoint x: 124, endPoint y: 16, distance: 149.3
click at [150, 163] on link "01992a47-ae9c-752d-b1cc-c872cc9a360f" at bounding box center [186, 163] width 113 height 7
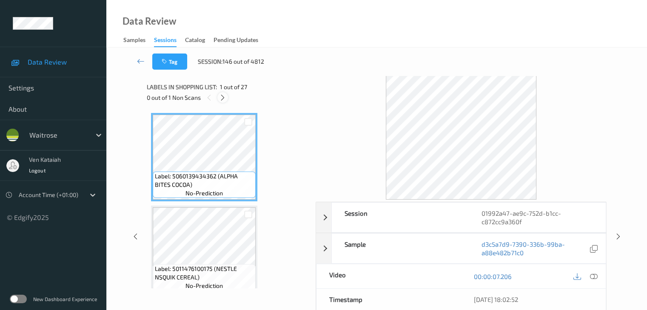
click at [224, 98] on icon at bounding box center [222, 98] width 7 height 8
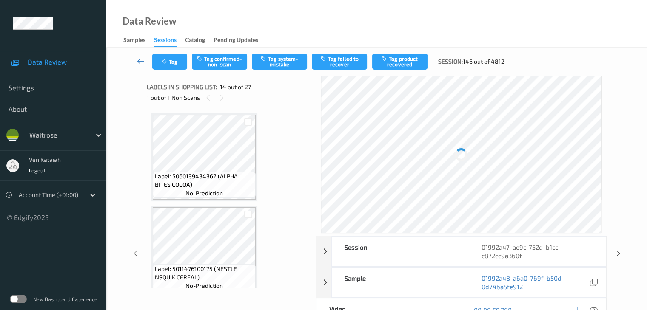
scroll to position [1117, 0]
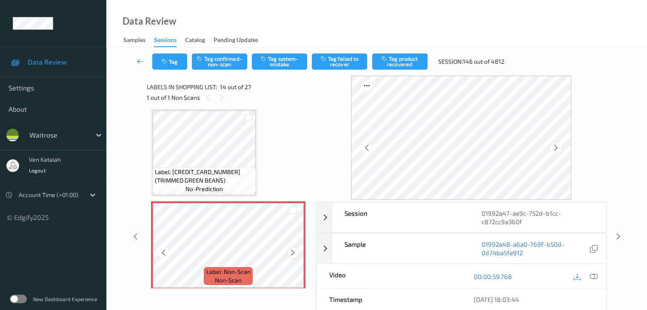
click at [294, 250] on icon at bounding box center [292, 253] width 7 height 8
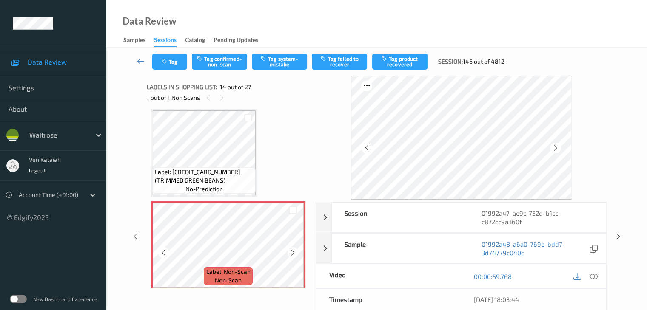
click at [294, 250] on icon at bounding box center [292, 253] width 7 height 8
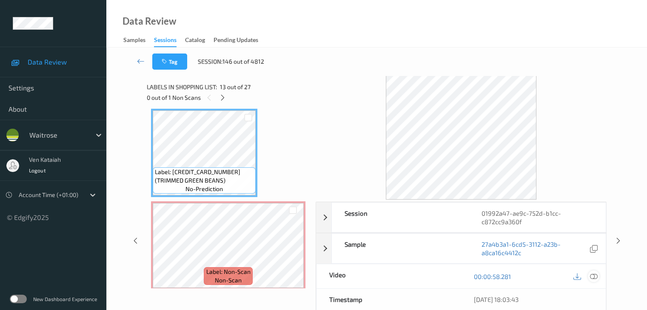
click at [593, 274] on icon at bounding box center [593, 277] width 8 height 8
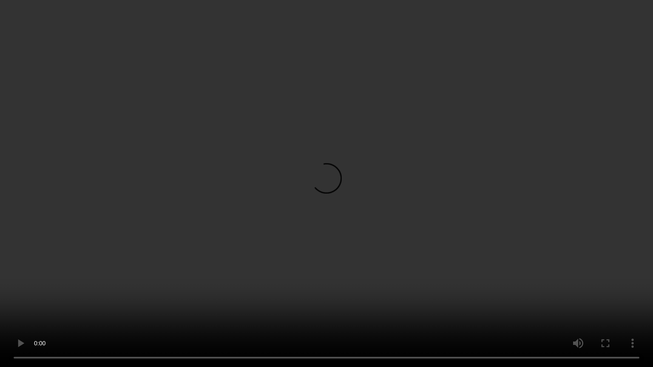
click at [347, 220] on video at bounding box center [326, 183] width 653 height 367
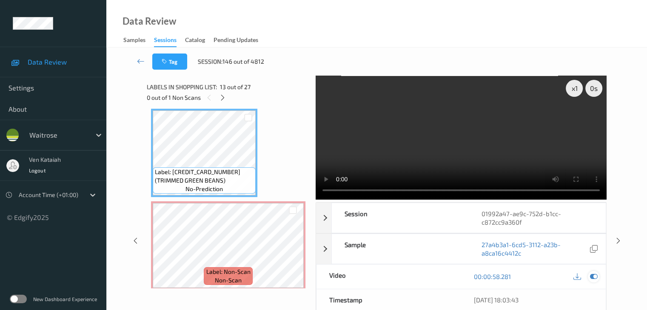
click at [597, 277] on icon at bounding box center [593, 277] width 8 height 8
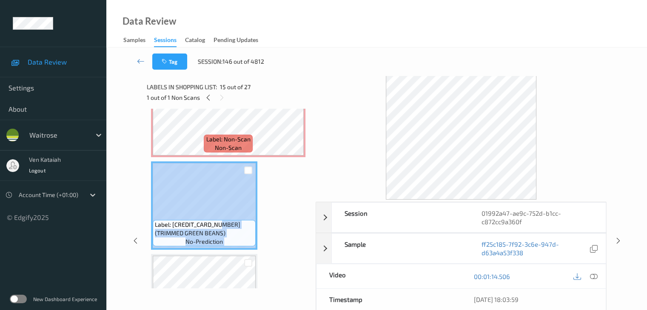
scroll to position [1253, 0]
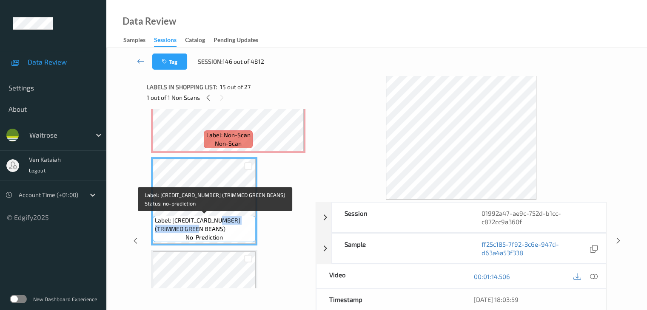
drag, startPoint x: 219, startPoint y: 272, endPoint x: 192, endPoint y: 230, distance: 50.1
click at [192, 230] on span "Label: 5000169048597 (TRIMMED GREEN BEANS)" at bounding box center [204, 224] width 99 height 17
copy span "TRIMMED GREEN BEANS"
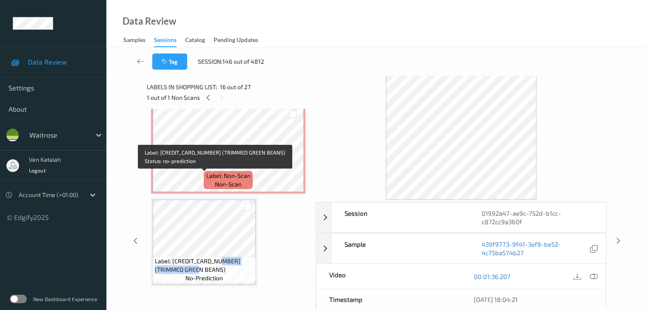
scroll to position [1211, 0]
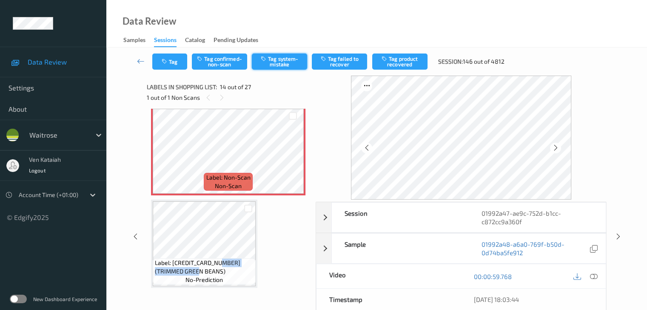
click at [289, 62] on button "Tag system-mistake" at bounding box center [279, 62] width 55 height 16
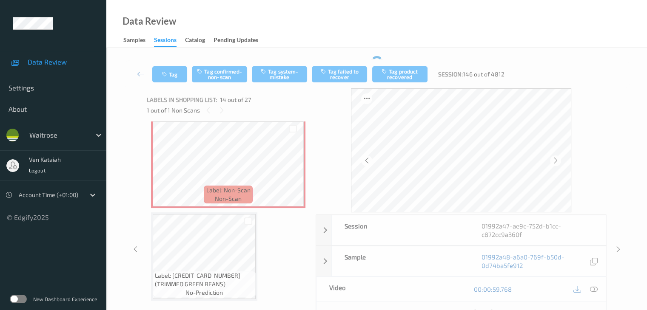
click at [341, 150] on div at bounding box center [460, 150] width 291 height 124
click at [141, 74] on icon at bounding box center [141, 74] width 8 height 9
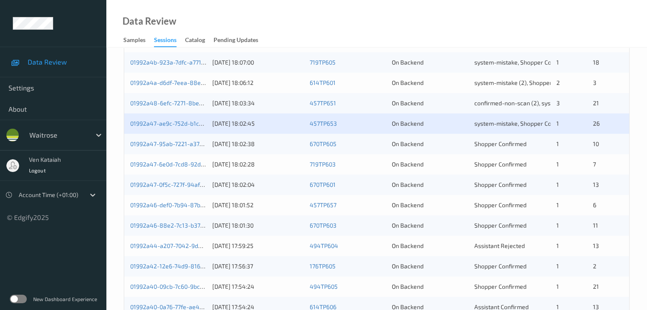
scroll to position [255, 0]
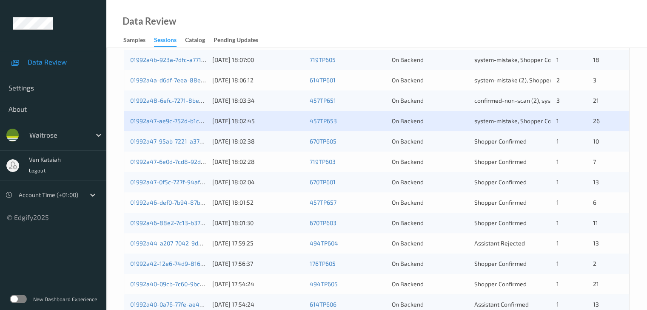
click at [187, 125] on div "01992a47-ae9c-752d-b1cc-c872cc9a360f" at bounding box center [168, 121] width 76 height 9
click at [187, 122] on link "01992a47-ae9c-752d-b1cc-c872cc9a360f" at bounding box center [186, 120] width 113 height 7
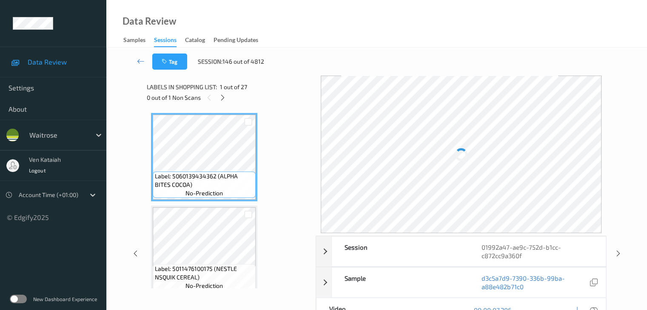
click at [225, 103] on div "Labels in shopping list: 1 out of 27 0 out of 1 Non Scans" at bounding box center [228, 92] width 163 height 33
click at [222, 98] on icon at bounding box center [222, 98] width 7 height 8
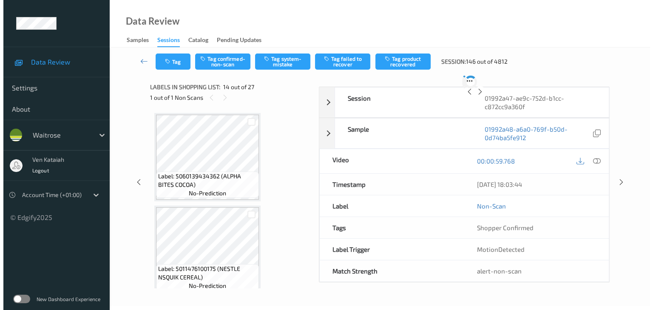
scroll to position [1117, 0]
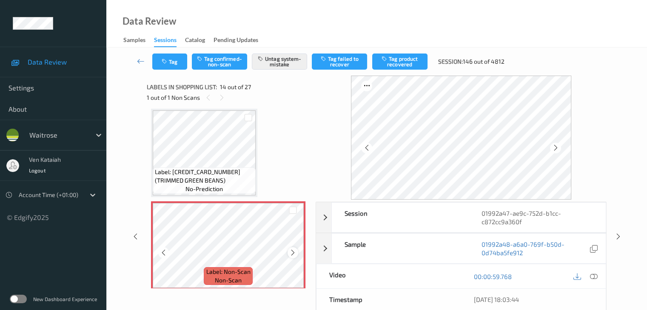
click at [290, 250] on icon at bounding box center [292, 253] width 7 height 8
click at [165, 61] on icon "button" at bounding box center [165, 62] width 7 height 6
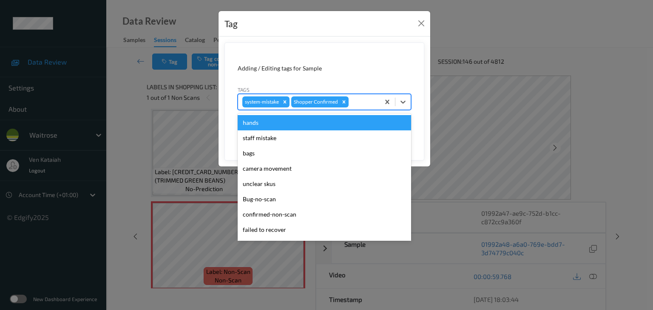
click at [373, 105] on div at bounding box center [362, 102] width 25 height 10
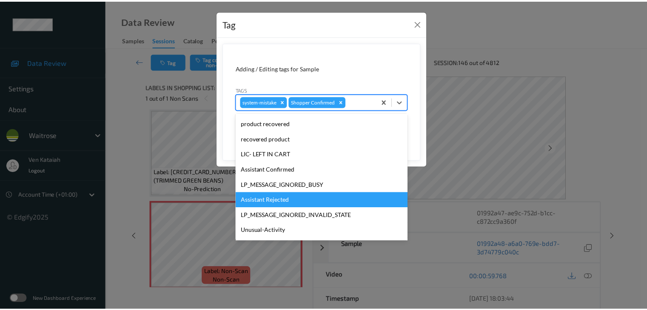
scroll to position [197, 0]
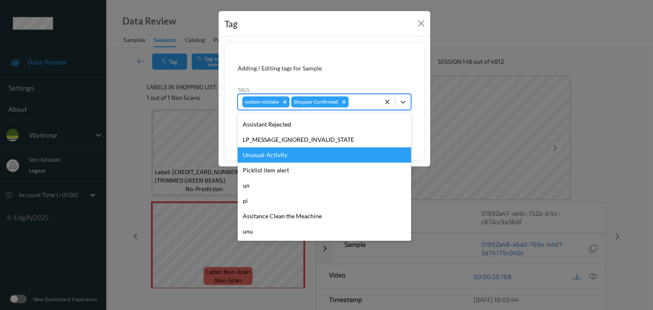
click at [283, 158] on div "Unusual-Activity" at bounding box center [324, 155] width 173 height 15
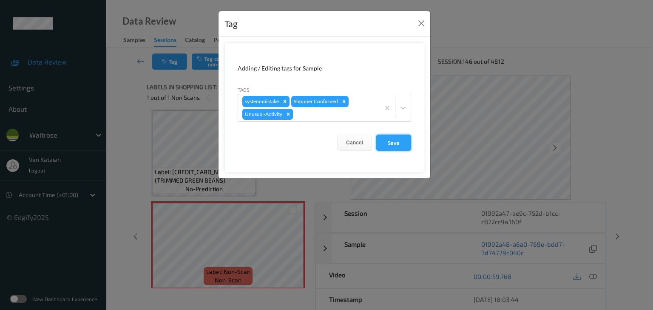
click at [396, 142] on button "Save" at bounding box center [393, 143] width 35 height 16
click at [390, 139] on button "Save" at bounding box center [393, 143] width 35 height 16
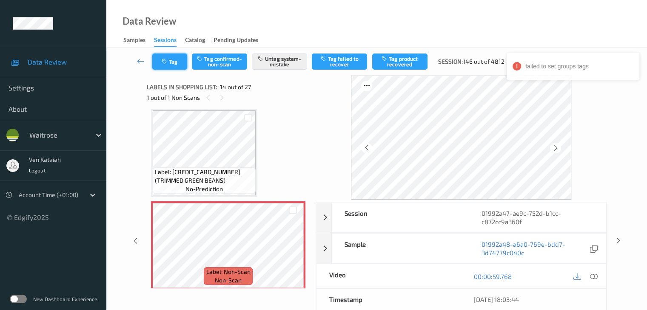
click at [170, 59] on button "Tag" at bounding box center [169, 62] width 35 height 16
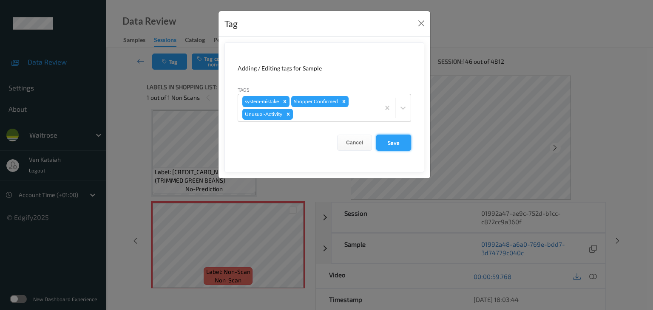
click at [402, 139] on button "Save" at bounding box center [393, 143] width 35 height 16
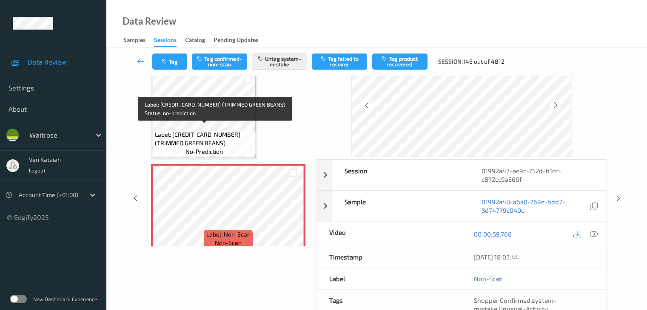
scroll to position [1117, 0]
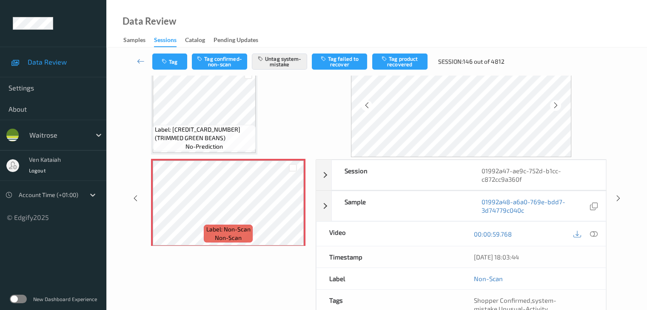
click at [178, 70] on div "Tag Tag confirmed-non-scan Untag system-mistake Tag failed to recover Tag produ…" at bounding box center [377, 62] width 506 height 28
click at [173, 65] on button "Tag" at bounding box center [169, 62] width 35 height 16
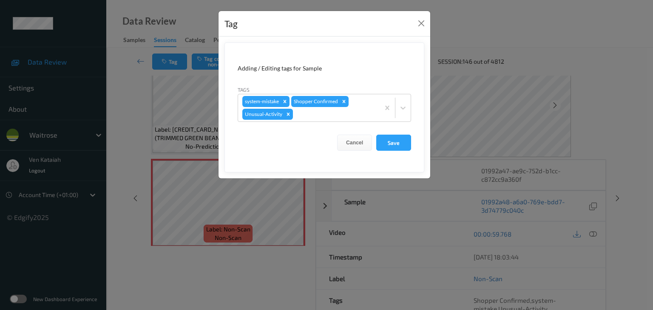
click at [121, 111] on div "Tag Adding / Editing tags for Sample Tags system-mistake Shopper Confirmed Unus…" at bounding box center [326, 155] width 653 height 310
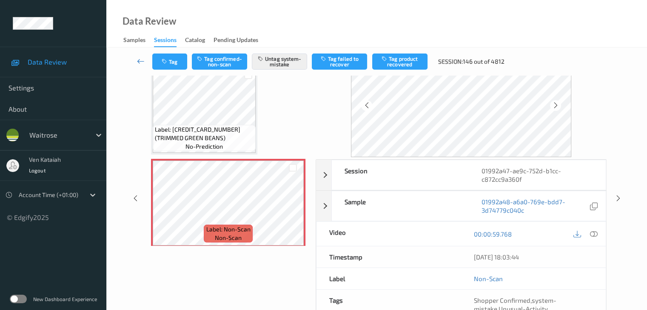
click at [138, 62] on icon at bounding box center [141, 61] width 8 height 9
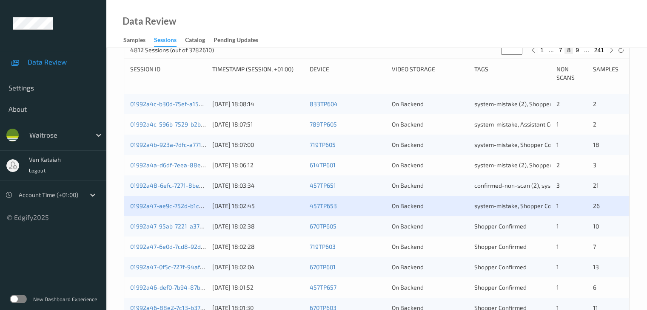
scroll to position [213, 0]
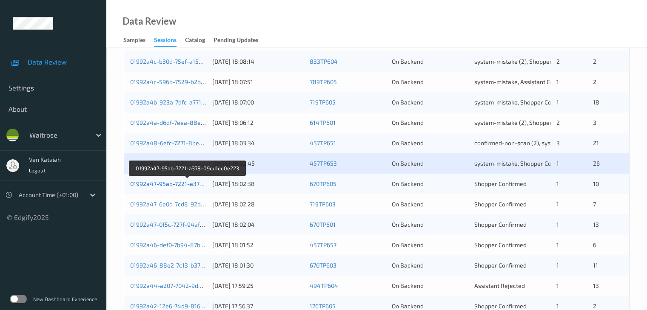
click at [181, 182] on link "01992a47-95ab-7221-a378-09ed1ee0e223" at bounding box center [188, 183] width 116 height 7
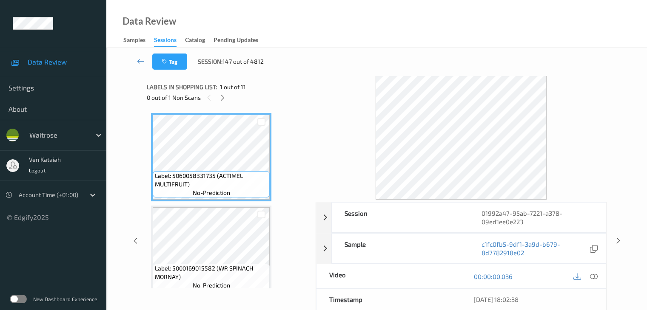
click at [229, 95] on div "0 out of 1 Non Scans" at bounding box center [228, 97] width 163 height 11
click at [219, 99] on icon at bounding box center [222, 98] width 7 height 8
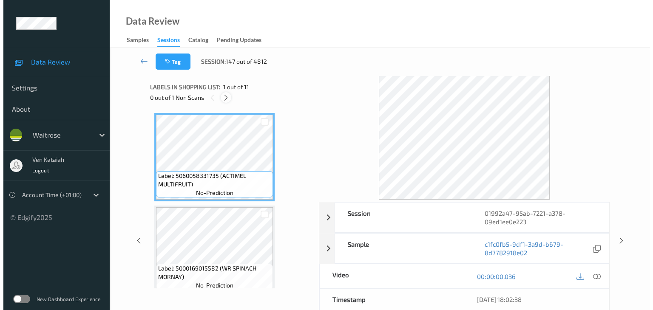
scroll to position [746, 0]
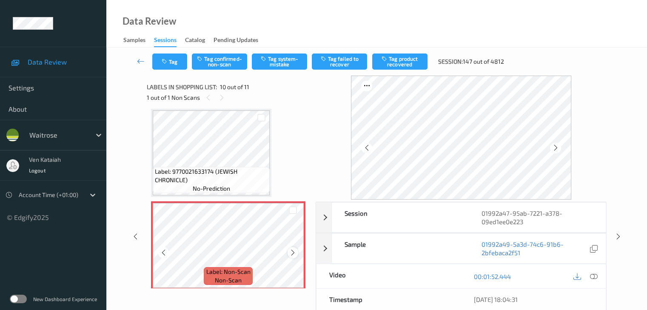
click at [292, 256] on icon at bounding box center [292, 253] width 7 height 8
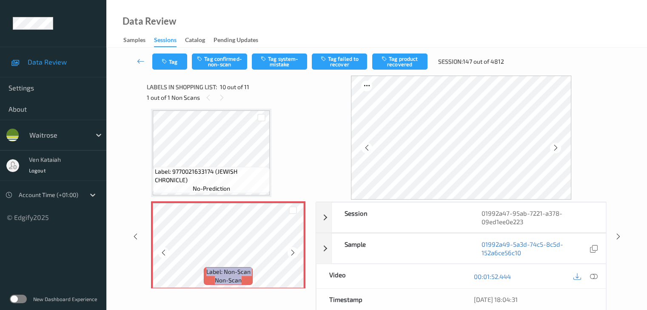
click at [292, 256] on icon at bounding box center [292, 253] width 7 height 8
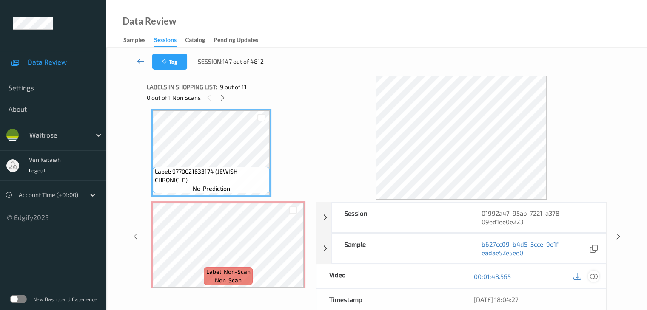
click at [597, 275] on icon at bounding box center [593, 277] width 8 height 8
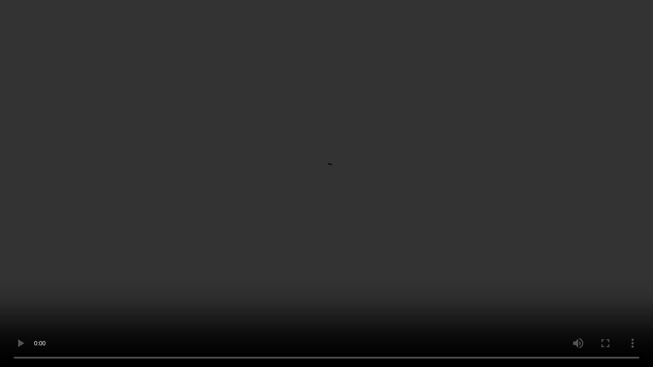
click at [410, 197] on video at bounding box center [326, 183] width 653 height 367
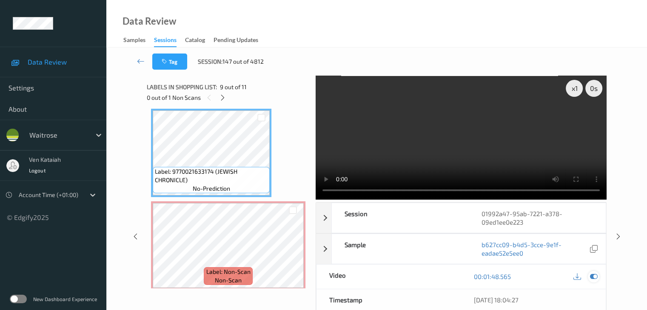
click at [592, 278] on icon at bounding box center [593, 277] width 8 height 8
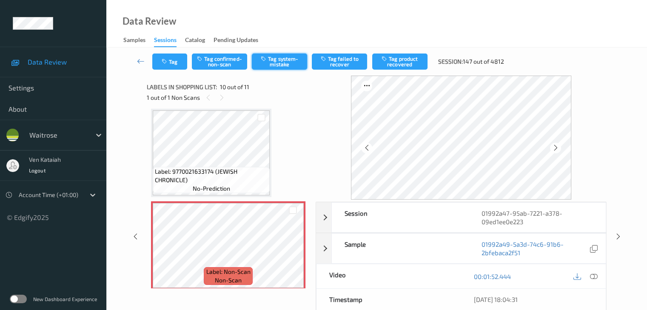
click at [287, 62] on button "Tag system-mistake" at bounding box center [279, 62] width 55 height 16
click at [166, 59] on icon "button" at bounding box center [165, 62] width 7 height 6
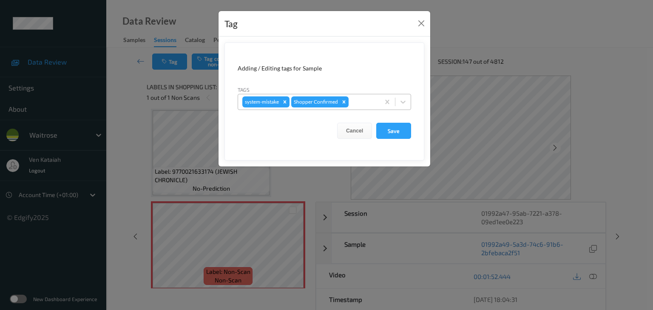
click at [360, 105] on div at bounding box center [362, 102] width 25 height 10
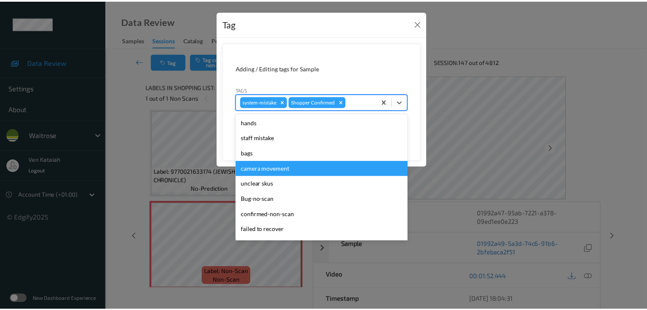
scroll to position [170, 0]
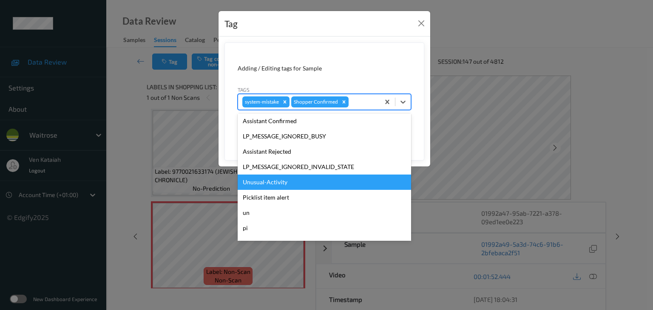
click at [294, 177] on div "Unusual-Activity" at bounding box center [324, 182] width 173 height 15
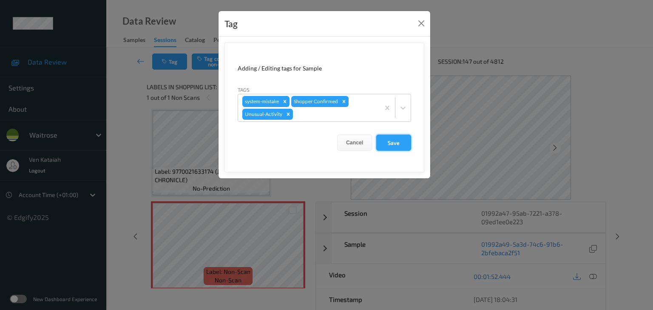
click at [386, 142] on button "Save" at bounding box center [393, 143] width 35 height 16
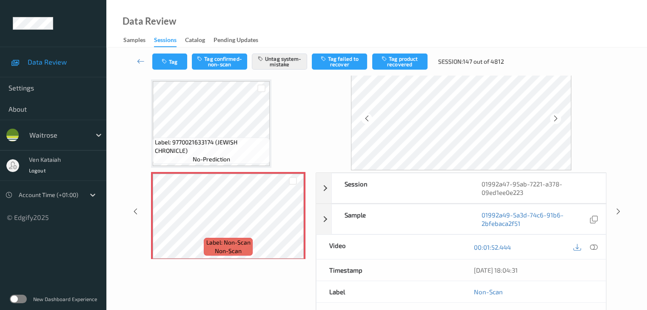
scroll to position [85, 0]
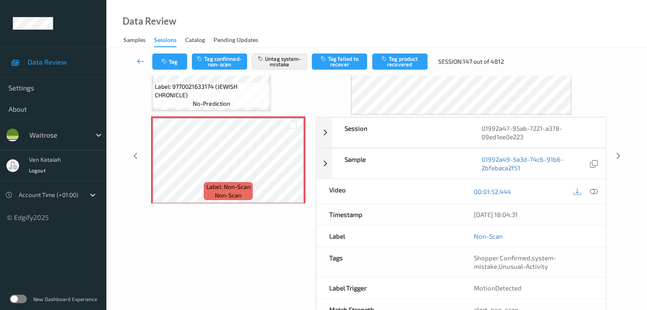
click at [137, 58] on icon at bounding box center [141, 61] width 8 height 9
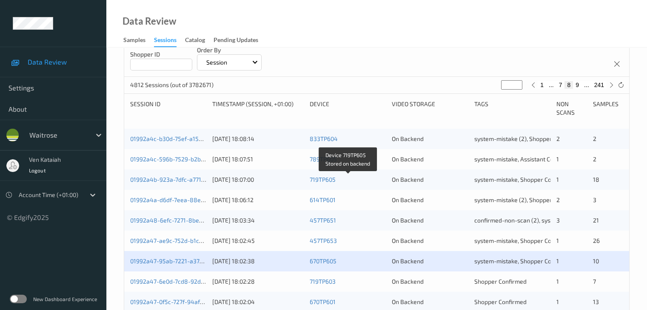
scroll to position [257, 0]
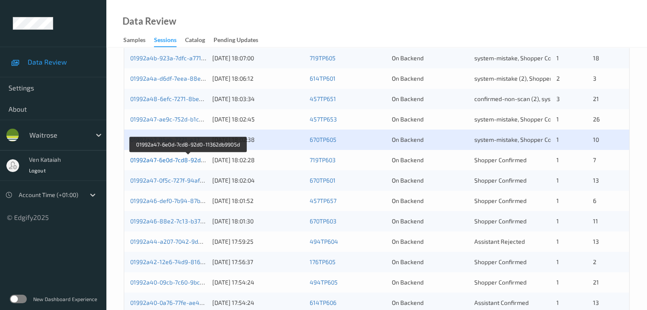
click at [190, 162] on link "01992a47-6e0d-7cd8-92d0-11362db9905d" at bounding box center [188, 159] width 116 height 7
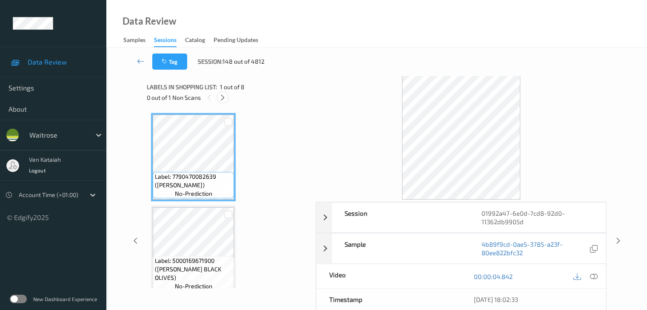
click at [224, 99] on icon at bounding box center [222, 98] width 7 height 8
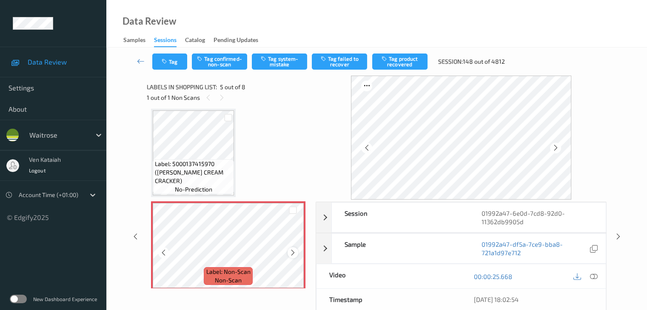
click at [291, 252] on icon at bounding box center [292, 253] width 7 height 8
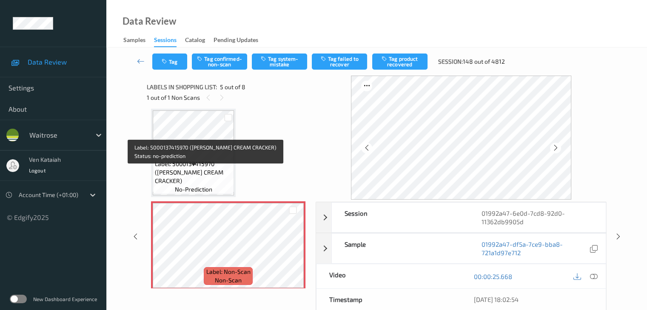
click at [221, 175] on span "Label: 5000137415970 (JACOBS CREAM CRACKER)" at bounding box center [193, 173] width 77 height 26
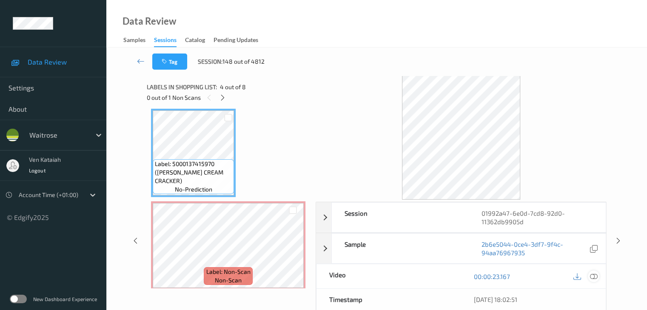
click at [592, 278] on icon at bounding box center [593, 277] width 8 height 8
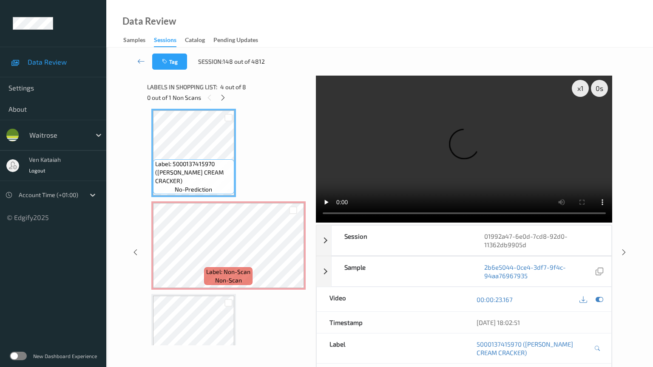
click at [458, 190] on video at bounding box center [464, 149] width 297 height 147
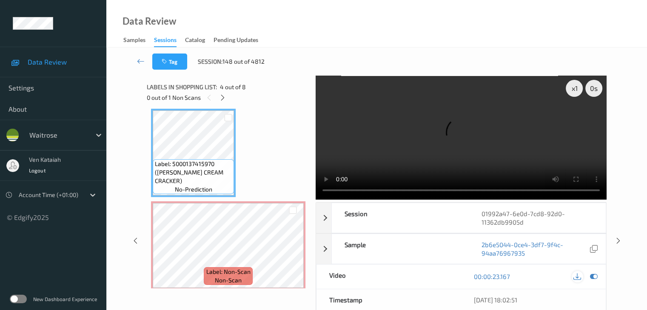
drag, startPoint x: 597, startPoint y: 274, endPoint x: 573, endPoint y: 275, distance: 23.8
click at [597, 274] on icon at bounding box center [593, 277] width 8 height 8
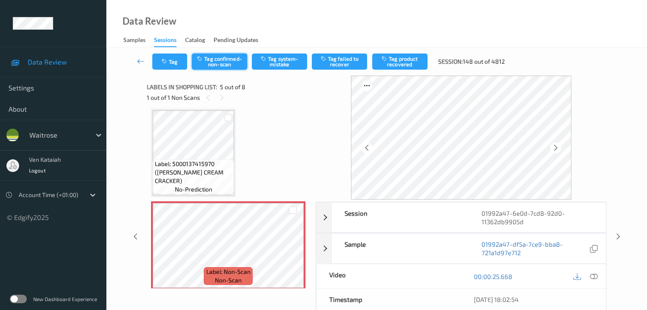
click at [215, 58] on button "Tag confirmed-non-scan" at bounding box center [219, 62] width 55 height 16
click at [393, 68] on button "Tag product recovered" at bounding box center [399, 62] width 55 height 16
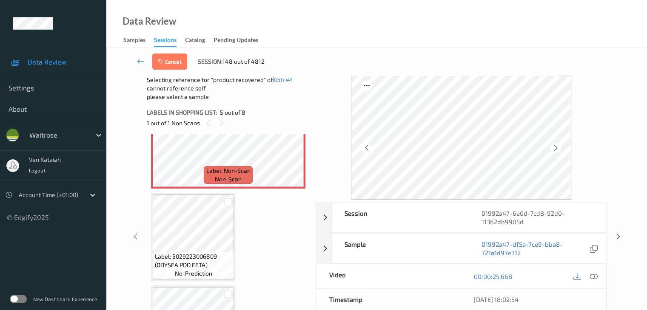
scroll to position [410, 0]
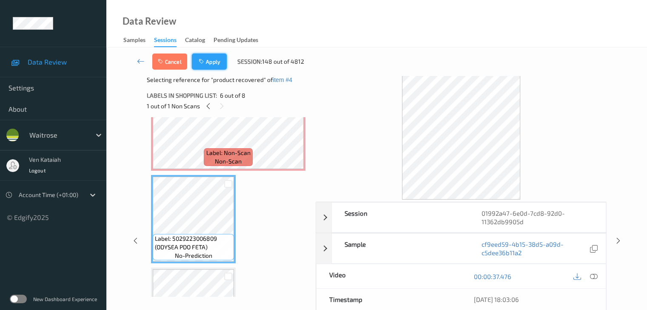
click at [214, 63] on button "Apply" at bounding box center [209, 62] width 35 height 16
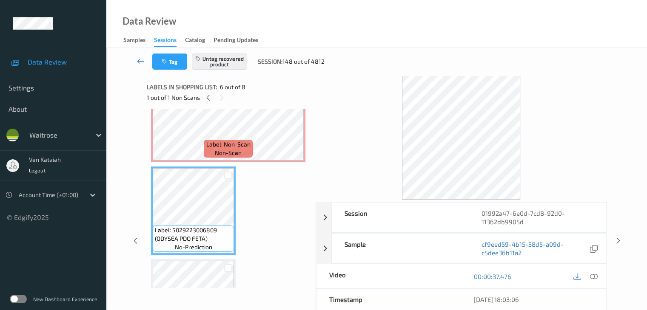
click at [146, 60] on link at bounding box center [141, 62] width 23 height 16
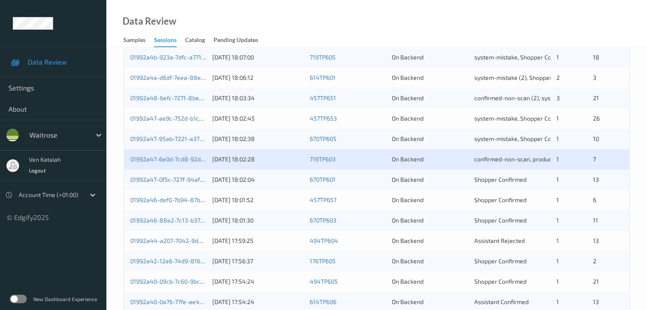
scroll to position [340, 0]
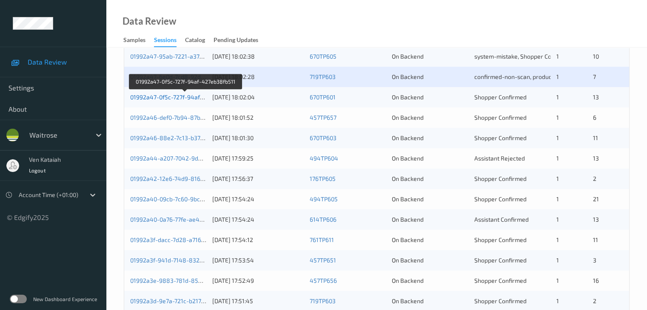
click at [170, 97] on link "01992a47-0f5c-727f-94af-427eb38fb511" at bounding box center [185, 97] width 111 height 7
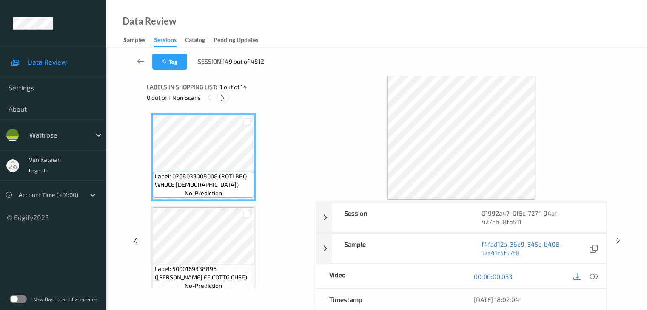
click at [219, 98] on icon at bounding box center [222, 98] width 7 height 8
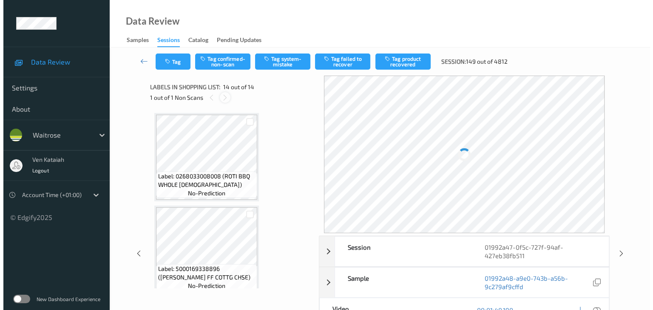
scroll to position [1117, 0]
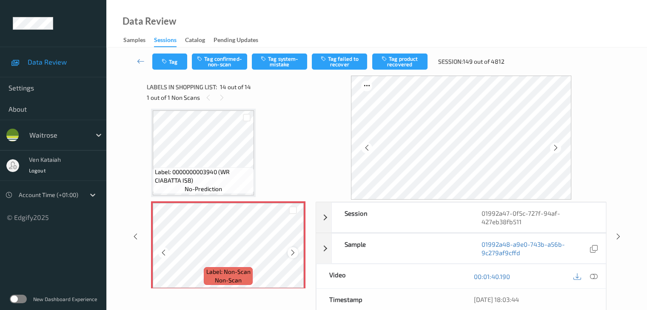
click at [294, 252] on icon at bounding box center [292, 253] width 7 height 8
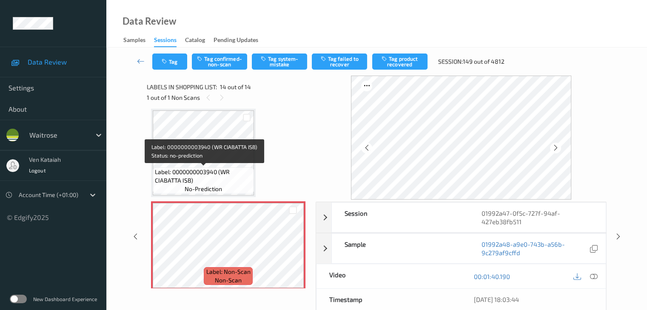
click at [220, 172] on span "Label: 0000000003940 (WR CIABATTA ISB)" at bounding box center [203, 176] width 97 height 17
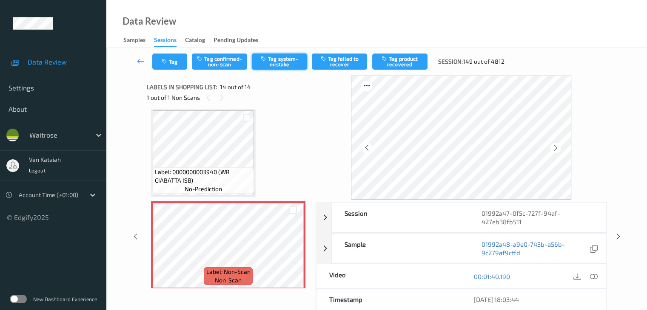
click at [278, 62] on button "Tag system-mistake" at bounding box center [279, 62] width 55 height 16
click at [173, 72] on div "Tag Tag confirmed-non-scan Untag system-mistake Tag failed to recover Tag produ…" at bounding box center [377, 62] width 506 height 28
click at [179, 63] on button "Tag" at bounding box center [169, 62] width 35 height 16
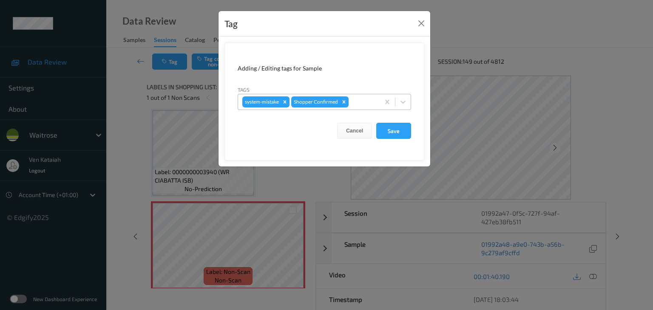
click at [372, 104] on div at bounding box center [362, 102] width 25 height 10
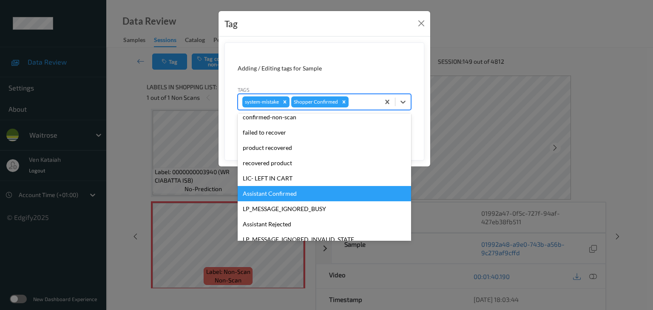
scroll to position [182, 0]
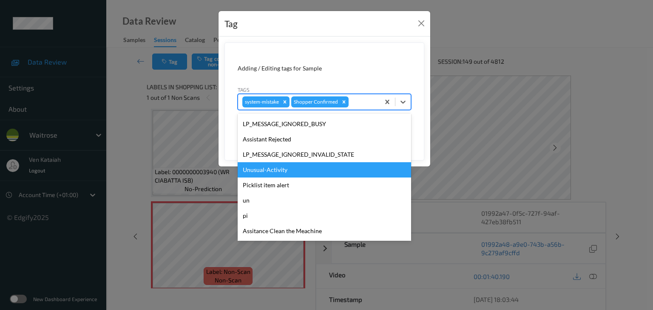
click at [288, 173] on div "Unusual-Activity" at bounding box center [324, 169] width 173 height 15
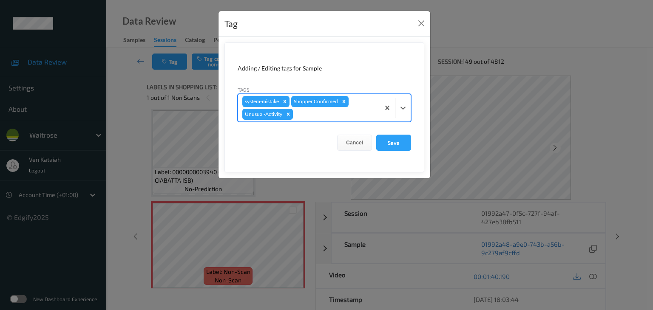
click at [347, 123] on form "Adding / Editing tags for Sample Tags option Unusual-Activity, selected. Select…" at bounding box center [324, 108] width 200 height 130
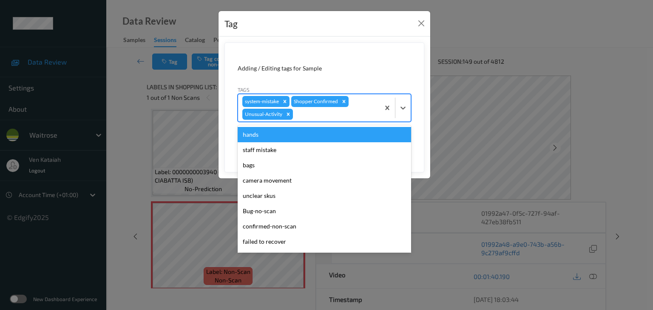
drag, startPoint x: 348, startPoint y: 115, endPoint x: 289, endPoint y: 187, distance: 93.4
click at [348, 115] on div at bounding box center [335, 114] width 81 height 10
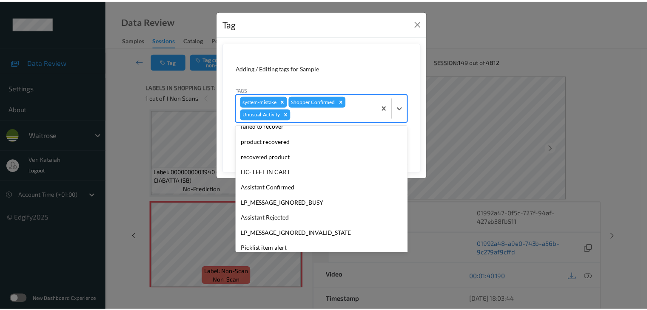
scroll to position [182, 0]
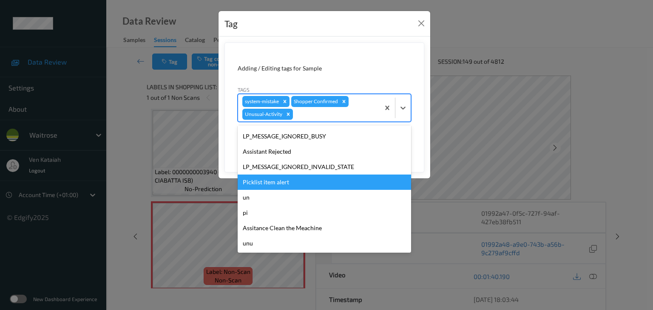
click at [274, 182] on div "Picklist item alert" at bounding box center [324, 182] width 173 height 15
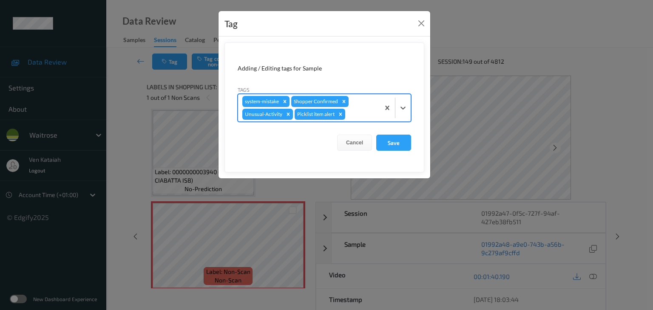
click at [395, 133] on form "Adding / Editing tags for Sample Tags option Picklist item alert, selected. Sel…" at bounding box center [324, 108] width 200 height 130
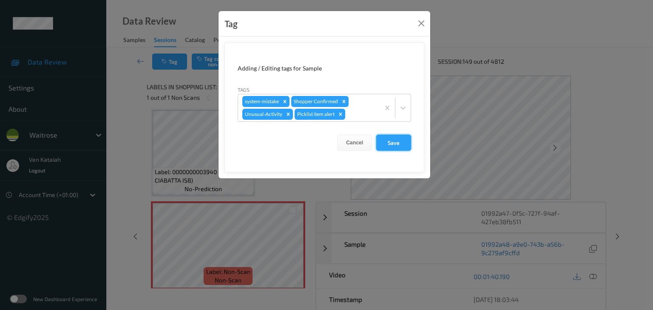
click at [387, 140] on button "Save" at bounding box center [393, 143] width 35 height 16
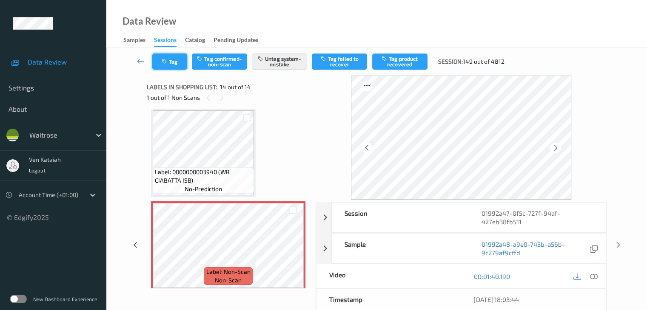
click at [171, 58] on button "Tag" at bounding box center [169, 62] width 35 height 16
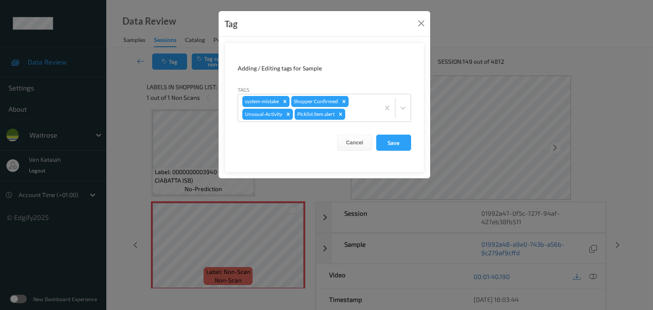
click at [123, 112] on div "Tag Adding / Editing tags for Sample Tags system-mistake Shopper Confirmed Unus…" at bounding box center [326, 155] width 653 height 310
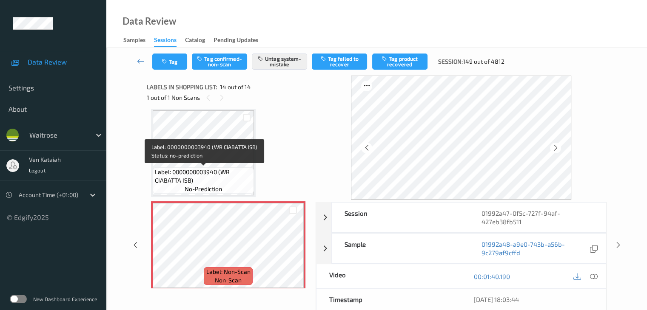
click at [200, 170] on span "Label: 0000000003940 (WR CIABATTA ISB)" at bounding box center [203, 176] width 97 height 17
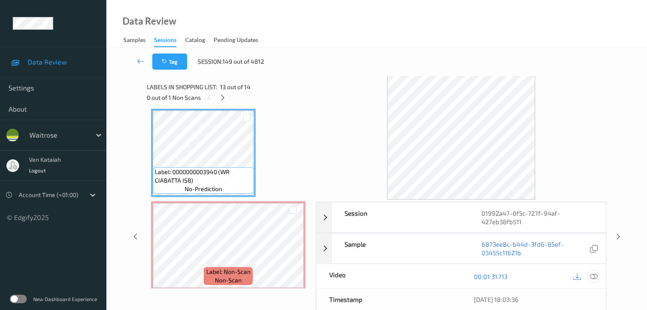
click at [593, 274] on icon at bounding box center [593, 277] width 8 height 8
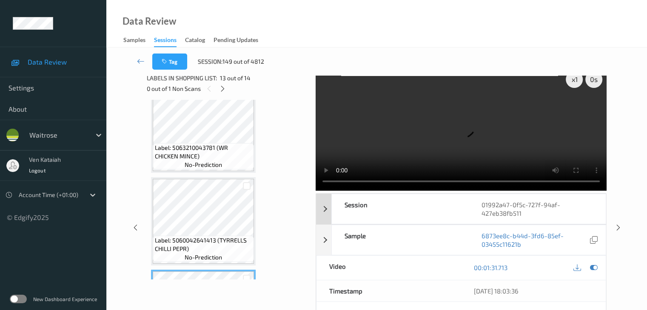
scroll to position [0, 0]
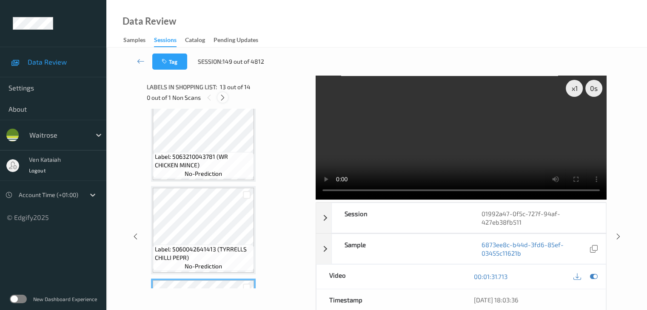
click at [223, 97] on icon at bounding box center [222, 98] width 7 height 8
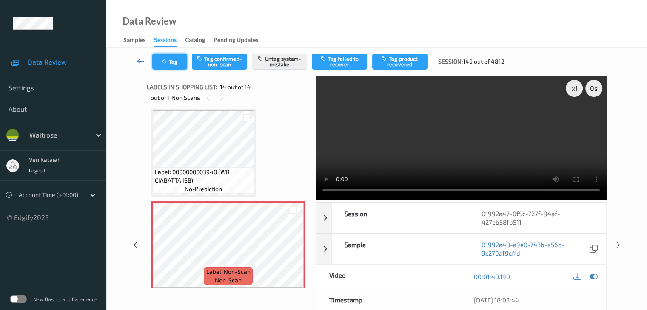
click at [180, 57] on button "Tag" at bounding box center [169, 62] width 35 height 16
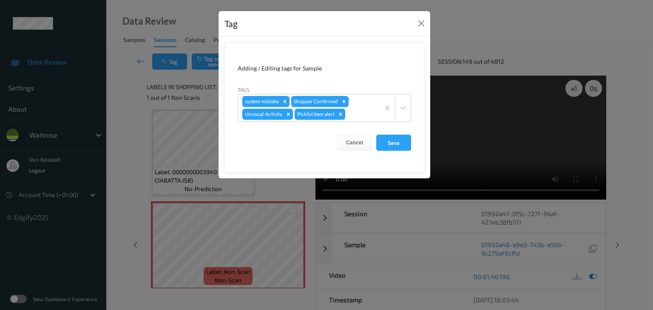
click at [113, 114] on div "Tag Adding / Editing tags for Sample Tags system-mistake Shopper Confirmed Unus…" at bounding box center [326, 155] width 653 height 310
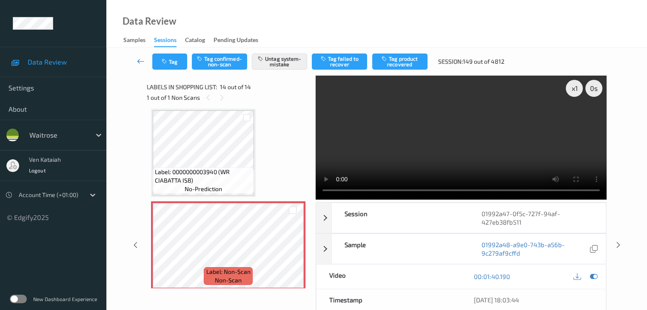
click at [138, 58] on icon at bounding box center [141, 61] width 8 height 9
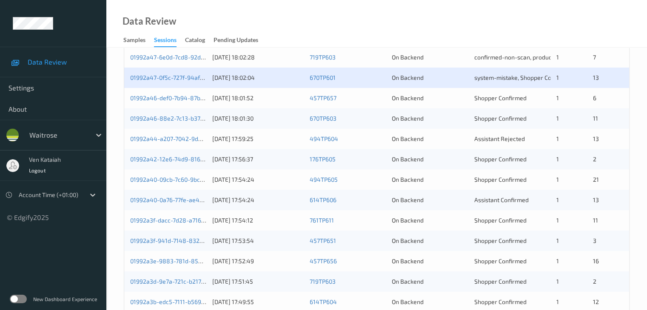
scroll to position [354, 0]
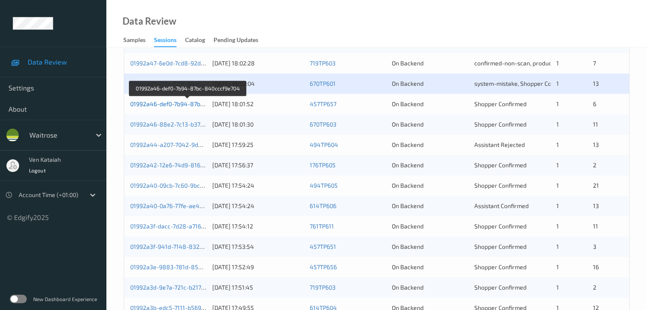
click at [187, 104] on link "01992a46-def0-7b94-87bc-840cccf9e704" at bounding box center [187, 103] width 115 height 7
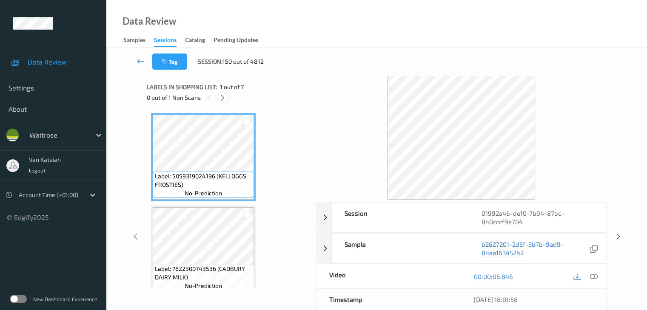
click at [220, 99] on icon at bounding box center [222, 98] width 7 height 8
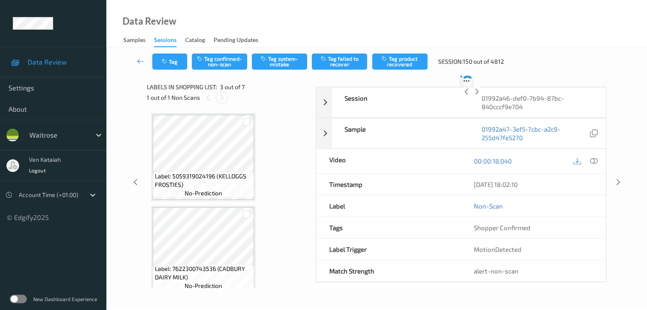
scroll to position [97, 0]
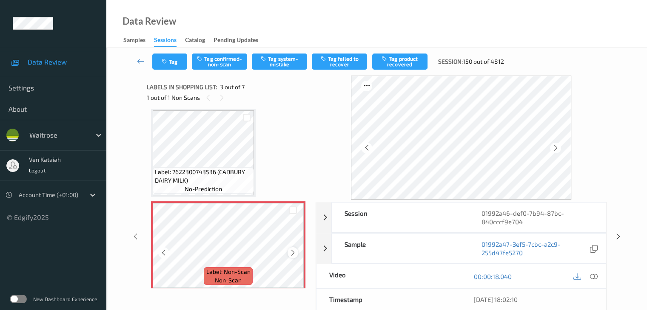
click at [290, 254] on icon at bounding box center [292, 253] width 7 height 8
click at [290, 253] on icon at bounding box center [292, 253] width 7 height 8
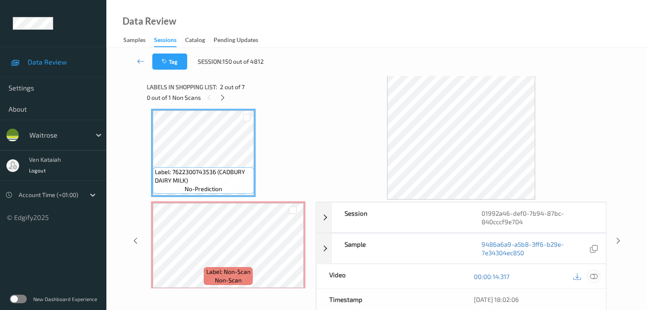
click at [597, 277] on div at bounding box center [593, 276] width 11 height 11
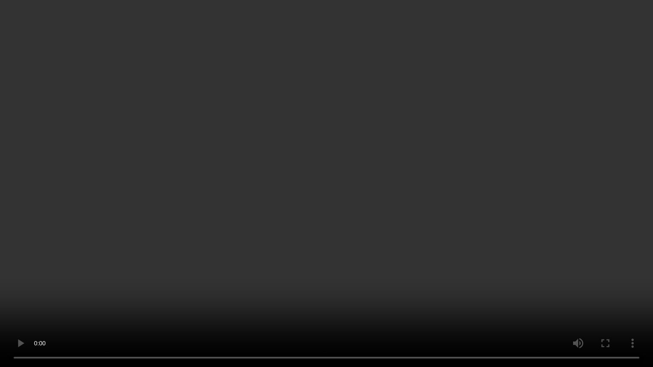
click at [328, 268] on video at bounding box center [326, 183] width 653 height 367
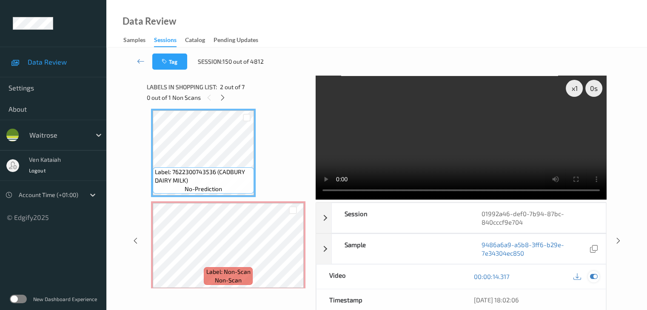
click at [592, 271] on div at bounding box center [593, 276] width 11 height 11
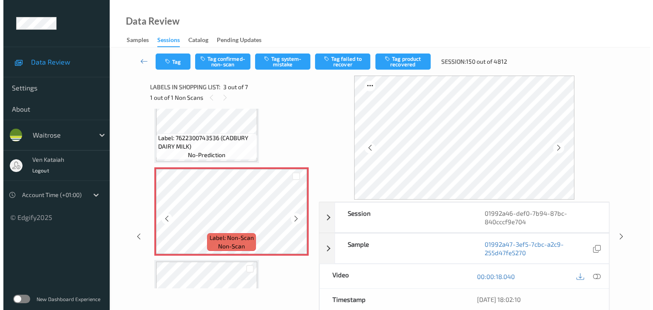
scroll to position [182, 0]
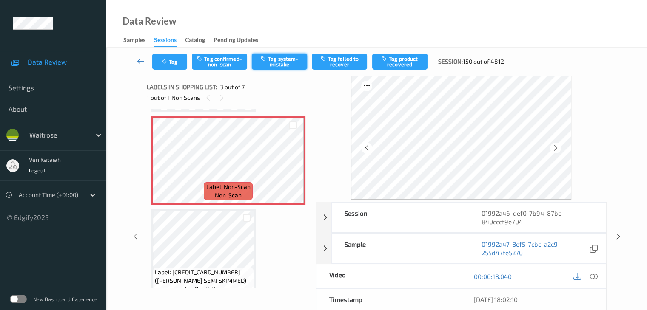
click at [282, 68] on button "Tag system-mistake" at bounding box center [279, 62] width 55 height 16
click at [178, 65] on button "Tag" at bounding box center [169, 62] width 35 height 16
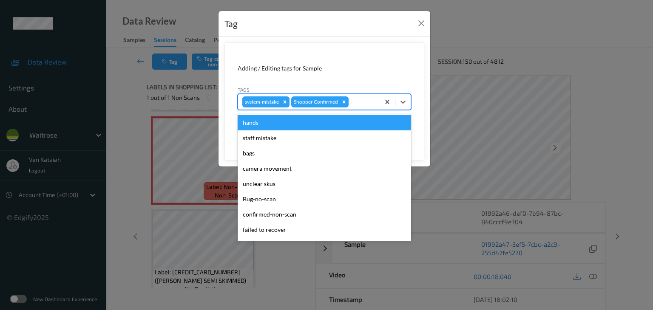
click at [364, 106] on div at bounding box center [362, 102] width 25 height 10
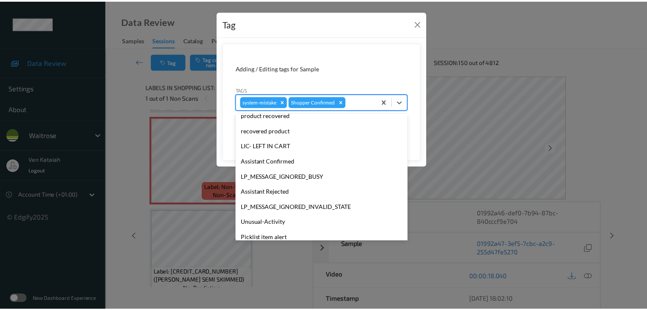
scroll to position [197, 0]
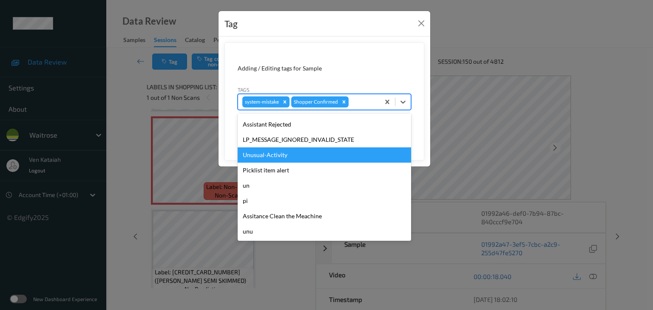
click at [284, 159] on div "Unusual-Activity" at bounding box center [324, 155] width 173 height 15
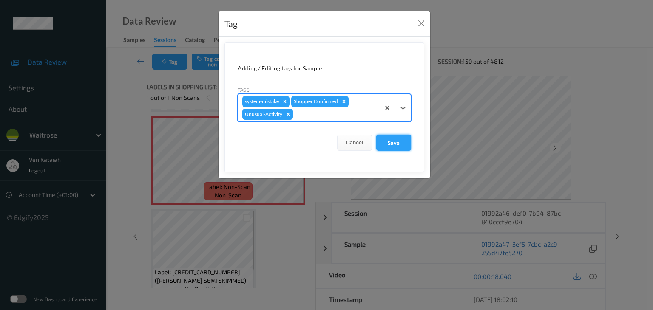
click at [405, 139] on button "Save" at bounding box center [393, 143] width 35 height 16
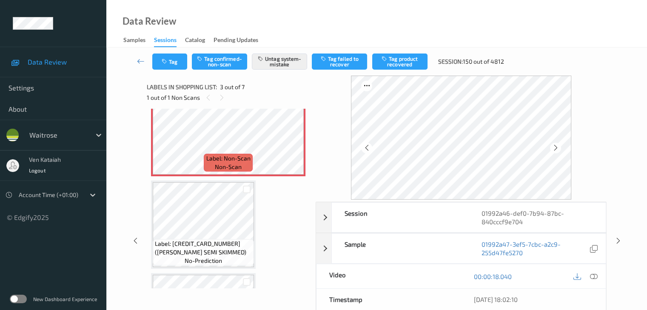
scroll to position [310, 0]
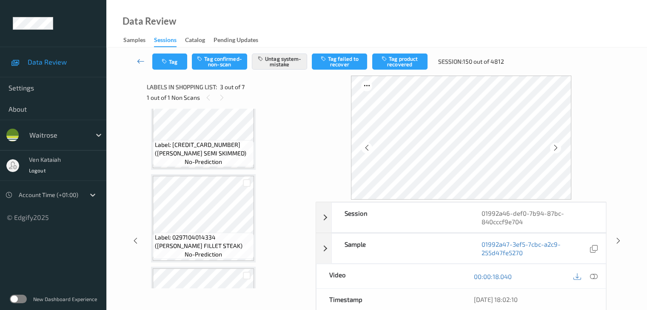
click at [141, 65] on link at bounding box center [141, 62] width 23 height 16
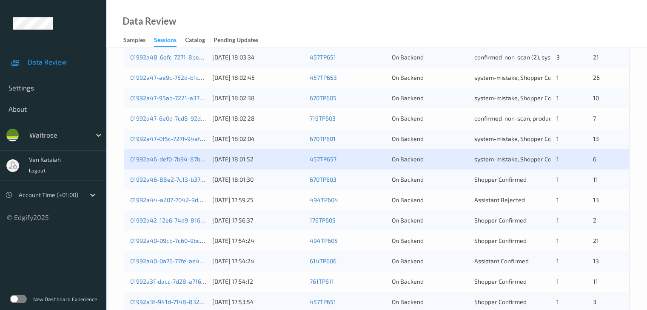
scroll to position [340, 0]
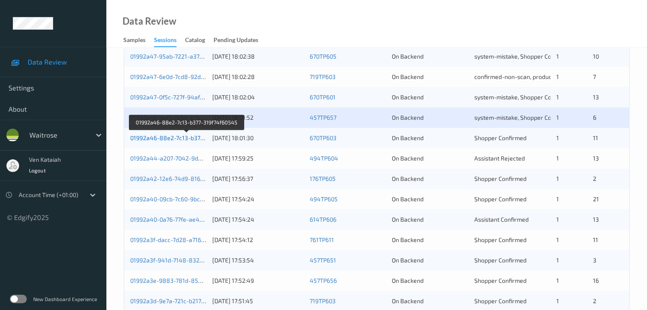
click at [184, 138] on link "01992a46-88e2-7c13-b377-319f74f60545" at bounding box center [187, 137] width 114 height 7
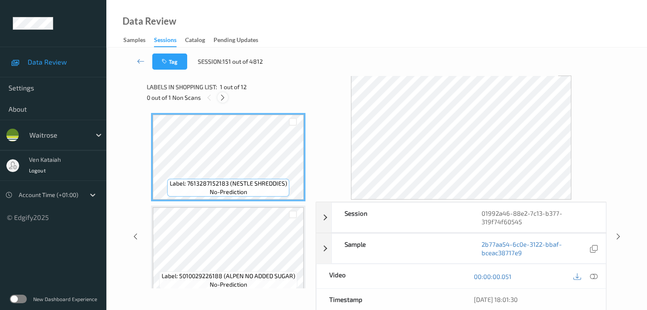
click at [224, 97] on icon at bounding box center [222, 98] width 7 height 8
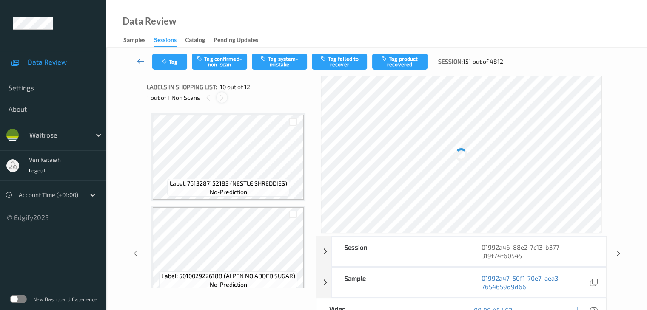
scroll to position [746, 0]
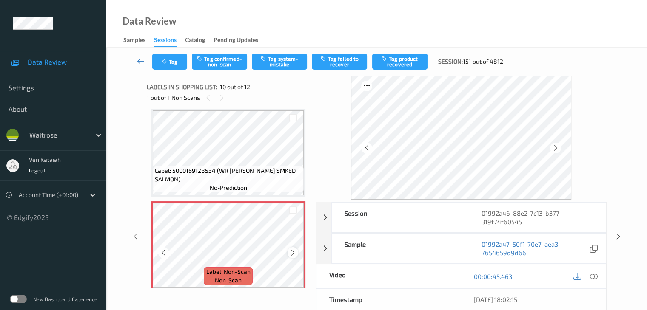
click at [289, 252] on icon at bounding box center [292, 253] width 7 height 8
click at [293, 255] on icon at bounding box center [292, 253] width 7 height 8
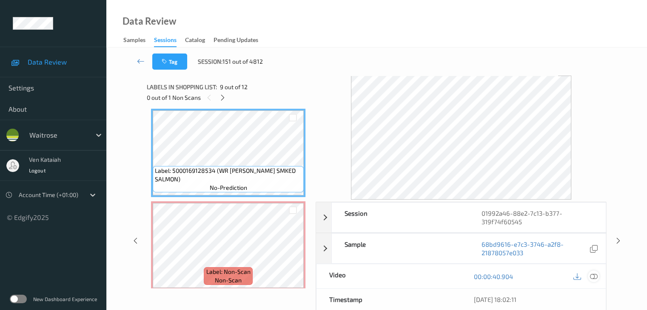
click at [595, 276] on icon at bounding box center [593, 277] width 8 height 8
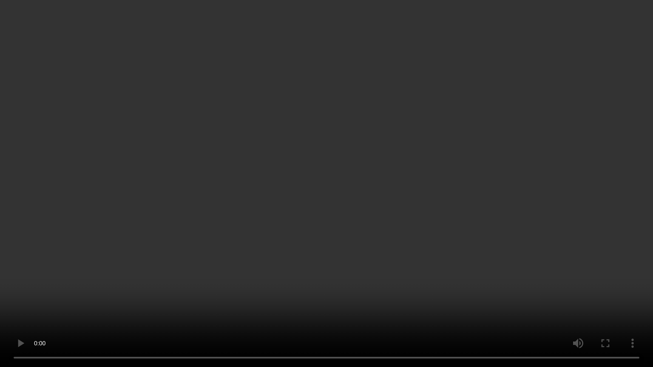
click at [313, 216] on video at bounding box center [326, 183] width 653 height 367
click at [310, 213] on video at bounding box center [326, 183] width 653 height 367
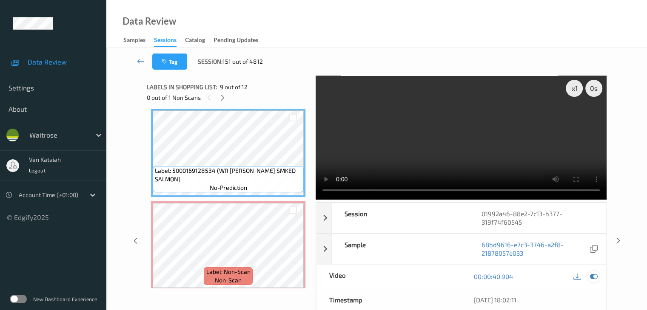
click at [597, 279] on div at bounding box center [593, 276] width 11 height 11
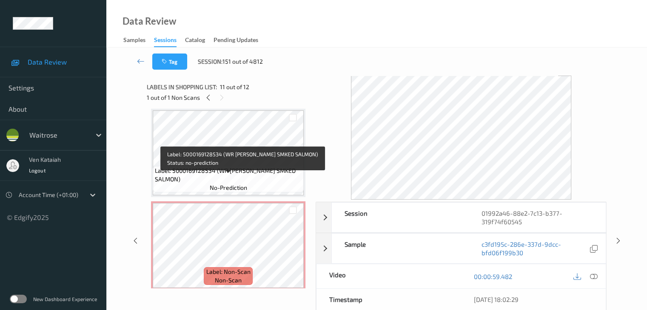
scroll to position [703, 0]
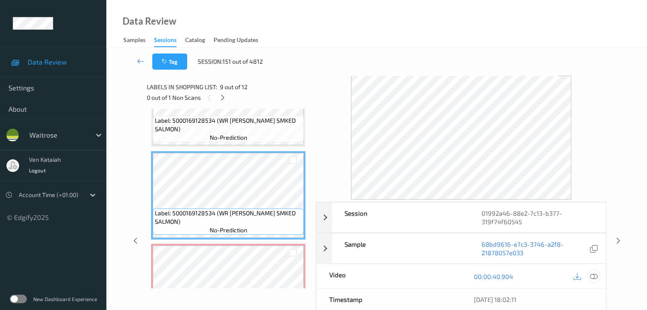
click at [594, 276] on icon at bounding box center [593, 277] width 8 height 8
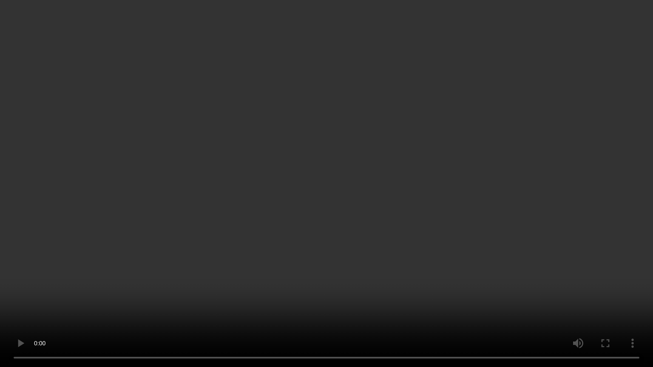
click at [412, 203] on video at bounding box center [326, 183] width 653 height 367
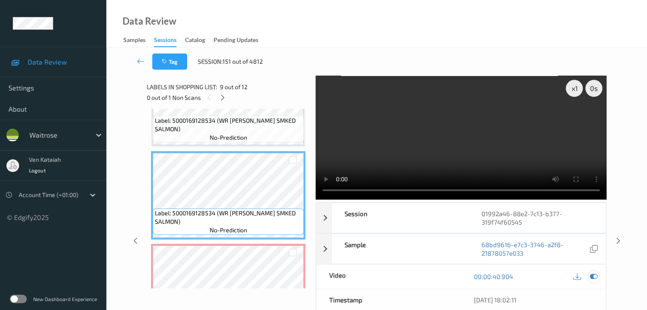
click at [589, 276] on icon at bounding box center [593, 277] width 8 height 8
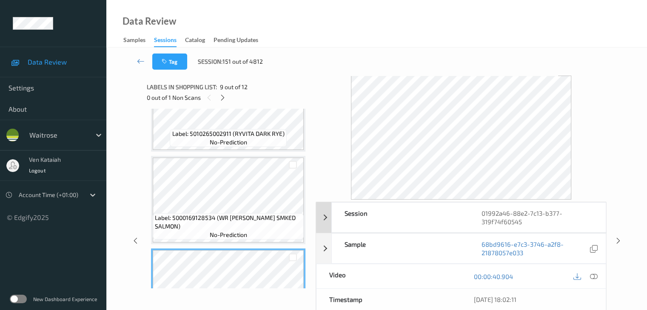
scroll to position [746, 0]
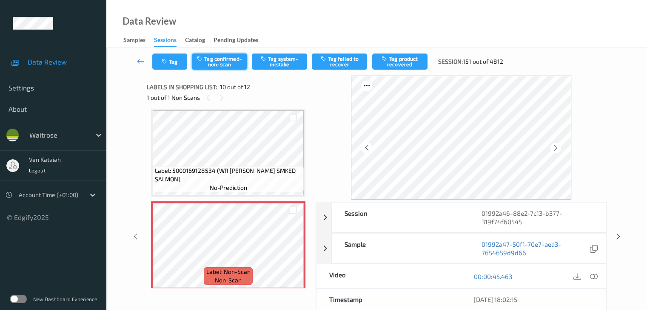
click at [228, 58] on button "Tag confirmed-non-scan" at bounding box center [219, 62] width 55 height 16
click at [387, 65] on button "Tag product recovered" at bounding box center [399, 62] width 55 height 16
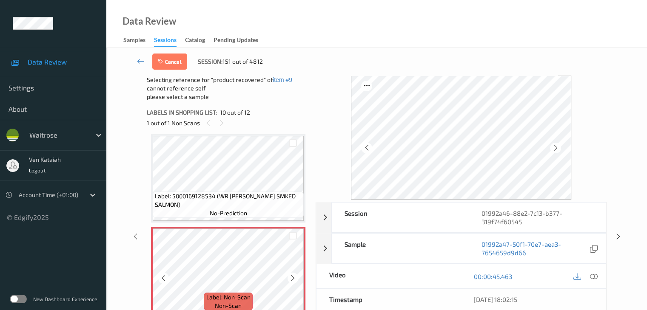
scroll to position [831, 0]
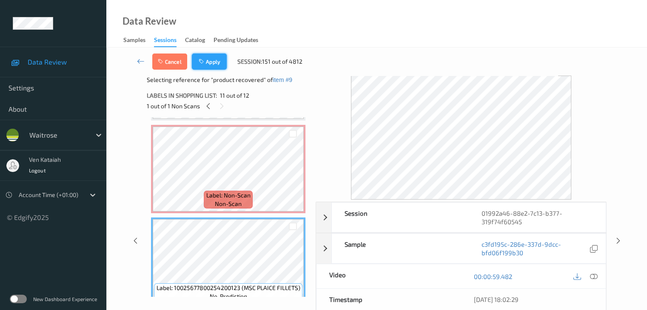
click at [197, 57] on button "Apply" at bounding box center [209, 62] width 35 height 16
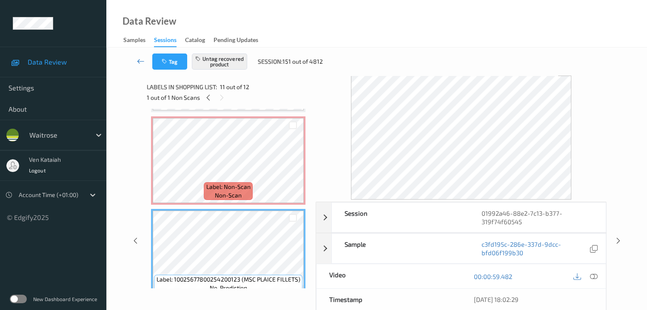
click at [142, 65] on link at bounding box center [141, 62] width 23 height 16
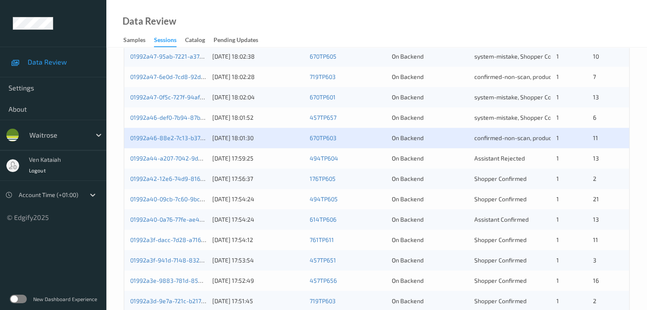
scroll to position [383, 0]
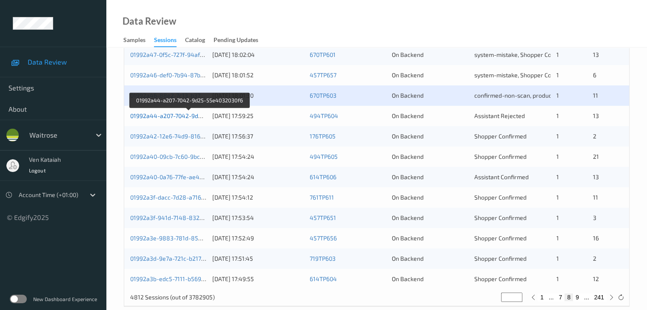
click at [168, 115] on link "01992a44-a207-7042-9d25-55e4032030f6" at bounding box center [188, 115] width 117 height 7
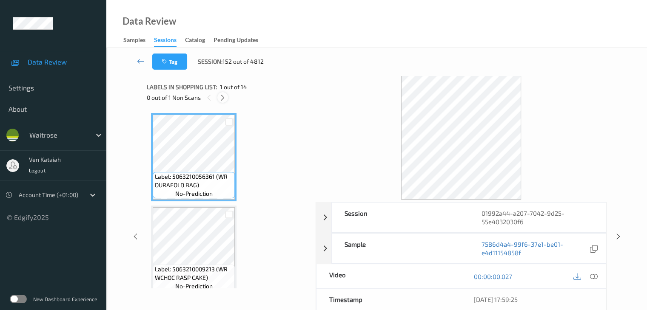
click at [221, 98] on icon at bounding box center [222, 98] width 7 height 8
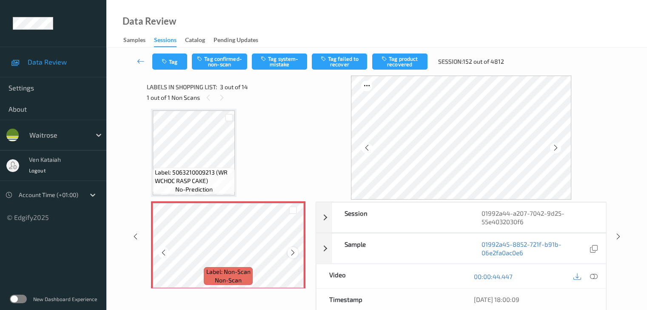
click at [292, 249] on div at bounding box center [292, 252] width 11 height 11
click at [293, 252] on icon at bounding box center [292, 253] width 7 height 8
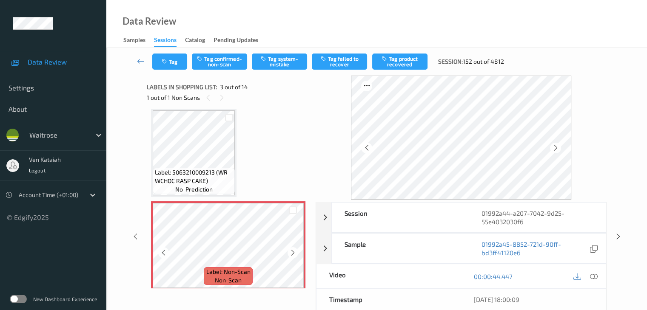
click at [293, 252] on icon at bounding box center [292, 253] width 7 height 8
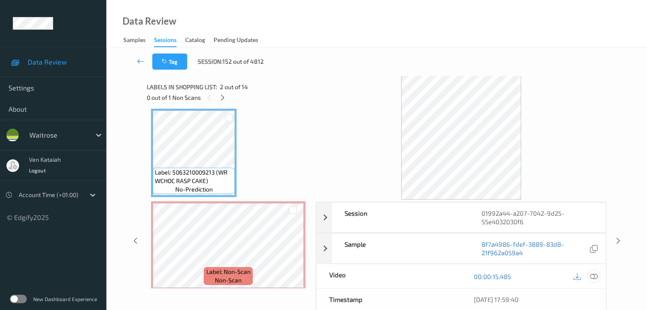
click at [593, 276] on icon at bounding box center [593, 277] width 8 height 8
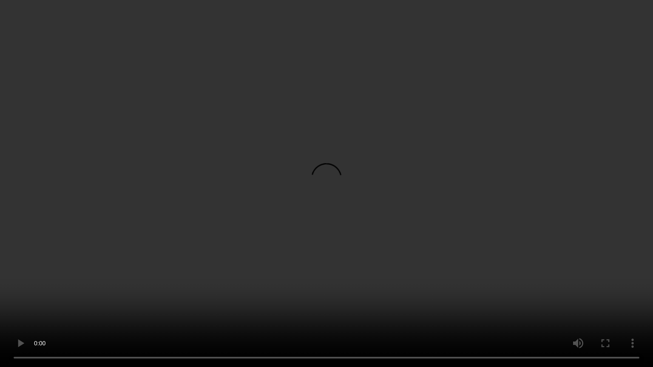
click at [349, 230] on video at bounding box center [326, 183] width 653 height 367
click at [461, 185] on video at bounding box center [326, 183] width 653 height 367
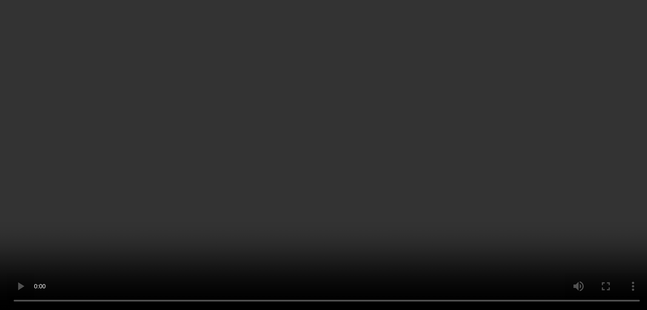
scroll to position [182, 0]
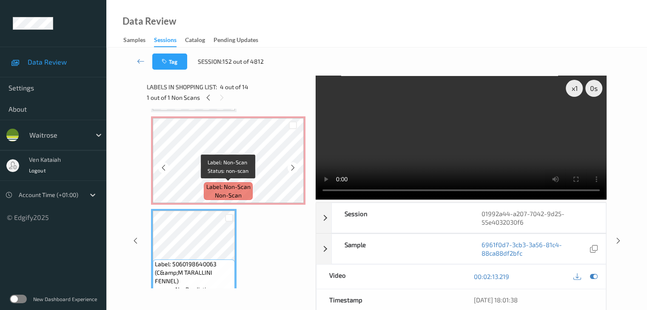
click at [235, 188] on span "Label: Non-Scan" at bounding box center [228, 187] width 44 height 9
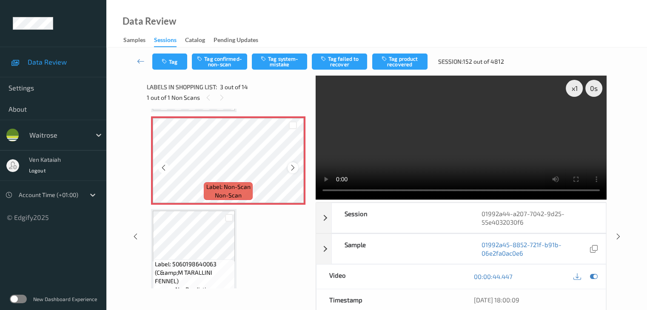
click at [291, 169] on icon at bounding box center [292, 168] width 7 height 8
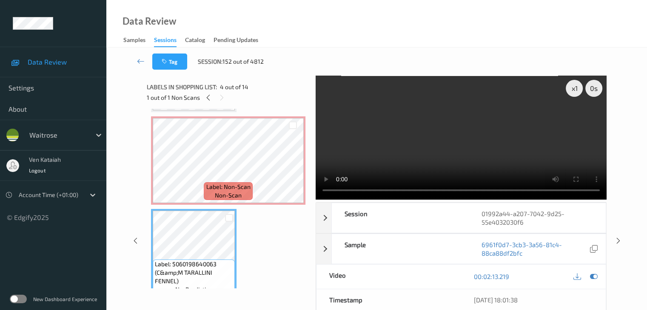
scroll to position [352, 0]
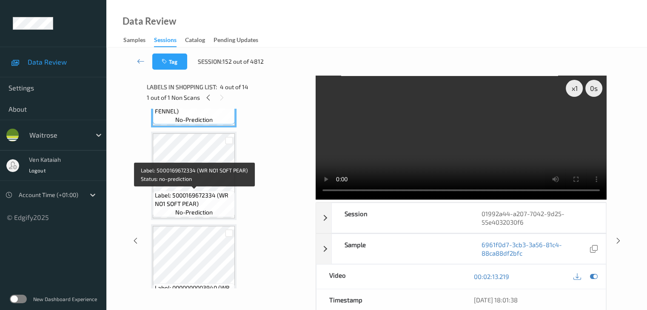
click at [205, 191] on div "Label: 5000169672334 (WR NO1 SOFT PEAR) no-prediction" at bounding box center [194, 204] width 82 height 26
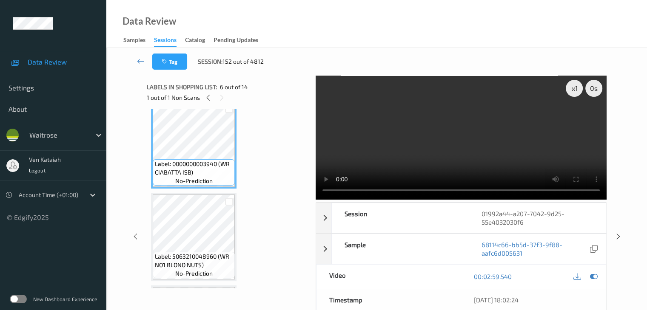
scroll to position [480, 0]
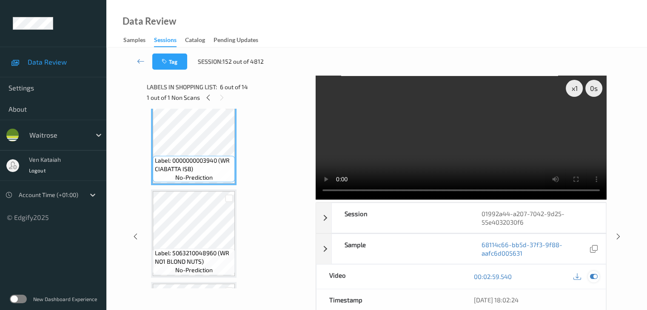
click at [590, 274] on icon at bounding box center [593, 277] width 8 height 8
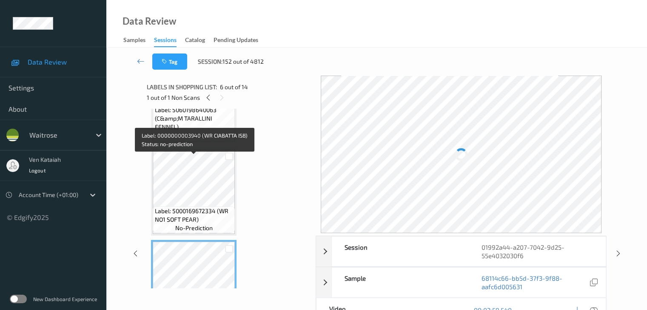
scroll to position [310, 0]
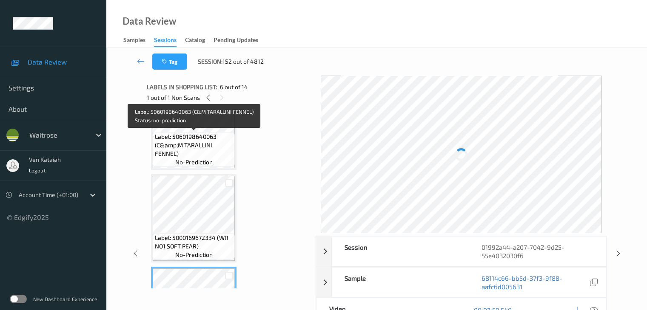
click at [195, 136] on span "Label: 5060198640063 (C&amp;M TARALLINI FENNEL)" at bounding box center [194, 146] width 78 height 26
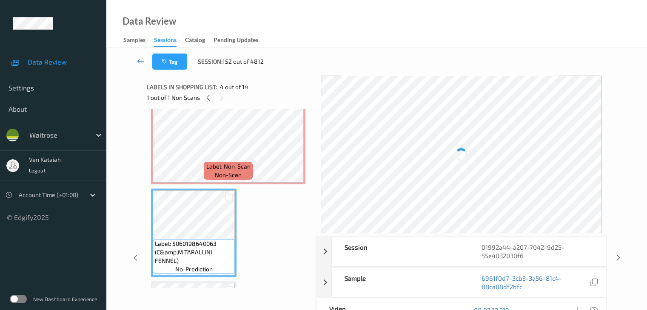
scroll to position [182, 0]
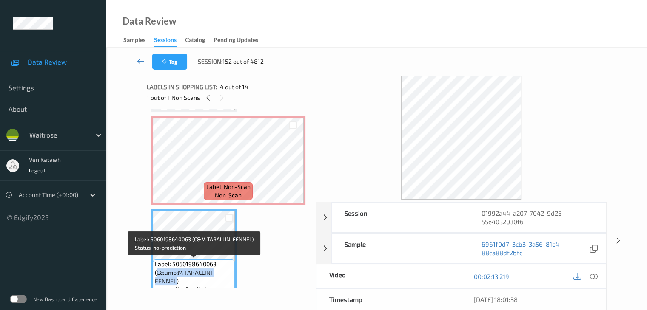
drag, startPoint x: 175, startPoint y: 282, endPoint x: 156, endPoint y: 274, distance: 20.6
click at [156, 274] on span "Label: 5060198640063 (C&amp;M TARALLINI FENNEL)" at bounding box center [194, 273] width 78 height 26
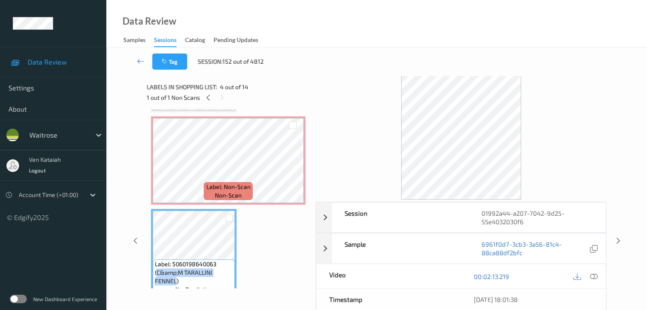
copy span "C&amp;M TARALLINI FENNEL"
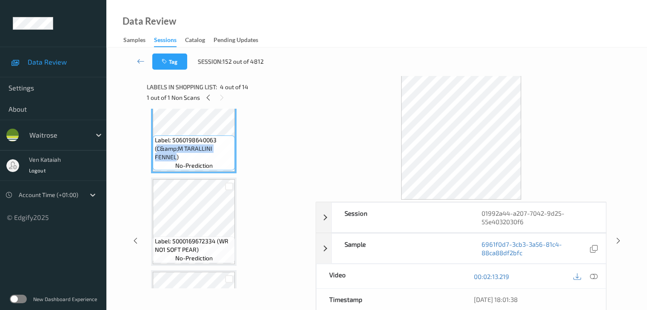
scroll to position [310, 0]
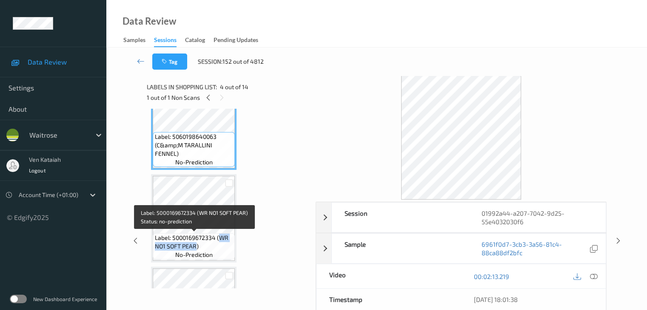
drag, startPoint x: 219, startPoint y: 239, endPoint x: 196, endPoint y: 247, distance: 24.9
click at [196, 247] on span "Label: 5000169672334 (WR NO1 SOFT PEAR)" at bounding box center [194, 242] width 78 height 17
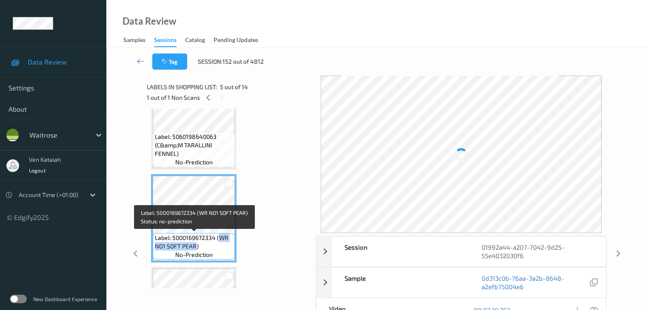
copy span "WR NO1 SOFT PEAR"
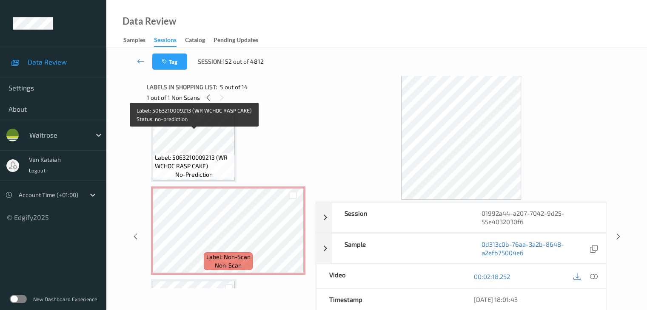
scroll to position [97, 0]
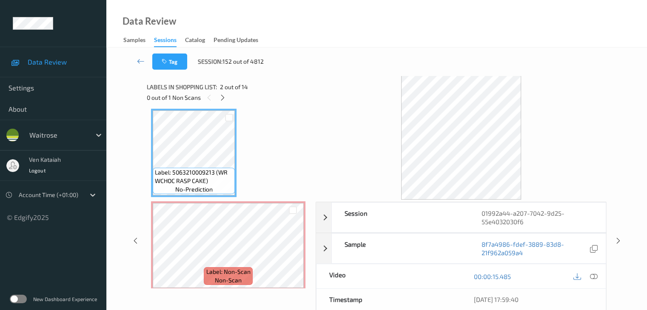
click at [599, 275] on div at bounding box center [585, 276] width 28 height 11
click at [591, 275] on icon at bounding box center [593, 277] width 8 height 8
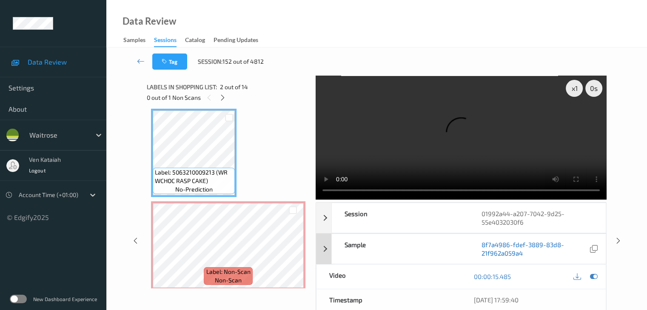
click at [497, 256] on link "8f7a4986-fdef-3889-83d8-21f962a059a4" at bounding box center [534, 249] width 106 height 17
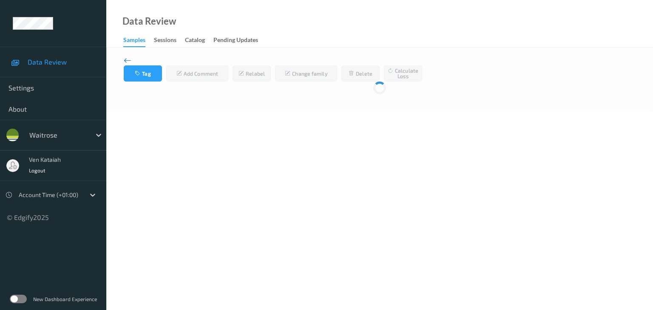
click at [125, 58] on icon at bounding box center [128, 60] width 8 height 9
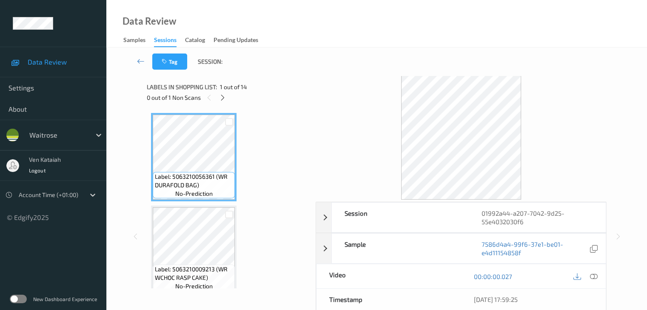
scroll to position [170, 0]
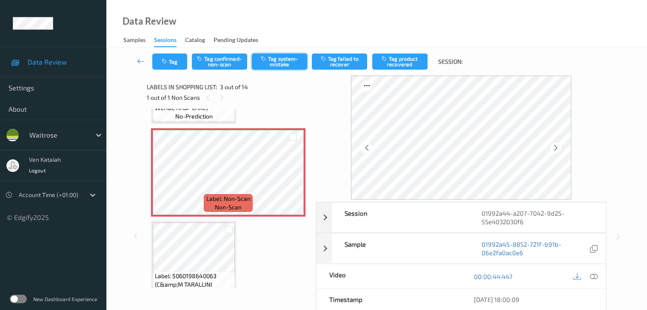
click at [271, 59] on button "Tag system-mistake" at bounding box center [279, 62] width 55 height 16
click at [147, 62] on link at bounding box center [141, 62] width 23 height 16
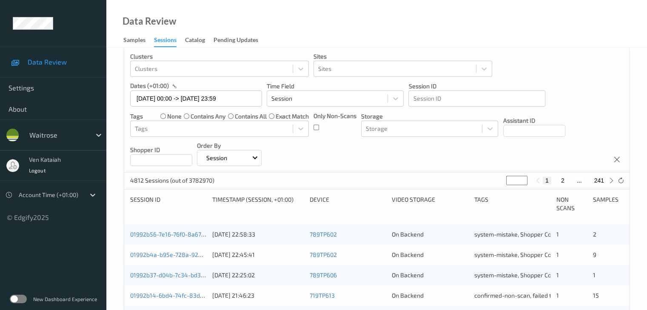
scroll to position [43, 0]
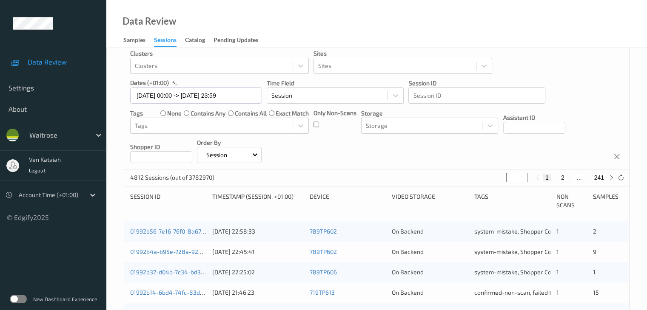
drag, startPoint x: 511, startPoint y: 176, endPoint x: 473, endPoint y: 178, distance: 38.4
click at [473, 178] on div "4812 Sessions (out of 3782970) * 1 2 ... 241" at bounding box center [376, 178] width 505 height 17
type input "*"
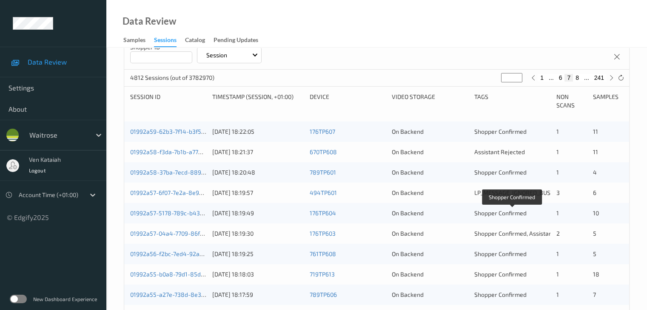
scroll to position [128, 0]
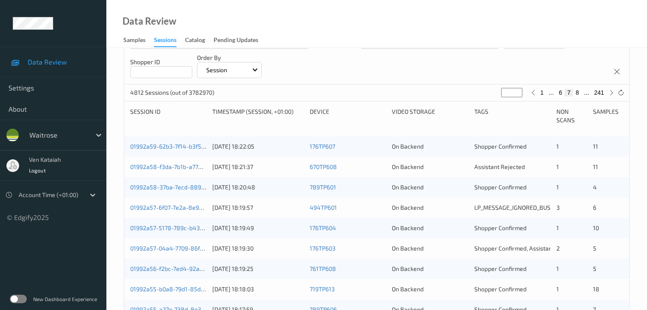
drag, startPoint x: 508, startPoint y: 92, endPoint x: 492, endPoint y: 95, distance: 16.4
click at [492, 95] on div "4812 Sessions (out of 3782970) * 1 ... 6 7 8 ... 241" at bounding box center [376, 93] width 505 height 17
type input "*"
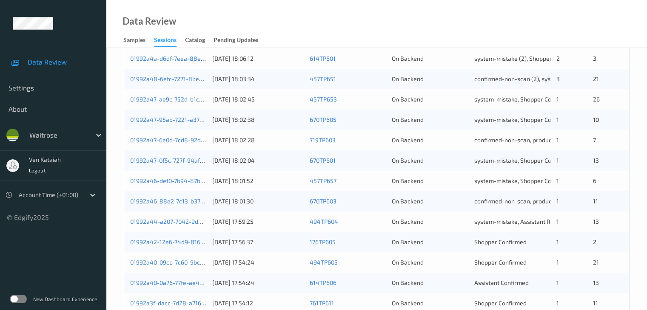
scroll to position [298, 0]
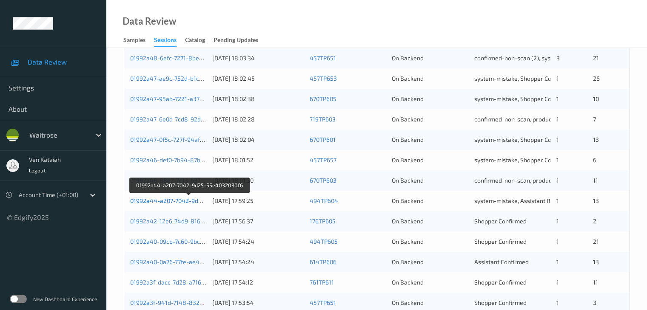
click at [183, 201] on link "01992a44-a207-7042-9d25-55e4032030f6" at bounding box center [188, 200] width 117 height 7
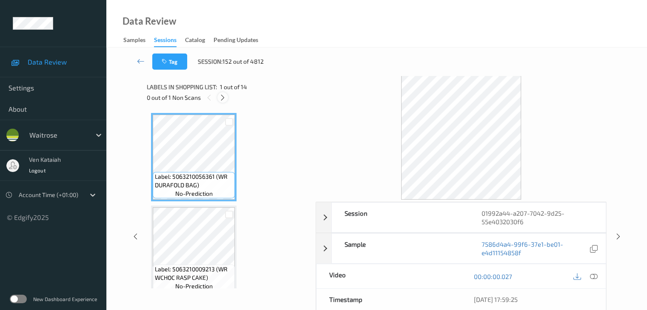
click at [225, 99] on icon at bounding box center [222, 98] width 7 height 8
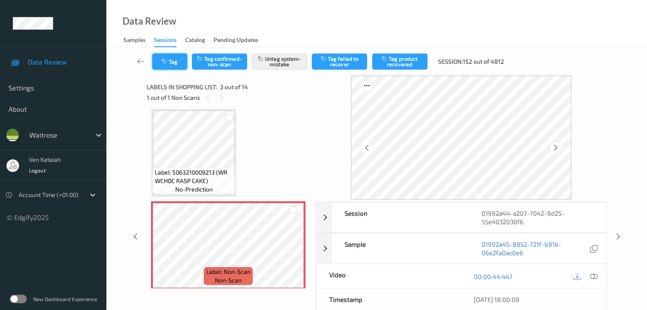
click at [160, 60] on button "Tag" at bounding box center [169, 62] width 35 height 16
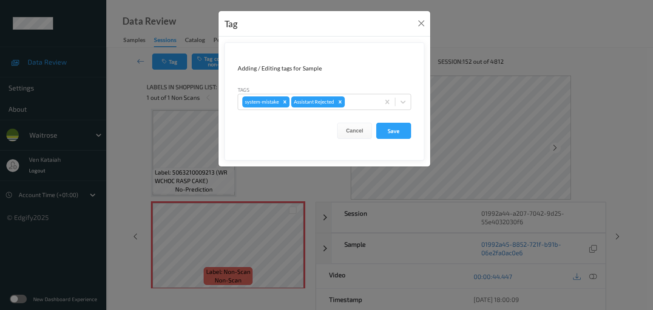
click at [111, 88] on div "Tag Adding / Editing tags for Sample Tags system-mistake Assistant Rejected Can…" at bounding box center [326, 155] width 653 height 310
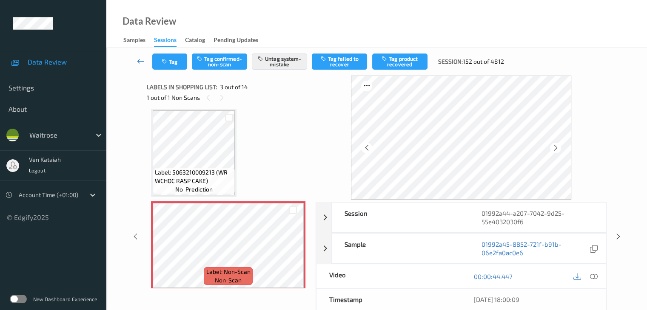
click at [139, 65] on icon at bounding box center [141, 61] width 8 height 9
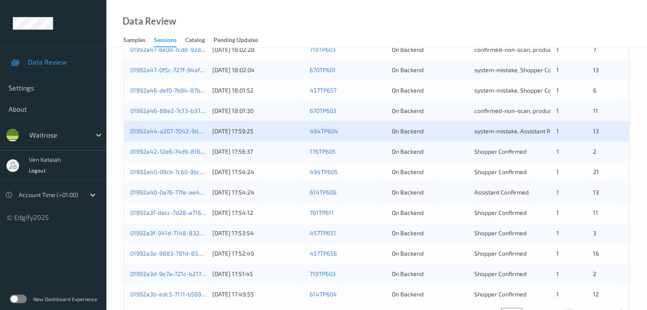
scroll to position [396, 0]
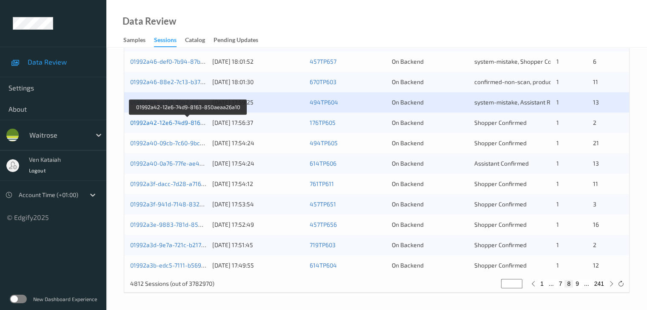
click at [184, 123] on link "01992a42-12e6-74d9-8163-850aeaa26a10" at bounding box center [188, 122] width 117 height 7
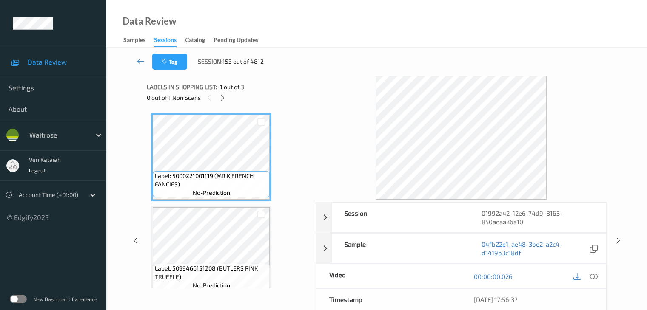
click at [225, 99] on icon at bounding box center [222, 98] width 7 height 8
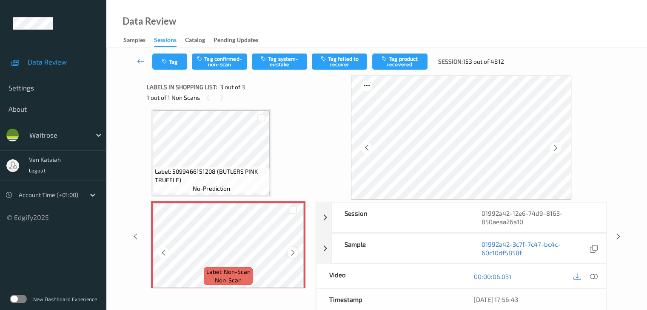
click at [292, 254] on icon at bounding box center [292, 253] width 7 height 8
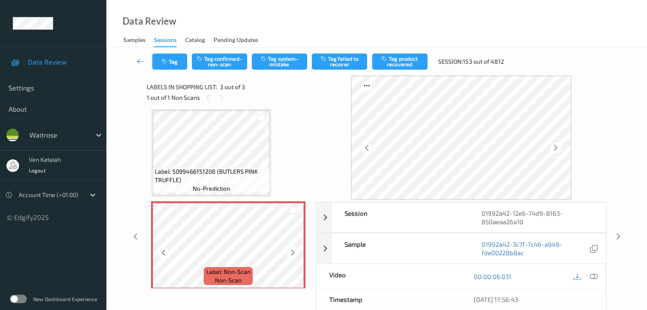
click at [292, 254] on icon at bounding box center [292, 253] width 7 height 8
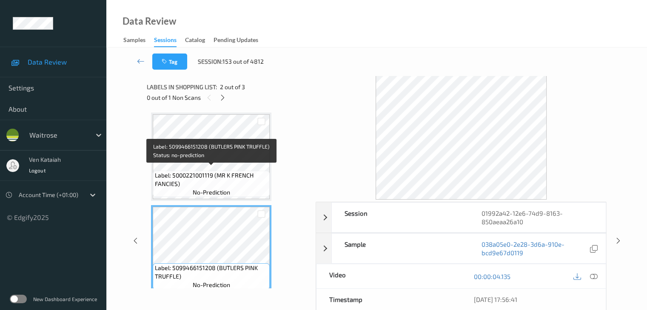
scroll to position [0, 0]
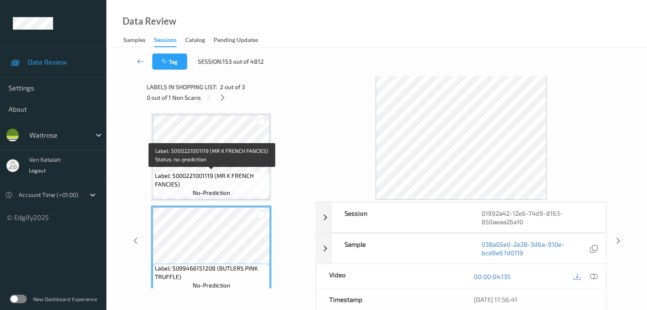
click at [247, 172] on span "Label: 5000221001119 (MR K FRENCH FANCIES)" at bounding box center [211, 180] width 113 height 17
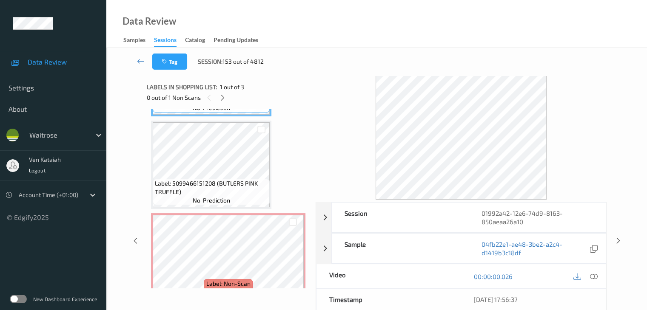
click at [231, 208] on div "Label: 5099466151208 (BUTLERS PINK TRUFFLE) no-prediction" at bounding box center [211, 165] width 120 height 88
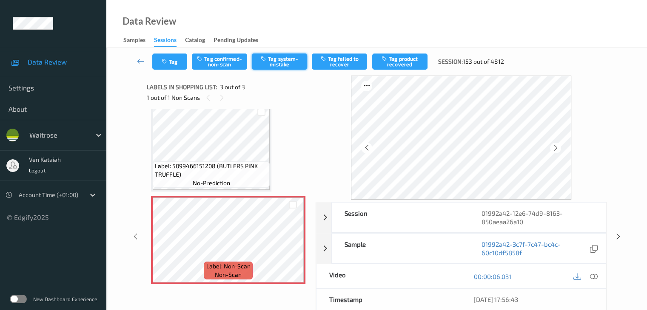
click at [280, 63] on button "Tag system-mistake" at bounding box center [279, 62] width 55 height 16
click at [140, 64] on icon at bounding box center [141, 61] width 8 height 9
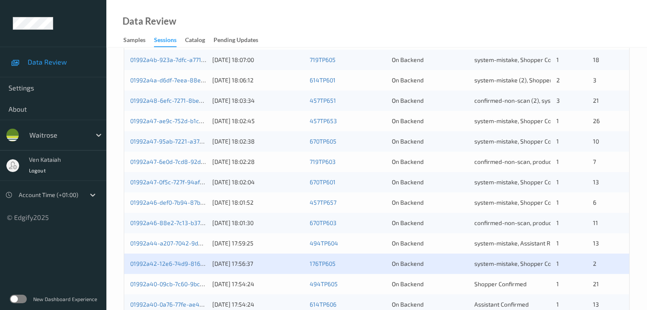
scroll to position [383, 0]
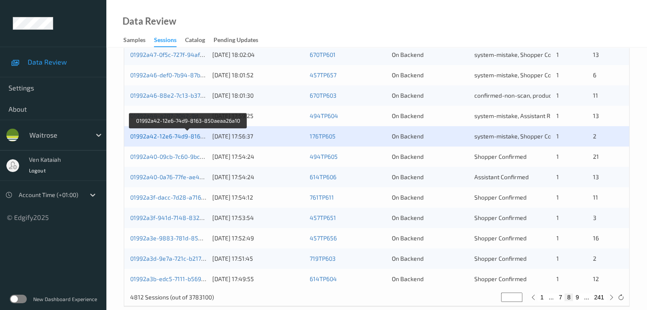
click at [184, 136] on link "01992a42-12e6-74d9-8163-850aeaa26a10" at bounding box center [188, 136] width 117 height 7
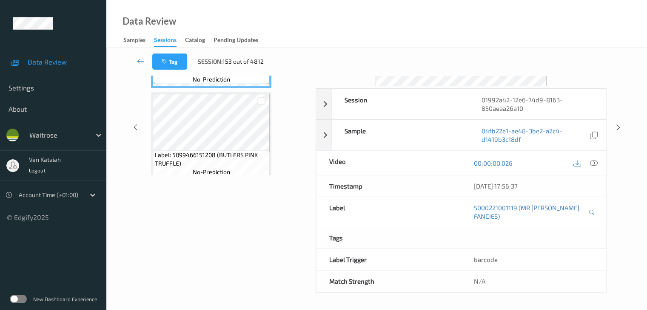
scroll to position [112, 0]
click at [136, 63] on link at bounding box center [141, 62] width 23 height 16
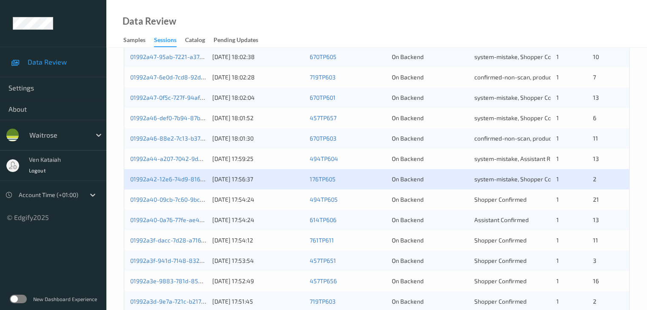
scroll to position [340, 0]
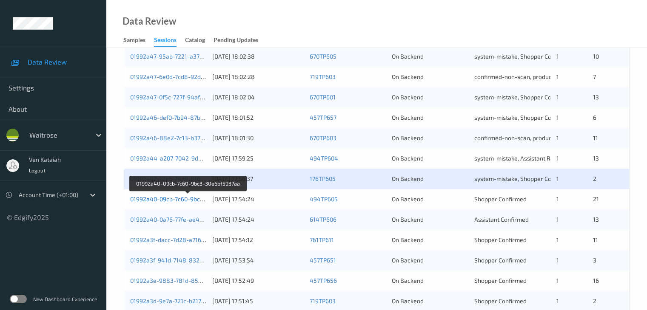
click at [192, 200] on link "01992a40-09cb-7c60-9bc3-30e6bf5937aa" at bounding box center [187, 199] width 115 height 7
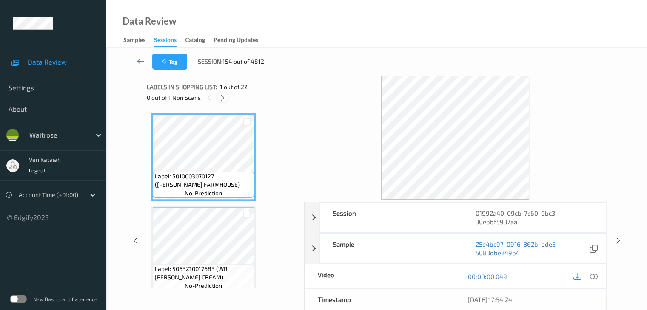
click at [218, 97] on div at bounding box center [222, 97] width 11 height 11
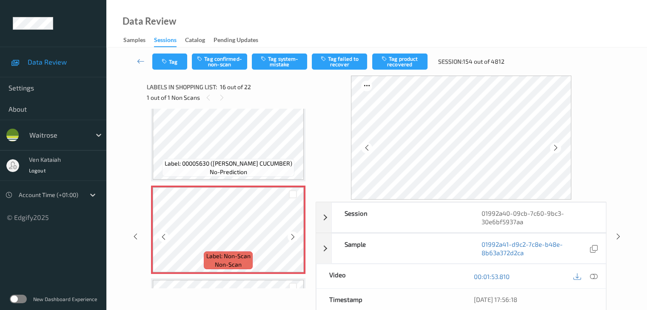
scroll to position [1327, 0]
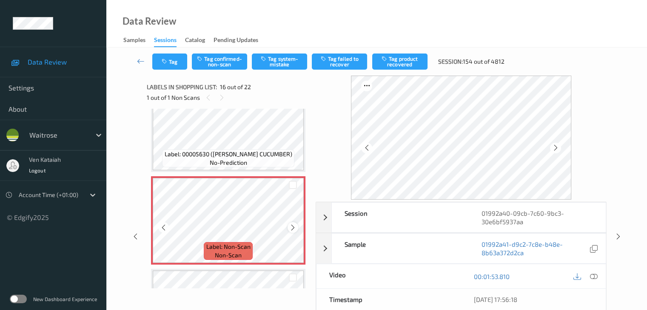
click at [290, 230] on icon at bounding box center [292, 228] width 7 height 8
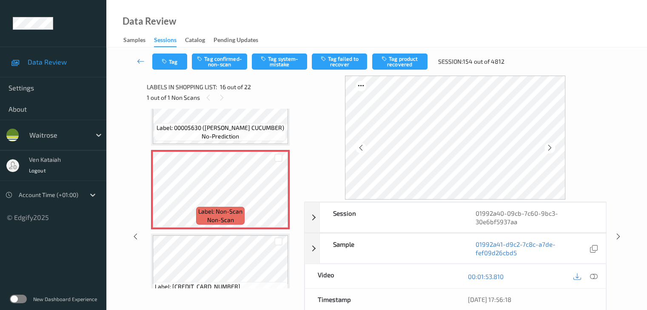
click at [290, 230] on div "Label: 5010003070127 (HOVIS FARMHOUSE) no-prediction Label: 5063210017683 (WR V…" at bounding box center [222, 199] width 151 height 180
click at [279, 196] on icon at bounding box center [278, 196] width 7 height 8
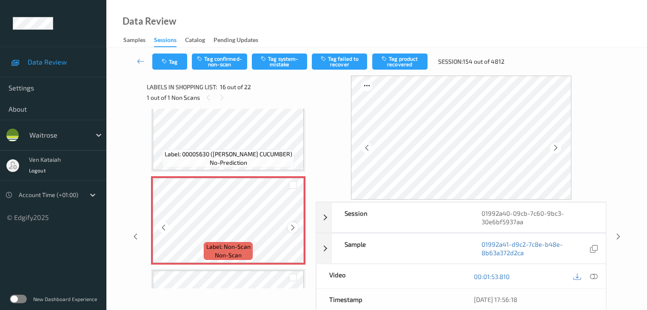
click at [290, 225] on icon at bounding box center [292, 228] width 7 height 8
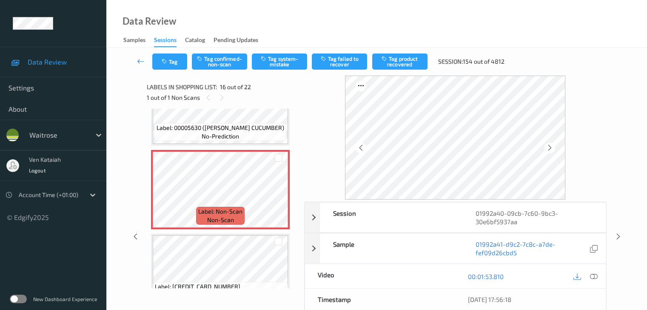
click at [126, 111] on div "Session 01992a40-09cb-7c60-9bc3-30e6bf5937aa Session ID 01992a40-09cb-7c60-9bc3…" at bounding box center [377, 237] width 506 height 322
click at [289, 198] on div "Label: Non-Scan non-scan" at bounding box center [220, 190] width 139 height 80
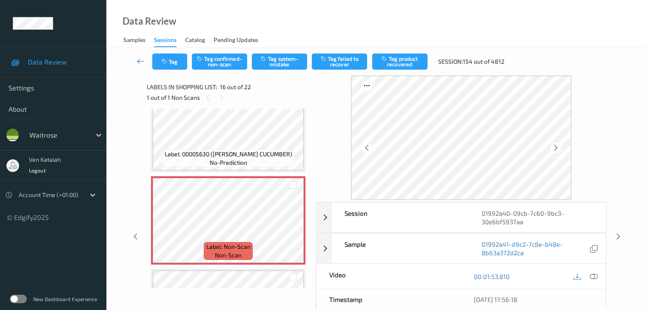
click at [143, 59] on icon at bounding box center [141, 61] width 8 height 9
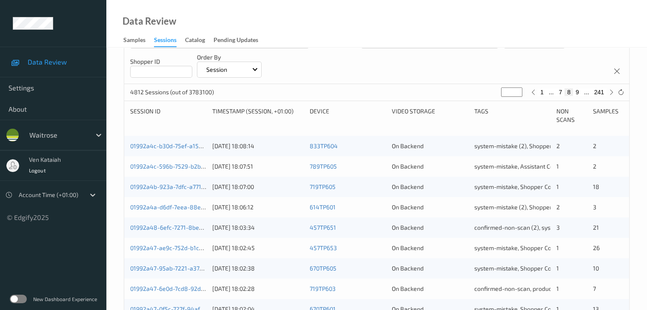
scroll to position [298, 0]
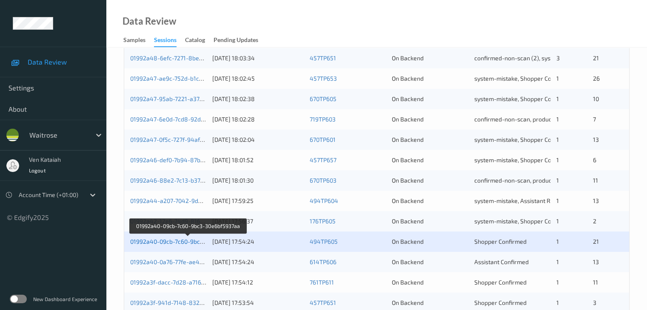
click at [170, 240] on link "01992a40-09cb-7c60-9bc3-30e6bf5937aa" at bounding box center [187, 241] width 115 height 7
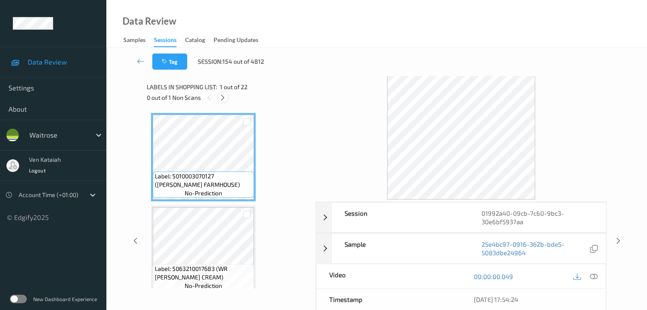
click at [219, 94] on icon at bounding box center [222, 98] width 7 height 8
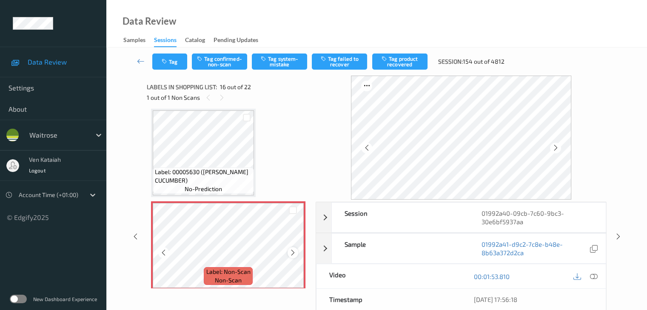
click at [290, 253] on icon at bounding box center [292, 253] width 7 height 8
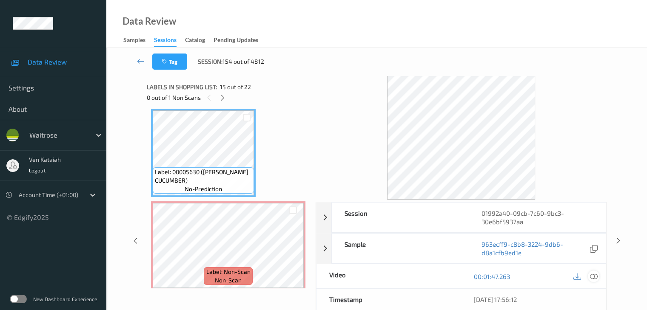
click at [595, 274] on icon at bounding box center [593, 277] width 8 height 8
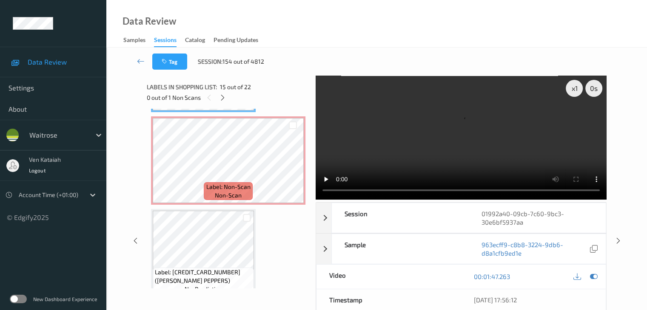
scroll to position [1429, 0]
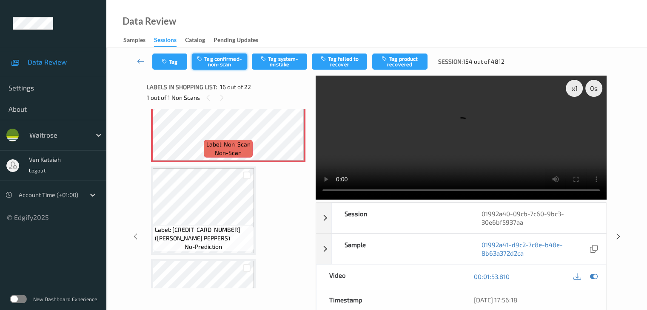
click at [221, 68] on button "Tag confirmed-non-scan" at bounding box center [219, 62] width 55 height 16
click at [388, 61] on button "Tag product recovered" at bounding box center [399, 62] width 55 height 16
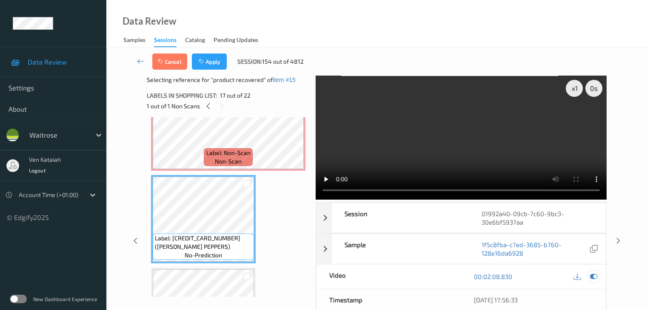
click at [589, 273] on icon at bounding box center [593, 277] width 8 height 8
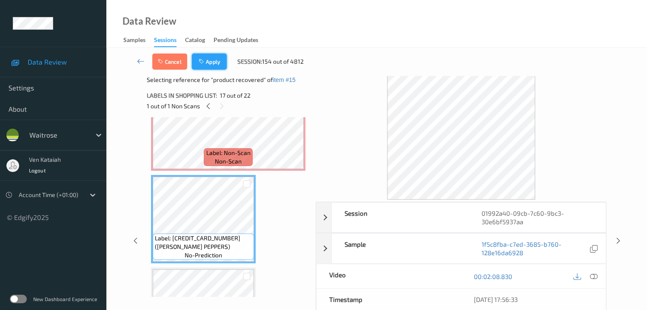
click at [217, 61] on button "Apply" at bounding box center [209, 62] width 35 height 16
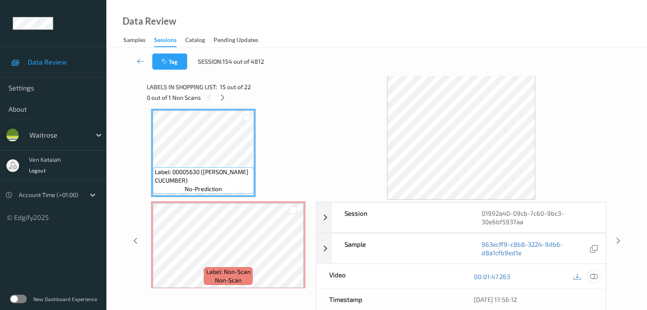
click at [592, 273] on icon at bounding box center [593, 277] width 8 height 8
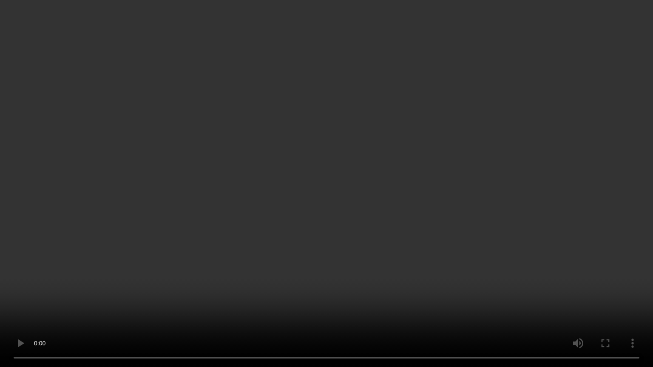
click at [454, 182] on video at bounding box center [326, 183] width 653 height 367
click at [242, 217] on video at bounding box center [326, 183] width 653 height 367
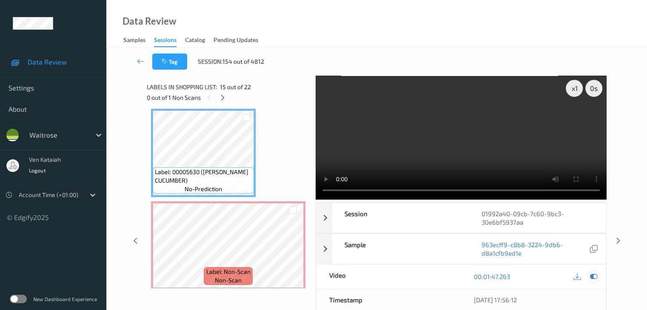
click at [590, 274] on icon at bounding box center [593, 277] width 8 height 8
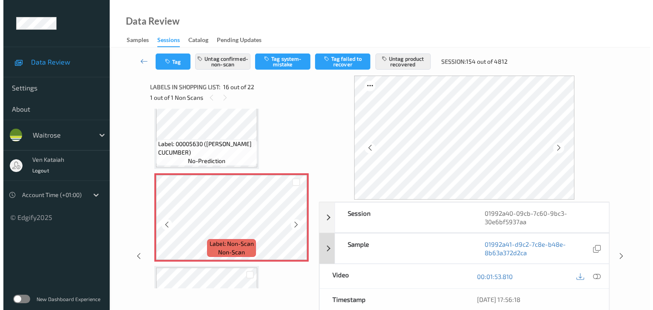
scroll to position [1344, 0]
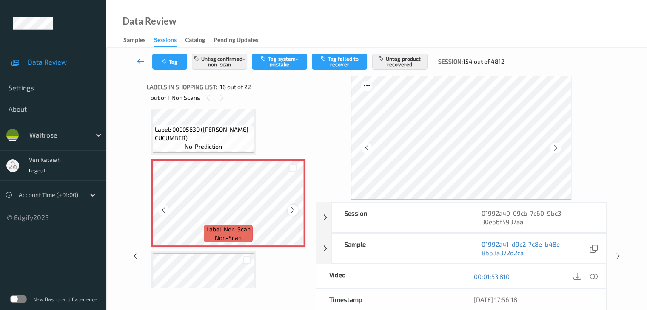
click at [290, 207] on icon at bounding box center [292, 211] width 7 height 8
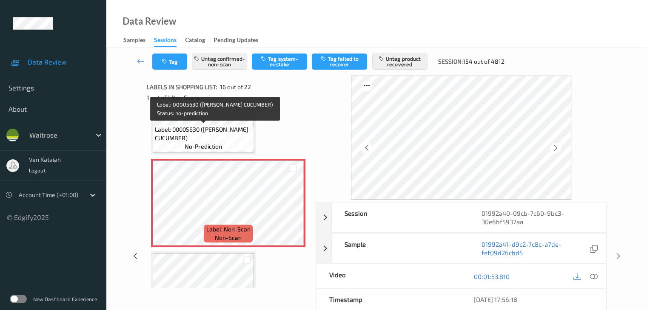
click at [224, 148] on div "Label: 00005630 (WR ESS CUCUMBER) no-prediction" at bounding box center [203, 138] width 101 height 26
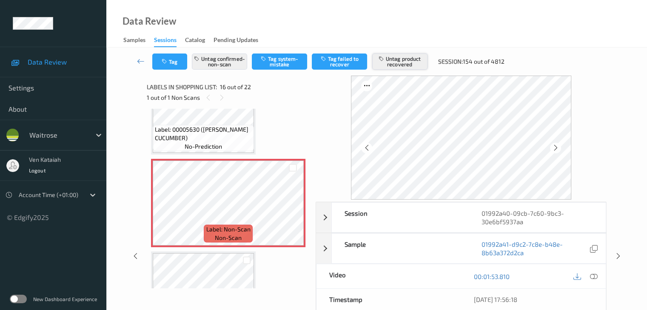
click at [406, 63] on button "Untag product recovered" at bounding box center [399, 62] width 55 height 16
click at [211, 64] on button "Untag confirmed-non-scan" at bounding box center [219, 62] width 55 height 16
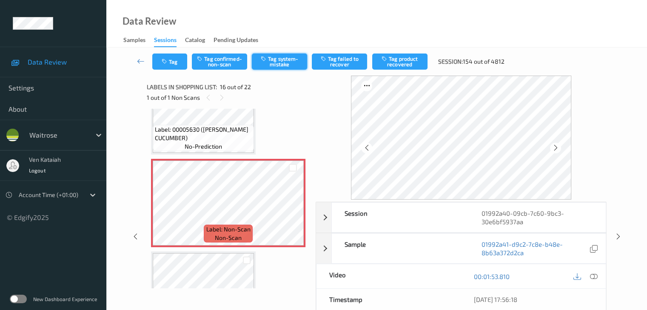
click at [272, 65] on button "Tag system-mistake" at bounding box center [279, 62] width 55 height 16
click at [158, 62] on button "Tag" at bounding box center [169, 62] width 35 height 16
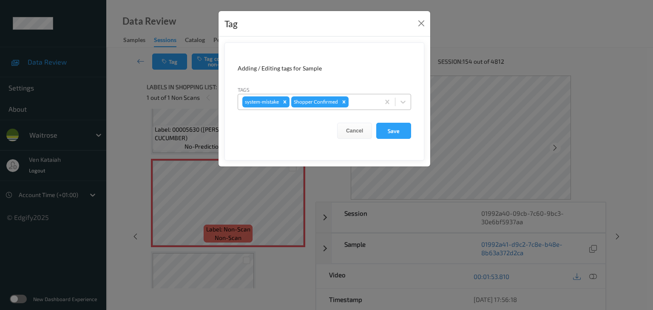
click at [357, 97] on div at bounding box center [362, 102] width 25 height 10
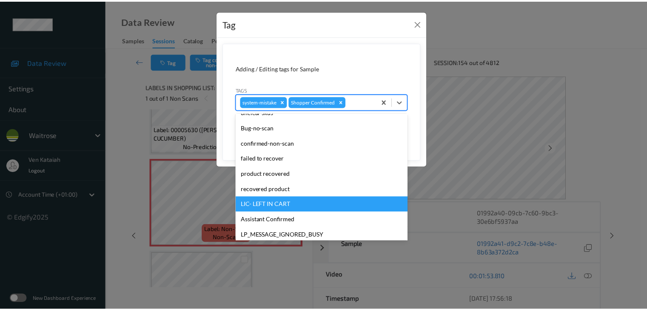
scroll to position [197, 0]
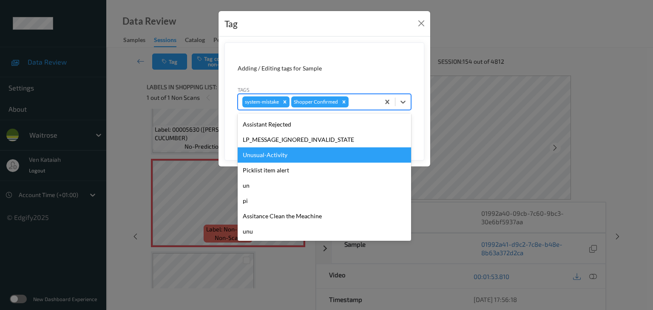
click at [281, 161] on div "Unusual-Activity" at bounding box center [324, 155] width 173 height 15
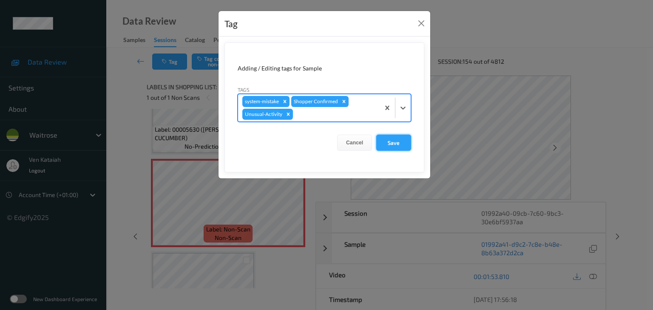
click at [381, 142] on button "Save" at bounding box center [393, 143] width 35 height 16
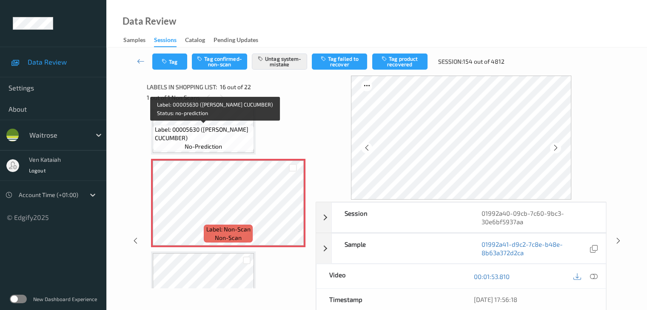
click at [233, 144] on div "Label: 00005630 (WR ESS CUCUMBER) no-prediction" at bounding box center [203, 138] width 101 height 26
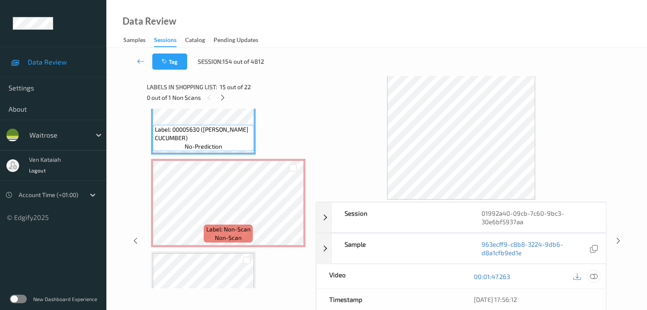
click at [594, 278] on icon at bounding box center [593, 277] width 8 height 8
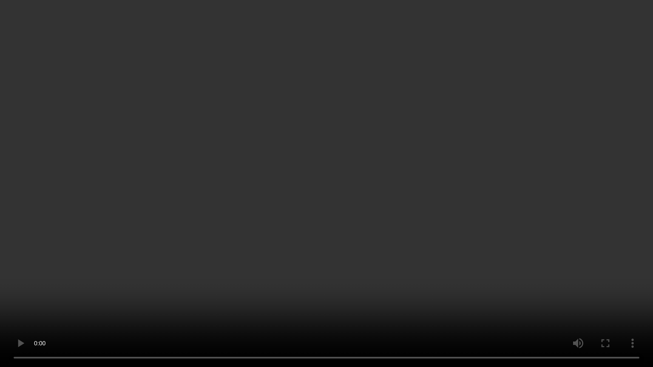
click at [351, 298] on video at bounding box center [326, 183] width 653 height 367
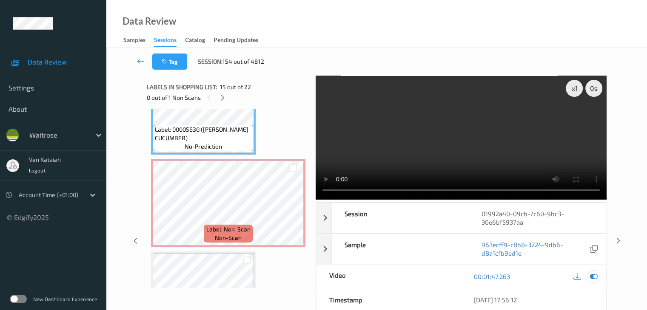
click at [597, 278] on div at bounding box center [593, 276] width 11 height 11
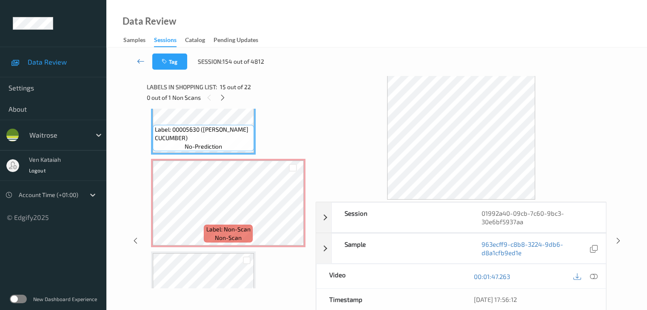
click at [141, 57] on icon at bounding box center [141, 61] width 8 height 9
